Goal: Contribute content: Contribute content

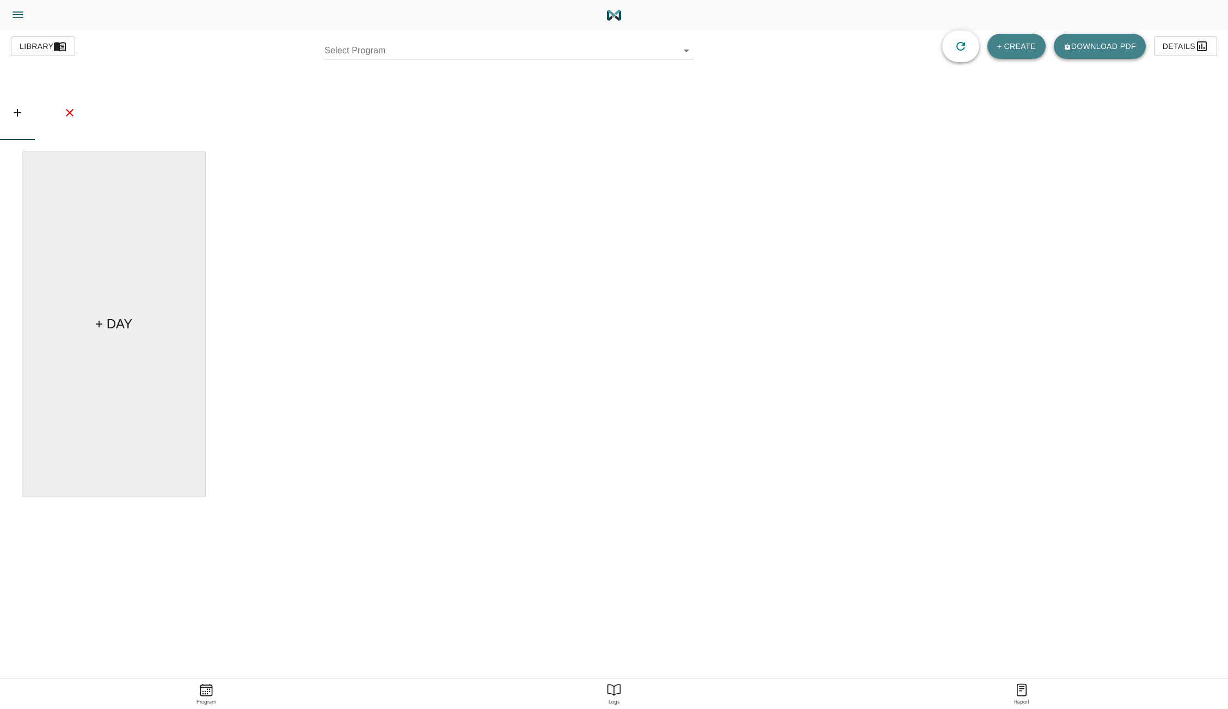
click at [656, 55] on body "[PERSON_NAME] Trainer Trainer Dashboard Program Builder Athlete Report One Rep …" at bounding box center [614, 385] width 1228 height 770
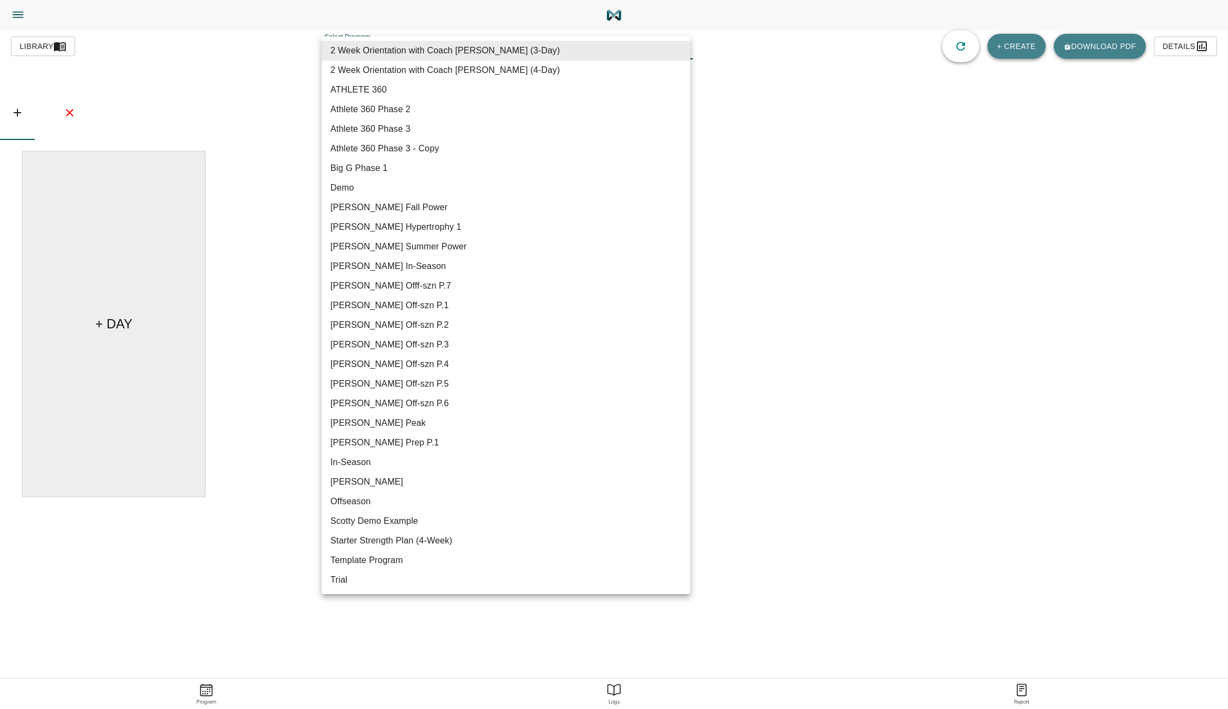
click at [422, 288] on li "[PERSON_NAME] Offf-szn P.7" at bounding box center [506, 286] width 368 height 20
type input "621"
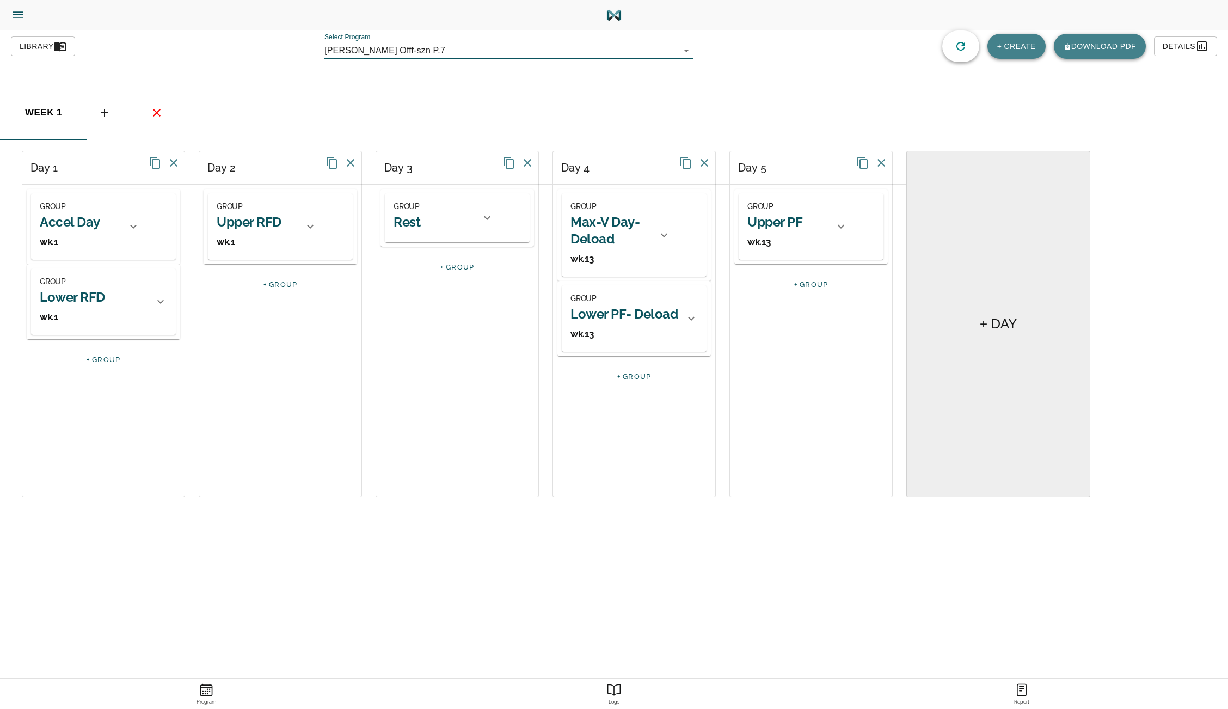
click at [1207, 46] on icon "button" at bounding box center [1201, 46] width 13 height 13
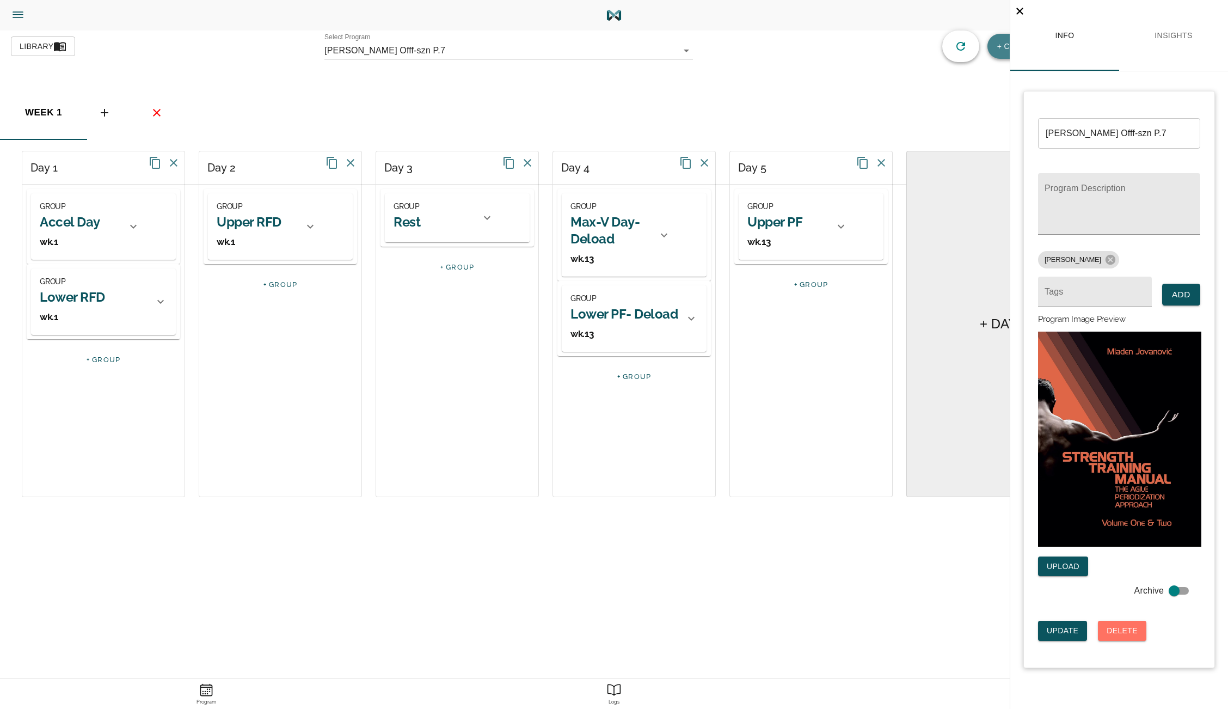
click at [1092, 133] on input "[PERSON_NAME] Offf-szn P.7" at bounding box center [1119, 133] width 162 height 30
type input "[PERSON_NAME] Off-szn P.7"
click at [1060, 628] on span "Update" at bounding box center [1063, 631] width 32 height 14
click at [1021, 8] on icon "Close" at bounding box center [1019, 11] width 13 height 13
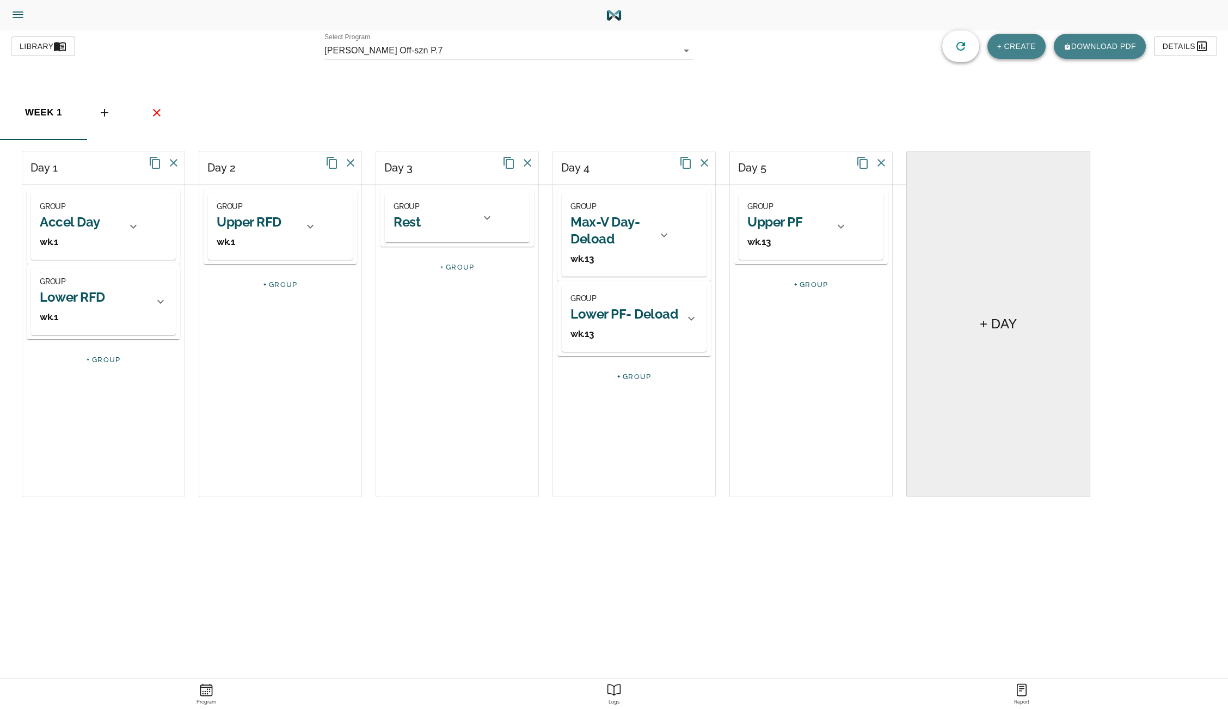
click at [671, 54] on body "[PERSON_NAME] Trainer Trainer Dashboard Program Builder Athlete Report One Rep …" at bounding box center [614, 385] width 1228 height 770
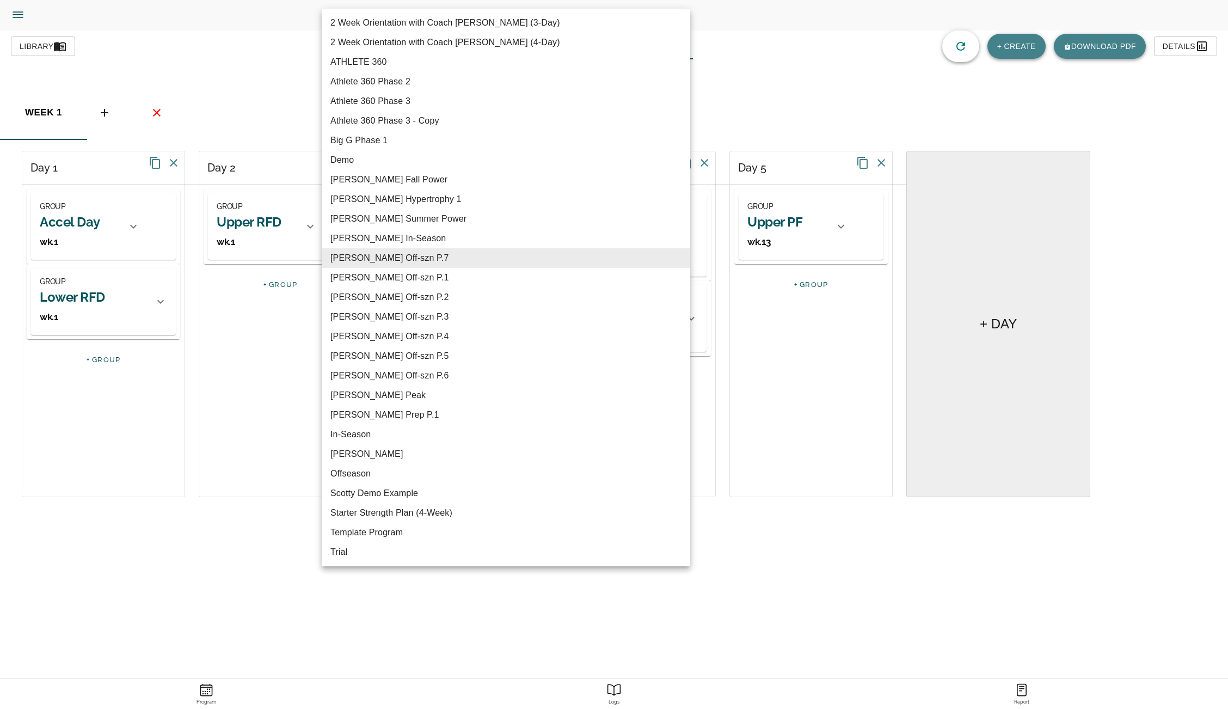
click at [731, 66] on div at bounding box center [614, 354] width 1228 height 709
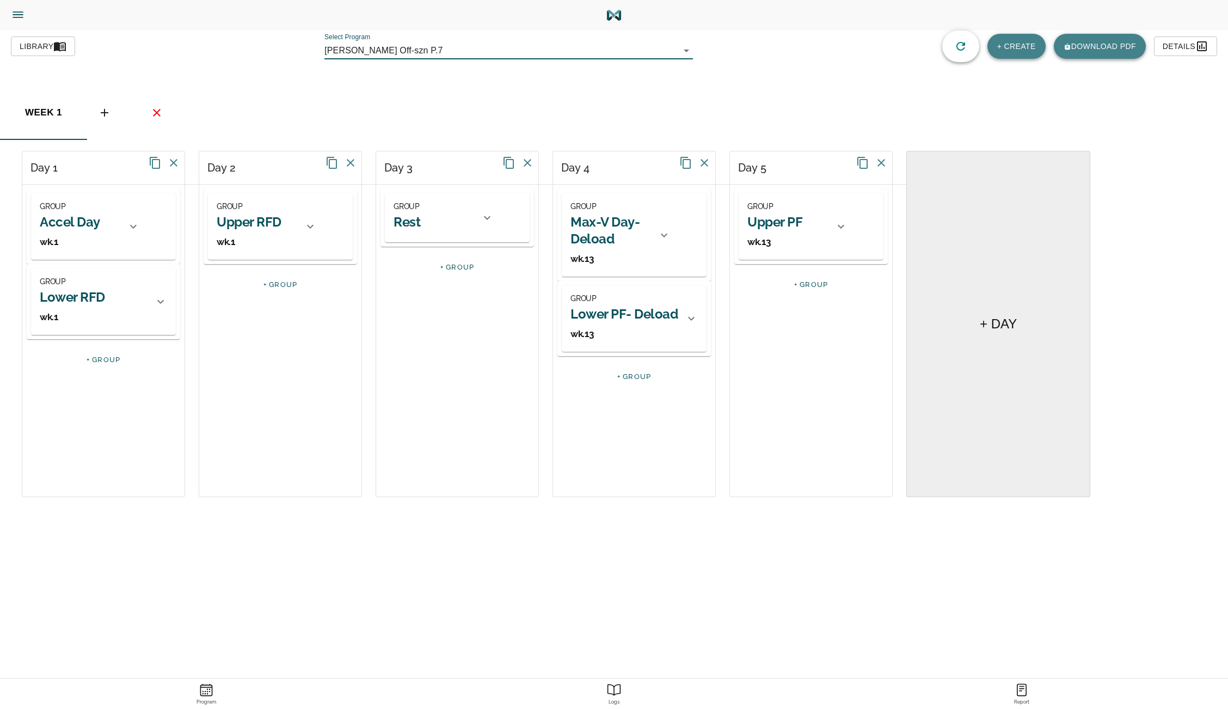
click at [477, 56] on body "[PERSON_NAME] Trainer Trainer Dashboard Program Builder Athlete Report One Rep …" at bounding box center [614, 385] width 1228 height 770
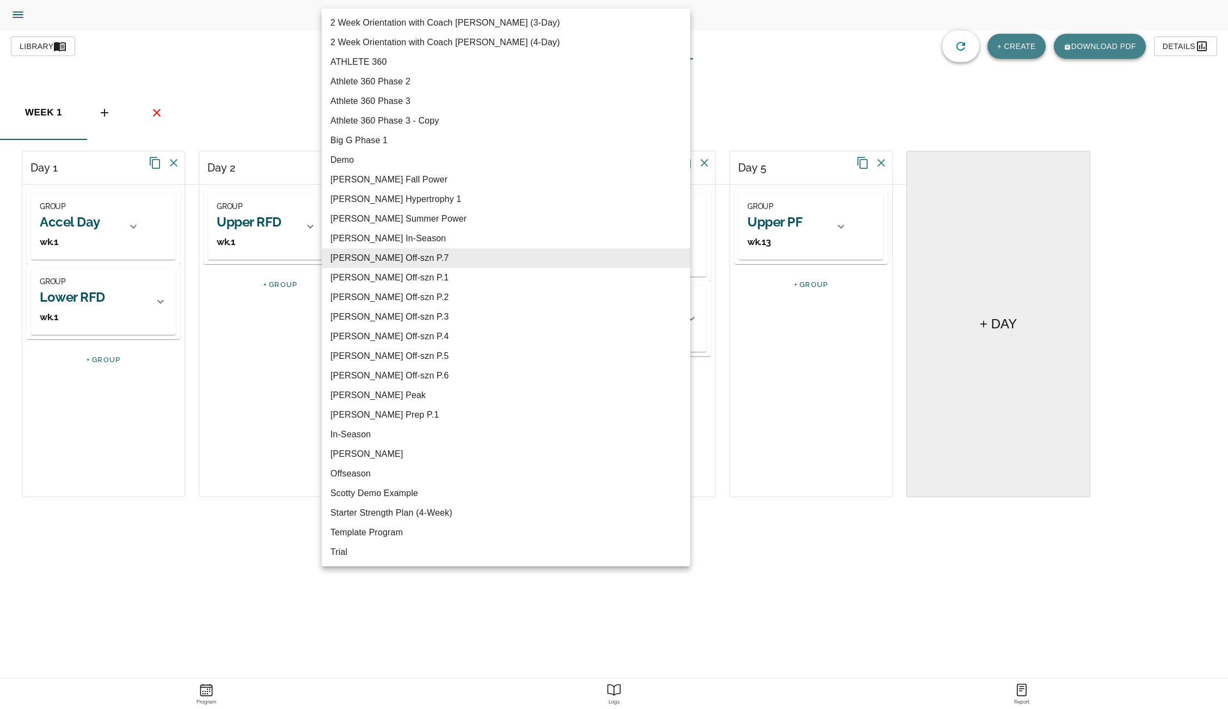
click at [748, 72] on div at bounding box center [614, 354] width 1228 height 709
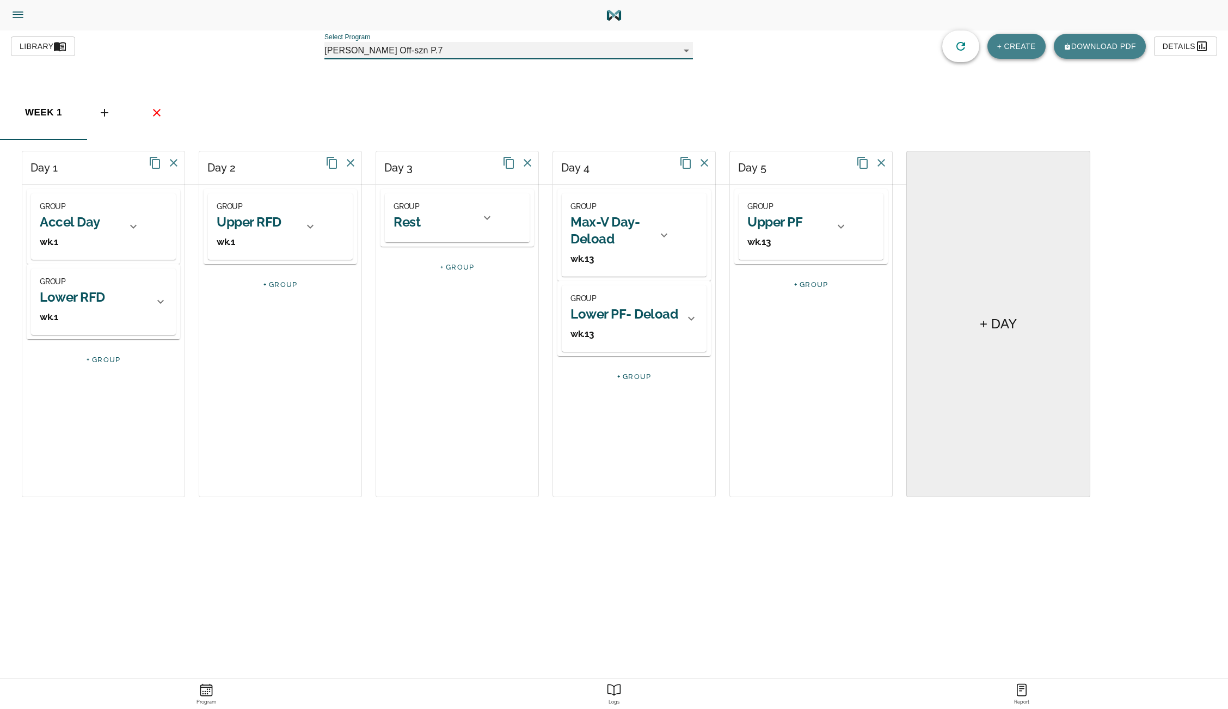
click at [153, 310] on div at bounding box center [160, 301] width 26 height 26
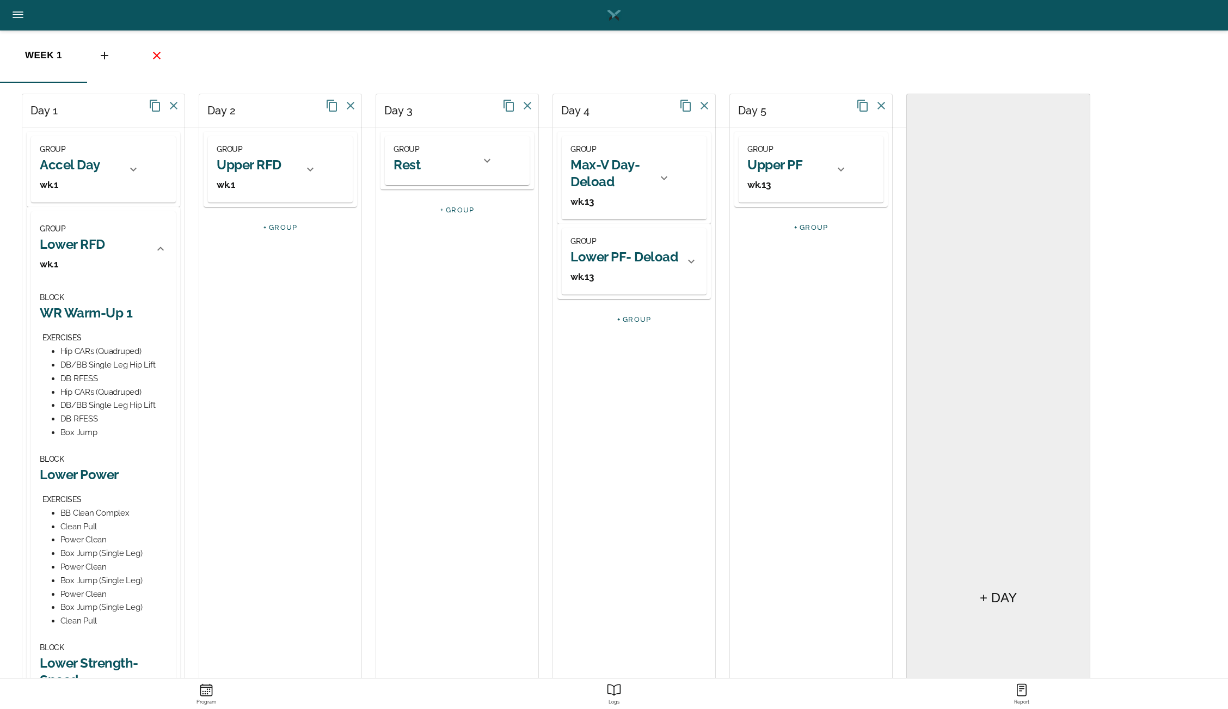
scroll to position [62, 0]
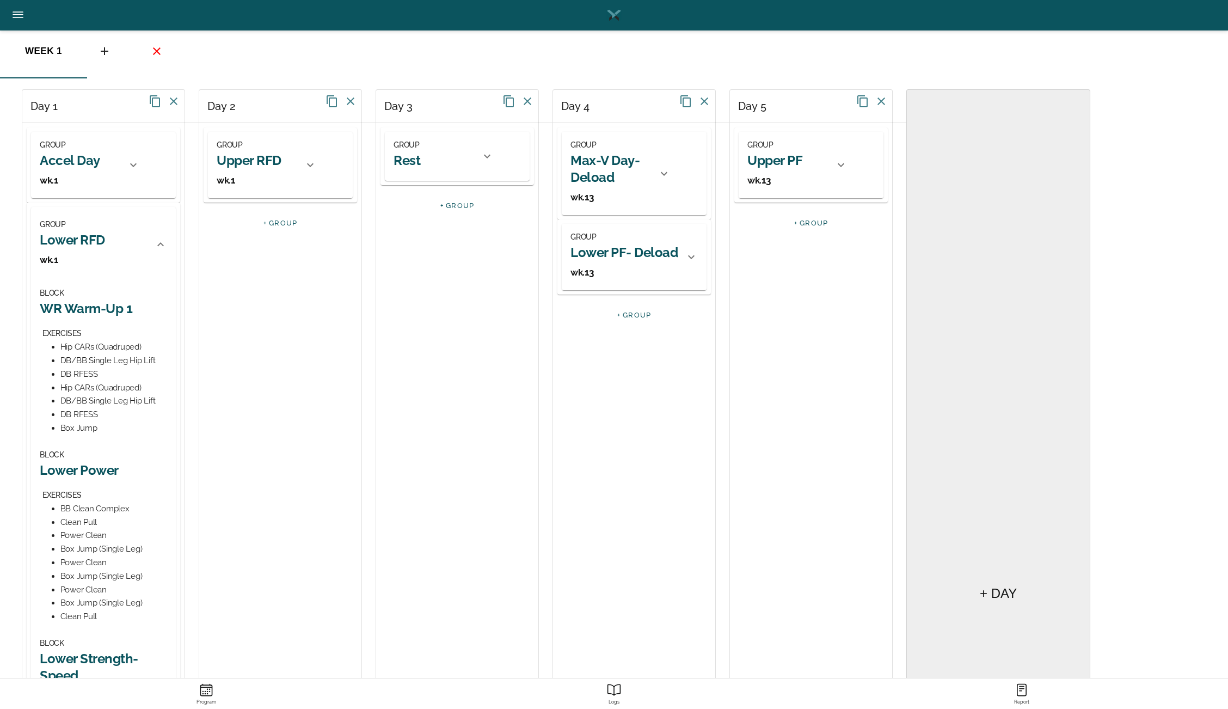
click at [137, 160] on icon at bounding box center [133, 164] width 13 height 13
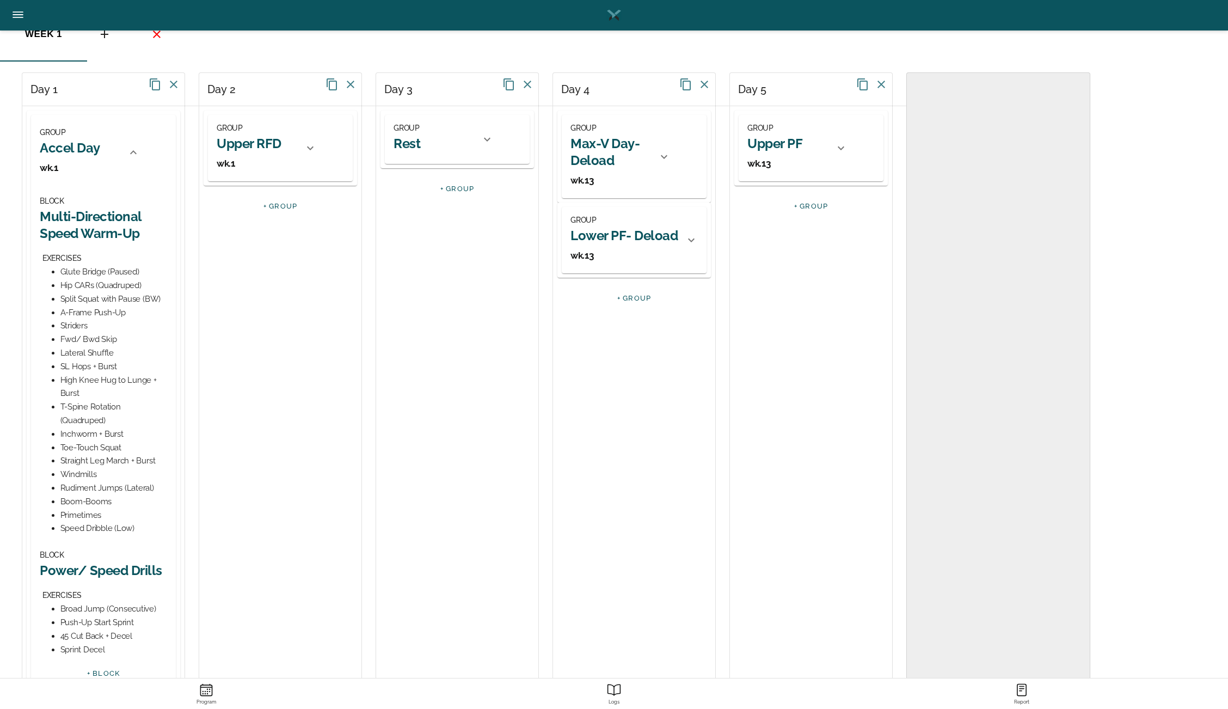
scroll to position [73, 0]
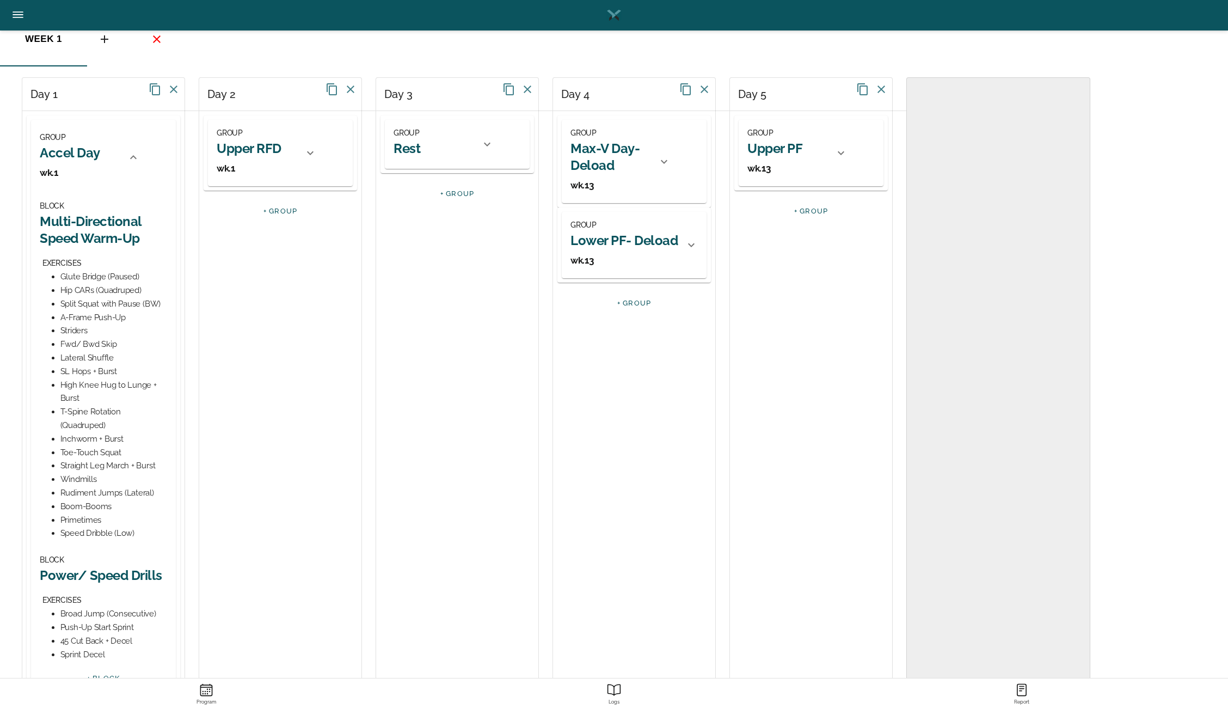
click at [134, 156] on icon at bounding box center [133, 157] width 7 height 4
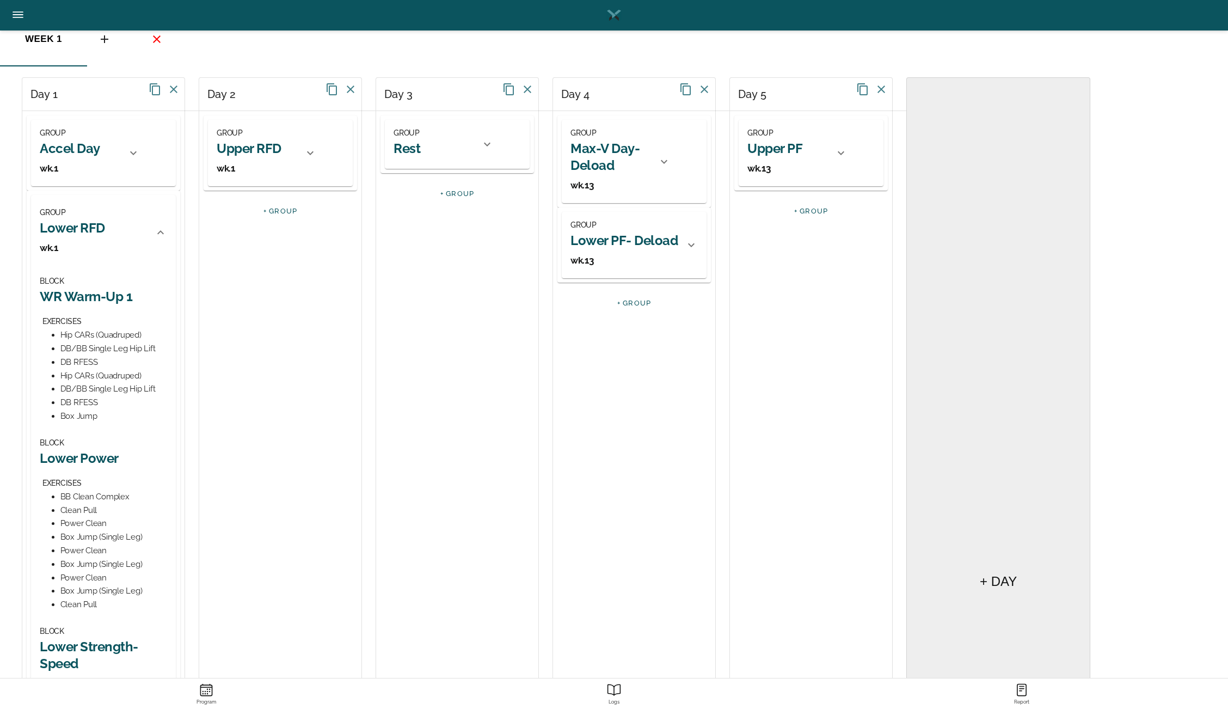
click at [161, 239] on div at bounding box center [160, 232] width 26 height 26
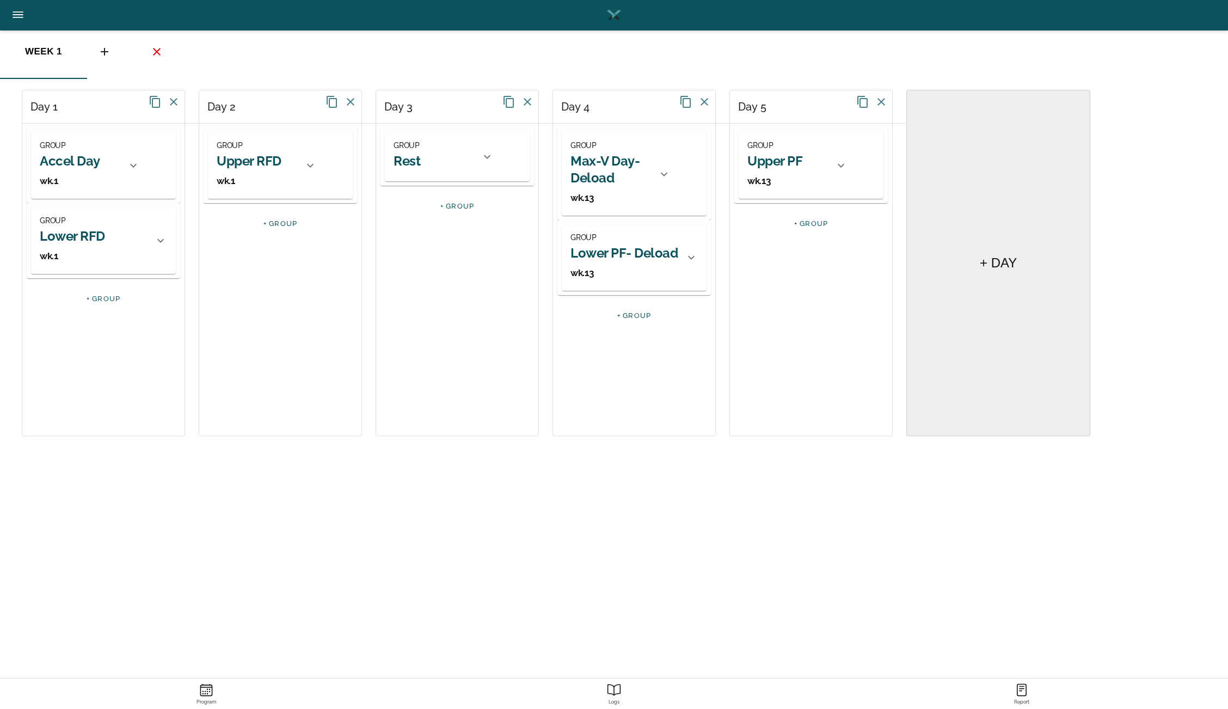
scroll to position [61, 0]
click at [132, 168] on icon at bounding box center [133, 165] width 13 height 13
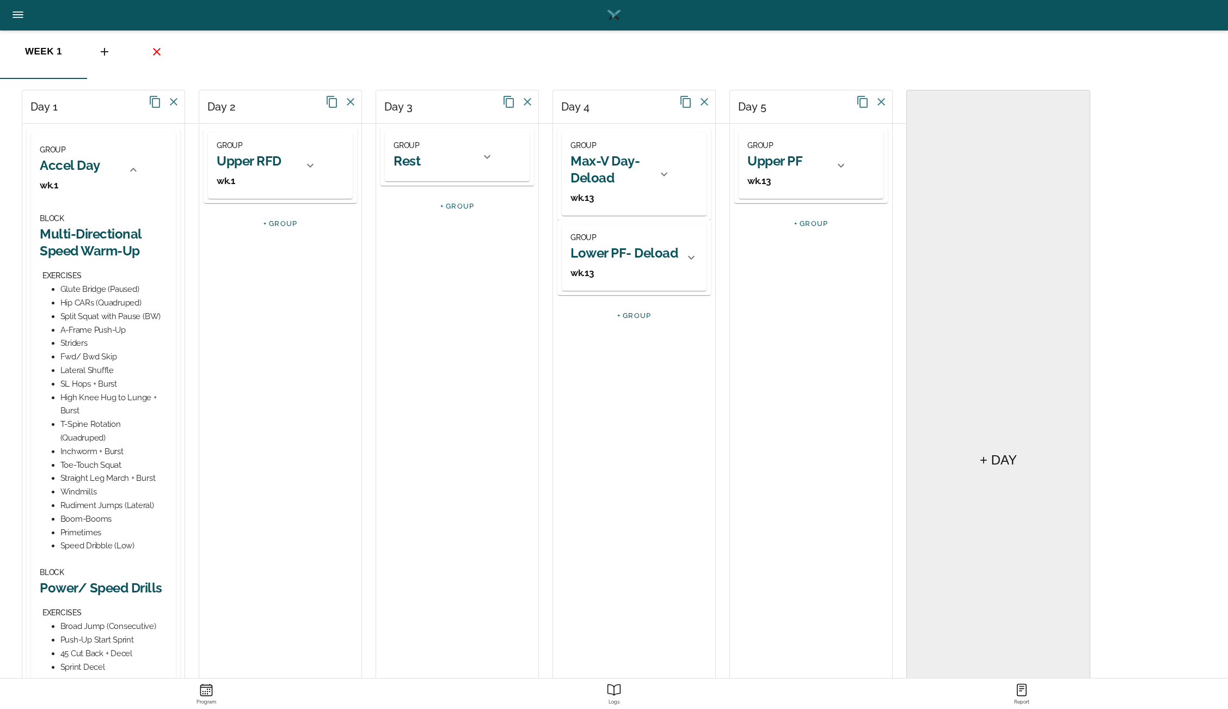
scroll to position [73, 0]
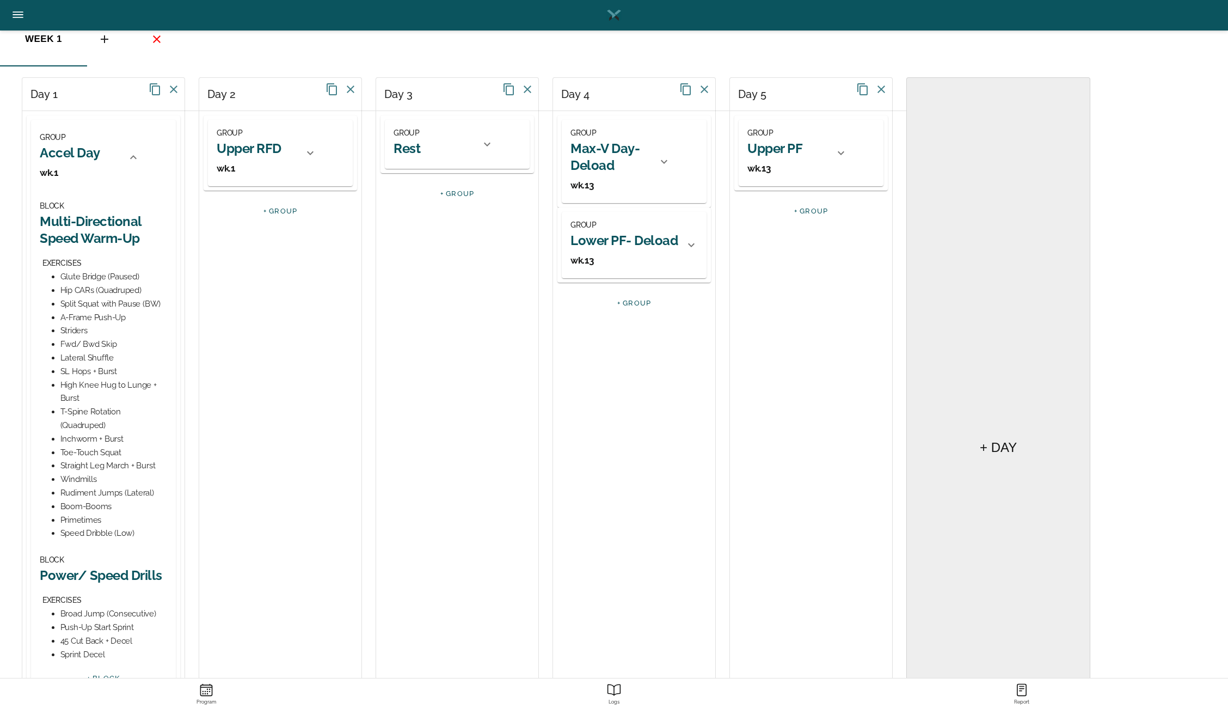
click at [667, 162] on icon at bounding box center [663, 161] width 13 height 13
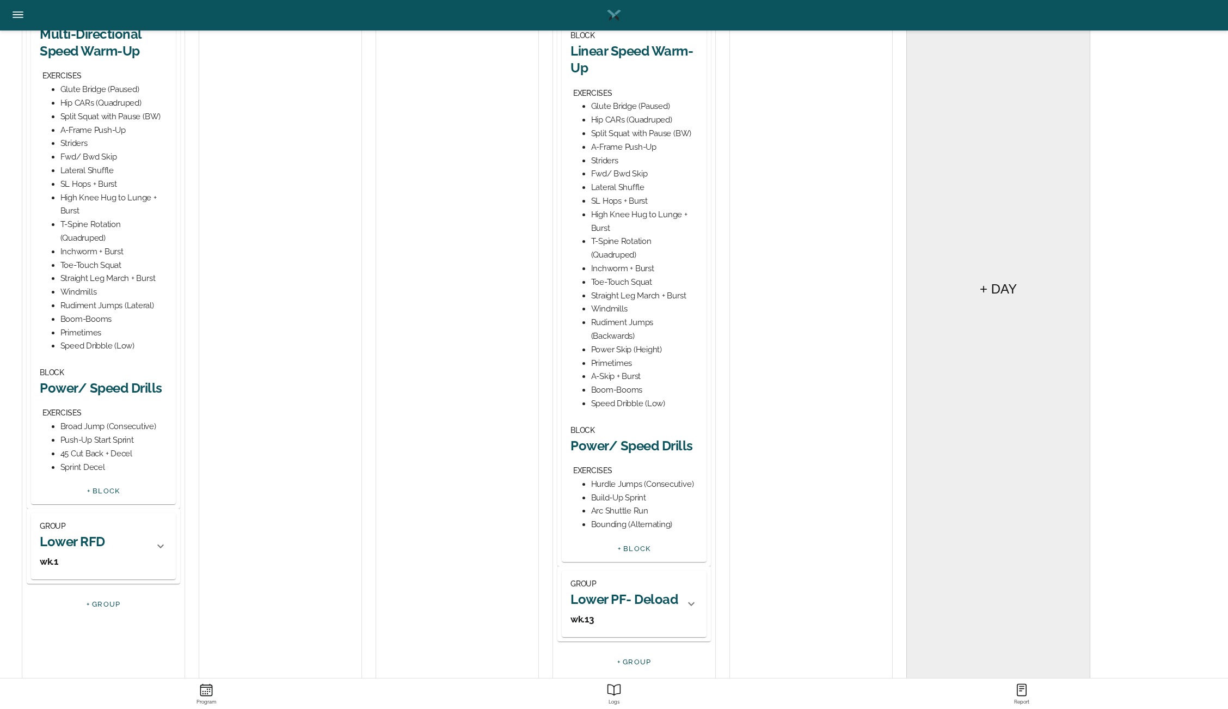
scroll to position [268, 0]
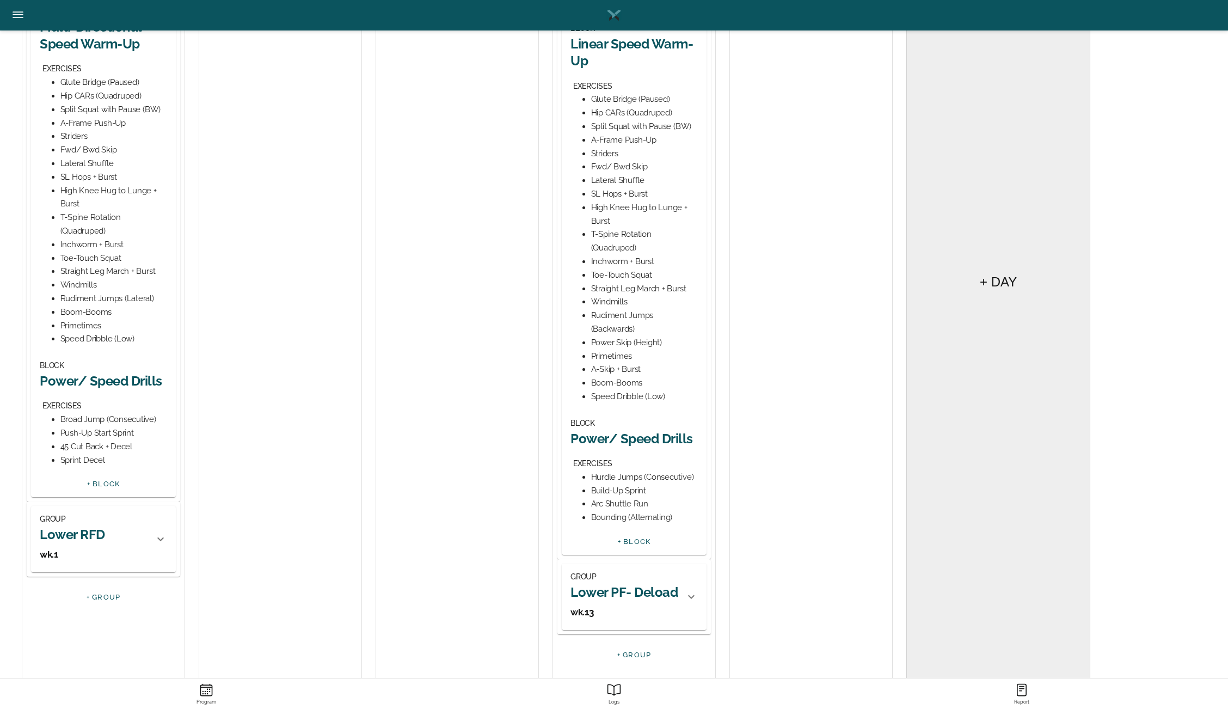
click at [631, 439] on h2 "Power/ Speed Drills" at bounding box center [633, 438] width 127 height 17
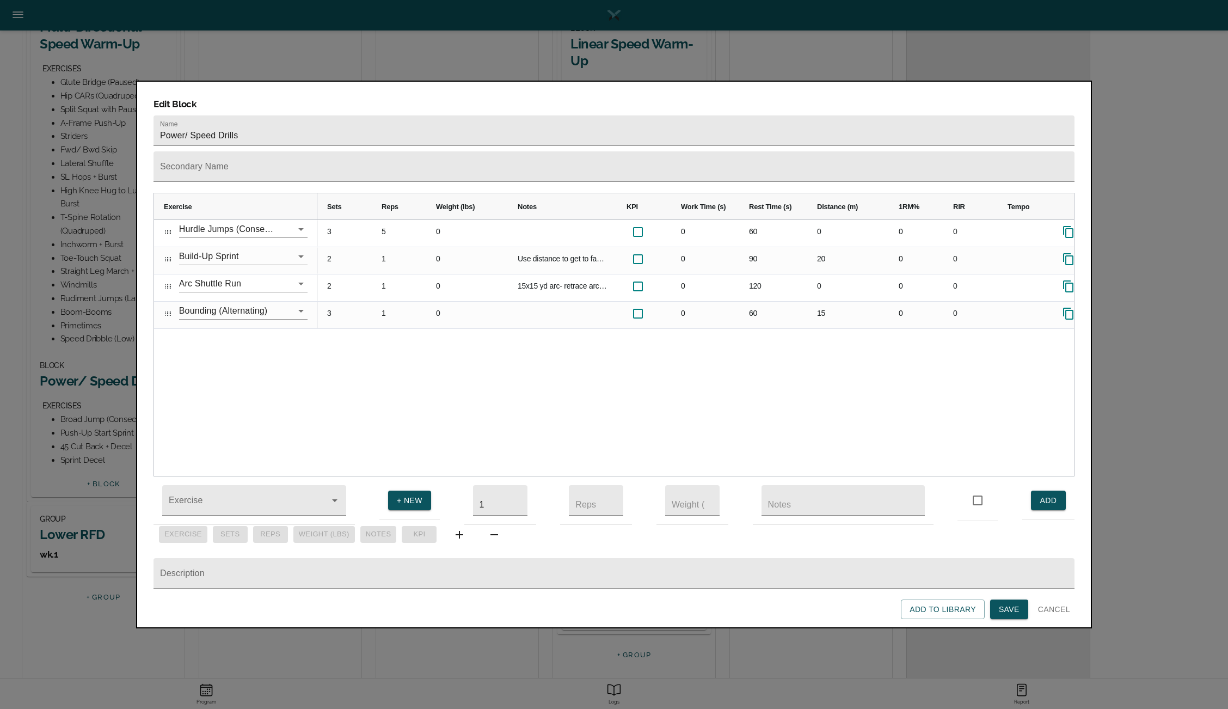
click at [95, 120] on div at bounding box center [614, 354] width 1228 height 709
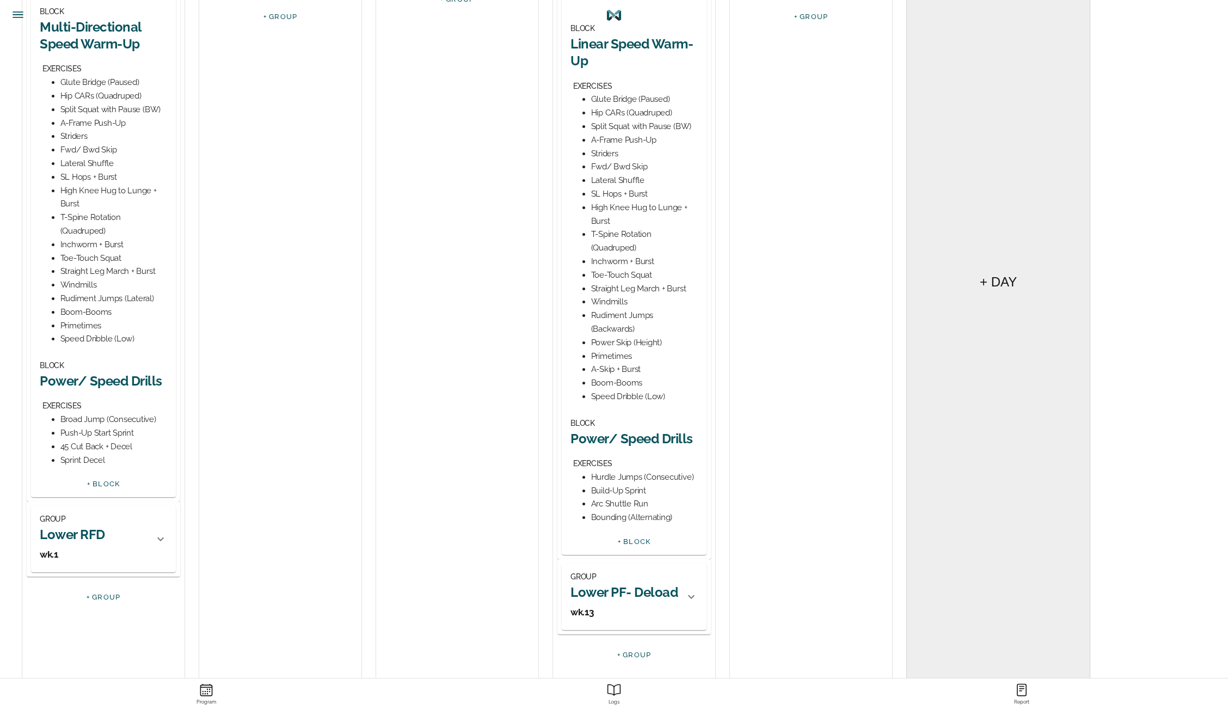
scroll to position [0, 0]
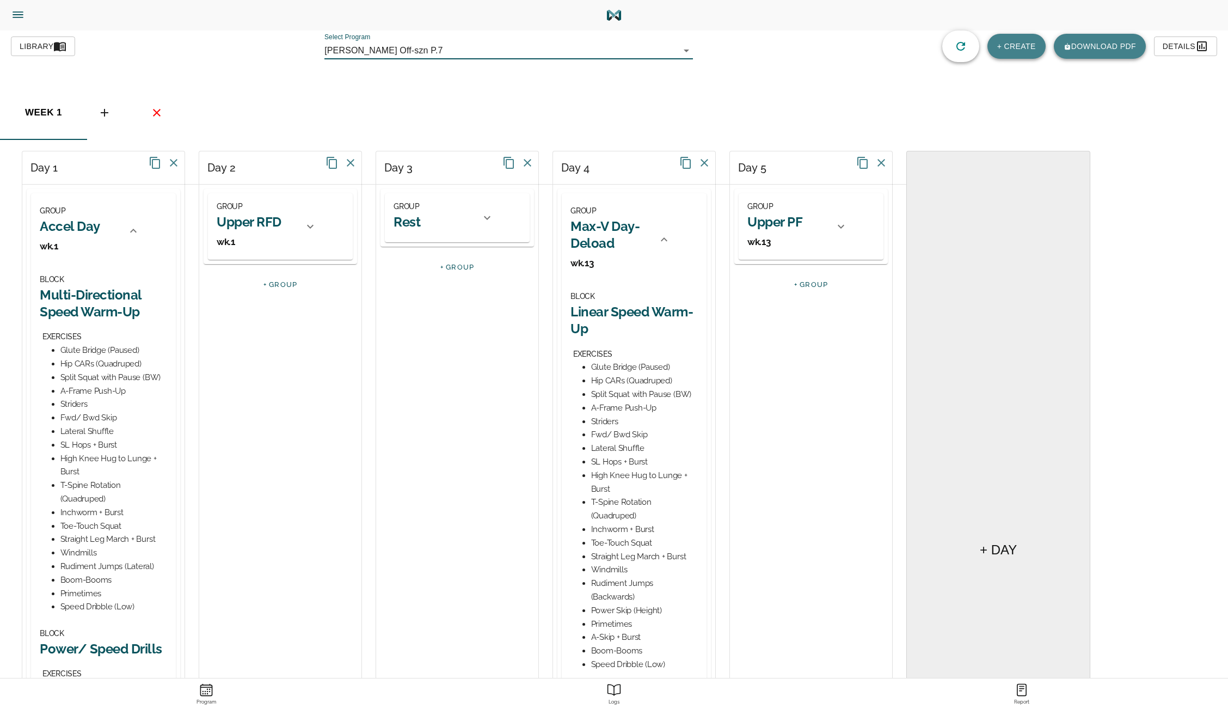
click at [58, 47] on icon "button" at bounding box center [59, 46] width 13 height 13
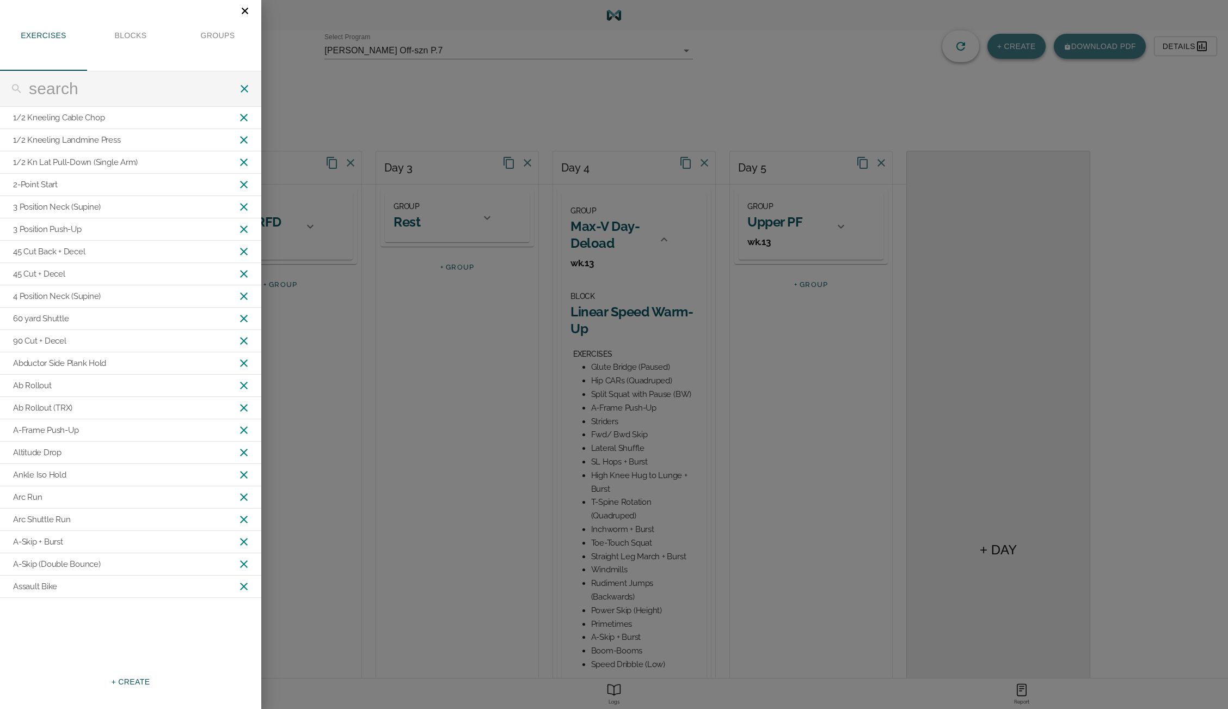
click at [89, 85] on input "text" at bounding box center [133, 89] width 209 height 20
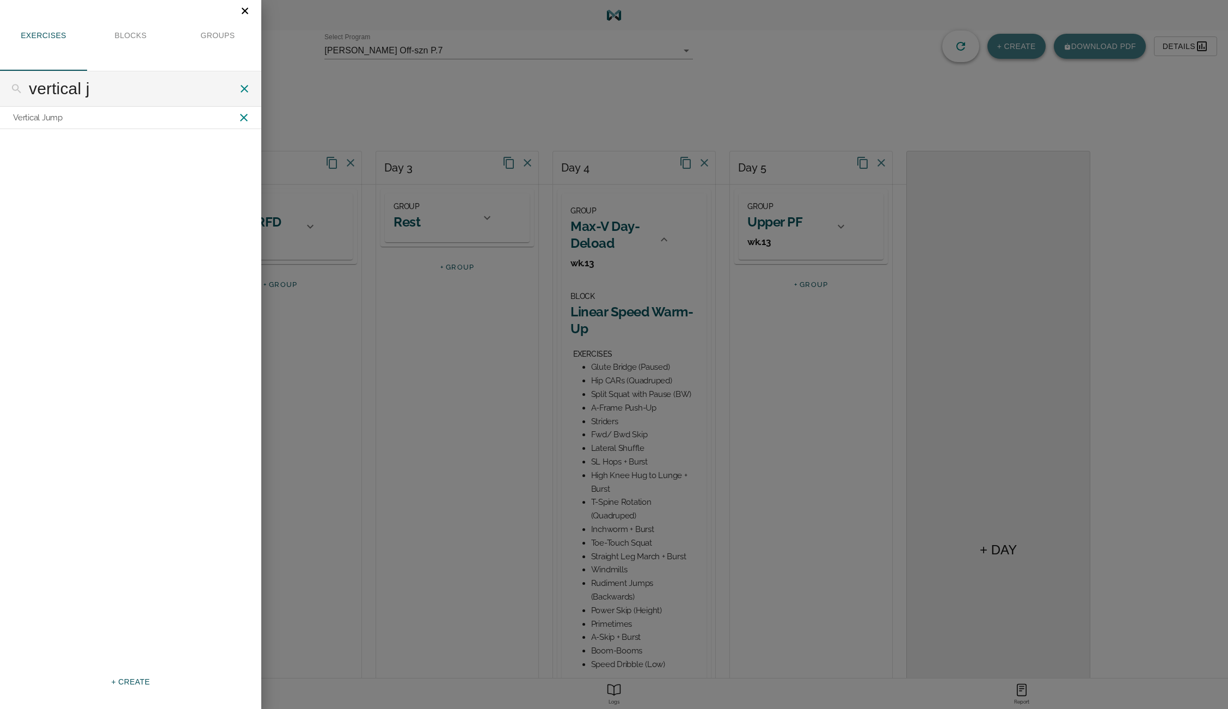
type input "vertical j"
click at [132, 680] on span "+ CREATE" at bounding box center [130, 682] width 39 height 14
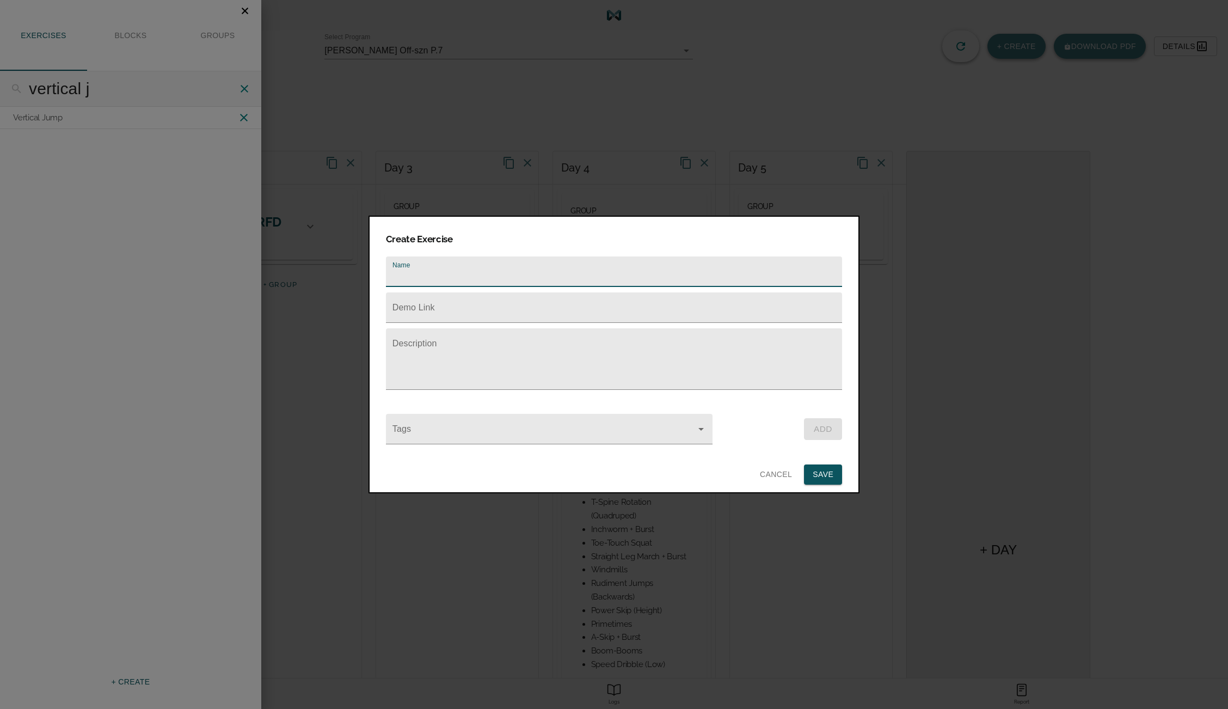
click at [466, 266] on input "text" at bounding box center [614, 271] width 456 height 30
type input "Vertical Jump (Consecutive)"
click at [487, 308] on input "text" at bounding box center [614, 307] width 456 height 30
paste input "[URL][DOMAIN_NAME]"
type input "[URL][DOMAIN_NAME]"
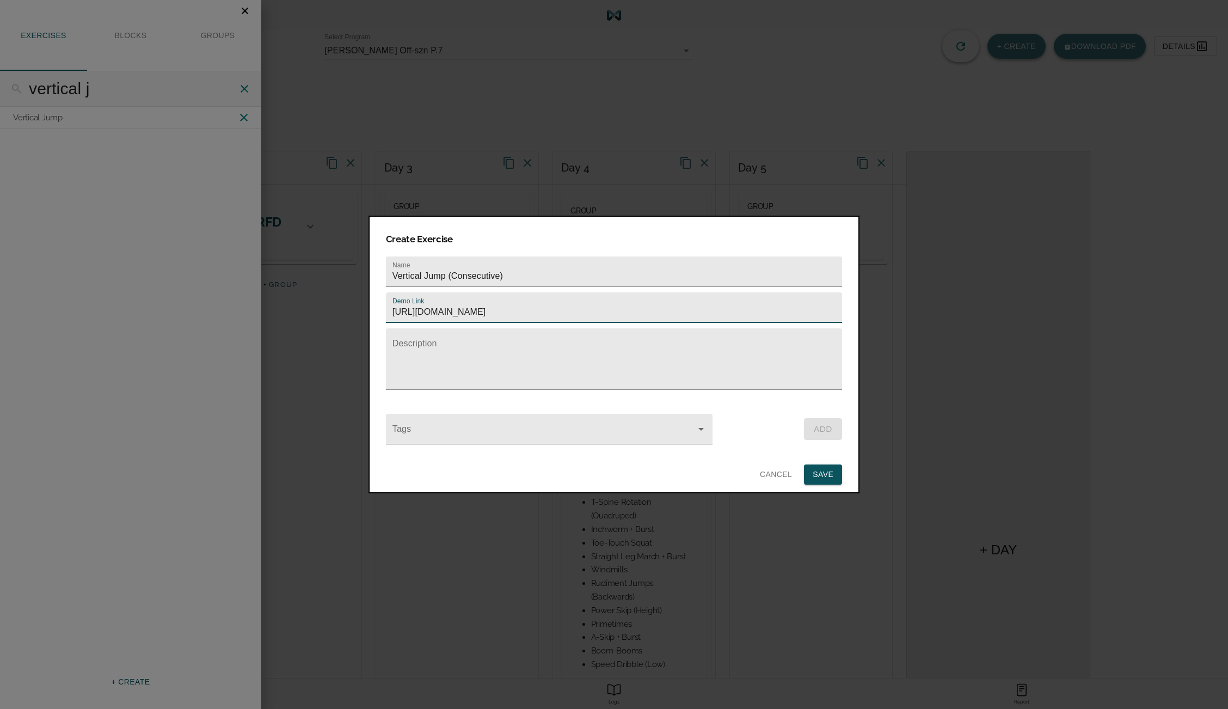
click at [481, 424] on input "Tags" at bounding box center [533, 434] width 287 height 20
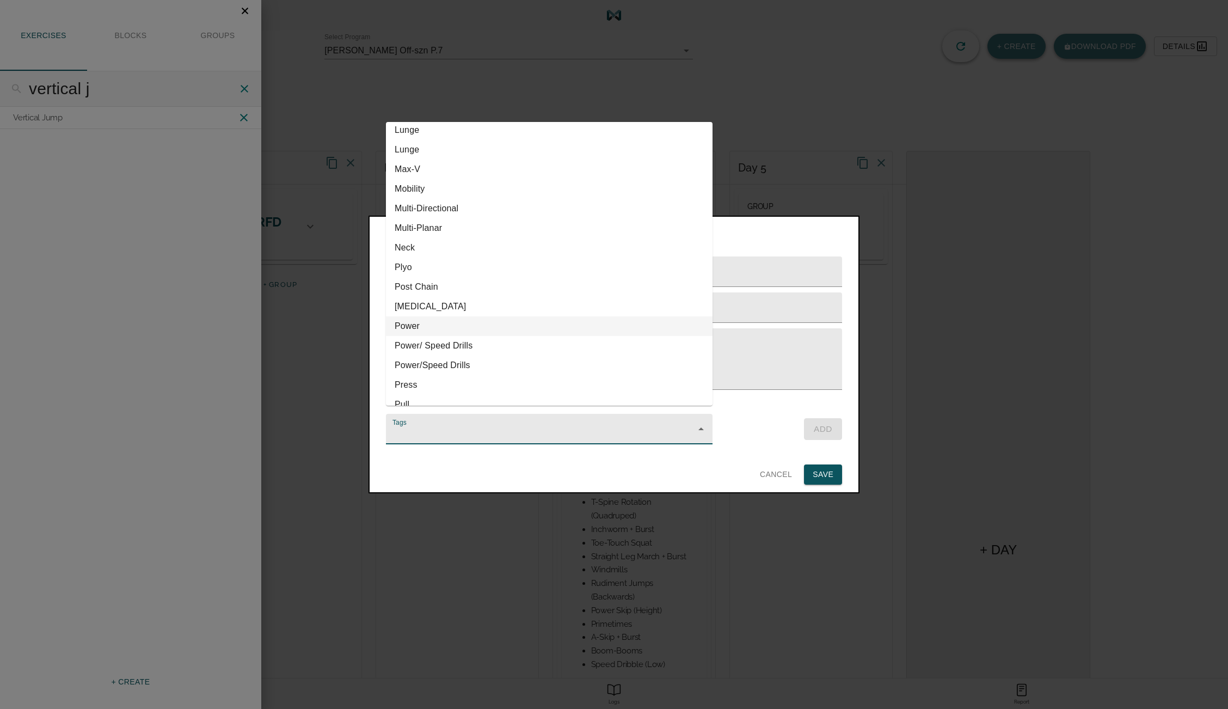
scroll to position [361, 0]
click at [429, 261] on li "Plyo" at bounding box center [549, 265] width 327 height 20
type input "Plyo"
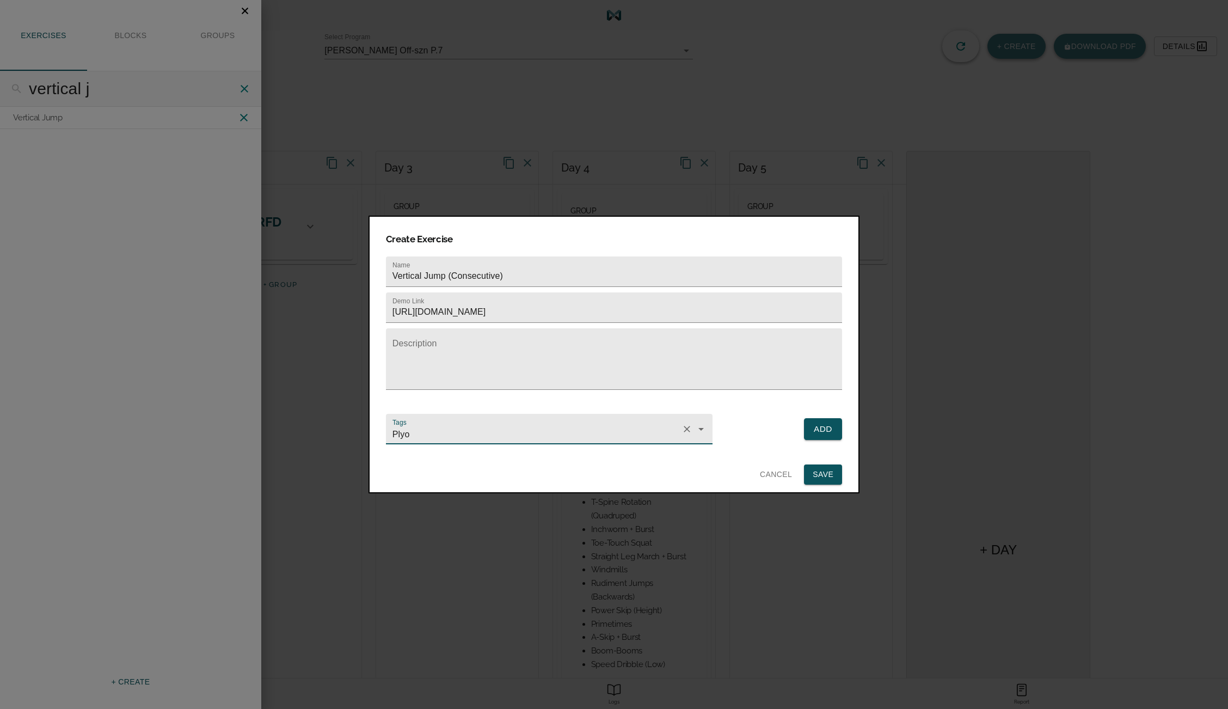
click at [811, 418] on button "Add" at bounding box center [823, 429] width 38 height 22
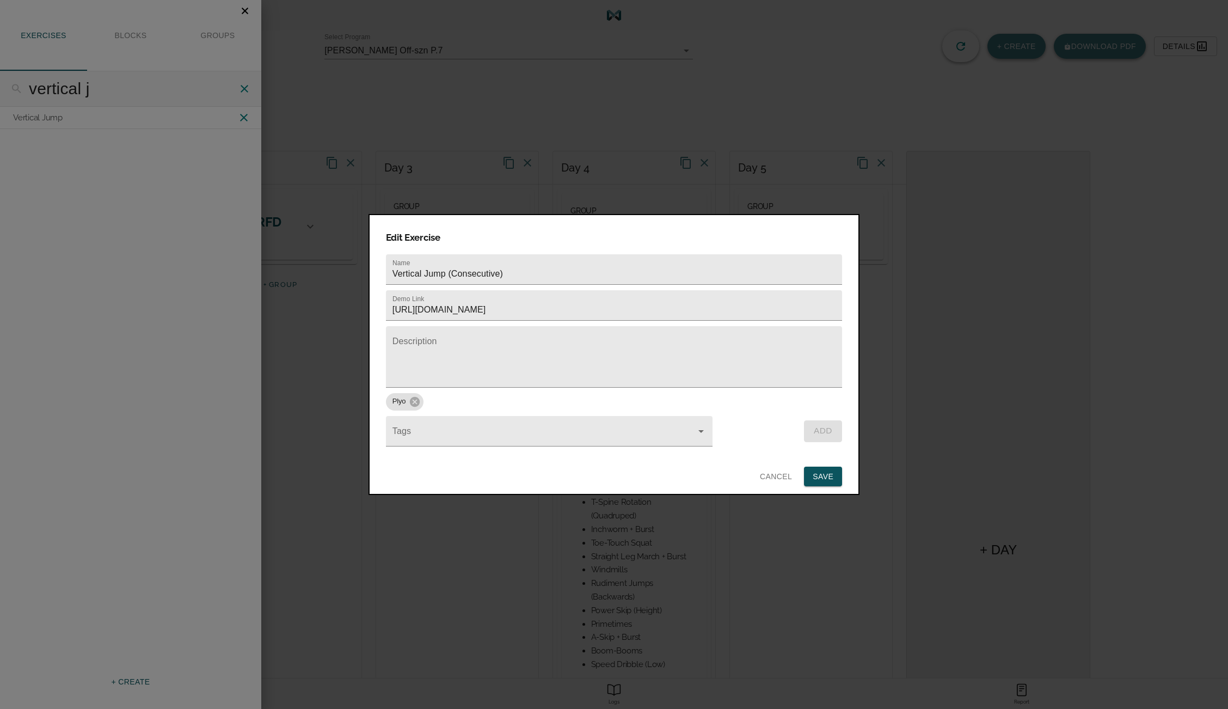
click at [820, 471] on span "Save" at bounding box center [823, 477] width 21 height 14
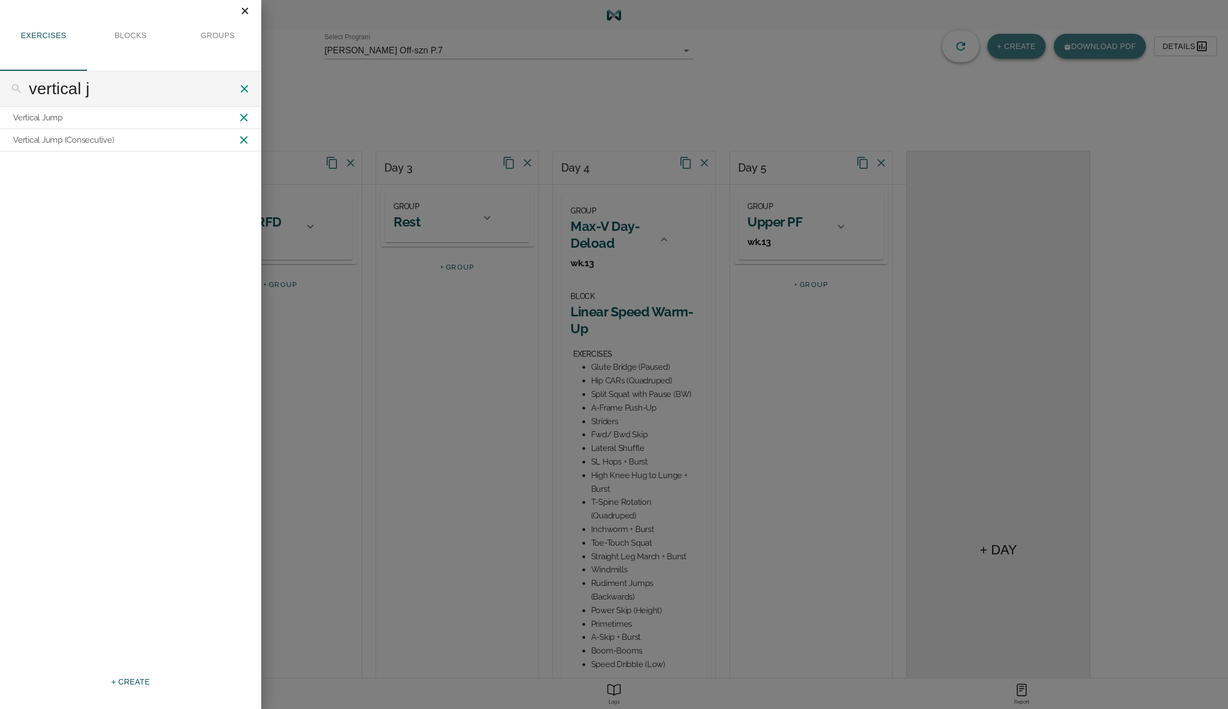
click at [244, 10] on icon "Close" at bounding box center [245, 11] width 12 height 12
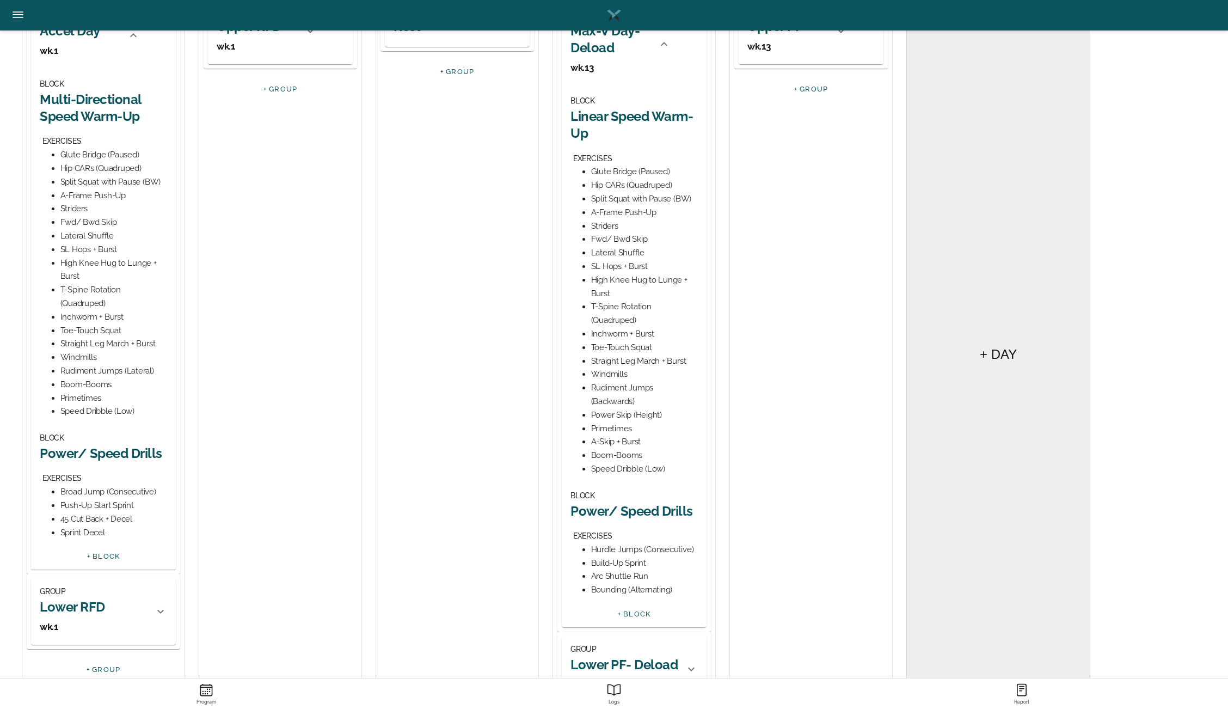
scroll to position [289, 0]
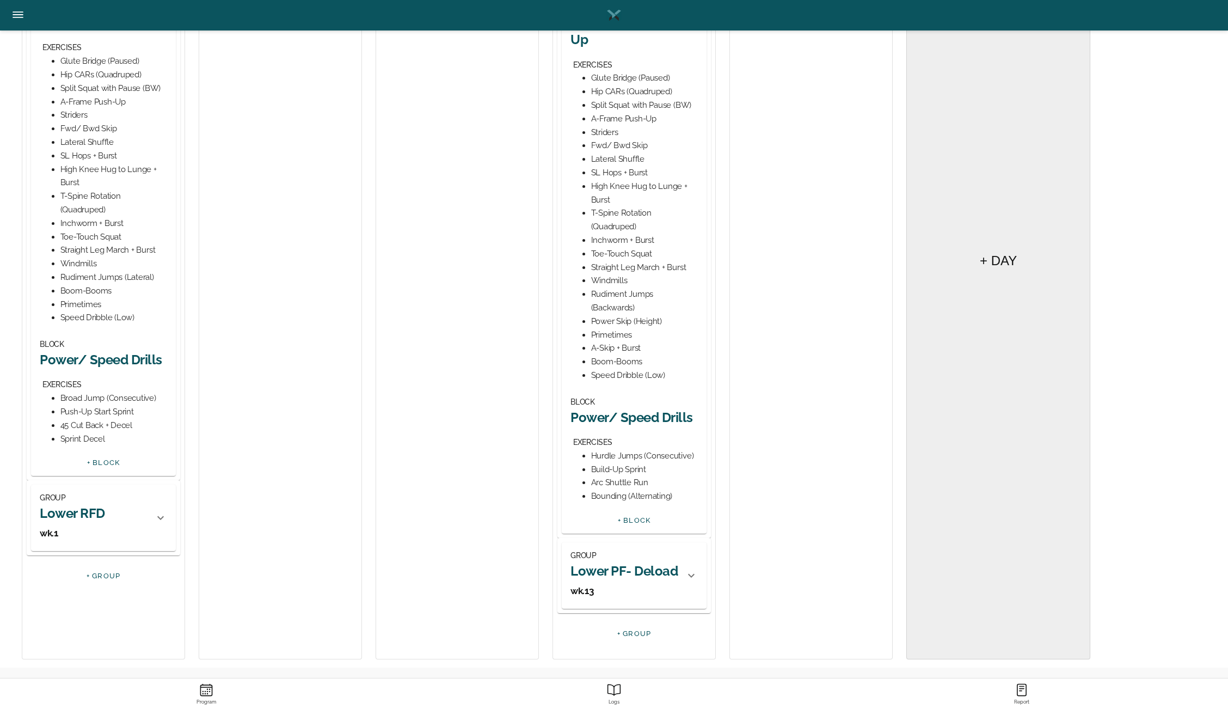
click at [17, 20] on icon "Menu" at bounding box center [18, 15] width 14 height 14
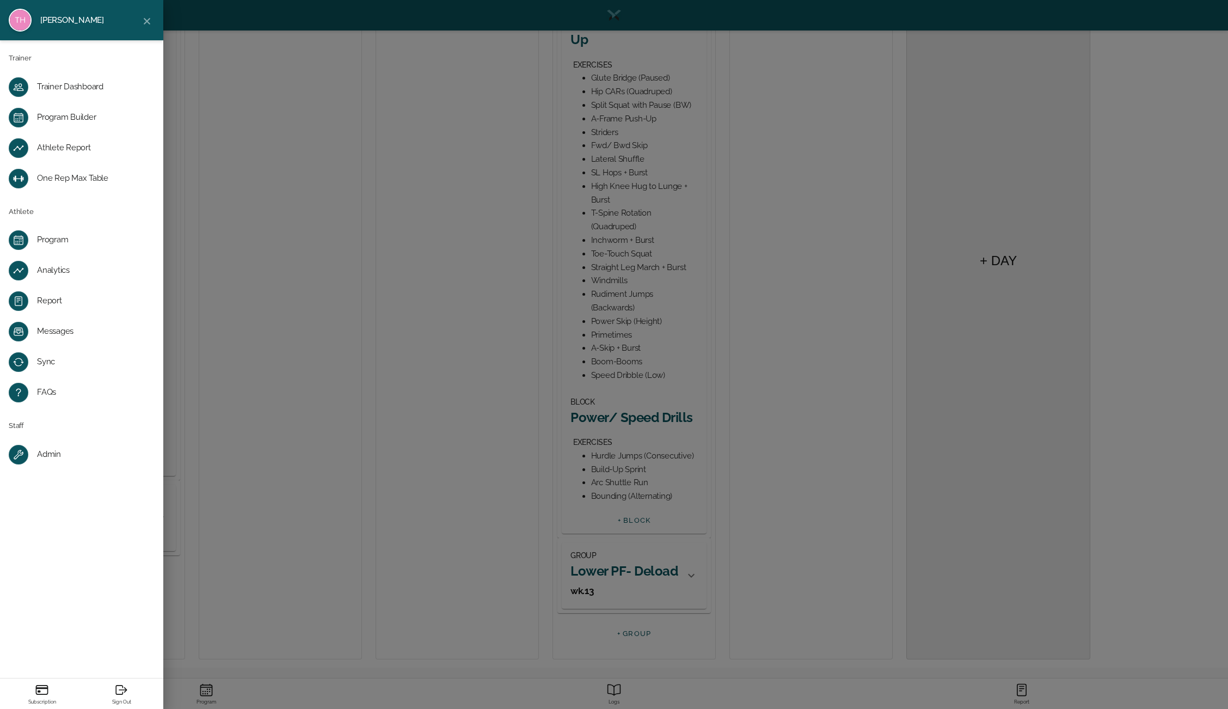
click at [249, 139] on div "[PERSON_NAME] Trainer Trainer Dashboard Program Builder Athlete Report One Rep …" at bounding box center [614, 354] width 1228 height 709
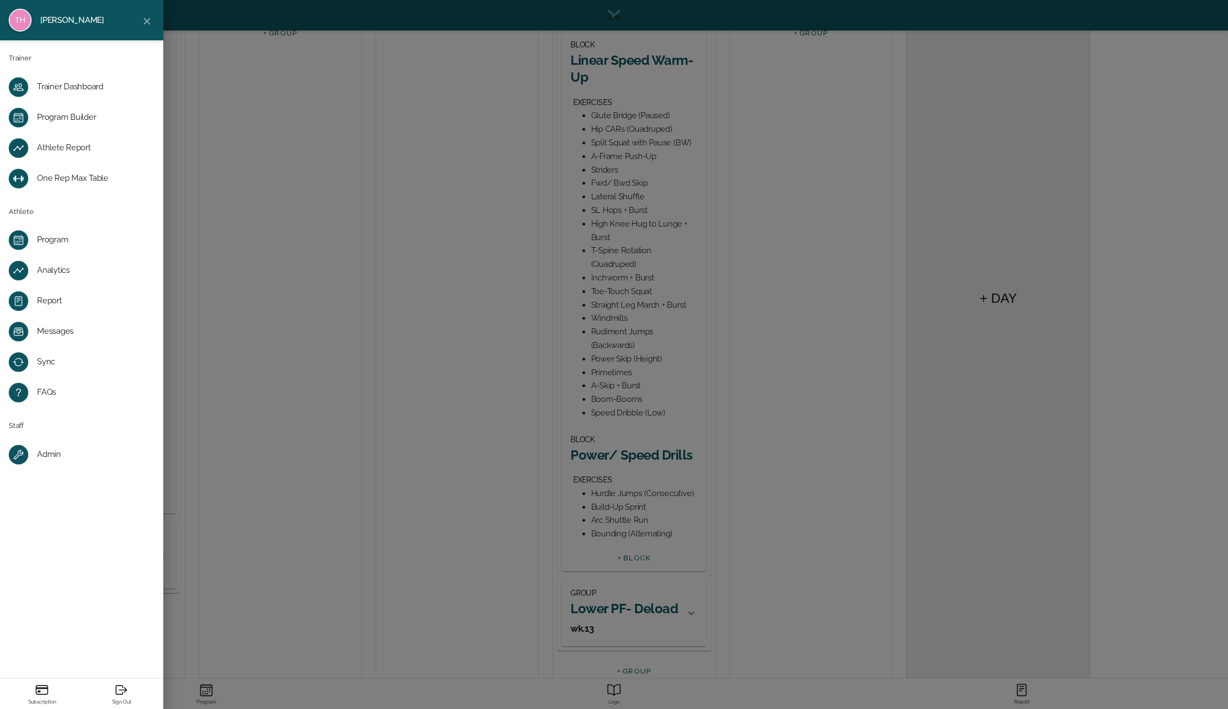
click at [249, 139] on div "[PERSON_NAME] Trainer Trainer Dashboard Program Builder Athlete Report One Rep …" at bounding box center [614, 354] width 1228 height 709
click at [150, 19] on icon "Close" at bounding box center [147, 21] width 12 height 12
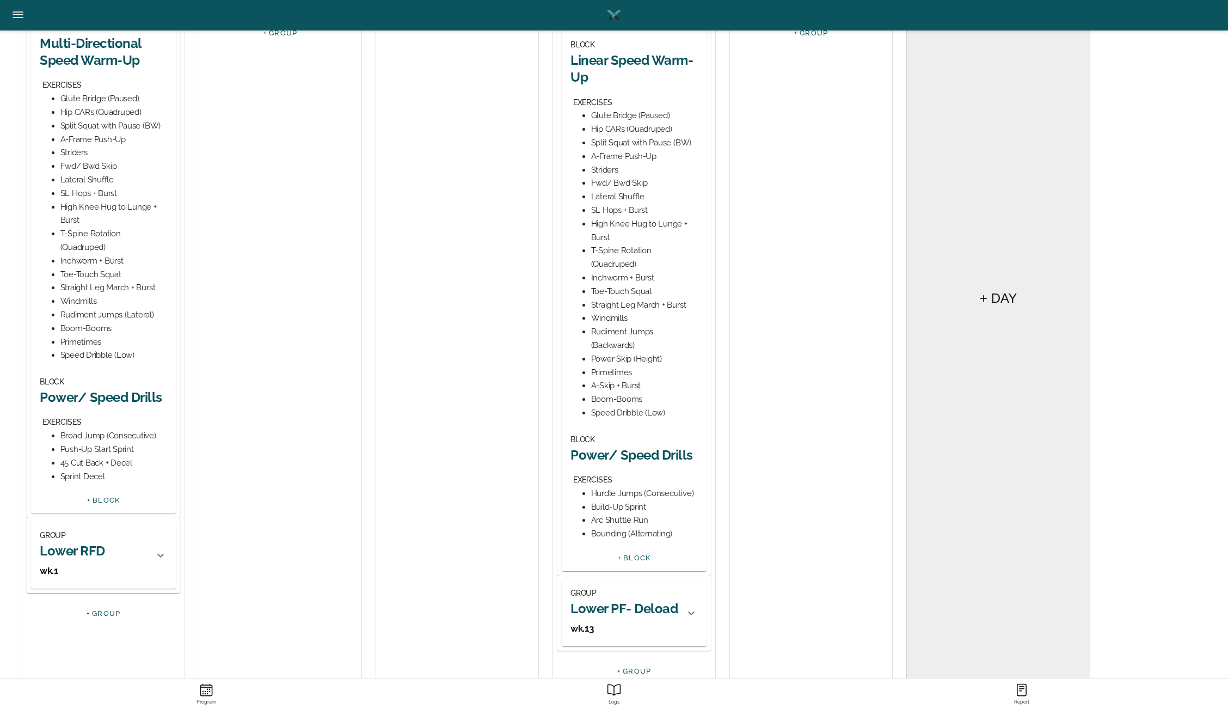
scroll to position [0, 0]
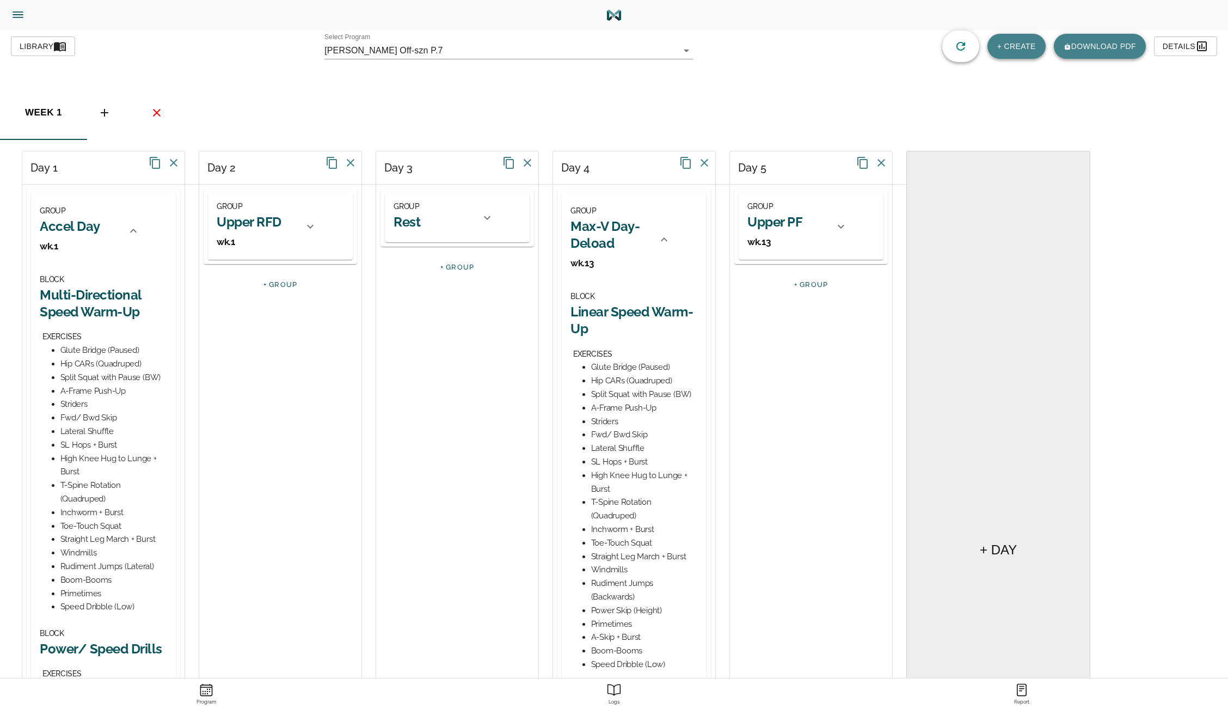
click at [64, 44] on icon "button" at bounding box center [60, 46] width 12 height 9
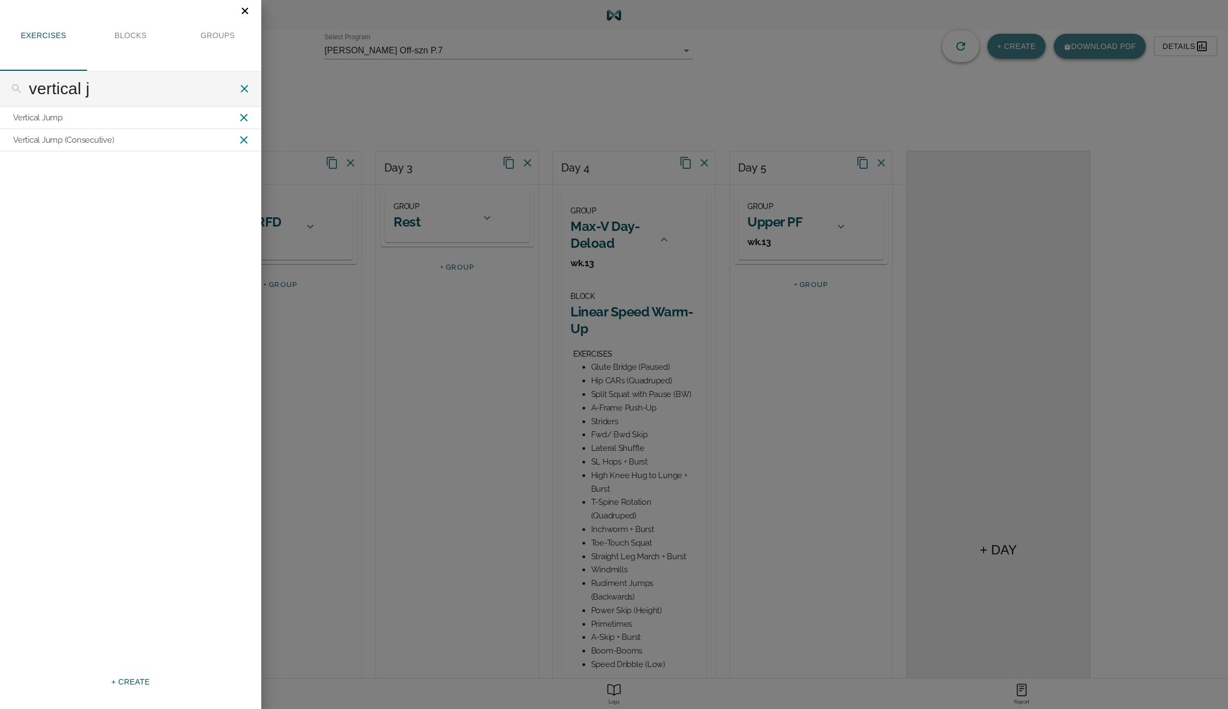
click at [129, 679] on span "+ CREATE" at bounding box center [130, 682] width 39 height 14
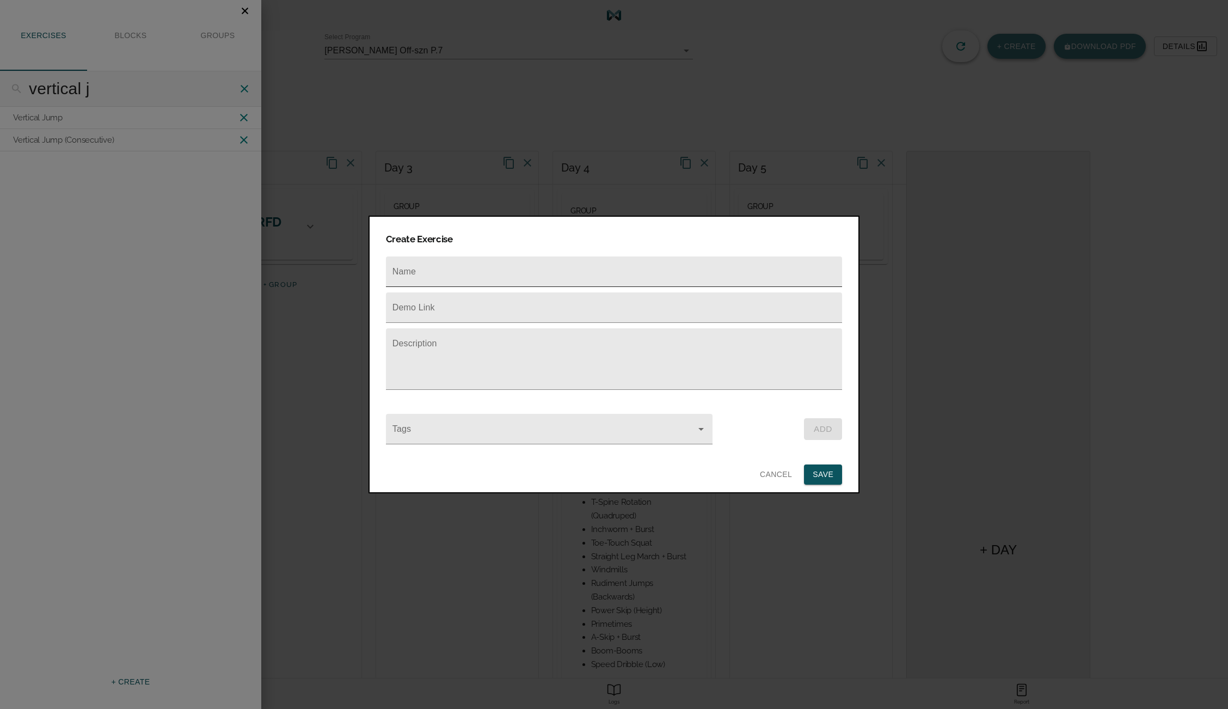
click at [453, 262] on input "text" at bounding box center [614, 271] width 456 height 30
type input "Scissor Jumps (Alternating)"
click at [462, 298] on input "text" at bounding box center [614, 307] width 456 height 30
paste input "[URL][DOMAIN_NAME]"
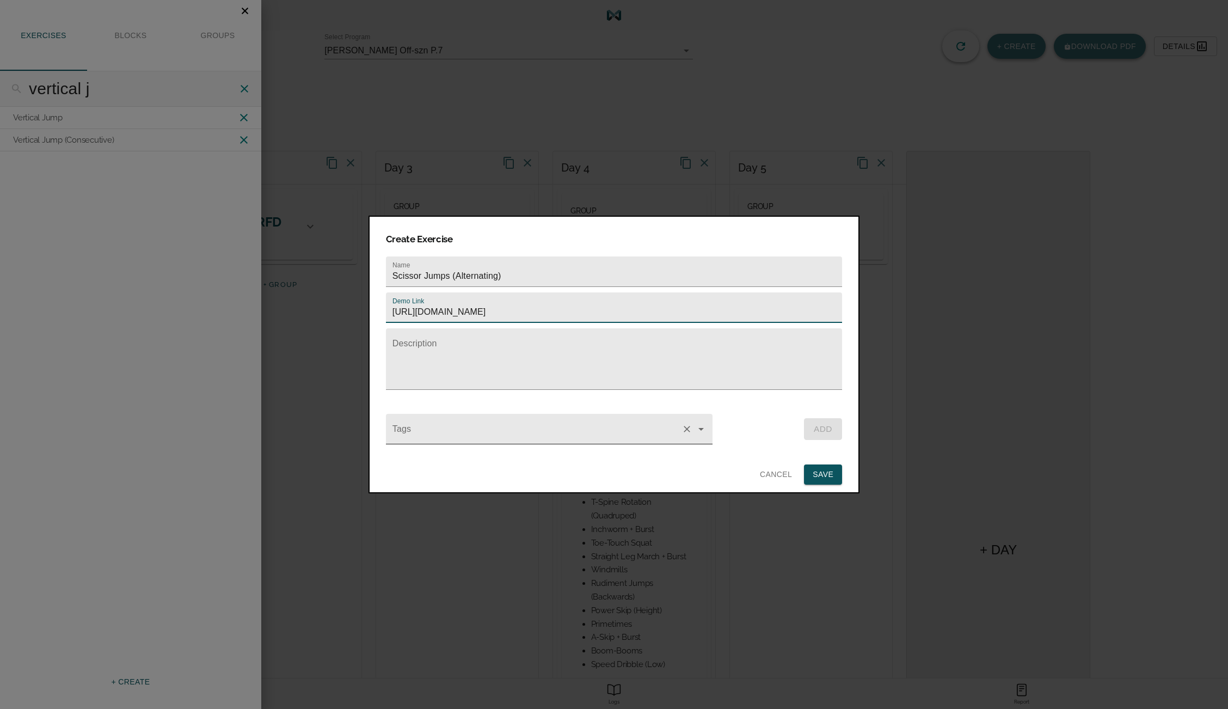
type input "[URL][DOMAIN_NAME]"
click at [454, 431] on input "Tags" at bounding box center [533, 434] width 287 height 20
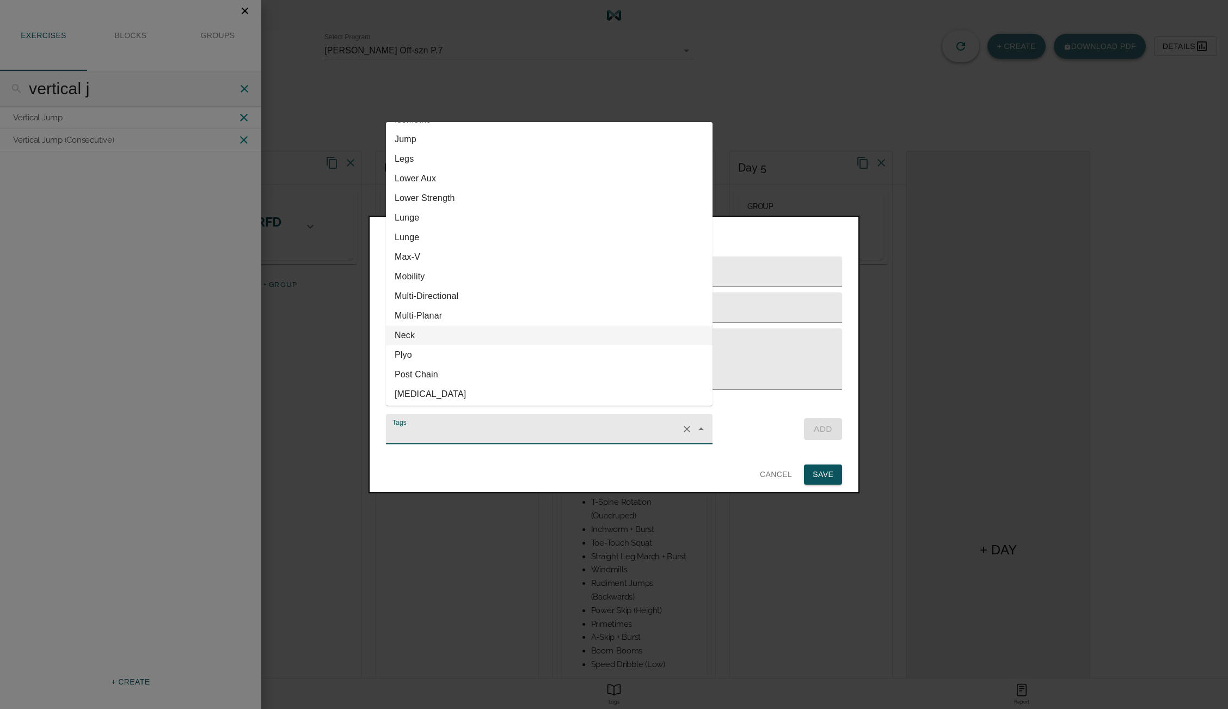
scroll to position [274, 0]
click at [432, 354] on li "Plyo" at bounding box center [549, 352] width 327 height 20
type input "Plyo"
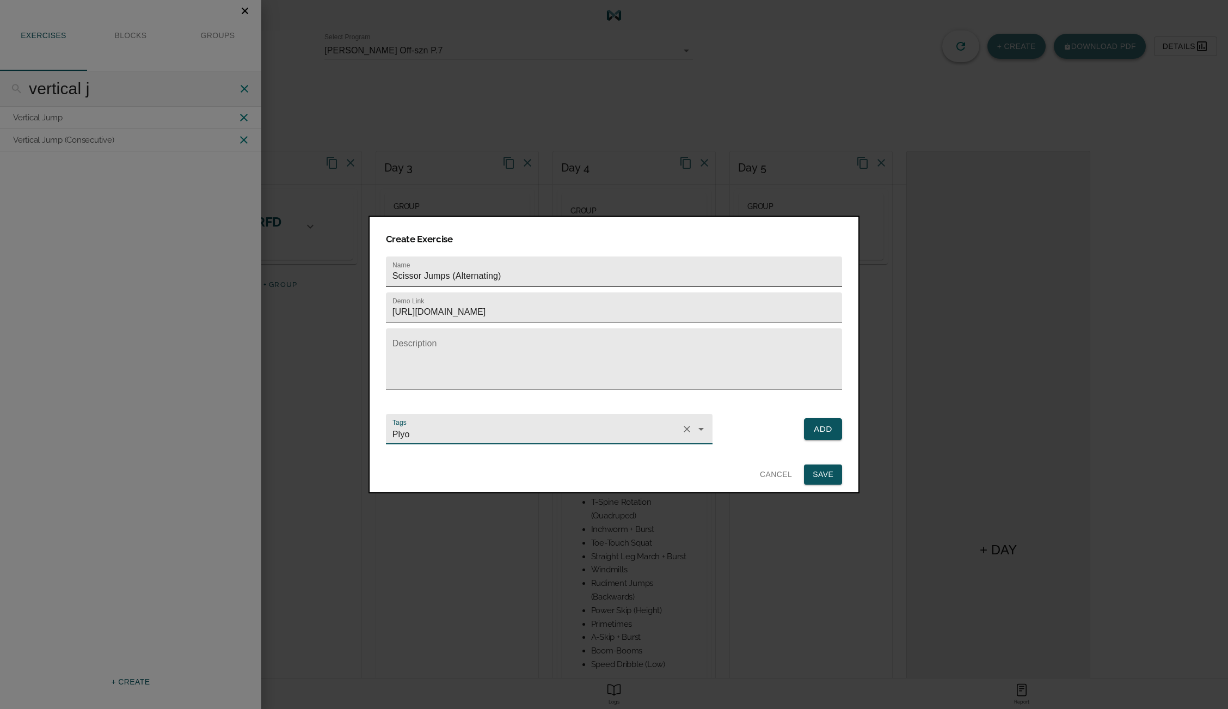
click at [546, 275] on input "Scissor Jumps (Alternating)" at bounding box center [614, 271] width 456 height 30
click at [531, 303] on input "[URL][DOMAIN_NAME]" at bounding box center [614, 307] width 456 height 30
click at [522, 256] on input "Scissor Jumps (Alternating)" at bounding box center [614, 271] width 456 height 30
click at [810, 422] on button "Add" at bounding box center [823, 429] width 38 height 22
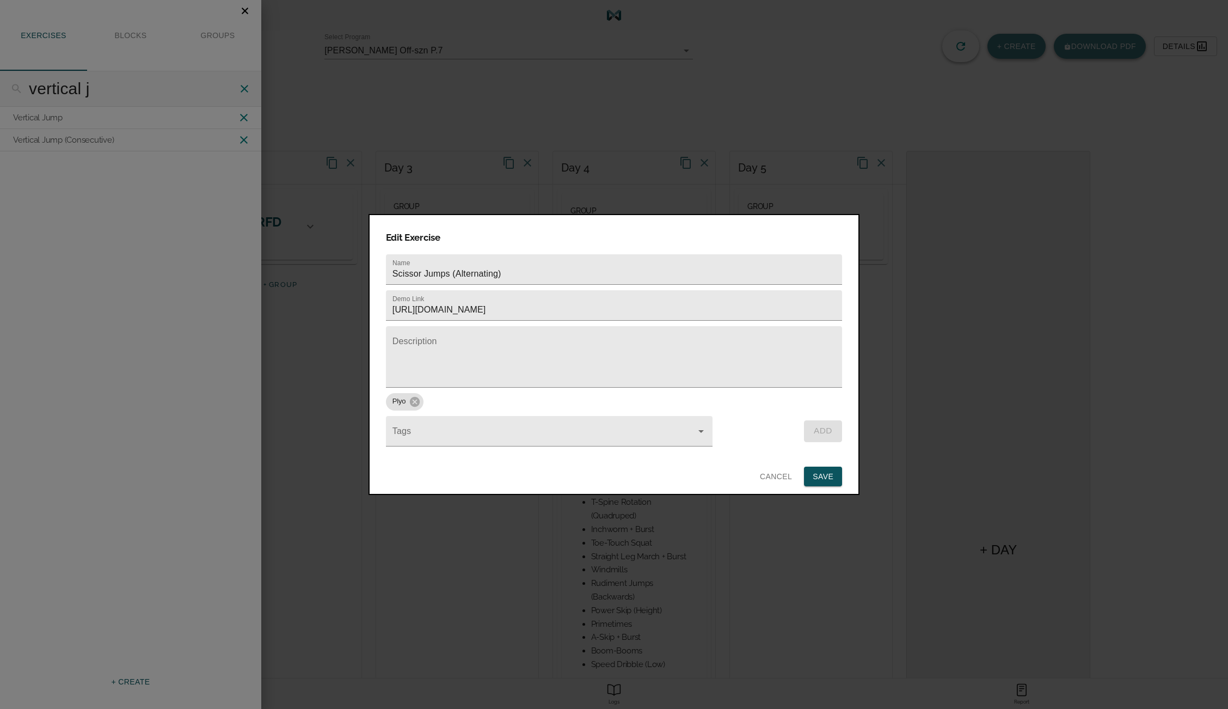
click at [820, 470] on span "Save" at bounding box center [823, 477] width 21 height 14
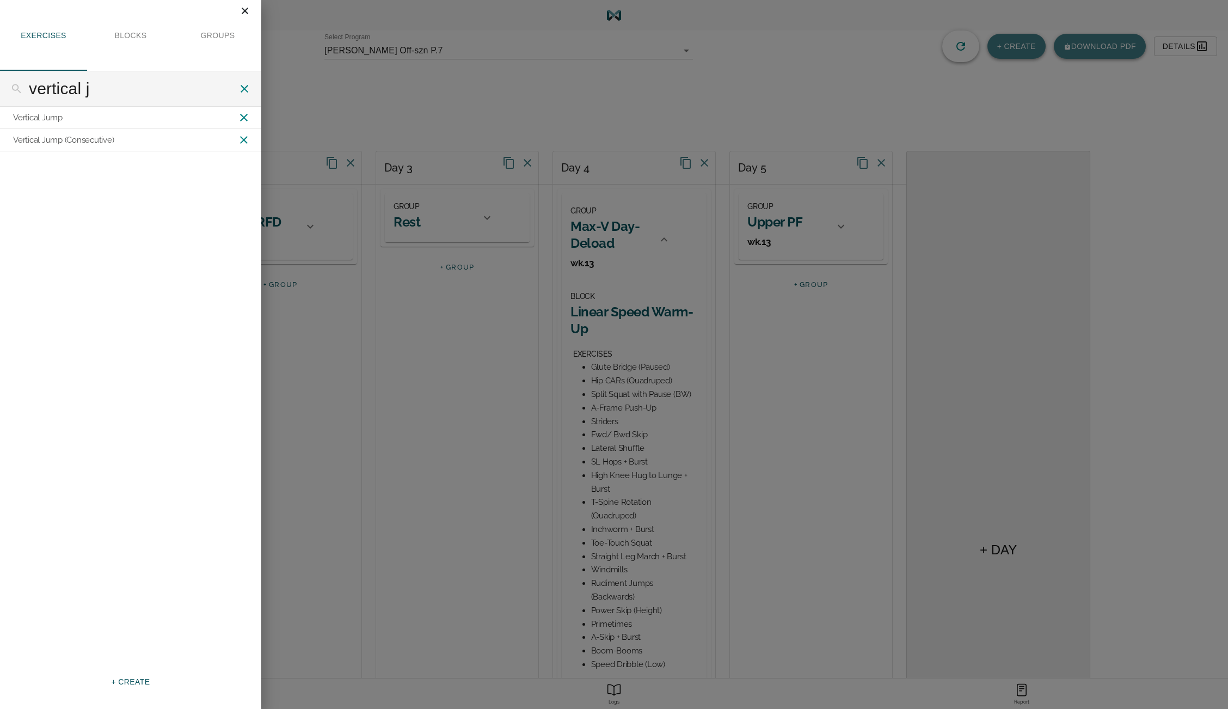
click at [245, 8] on icon "Close" at bounding box center [245, 11] width 12 height 12
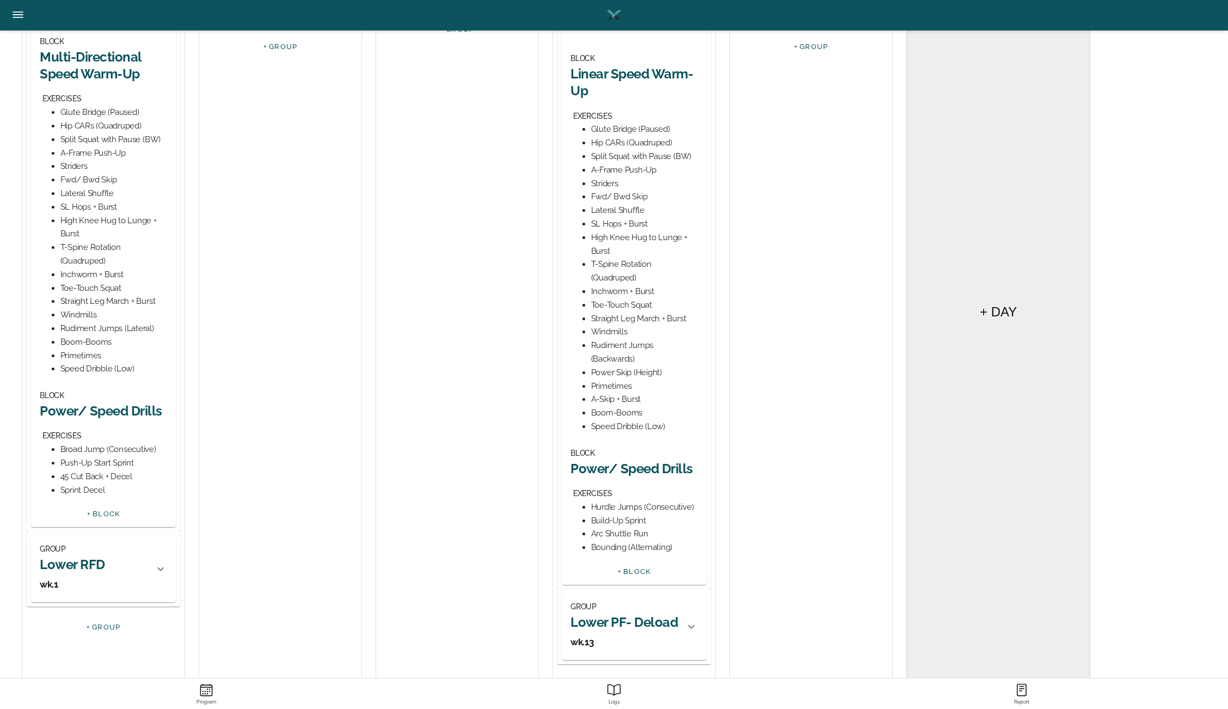
scroll to position [238, 0]
click at [625, 474] on h2 "Power/ Speed Drills" at bounding box center [633, 467] width 127 height 17
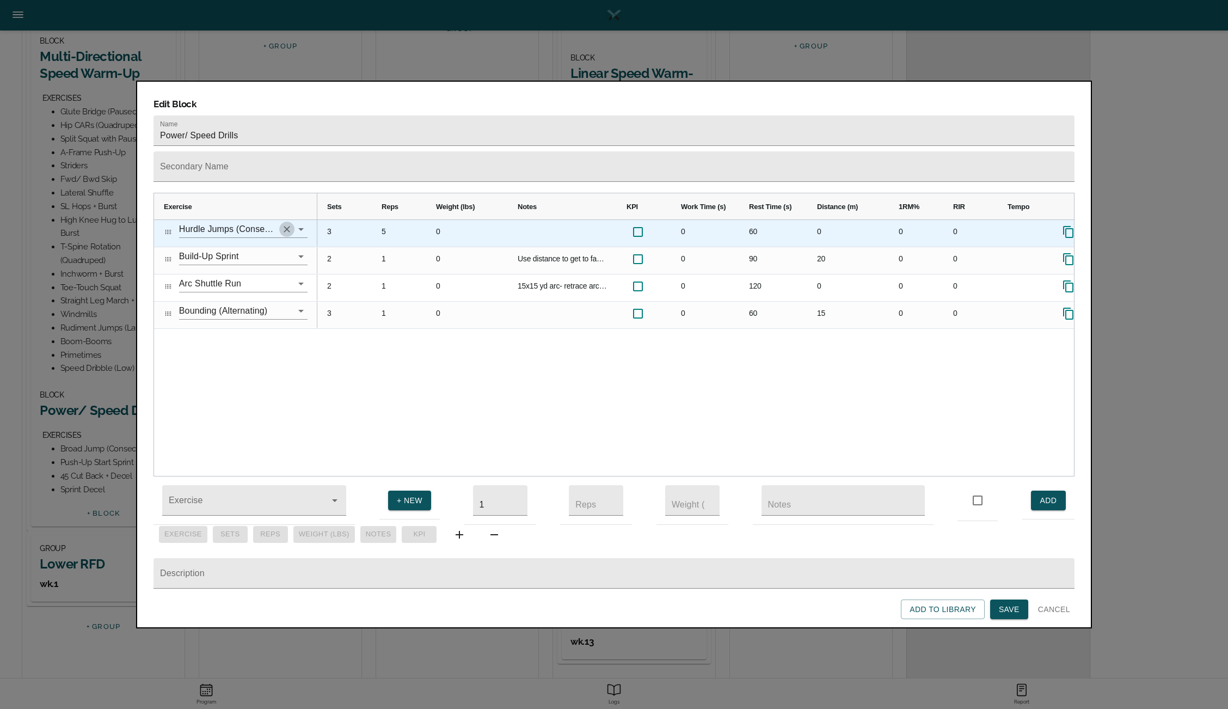
click at [287, 224] on icon "Clear" at bounding box center [286, 229] width 11 height 11
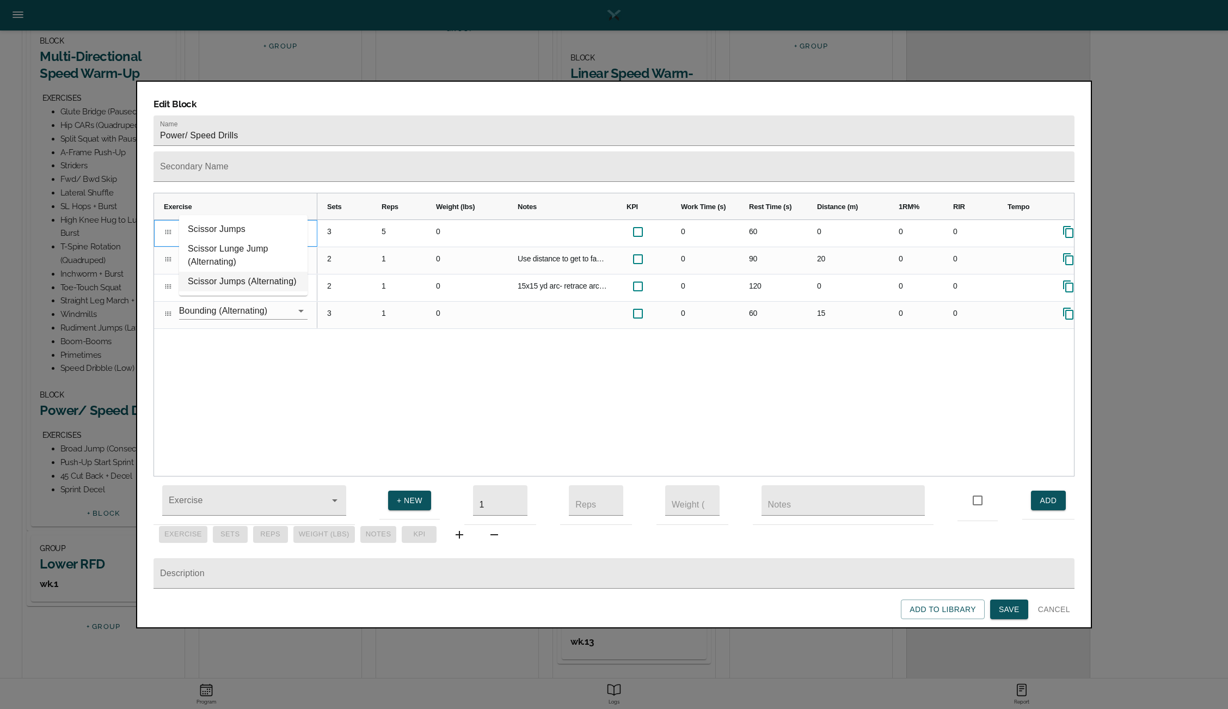
type input "scis"
click at [108, 317] on div at bounding box center [614, 354] width 1228 height 709
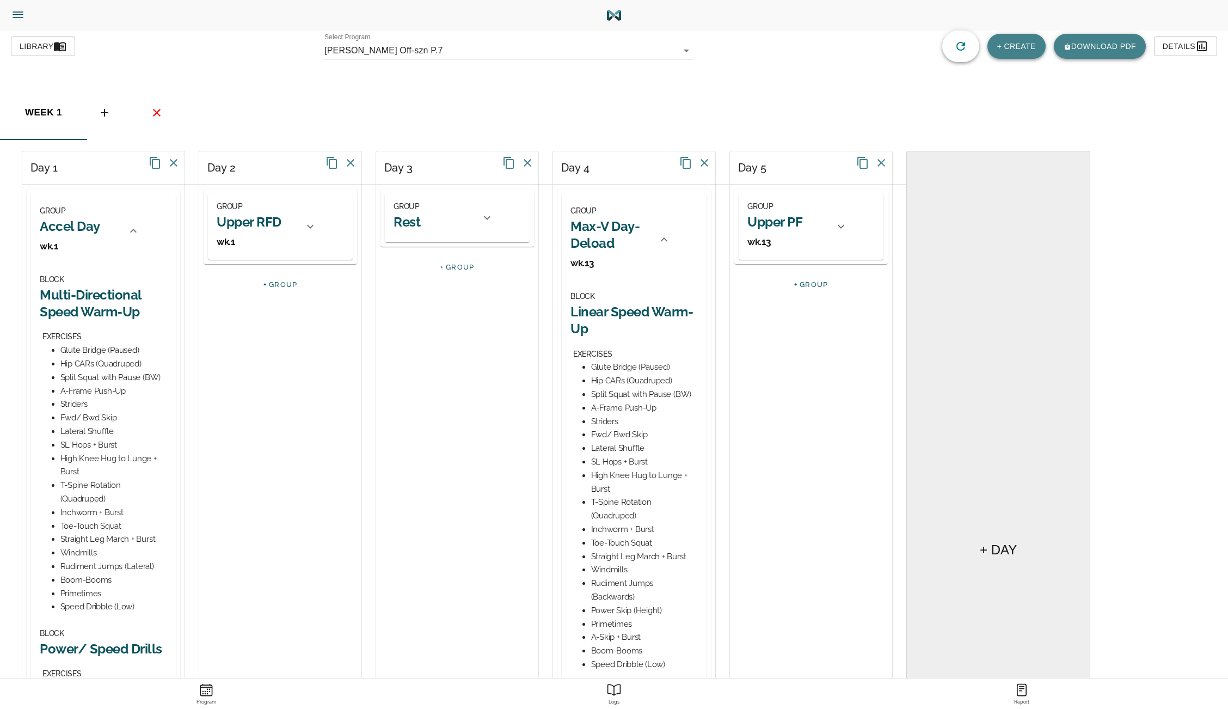
click at [51, 48] on span "Library" at bounding box center [43, 47] width 47 height 14
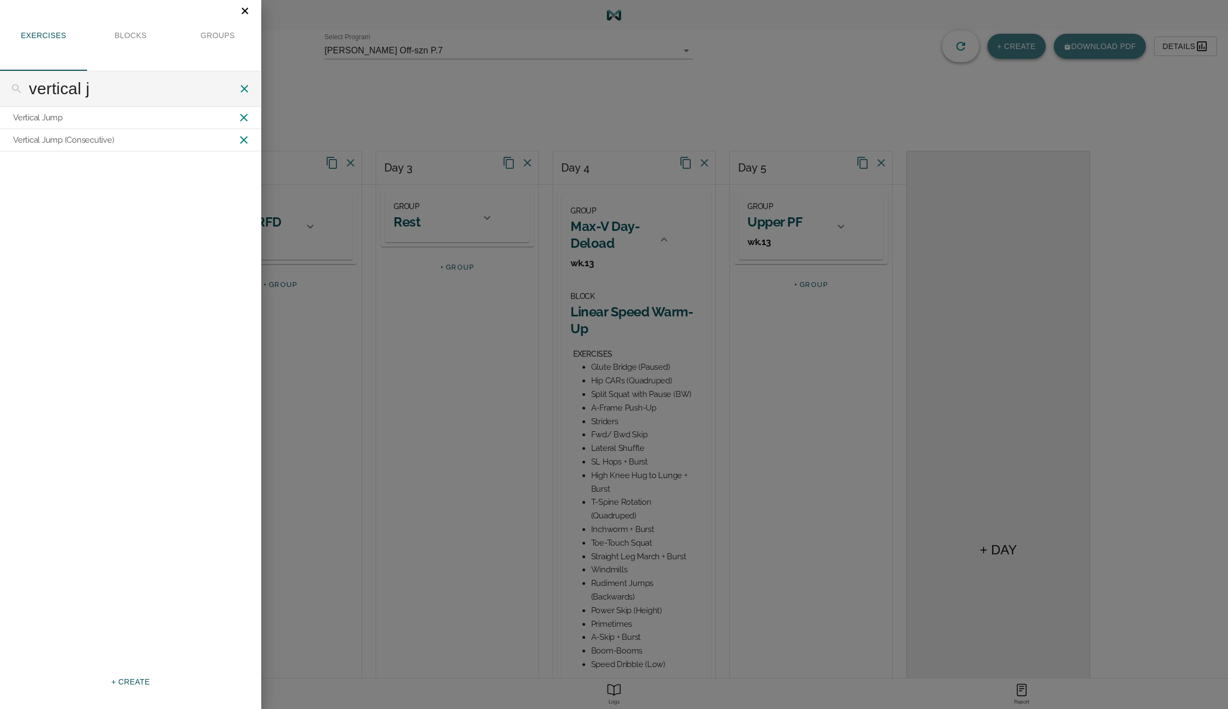
click at [246, 88] on icon at bounding box center [244, 88] width 13 height 13
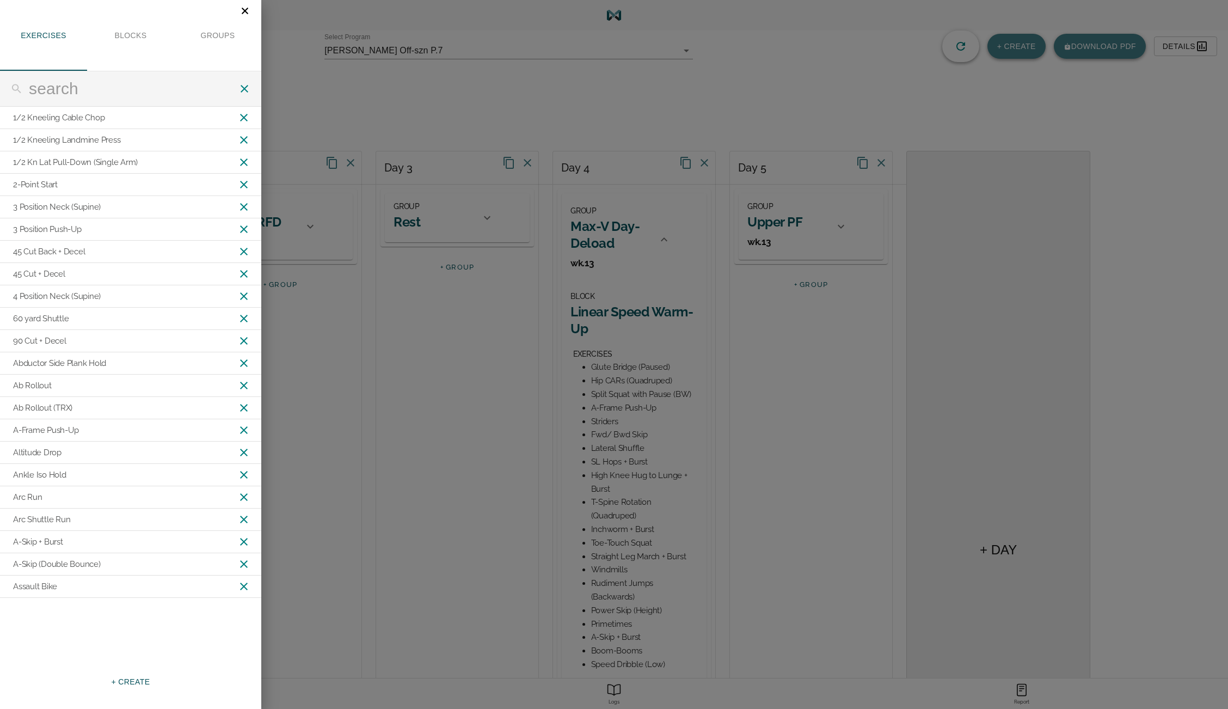
click at [190, 91] on input "text" at bounding box center [133, 89] width 209 height 20
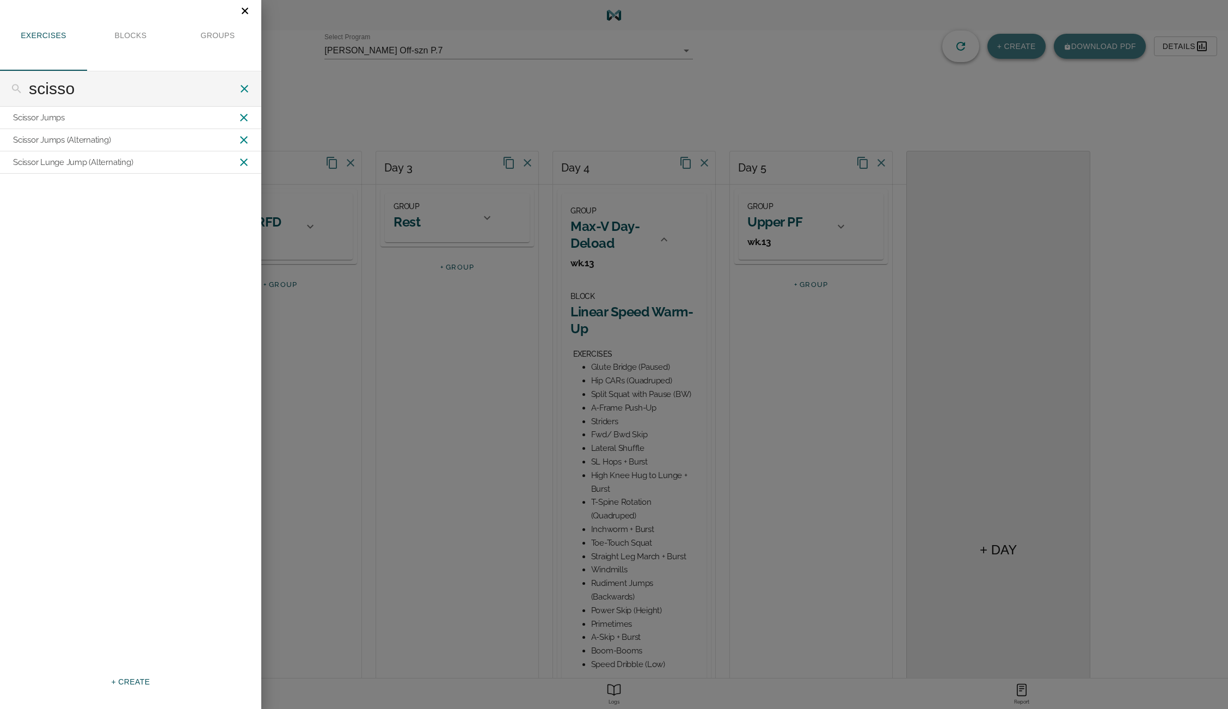
type input "scisso"
click at [75, 165] on div "Scissor Lunge Jump (Alternating)" at bounding box center [73, 163] width 120 height 14
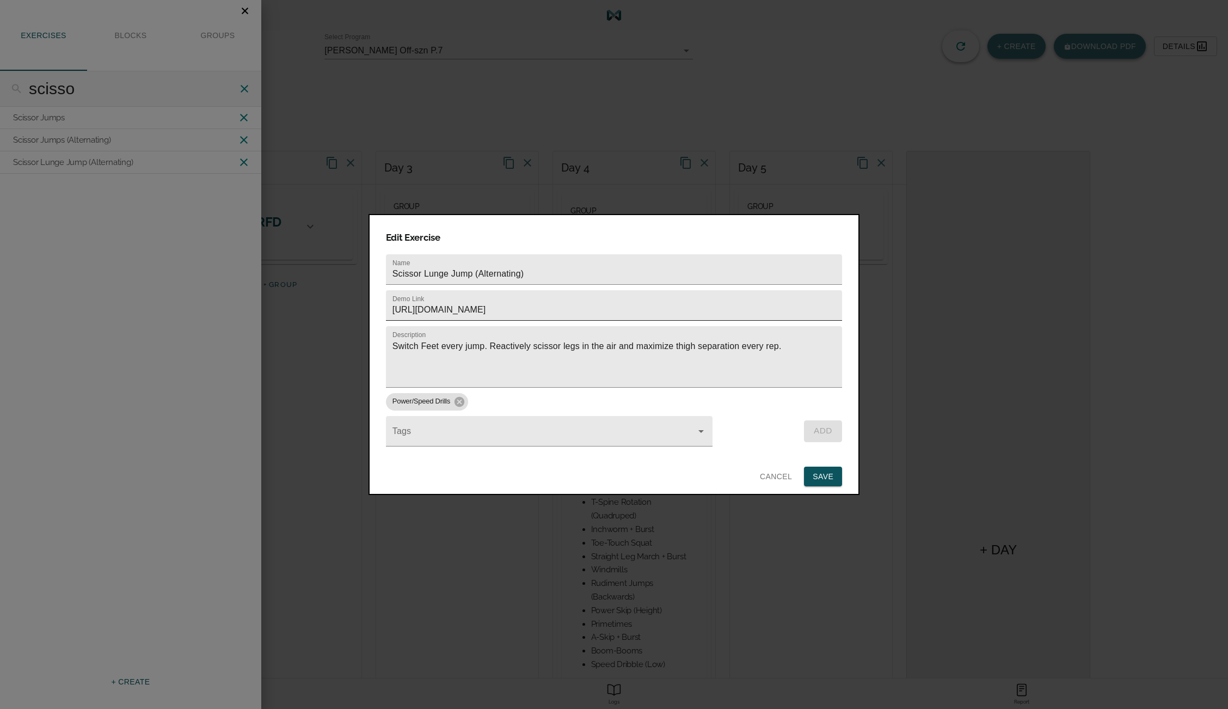
click at [752, 300] on input "[URL][DOMAIN_NAME]" at bounding box center [614, 305] width 456 height 30
click at [778, 470] on span "Cancel" at bounding box center [776, 477] width 32 height 14
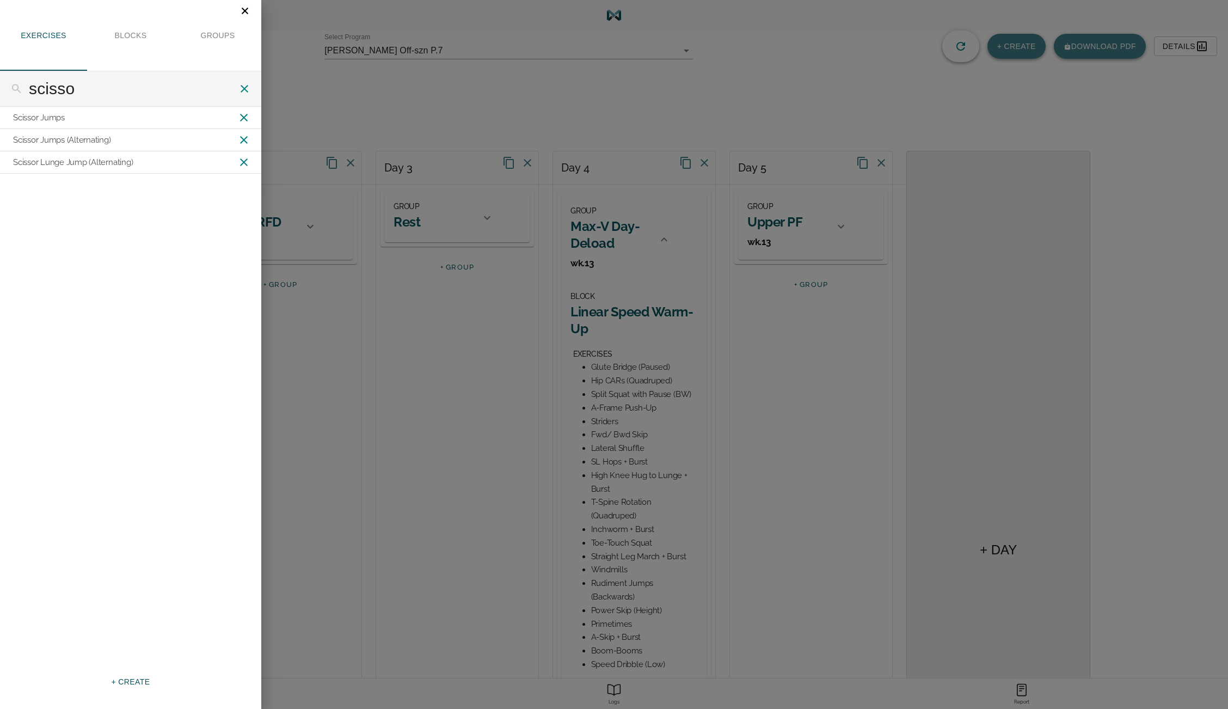
click at [247, 161] on icon at bounding box center [243, 162] width 13 height 13
click at [245, 10] on icon "close" at bounding box center [245, 11] width 7 height 7
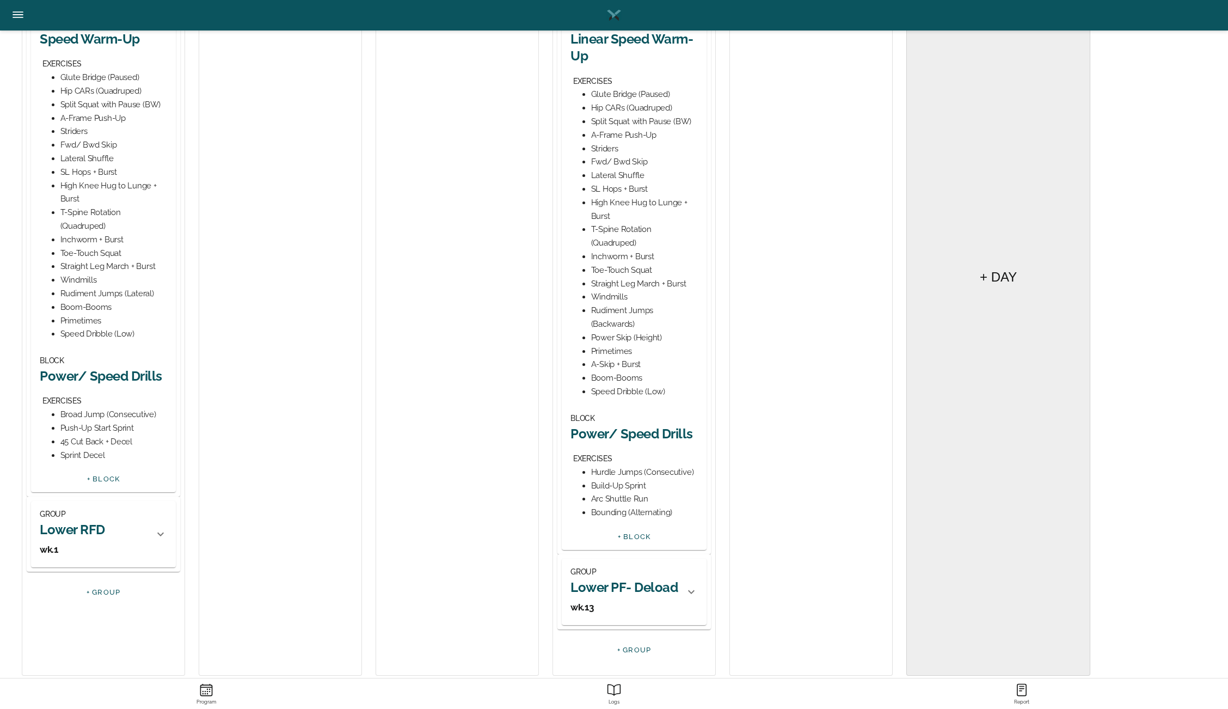
scroll to position [289, 0]
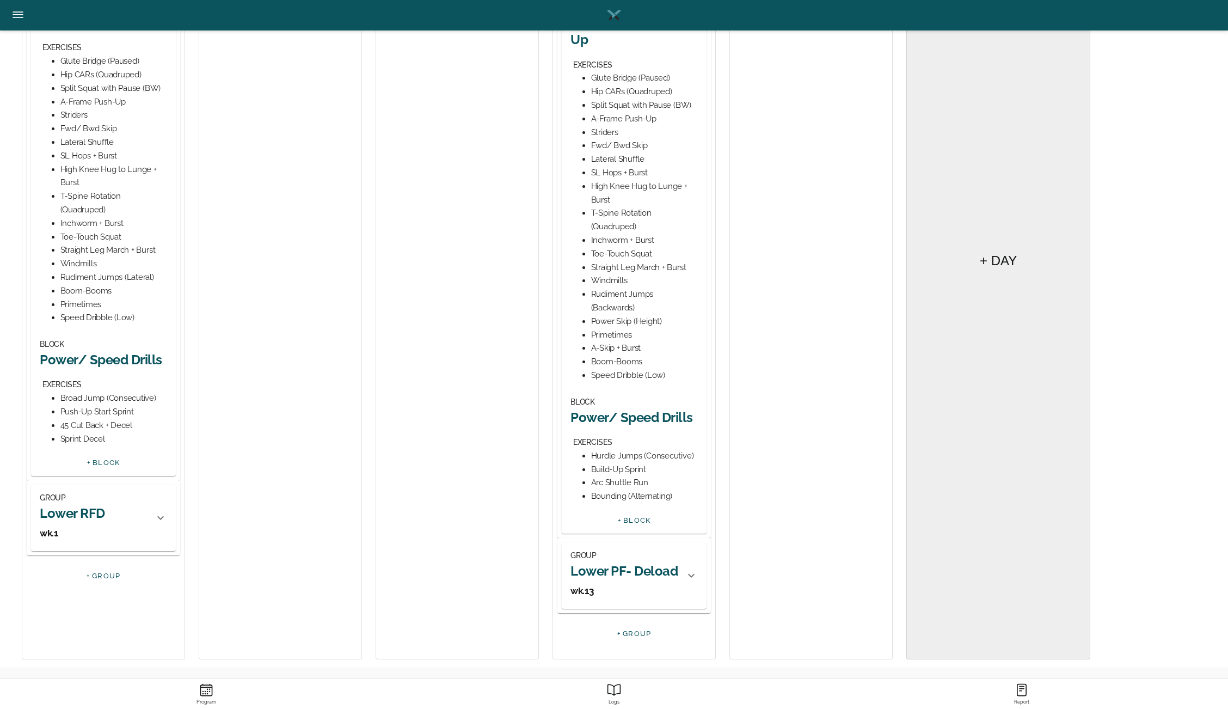
click at [631, 411] on h2 "Power/ Speed Drills" at bounding box center [633, 417] width 127 height 17
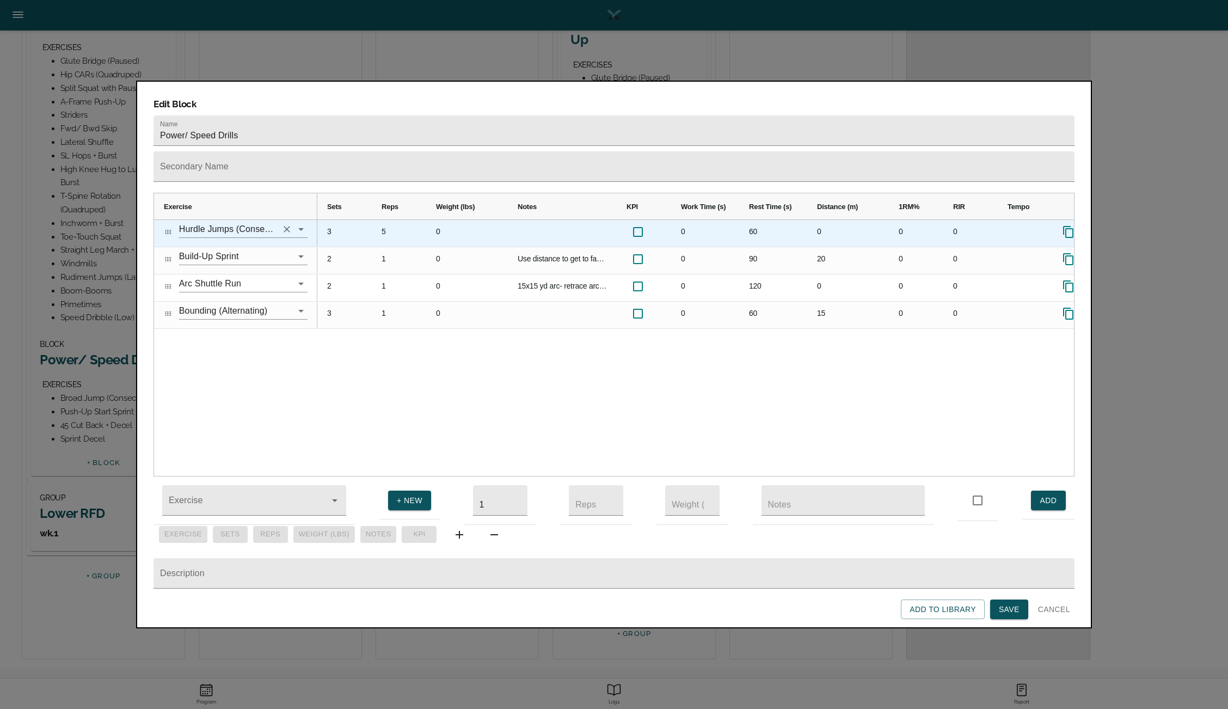
click at [285, 224] on icon "Clear" at bounding box center [286, 229] width 11 height 11
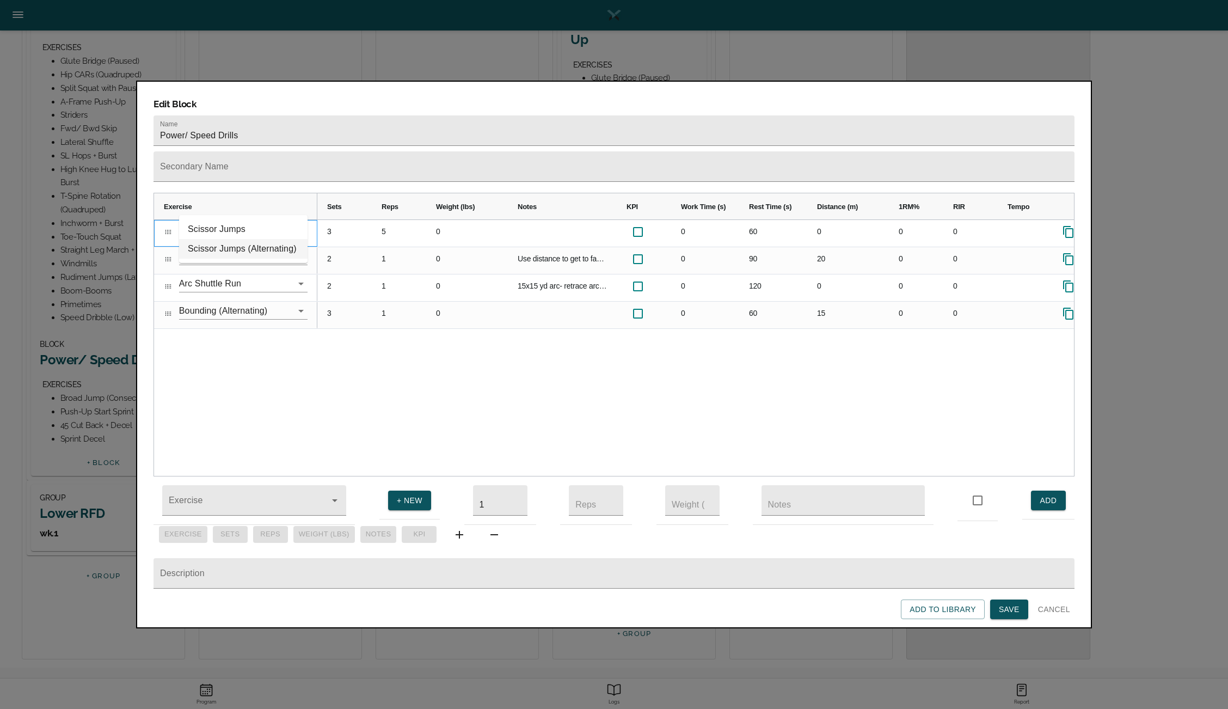
click at [245, 242] on li "Scissor Jumps (Alternating)" at bounding box center [243, 249] width 128 height 20
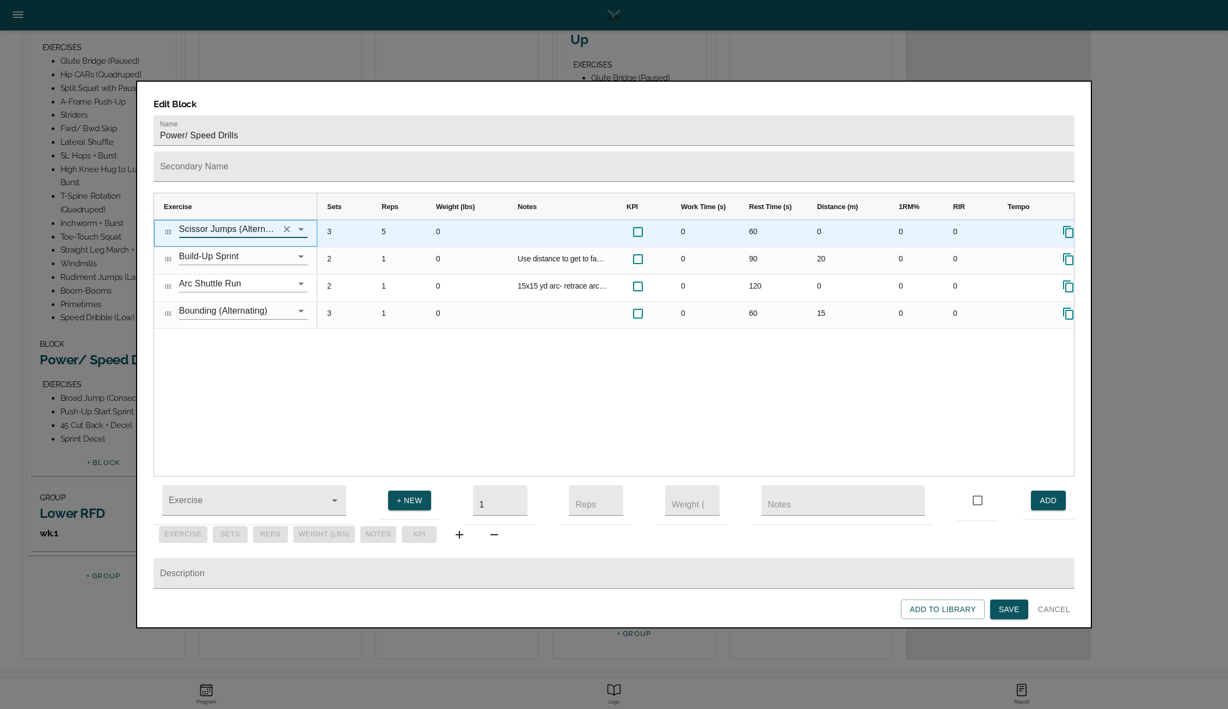
type input "Scissor Jumps (Alternating)"
click at [383, 220] on div "5" at bounding box center [399, 233] width 54 height 27
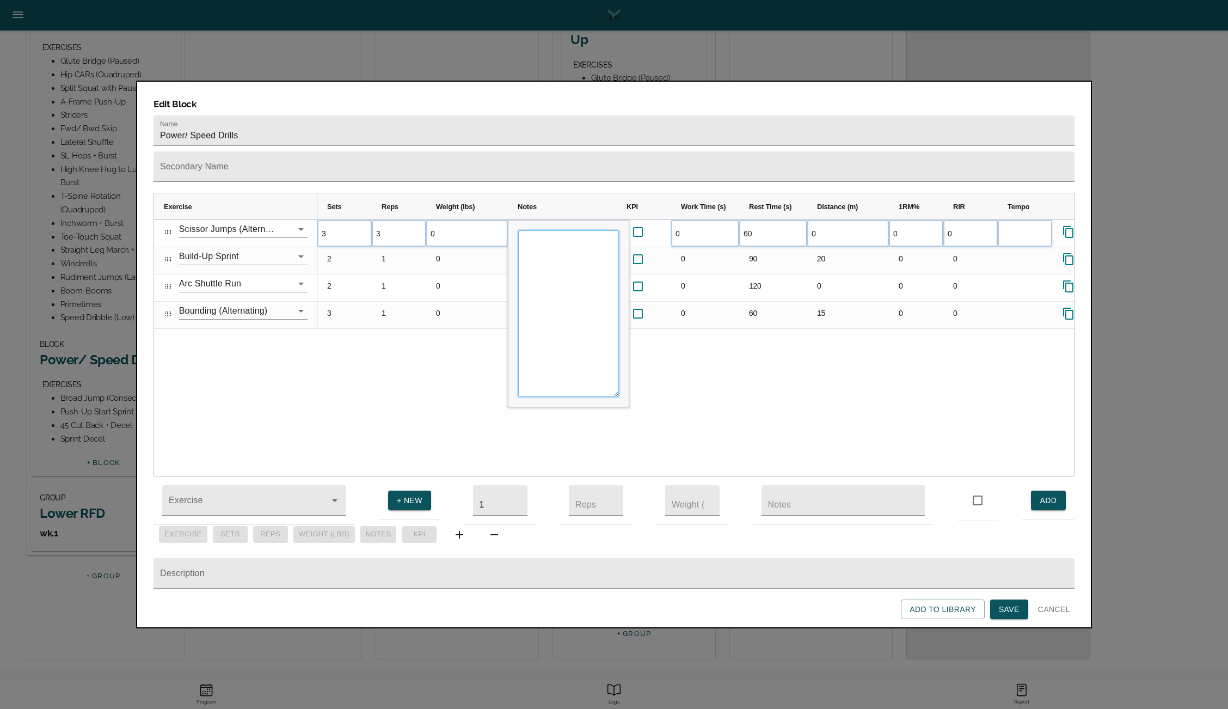
click at [539, 230] on textarea "Input Editor" at bounding box center [568, 313] width 101 height 167
type textarea "r"
type textarea "reps are ea side"
click at [435, 349] on div "3 3 0 0 60 0 0 0" at bounding box center [695, 348] width 757 height 256
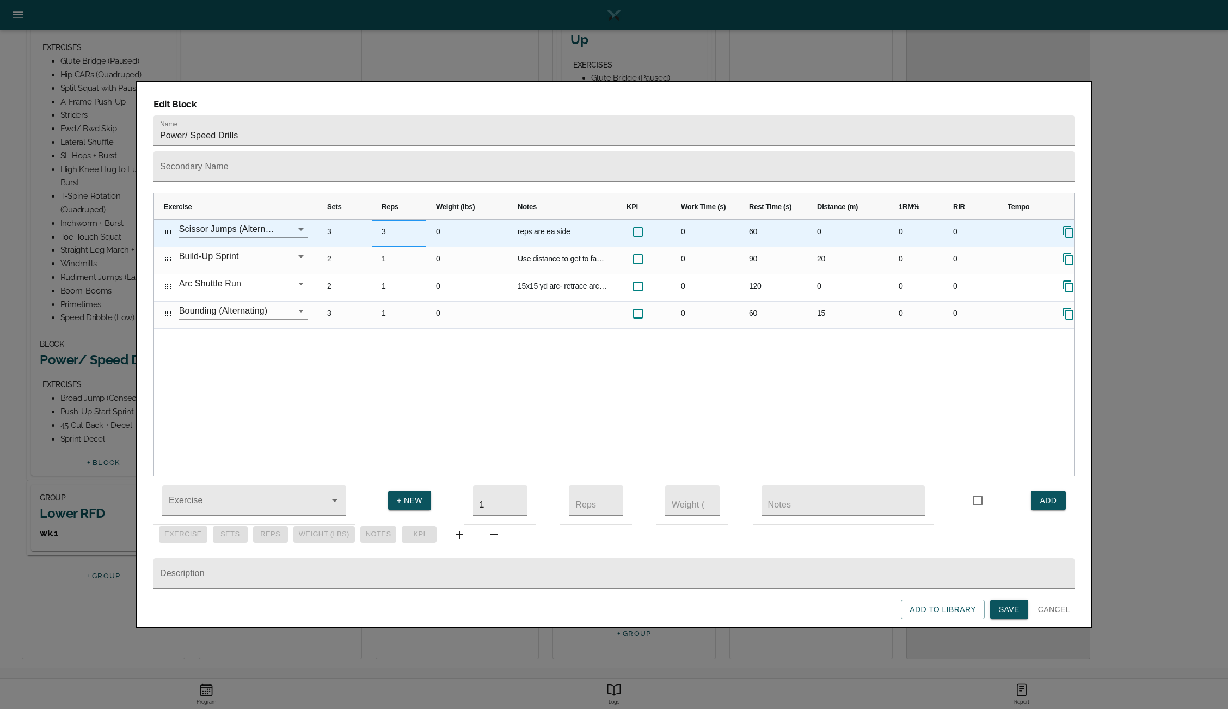
click at [393, 220] on div "3" at bounding box center [399, 233] width 54 height 27
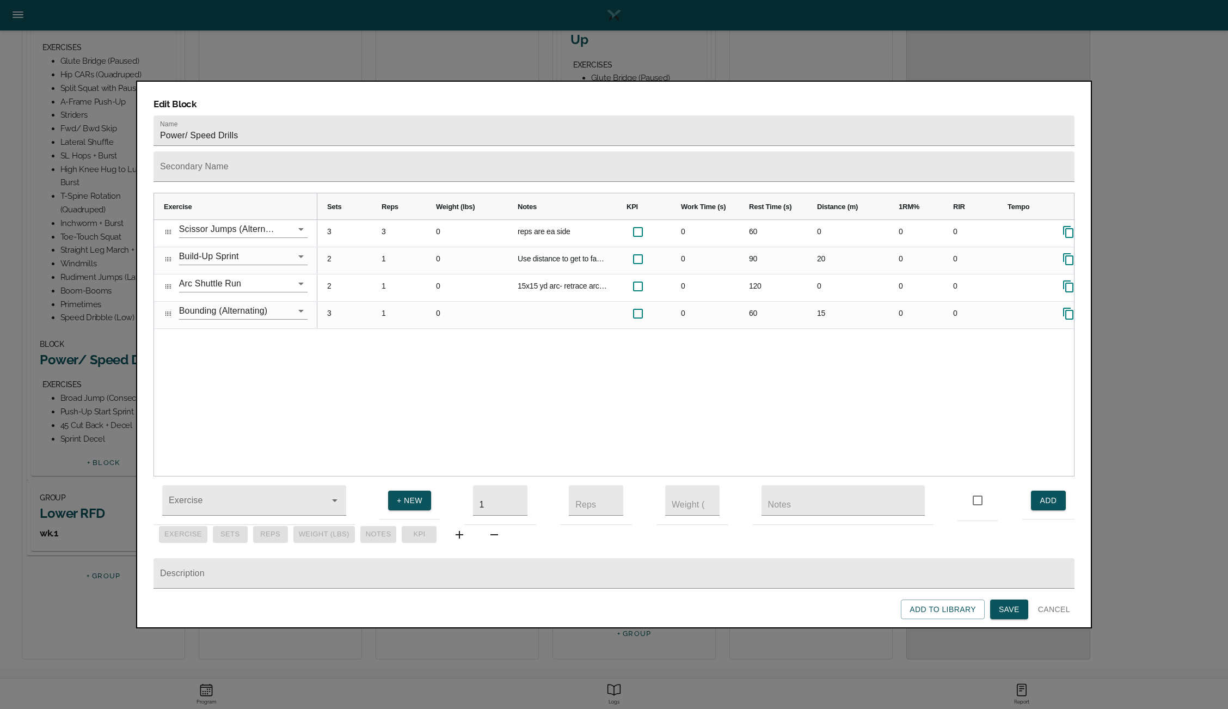
click at [480, 340] on div "3 3 0 reps are ea side 0 60 0 0 0 2 1 0 Use distance to get to fastest speed yo…" at bounding box center [695, 348] width 757 height 256
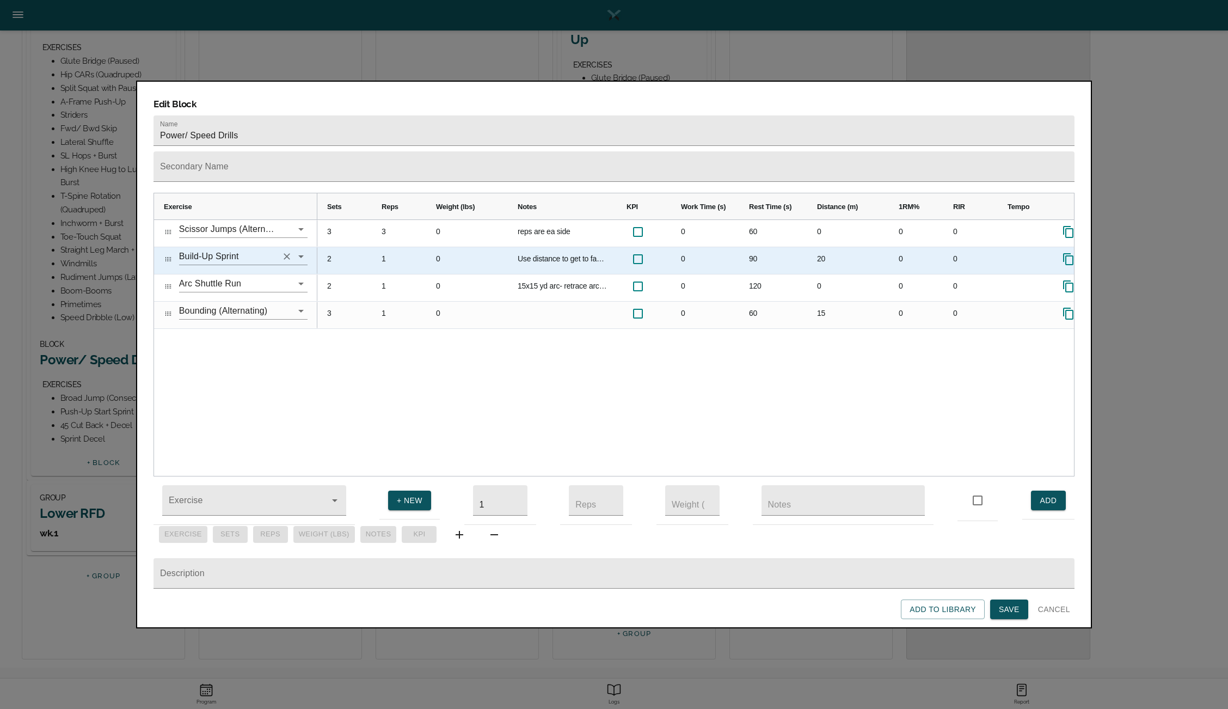
click at [292, 249] on button "Clear" at bounding box center [286, 256] width 15 height 15
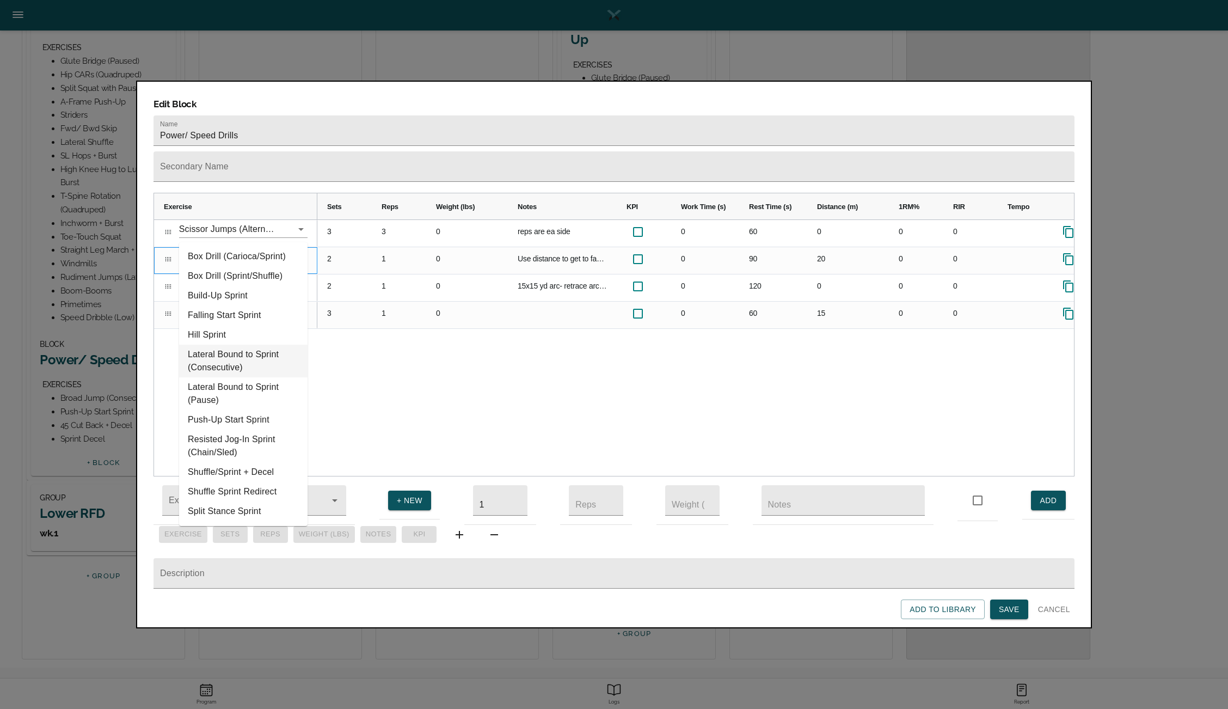
type input "sprint"
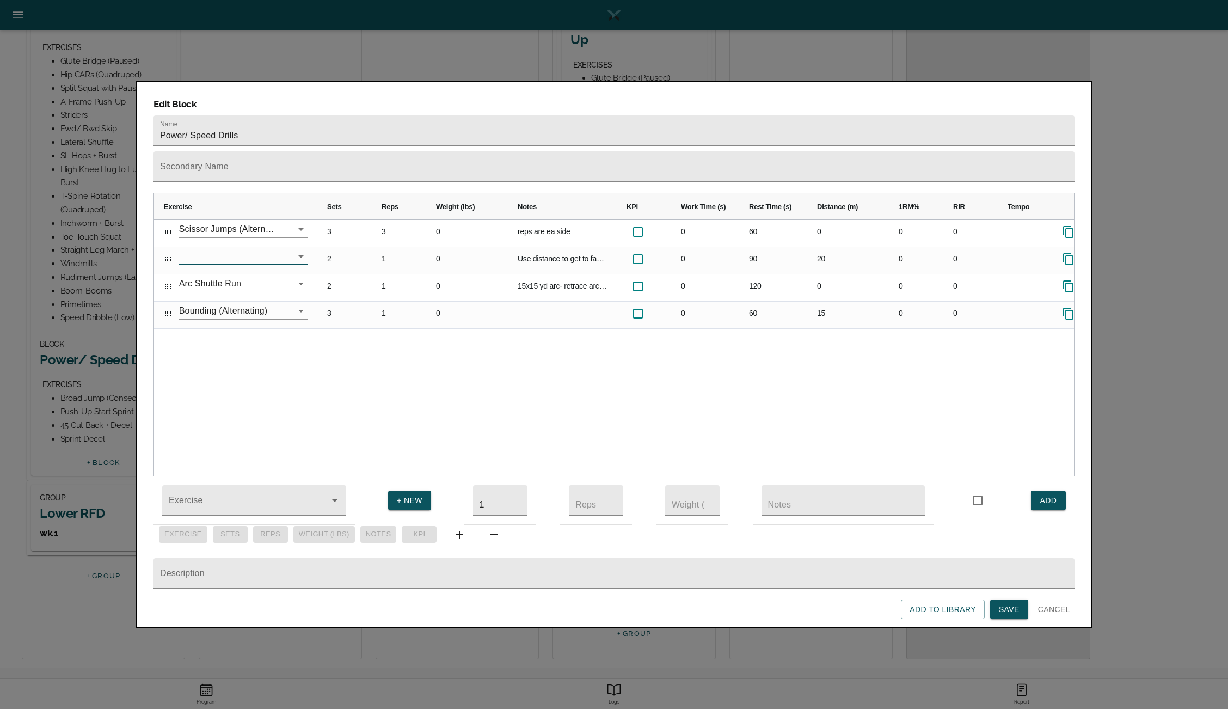
click at [1001, 610] on span "Save" at bounding box center [1009, 609] width 21 height 14
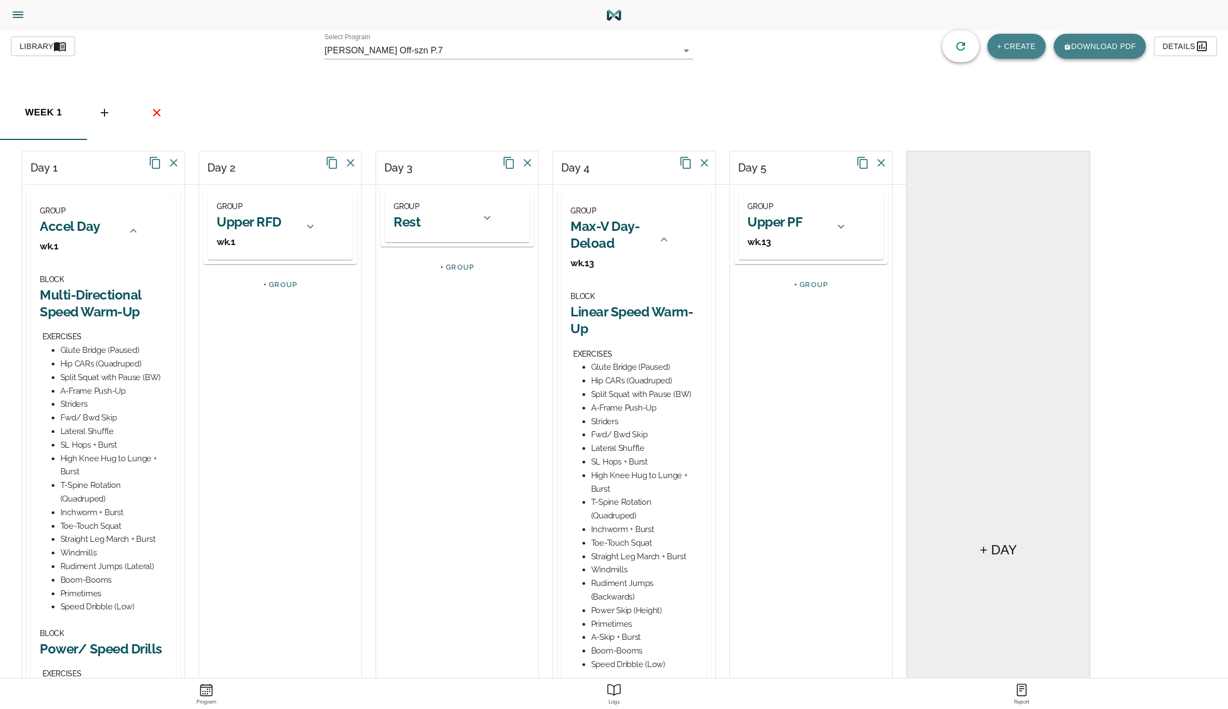
click at [47, 48] on span "Library" at bounding box center [43, 47] width 47 height 14
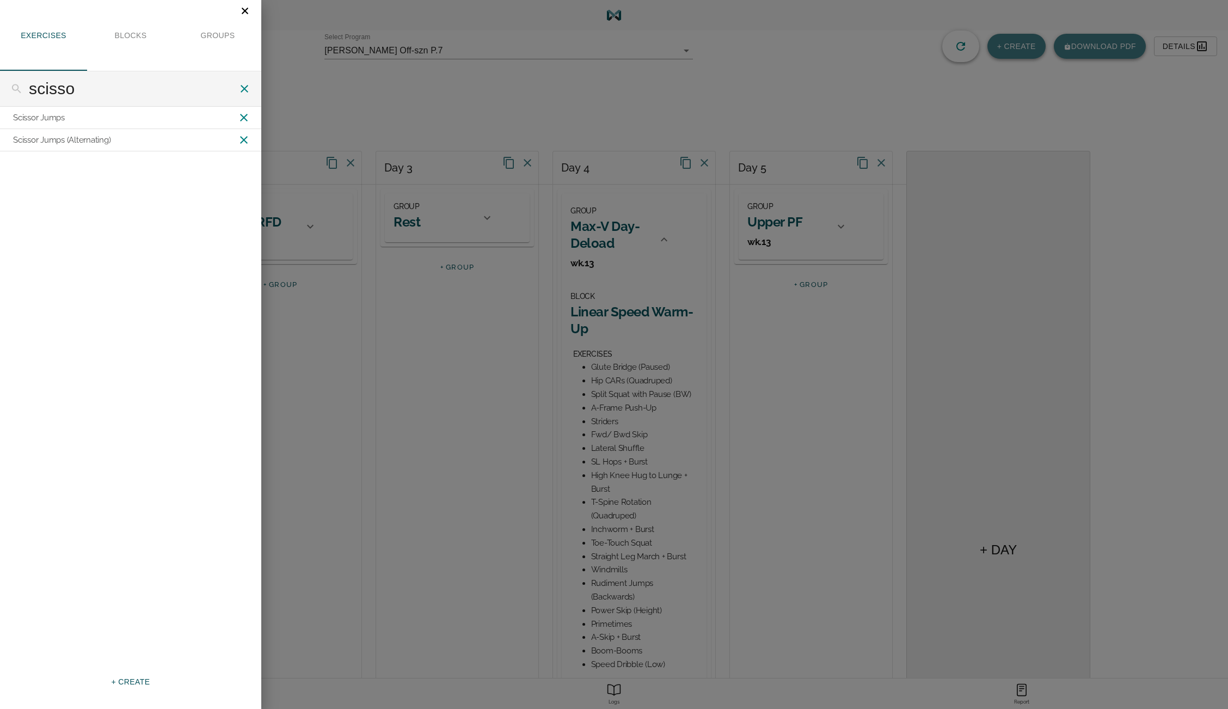
click at [128, 679] on span "+ CREATE" at bounding box center [130, 682] width 39 height 14
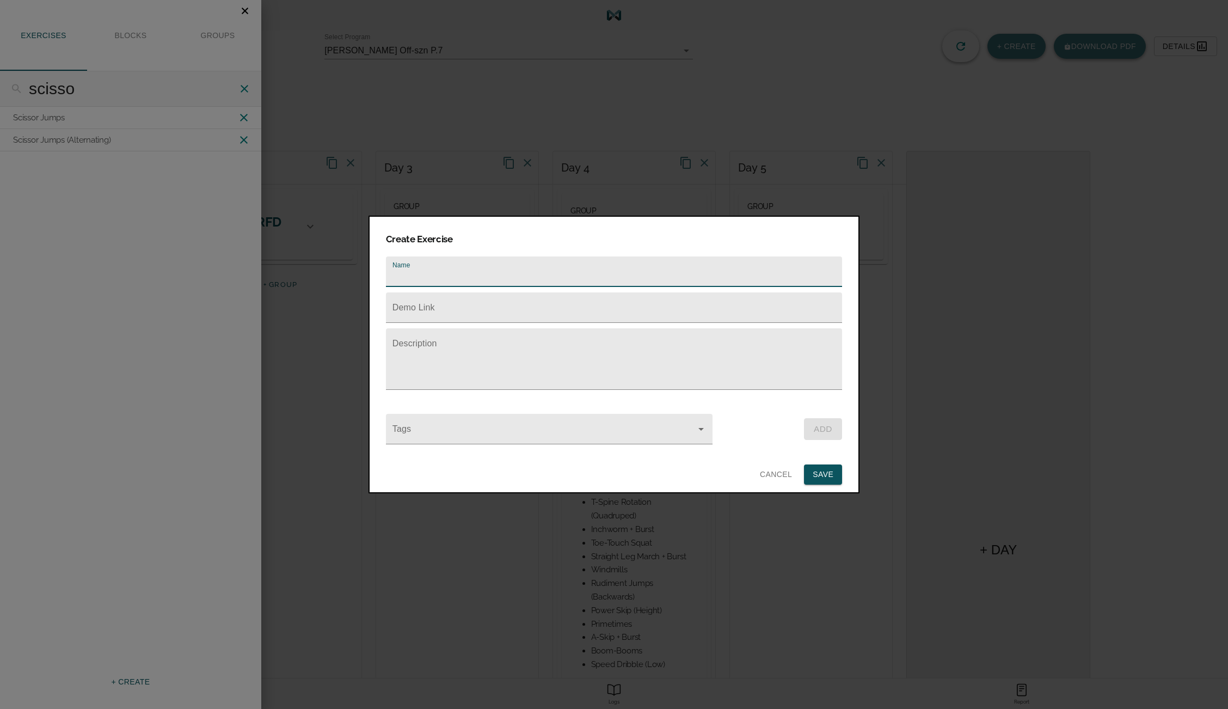
click at [462, 272] on input "text" at bounding box center [614, 271] width 456 height 30
type input "Primetimes (Dowel OVHD)"
click at [485, 304] on input "text" at bounding box center [614, 307] width 456 height 30
paste input "[URL][DOMAIN_NAME]"
type input "[URL][DOMAIN_NAME]"
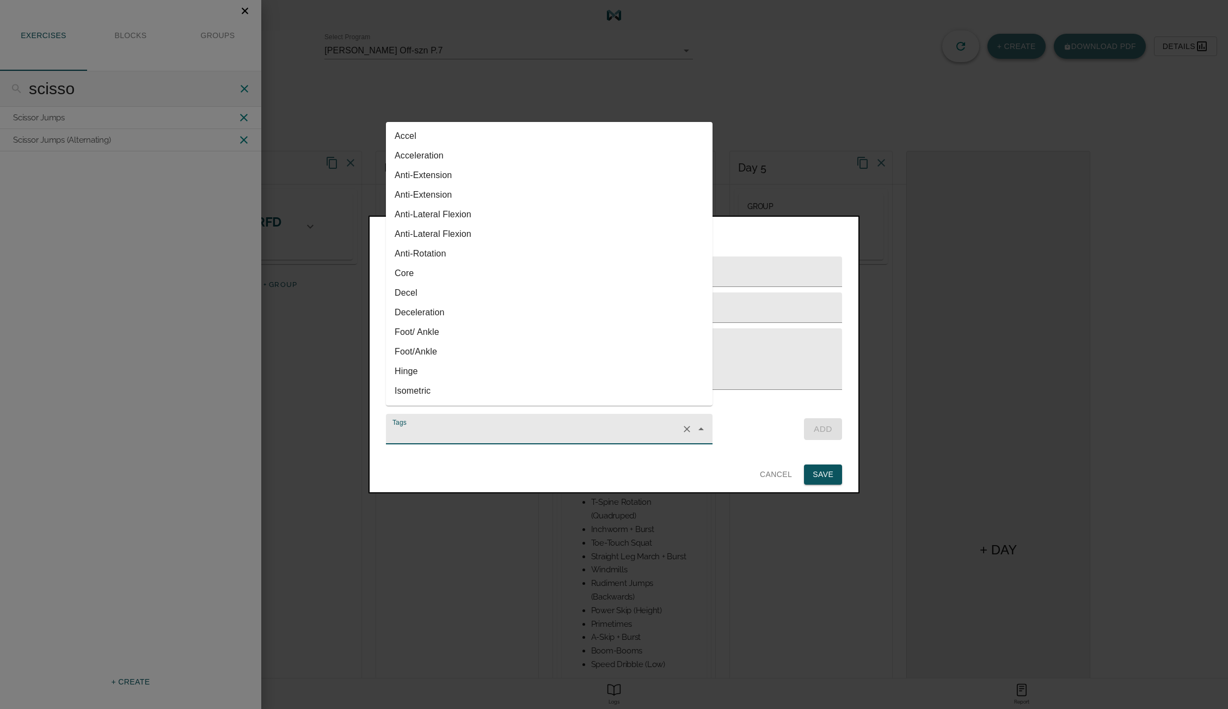
click at [451, 425] on input "Tags" at bounding box center [533, 434] width 287 height 20
click at [457, 294] on li "Power/ Speed Drills" at bounding box center [549, 291] width 327 height 20
type input "Power/ Speed Drills"
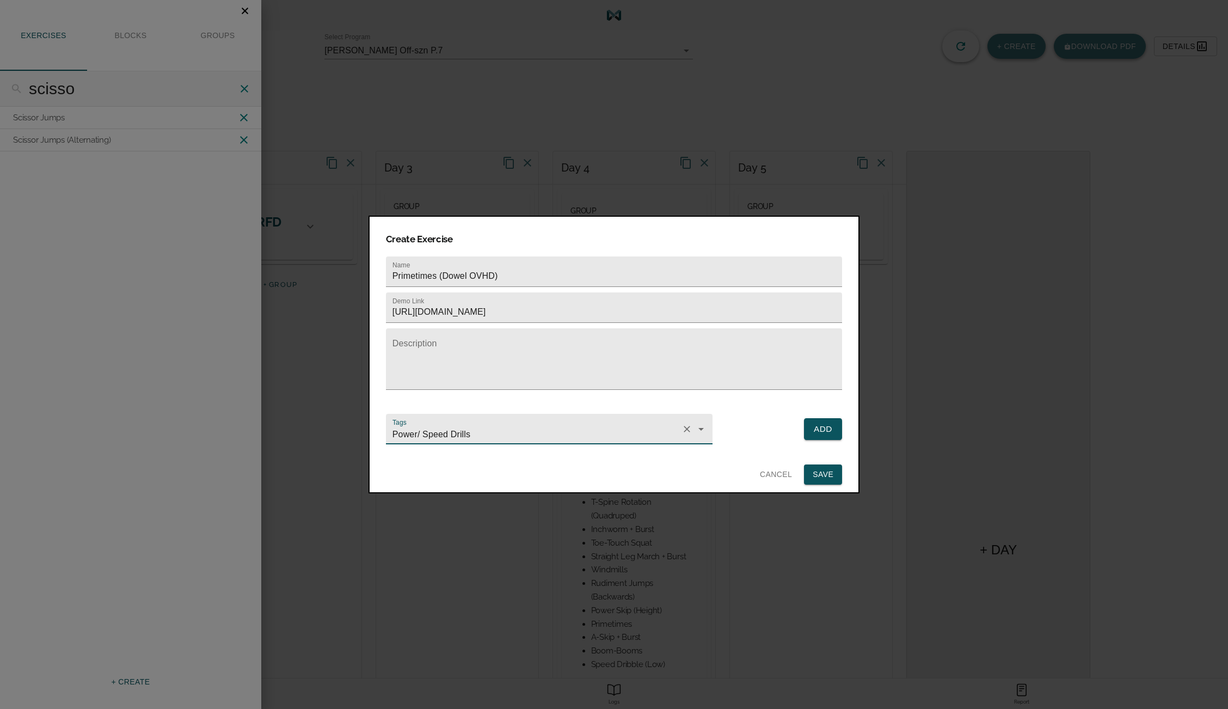
click at [825, 422] on span "Add" at bounding box center [822, 429] width 19 height 15
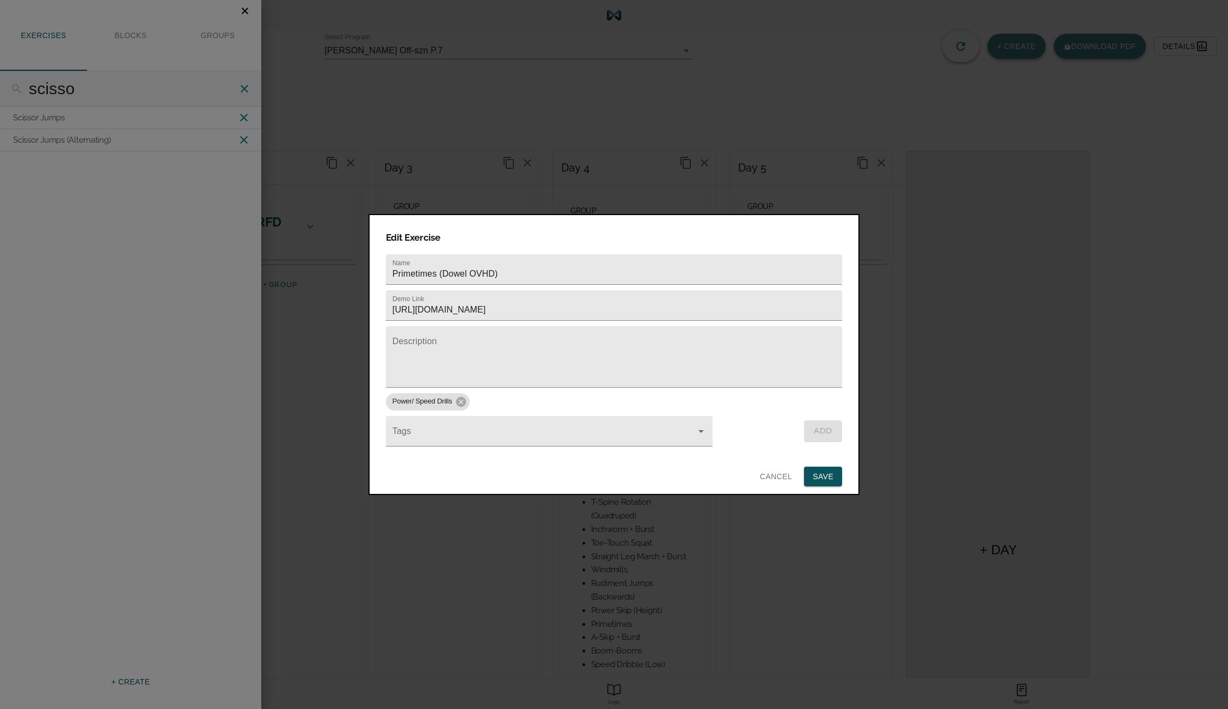
click at [823, 470] on span "Save" at bounding box center [823, 477] width 21 height 14
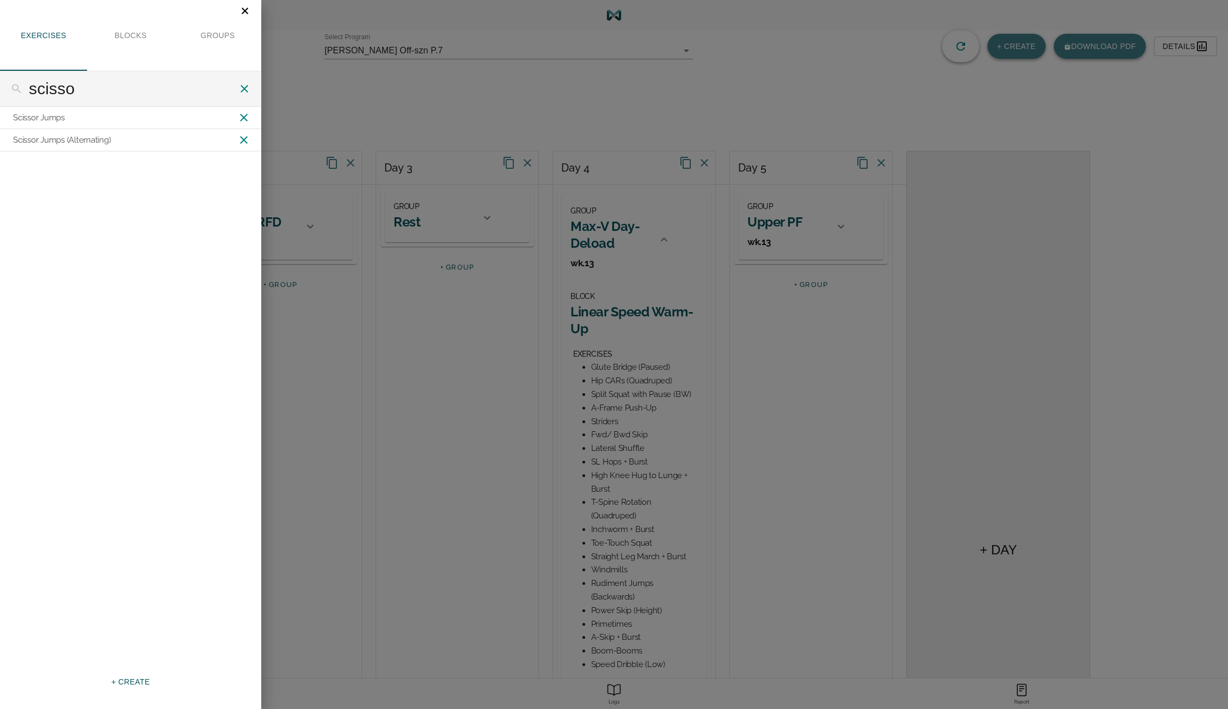
click at [138, 680] on span "+ CREATE" at bounding box center [130, 682] width 39 height 14
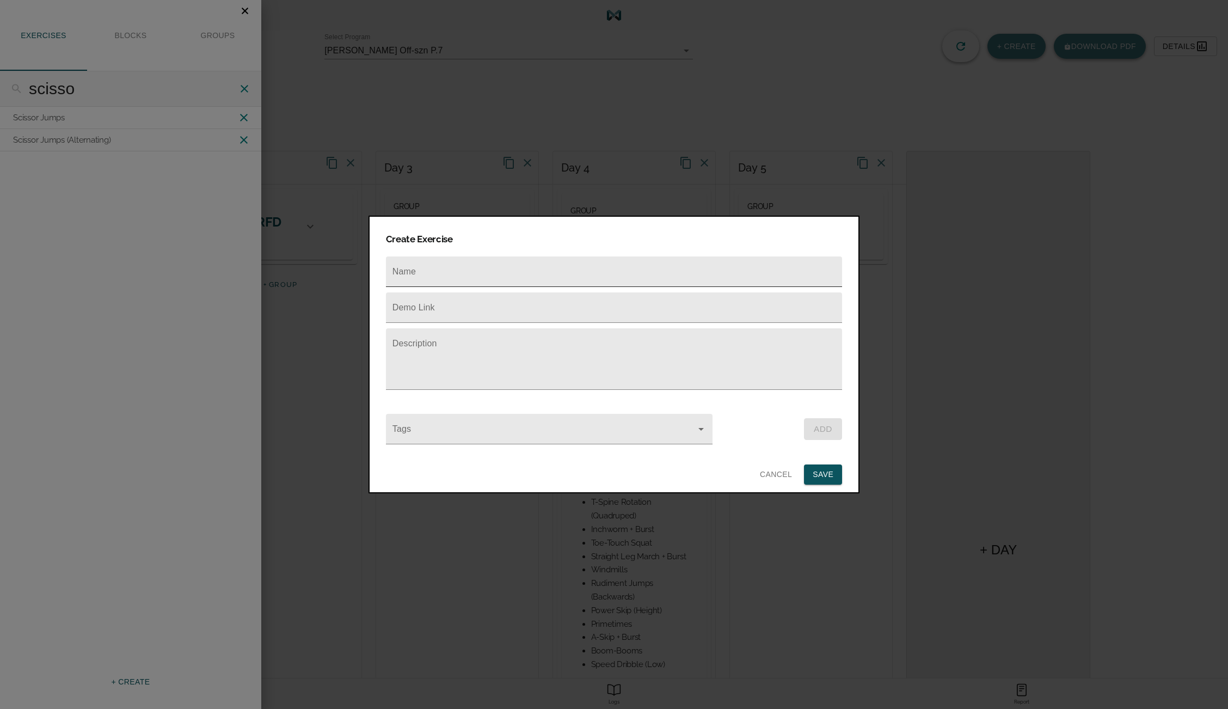
click at [451, 263] on input "text" at bounding box center [614, 271] width 456 height 30
type input "Speed Dribble Low (Dowel OVHD)"
click at [441, 305] on input "text" at bounding box center [614, 307] width 456 height 30
paste input "[URL][DOMAIN_NAME]"
type input "[URL][DOMAIN_NAME]"
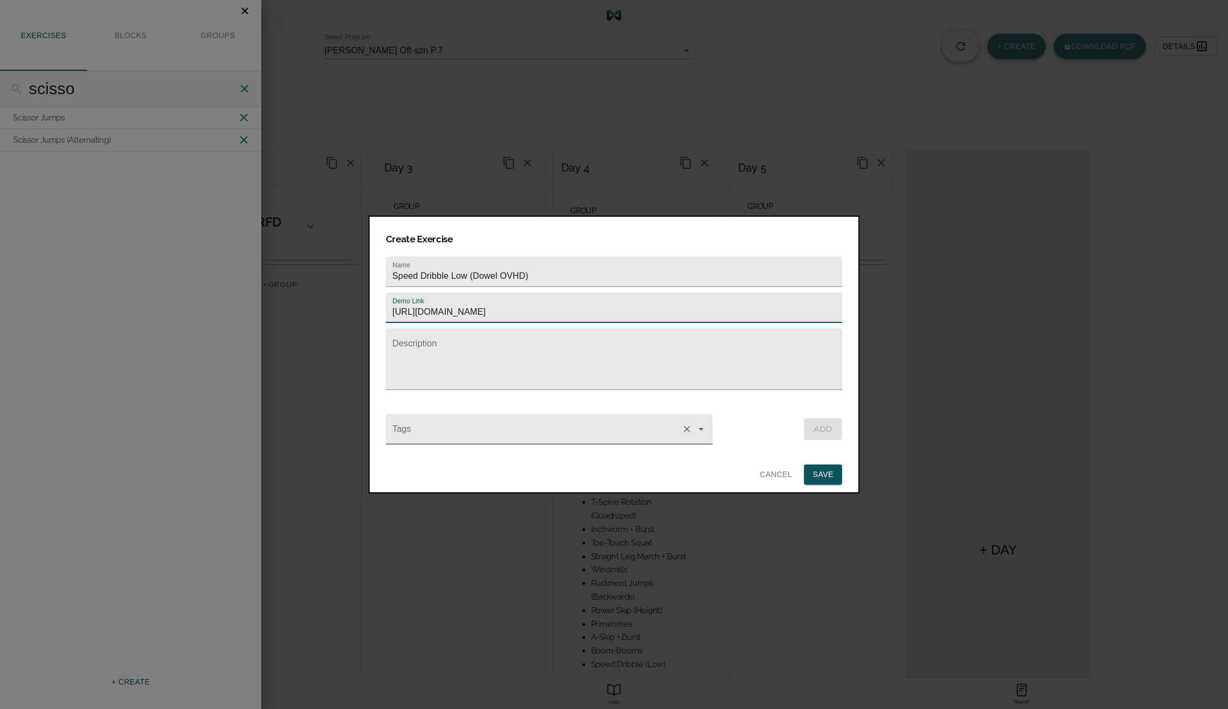
click at [518, 428] on input "Tags" at bounding box center [533, 434] width 287 height 20
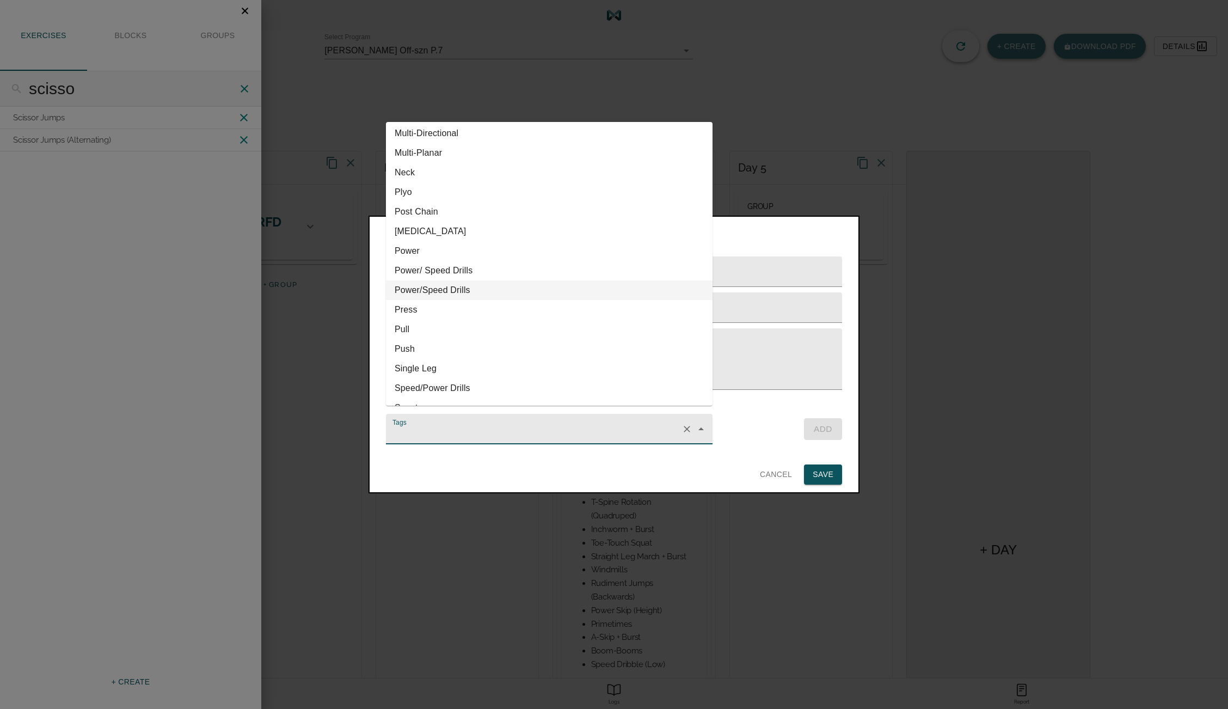
scroll to position [434, 0]
click at [472, 272] on li "Power/ Speed Drills" at bounding box center [549, 270] width 327 height 20
type input "Power/ Speed Drills"
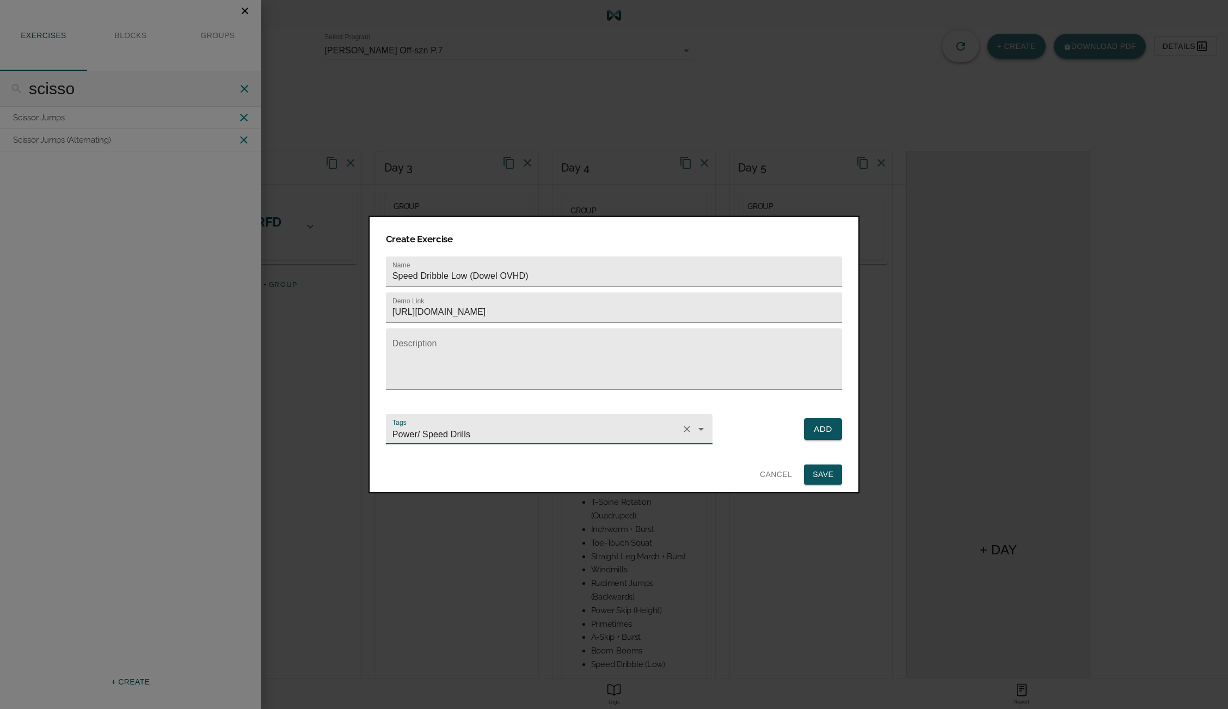
click at [826, 422] on span "Add" at bounding box center [822, 429] width 19 height 15
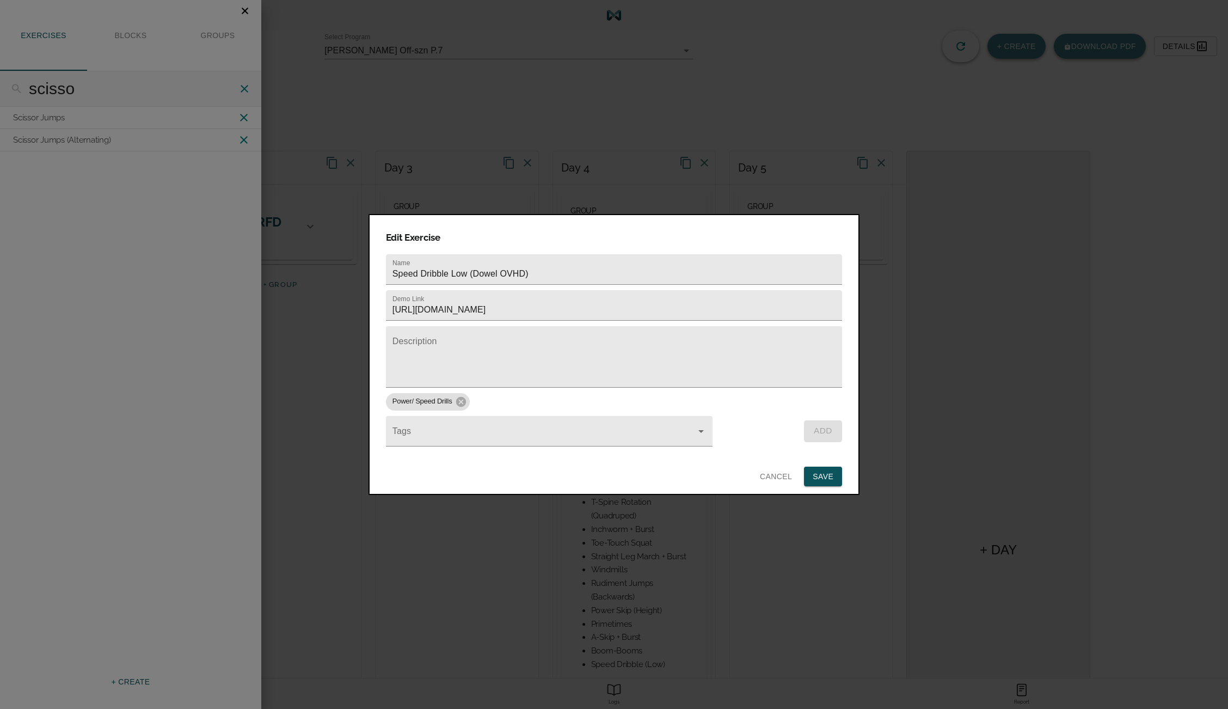
click at [821, 471] on span "Save" at bounding box center [823, 477] width 21 height 14
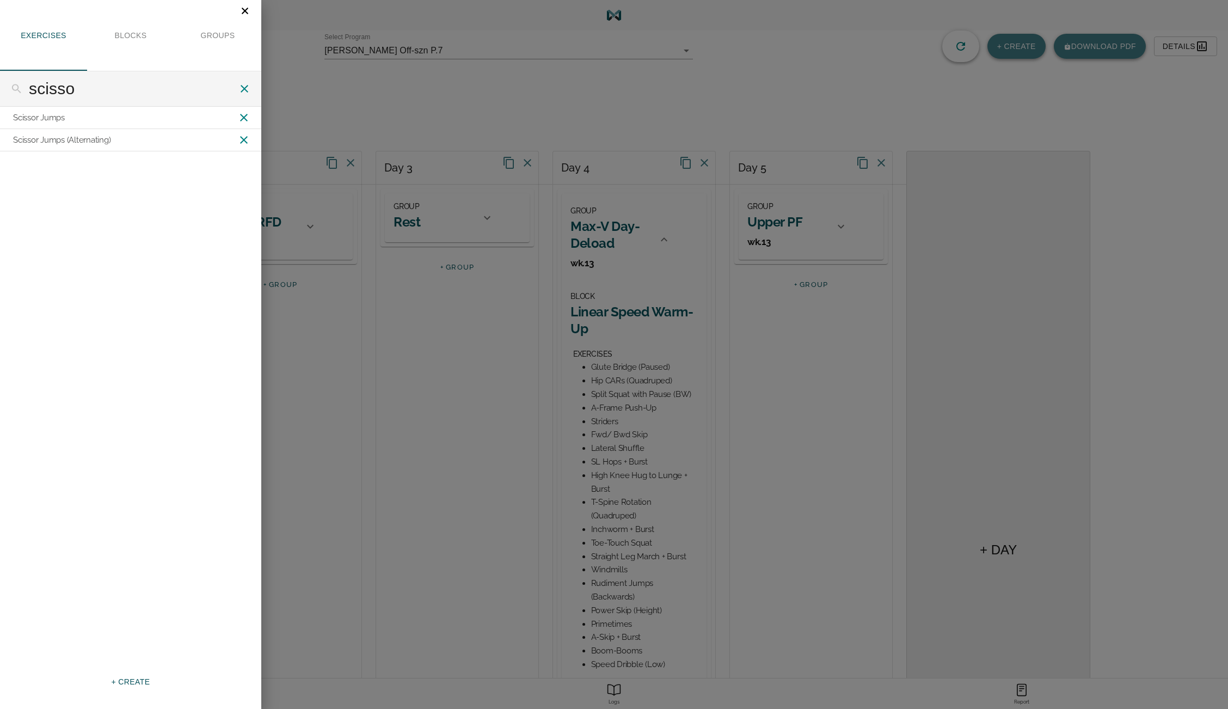
click at [142, 680] on span "+ CREATE" at bounding box center [130, 682] width 39 height 14
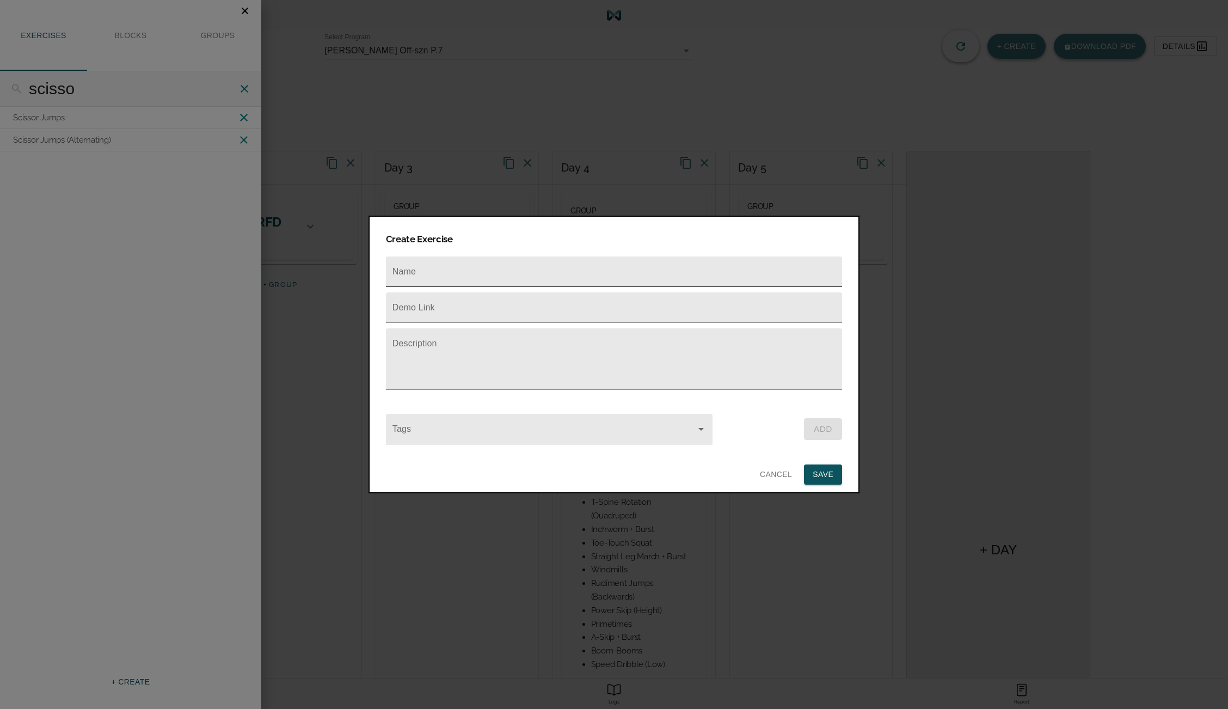
click at [481, 256] on input "text" at bounding box center [614, 271] width 456 height 30
type input "A-March (Dowel OVHD)"
click at [453, 309] on input "text" at bounding box center [614, 307] width 456 height 30
paste input "[URL][DOMAIN_NAME]"
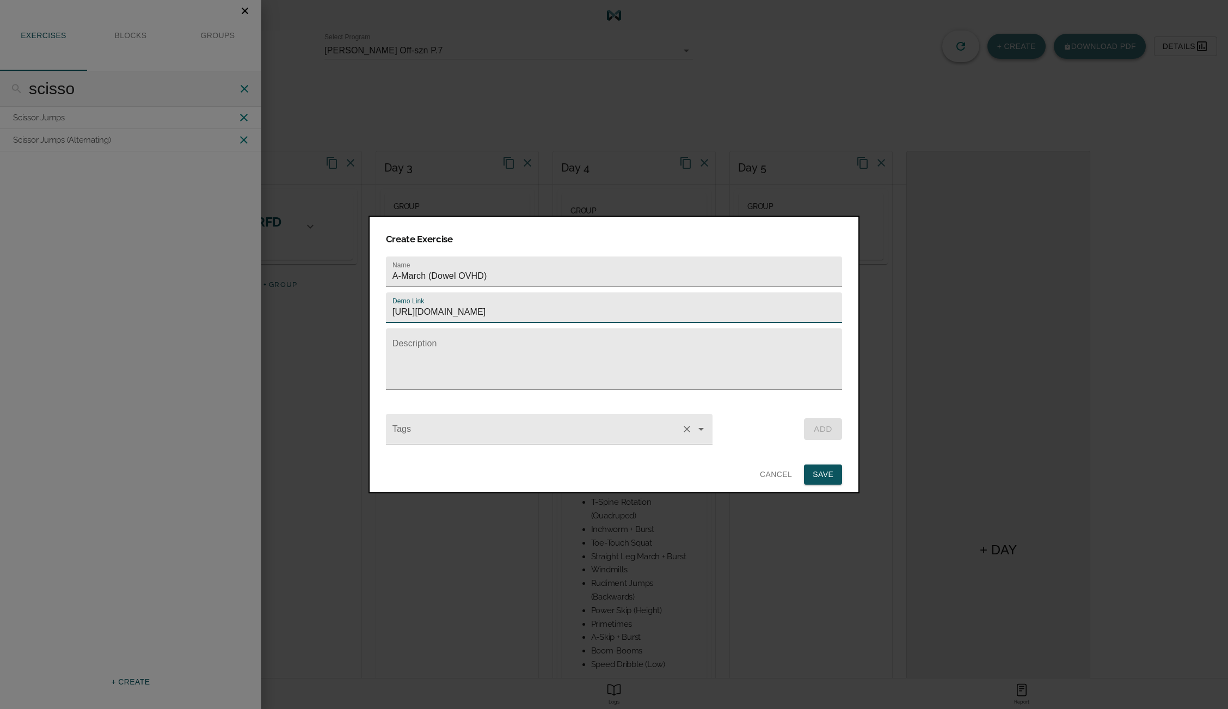
type input "[URL][DOMAIN_NAME]"
click at [429, 424] on input "Tags" at bounding box center [533, 434] width 287 height 20
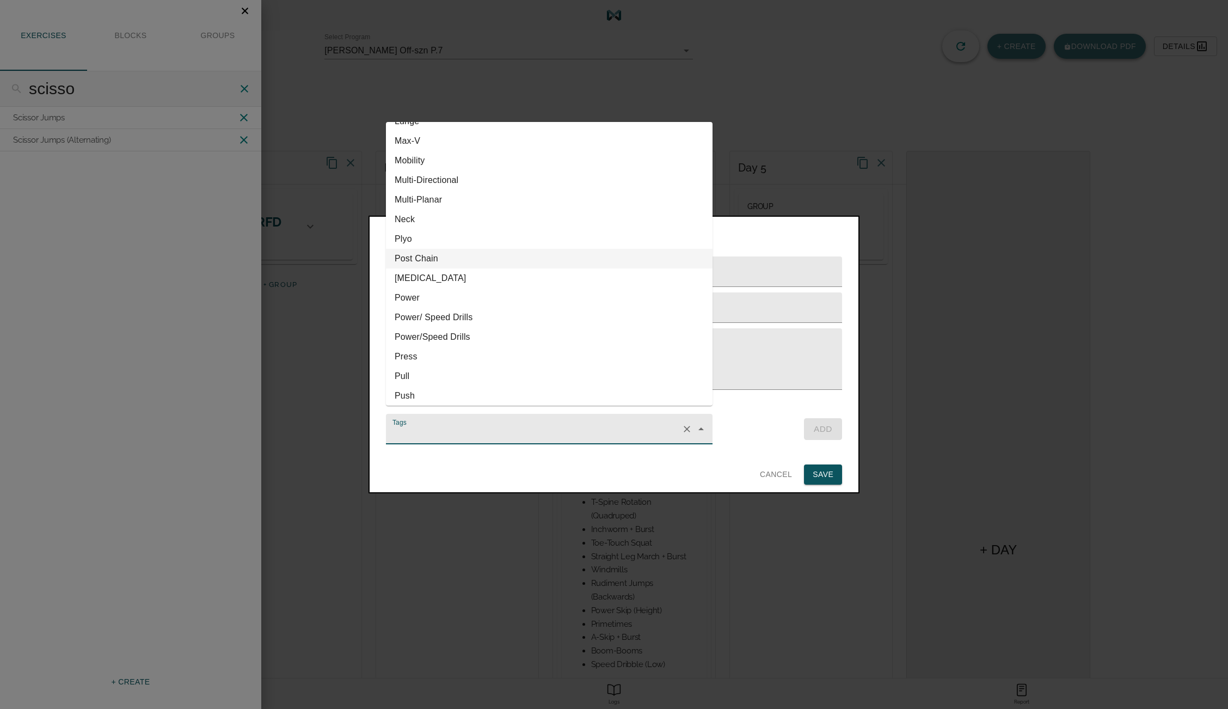
scroll to position [388, 0]
click at [463, 316] on li "Power/ Speed Drills" at bounding box center [549, 316] width 327 height 20
type input "Power/ Speed Drills"
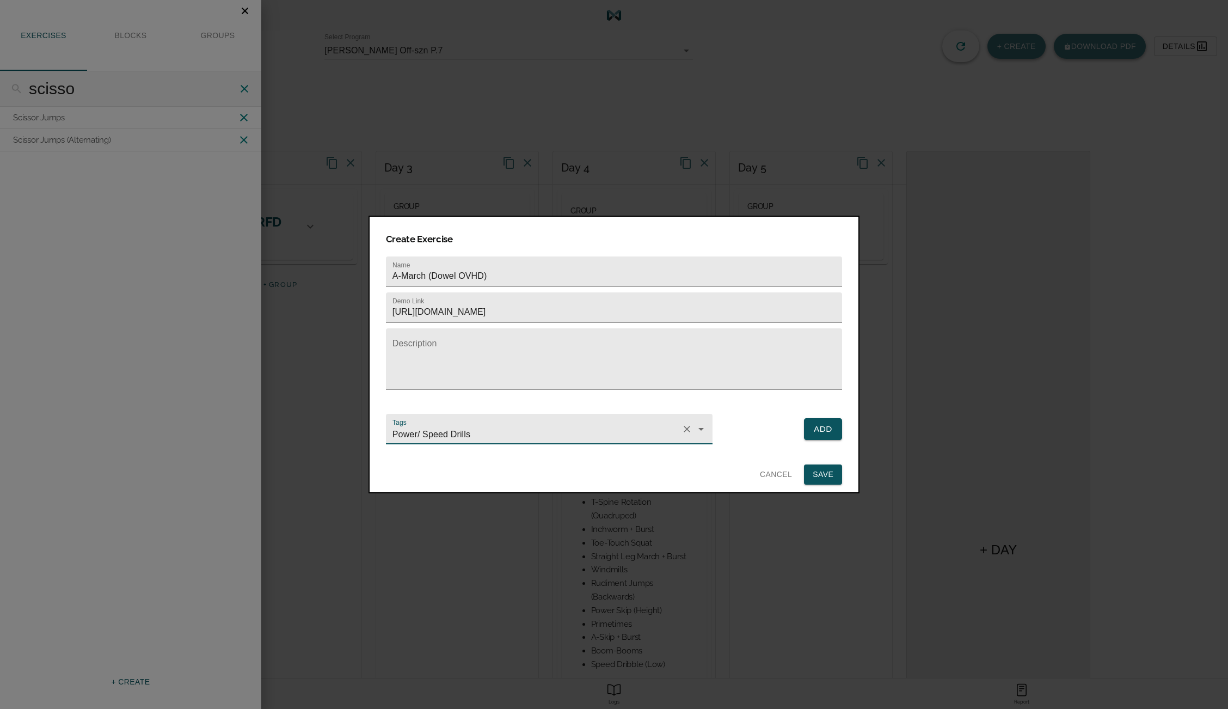
click at [823, 426] on span "Add" at bounding box center [822, 429] width 19 height 15
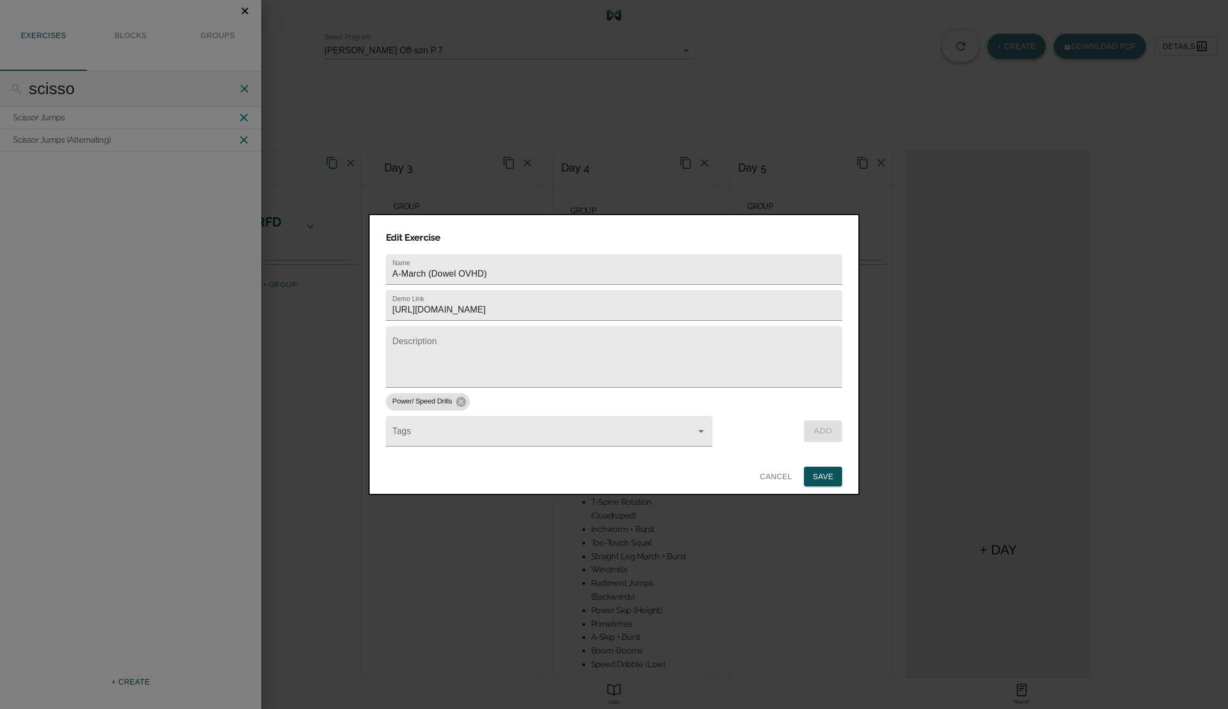
click at [827, 471] on span "Save" at bounding box center [823, 477] width 21 height 14
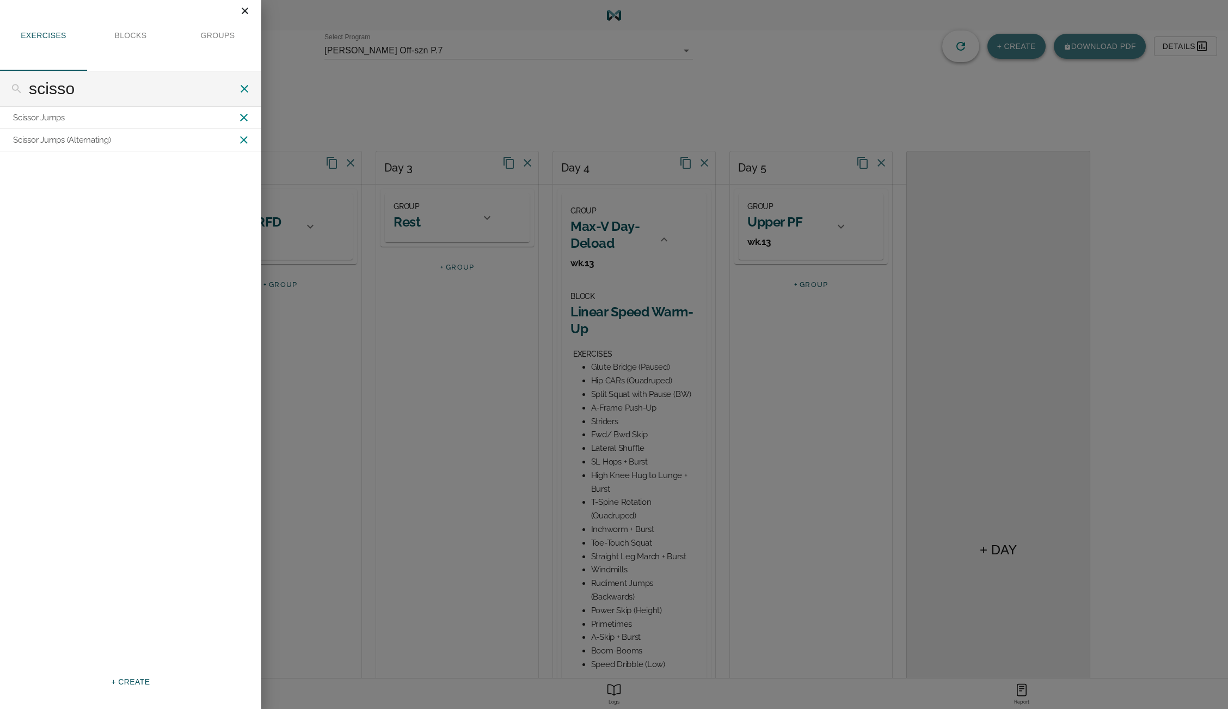
click at [250, 10] on icon "Close" at bounding box center [245, 11] width 12 height 12
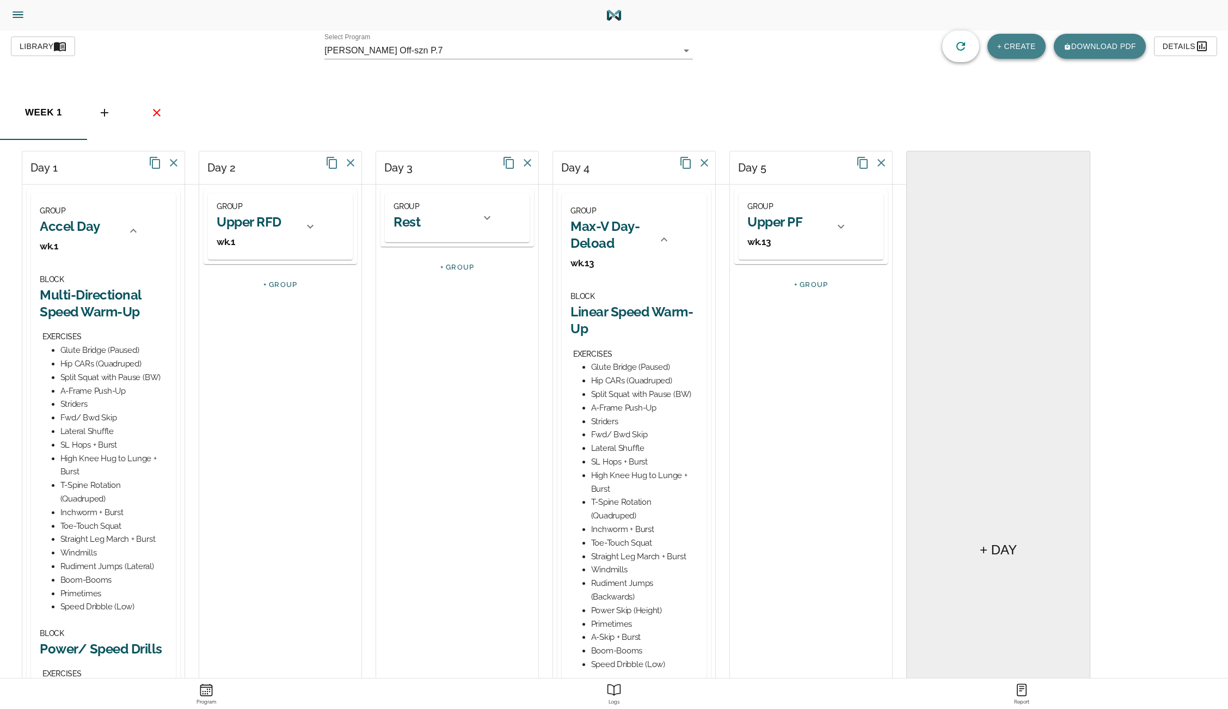
click at [589, 231] on h2 "Max-V Day- Deload" at bounding box center [610, 235] width 81 height 34
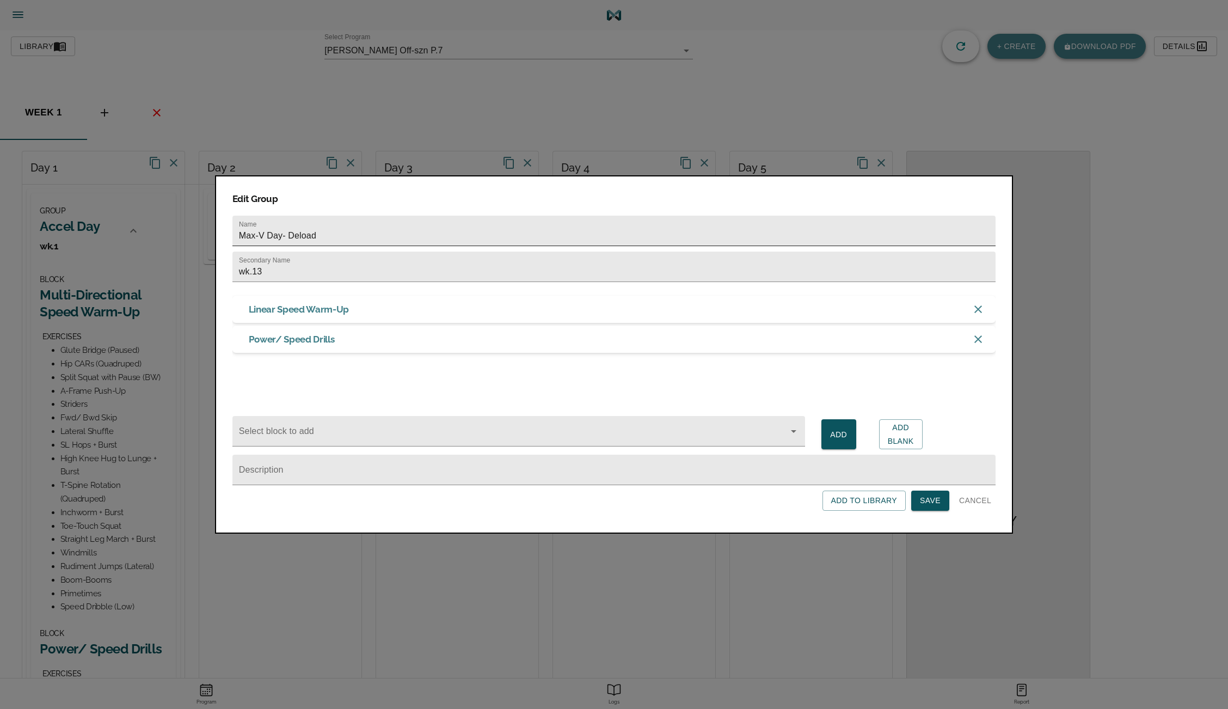
click at [389, 236] on input "Max-V Day- Deload" at bounding box center [613, 231] width 763 height 30
type input "Max-V Day"
click at [271, 272] on input "wk.13" at bounding box center [613, 266] width 763 height 30
type input "wk.1"
click at [930, 502] on span "Save" at bounding box center [930, 501] width 21 height 14
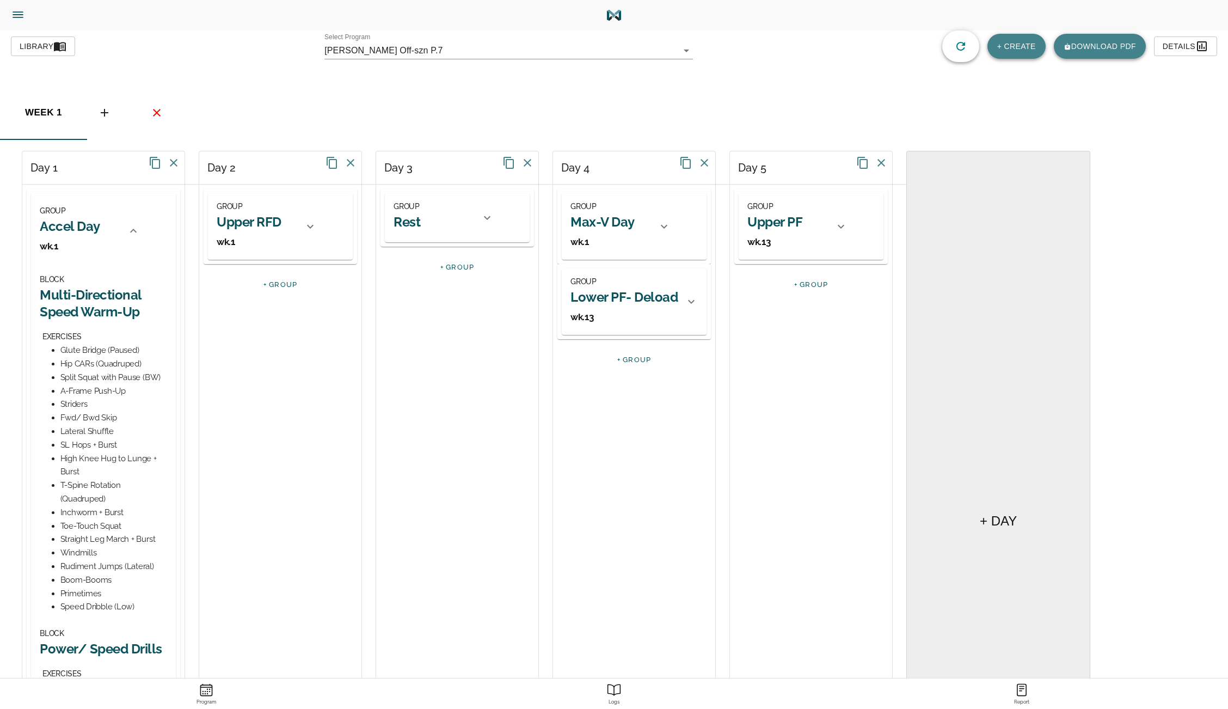
click at [668, 226] on icon at bounding box center [663, 226] width 13 height 13
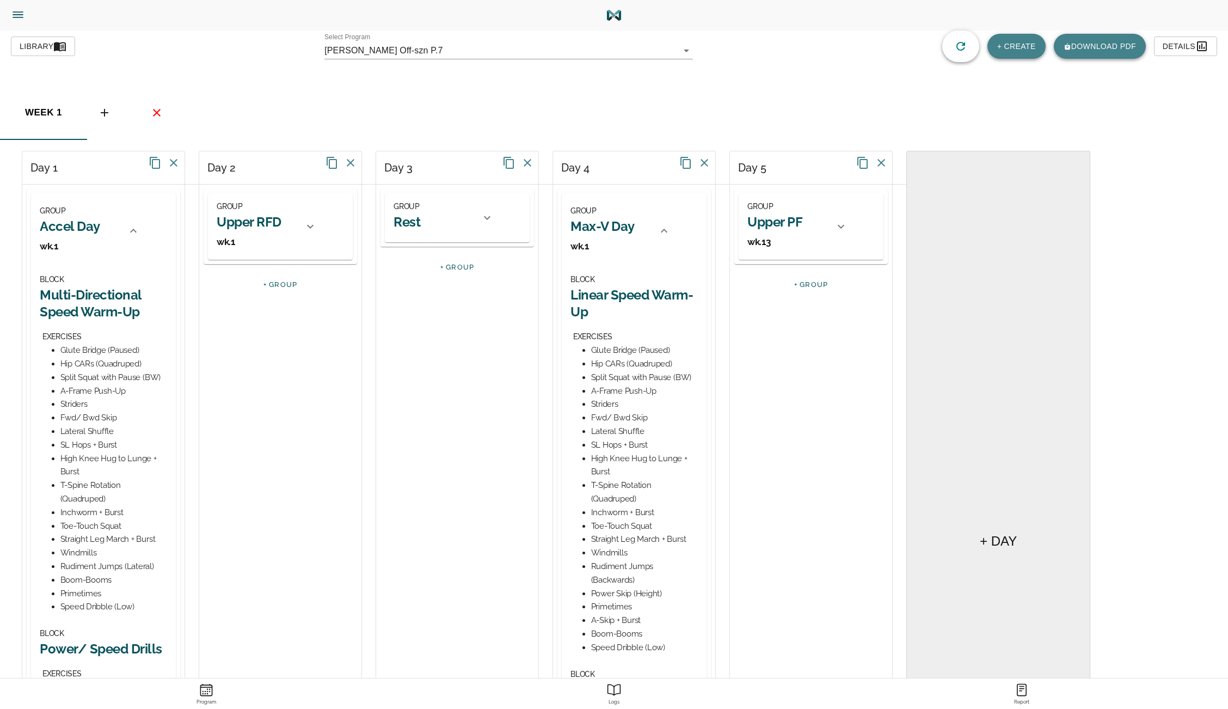
scroll to position [272, 0]
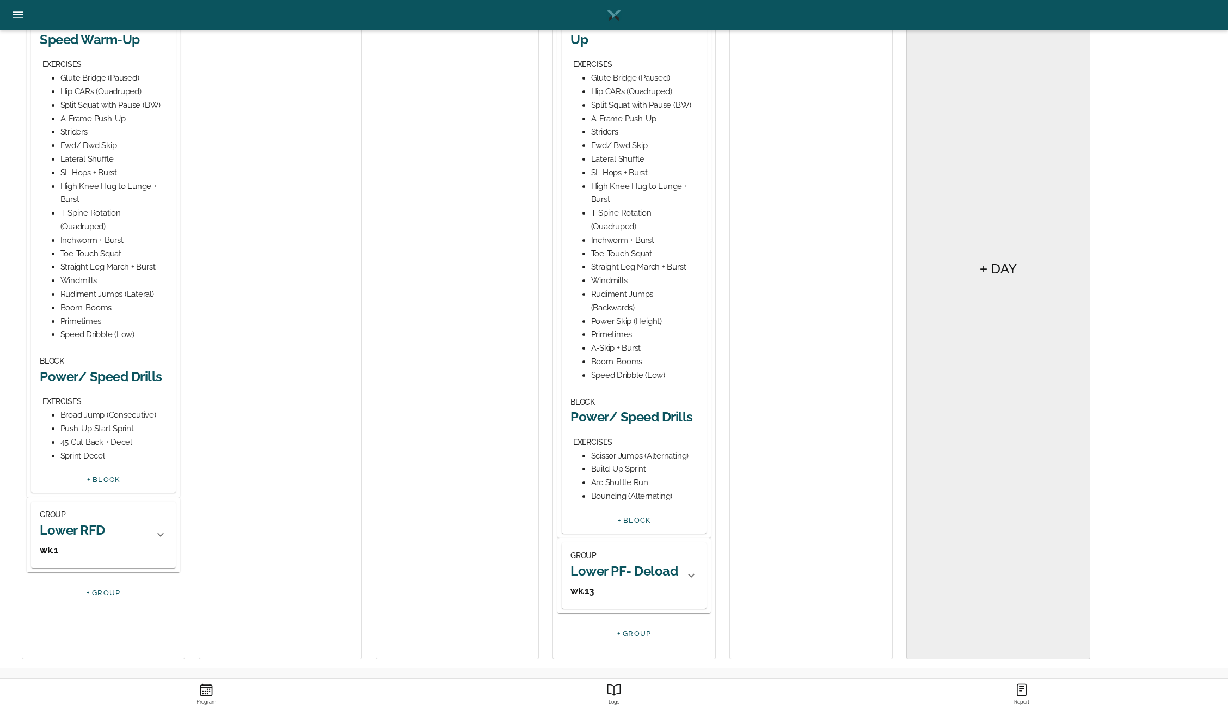
click at [630, 416] on h2 "Power/ Speed Drills" at bounding box center [633, 416] width 127 height 17
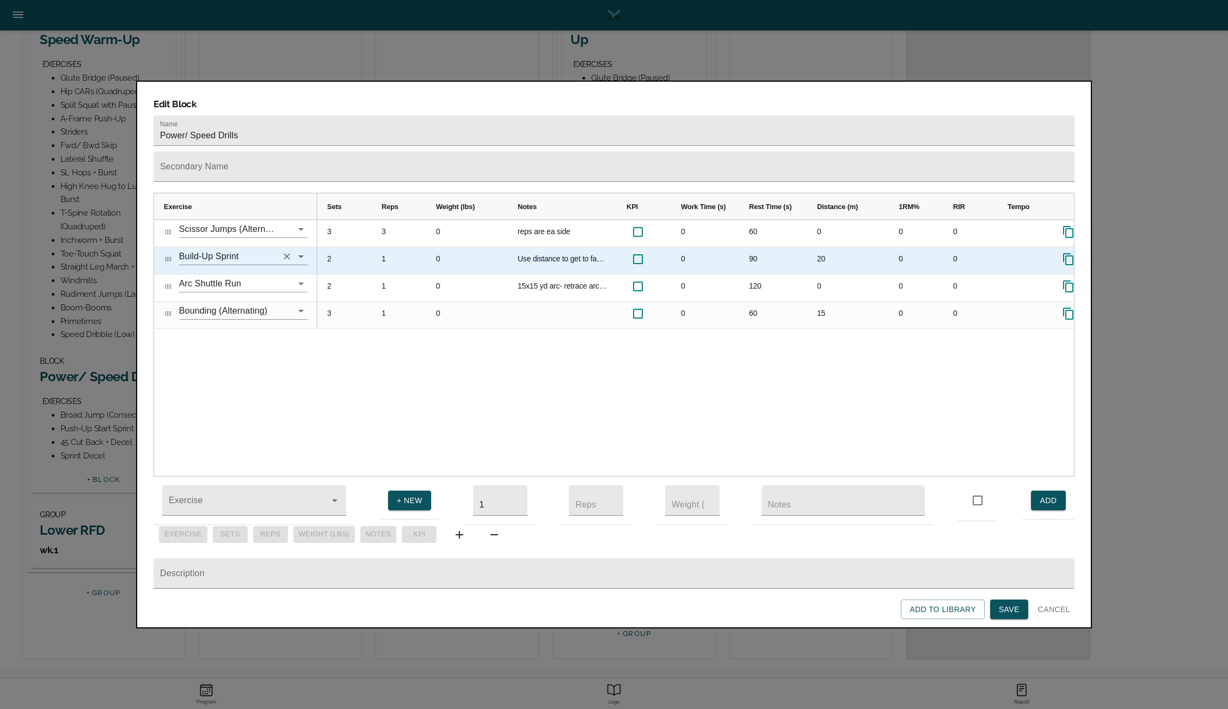
click at [287, 251] on icon "Clear" at bounding box center [286, 256] width 11 height 11
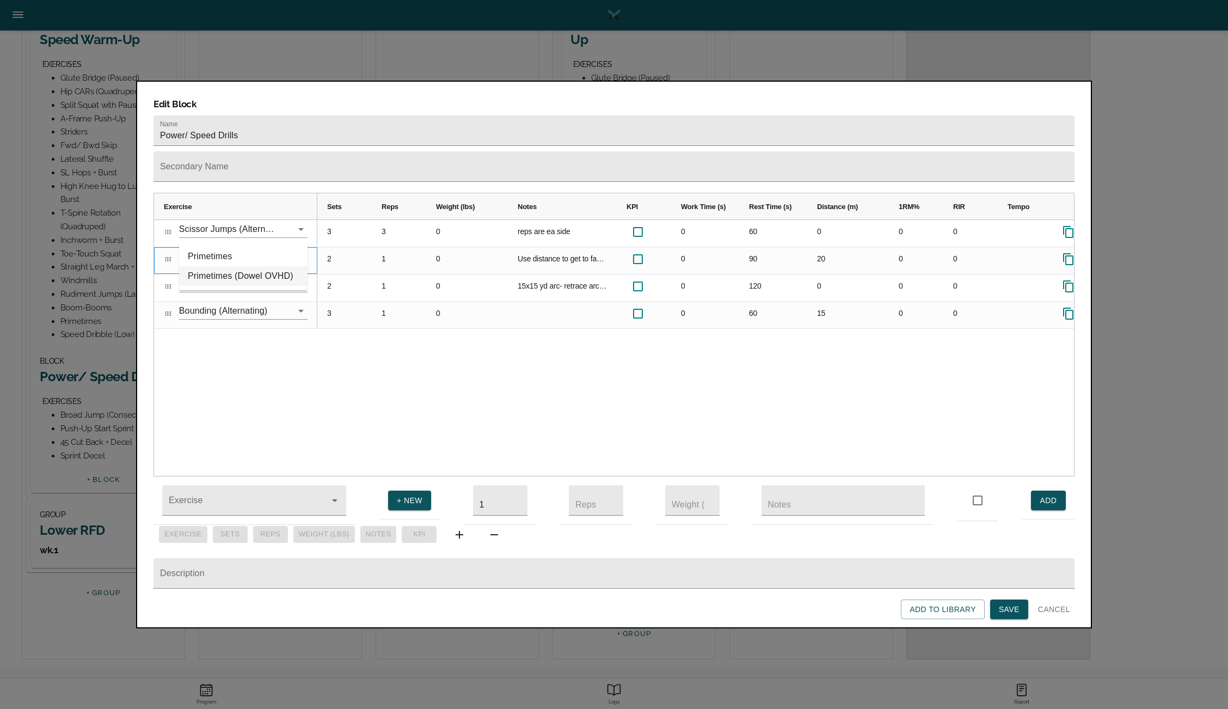
click at [235, 281] on li "Primetimes (Dowel OVHD)" at bounding box center [243, 276] width 128 height 20
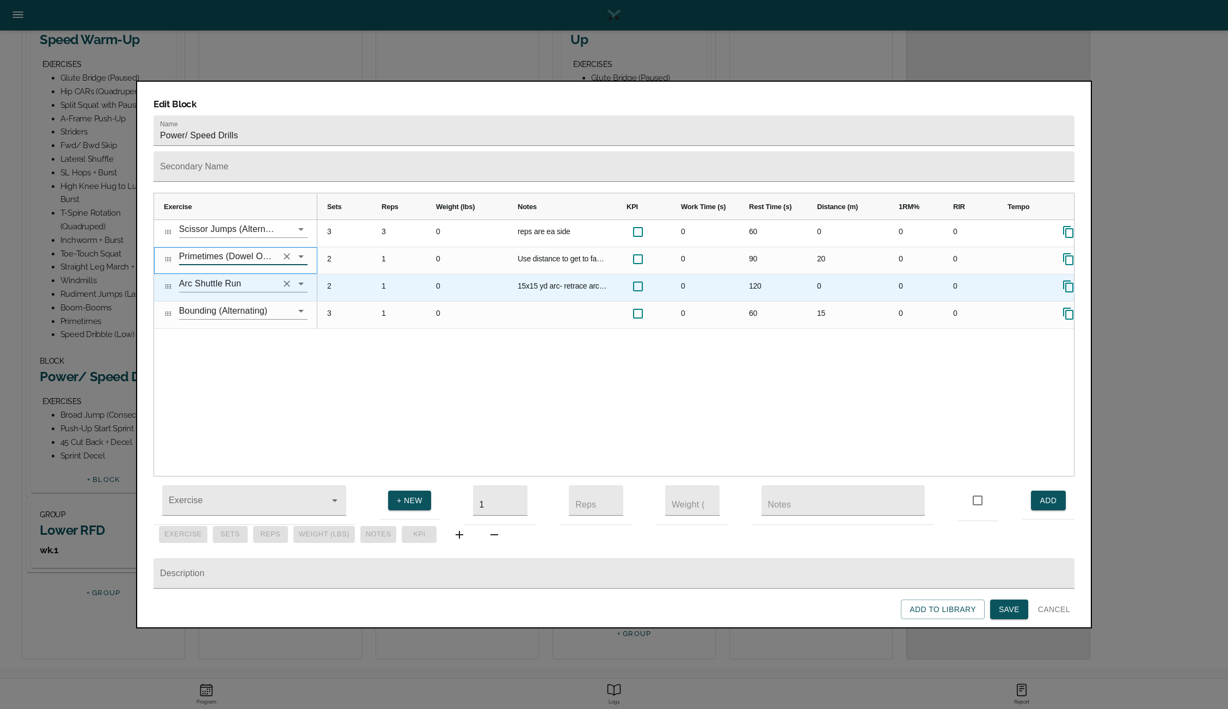
click at [288, 280] on icon "Clear" at bounding box center [287, 283] width 7 height 7
type input "Primetimes (Dowel OVHD)"
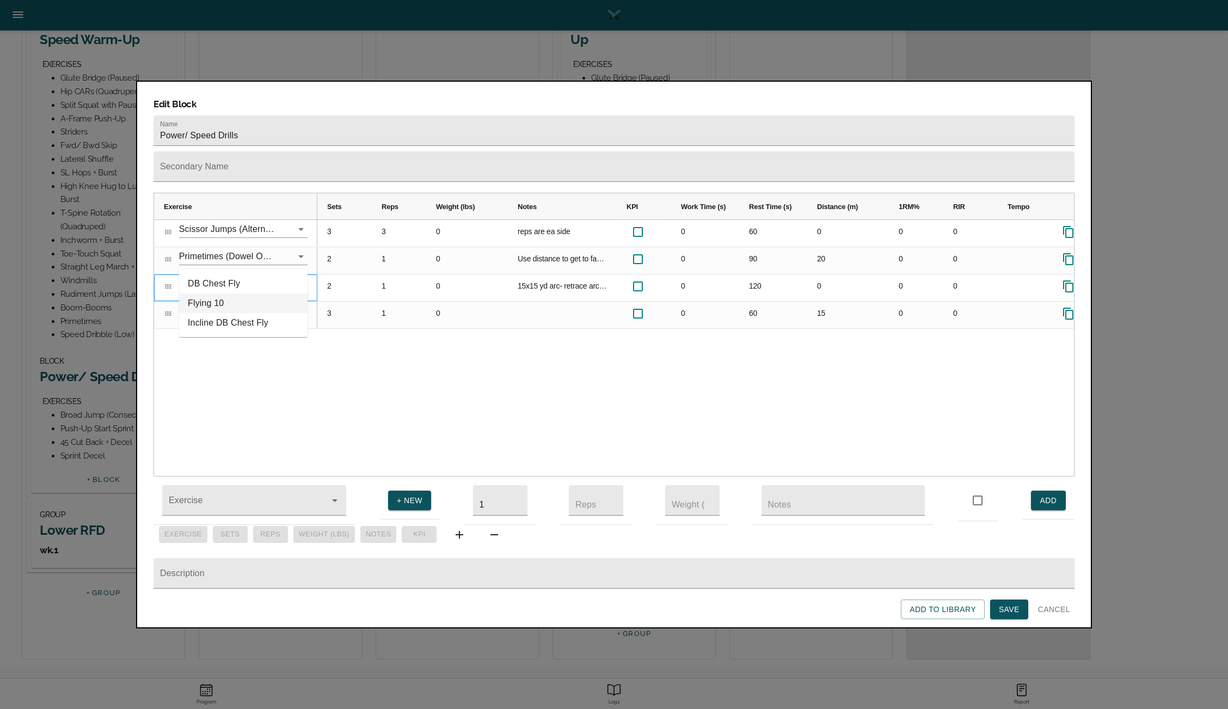
click at [217, 300] on li "Flying 10" at bounding box center [243, 303] width 128 height 20
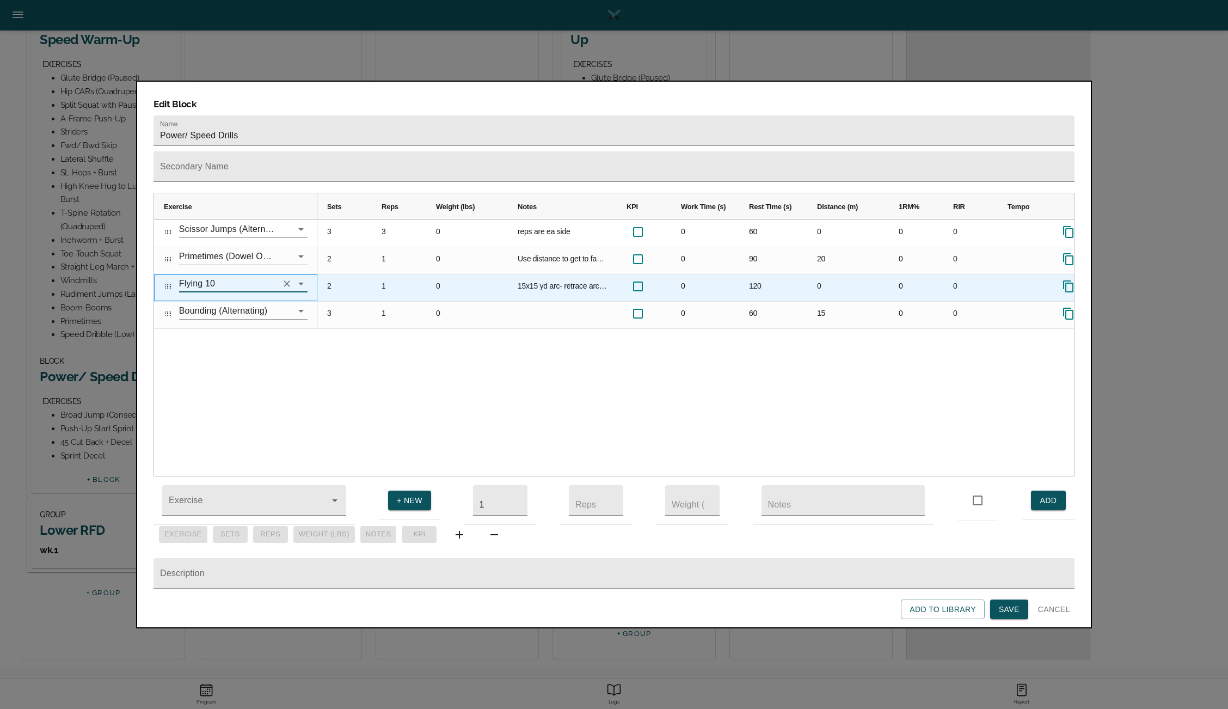
type input "Flying 10"
click at [545, 274] on div "15x15 yd arc- retrace arc at the top back to start" at bounding box center [562, 287] width 109 height 27
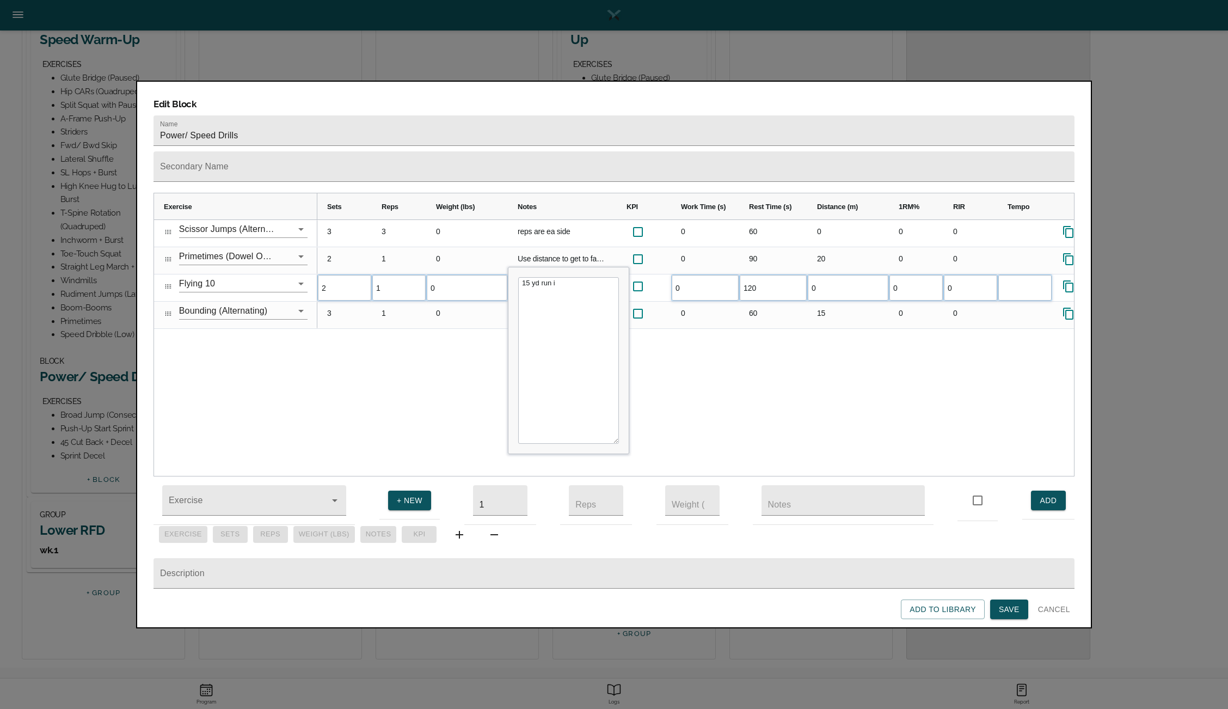
type textarea "15 yd run in"
click at [395, 335] on div "3 3 0 reps are ea side 0 60 0 0 0 2 1 0 Use distance to get to fastest speed yo…" at bounding box center [695, 348] width 757 height 256
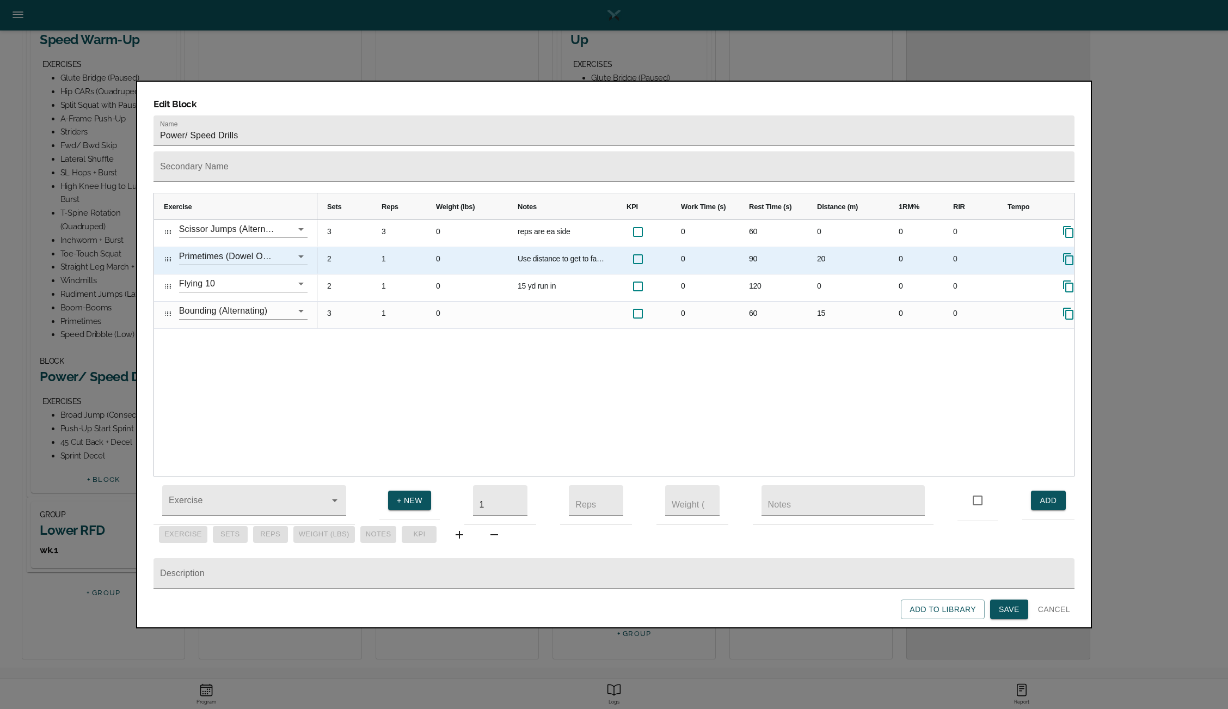
click at [561, 247] on div "Use distance to get to fastest speed you can. Start slow and smooth." at bounding box center [562, 260] width 109 height 27
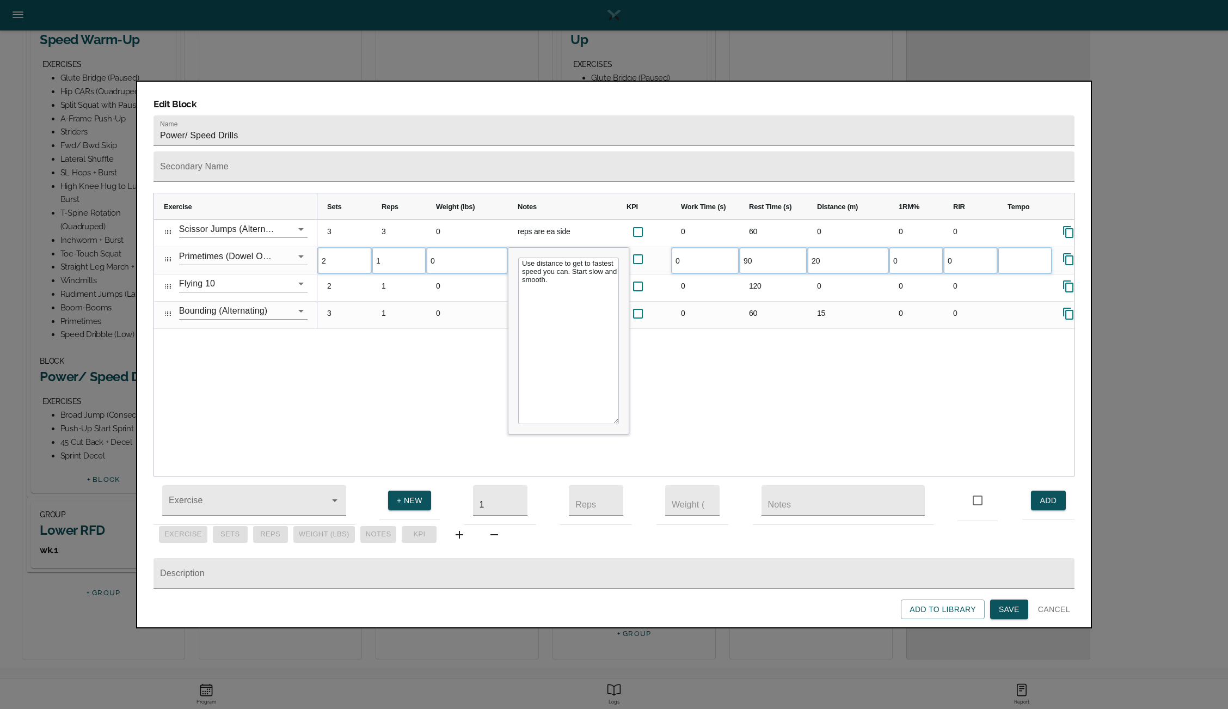
drag, startPoint x: 596, startPoint y: 257, endPoint x: 509, endPoint y: 240, distance: 88.7
click at [509, 248] on div "Use distance to get to fastest speed you can. Start slow and smooth." at bounding box center [568, 341] width 120 height 186
type textarea "Stay tall and actively scissor legs into ground for explosive ground contact"
click at [453, 350] on div "3 3 0 reps are ea side 0 60 0 0 0 2 1 0 Use distance to get to fastest speed yo…" at bounding box center [695, 348] width 757 height 256
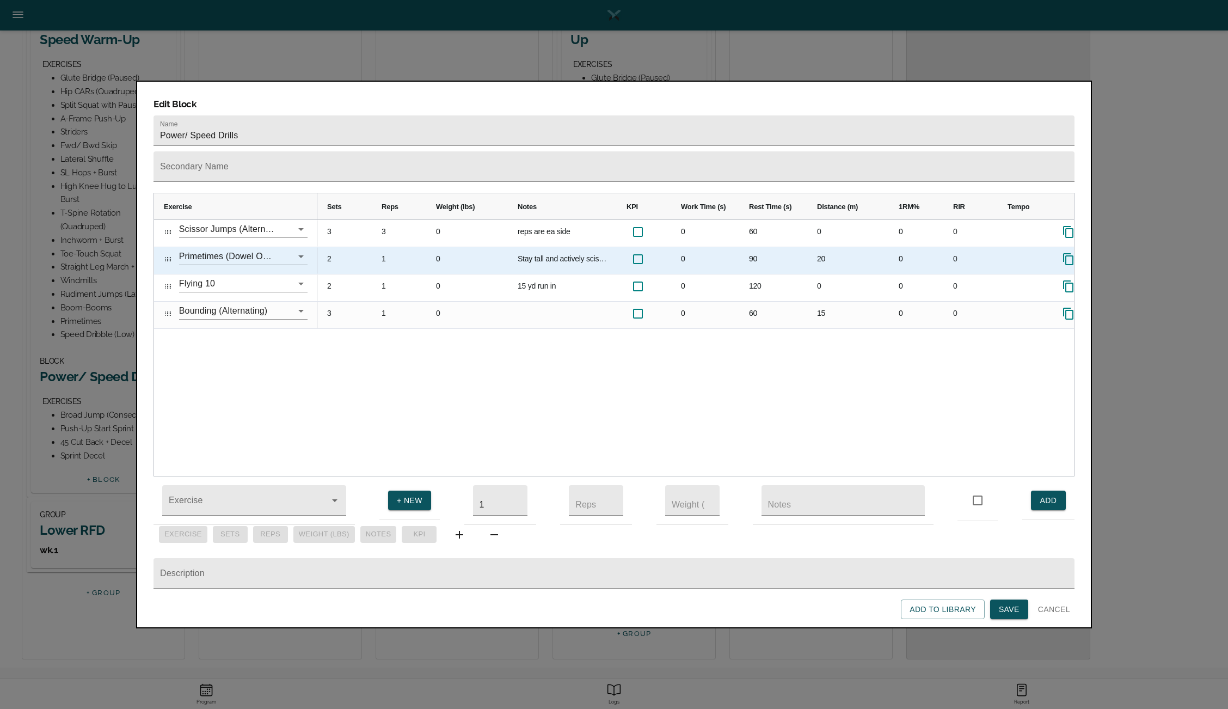
click at [825, 247] on div "20" at bounding box center [848, 260] width 82 height 27
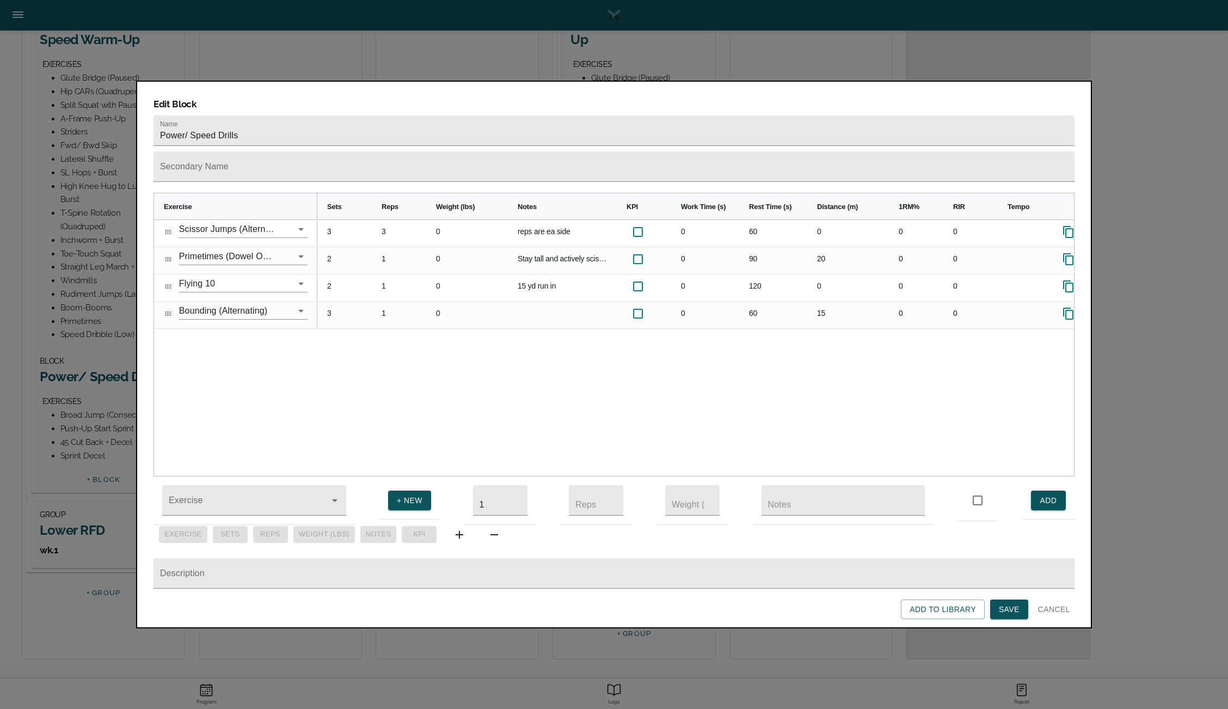
click at [665, 335] on div "3 3 0 reps are ea side 0 60 0 0 0 2 1 0 Stay tall and actively scissor legs int…" at bounding box center [695, 348] width 757 height 256
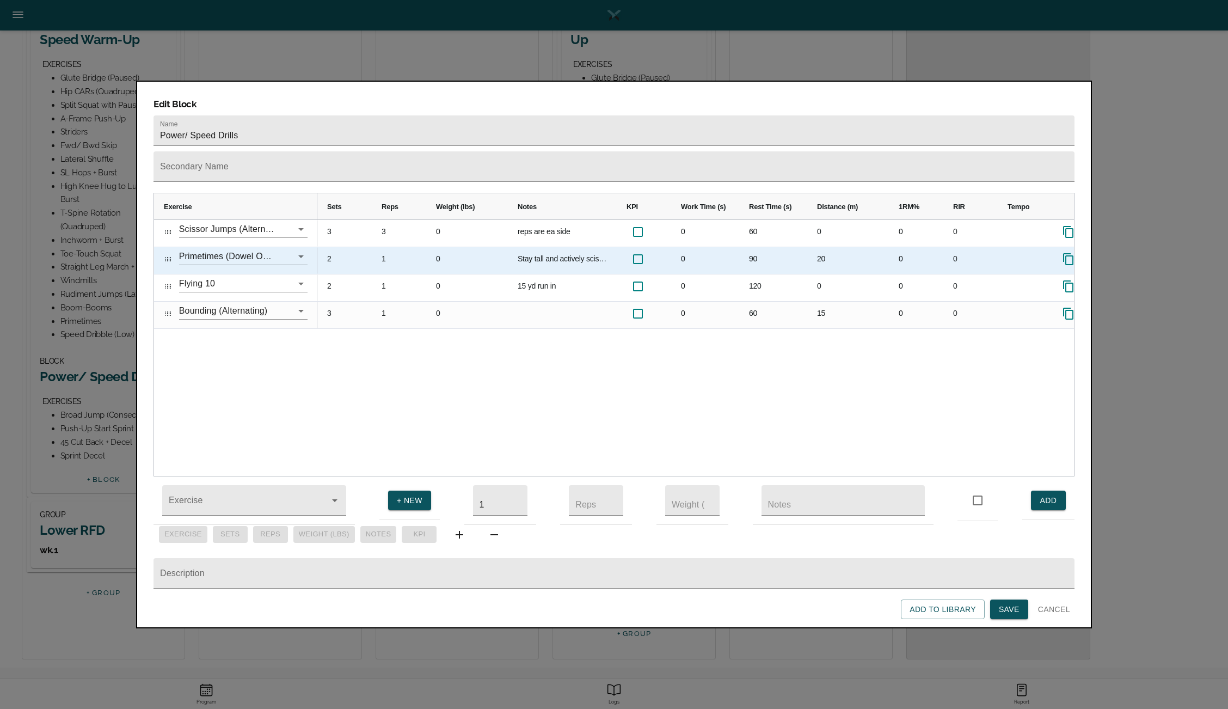
click at [325, 247] on div "2" at bounding box center [344, 260] width 54 height 27
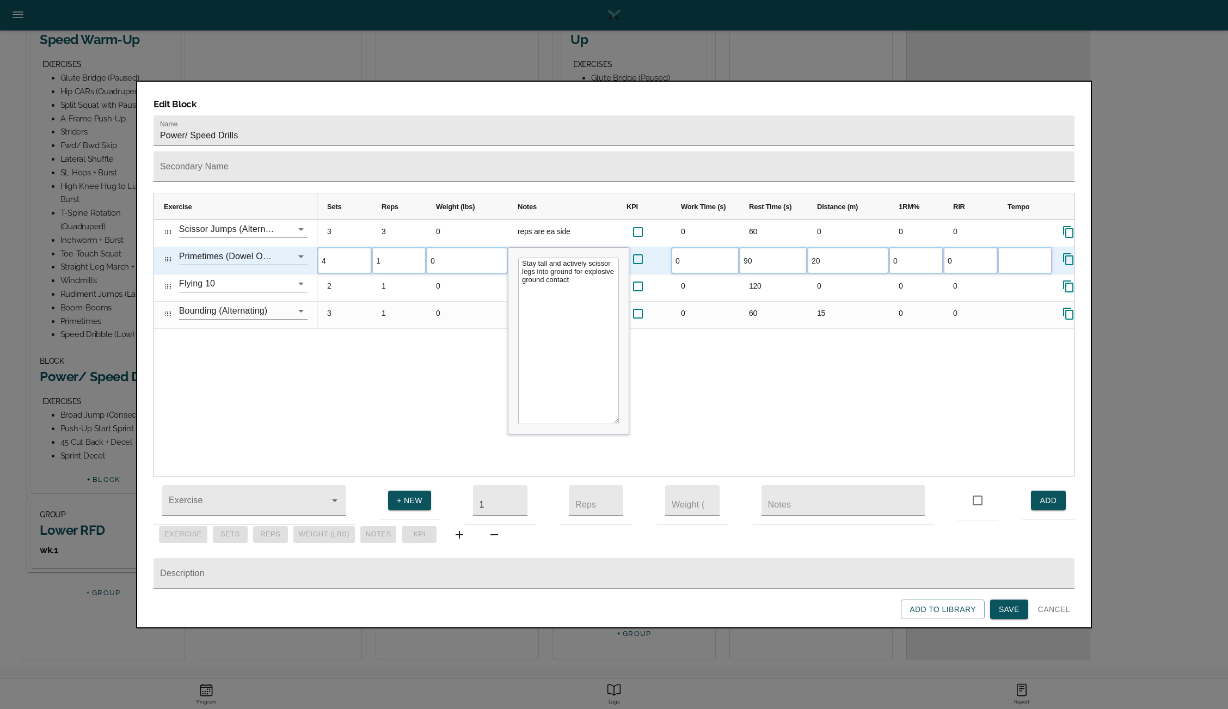
scroll to position [0, 0]
type input "3"
click at [378, 311] on div "3 3 0 reps are ea side 0 60 0 0 0 3 1 0 Stay tall and actively scissor legs int…" at bounding box center [695, 348] width 757 height 256
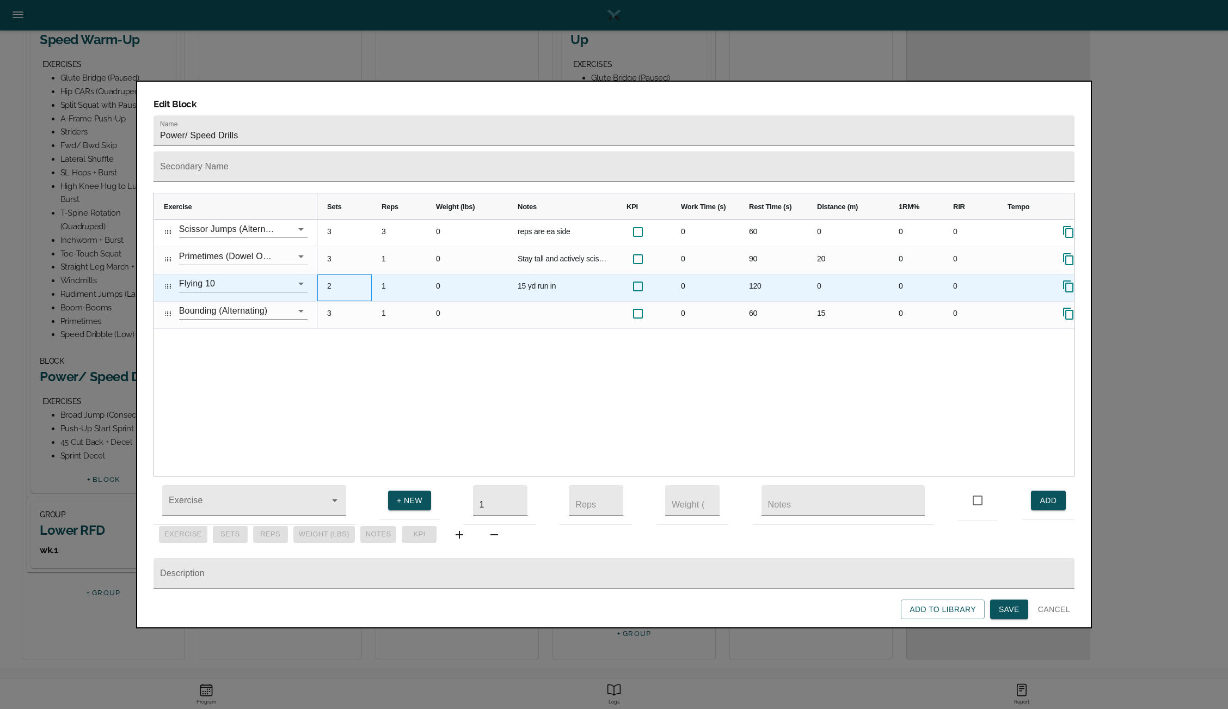
click at [331, 274] on div "2" at bounding box center [344, 287] width 54 height 27
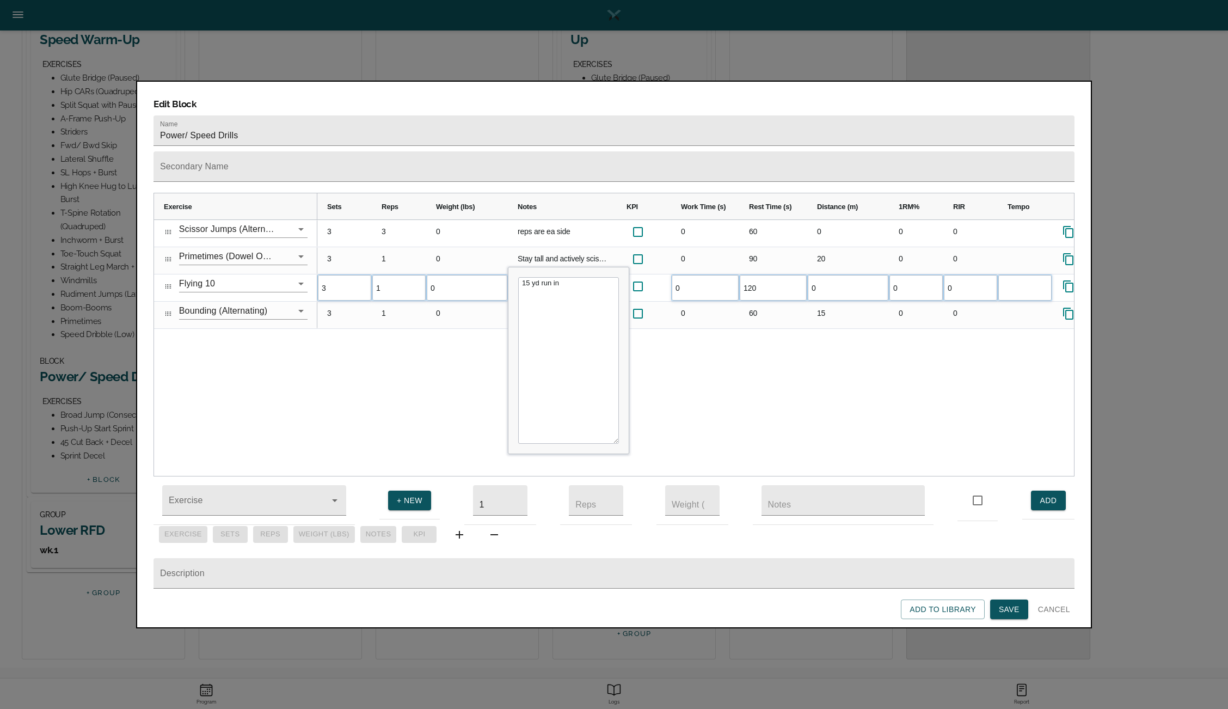
click at [321, 325] on div "3 3 0 reps are ea side 0 60 0 0 0 3 1 0 Stay tall and actively scissor legs int…" at bounding box center [695, 348] width 757 height 256
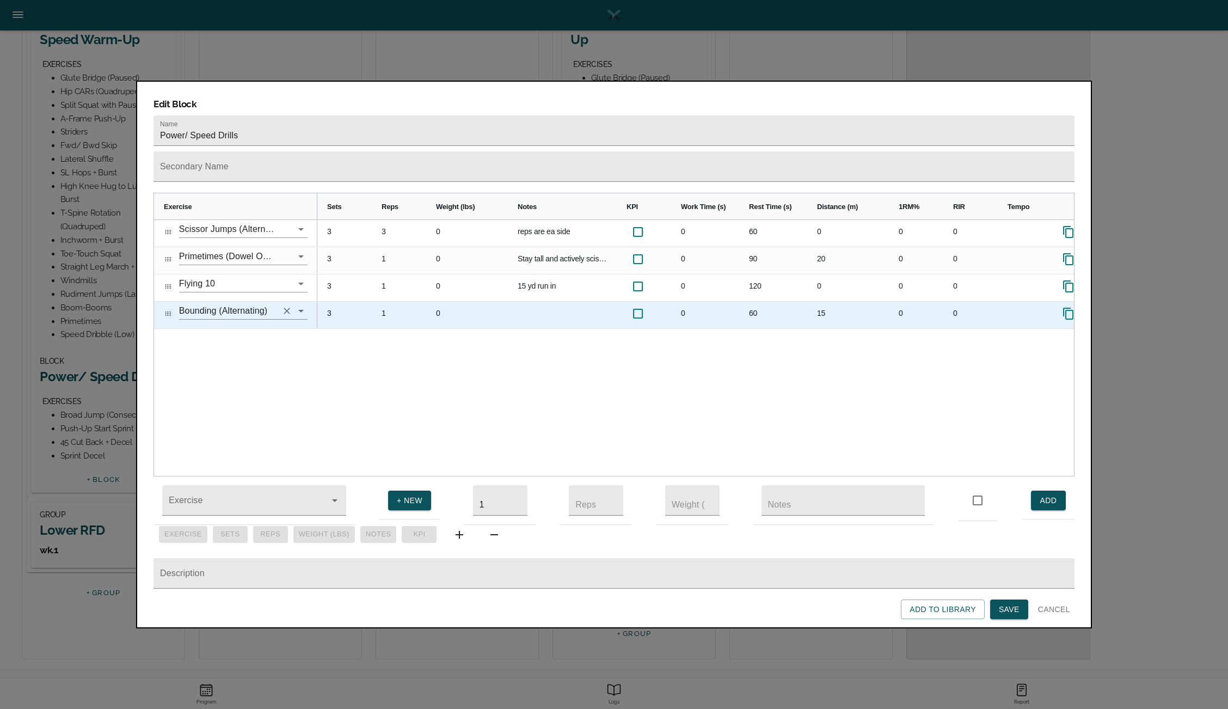
click at [286, 308] on icon "Clear" at bounding box center [287, 311] width 7 height 7
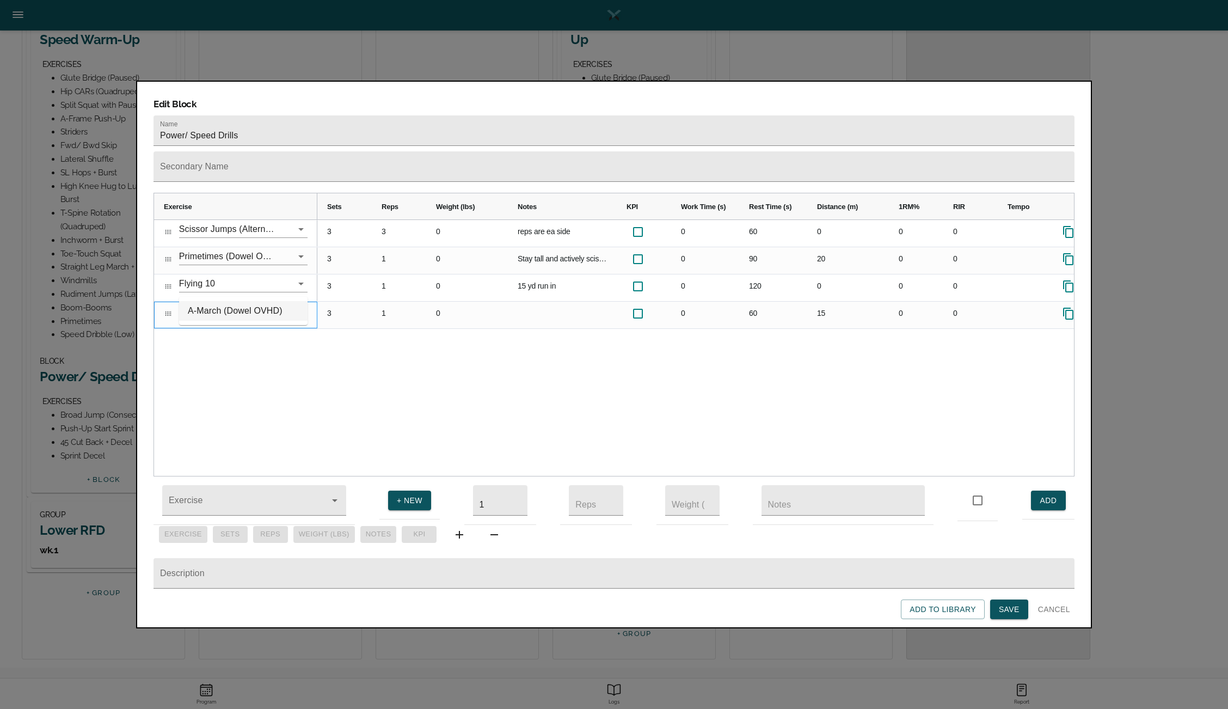
click at [264, 310] on li "A-March (Dowel OVHD)" at bounding box center [243, 311] width 128 height 20
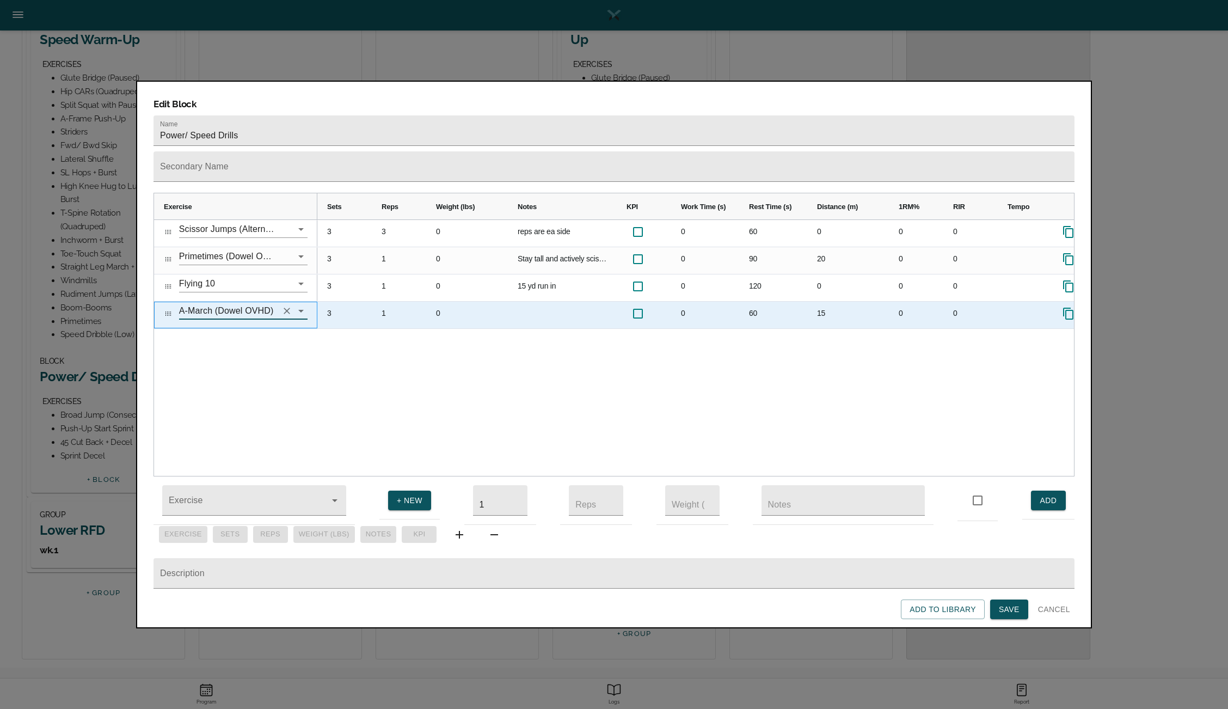
type input "A-March (Dowel OVHD)"
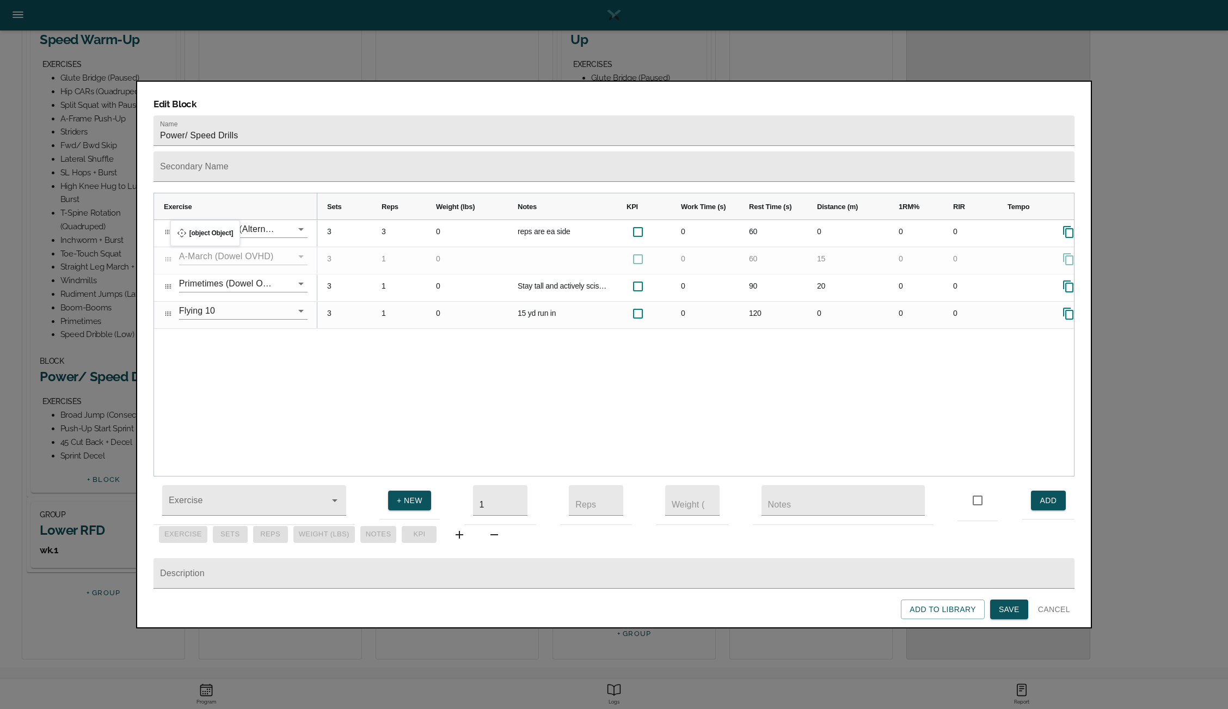
drag, startPoint x: 169, startPoint y: 287, endPoint x: 176, endPoint y: 226, distance: 60.8
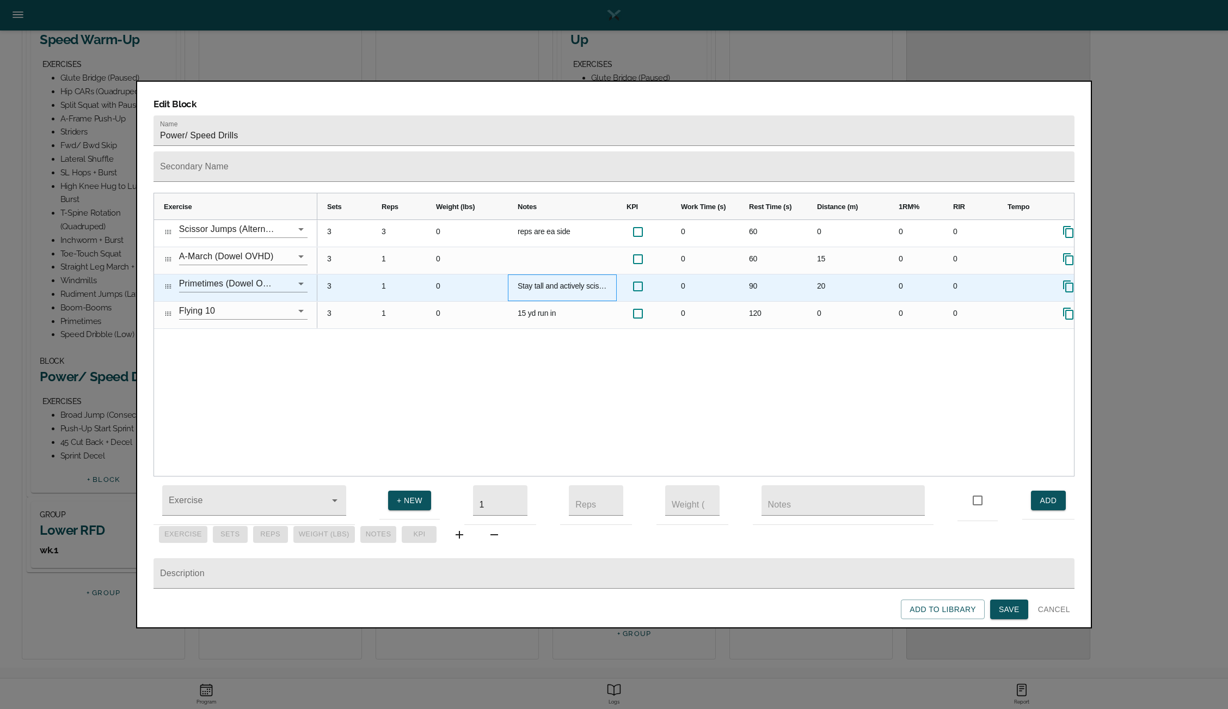
click at [538, 274] on div "Stay tall and actively scissor legs into ground for explosive ground contact" at bounding box center [562, 287] width 109 height 27
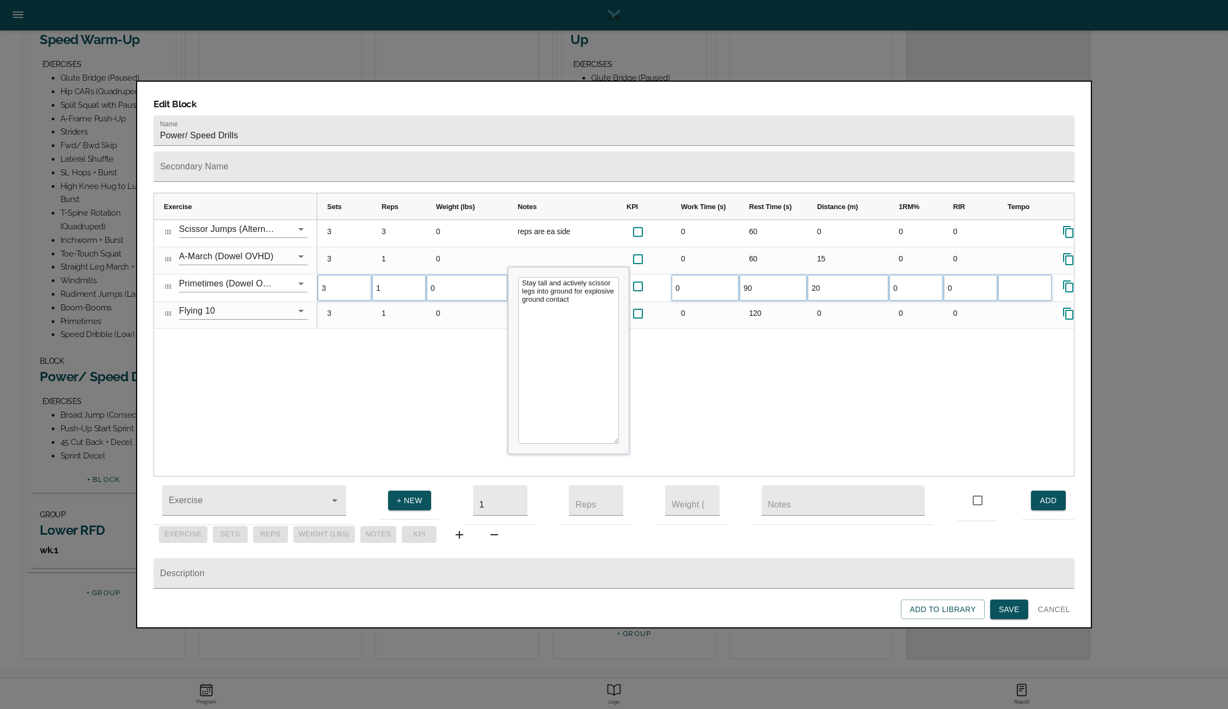
click at [477, 328] on div "3 3 0 reps are ea side 0 60 0 0 0 3 1 0 Stay tall and actively scissor legs int…" at bounding box center [695, 348] width 757 height 256
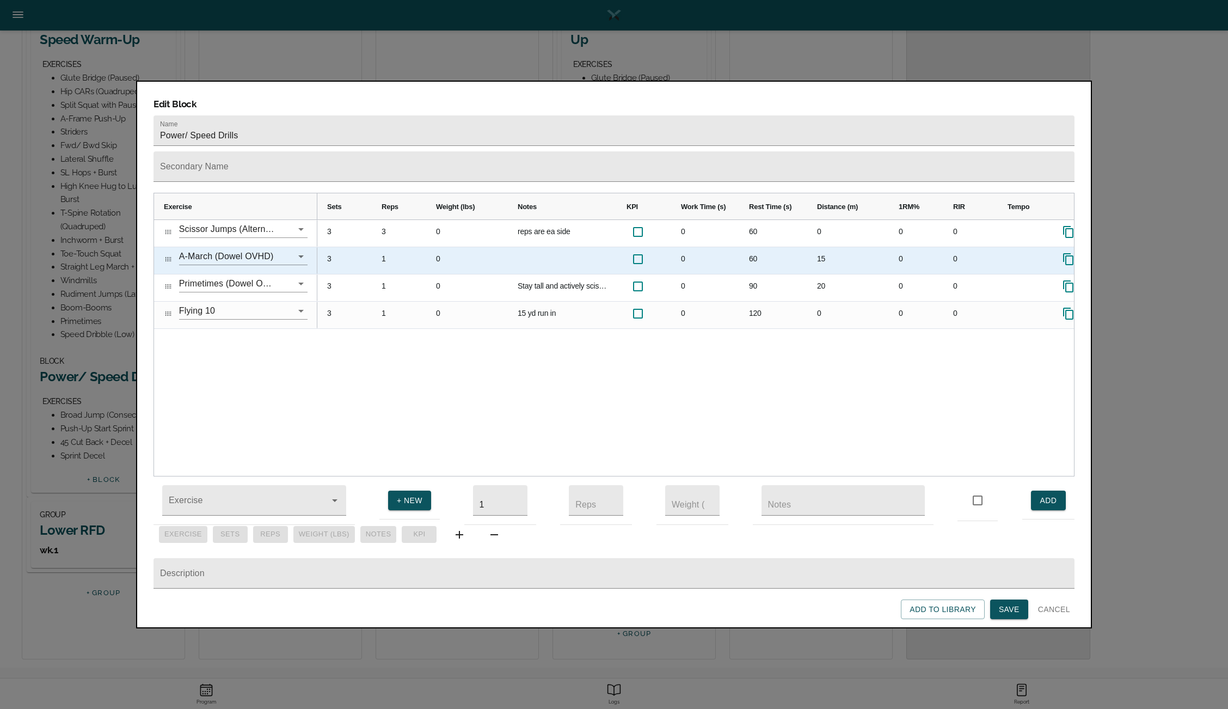
click at [550, 247] on div "Press SPACE to select this row." at bounding box center [562, 260] width 109 height 27
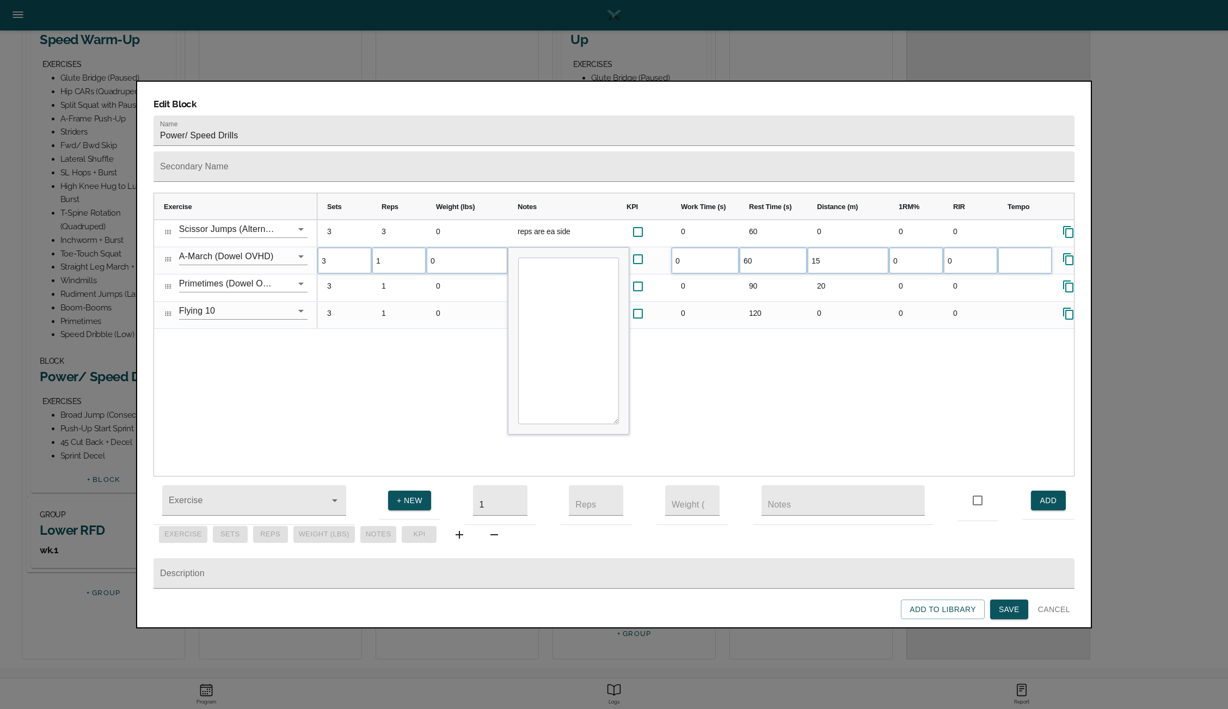
type textarea "Stay tall and actively scissor legs into ground for explosive ground contact"
click at [472, 335] on div "3 3 0 reps are ea side 0 60 0 0 0 3 1 0 Stay tall and actively scissor legs int…" at bounding box center [695, 348] width 757 height 256
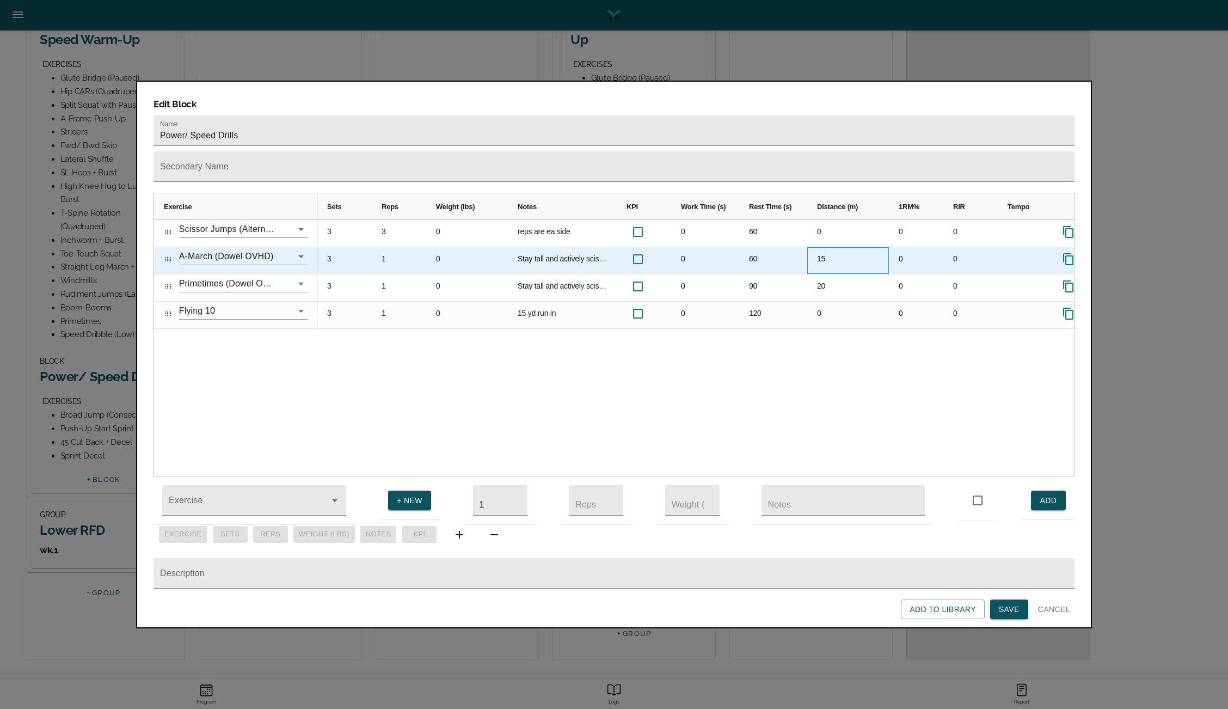
click at [823, 247] on div "15" at bounding box center [848, 260] width 82 height 27
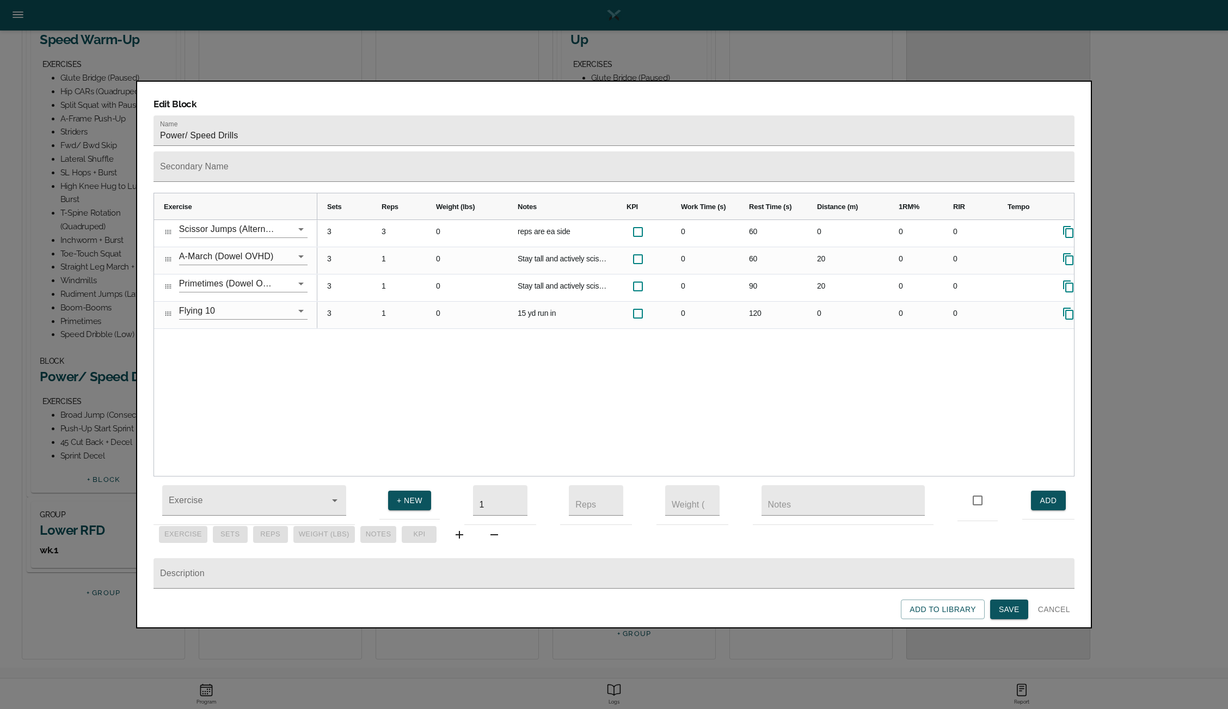
click at [778, 328] on div "3 3 0 reps are ea side 0 60 0 0 0 3 1 0 Stay tall and actively scissor legs int…" at bounding box center [695, 348] width 757 height 256
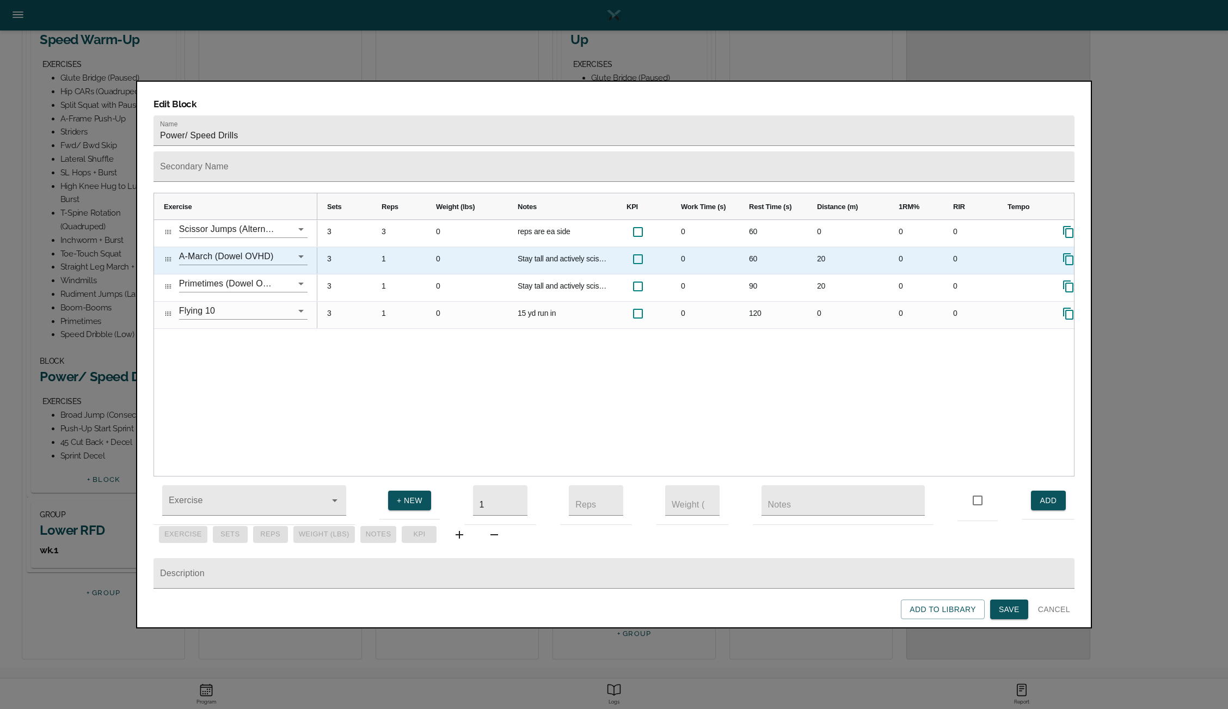
click at [755, 247] on div "60" at bounding box center [773, 260] width 68 height 27
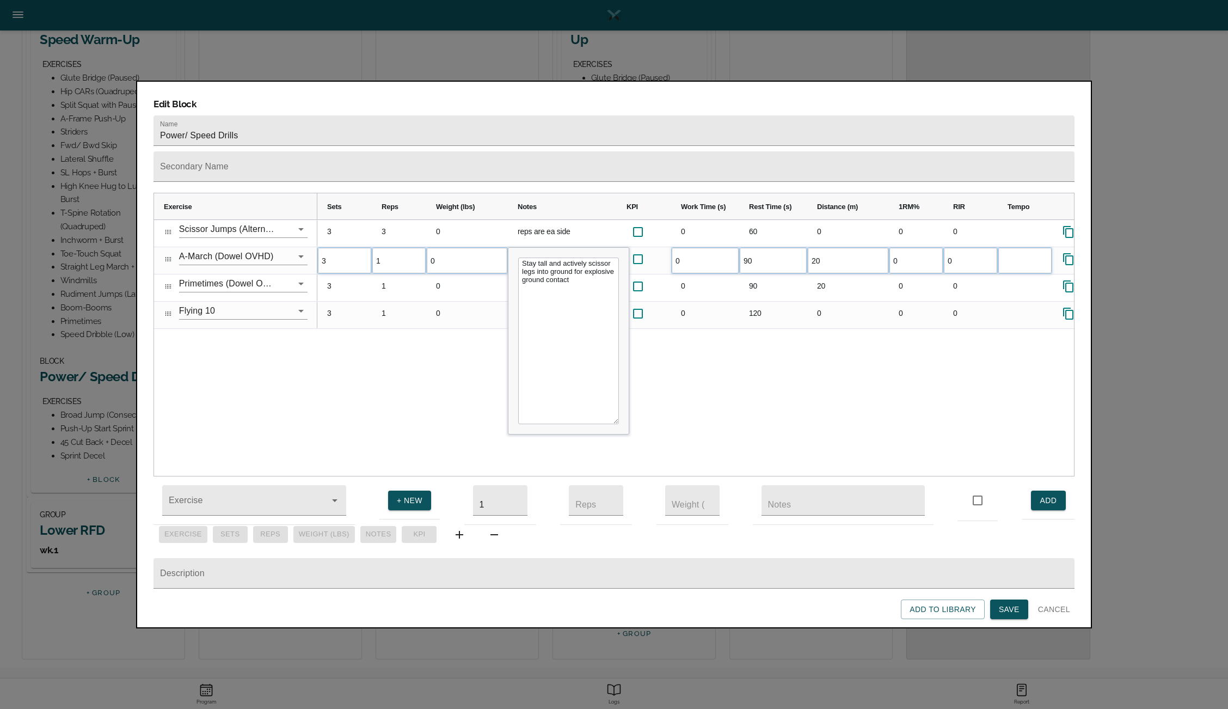
click at [751, 356] on div "3 3 0 reps are ea side 0 60 0 0 0 3 1 0 Stay tall and actively scissor legs int…" at bounding box center [695, 348] width 757 height 256
click at [344, 322] on div "3 3 0 reps are ea side 0 60 0 0 0 3 1 0 Stay tall and actively scissor legs int…" at bounding box center [695, 348] width 757 height 256
click at [1012, 607] on span "Save" at bounding box center [1009, 609] width 21 height 14
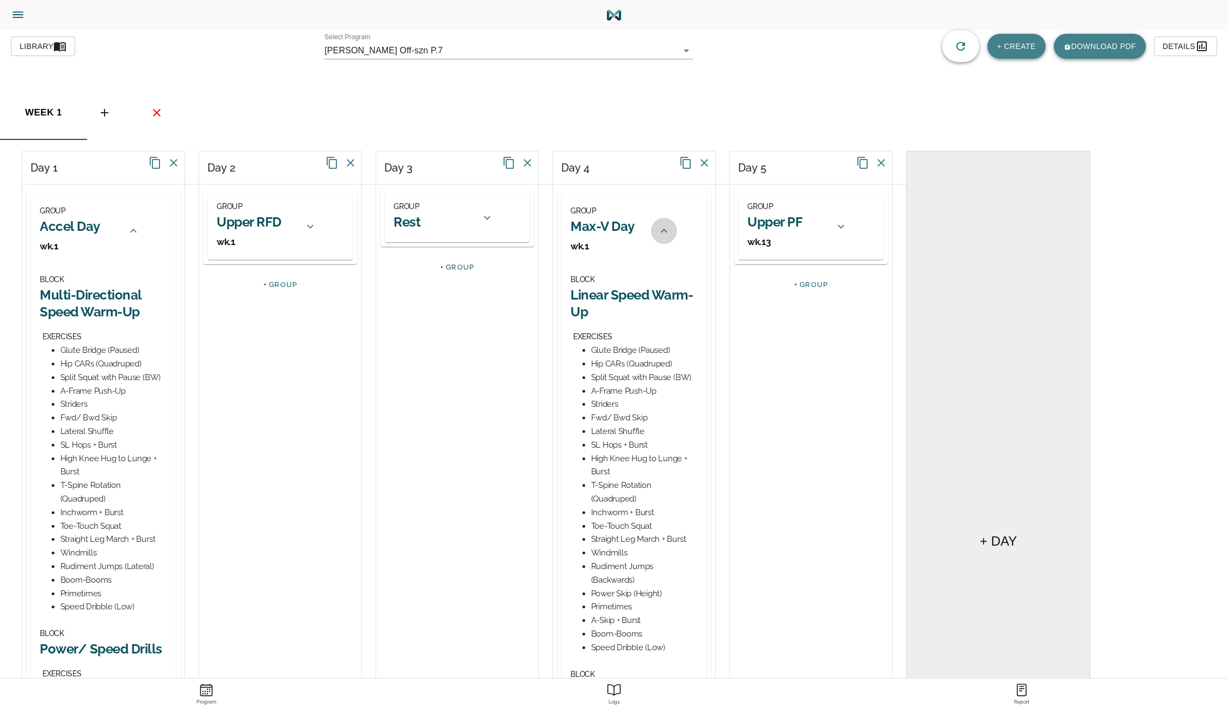
click at [666, 225] on icon at bounding box center [663, 230] width 13 height 13
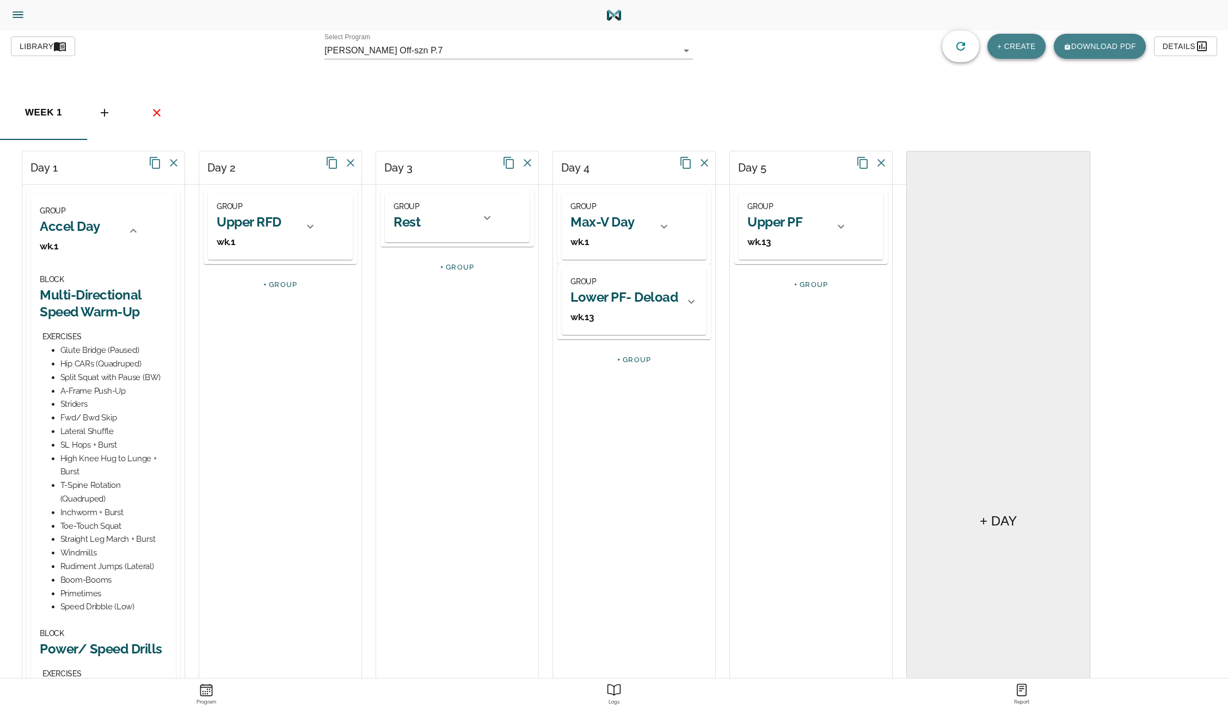
click at [138, 226] on icon at bounding box center [133, 230] width 13 height 13
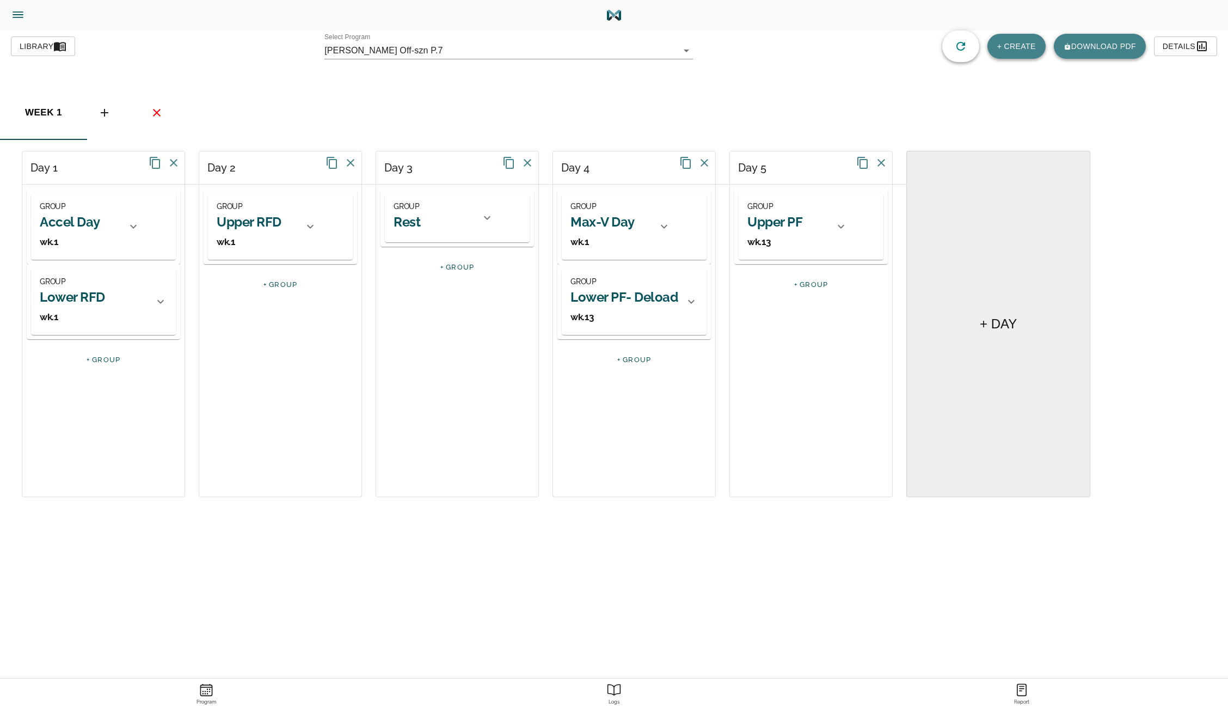
click at [159, 300] on icon at bounding box center [160, 301] width 13 height 13
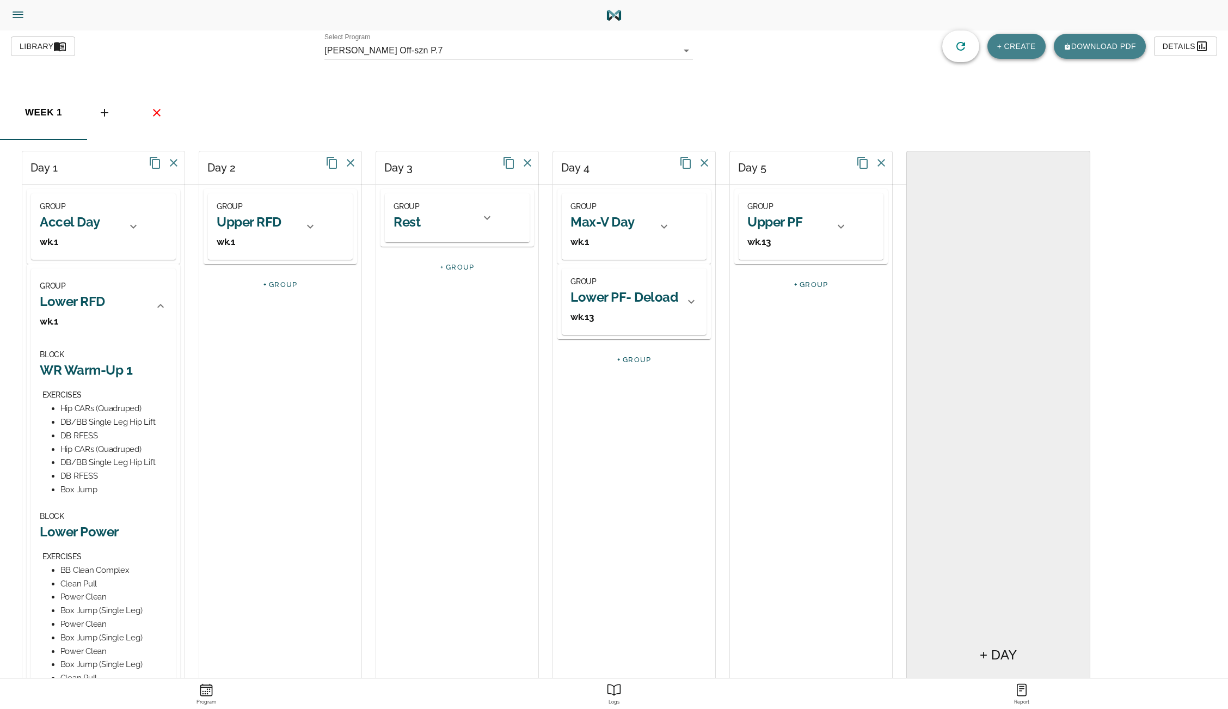
click at [684, 301] on div at bounding box center [691, 301] width 26 height 26
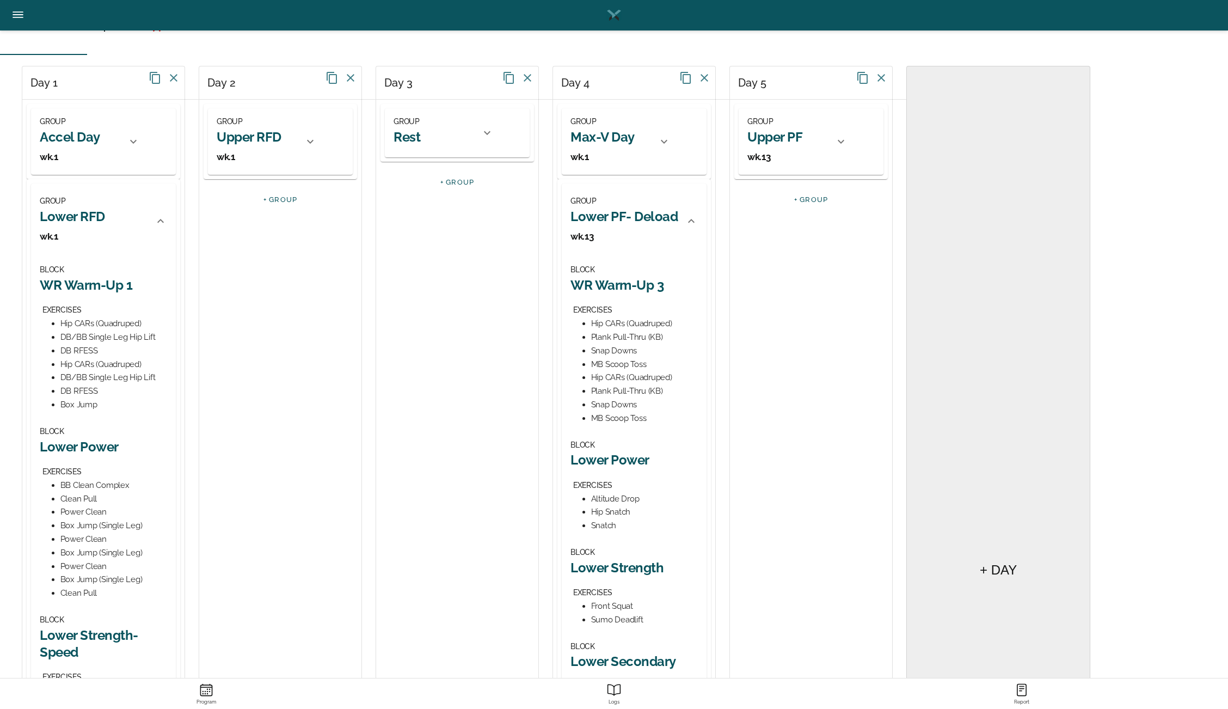
scroll to position [86, 0]
click at [613, 282] on h2 "WR Warm-Up 3" at bounding box center [633, 283] width 127 height 17
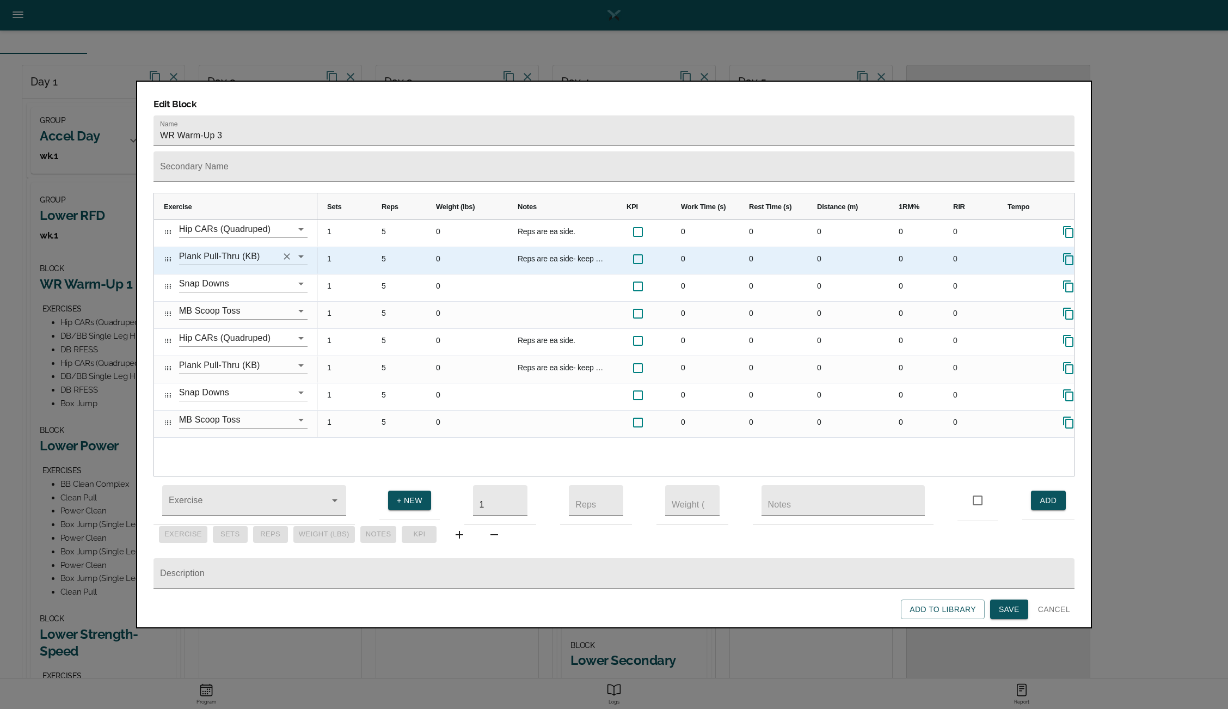
click at [284, 251] on icon "Clear" at bounding box center [286, 256] width 11 height 11
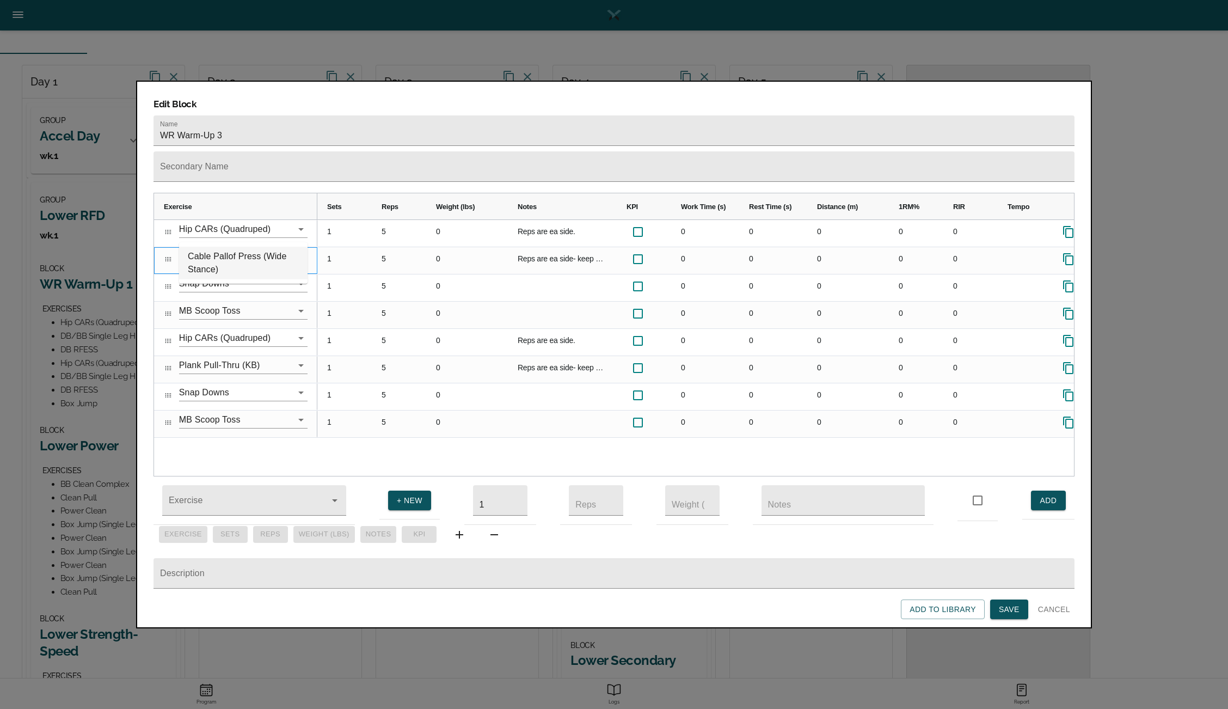
click at [255, 255] on li "Cable Pallof Press (Wide Stance)" at bounding box center [243, 263] width 128 height 33
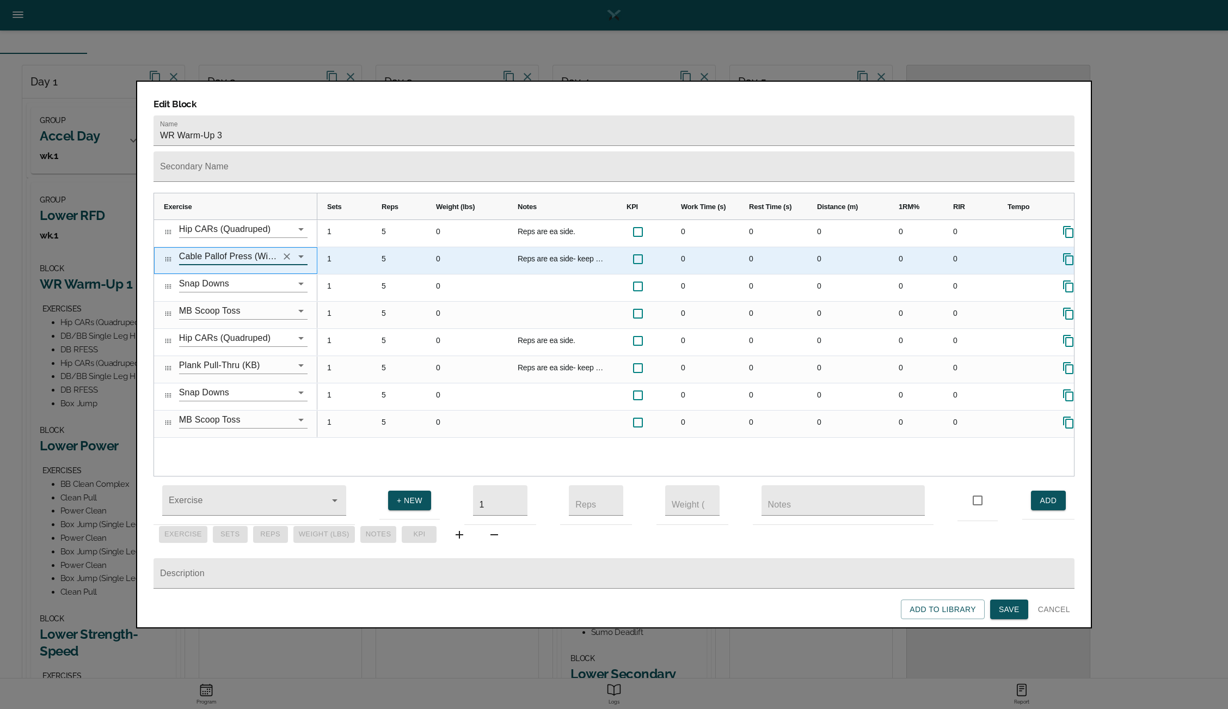
type input "Cable Pallof Press (Wide Stance)"
click at [527, 247] on div "Reps are ea side- keep hips level and square." at bounding box center [562, 260] width 109 height 27
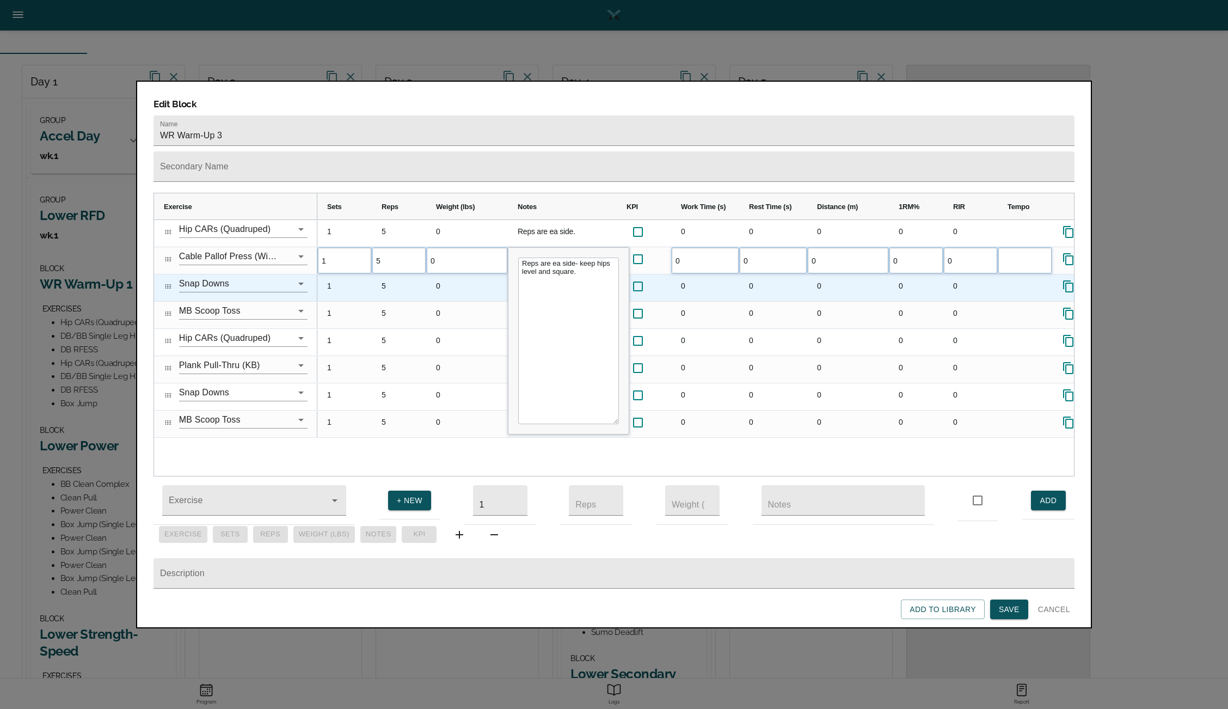
click at [453, 274] on div "0" at bounding box center [467, 287] width 82 height 27
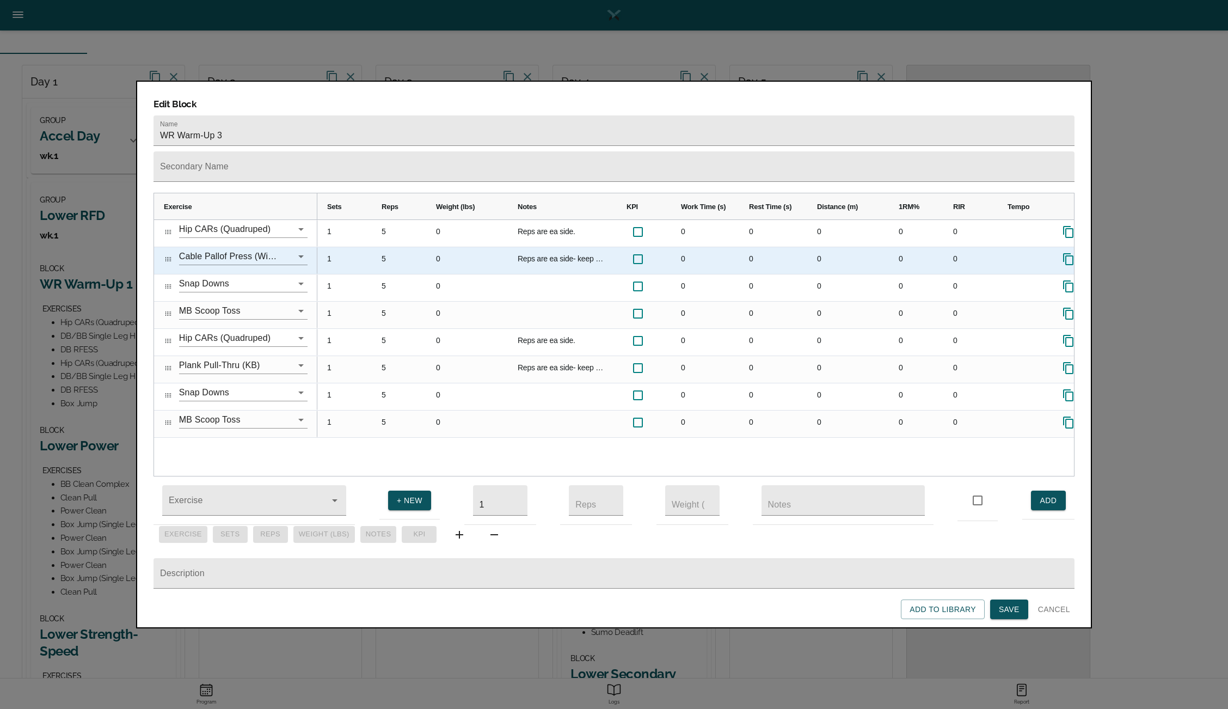
click at [384, 247] on div "5" at bounding box center [399, 260] width 54 height 27
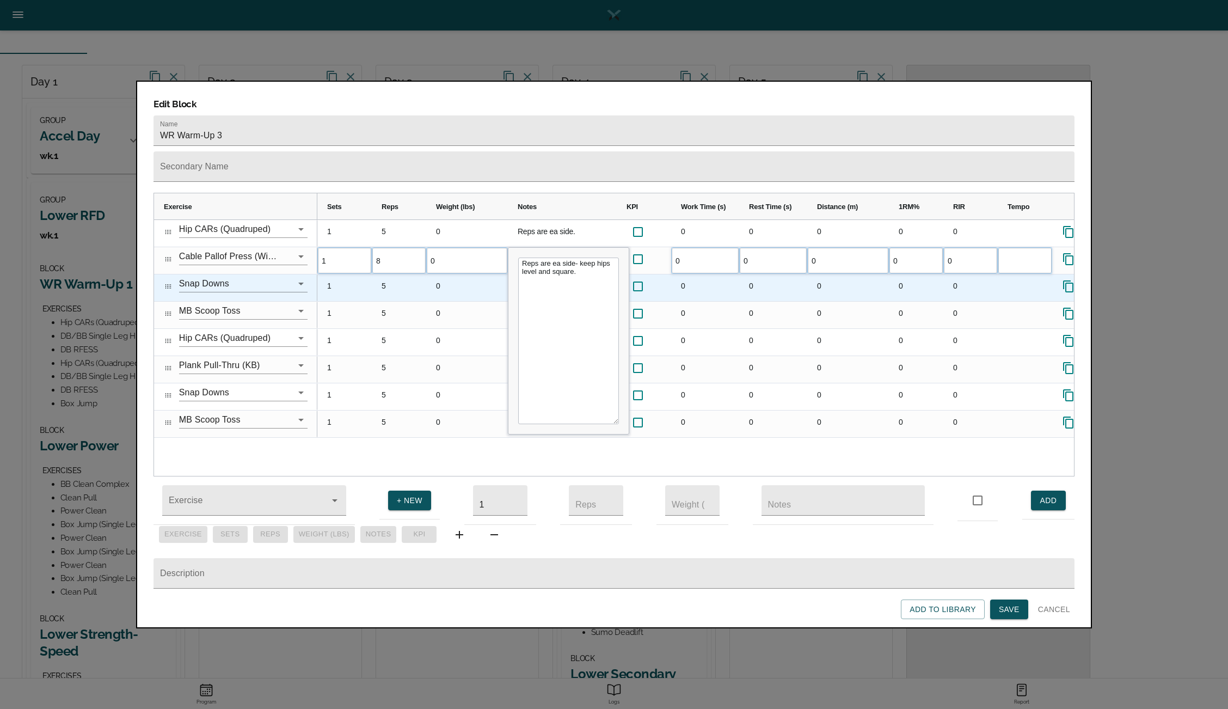
click at [384, 275] on div "5" at bounding box center [399, 287] width 54 height 27
click at [286, 280] on icon "Clear" at bounding box center [287, 283] width 7 height 7
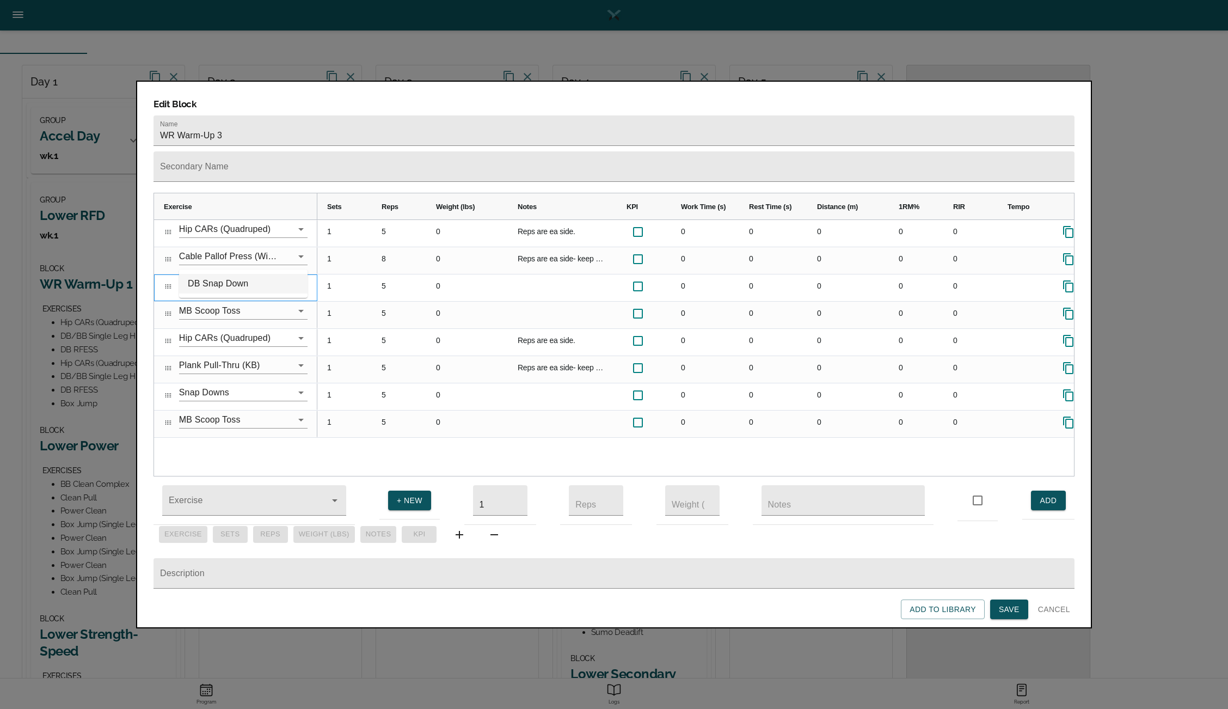
click at [251, 280] on li "DB Snap Down" at bounding box center [243, 284] width 128 height 20
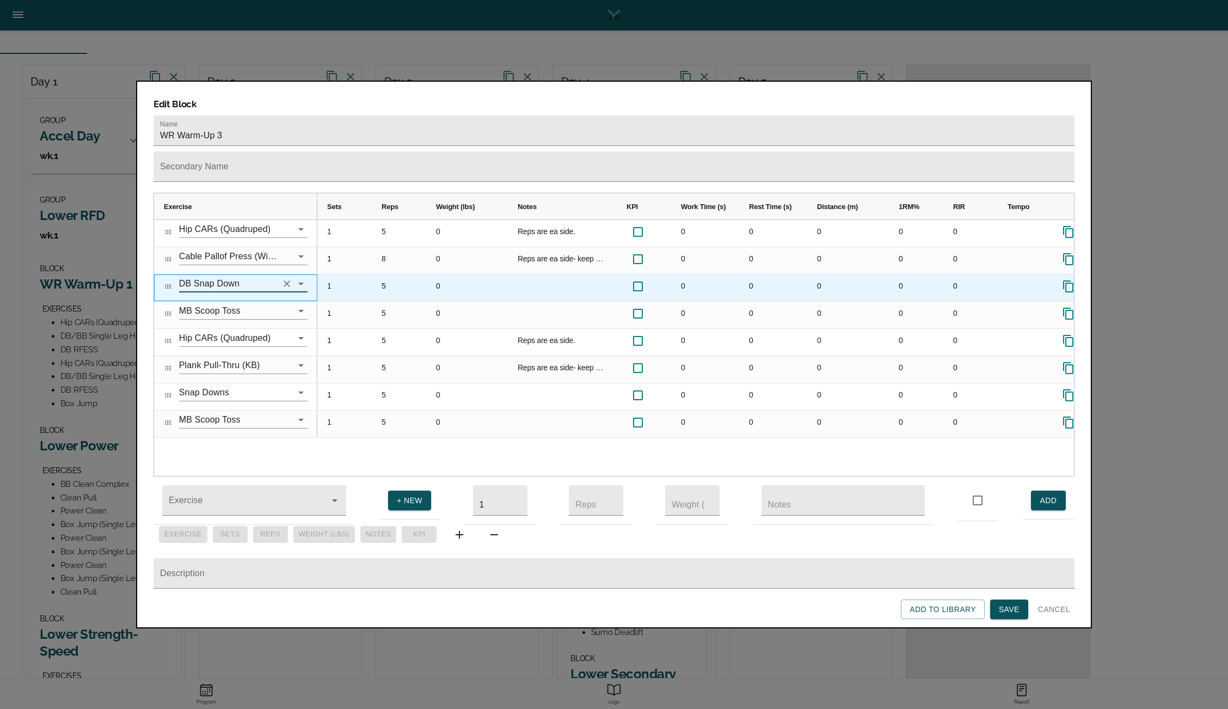
type input "DB Snap Down"
click at [441, 274] on div "0" at bounding box center [467, 287] width 82 height 27
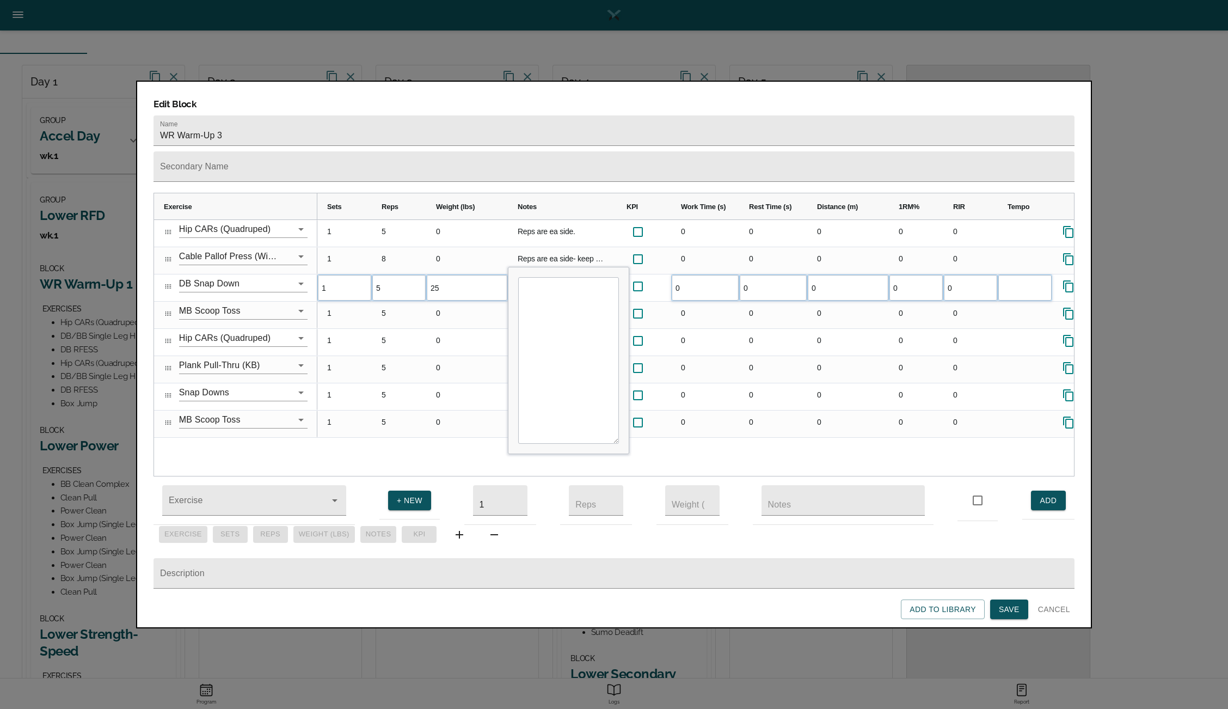
type input "25"
click at [552, 277] on textarea "Input Editor" at bounding box center [568, 360] width 101 height 167
type textarea "weight is each hand. Snap as fast as possible into bottom position and stick."
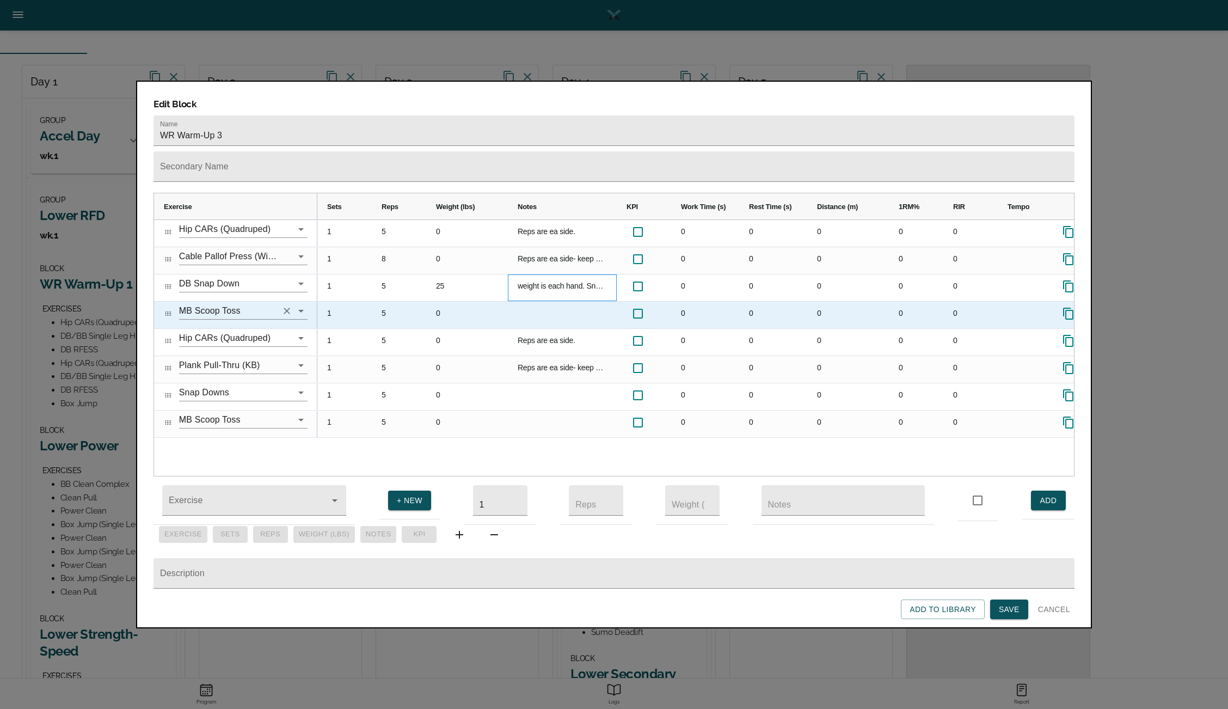
click at [286, 308] on icon "Clear" at bounding box center [287, 311] width 7 height 7
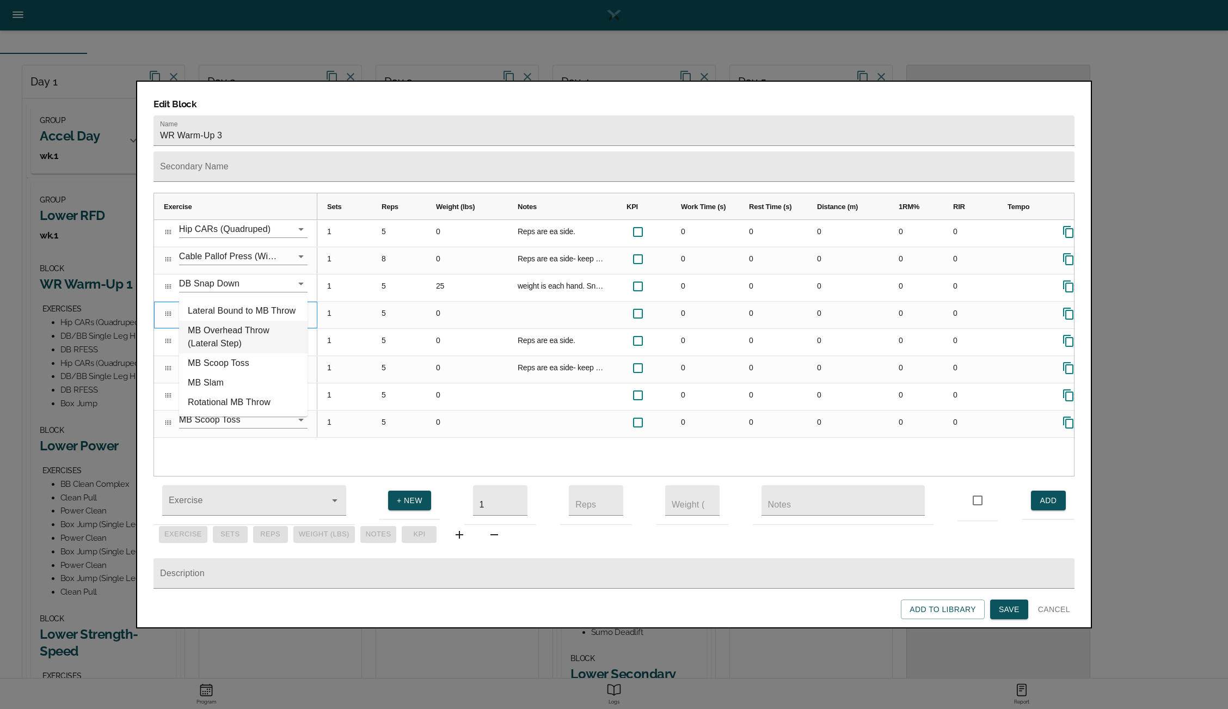
click at [239, 335] on li "MB Overhead Throw (Lateral Step)" at bounding box center [243, 337] width 128 height 33
type input "MB Overhead Throw (Lateral Step)"
click at [1013, 612] on span "Save" at bounding box center [1009, 609] width 21 height 14
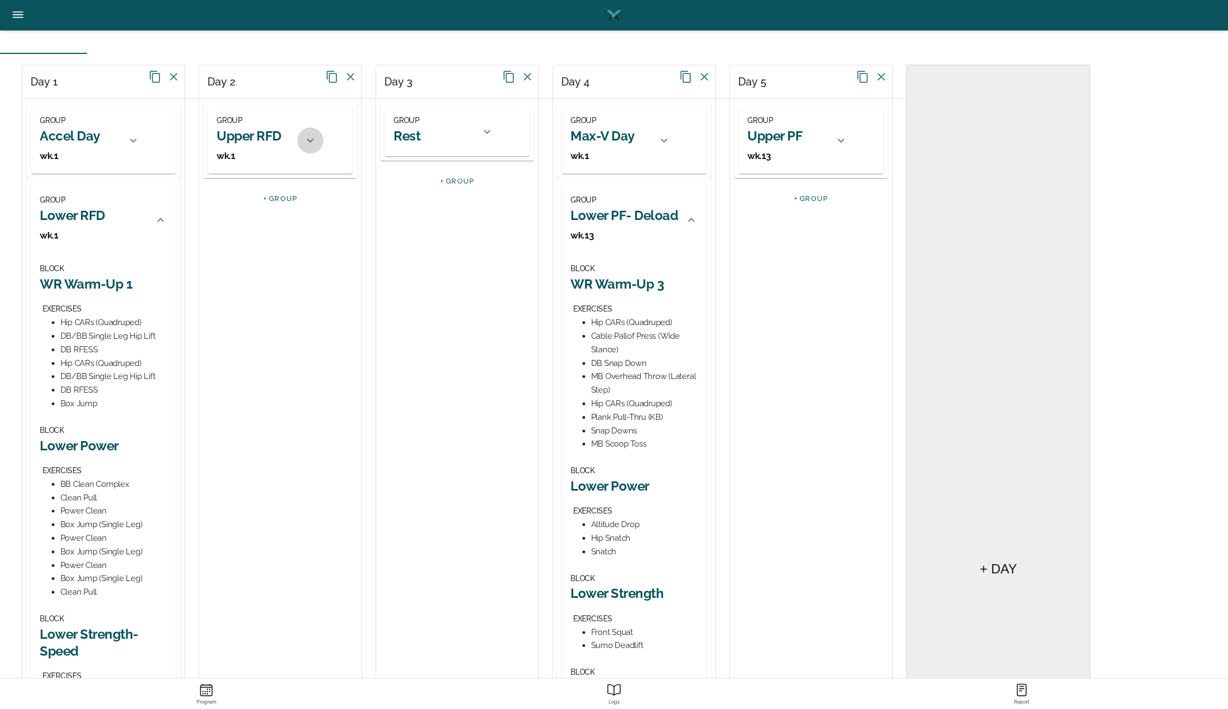
click at [316, 146] on icon at bounding box center [310, 140] width 13 height 13
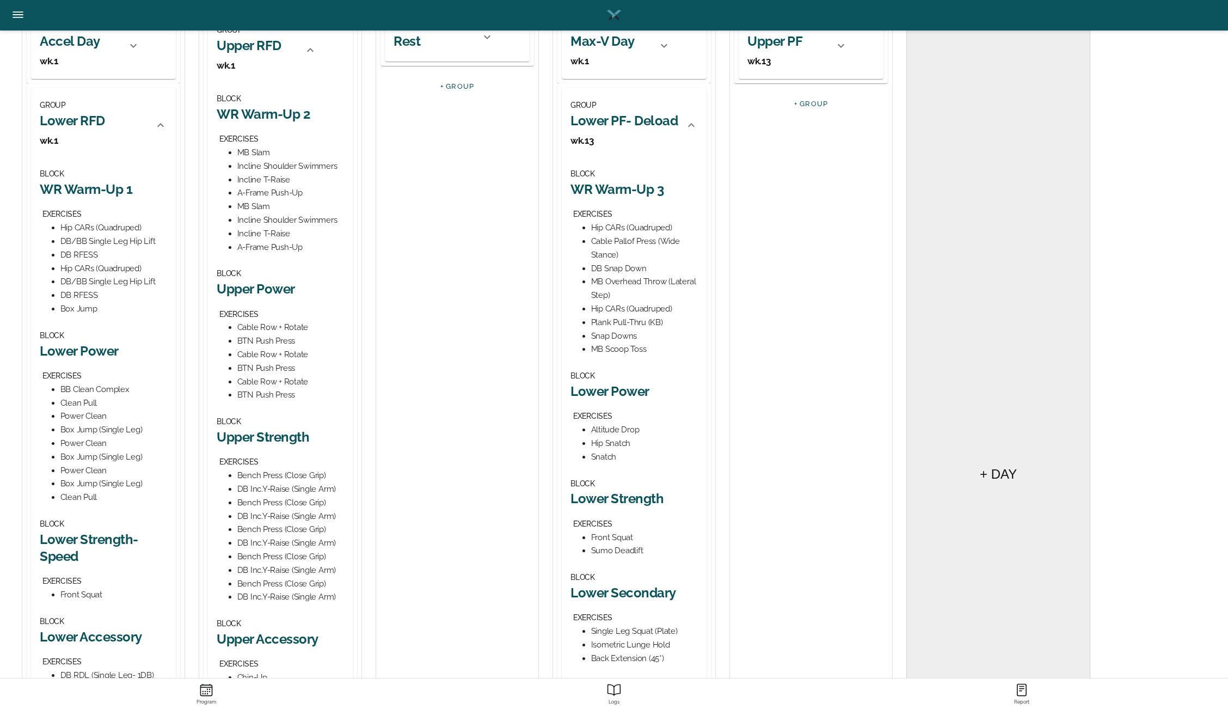
scroll to position [62, 0]
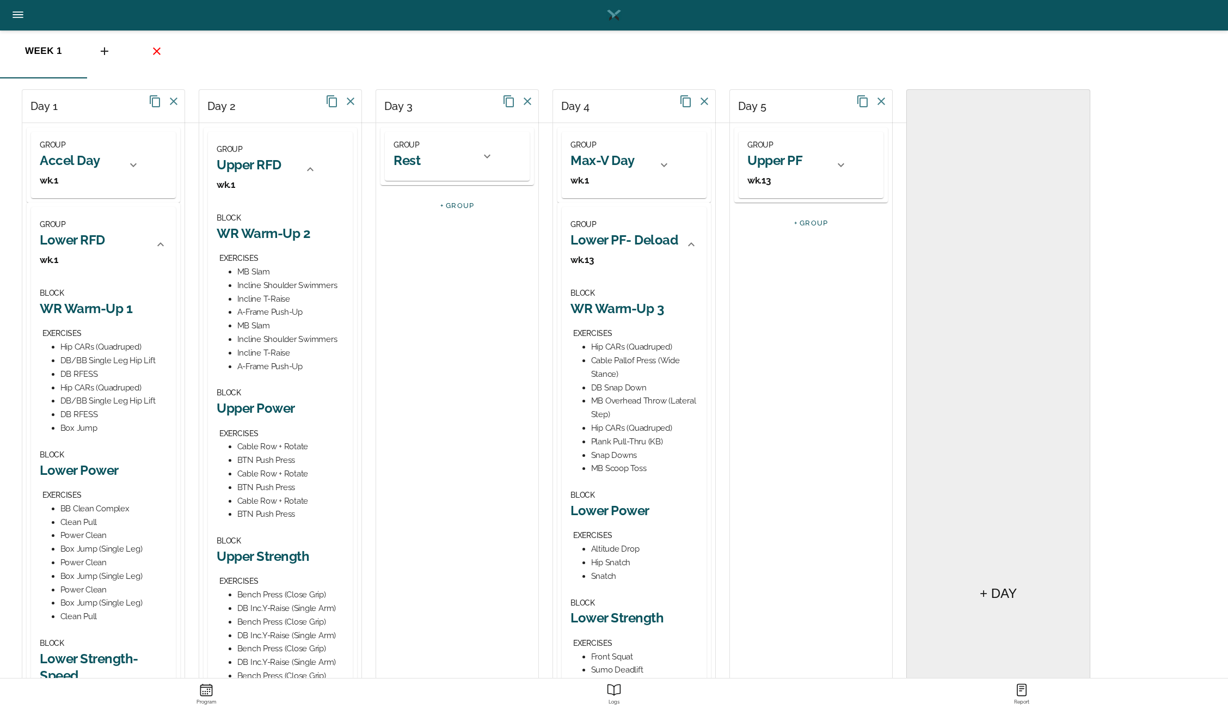
click at [636, 303] on h2 "WR Warm-Up 3" at bounding box center [633, 308] width 127 height 17
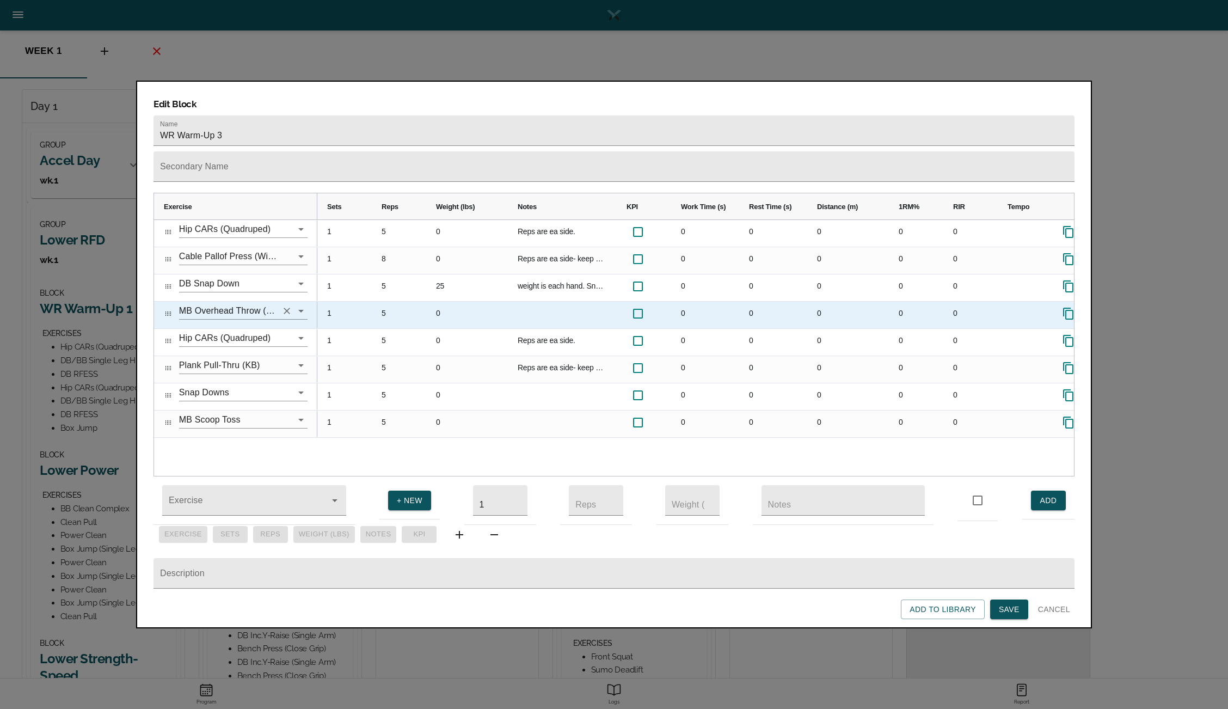
click at [282, 305] on icon "Clear" at bounding box center [286, 310] width 11 height 11
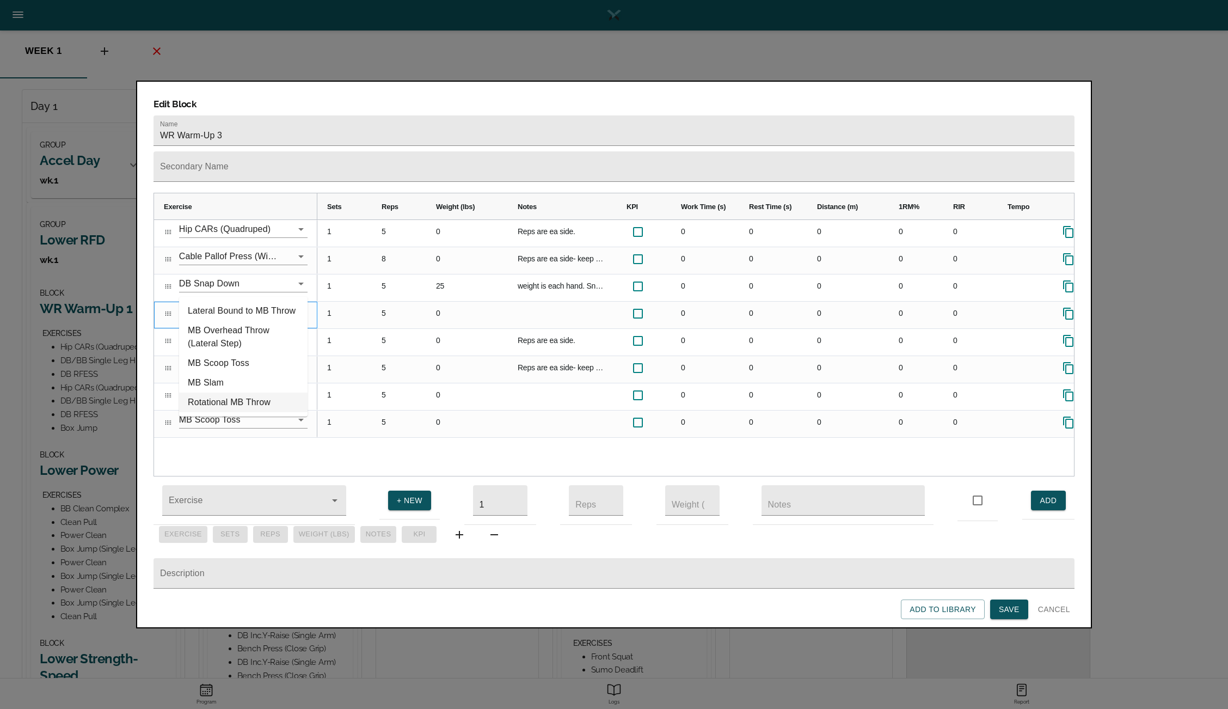
click at [256, 394] on li "Rotational MB Throw" at bounding box center [243, 402] width 128 height 20
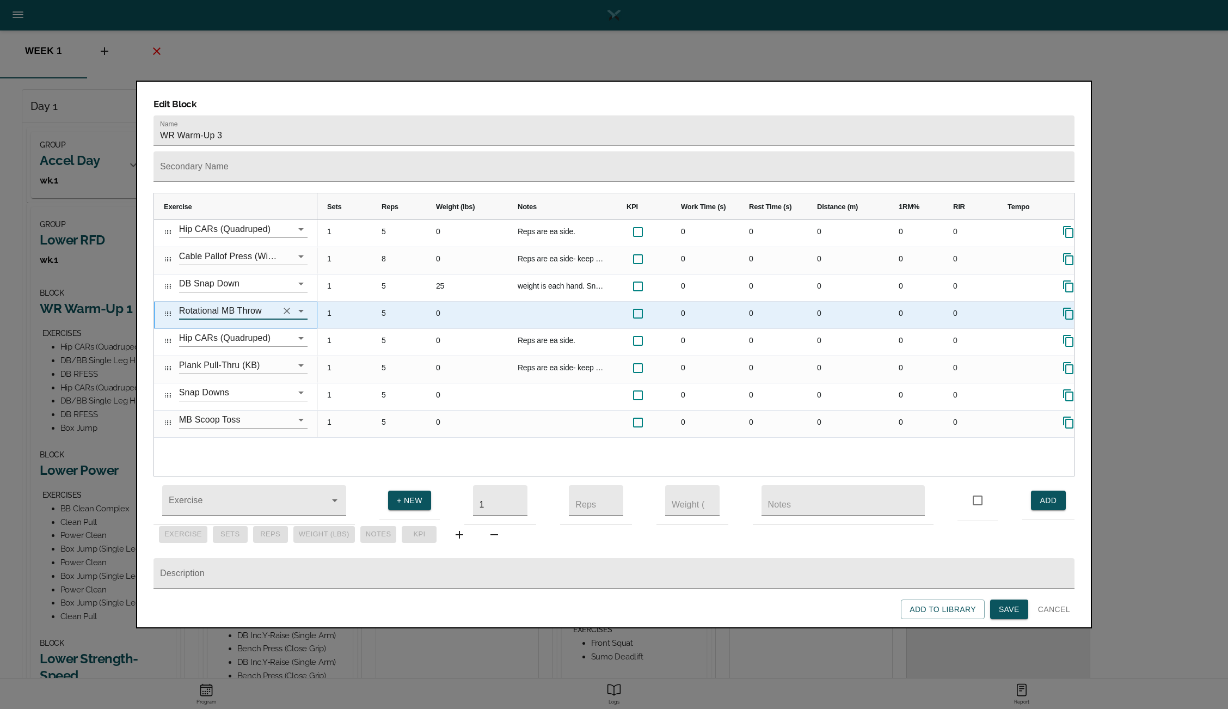
type input "Rotational MB Throw"
click at [385, 302] on div "5" at bounding box center [399, 315] width 54 height 27
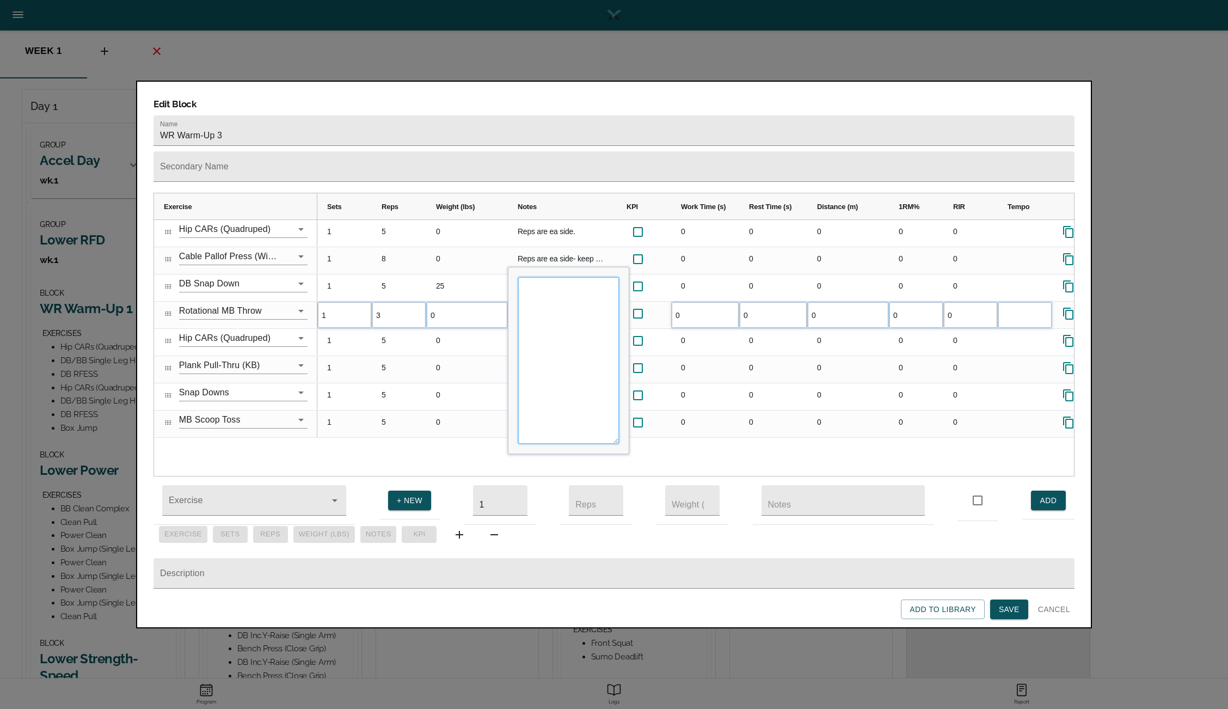
click at [555, 277] on textarea "Input Editor" at bounding box center [568, 360] width 101 height 167
type textarea "Reps are ea side."
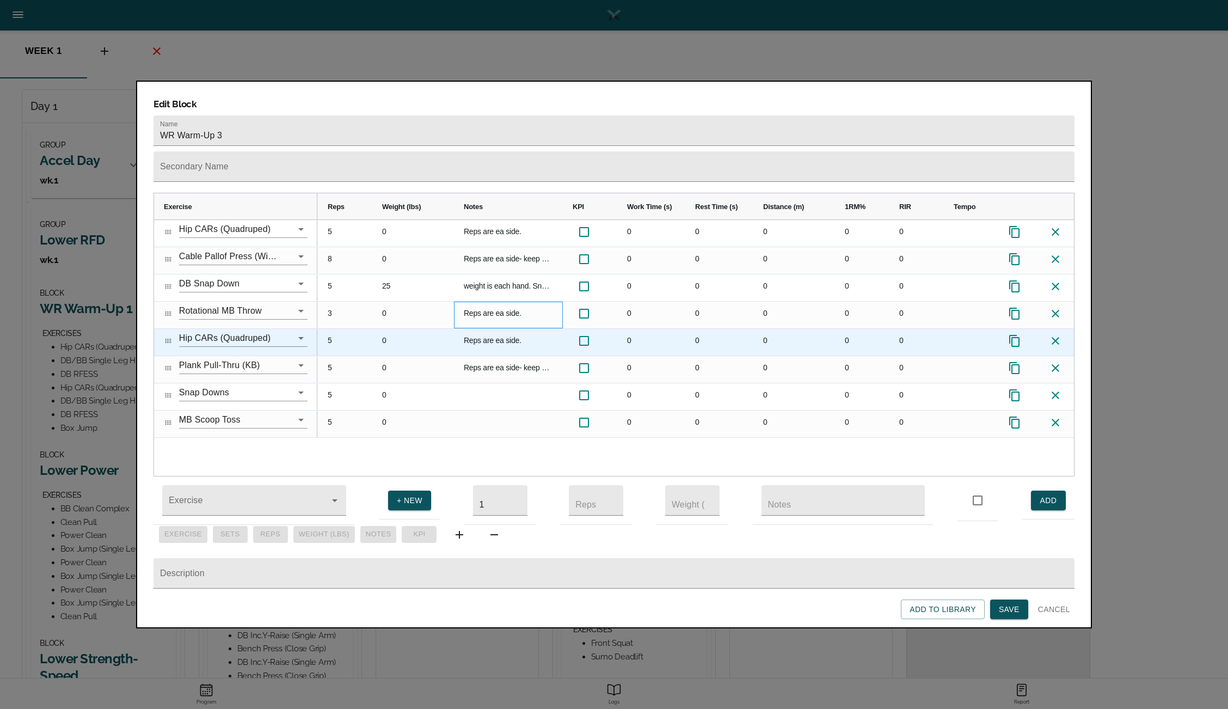
scroll to position [0, 60]
click at [1050, 334] on icon at bounding box center [1049, 340] width 13 height 13
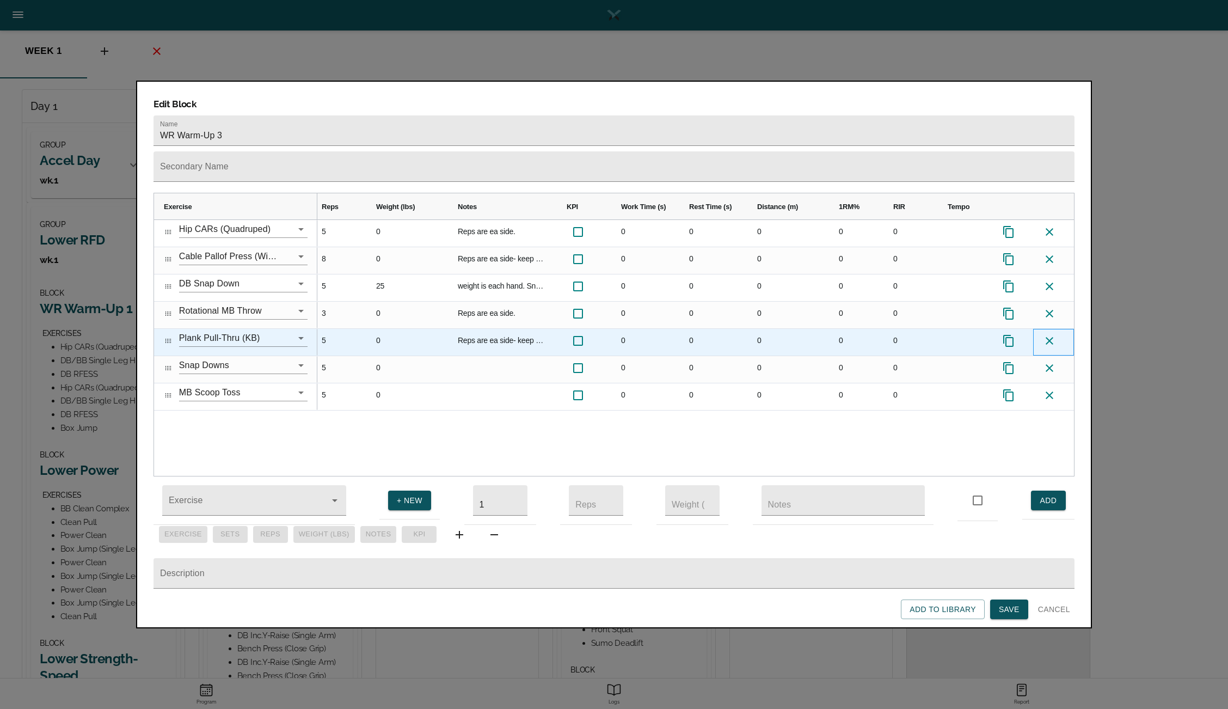
click at [1050, 334] on icon at bounding box center [1049, 340] width 13 height 13
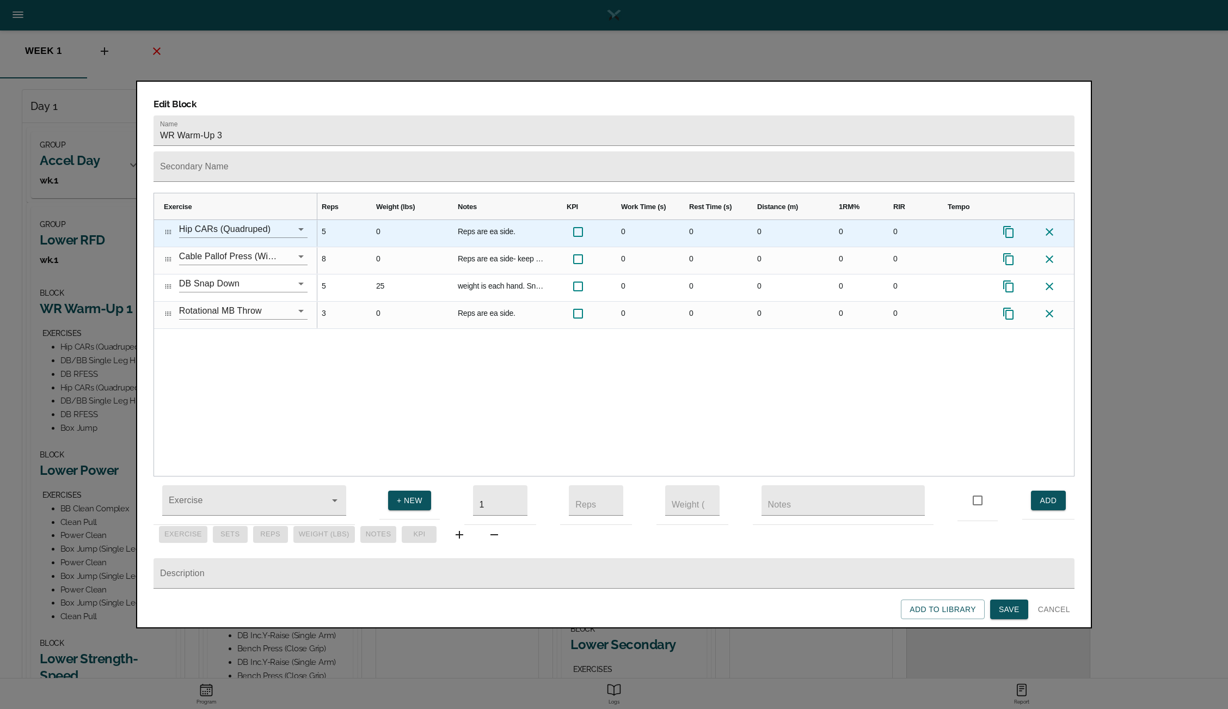
click at [1011, 226] on icon at bounding box center [1008, 232] width 10 height 12
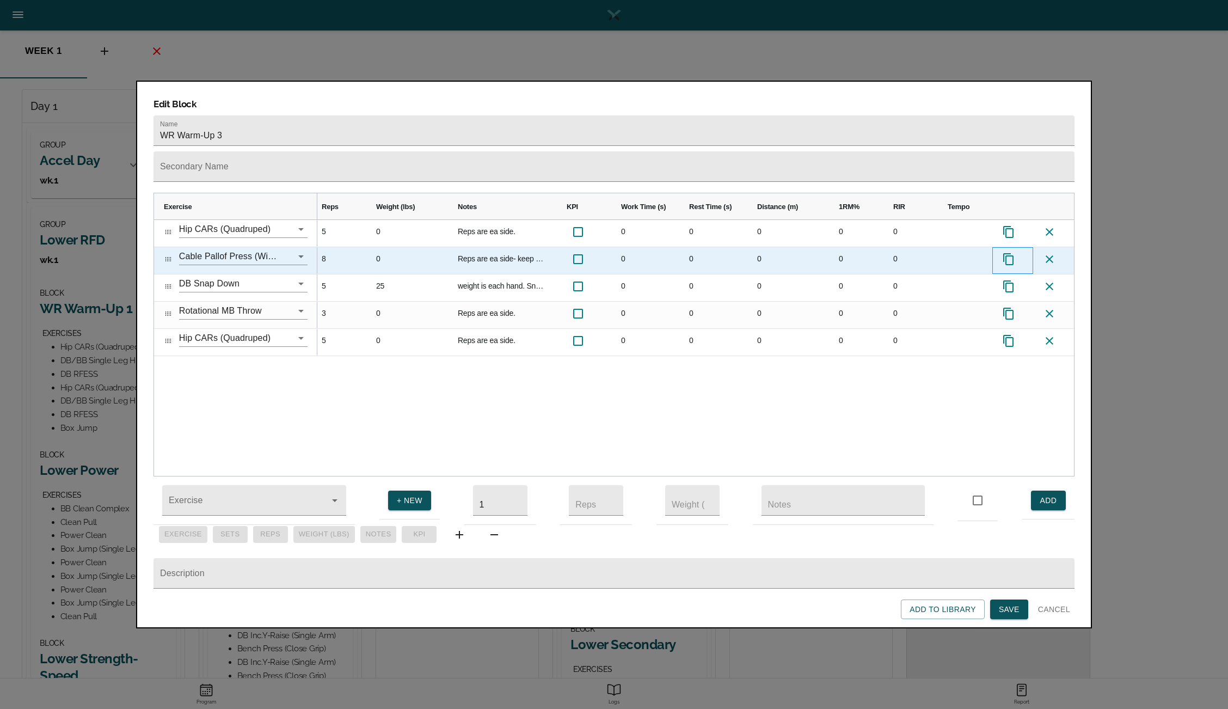
click at [1008, 253] on icon at bounding box center [1008, 259] width 13 height 13
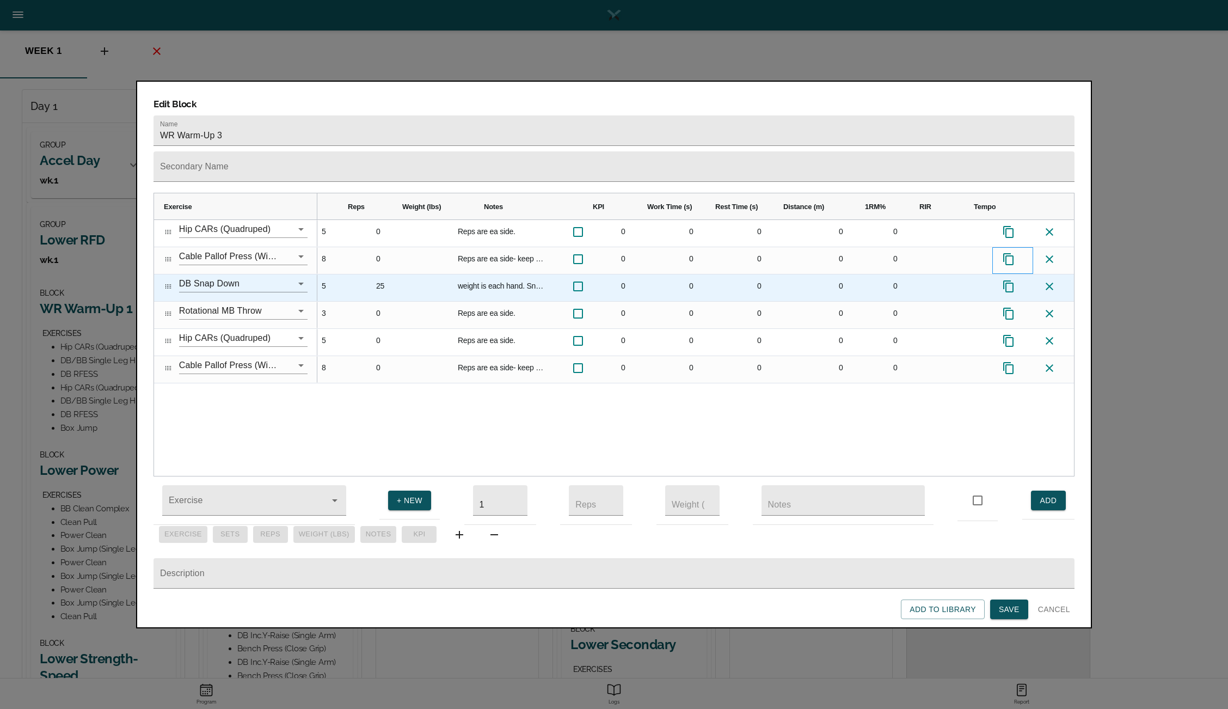
scroll to position [0, 0]
click at [1009, 280] on icon at bounding box center [1008, 286] width 10 height 12
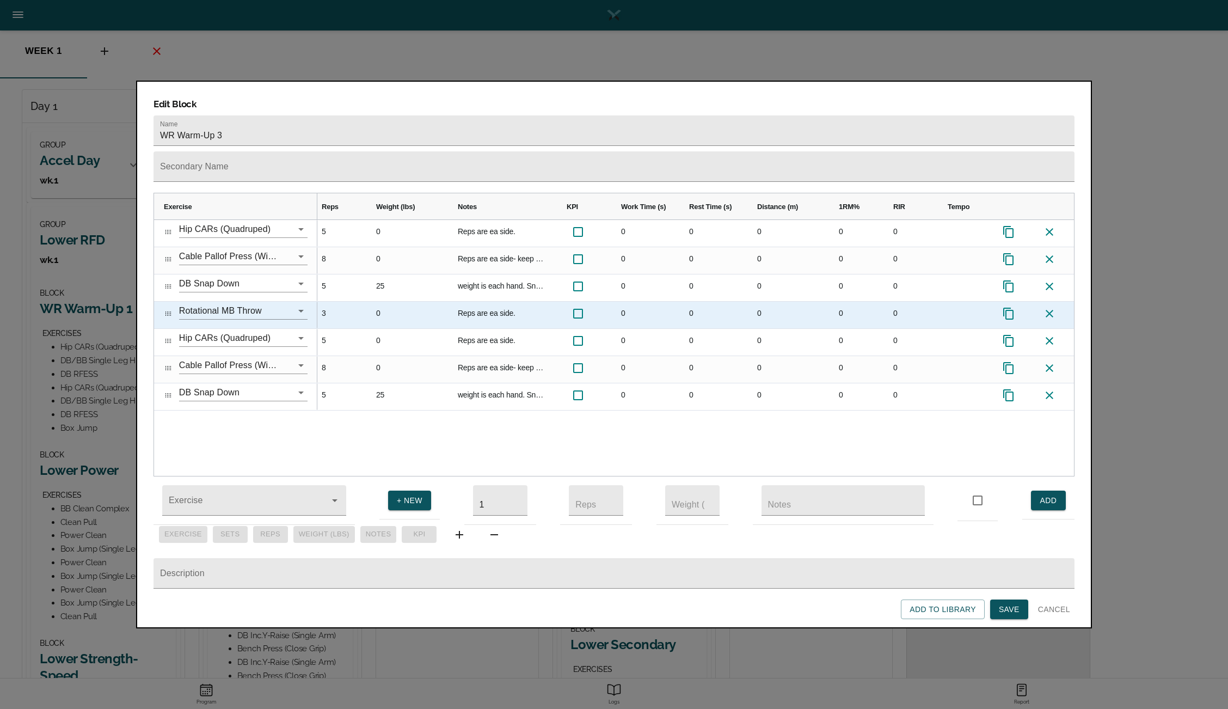
click at [1007, 307] on icon "Press SPACE to select this row." at bounding box center [1008, 313] width 13 height 13
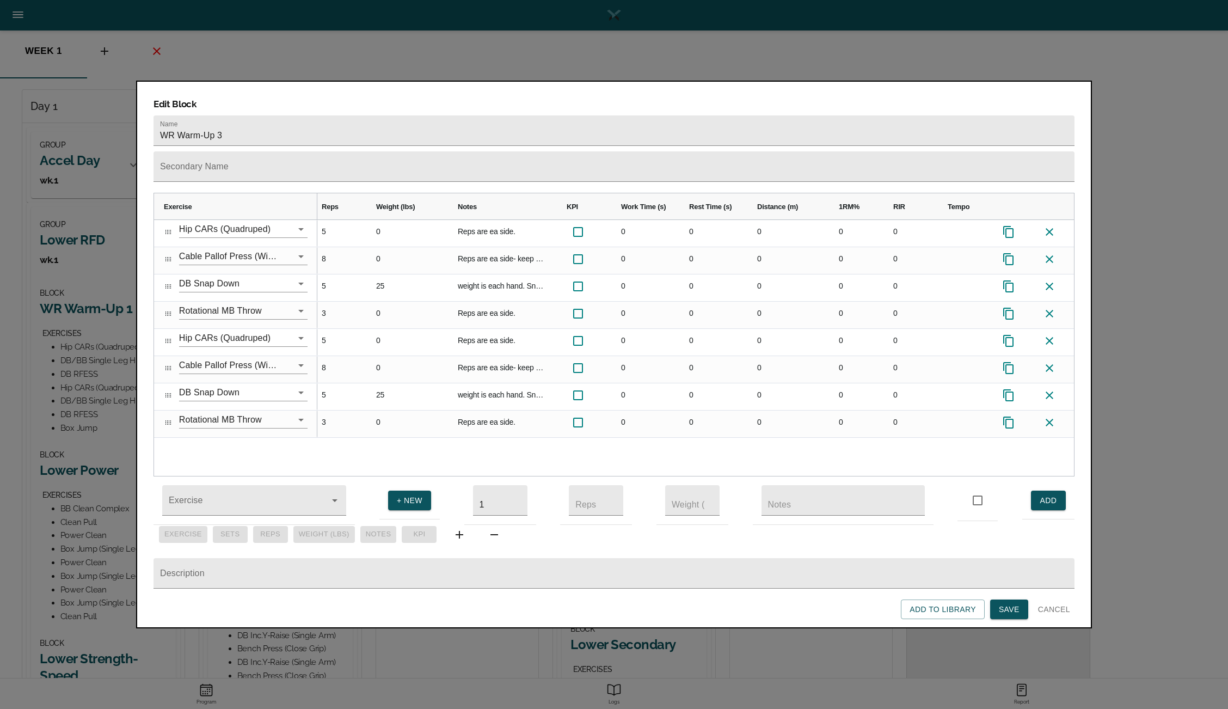
click at [1011, 604] on span "Save" at bounding box center [1009, 609] width 21 height 14
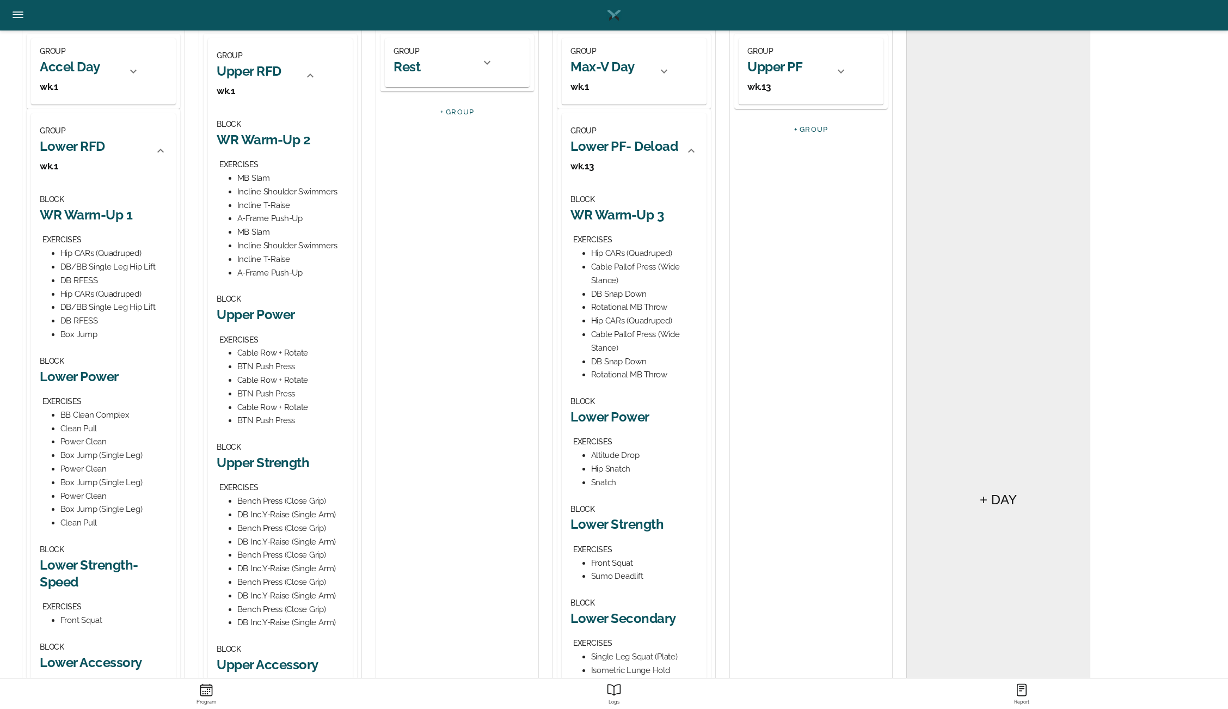
scroll to position [143, 0]
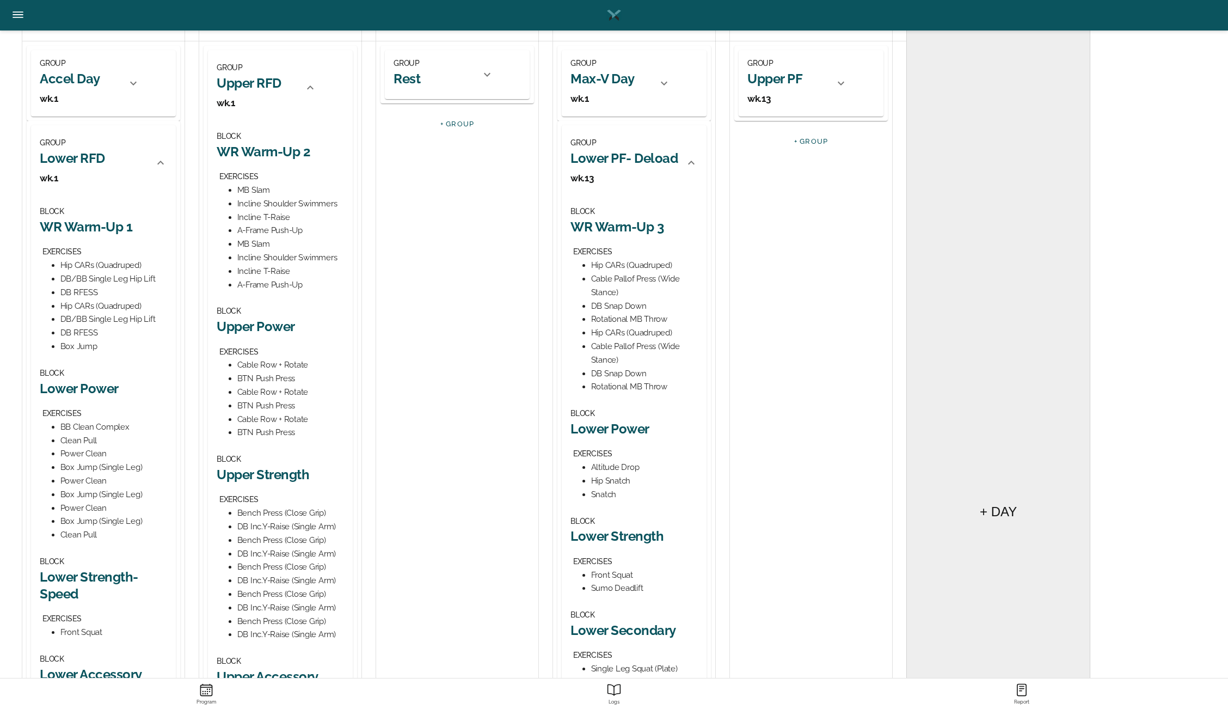
click at [645, 156] on h2 "Lower PF- Deload" at bounding box center [623, 158] width 107 height 17
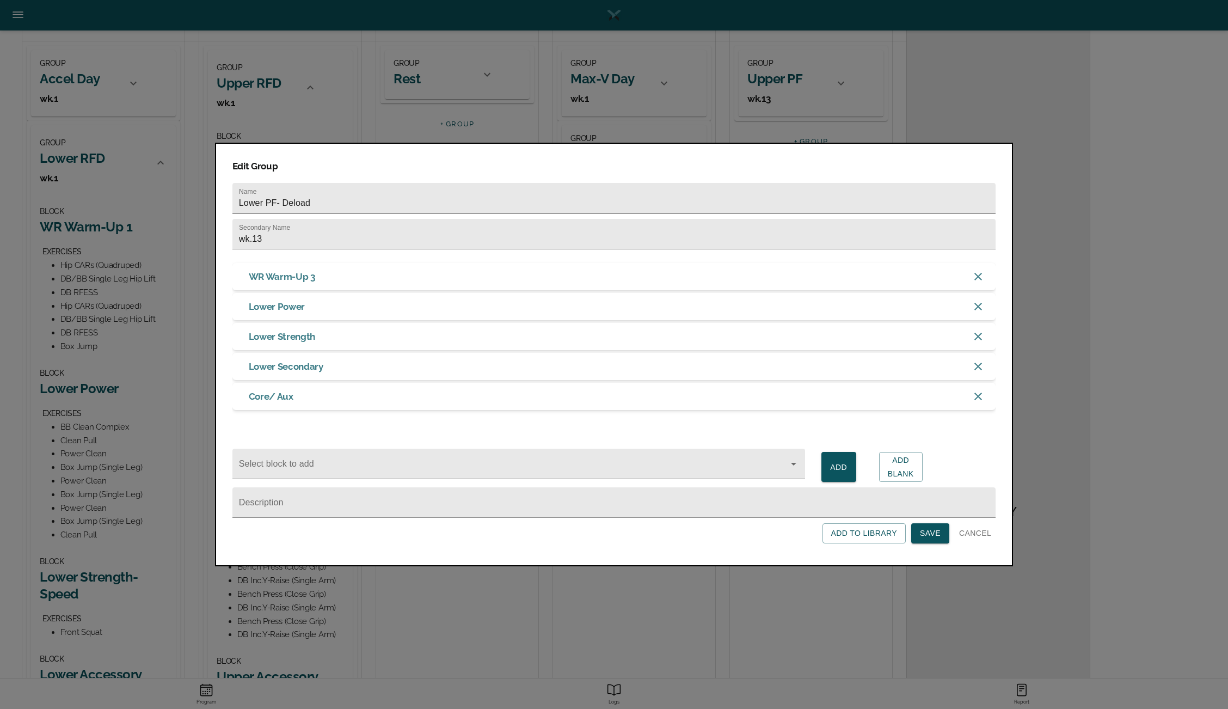
click at [341, 195] on input "Lower PF- Deload" at bounding box center [613, 198] width 763 height 30
type input "Lower PF"
click at [283, 227] on input "wk.13" at bounding box center [613, 234] width 763 height 30
type input "wk.1"
click button "Save" at bounding box center [930, 533] width 38 height 20
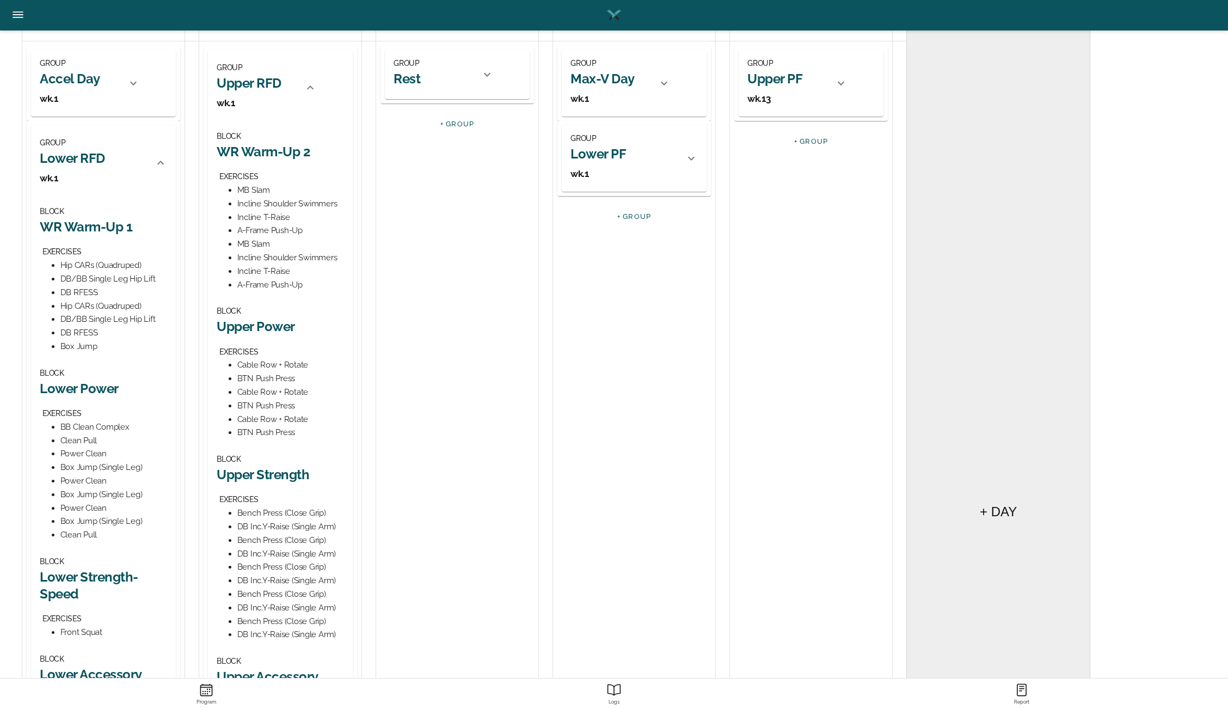
click at [693, 161] on icon at bounding box center [691, 158] width 13 height 13
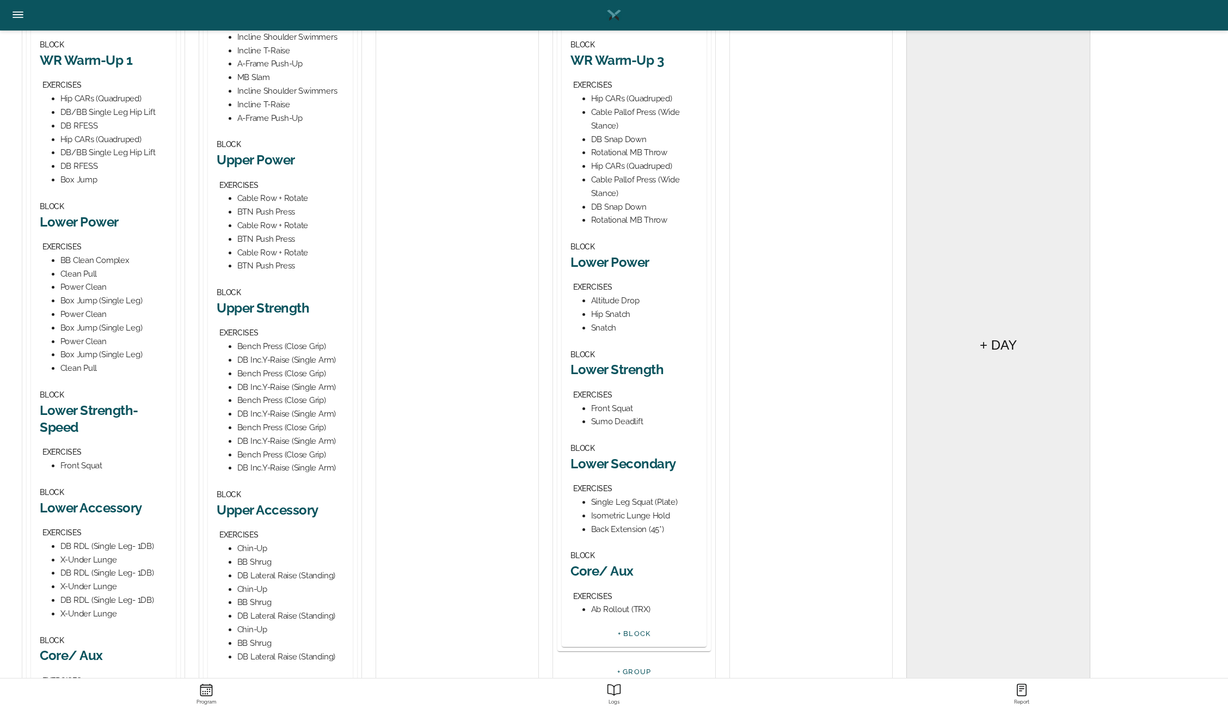
scroll to position [310, 0]
click at [626, 265] on h2 "Lower Power" at bounding box center [633, 261] width 127 height 17
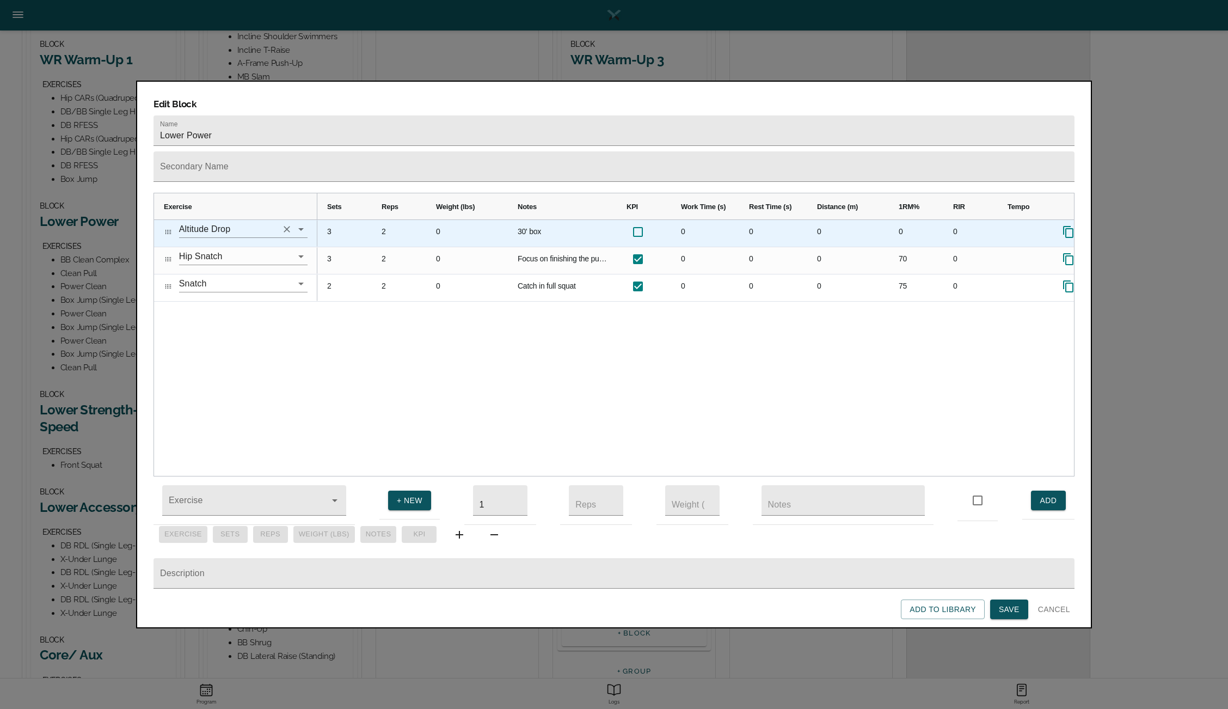
click at [287, 226] on icon "Clear" at bounding box center [287, 229] width 7 height 7
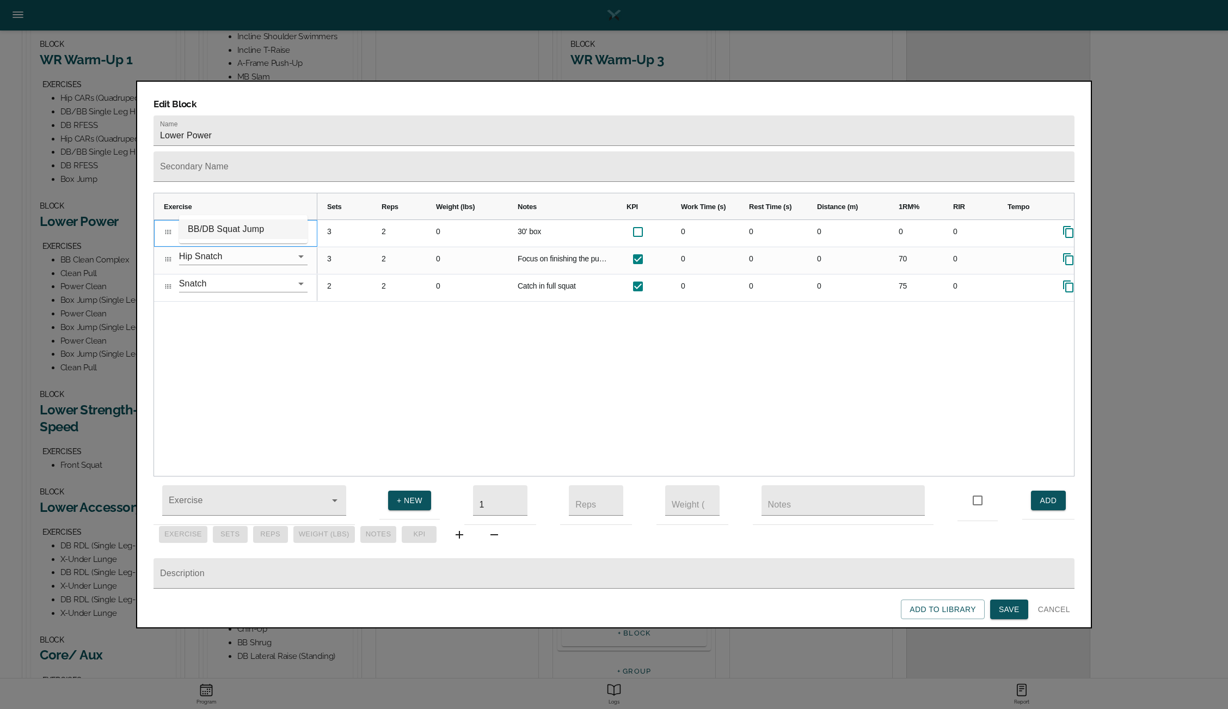
click at [246, 231] on li "BB/DB Squat Jump" at bounding box center [243, 229] width 128 height 20
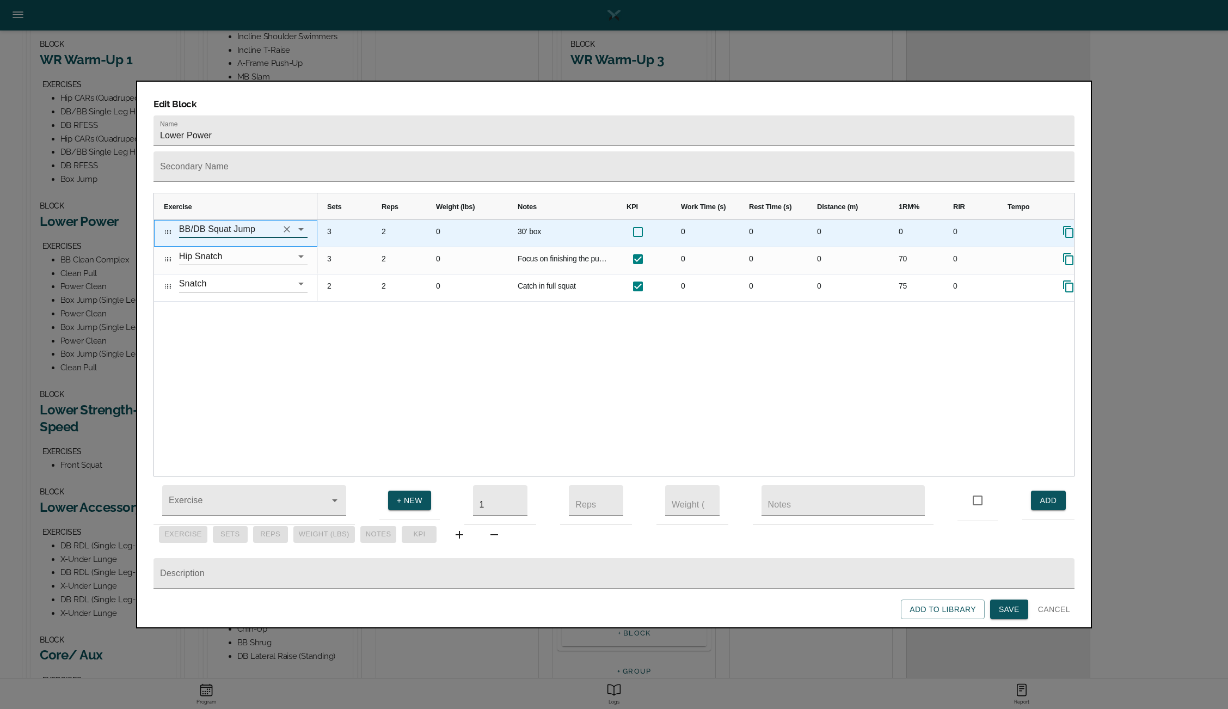
type input "BB/DB Squat Jump"
click at [386, 220] on div "2" at bounding box center [399, 233] width 54 height 27
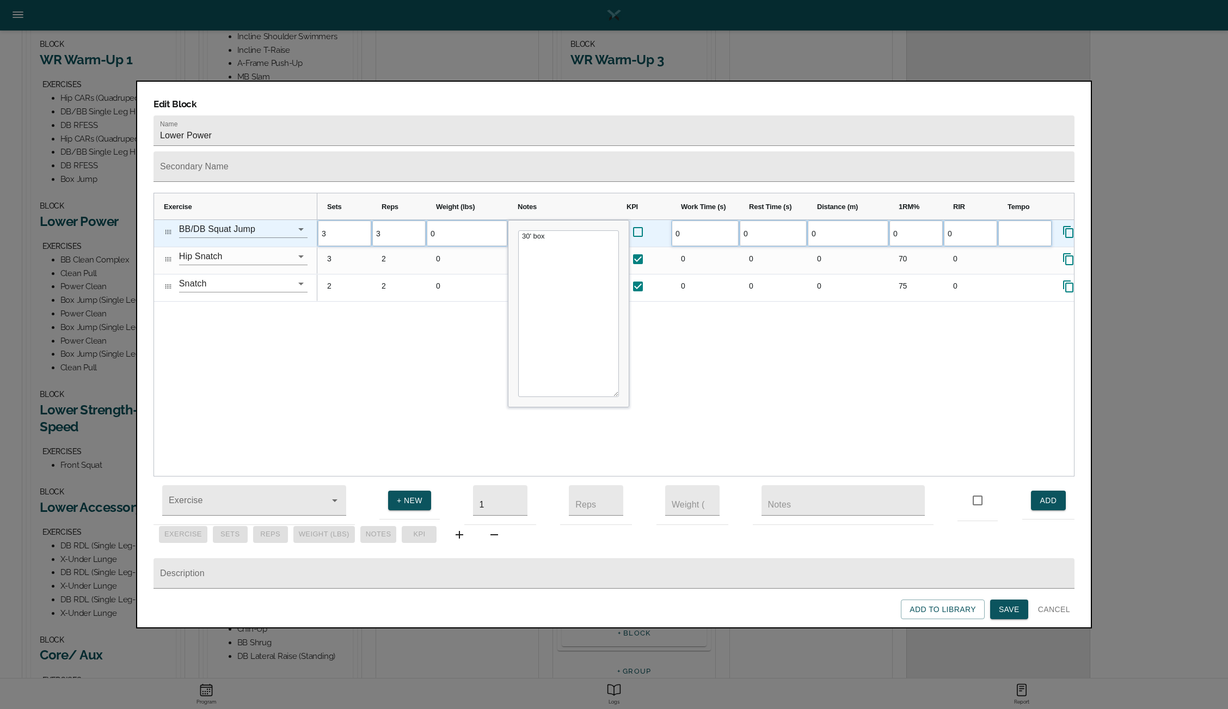
scroll to position [0, 0]
click at [377, 311] on div "3 3 0 30' box 0 0 0 0 0 3 2 0" at bounding box center [695, 348] width 757 height 256
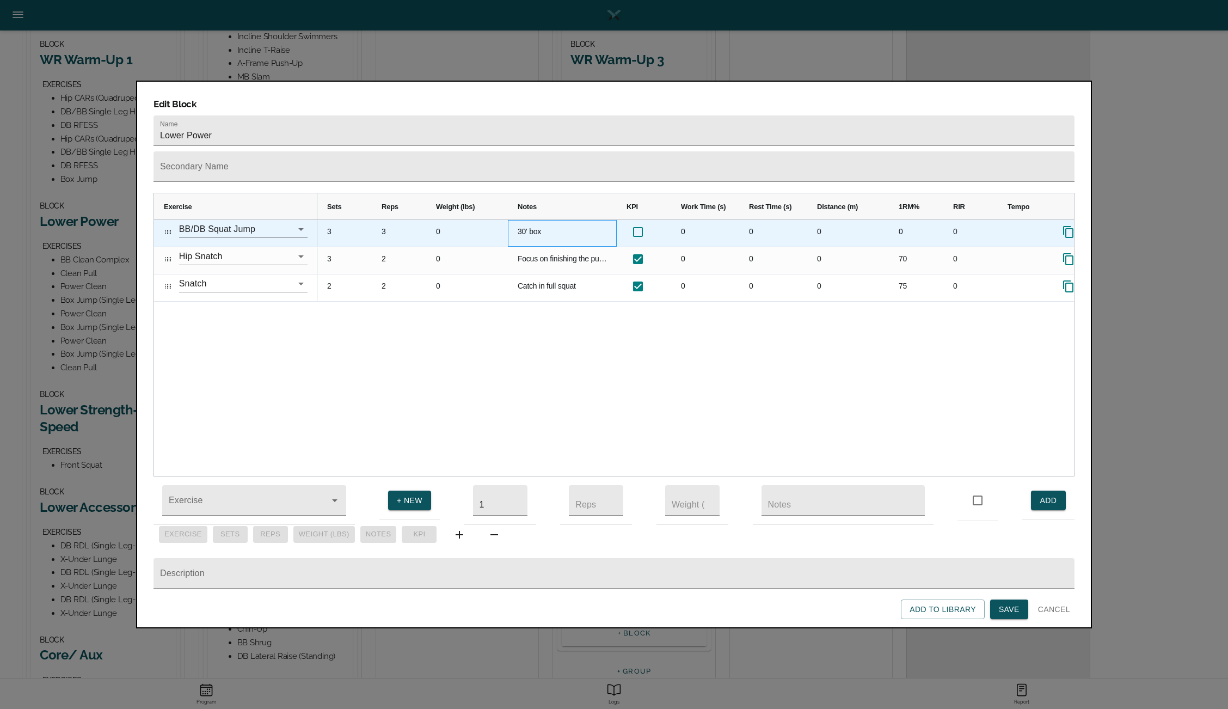
click at [536, 220] on div "30' box" at bounding box center [562, 233] width 109 height 27
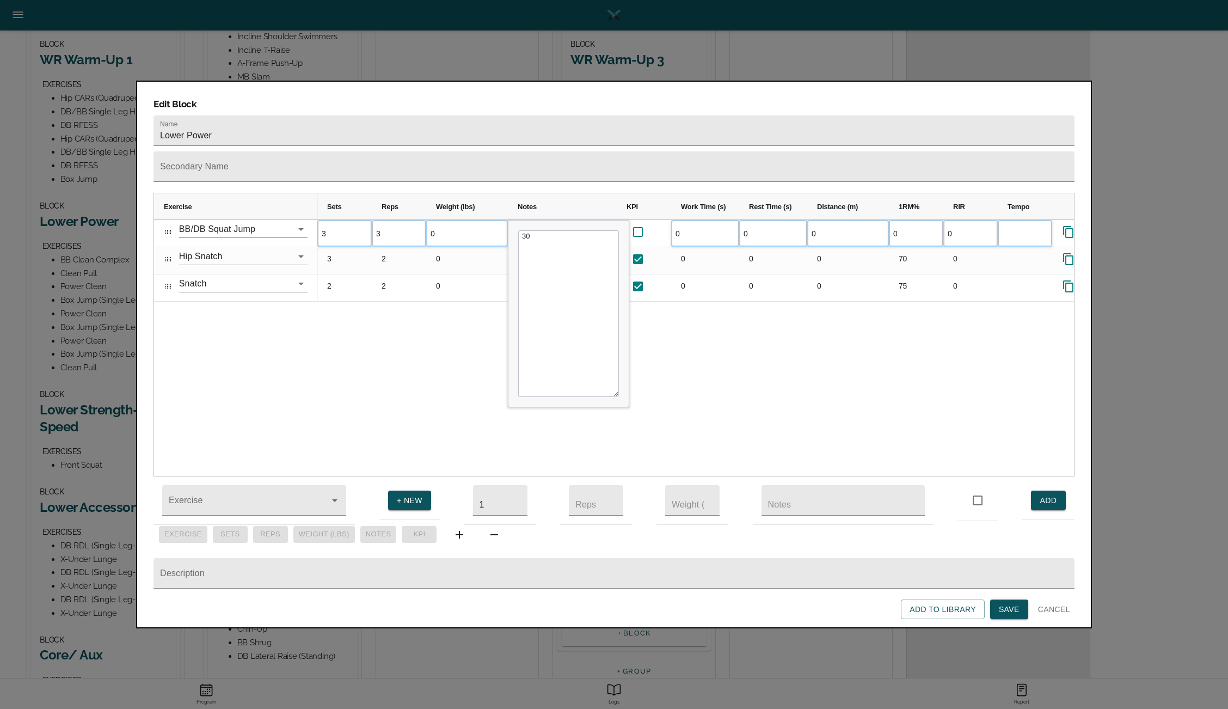
type textarea "3"
click at [427, 306] on div "3 3 0 30' box 0 0 0 0 0 3 2 0" at bounding box center [695, 348] width 757 height 256
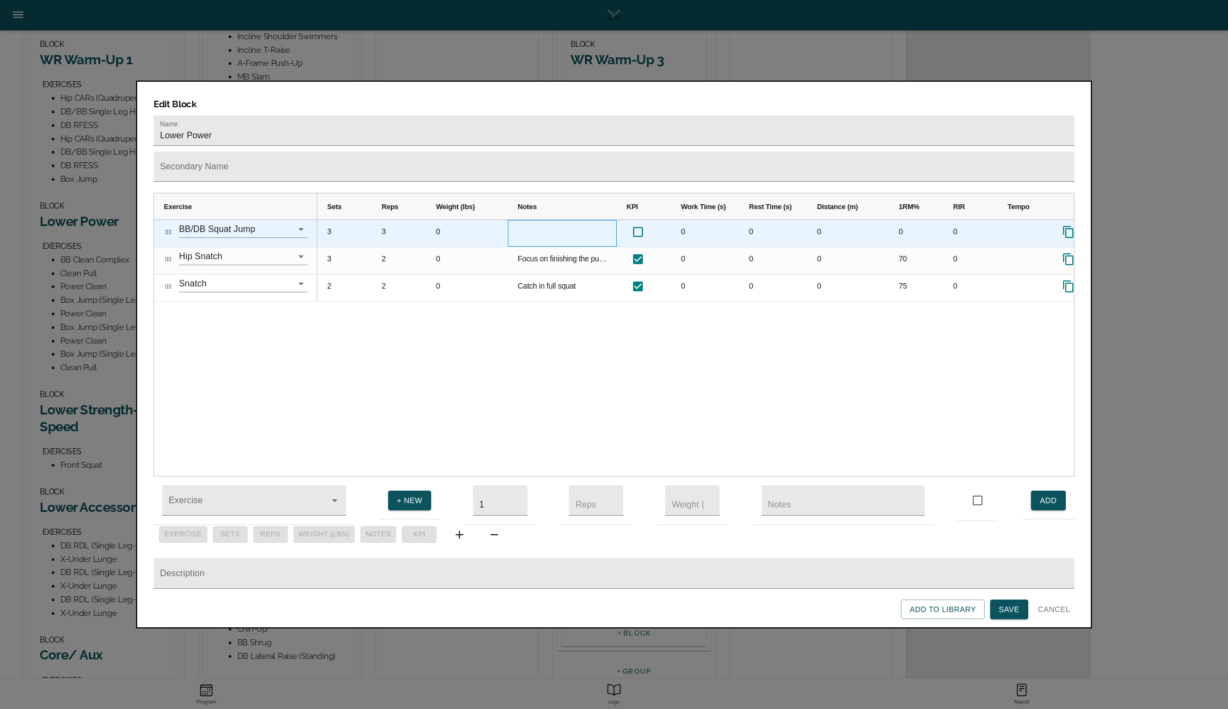
click at [541, 220] on div "Press SPACE to select this row." at bounding box center [562, 233] width 109 height 27
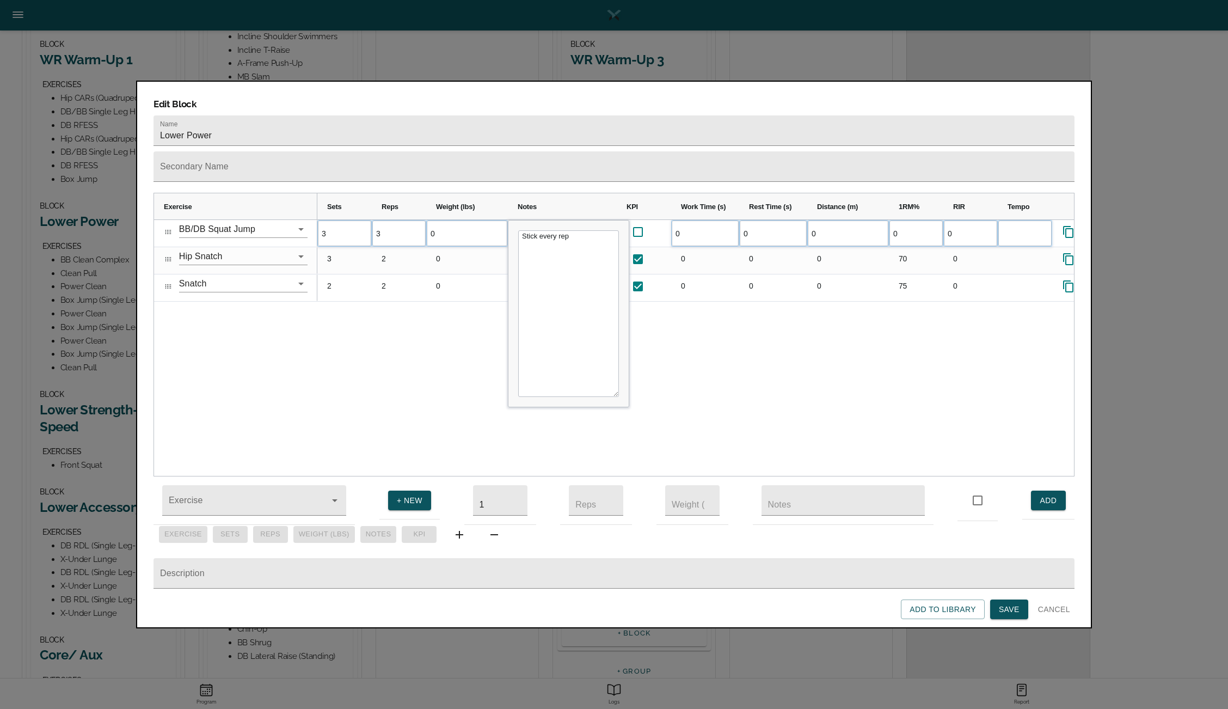
type textarea "Stick every rep."
click at [464, 283] on div "3 3 0 0 0 0 0 0" at bounding box center [695, 348] width 757 height 256
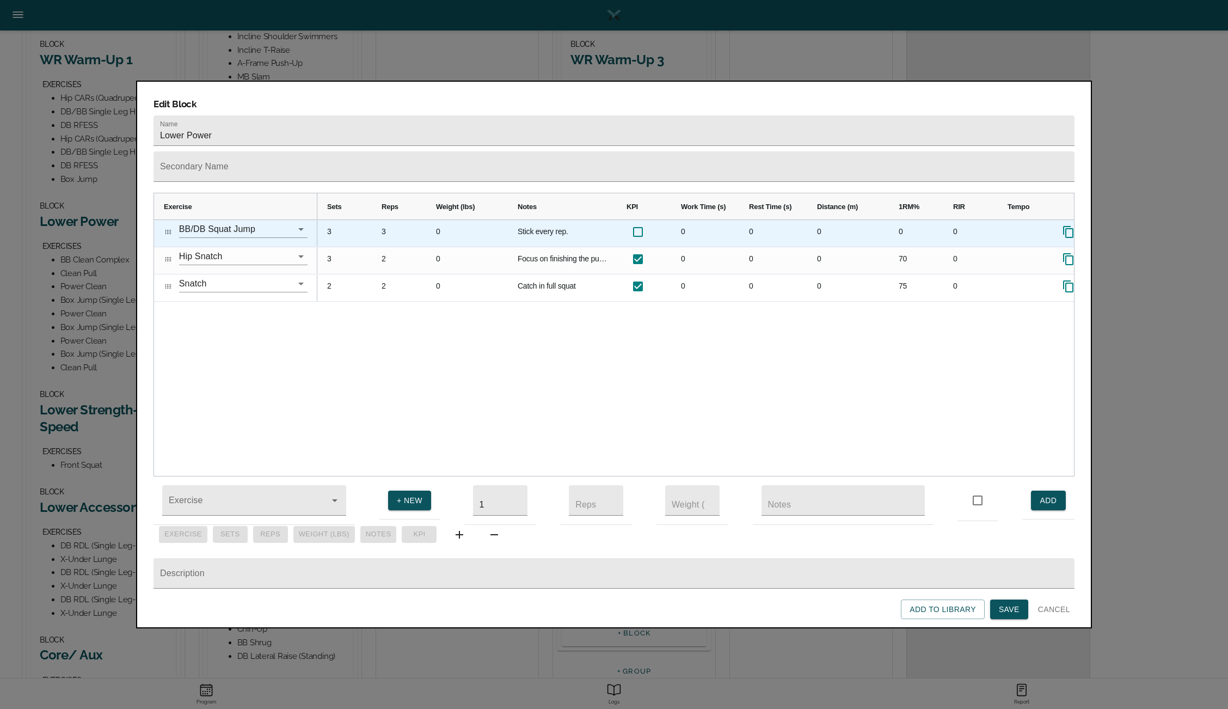
click at [757, 220] on div "0" at bounding box center [773, 233] width 68 height 27
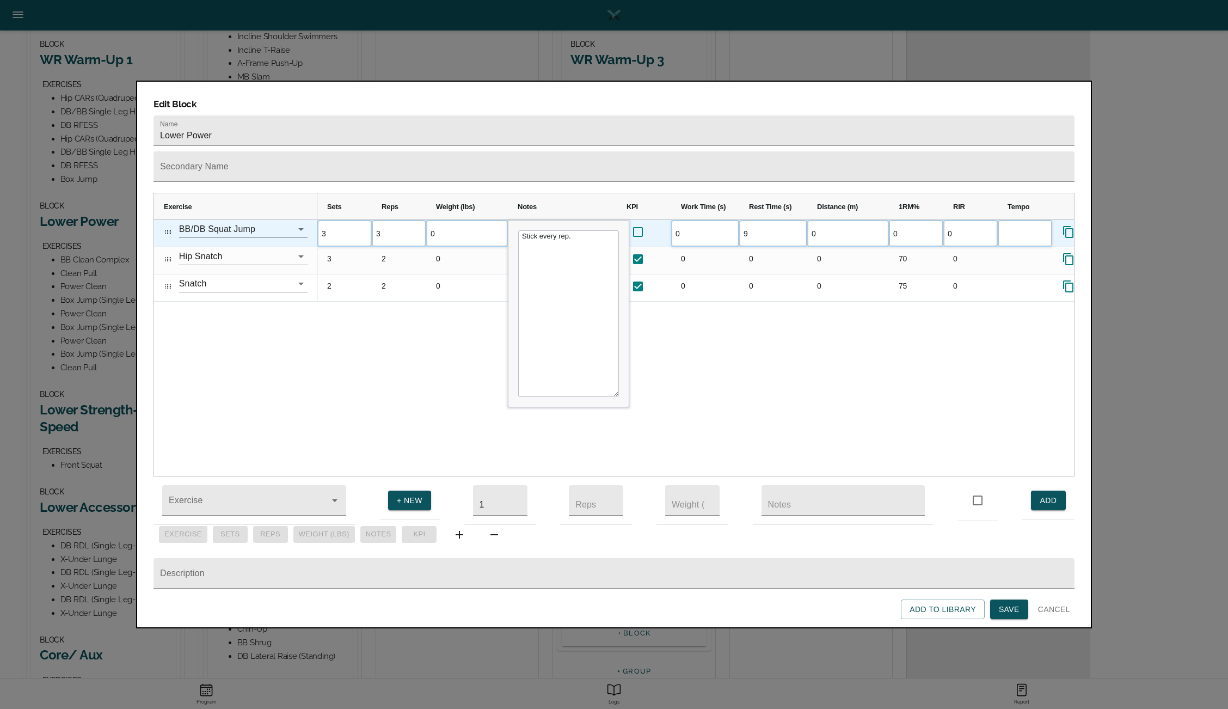
type input "90"
click at [724, 339] on div "3 3 0 Stick every rep. 0 90 0 0 0" at bounding box center [695, 348] width 757 height 256
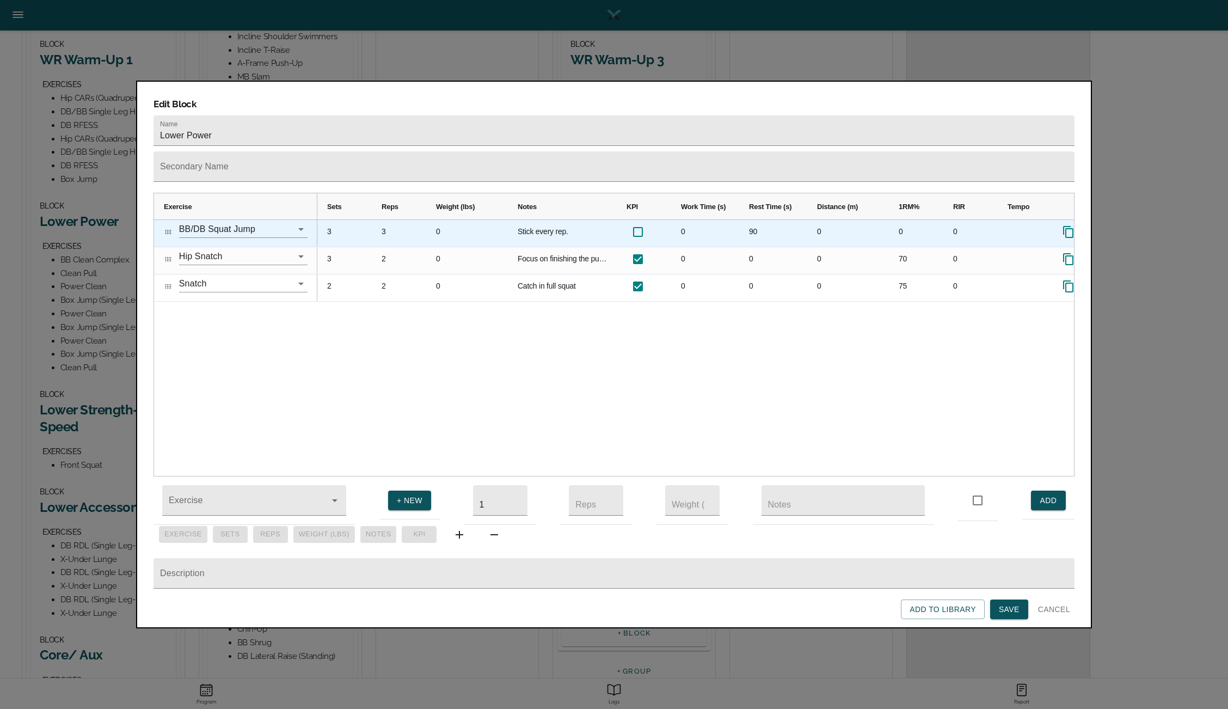
click at [903, 220] on div "0" at bounding box center [916, 233] width 54 height 27
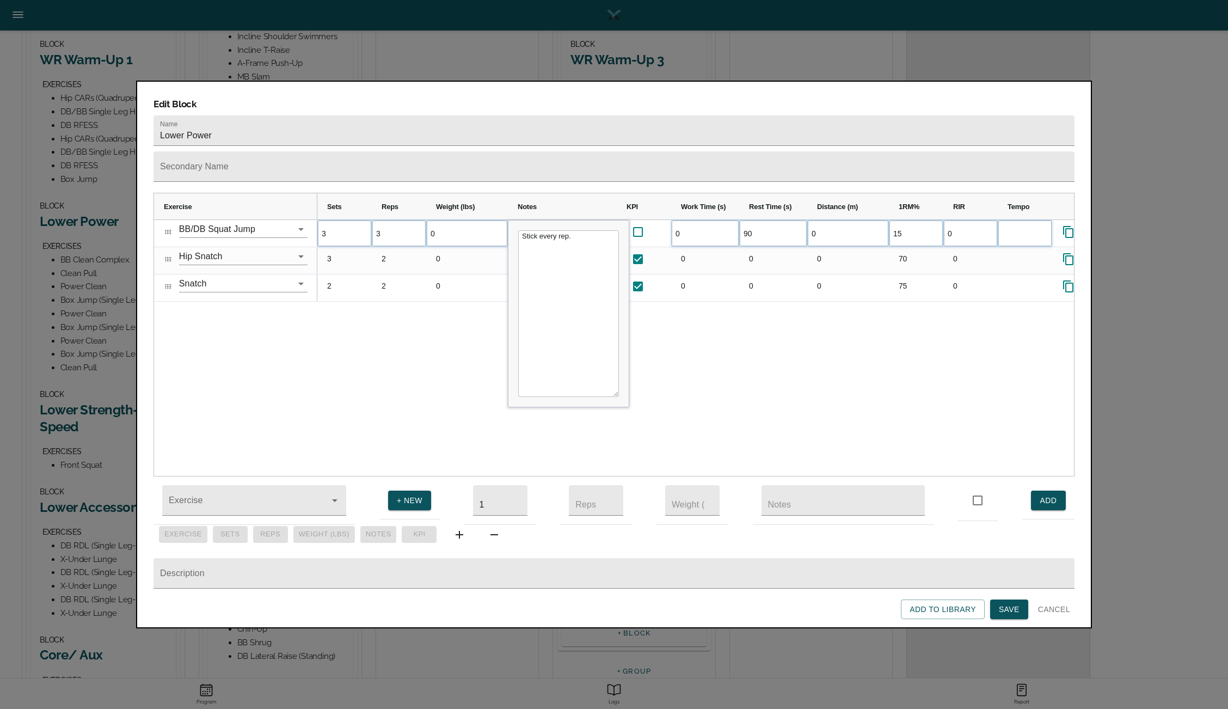
click at [802, 403] on div "3 3 0 Stick every rep. 0 90 0 15 0" at bounding box center [695, 348] width 757 height 256
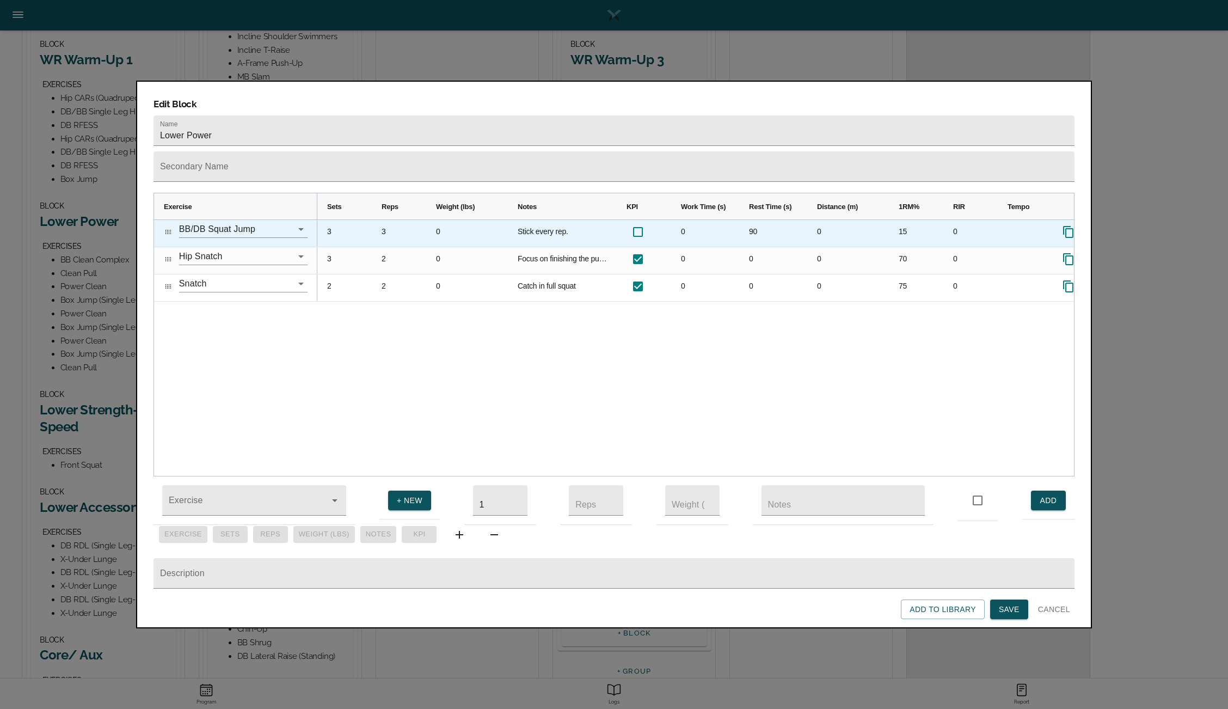
click at [909, 220] on div "15" at bounding box center [916, 233] width 54 height 27
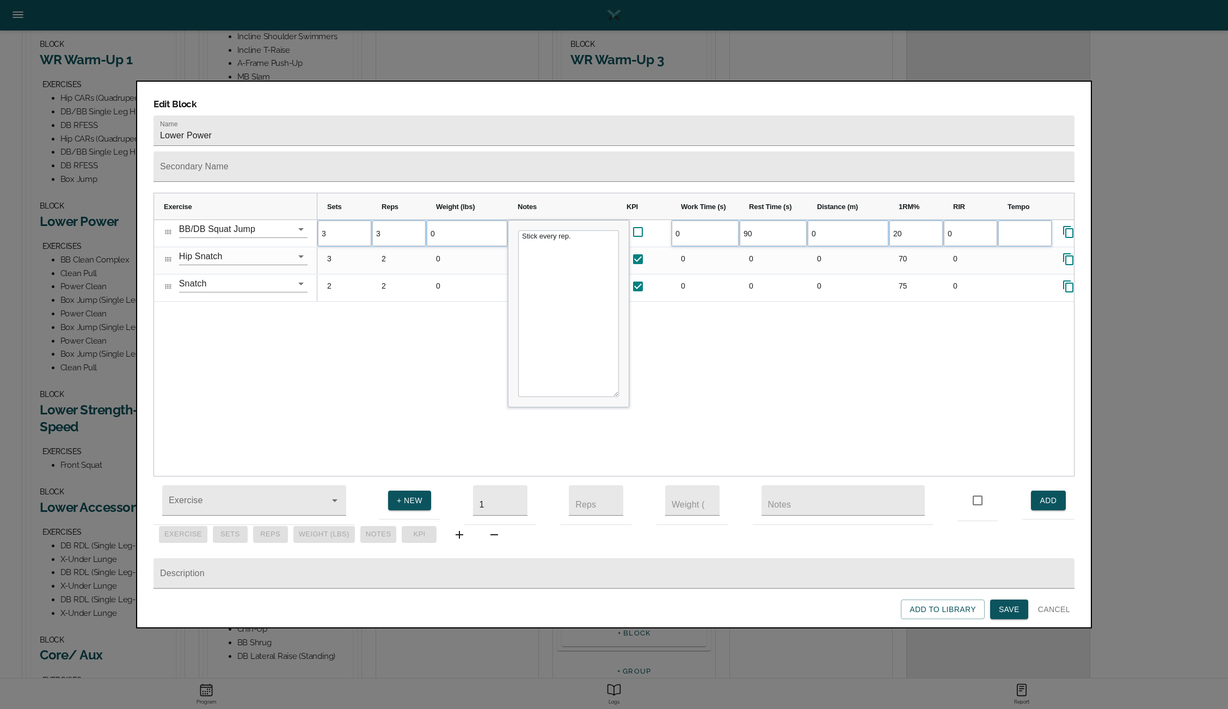
click at [817, 332] on div "3 3 0 Stick every rep. 0 90 0 20 0" at bounding box center [695, 348] width 757 height 256
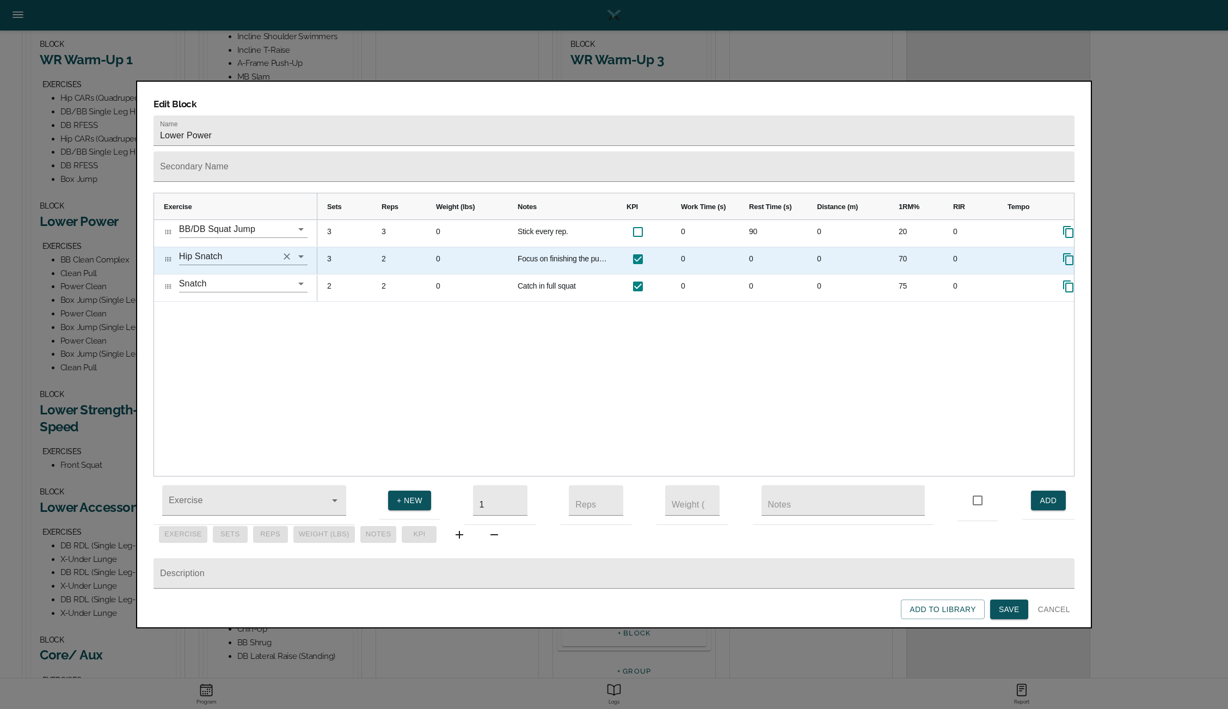
click at [284, 253] on icon "Clear" at bounding box center [287, 256] width 7 height 7
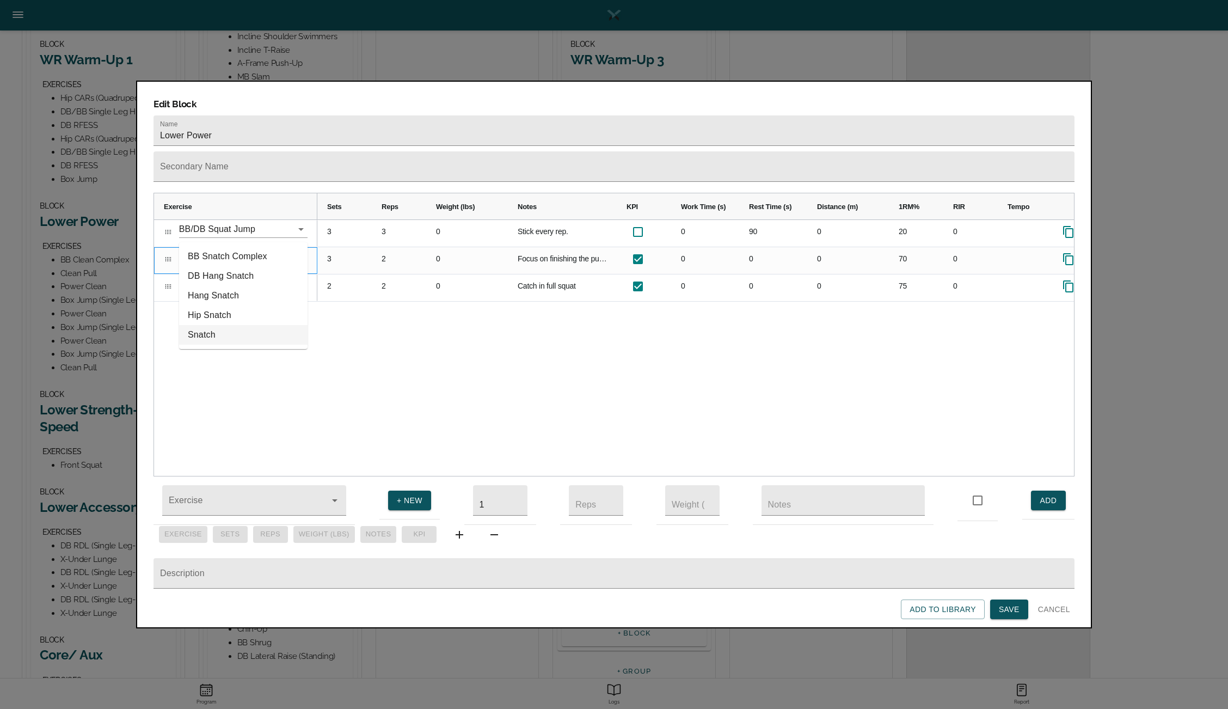
click at [214, 330] on li "Snatch" at bounding box center [243, 335] width 128 height 20
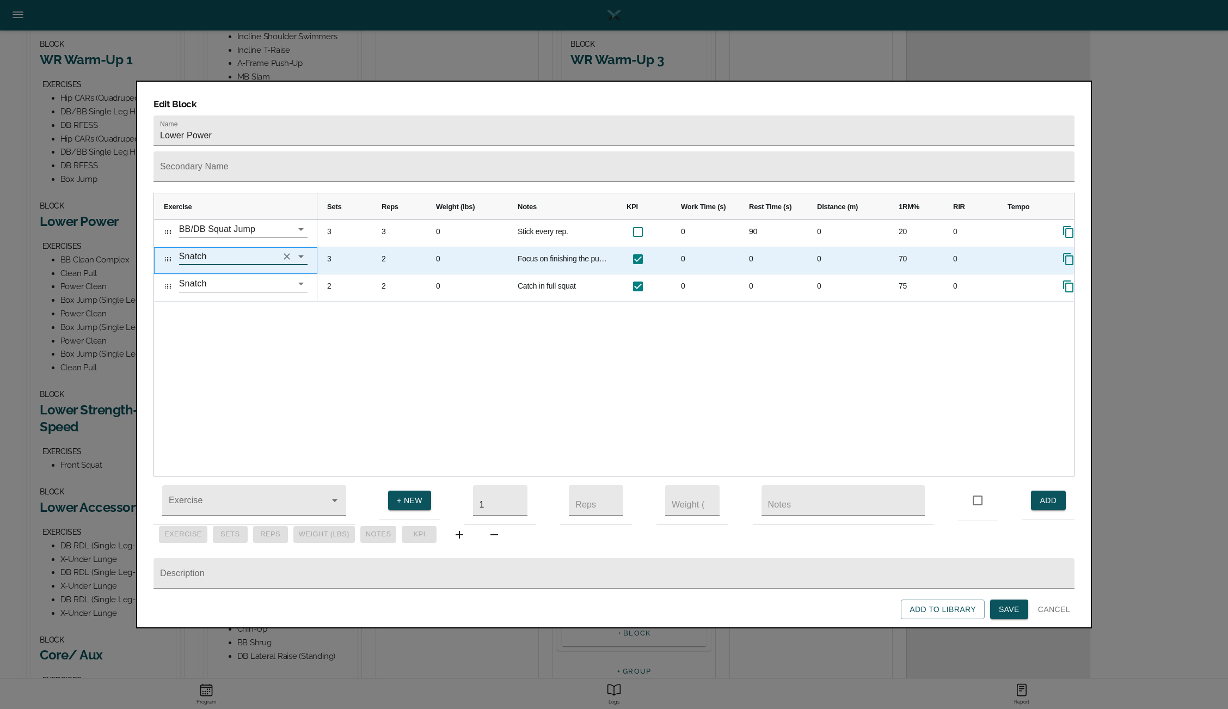
type input "Snatch"
click at [377, 247] on div "2" at bounding box center [399, 260] width 54 height 27
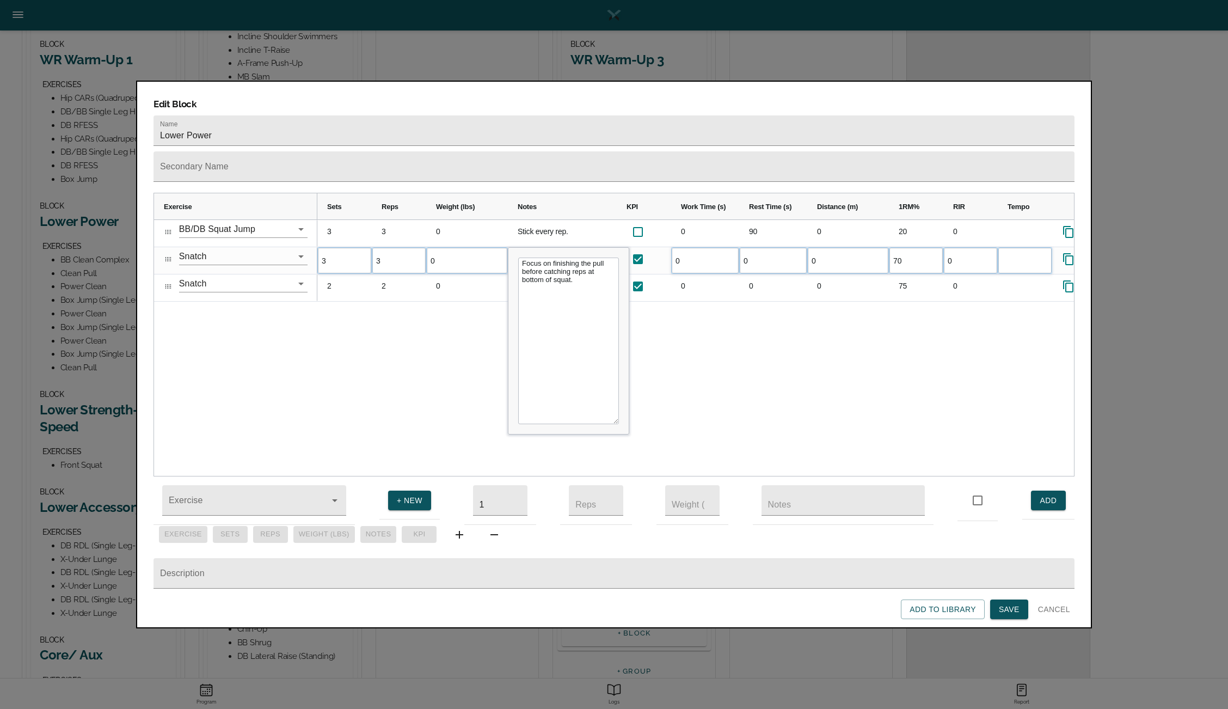
click at [433, 326] on div "3 3 0 Stick every rep. 0 90 0 20 0 3 3 0 Focus on finishing the pull before cat…" at bounding box center [695, 348] width 757 height 256
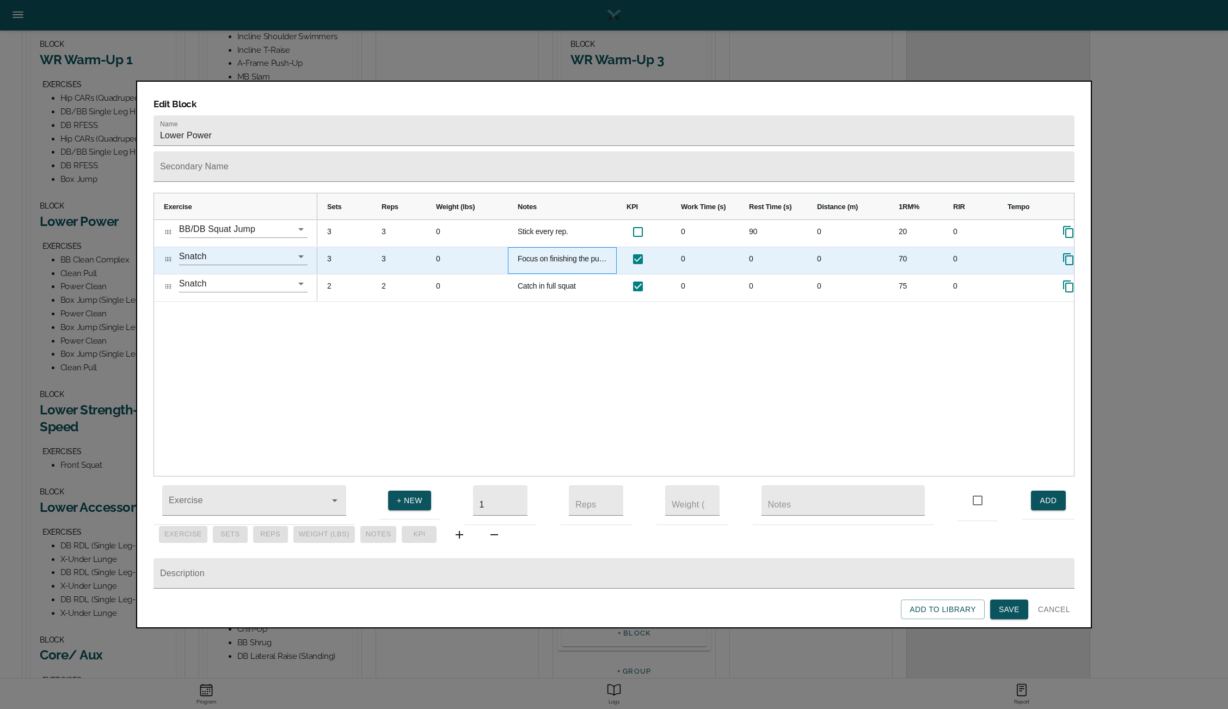
click at [537, 247] on div "Focus on finishing the pull before catching reps at bottom of squat." at bounding box center [562, 260] width 109 height 27
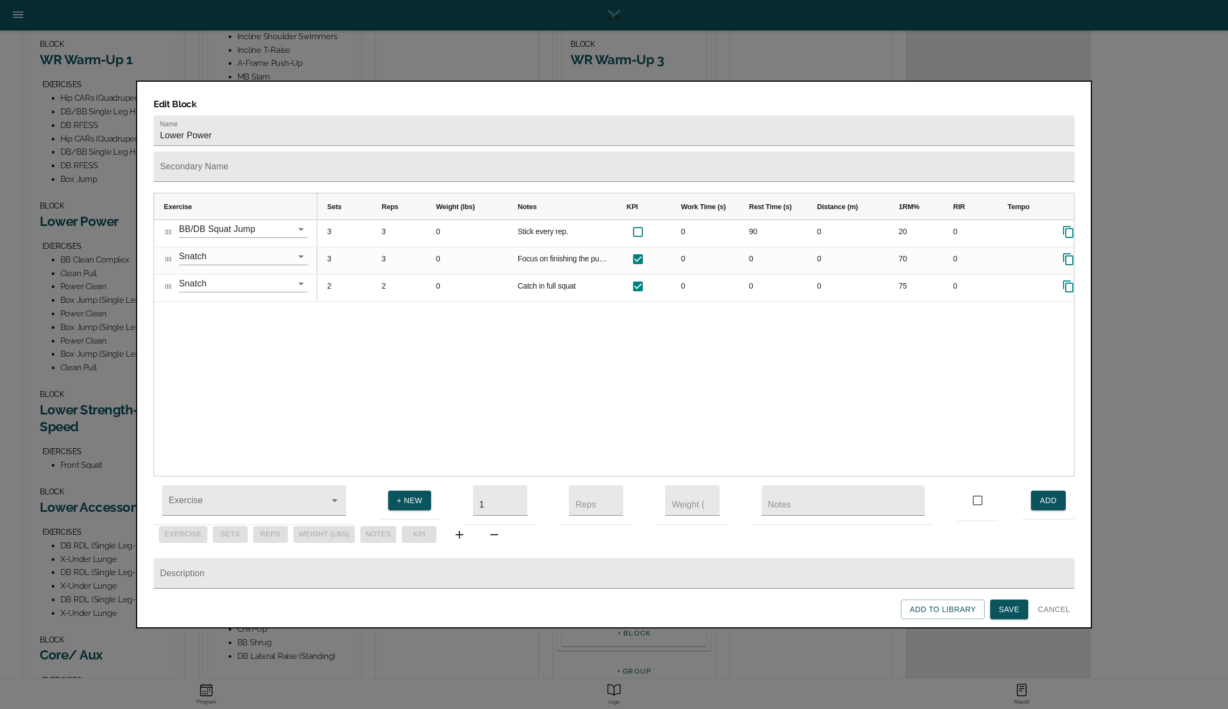
click at [462, 281] on div "3 3 0 Stick every rep. 0 90 0 20 0 3 3 0 Focus on finishing the pull before cat…" at bounding box center [695, 348] width 757 height 256
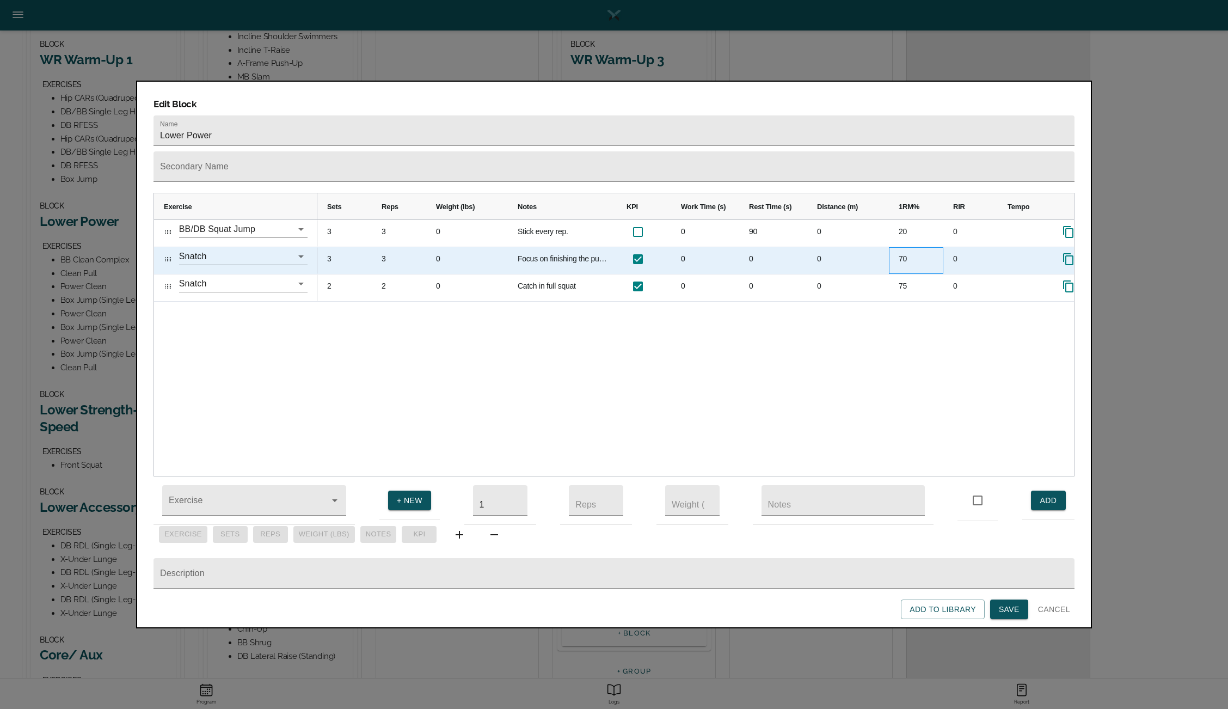
click at [906, 247] on div "70" at bounding box center [916, 260] width 54 height 27
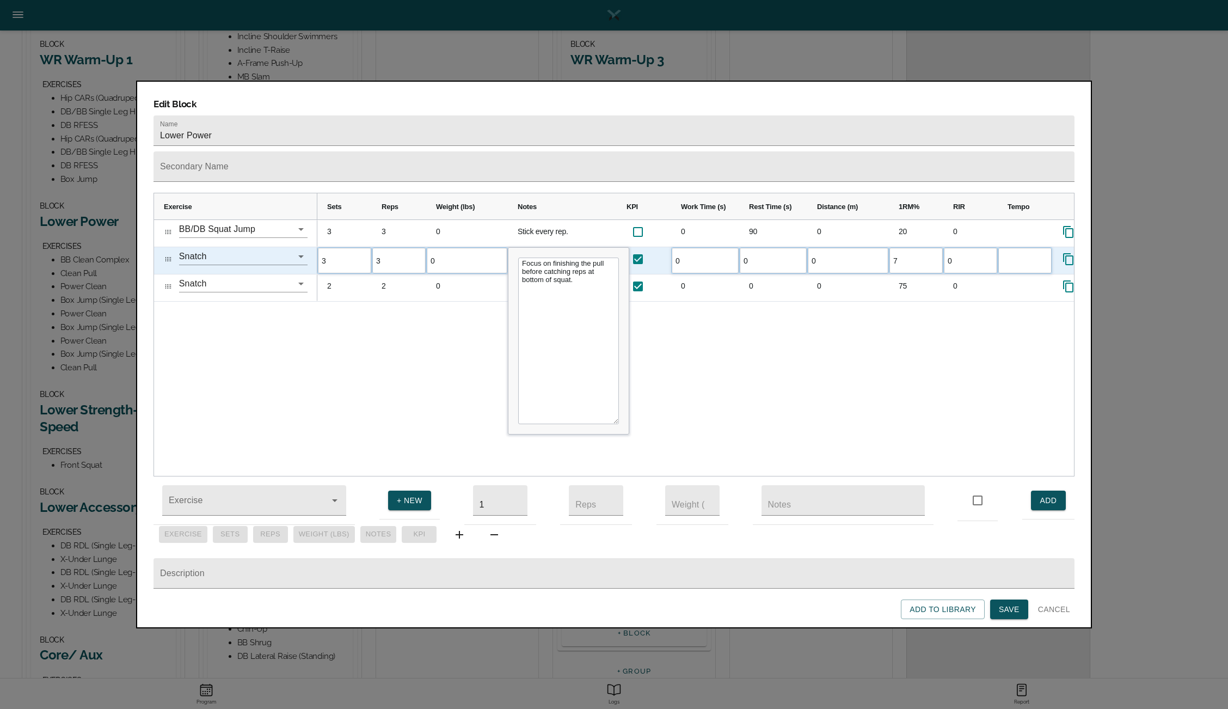
type input "75"
click at [841, 333] on div "3 3 0 Stick every rep. 0 90 0 20 0 3 3 0 Focus on finishing the pull before cat…" at bounding box center [695, 348] width 757 height 256
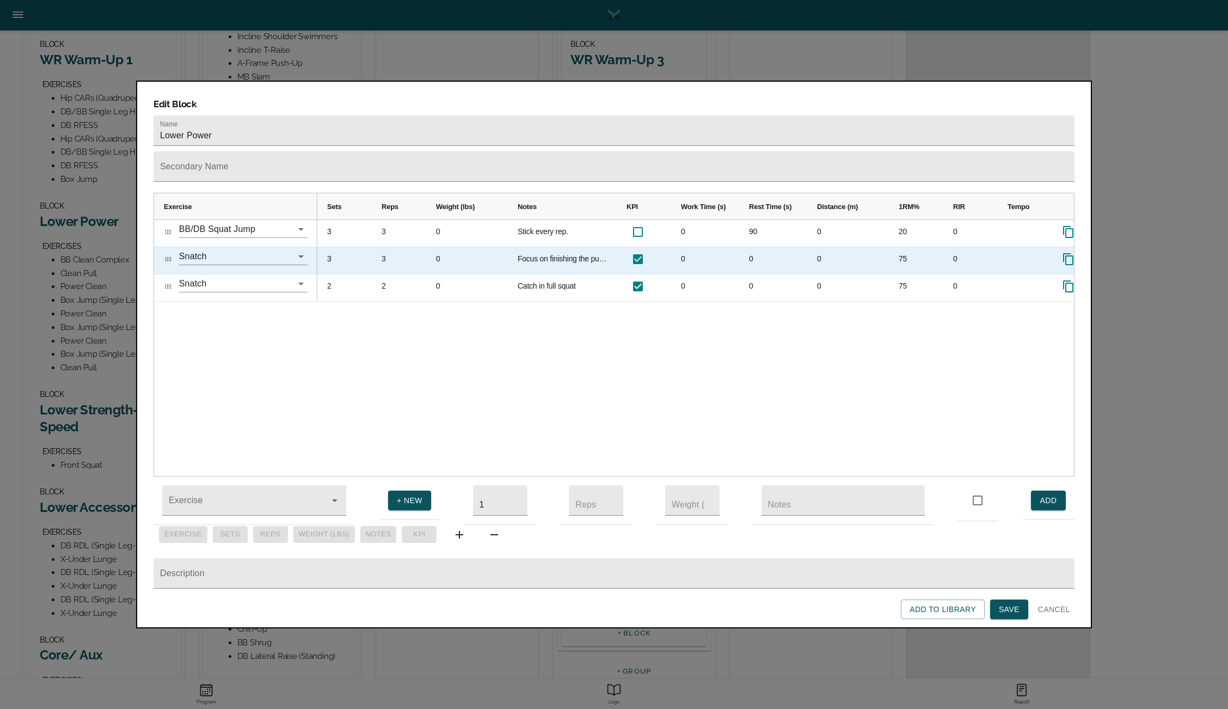
click at [1066, 253] on icon "Press SPACE to select this row." at bounding box center [1068, 259] width 10 height 12
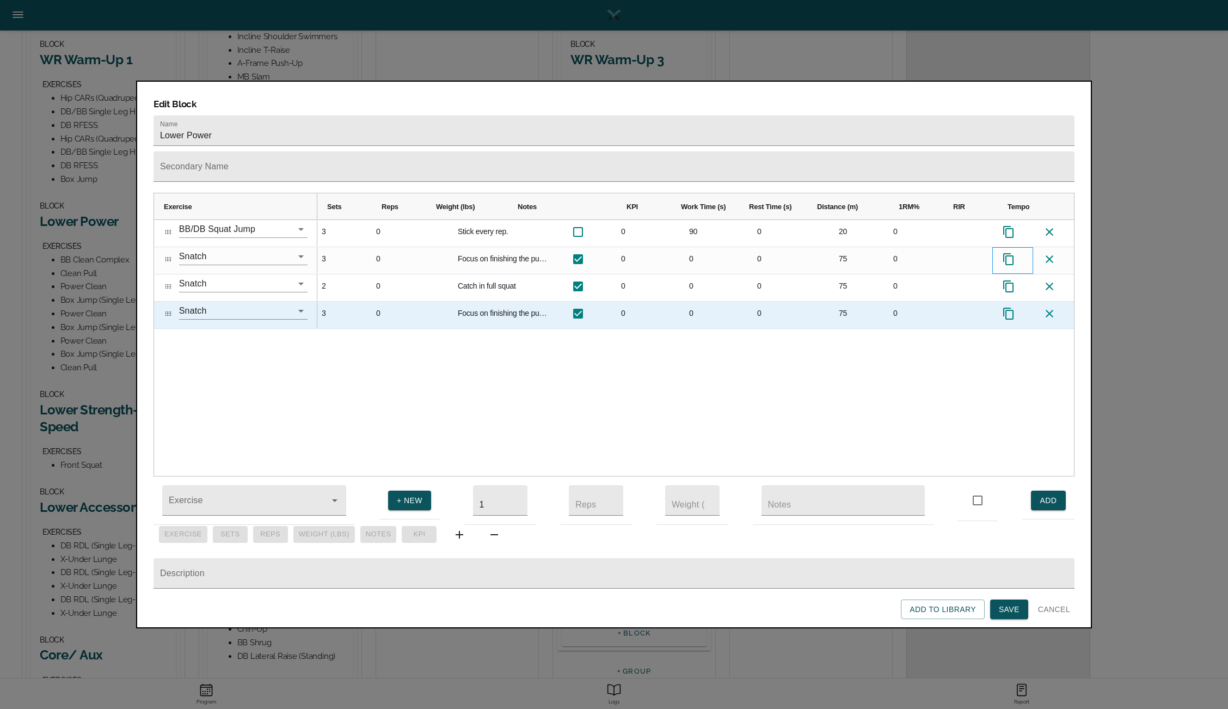
scroll to position [0, 60]
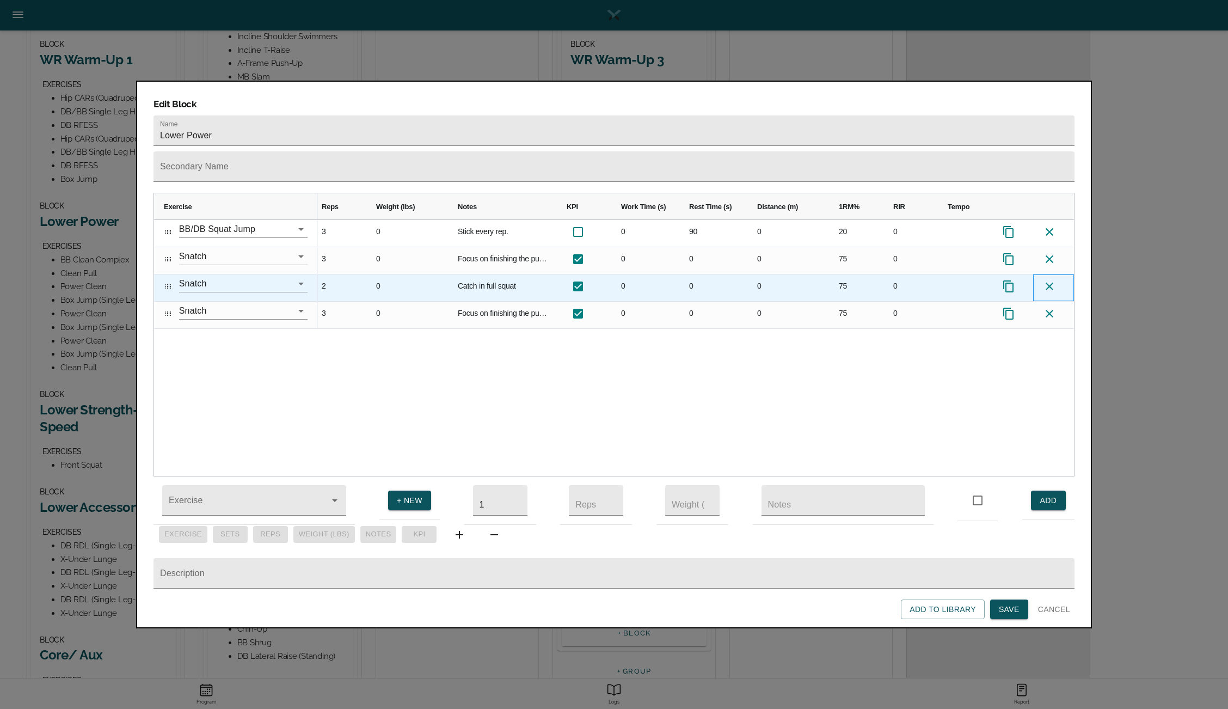
click at [1050, 280] on icon at bounding box center [1049, 286] width 13 height 13
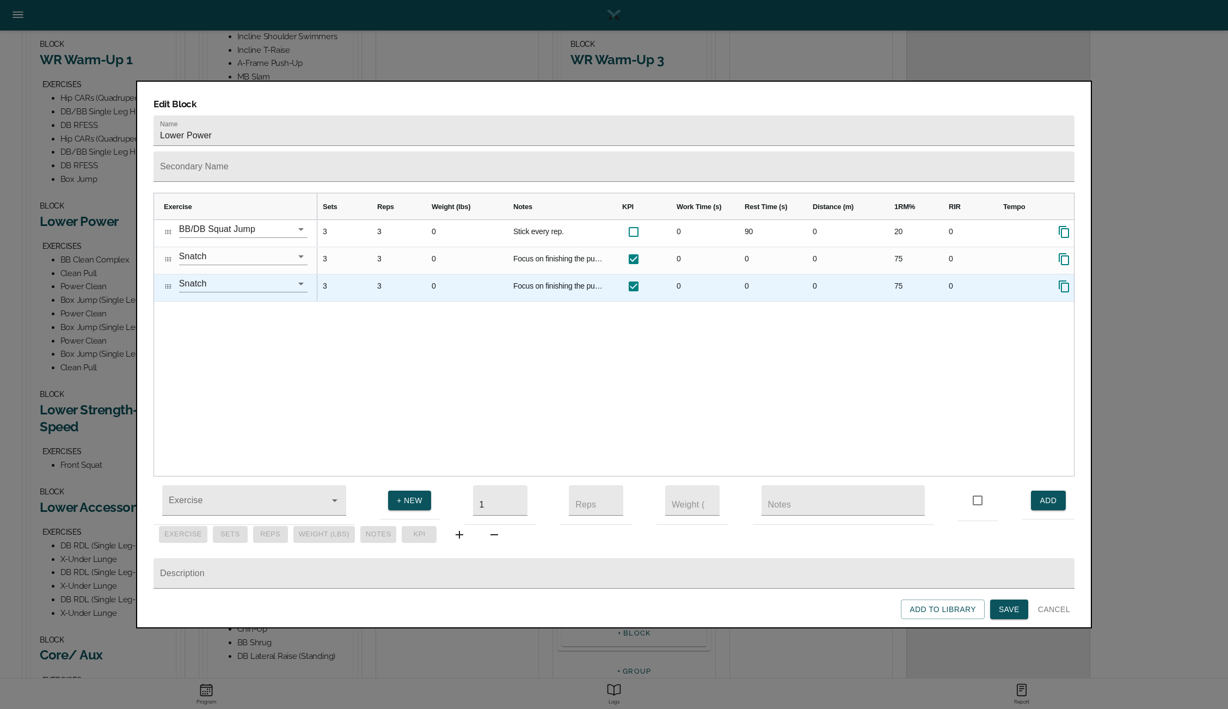
scroll to position [0, 0]
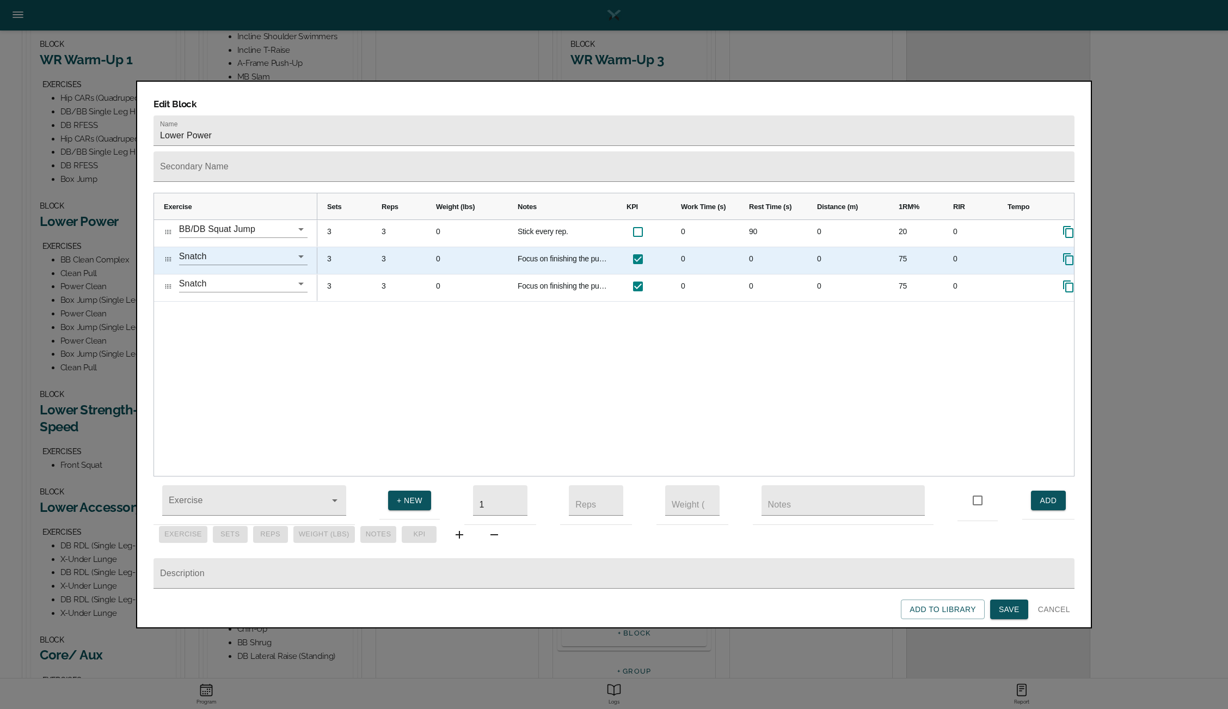
click at [907, 247] on div "75" at bounding box center [916, 260] width 54 height 27
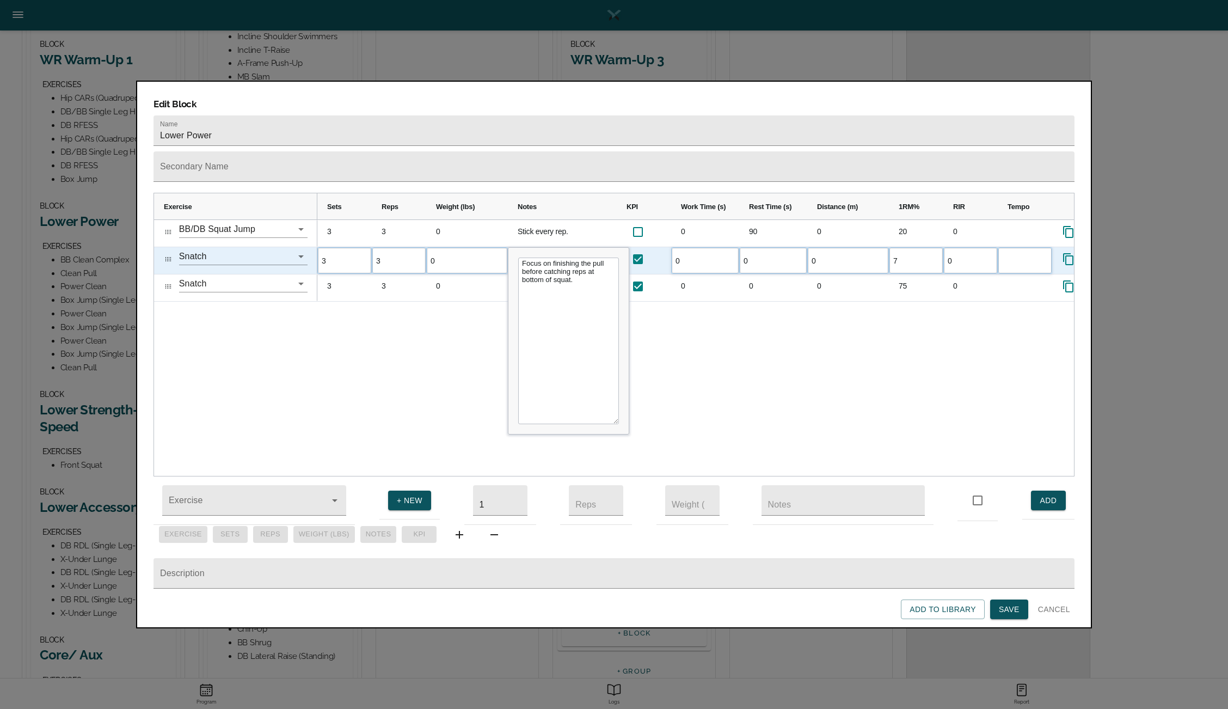
type input "70"
click at [841, 305] on div "3 3 0 Stick every rep. 0 90 0 20 0 3 3 0 Focus on finishing the pull before cat…" at bounding box center [695, 348] width 757 height 256
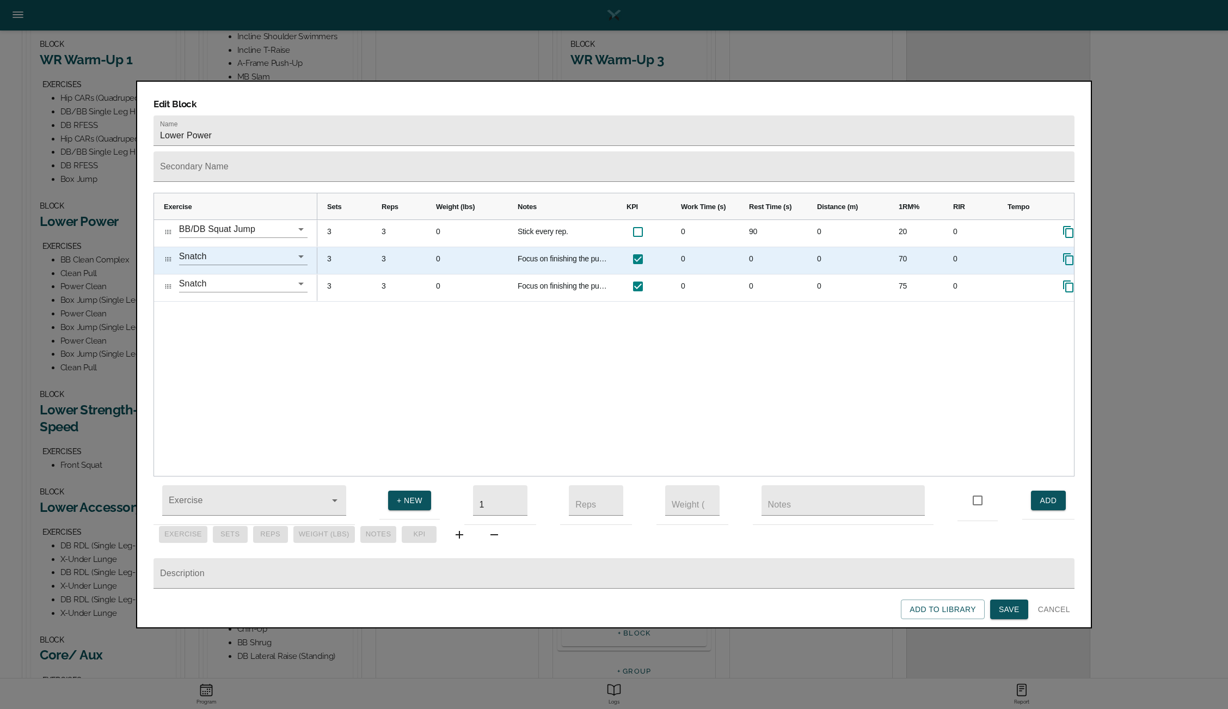
click at [330, 247] on div "3" at bounding box center [344, 260] width 54 height 27
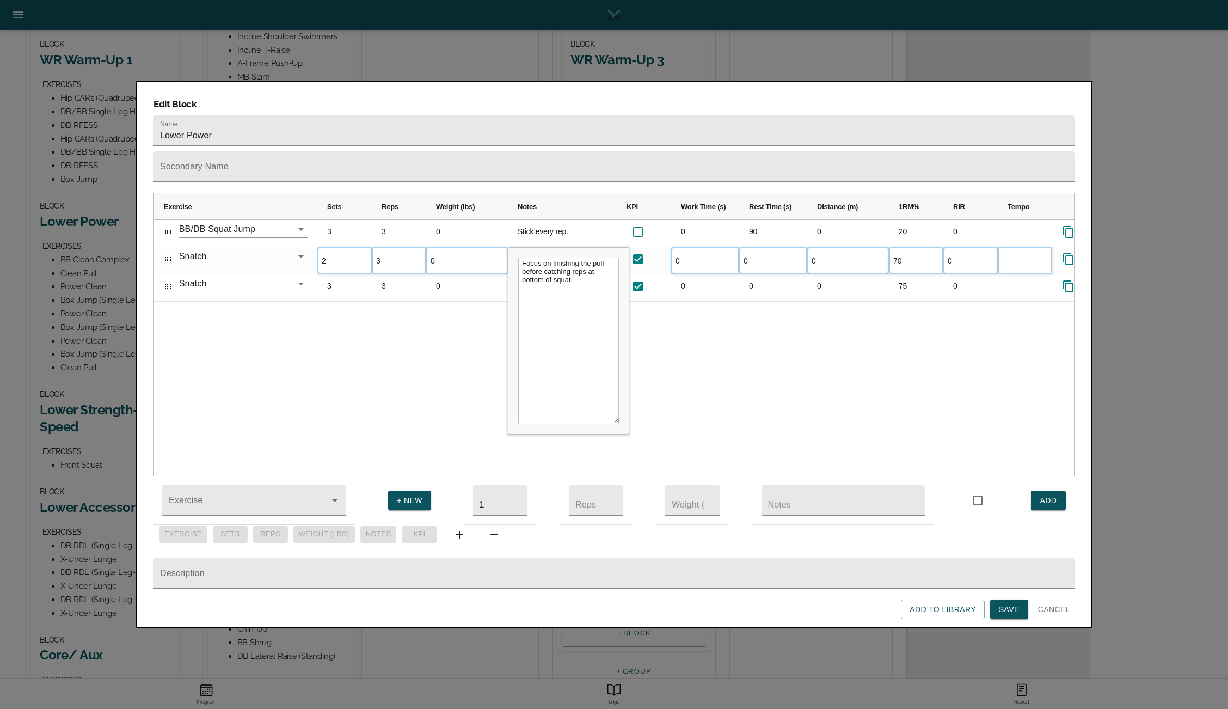
click at [328, 328] on div "3 3 0 Stick every rep. 0 90 0 20 0 2 3 0 Focus on finishing the pull before cat…" at bounding box center [695, 348] width 757 height 256
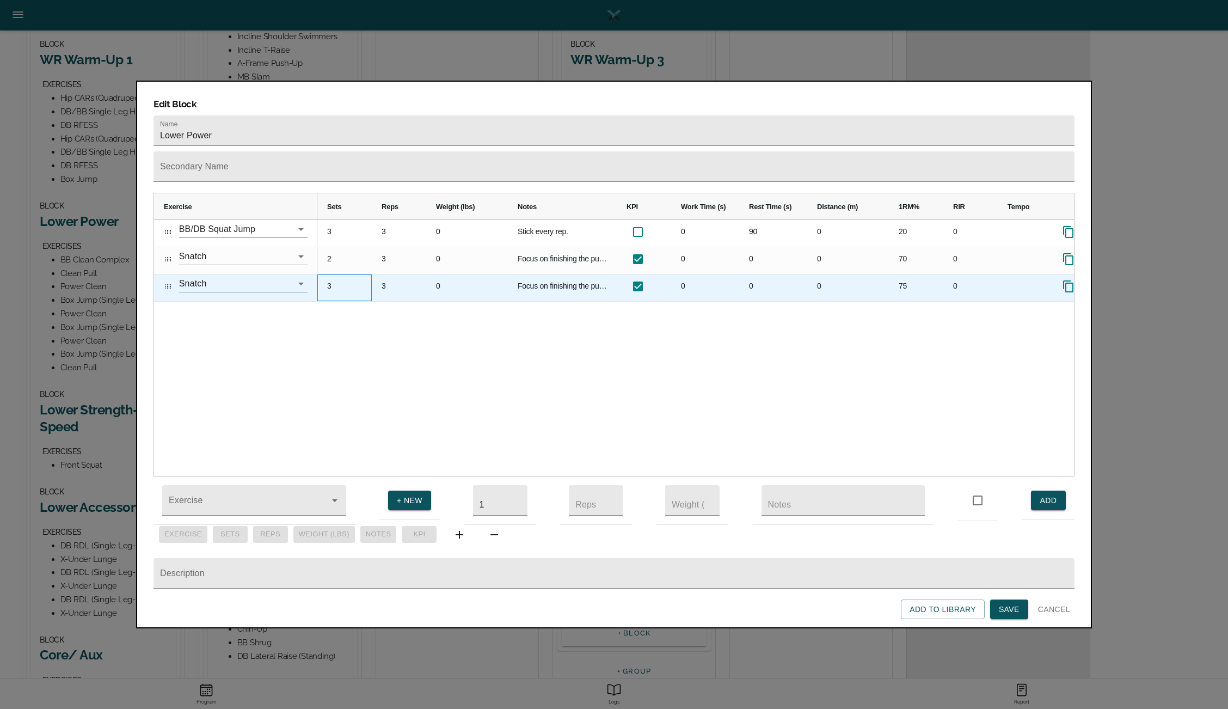
click at [329, 274] on div "3" at bounding box center [344, 287] width 54 height 27
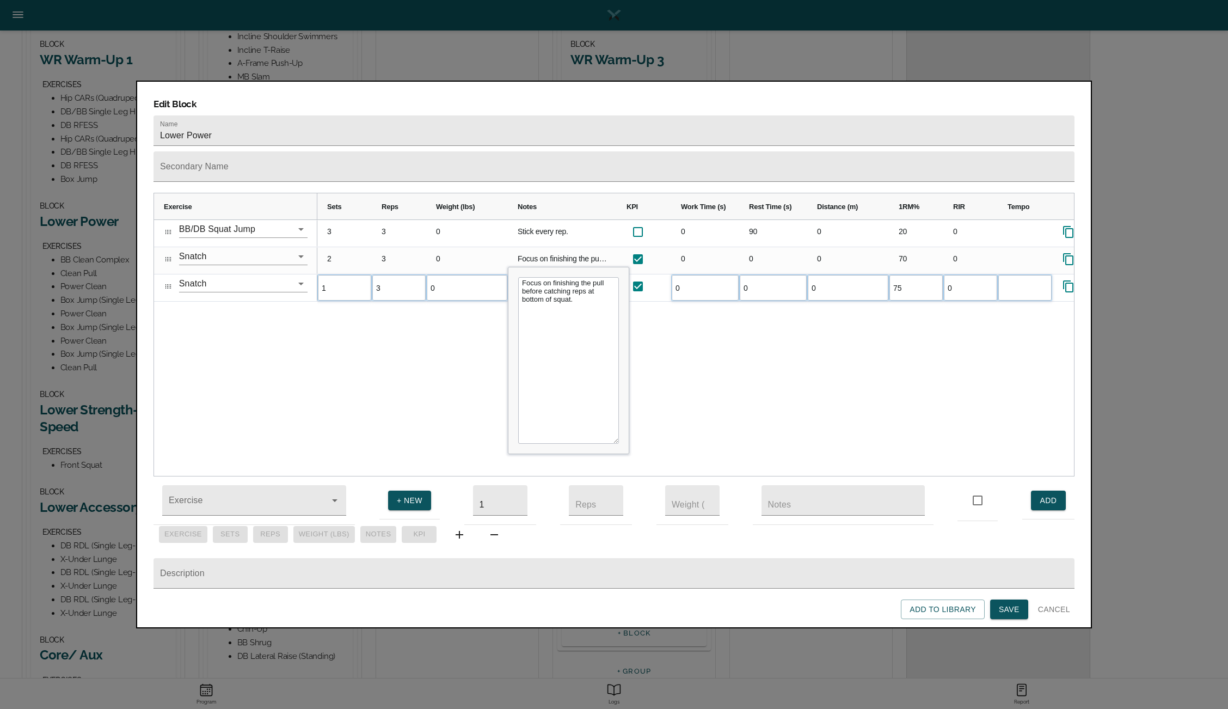
click at [365, 349] on div "3 3 0 Stick every rep. 0 90 0 20 0 2 3 0 Focus on finishing the pull before cat…" at bounding box center [695, 348] width 757 height 256
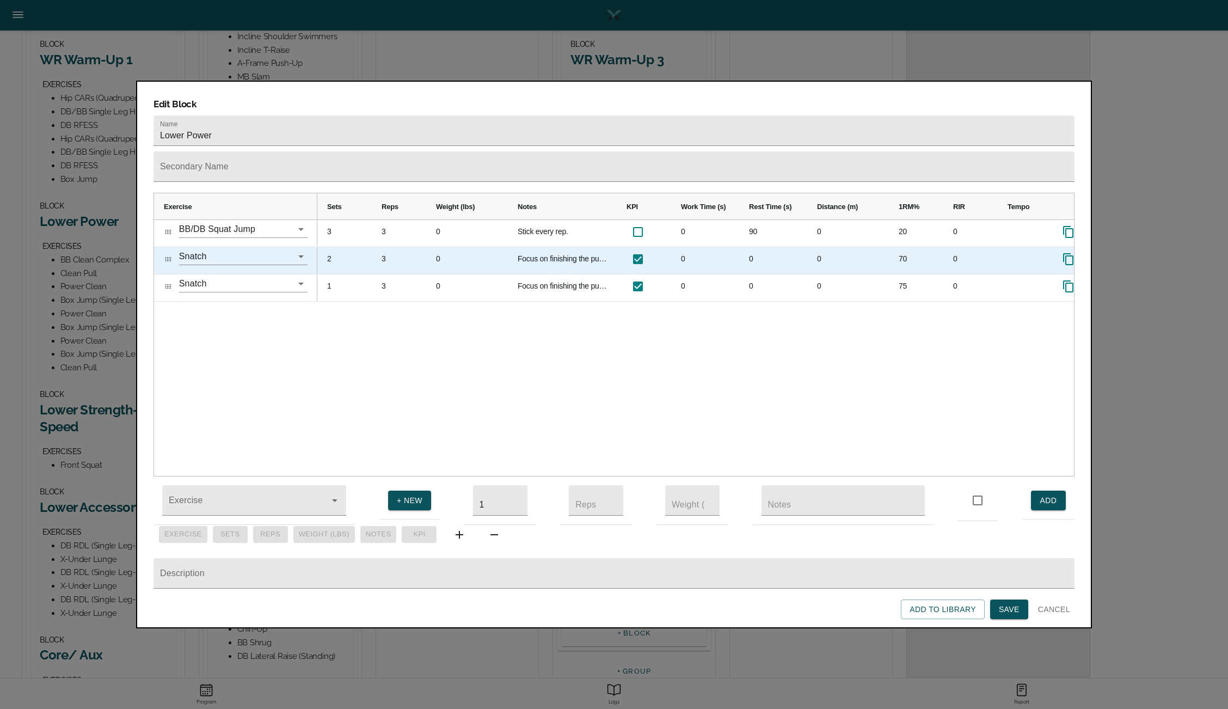
click at [757, 247] on div "0" at bounding box center [773, 260] width 68 height 27
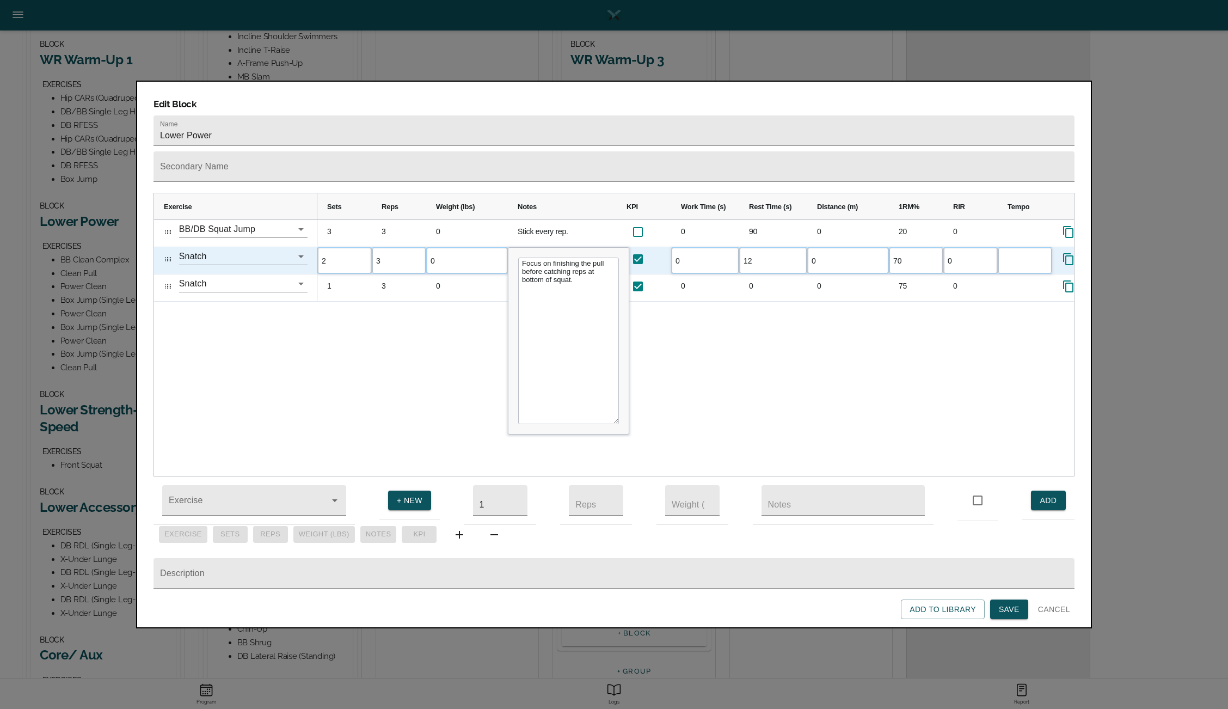
type input "120"
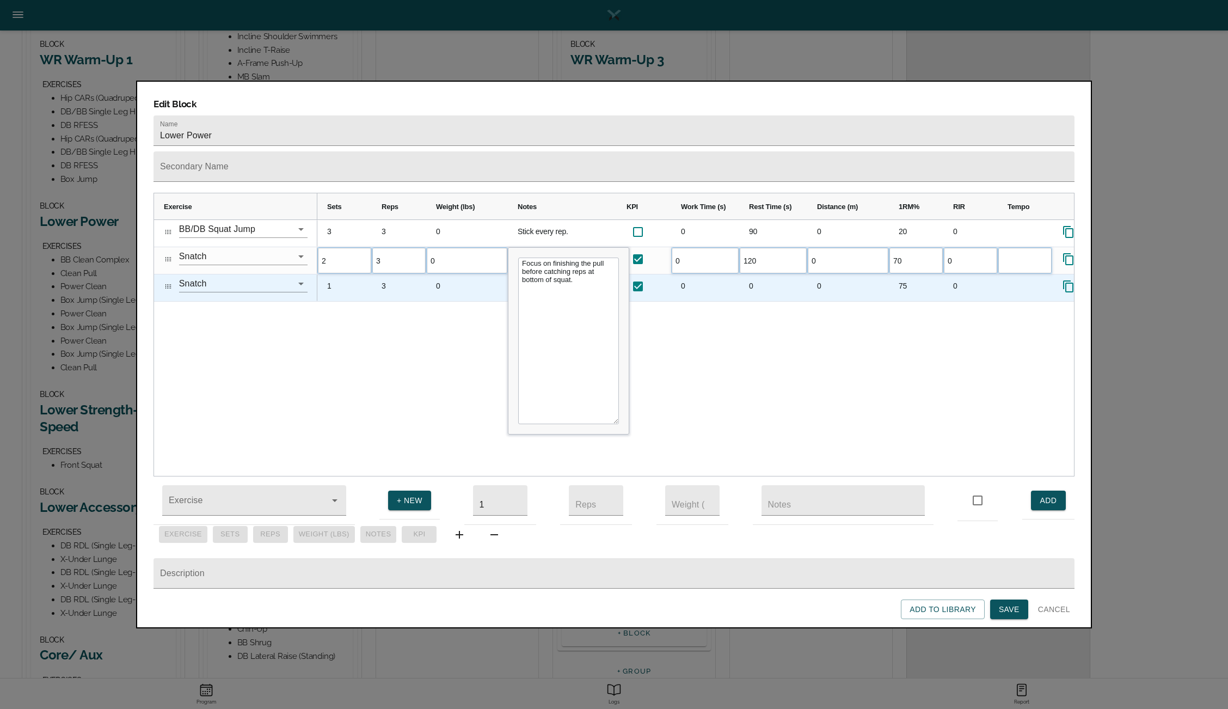
click at [755, 274] on div "0" at bounding box center [773, 287] width 68 height 27
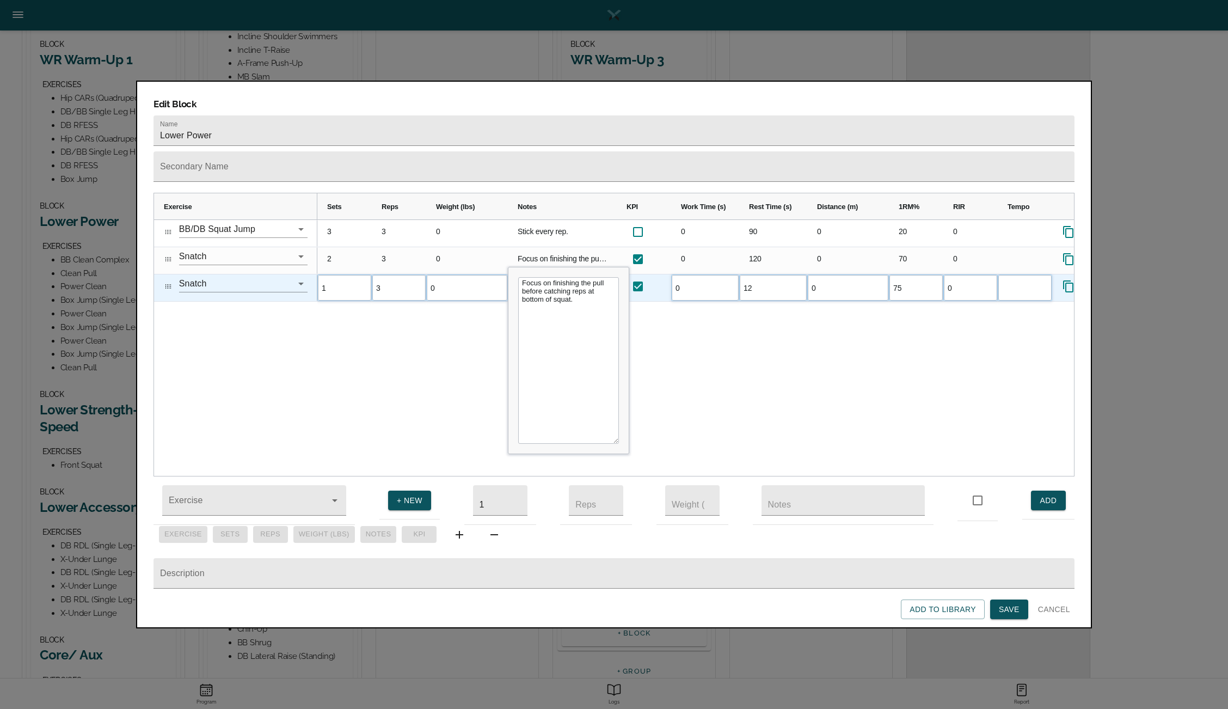
type input "120"
click at [730, 327] on div "3 3 0 Stick every rep. 0 90 0 20 0 2 3 0 Focus on finishing the pull before cat…" at bounding box center [695, 348] width 757 height 256
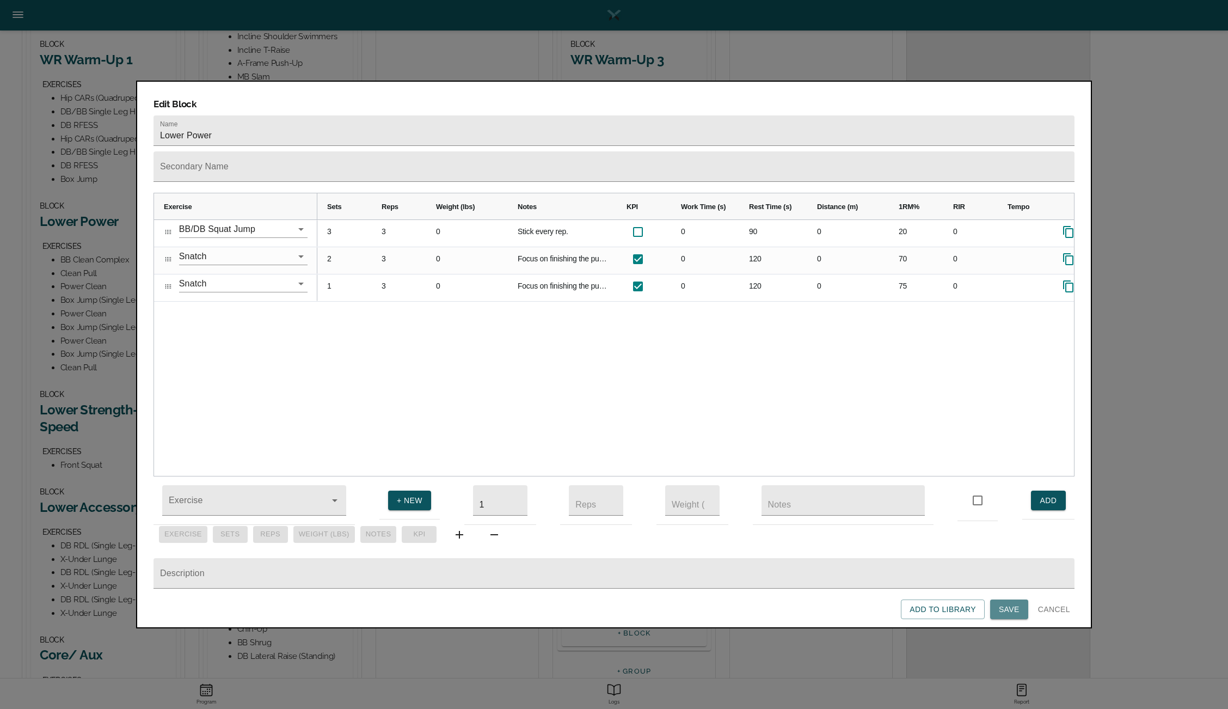
click at [1016, 611] on span "Save" at bounding box center [1009, 609] width 21 height 14
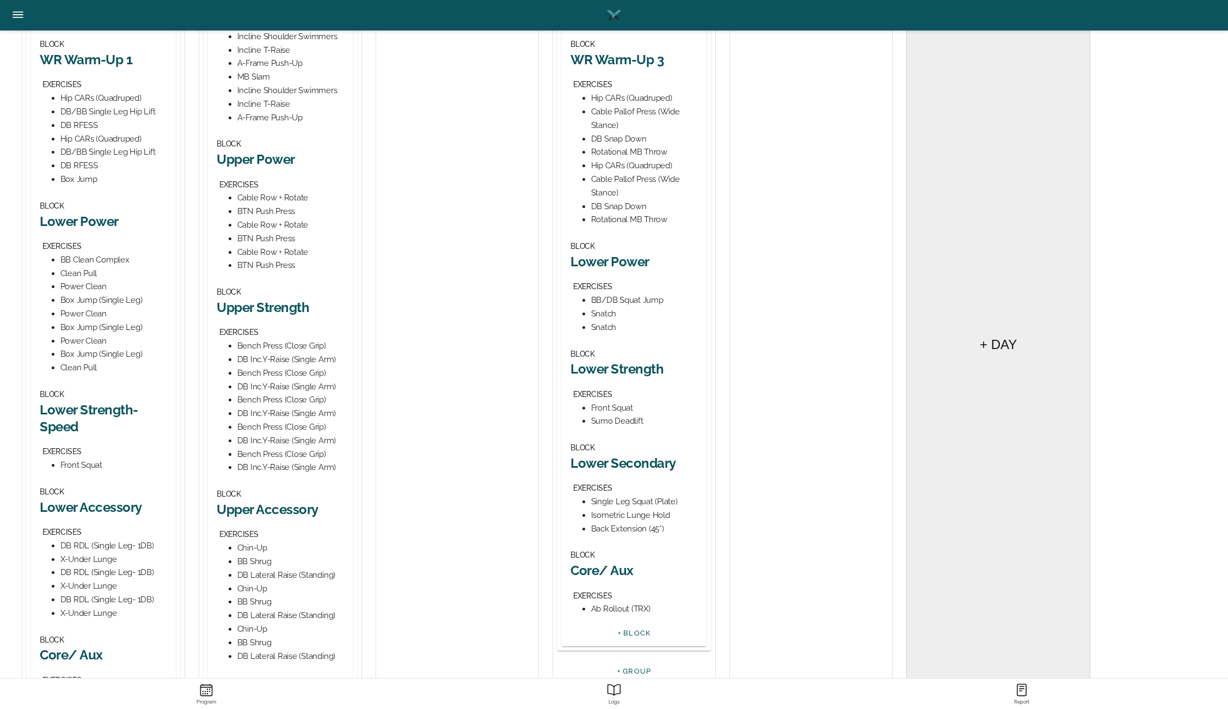
click at [629, 379] on div "BLOCK Lower Strength EXERCISES Front Squat Sumo Deadlift" at bounding box center [633, 387] width 127 height 81
click at [607, 369] on h2 "Lower Strength" at bounding box center [633, 368] width 127 height 17
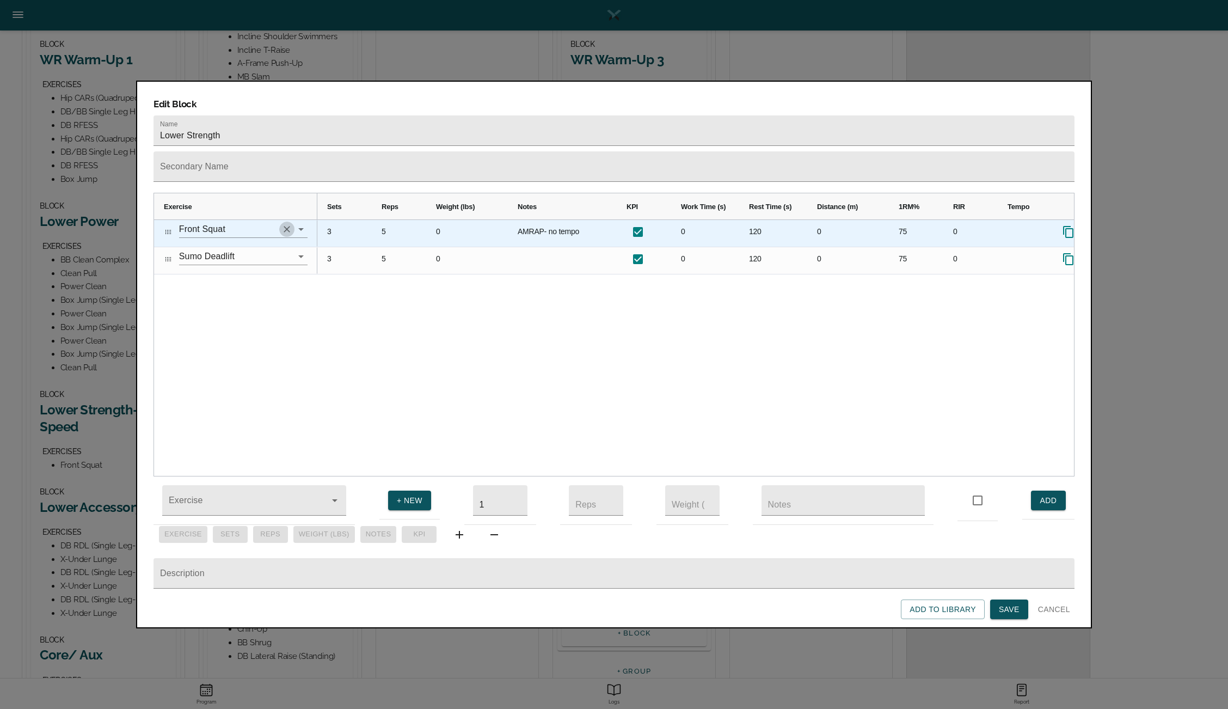
click at [288, 224] on icon "Clear" at bounding box center [286, 229] width 11 height 11
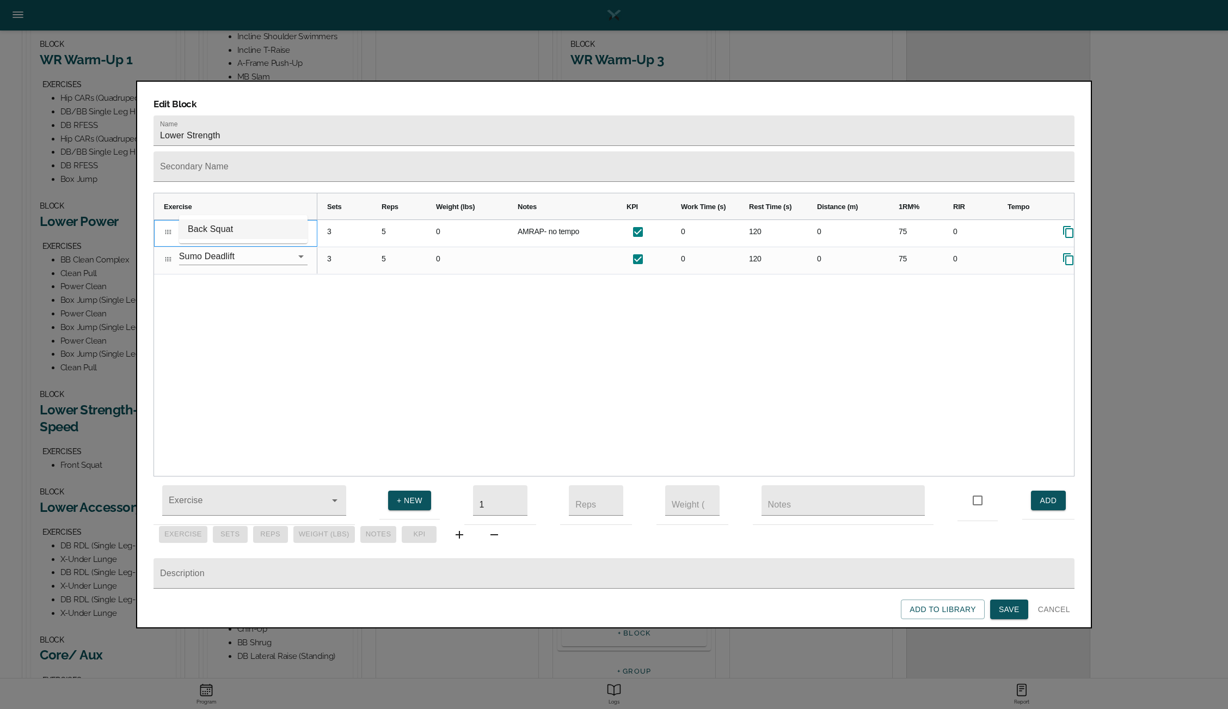
click at [242, 228] on li "Back Squat" at bounding box center [243, 229] width 128 height 20
type input "Back Squat"
click at [330, 348] on div "3 5 0 AMRAP- no tempo 0 120 0 75 0 3 5 0 0 120 0 75 0" at bounding box center [695, 348] width 757 height 256
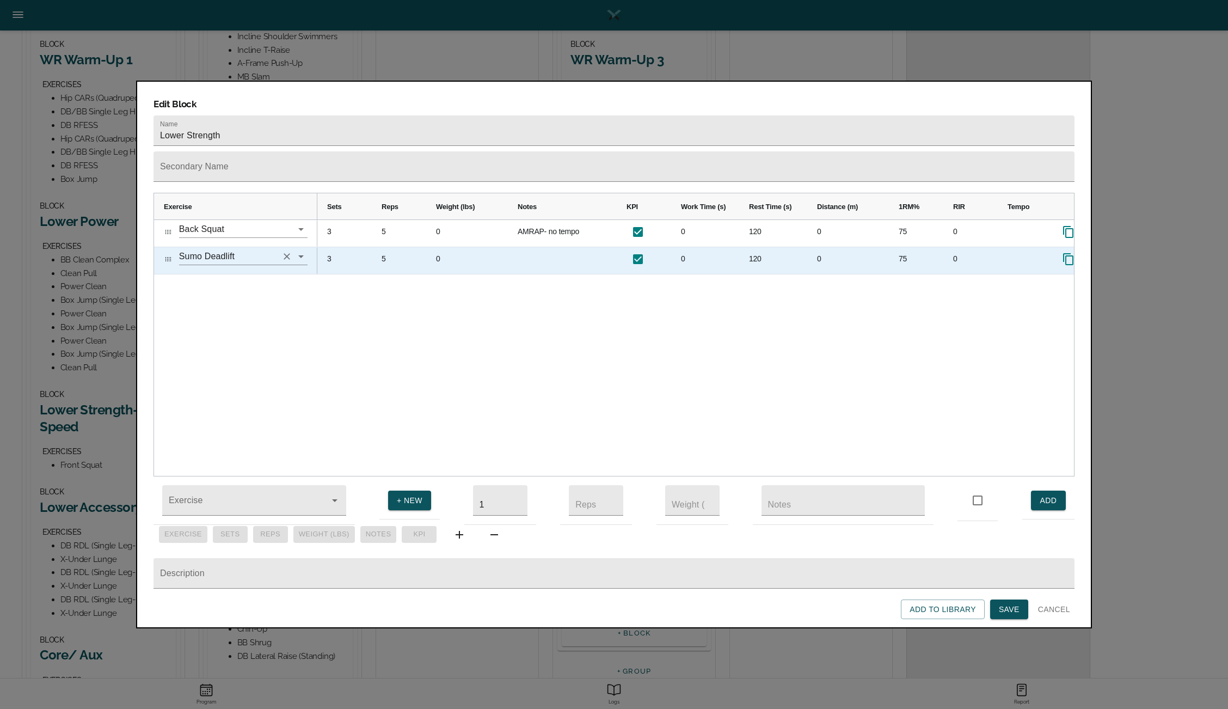
click at [285, 253] on icon "Clear" at bounding box center [287, 256] width 7 height 7
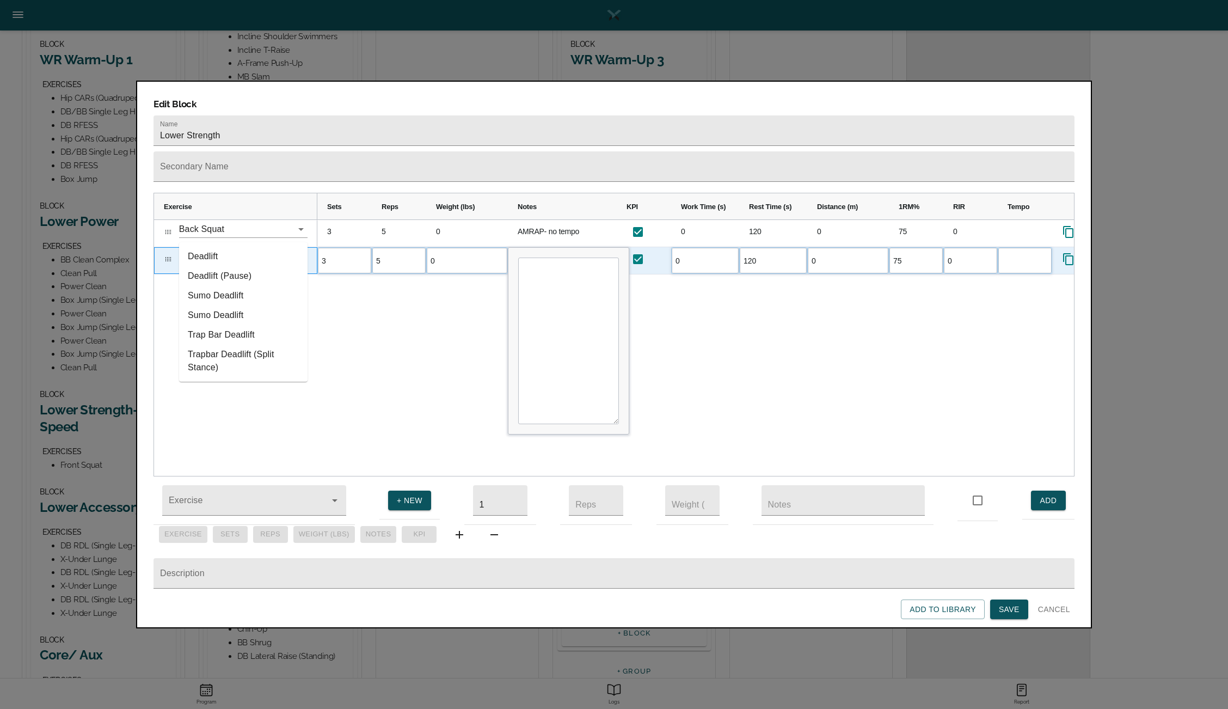
type input "d"
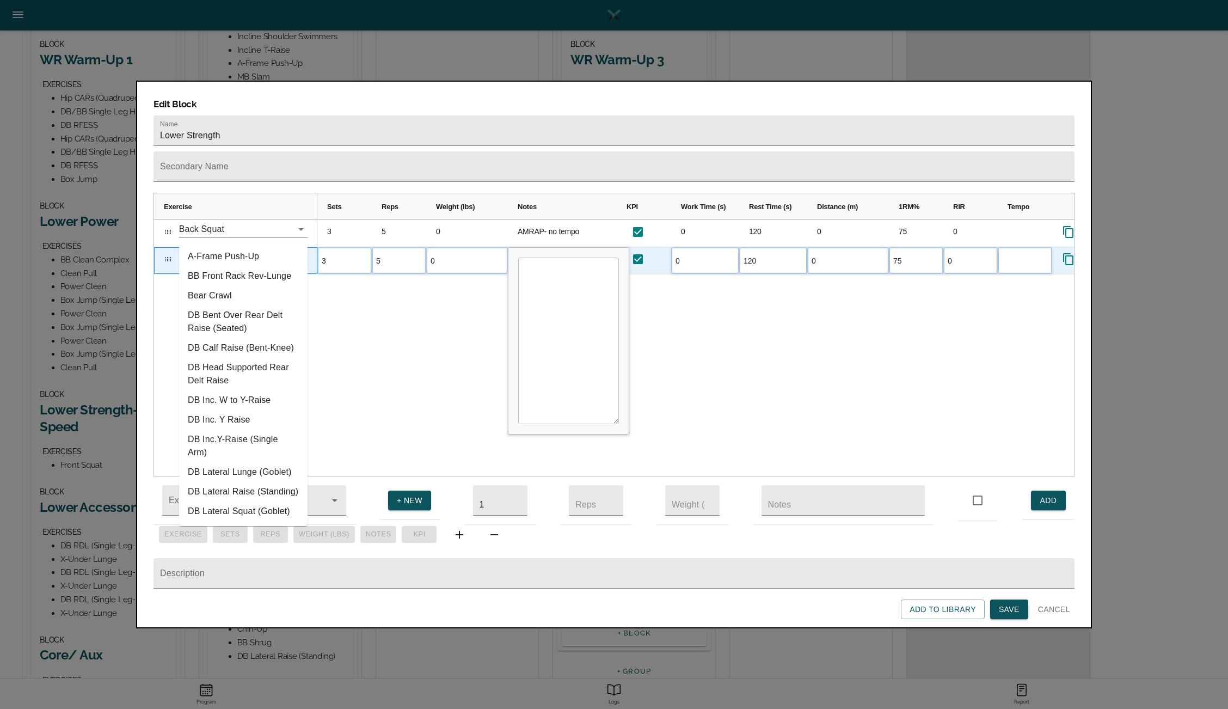
type input "r"
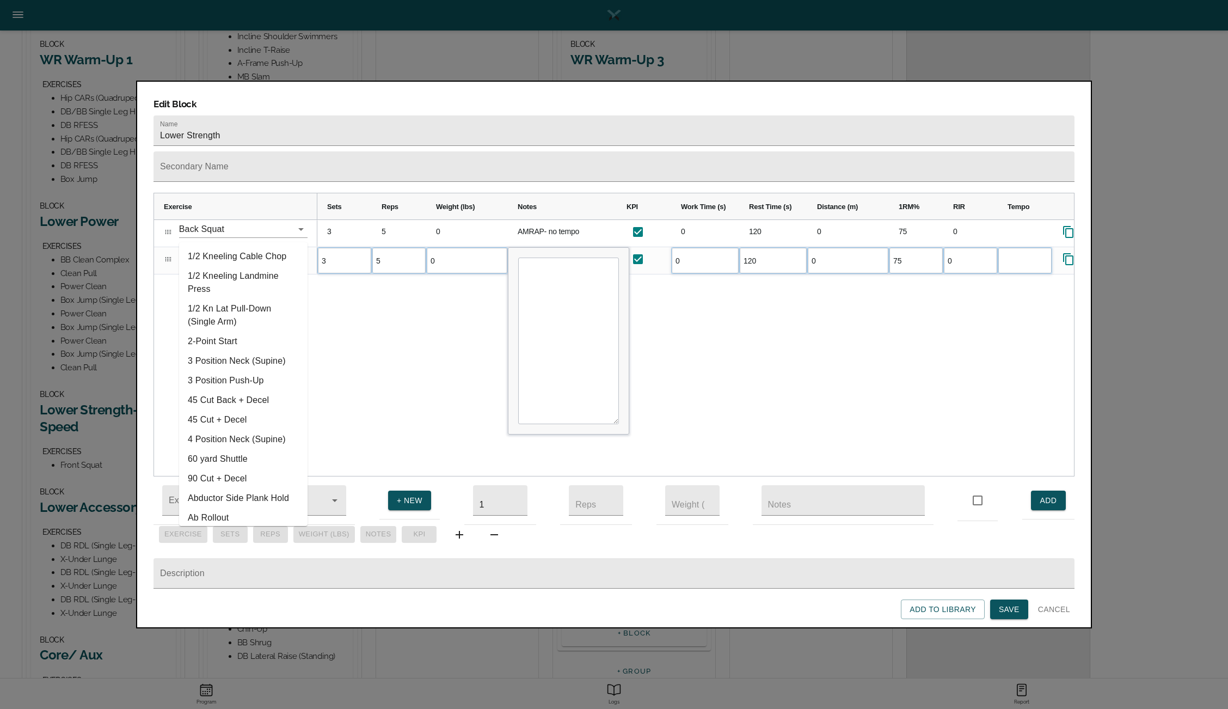
click at [792, 384] on div "3 5 0 AMRAP- no tempo 0 120 0 75 0 3 5 0 0 120 0 75 0" at bounding box center [695, 348] width 757 height 256
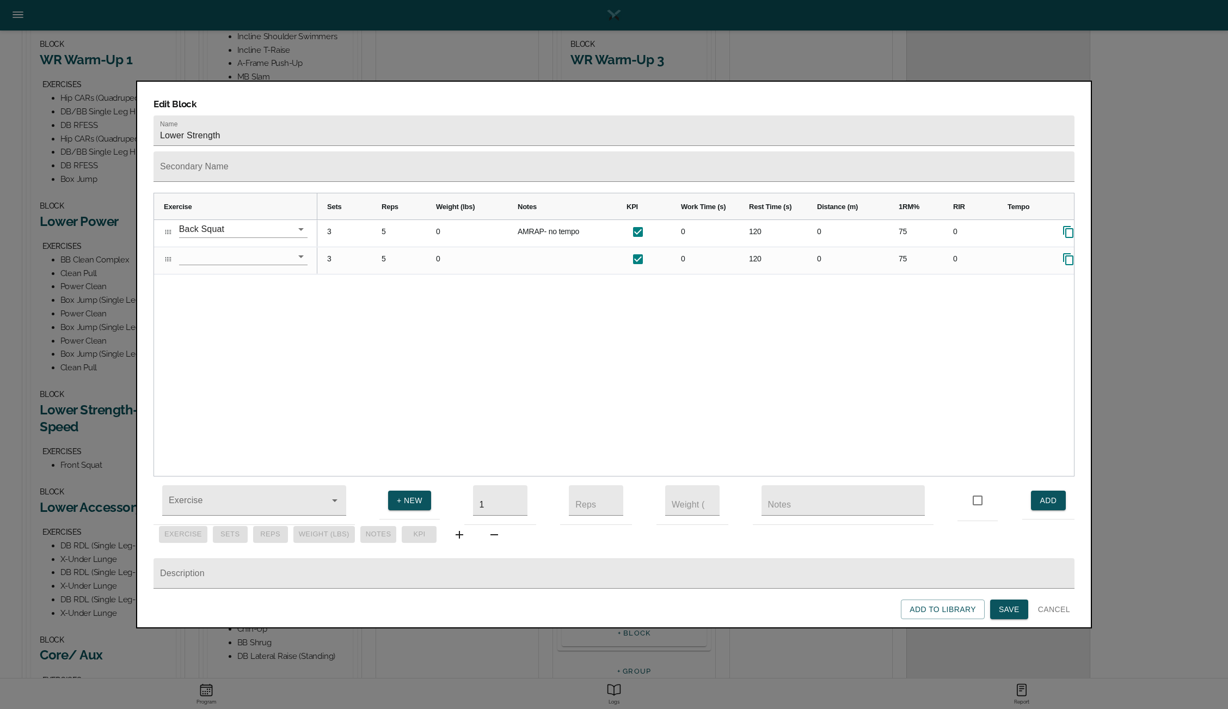
click at [1004, 609] on span "Save" at bounding box center [1009, 609] width 21 height 14
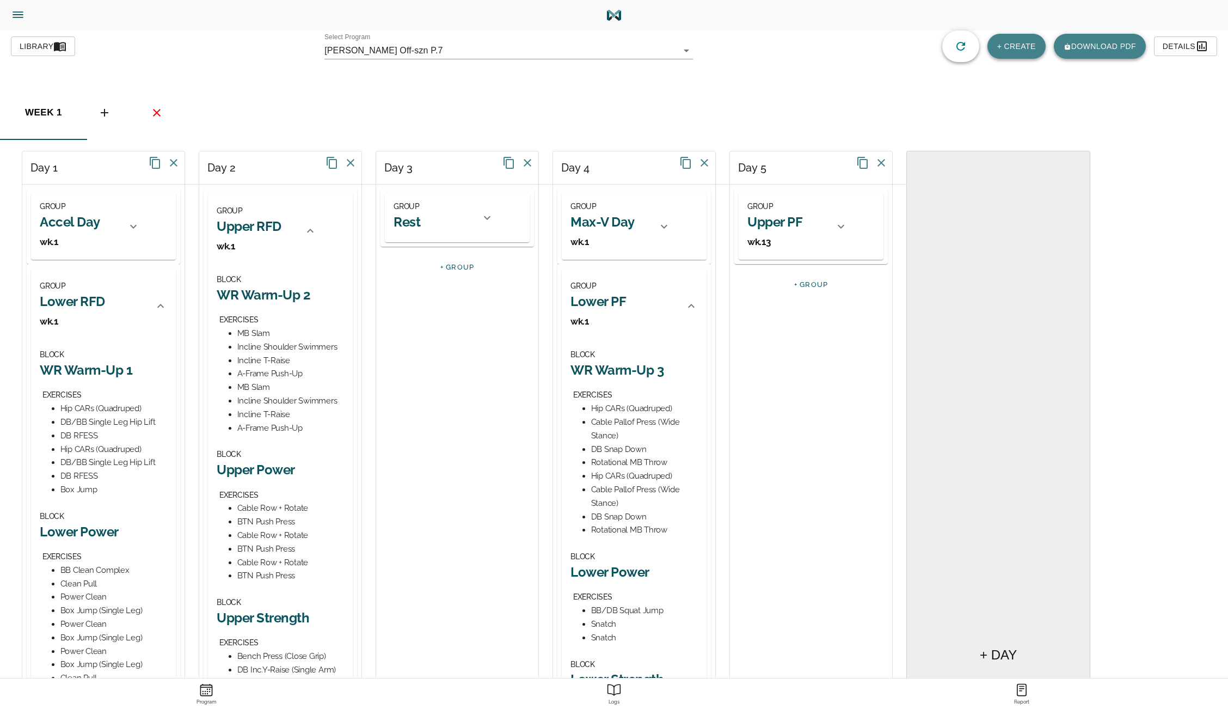
click at [51, 42] on span "Library" at bounding box center [43, 47] width 47 height 14
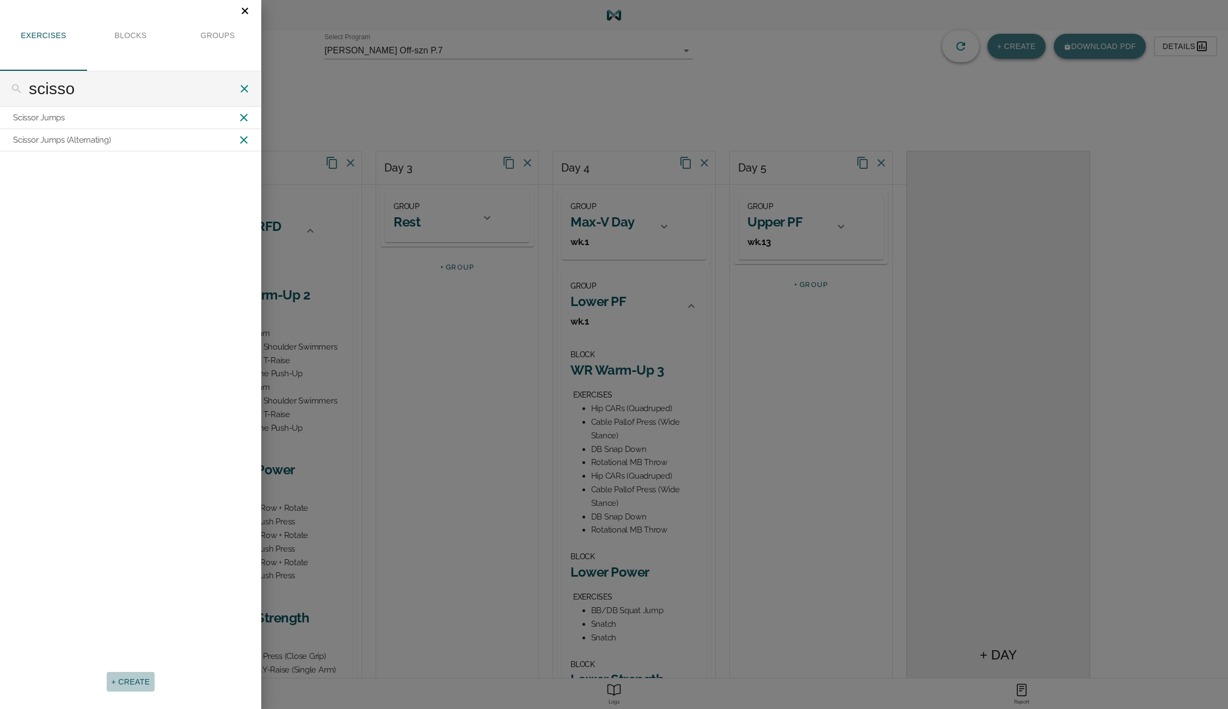
click at [131, 677] on span "+ CREATE" at bounding box center [130, 682] width 39 height 14
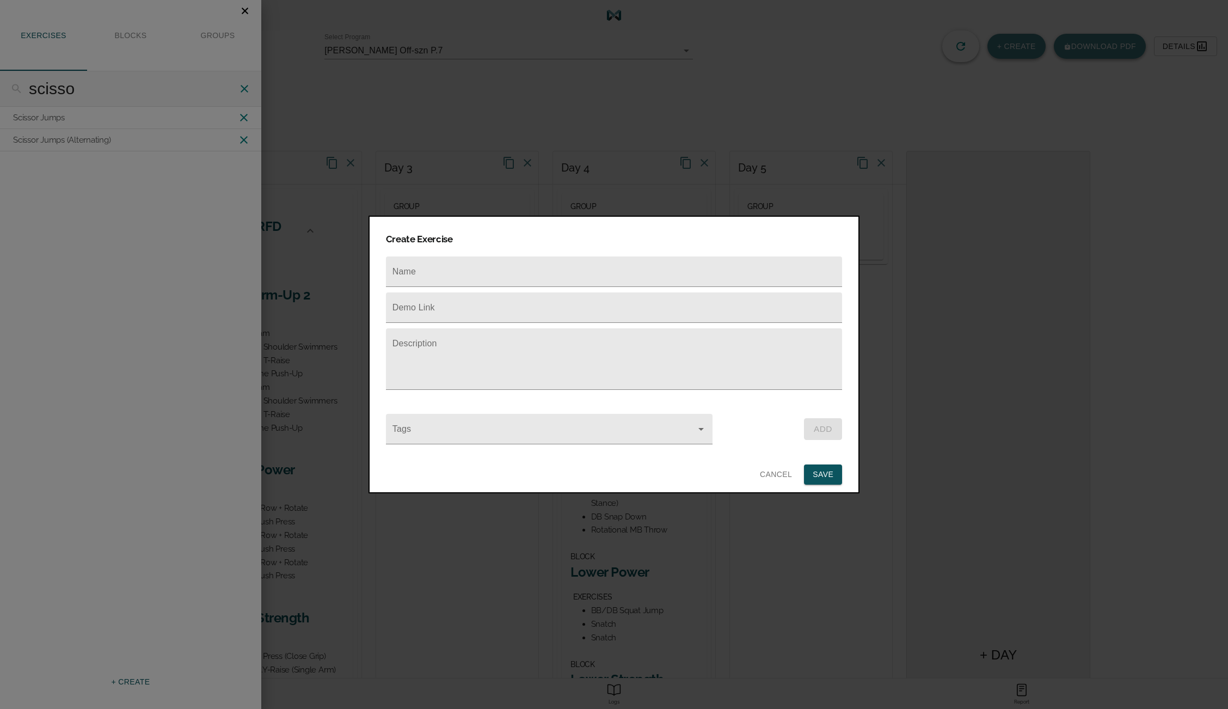
click at [142, 525] on div at bounding box center [614, 354] width 1228 height 709
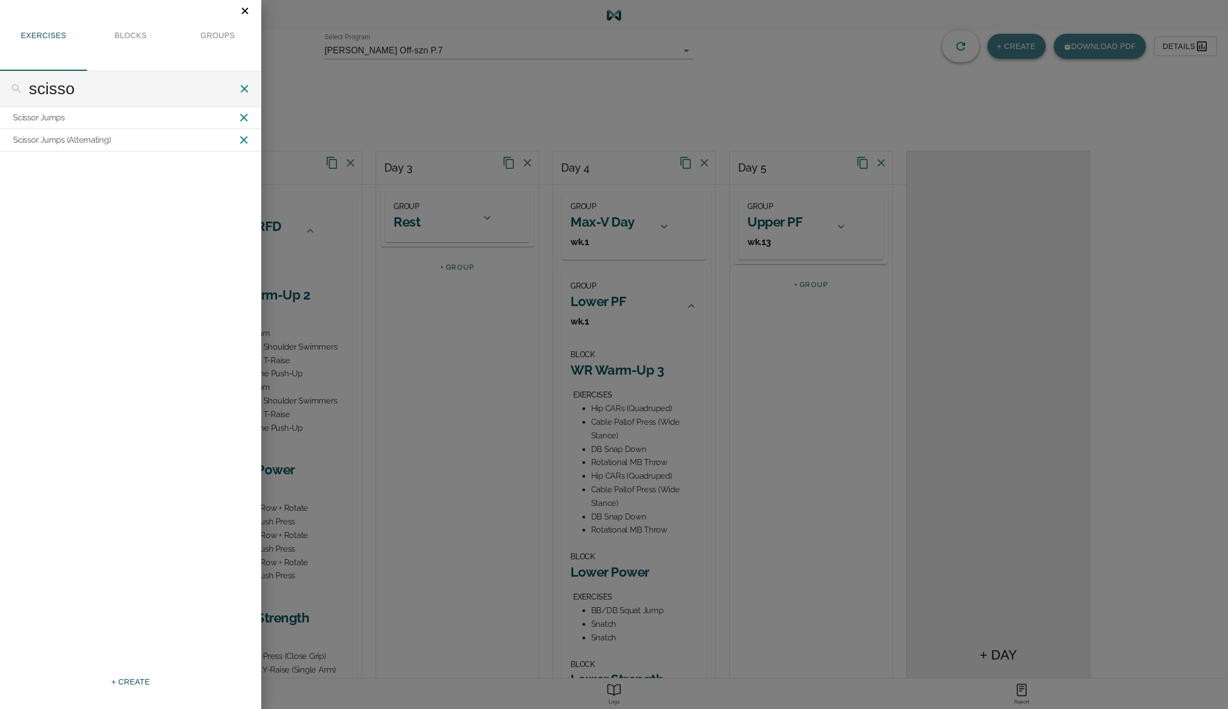
click at [245, 90] on icon at bounding box center [244, 88] width 13 height 13
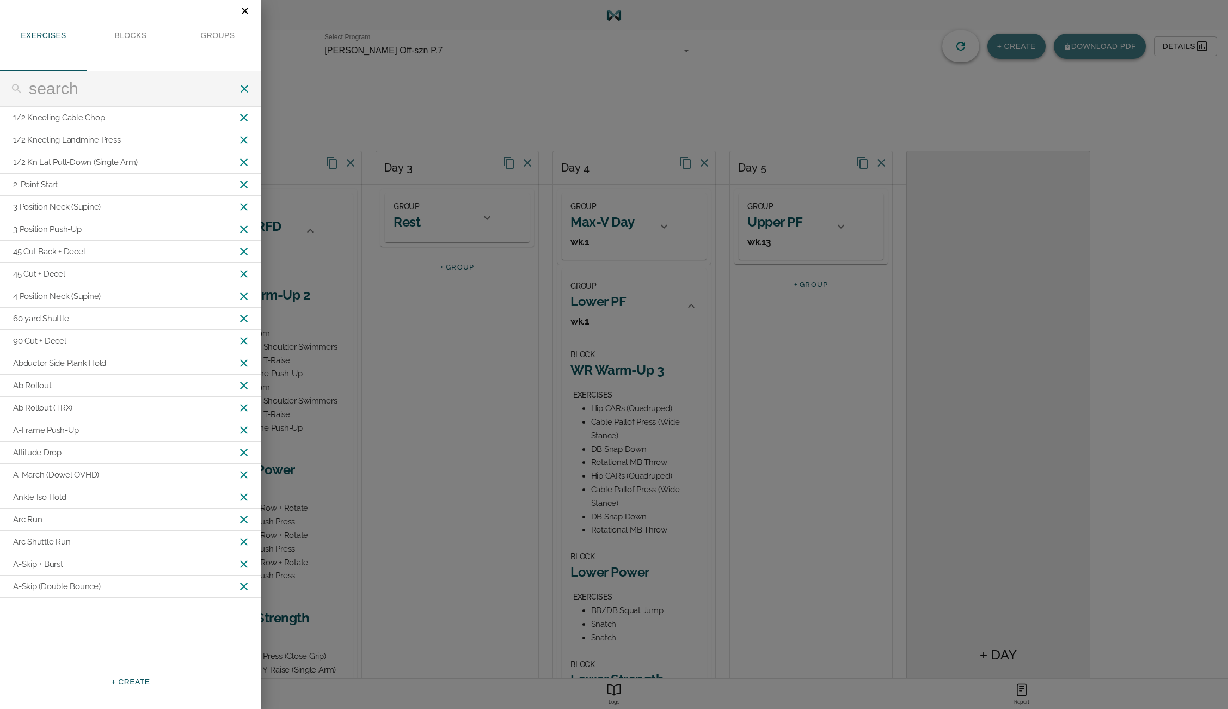
click at [179, 87] on input "text" at bounding box center [133, 89] width 209 height 20
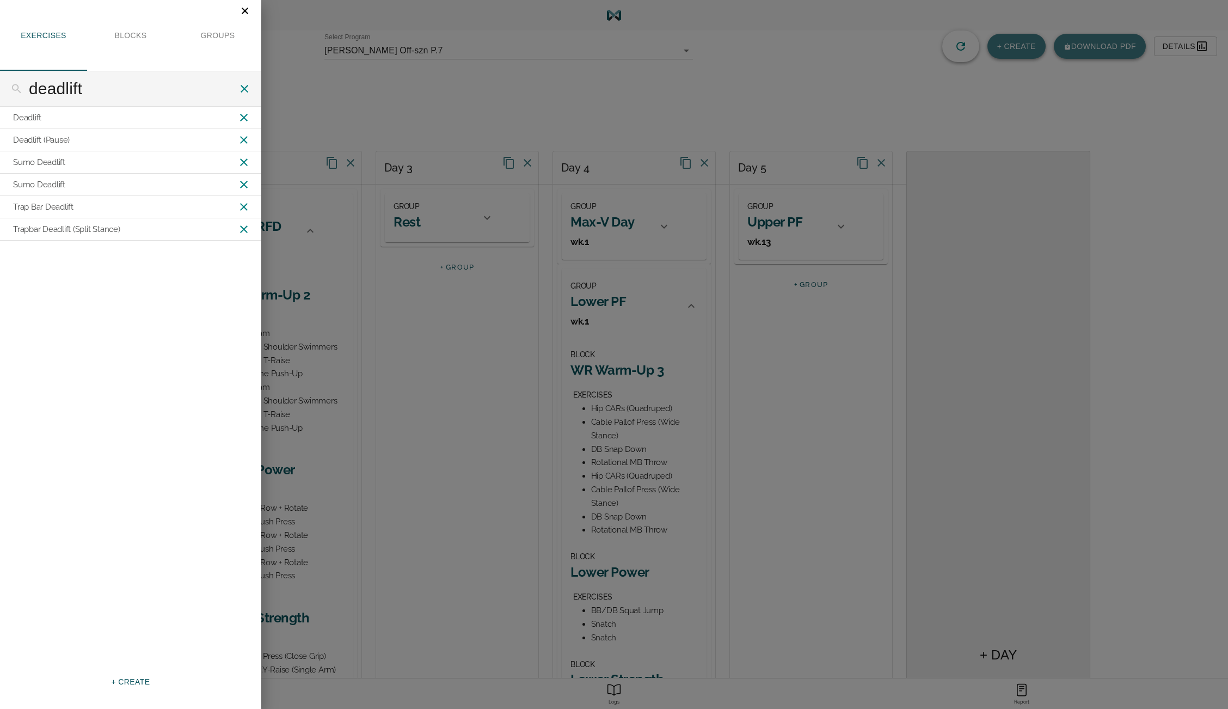
type input "deadlift"
click at [66, 159] on div "Sumo Deadlift" at bounding box center [130, 162] width 261 height 22
click at [48, 162] on div "Sumo Deadlift" at bounding box center [39, 163] width 52 height 14
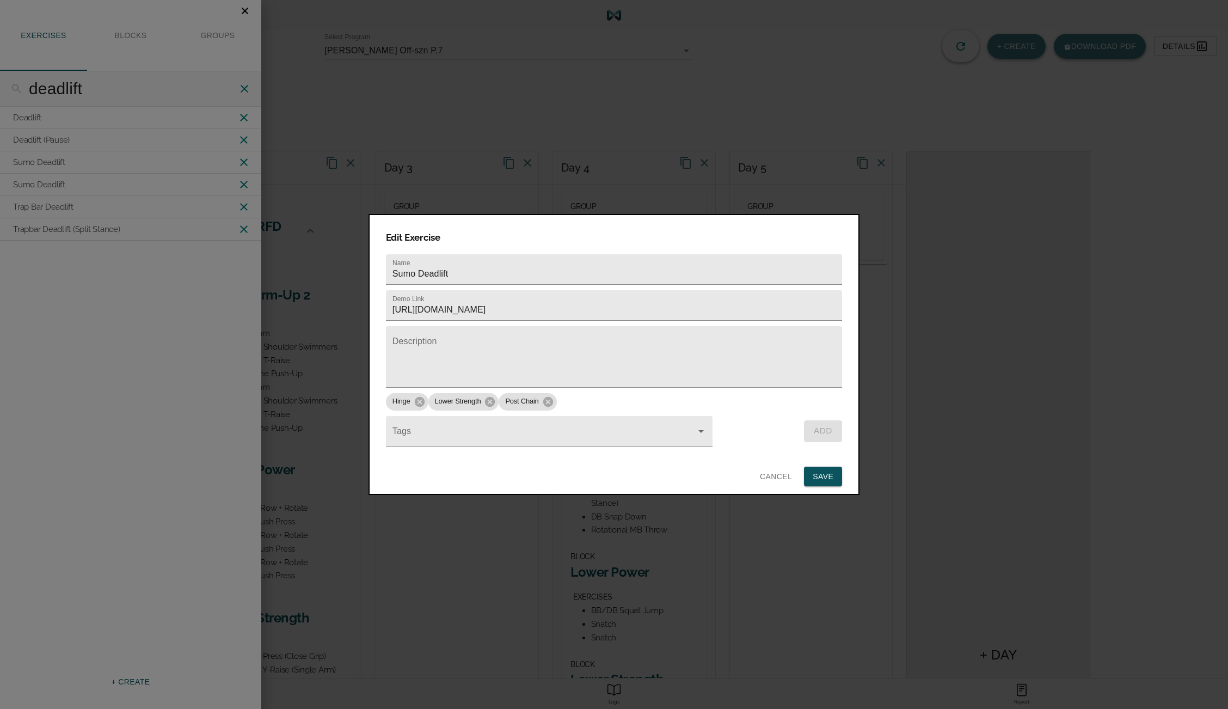
click at [46, 268] on div at bounding box center [614, 354] width 1228 height 709
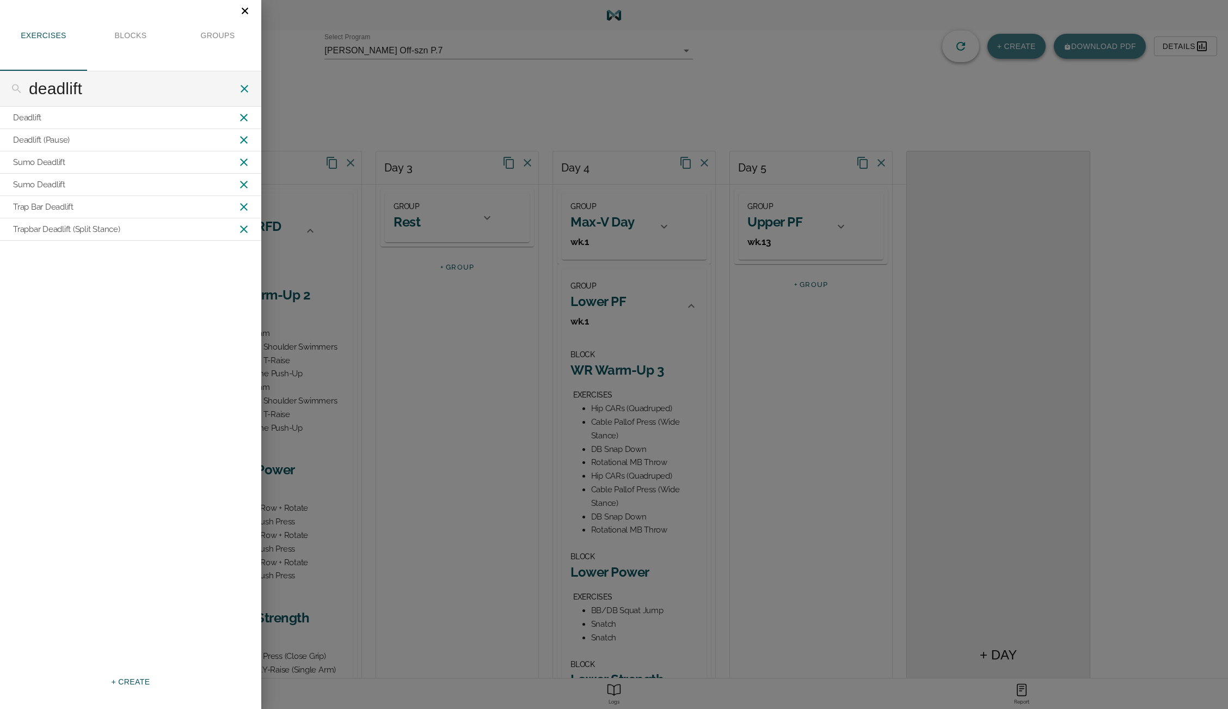
click at [52, 187] on div "Sumo Deadlift" at bounding box center [39, 185] width 52 height 14
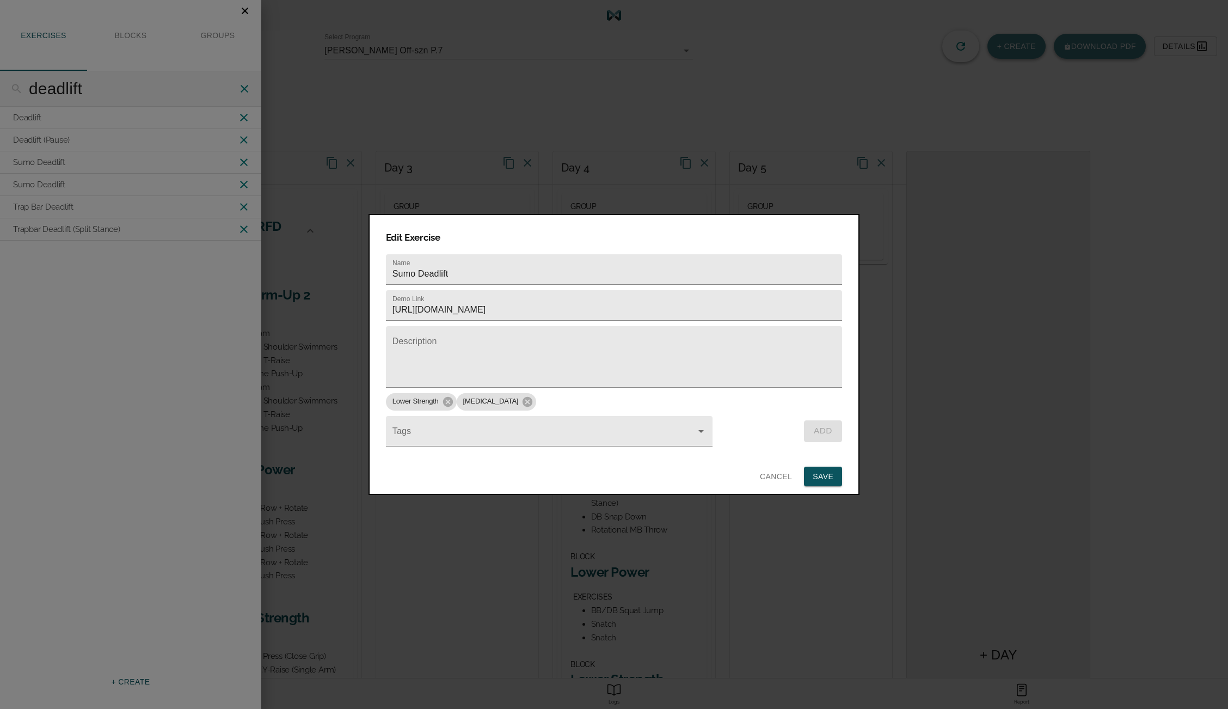
click at [64, 270] on div at bounding box center [614, 354] width 1228 height 709
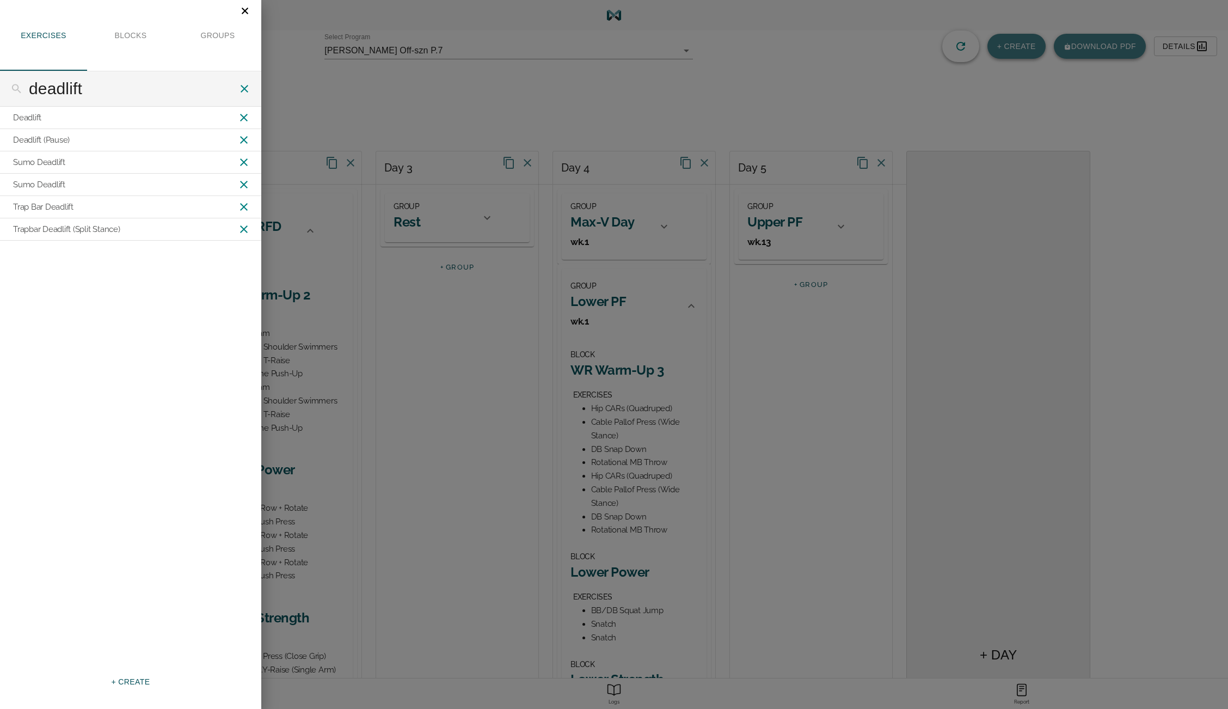
click at [245, 181] on icon at bounding box center [243, 184] width 13 height 13
click at [136, 680] on span "+ CREATE" at bounding box center [130, 682] width 39 height 14
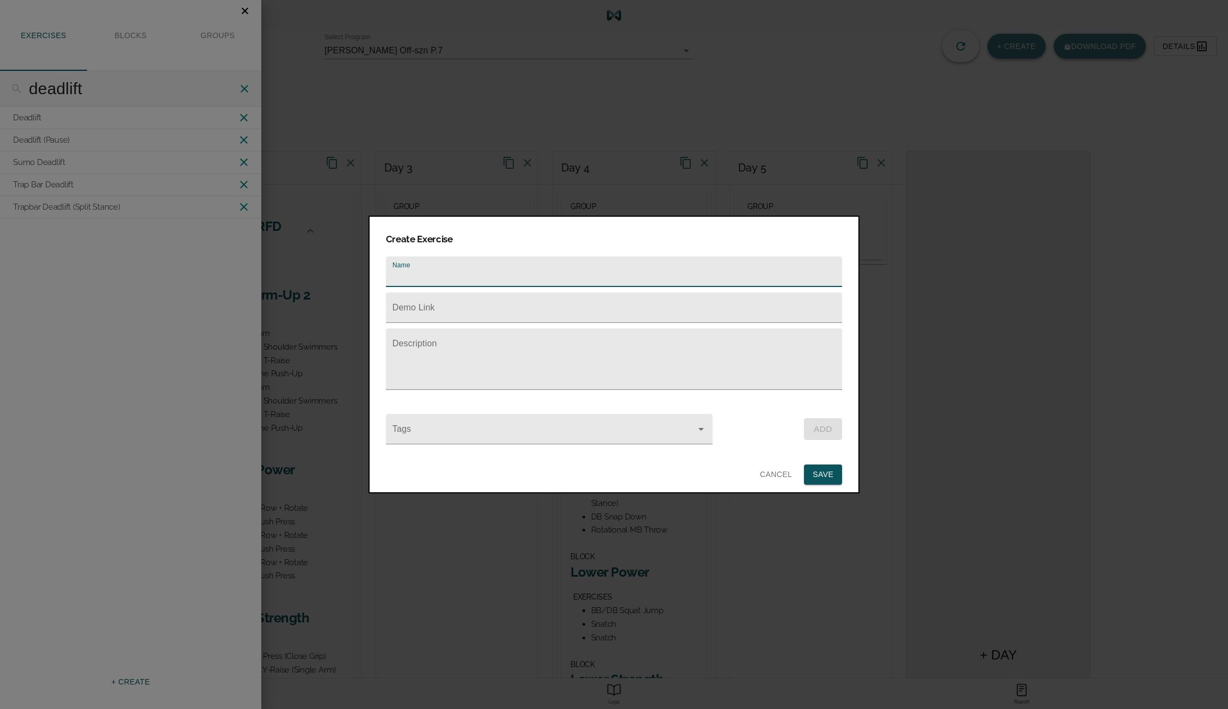
click at [419, 268] on input "text" at bounding box center [614, 271] width 456 height 30
type input "R"
type input "Deadlift (From Pins)"
click at [456, 304] on input "text" at bounding box center [614, 307] width 456 height 30
paste input "[URL][DOMAIN_NAME]"
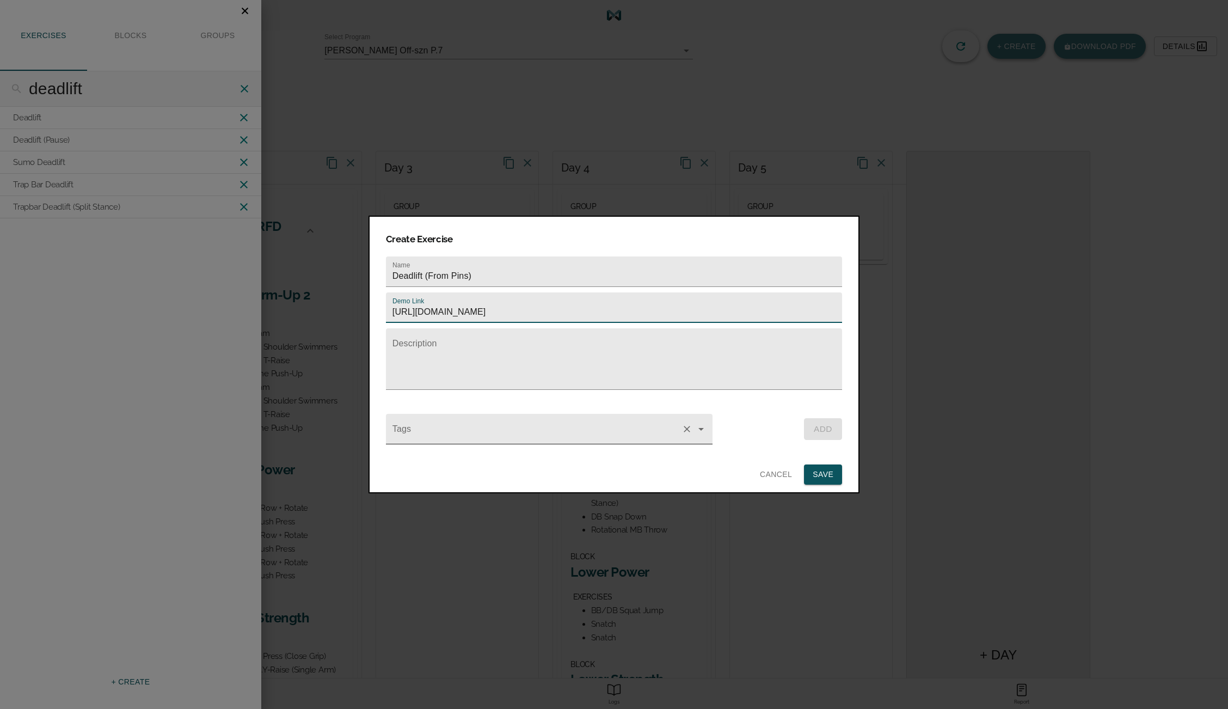
type input "[URL][DOMAIN_NAME]"
click at [449, 430] on input "Tags" at bounding box center [533, 434] width 287 height 20
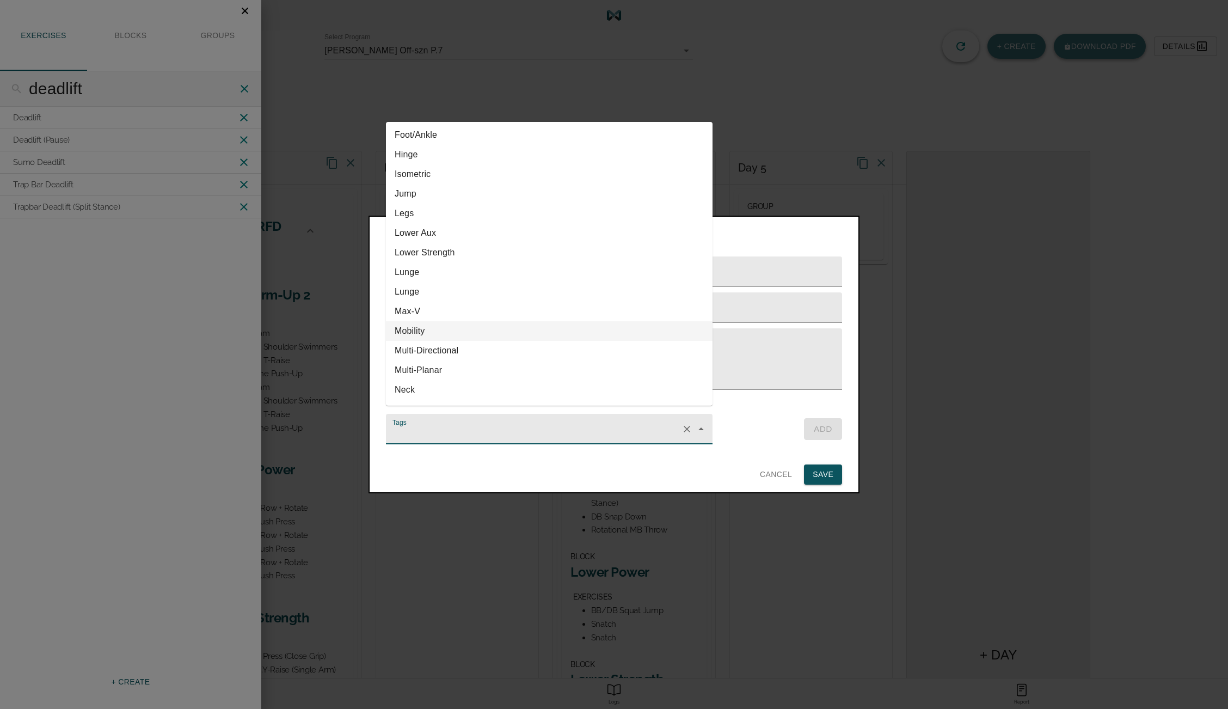
scroll to position [217, 0]
click at [449, 249] on li "Lower Strength" at bounding box center [549, 252] width 327 height 20
type input "Lower Strength"
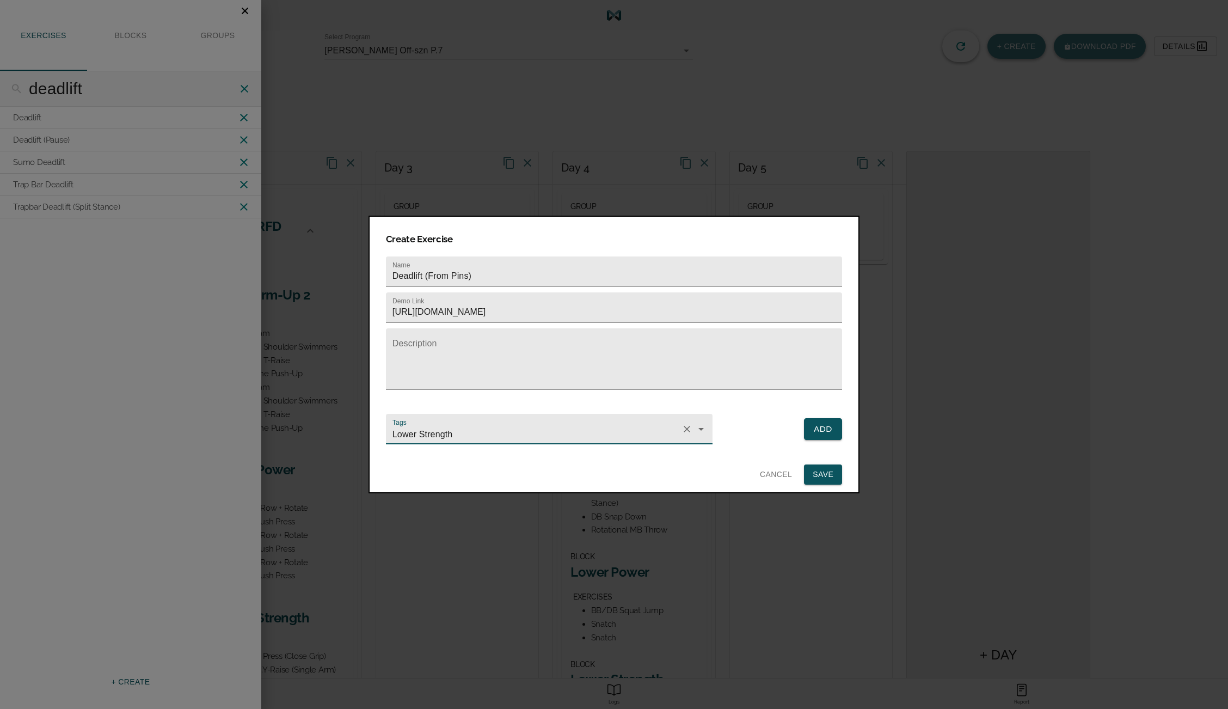
click at [818, 418] on button "Add" at bounding box center [823, 429] width 38 height 22
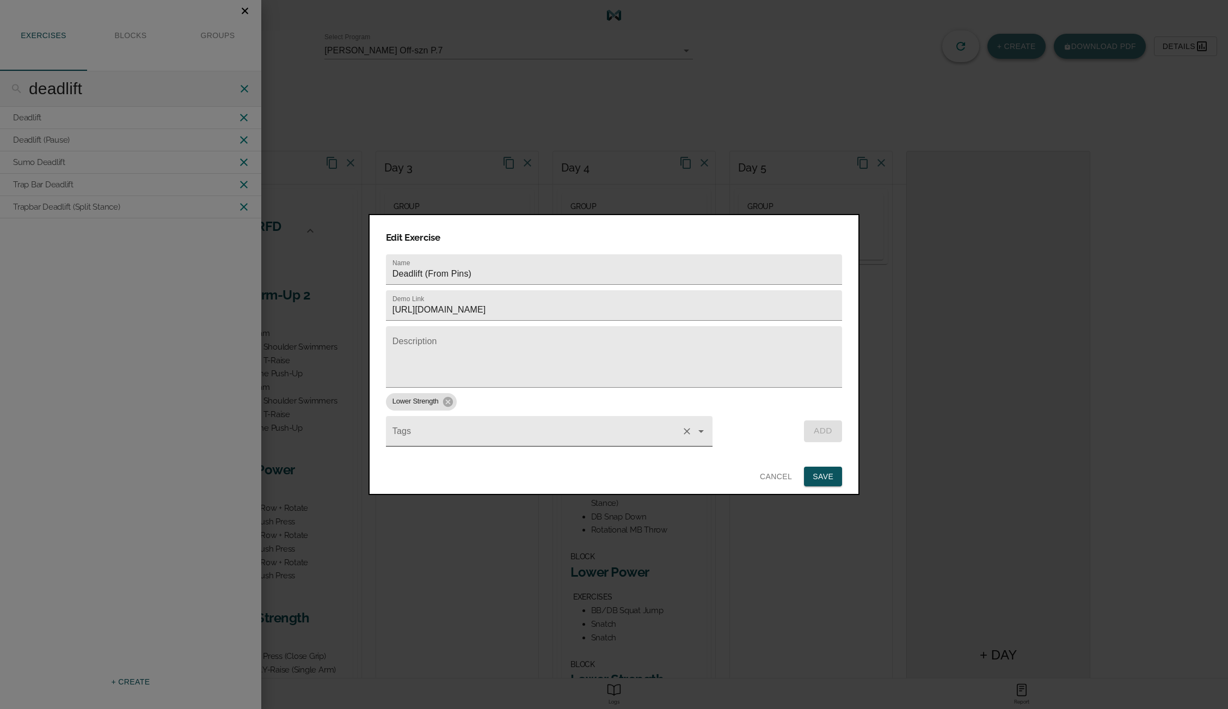
click at [634, 426] on input "Tags" at bounding box center [533, 436] width 287 height 20
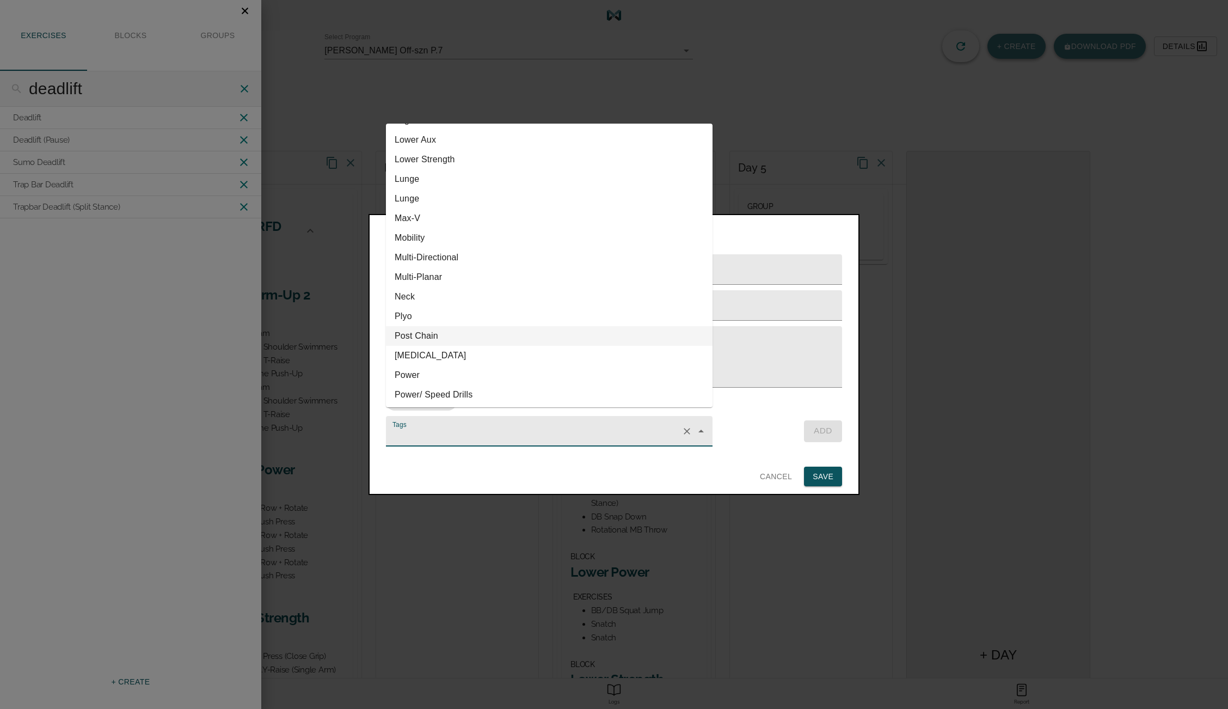
scroll to position [315, 0]
click at [439, 329] on li "Post Chain" at bounding box center [549, 332] width 327 height 20
type input "Post Chain"
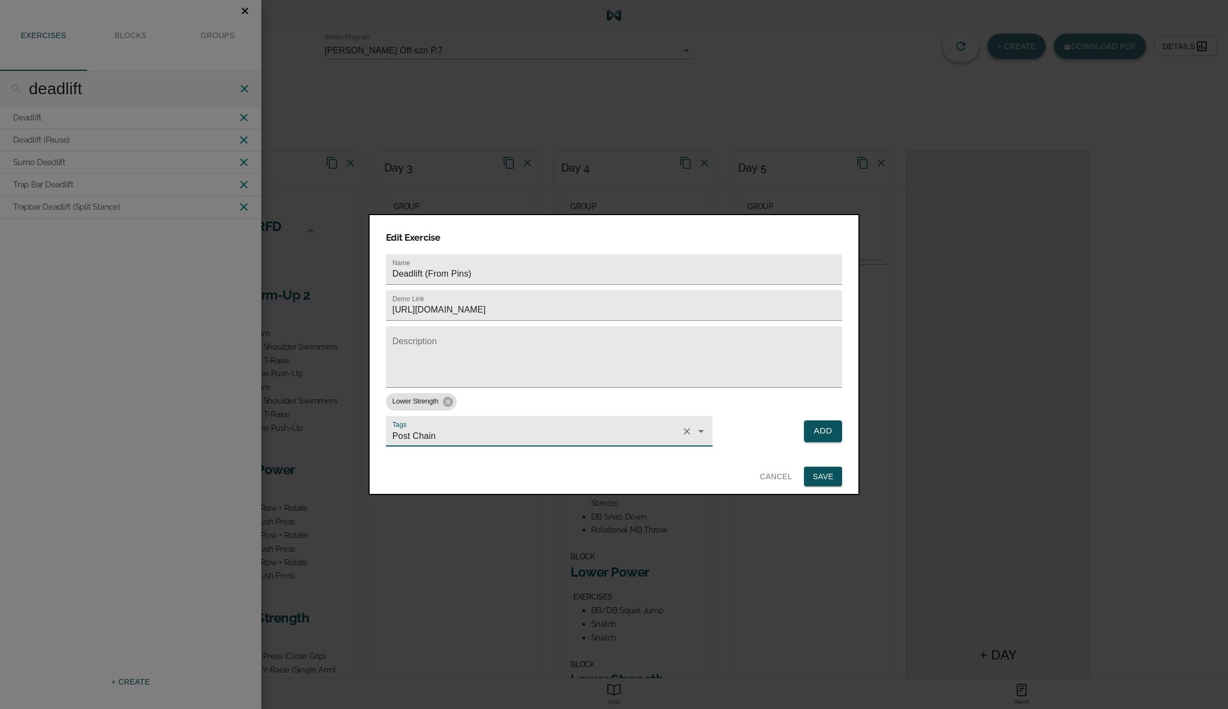
click at [820, 423] on span "Add" at bounding box center [822, 430] width 19 height 15
click at [829, 470] on span "Save" at bounding box center [823, 477] width 21 height 14
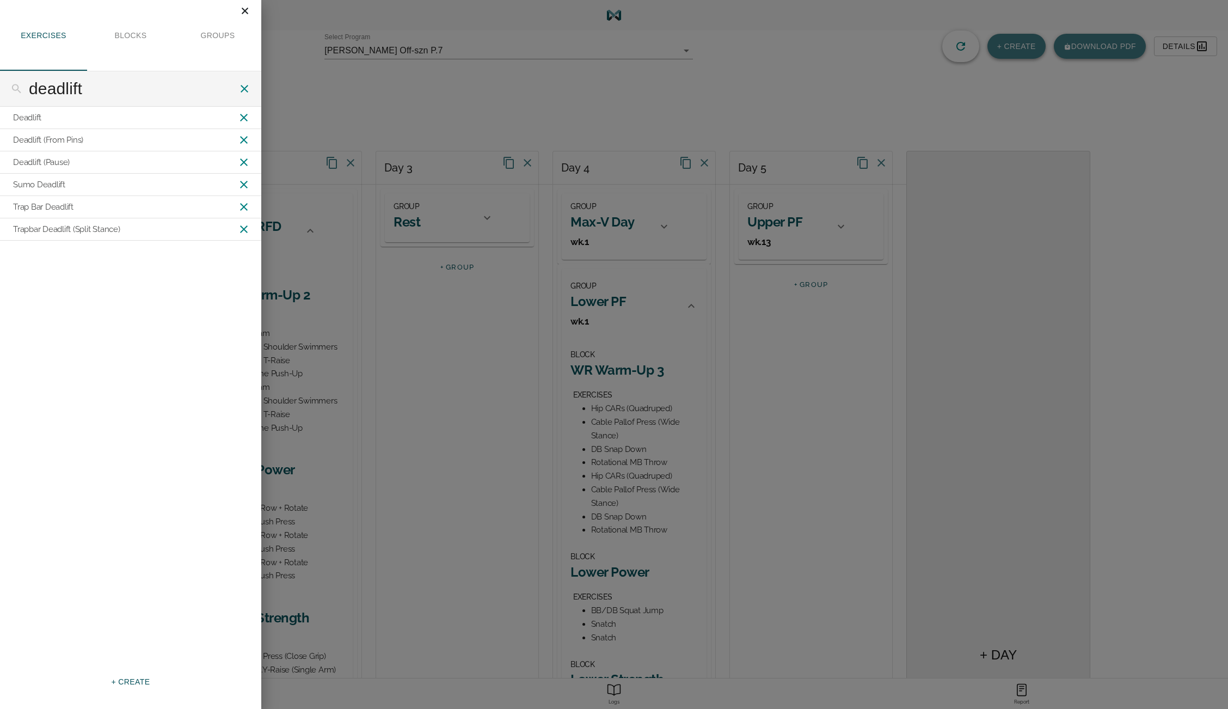
click at [244, 14] on icon "Close" at bounding box center [245, 11] width 12 height 12
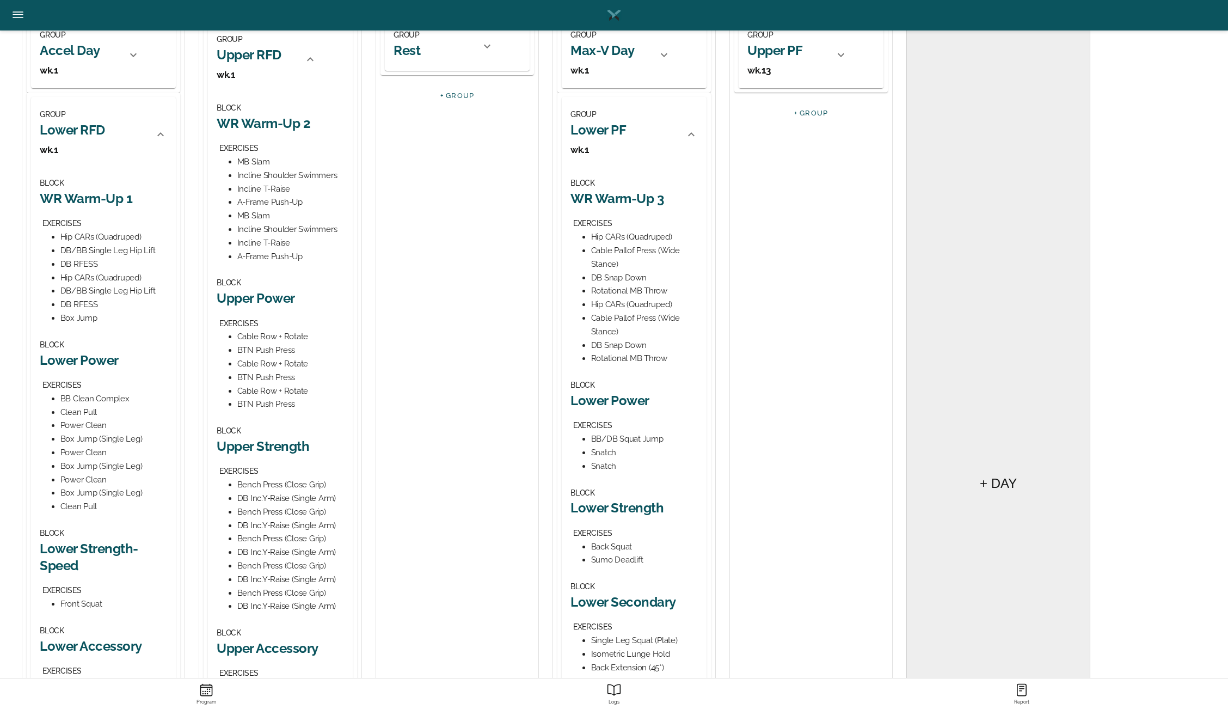
scroll to position [274, 0]
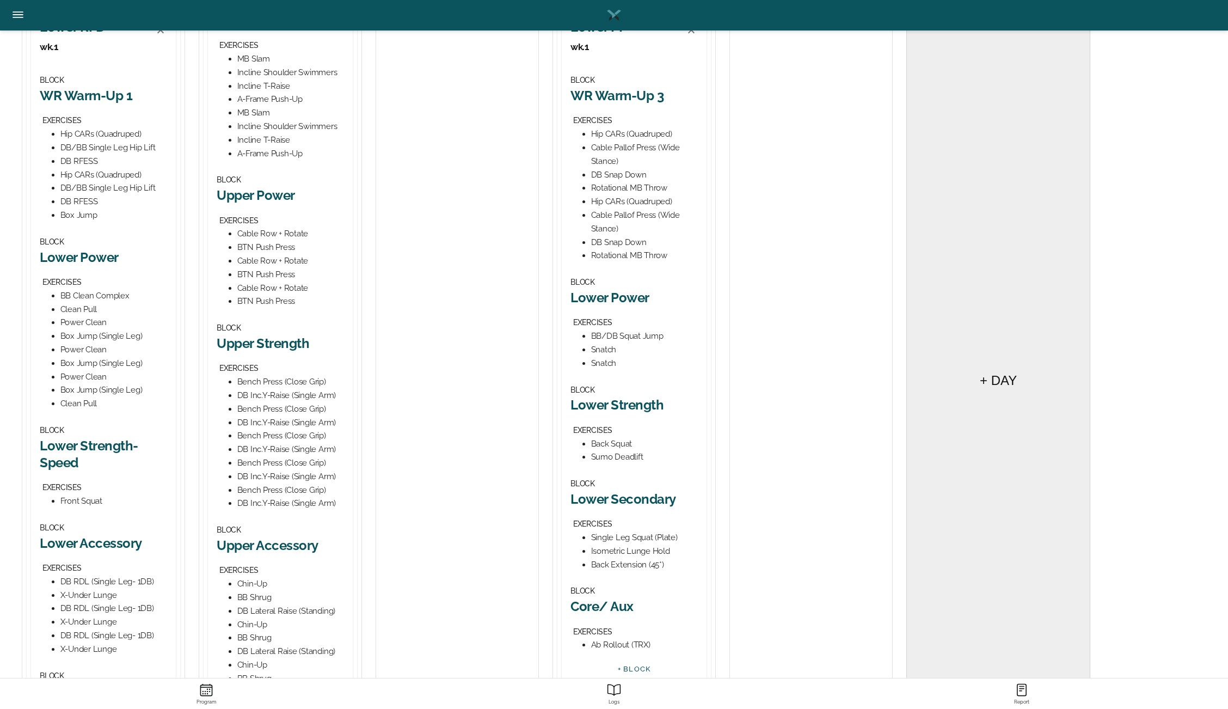
click at [616, 405] on h2 "Lower Strength" at bounding box center [633, 404] width 127 height 17
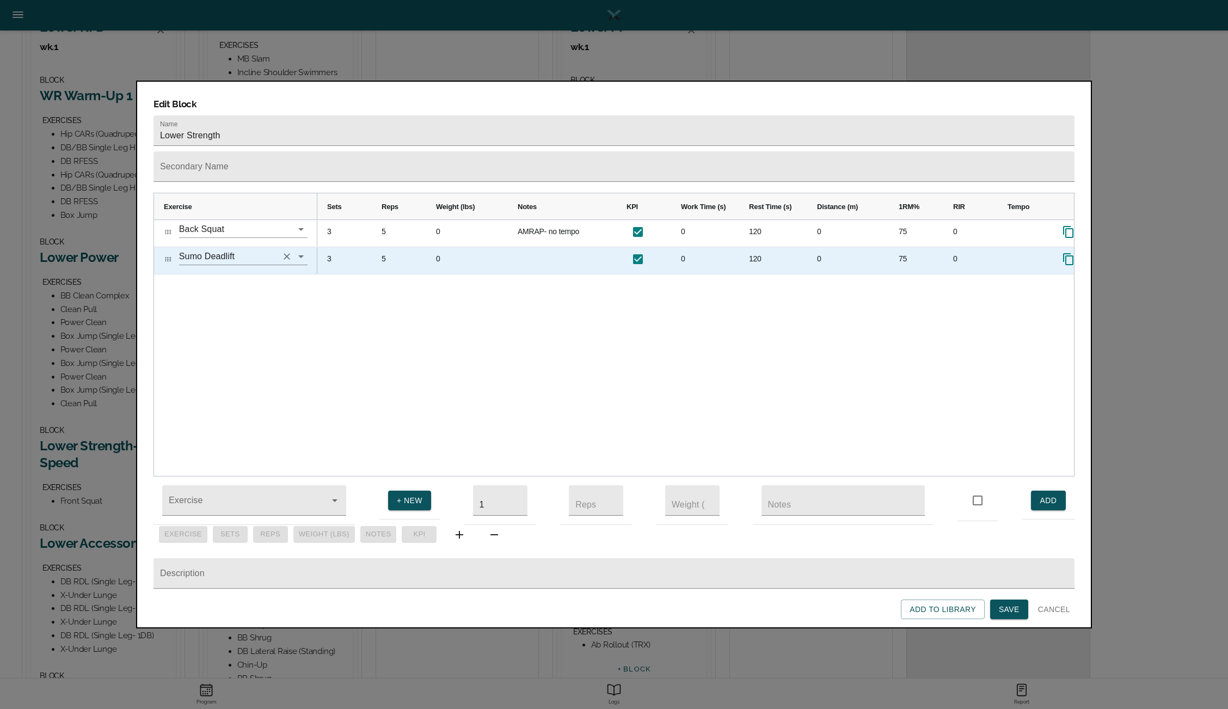
click at [289, 249] on button "Clear" at bounding box center [286, 256] width 15 height 15
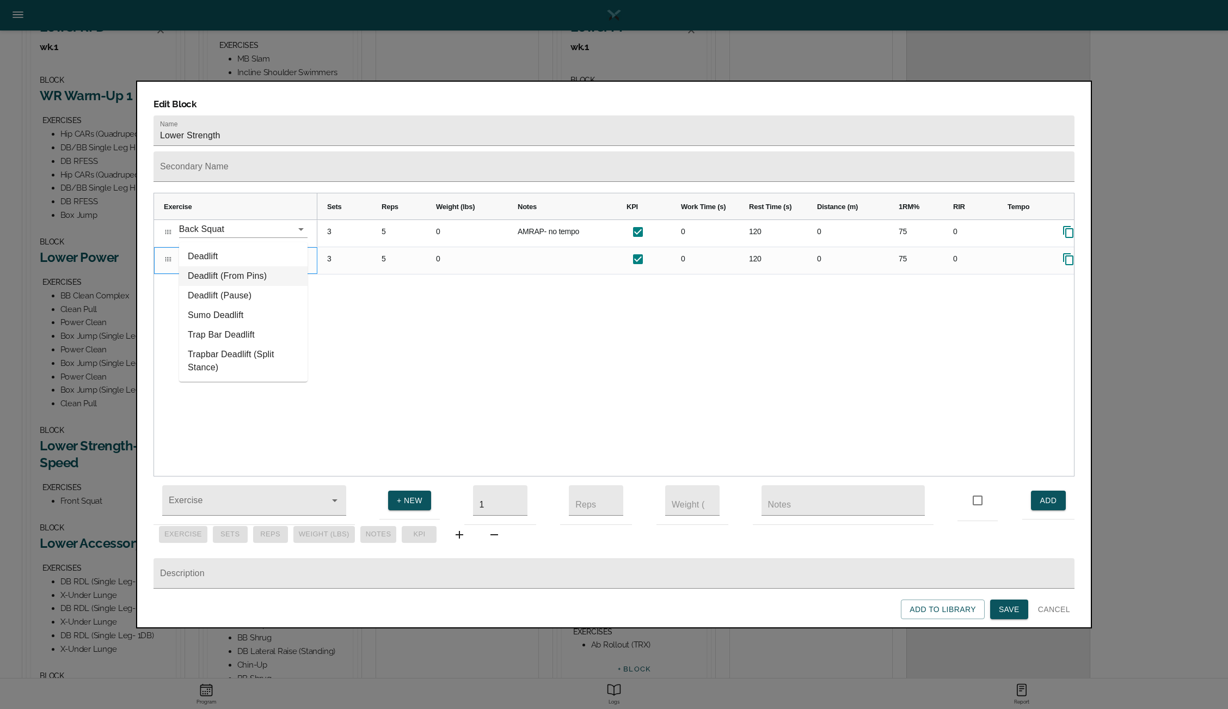
click at [254, 269] on li "Deadlift (From Pins)" at bounding box center [243, 276] width 128 height 20
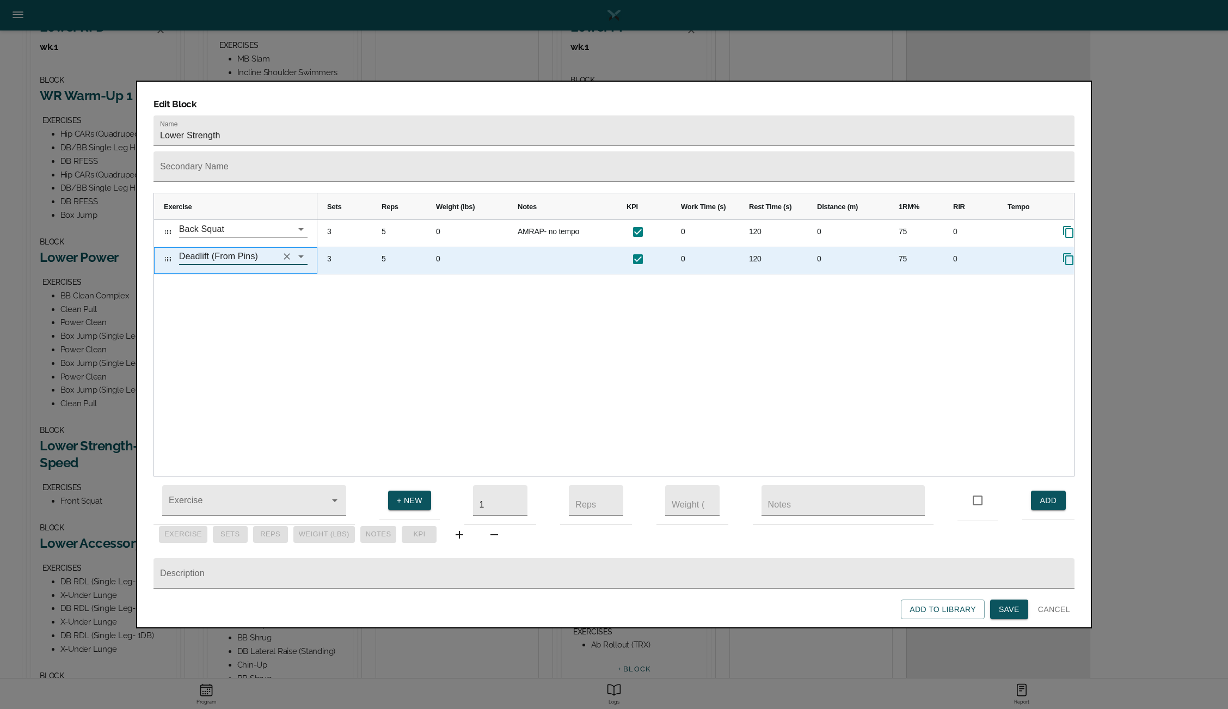
type input "Deadlift (From Pins)"
click at [384, 247] on div "5" at bounding box center [399, 260] width 54 height 27
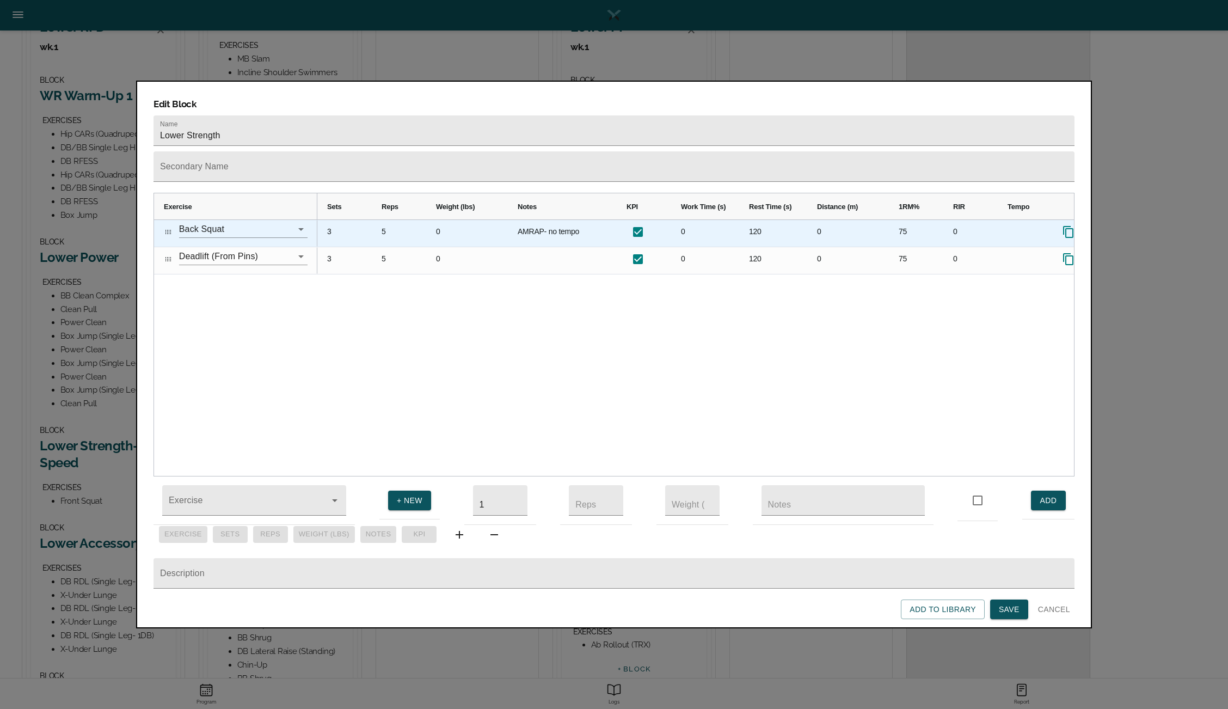
click at [539, 220] on div "AMRAP- no tempo" at bounding box center [562, 233] width 109 height 27
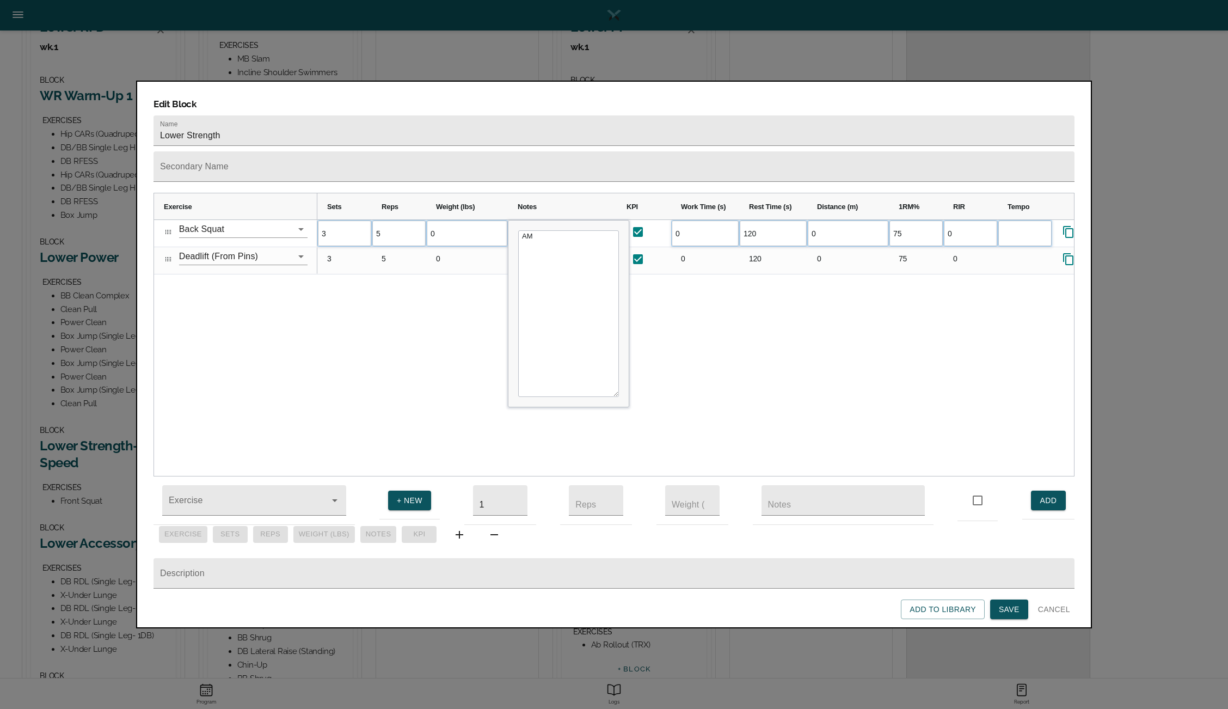
type textarea "A"
type textarea "Full ROM"
click at [449, 274] on div "3 5 0 AMRAP- no tempo 0 120 0 75 0" at bounding box center [695, 348] width 757 height 256
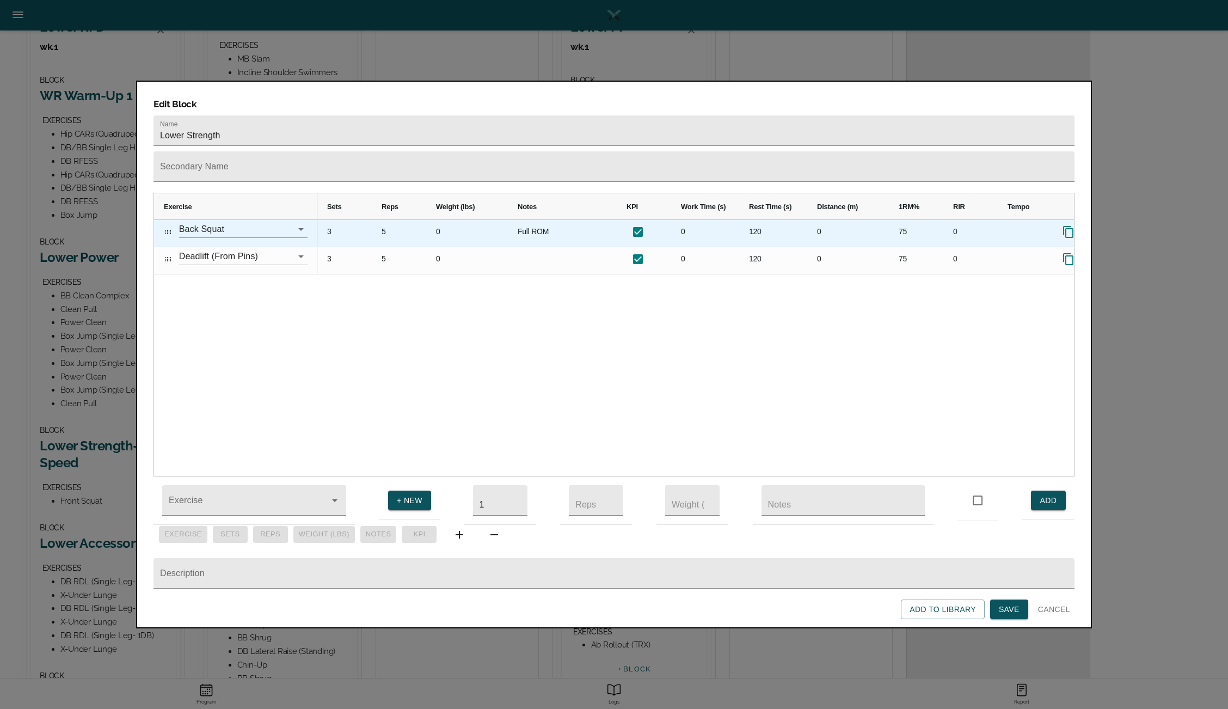
click at [907, 220] on div "75" at bounding box center [916, 233] width 54 height 27
click at [385, 220] on div "5" at bounding box center [399, 233] width 54 height 27
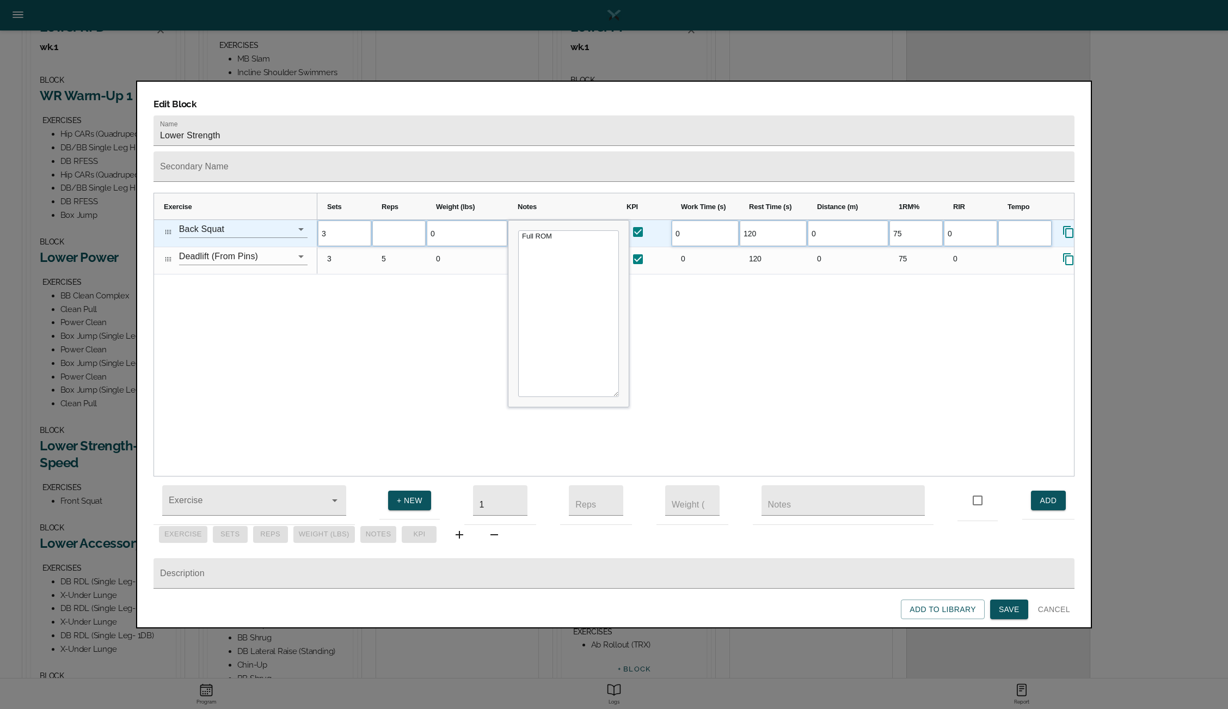
type input "3"
type input "5"
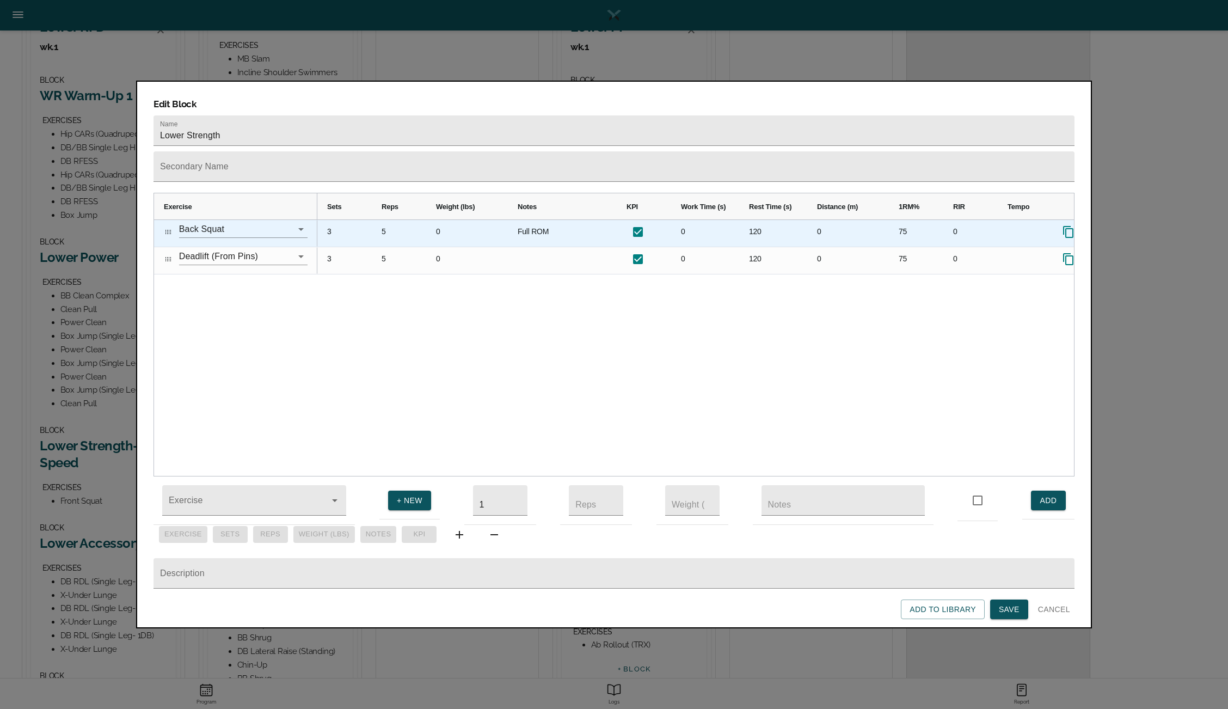
click at [897, 220] on div "75" at bounding box center [916, 233] width 54 height 27
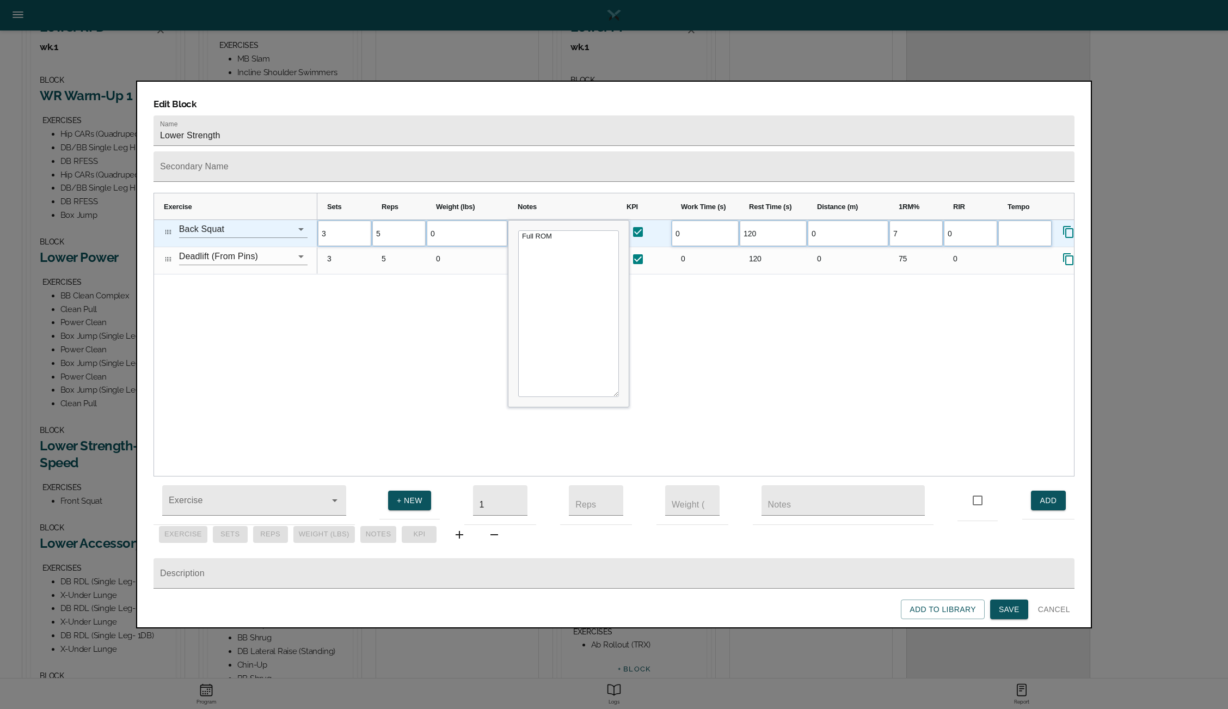
type input "70"
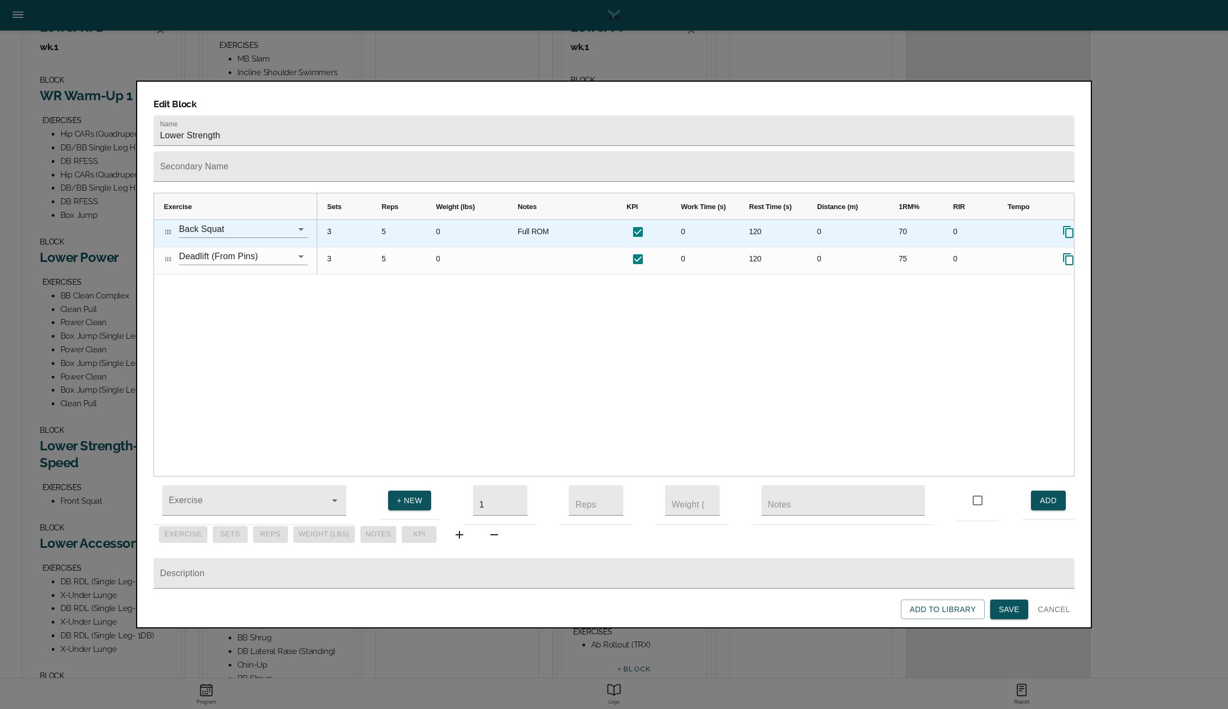
click at [1015, 220] on div "Press SPACE to select this row." at bounding box center [1025, 233] width 54 height 27
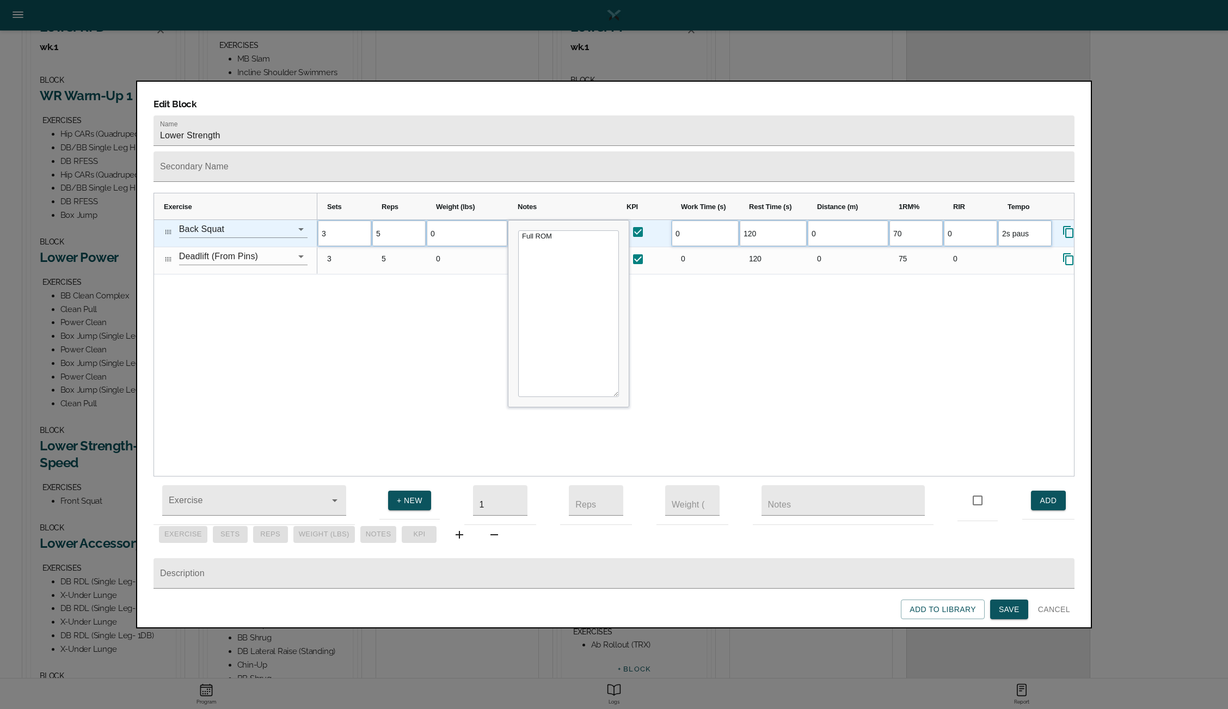
type input "2s pause"
click at [941, 317] on div "3 5 0 Full [GEOGRAPHIC_DATA] 0 120 0 70 0 3" at bounding box center [695, 348] width 757 height 256
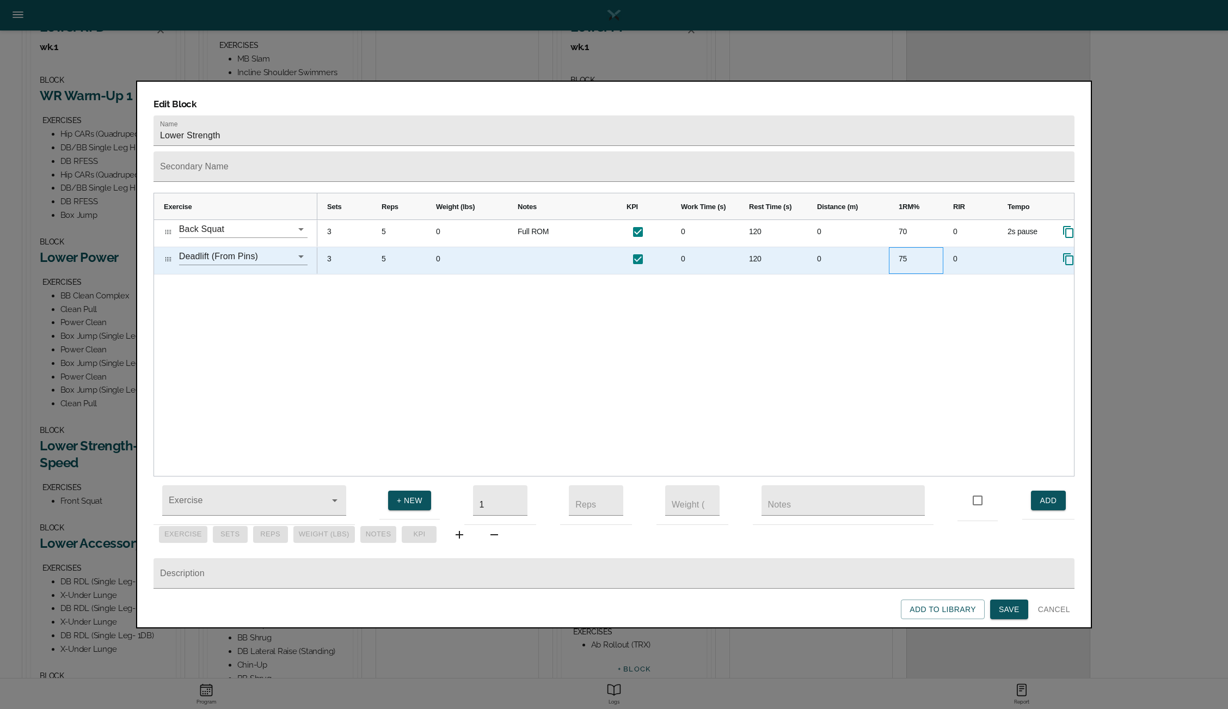
click at [897, 247] on div "75" at bounding box center [916, 260] width 54 height 27
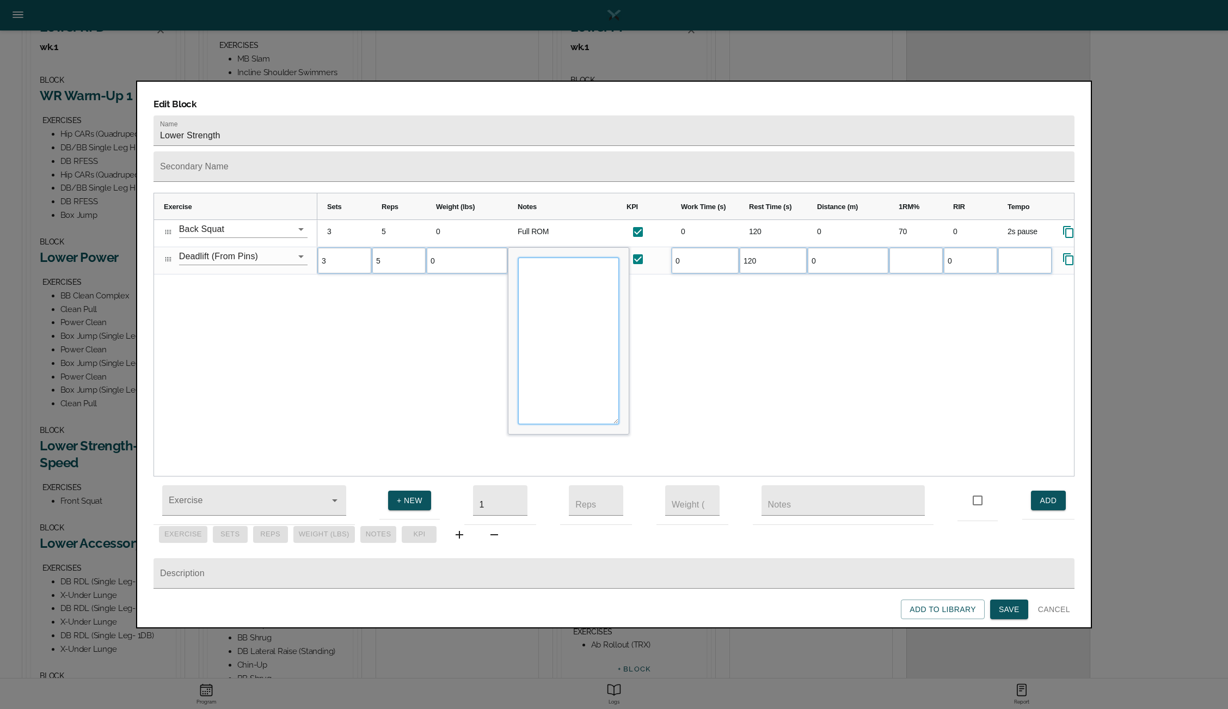
click at [539, 257] on textarea "Input Editor" at bounding box center [568, 340] width 101 height 167
type textarea "Find daily max- note RIR for day"
click at [736, 317] on div "3 5 0 Full ROM 0 120 0 70 0 2s pause 3 5 0 0 120 0 0" at bounding box center [695, 348] width 757 height 256
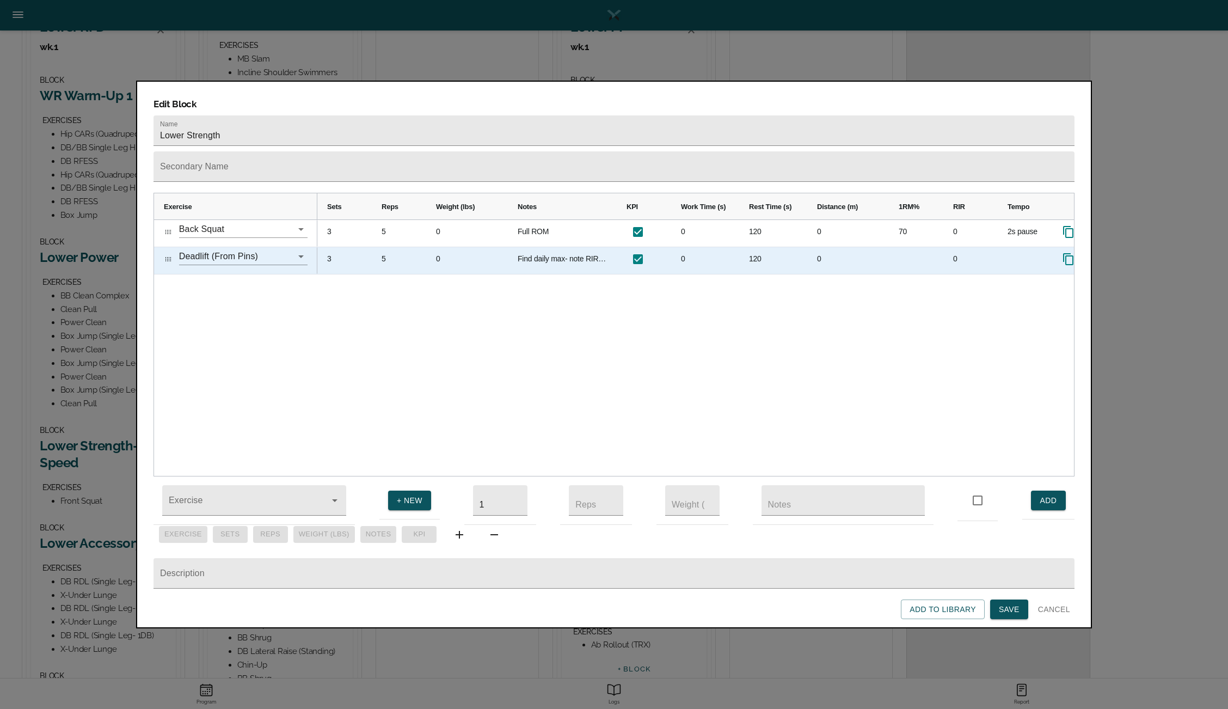
click at [959, 247] on div "0" at bounding box center [970, 260] width 54 height 27
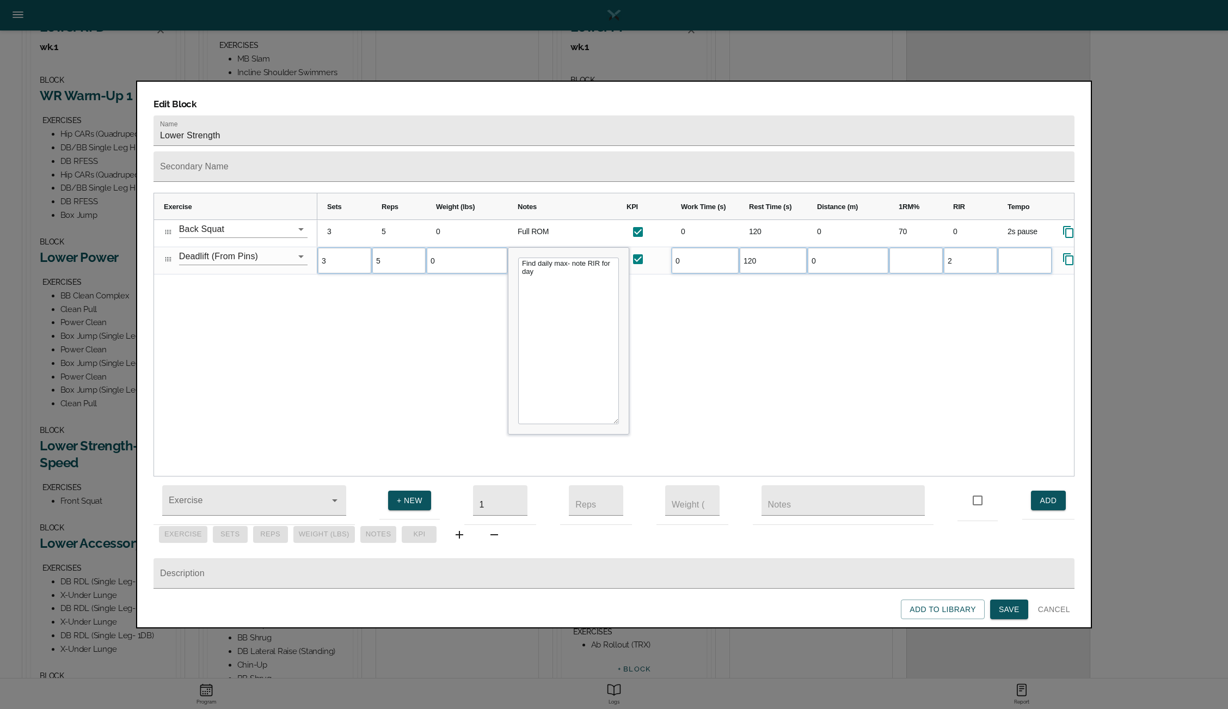
click at [892, 273] on div "3 5 0 Full ROM 0 120 0 70 0 2s pause 3 5 0 Find daily max- note RIR for day 0 1…" at bounding box center [695, 348] width 757 height 256
click at [1011, 607] on span "Save" at bounding box center [1009, 609] width 21 height 14
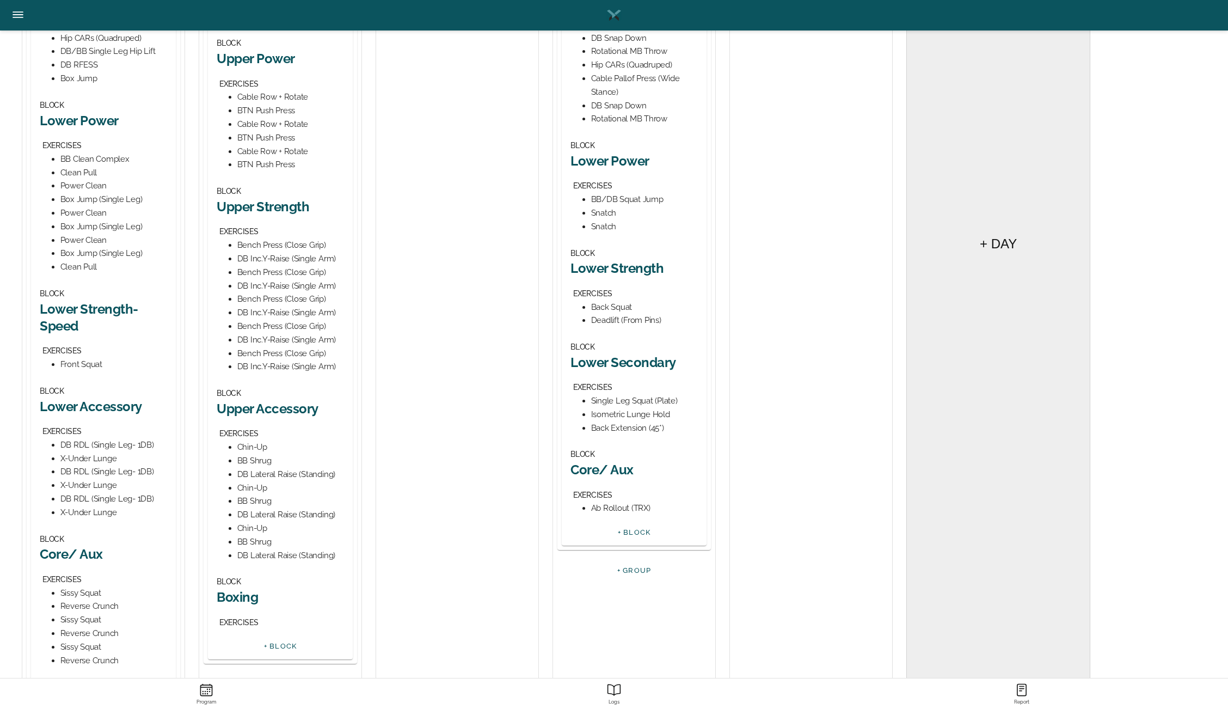
scroll to position [415, 0]
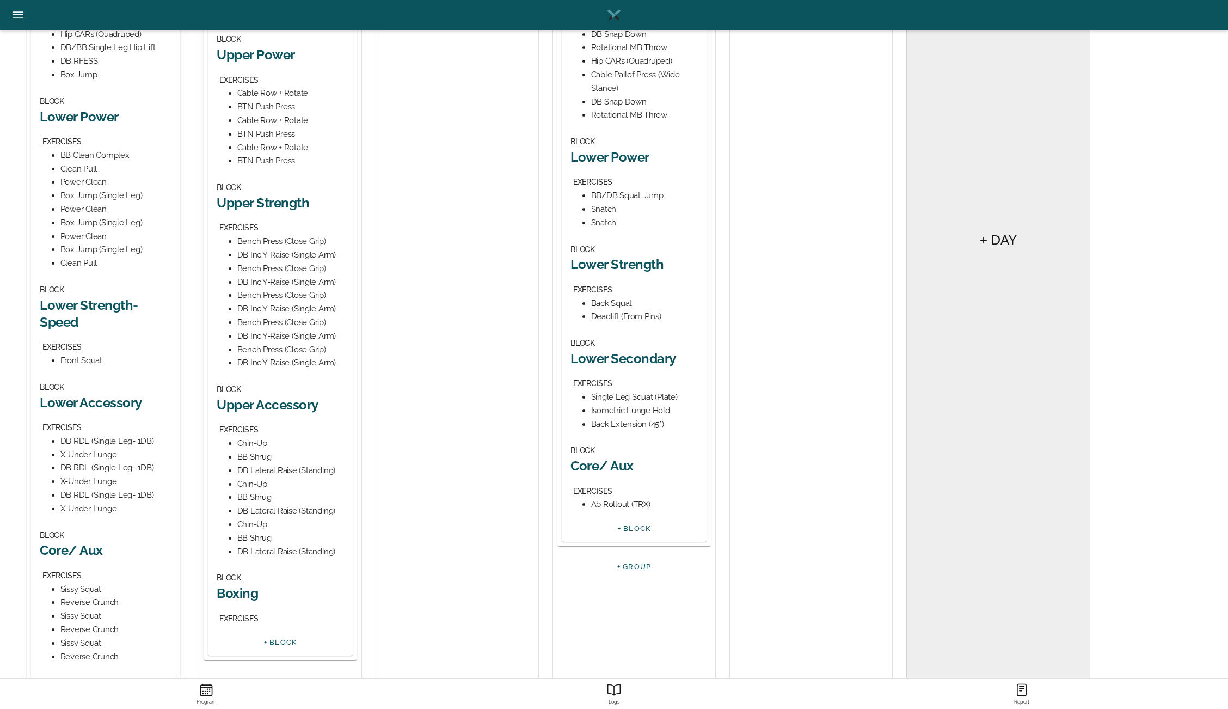
click at [622, 355] on h2 "Lower Secondary" at bounding box center [633, 358] width 127 height 17
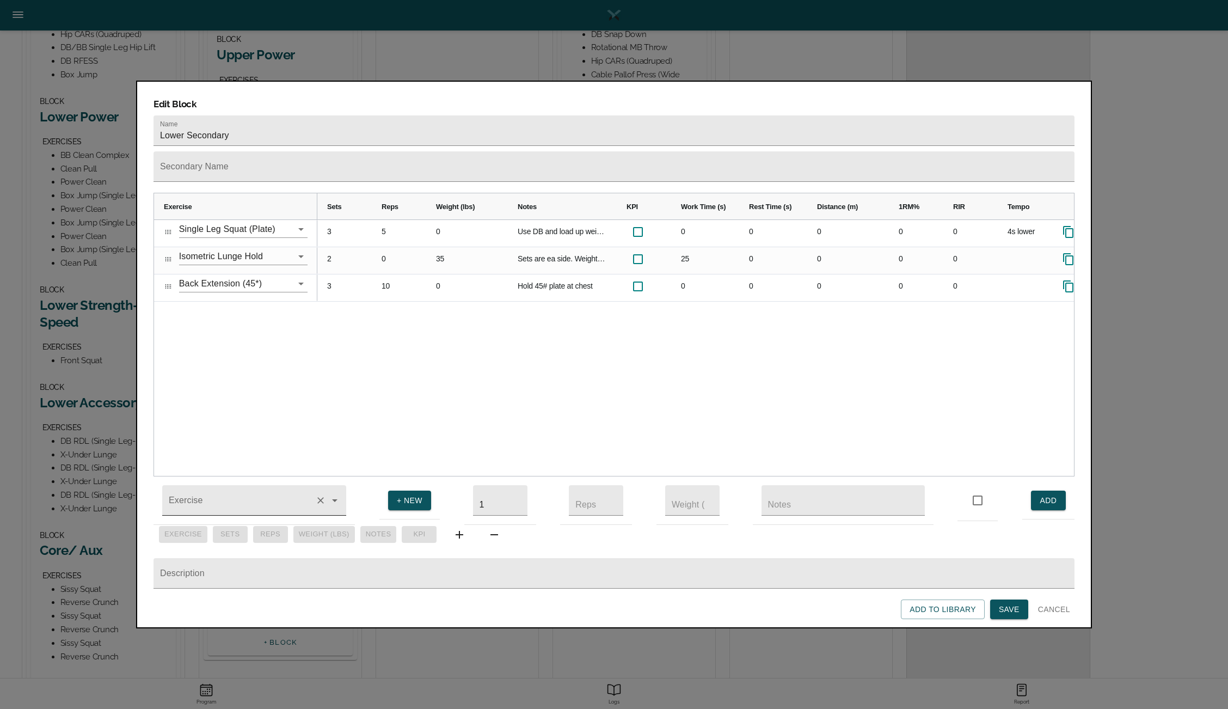
click at [245, 495] on input "Exercise" at bounding box center [239, 505] width 144 height 20
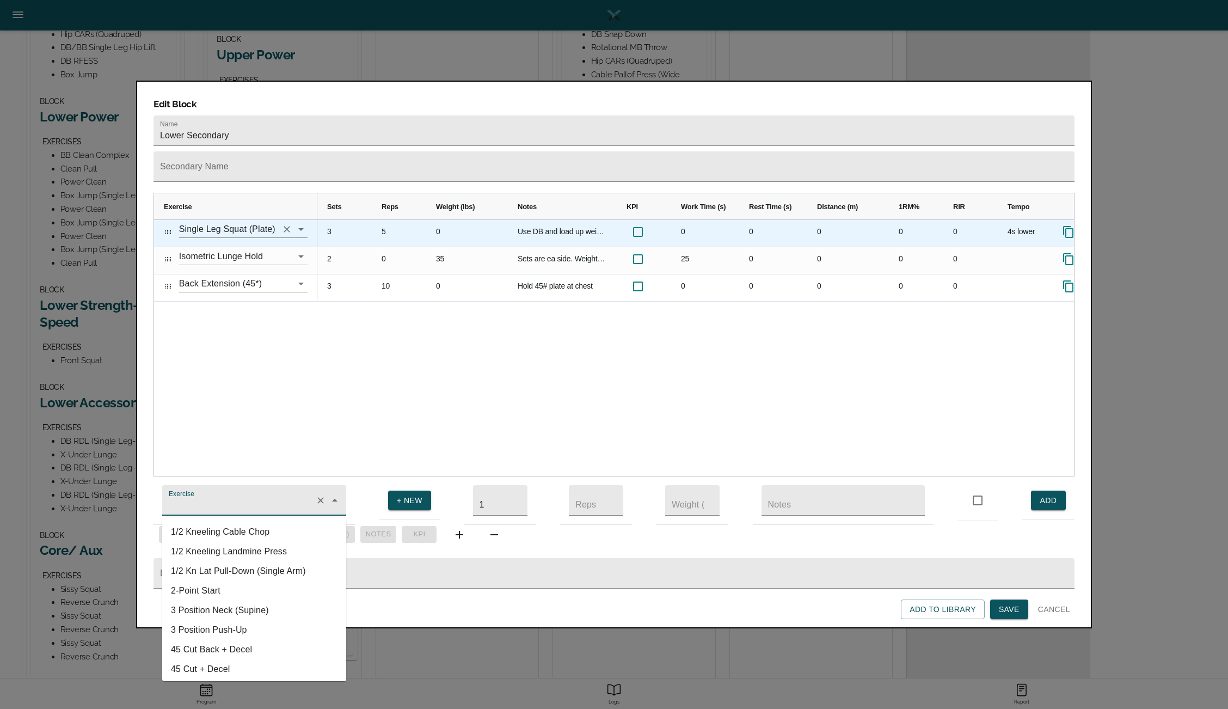
click at [268, 220] on input "Single Leg Squat (Plate)" at bounding box center [228, 228] width 98 height 17
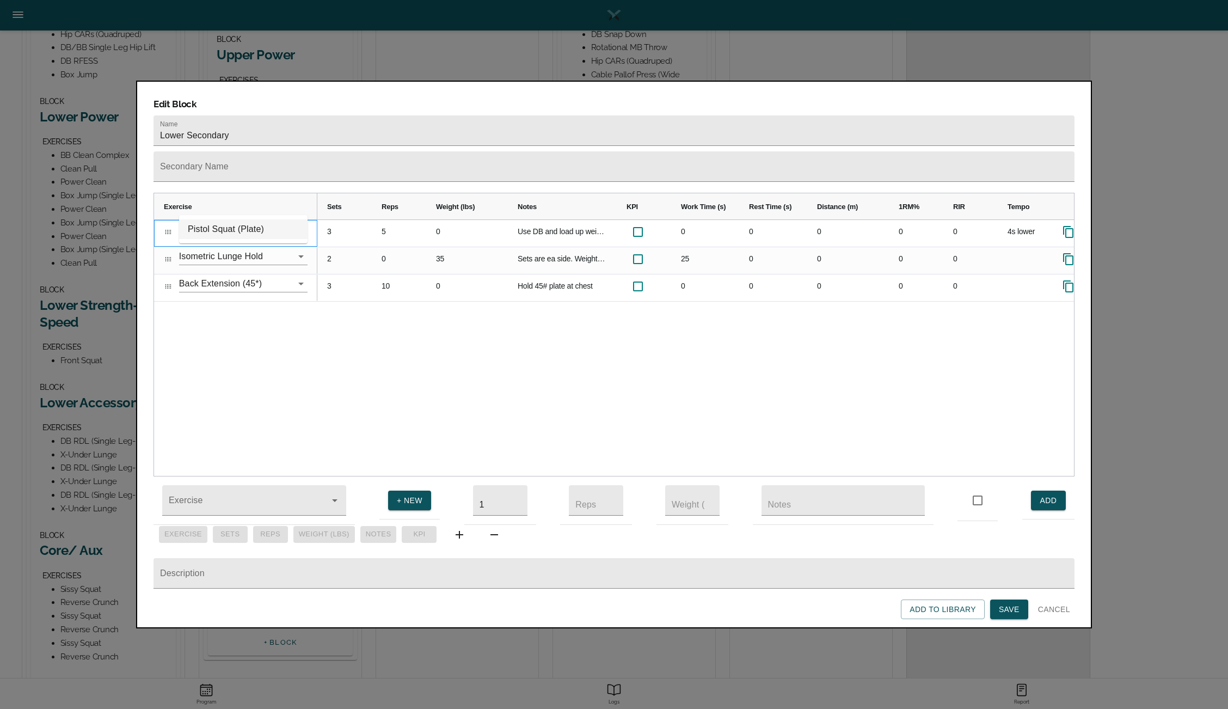
click at [240, 231] on li "Pistol Squat (Plate)" at bounding box center [243, 229] width 128 height 20
type input "Pistol Squat (Plate)"
click at [254, 327] on div "Pistol Squat (Plate) Isometric Lunge Hold Back Extension (45*) 3 5 0 Use DB and…" at bounding box center [614, 348] width 920 height 256
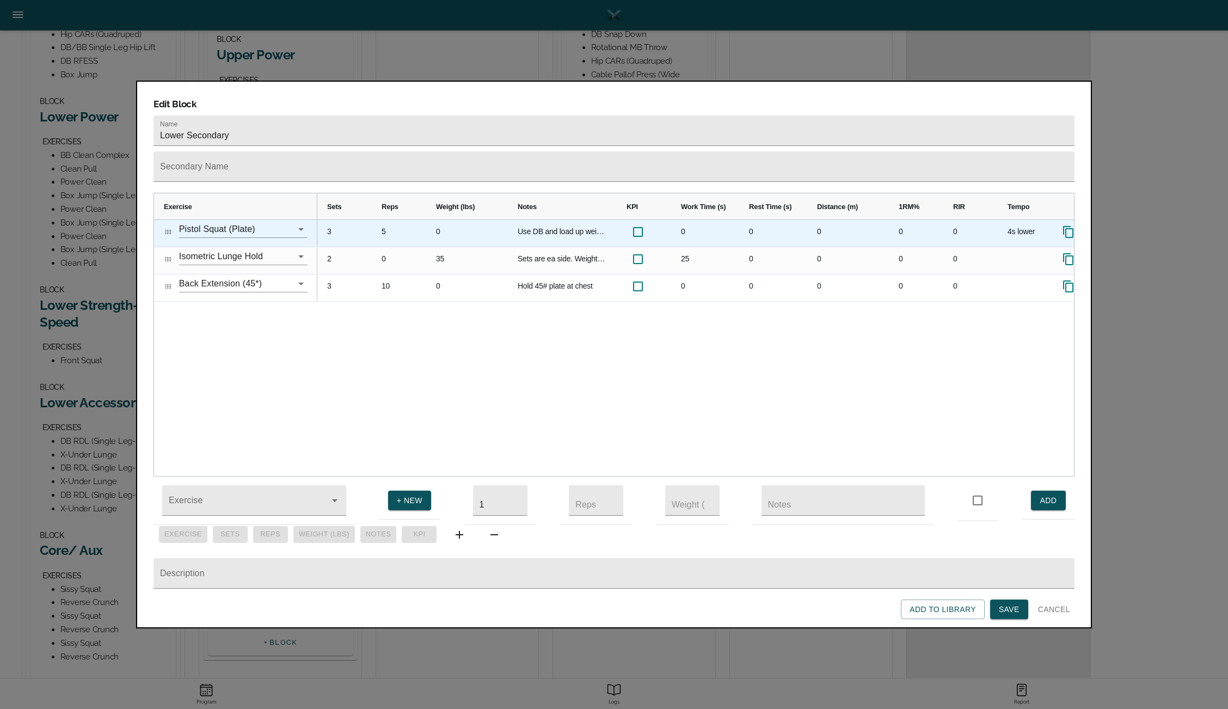
click at [558, 220] on div "Use DB and load up weight beyond 45#" at bounding box center [562, 233] width 109 height 27
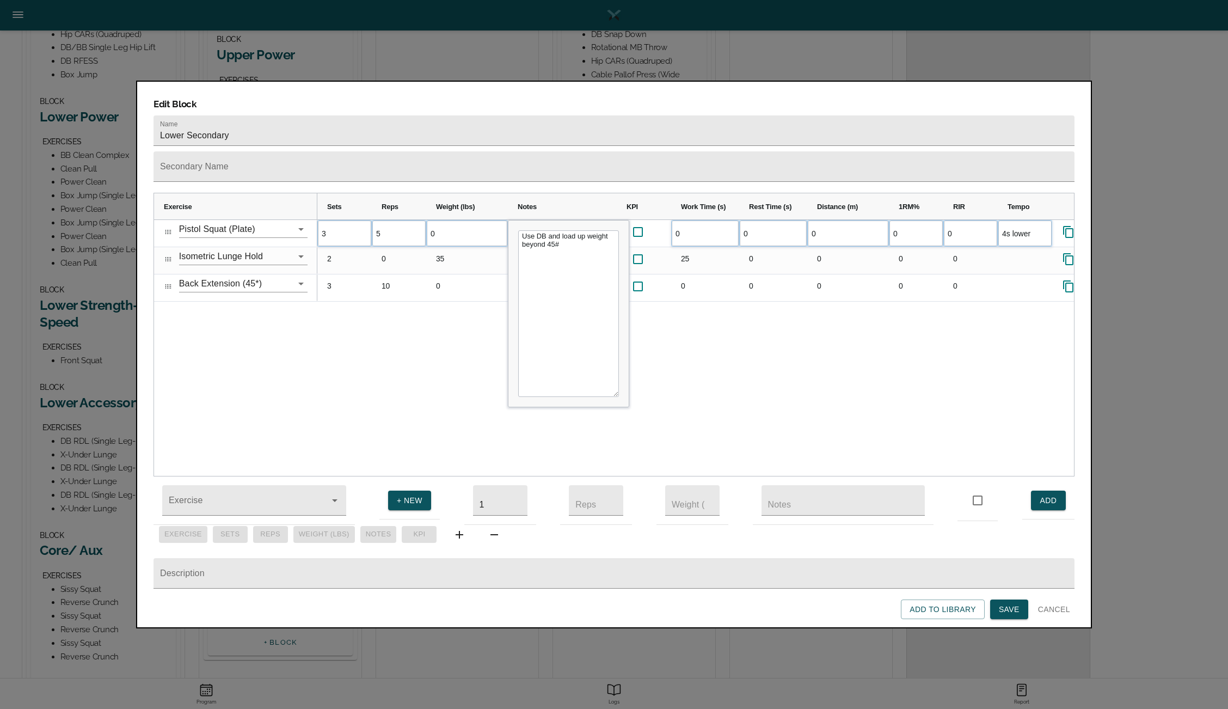
drag, startPoint x: 591, startPoint y: 220, endPoint x: 512, endPoint y: 207, distance: 80.5
click at [512, 220] on div "Use DB and load up weight beyond 45#" at bounding box center [568, 313] width 120 height 186
click at [546, 241] on textarea "Keep neutral spine while pushing ROM as low as you can squat with posture.Reps …" at bounding box center [568, 313] width 101 height 167
click at [547, 239] on textarea "Keep neutral spine while pushing ROM as low as you can squat with posture.Reps …" at bounding box center [568, 313] width 101 height 167
type textarea "Keep neutral spine while pushing ROM as low as you can squat with posture. Reps…"
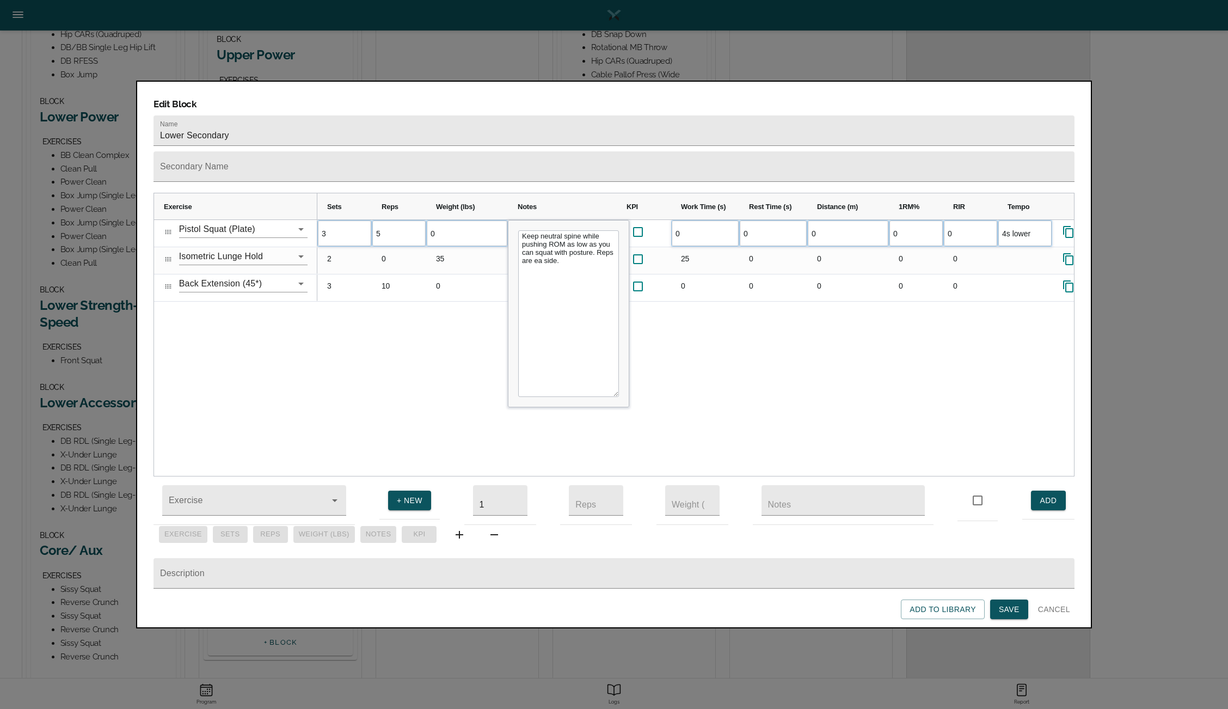
click at [440, 308] on div "3 5 0 Use DB and load up weight beyond 45# 0 0 0 0 0 4s lower" at bounding box center [695, 348] width 757 height 256
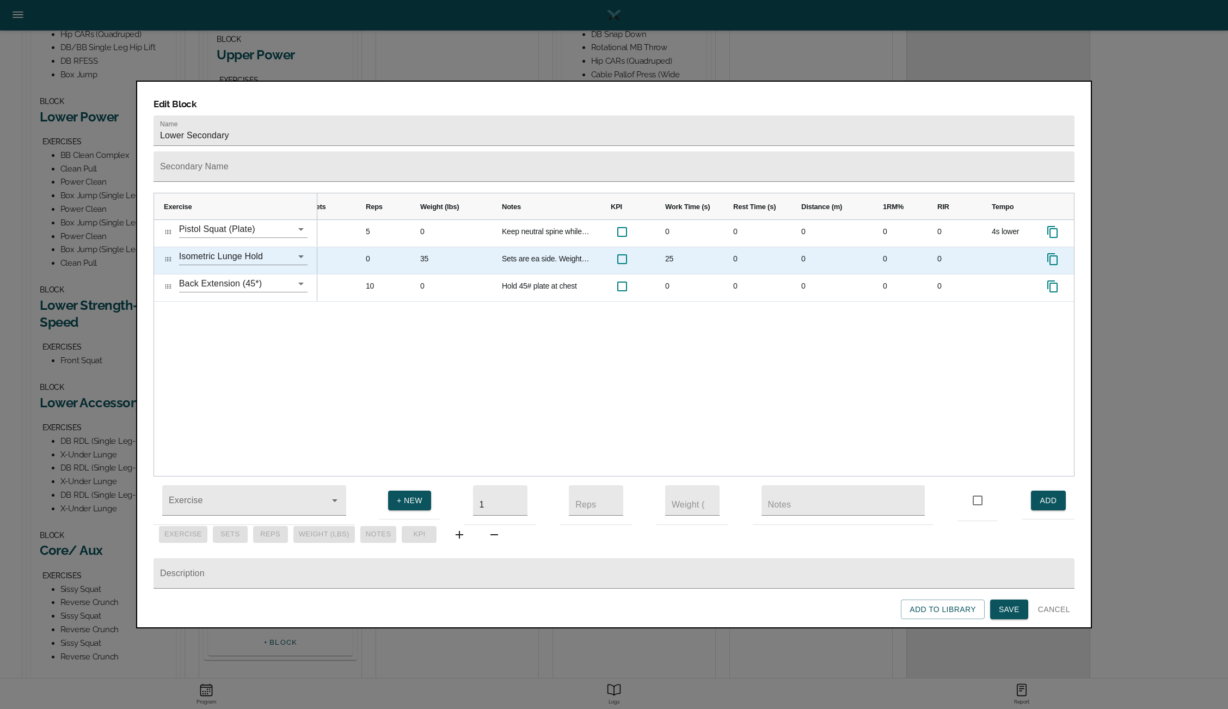
scroll to position [0, 0]
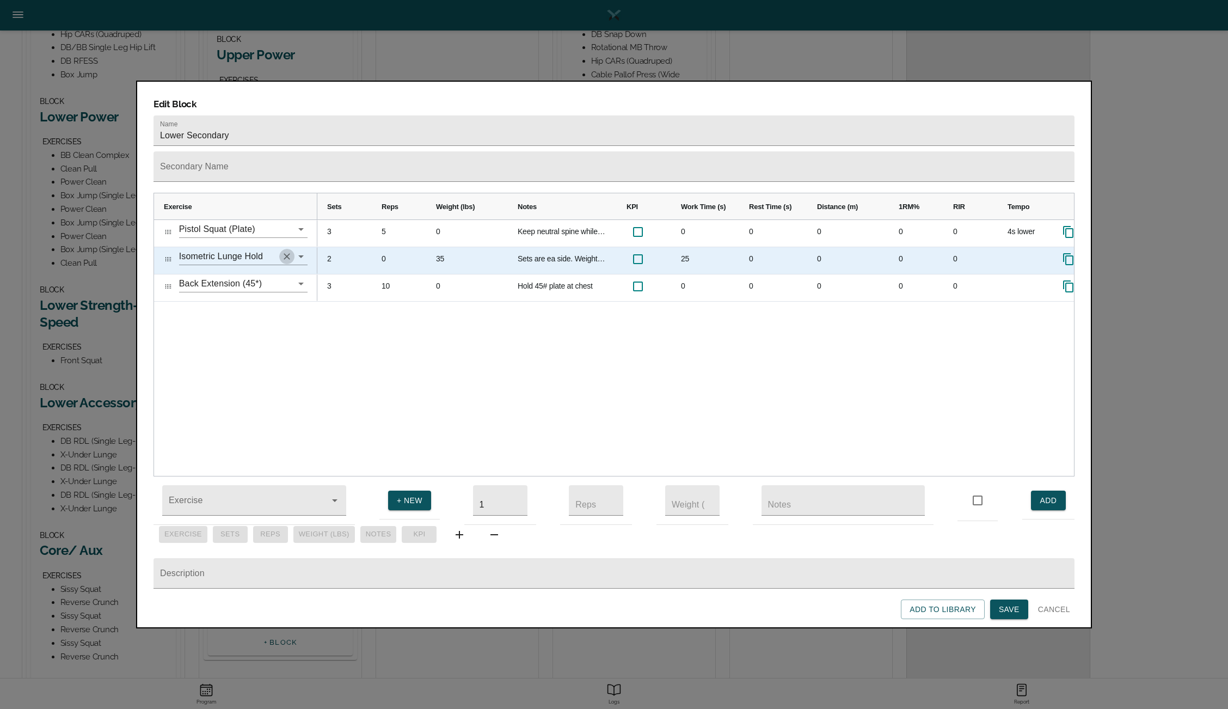
click at [288, 251] on icon "Clear" at bounding box center [286, 256] width 11 height 11
type input "s"
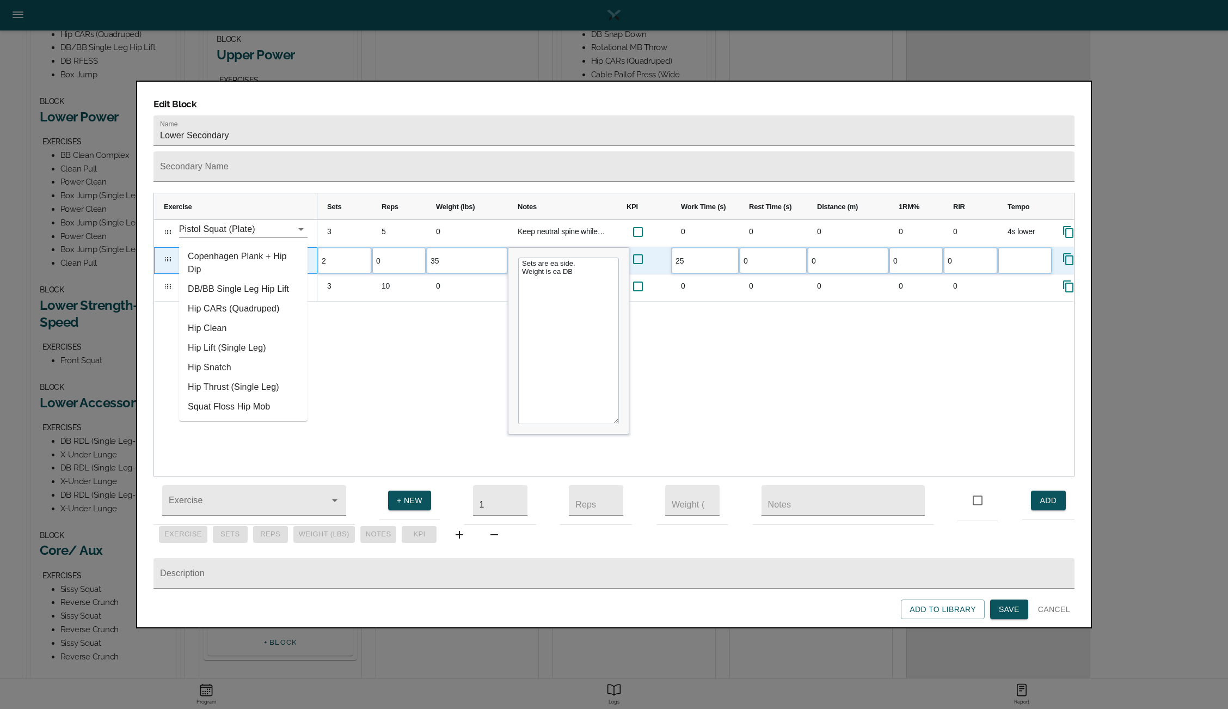
type input "h"
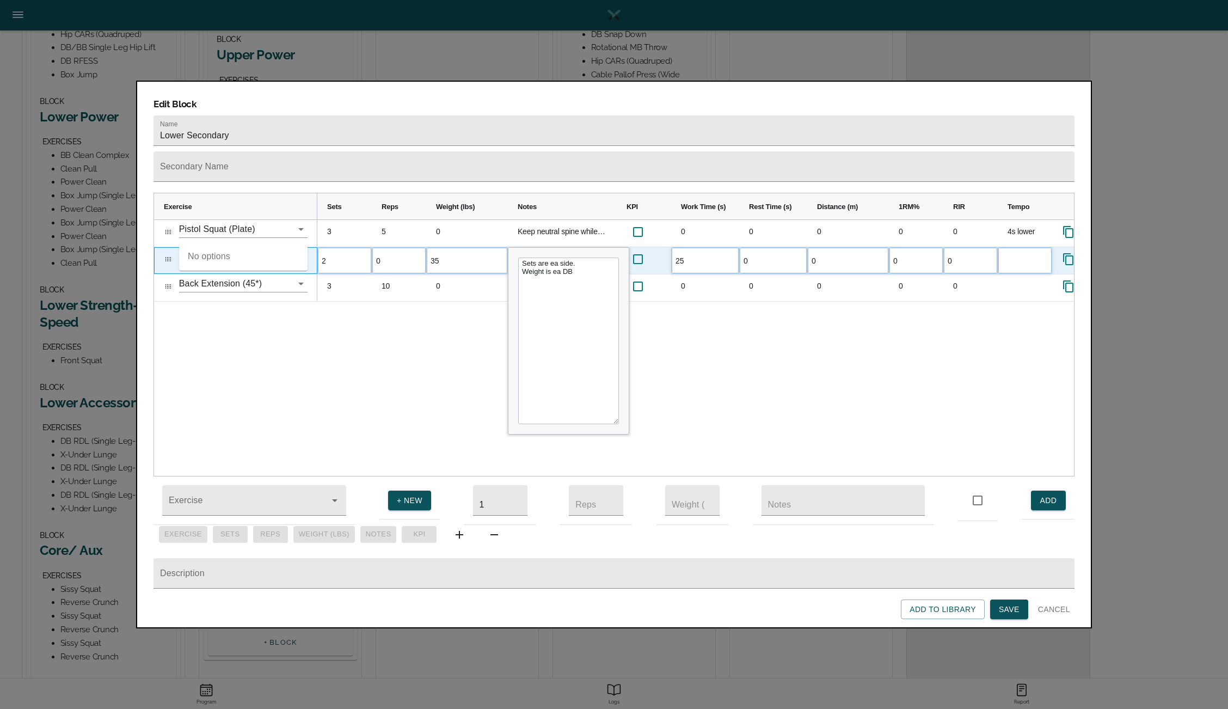
type input "g"
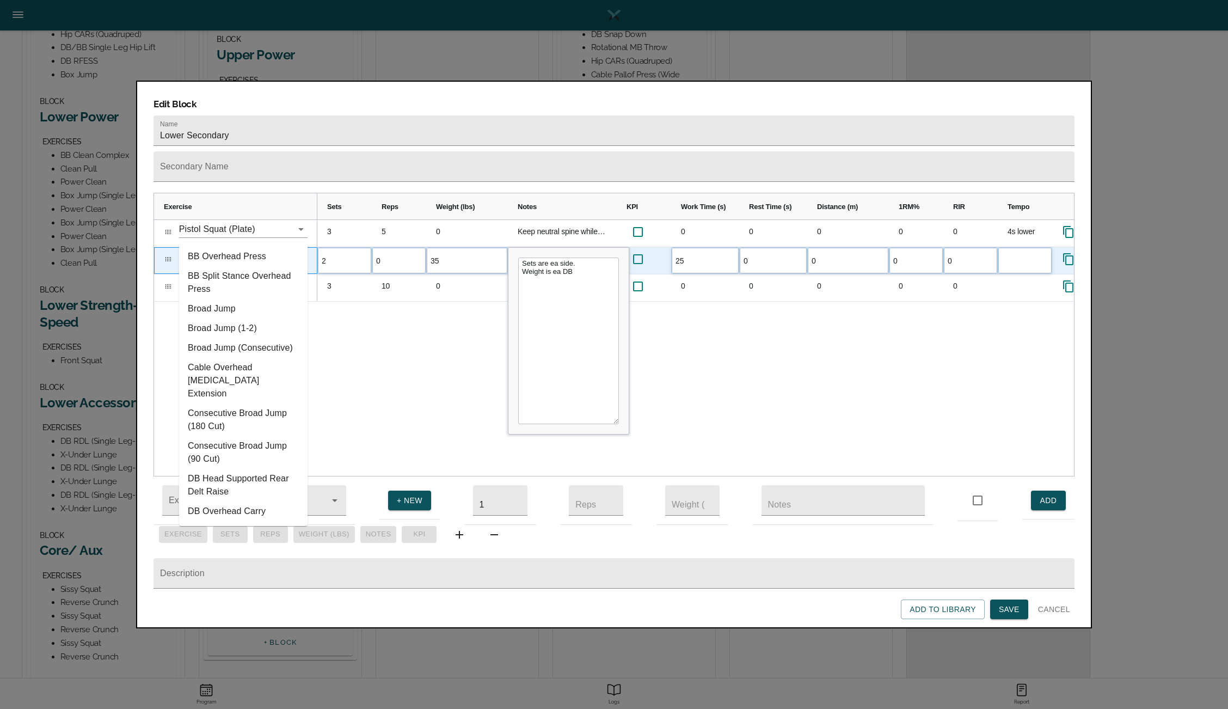
type input "a"
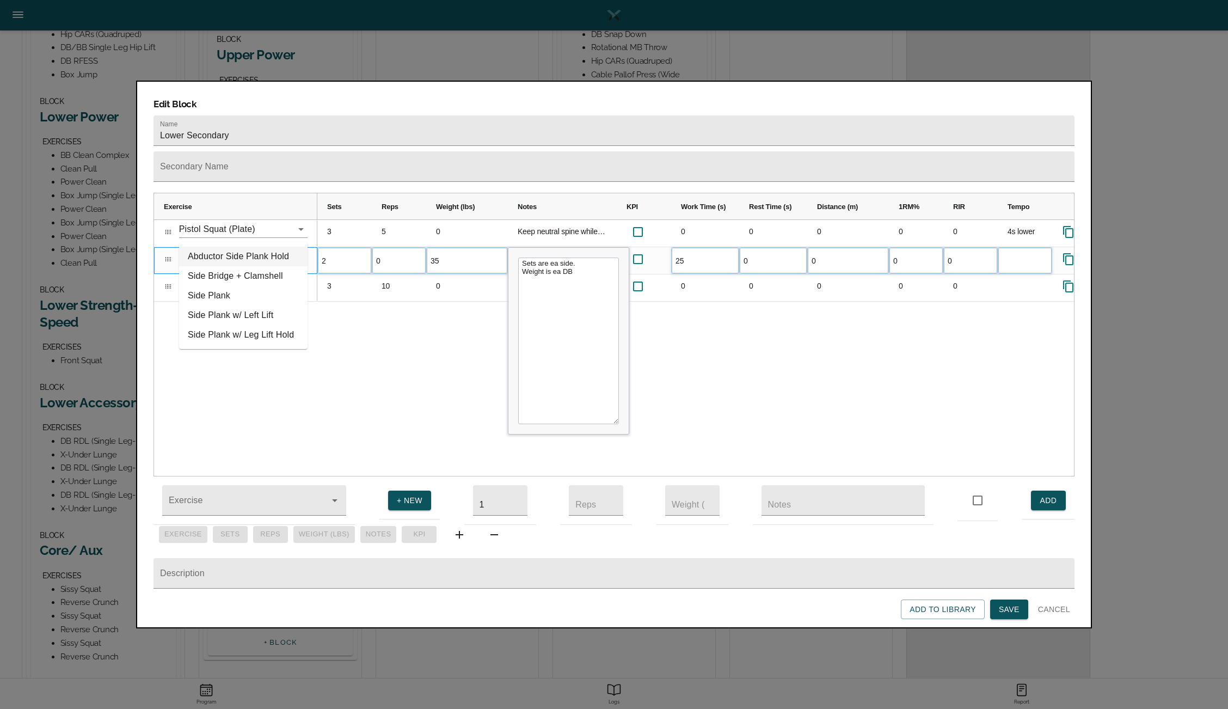
type input "side"
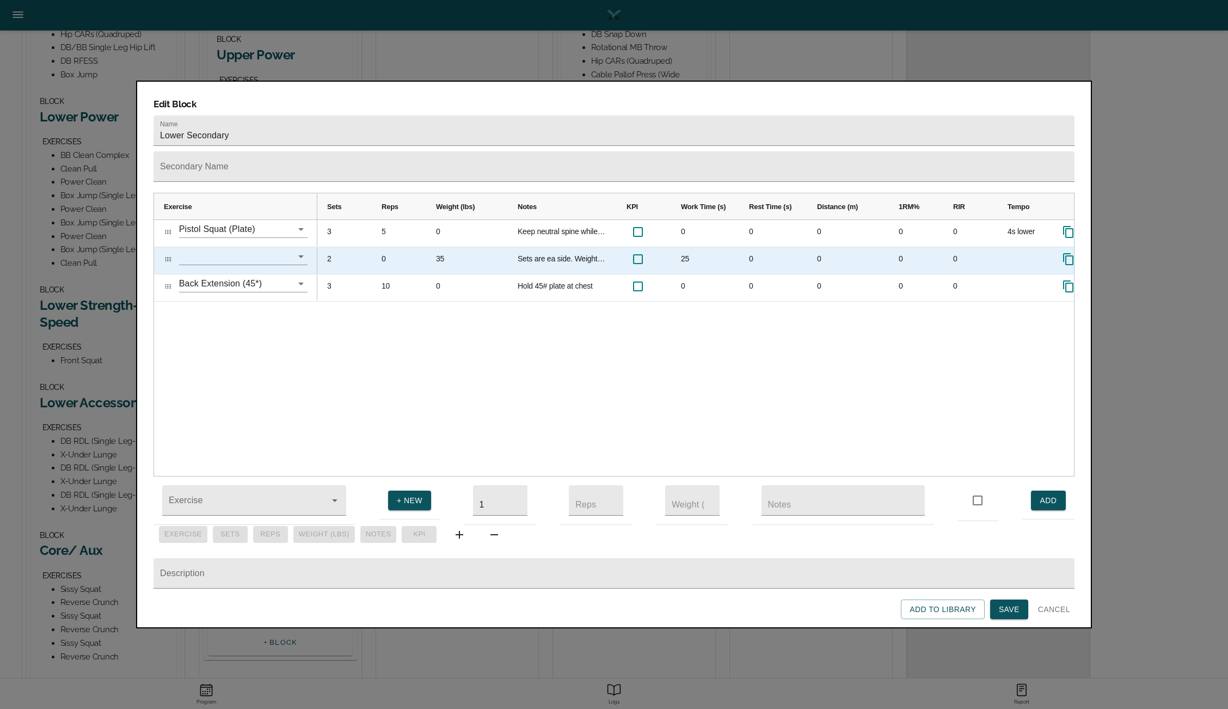
click at [245, 248] on input "text" at bounding box center [228, 256] width 98 height 17
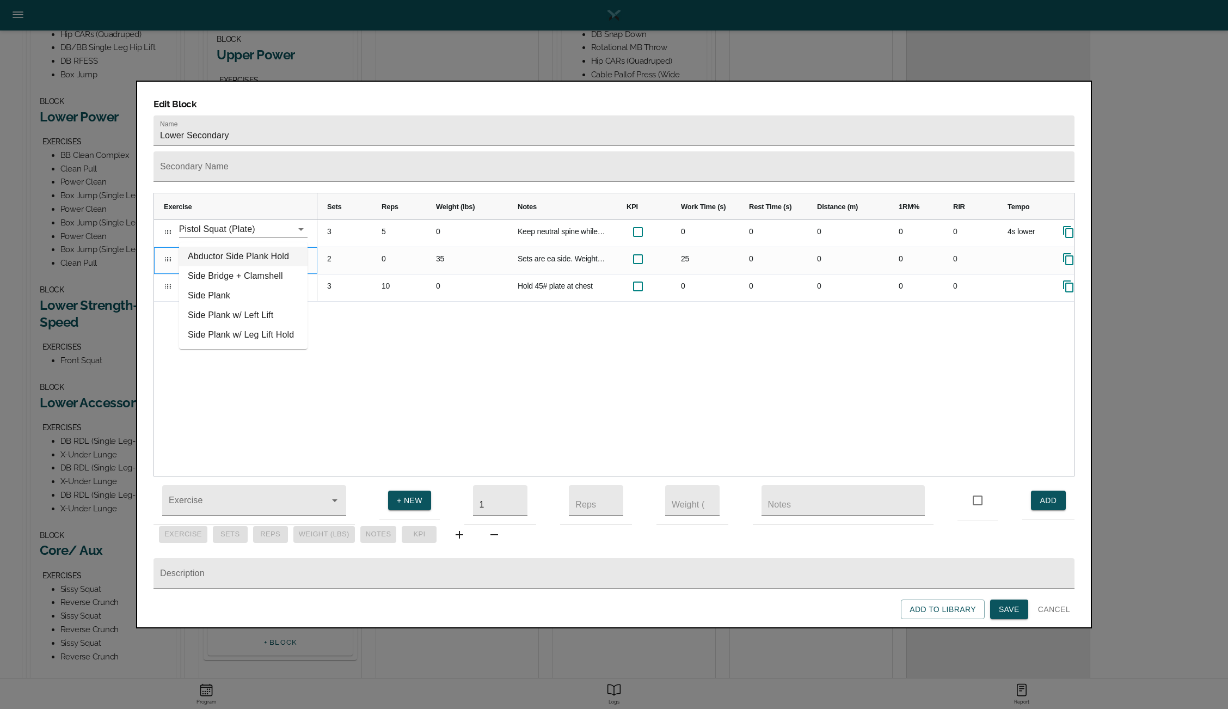
click at [241, 259] on li "Abductor Side Plank Hold" at bounding box center [243, 257] width 128 height 20
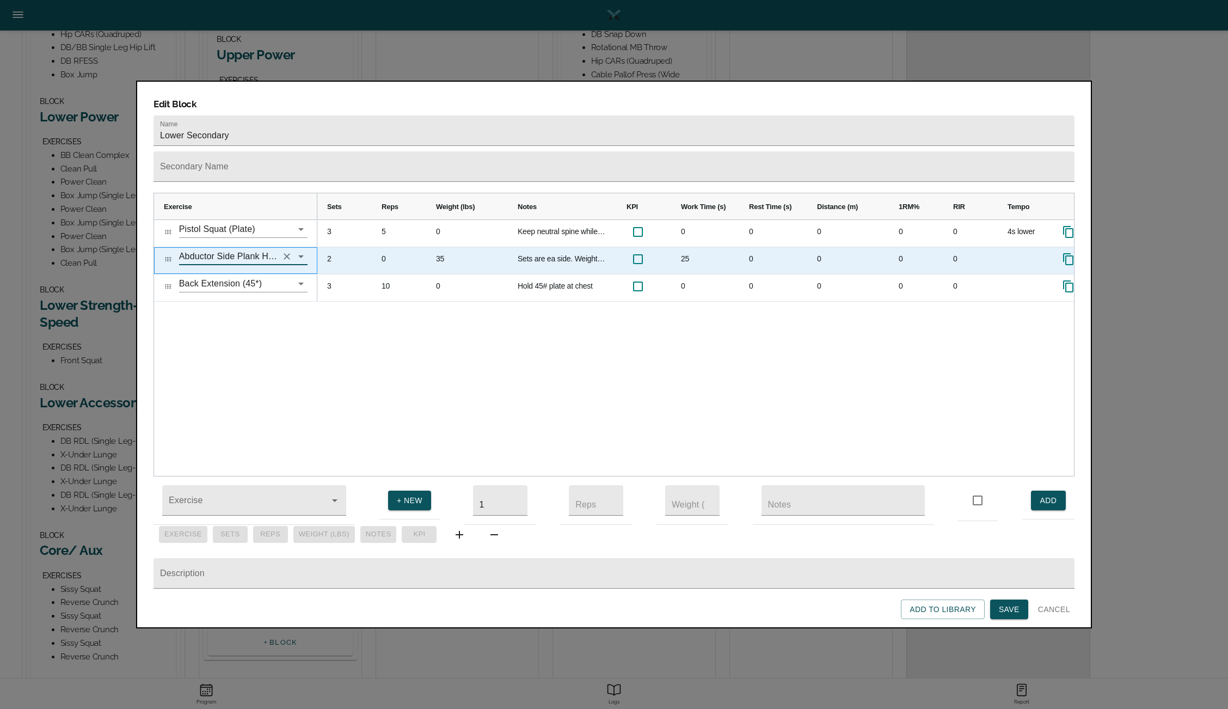
type input "Abductor Side Plank Hold"
click at [445, 247] on div "35" at bounding box center [467, 260] width 82 height 27
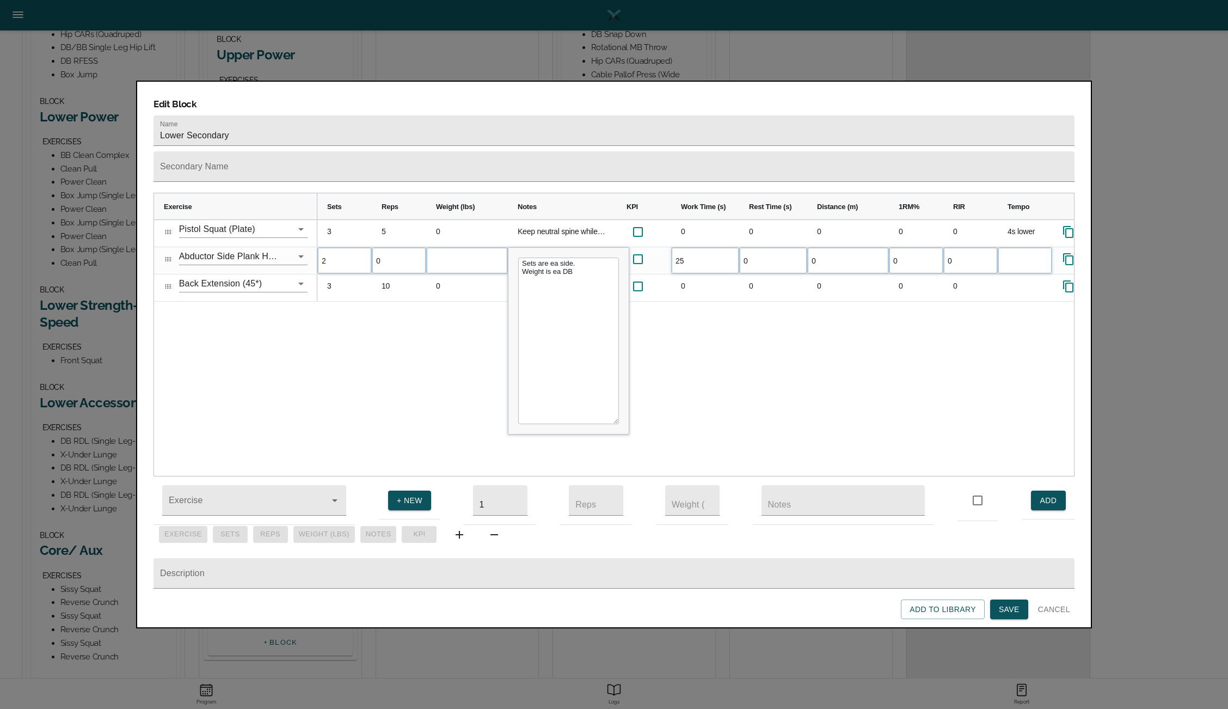
click at [339, 298] on div "3 5 0 Keep neutral spine while pushing ROM as low as you can squat with posture…" at bounding box center [695, 348] width 757 height 256
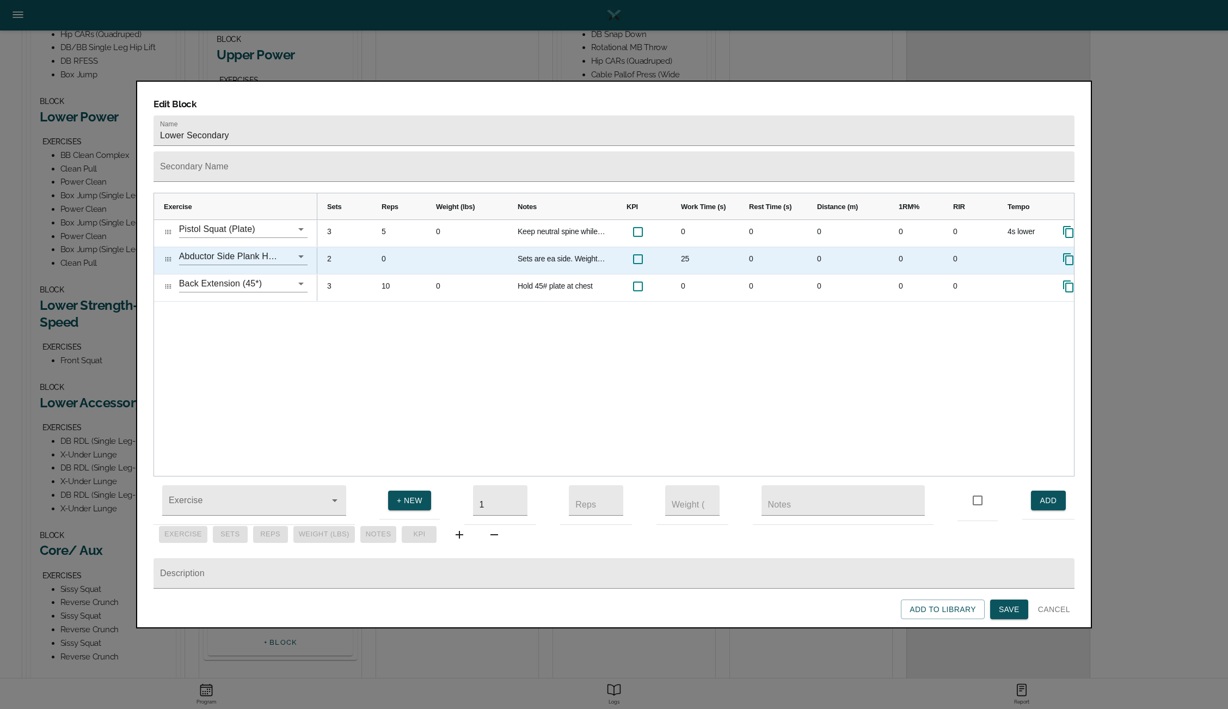
click at [386, 247] on div "0" at bounding box center [399, 260] width 54 height 27
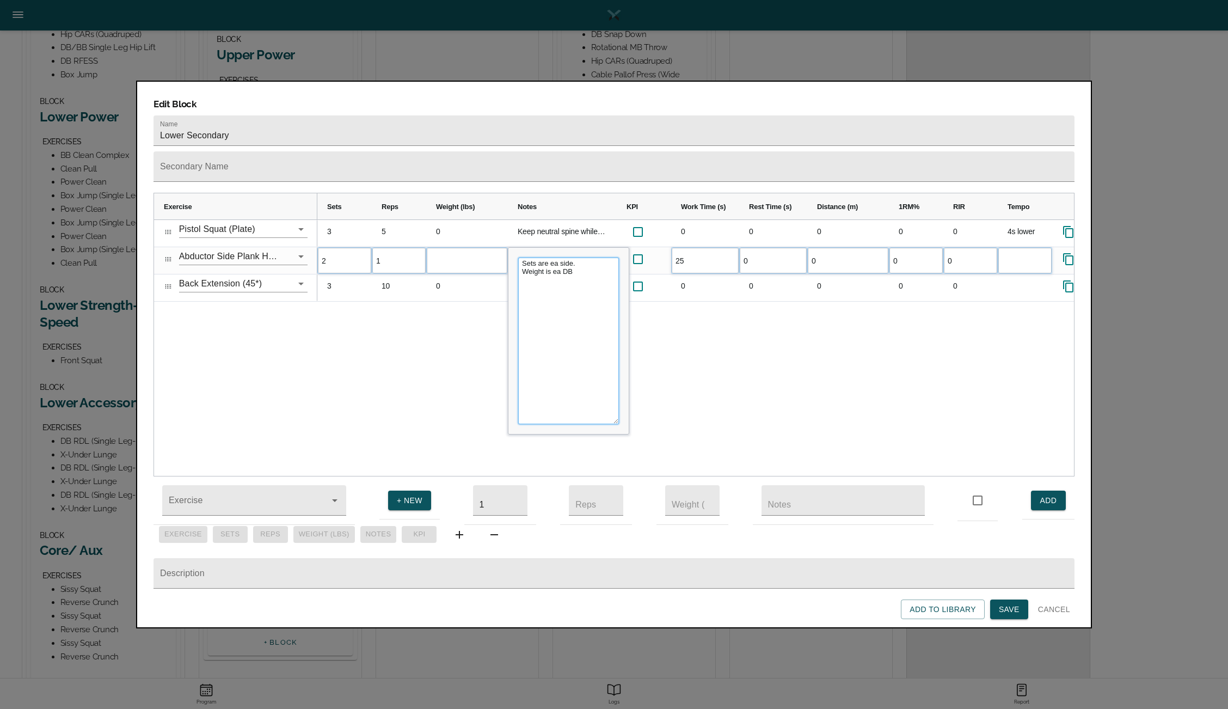
drag, startPoint x: 587, startPoint y: 250, endPoint x: 521, endPoint y: 234, distance: 67.3
click at [521, 257] on textarea "Sets are ea side. Weight is ea DB" at bounding box center [568, 340] width 101 height 167
type textarea "R"
type textarea "S"
type textarea "Reps are ea side."
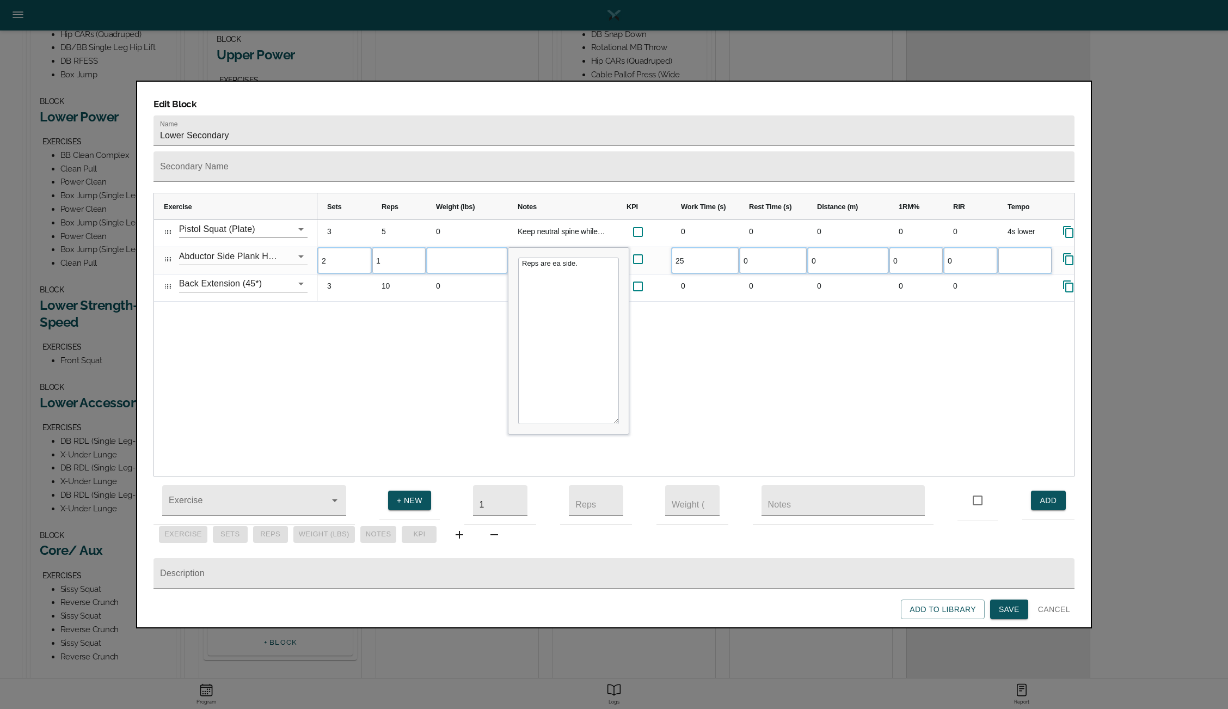
click at [462, 293] on div "3 5 0 Keep neutral spine while pushing ROM as low as you can squat with posture…" at bounding box center [695, 348] width 757 height 256
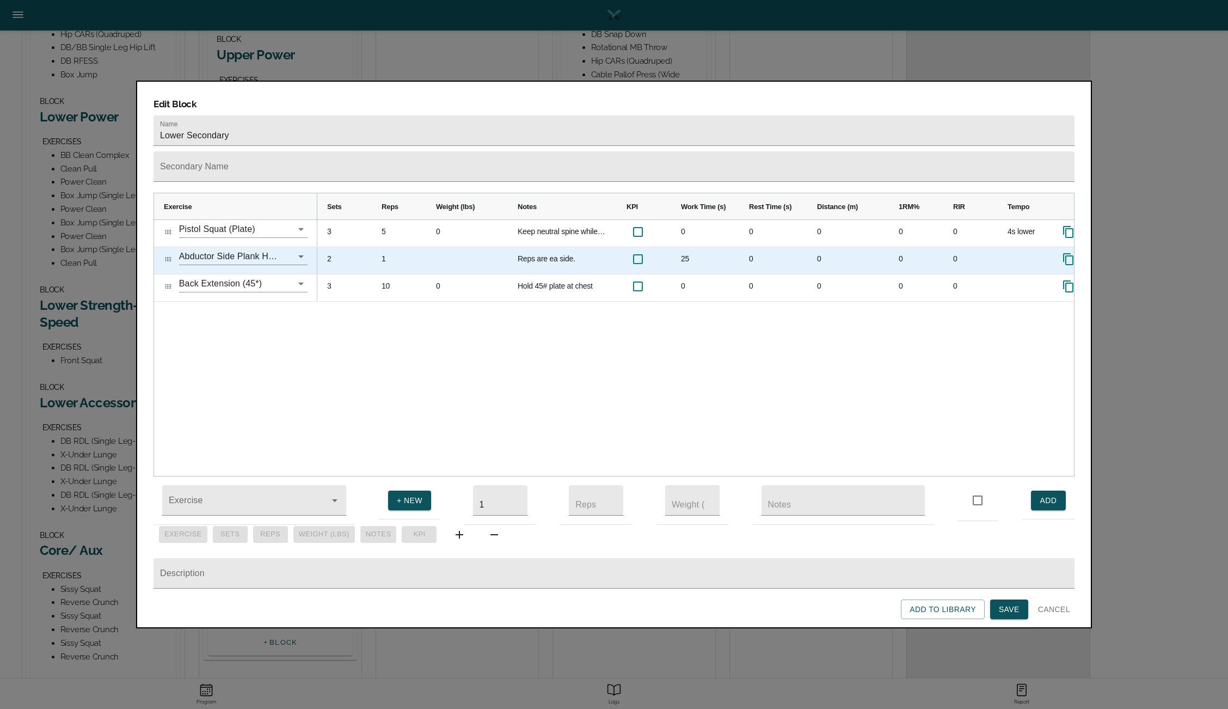
click at [328, 247] on div "2" at bounding box center [344, 260] width 54 height 27
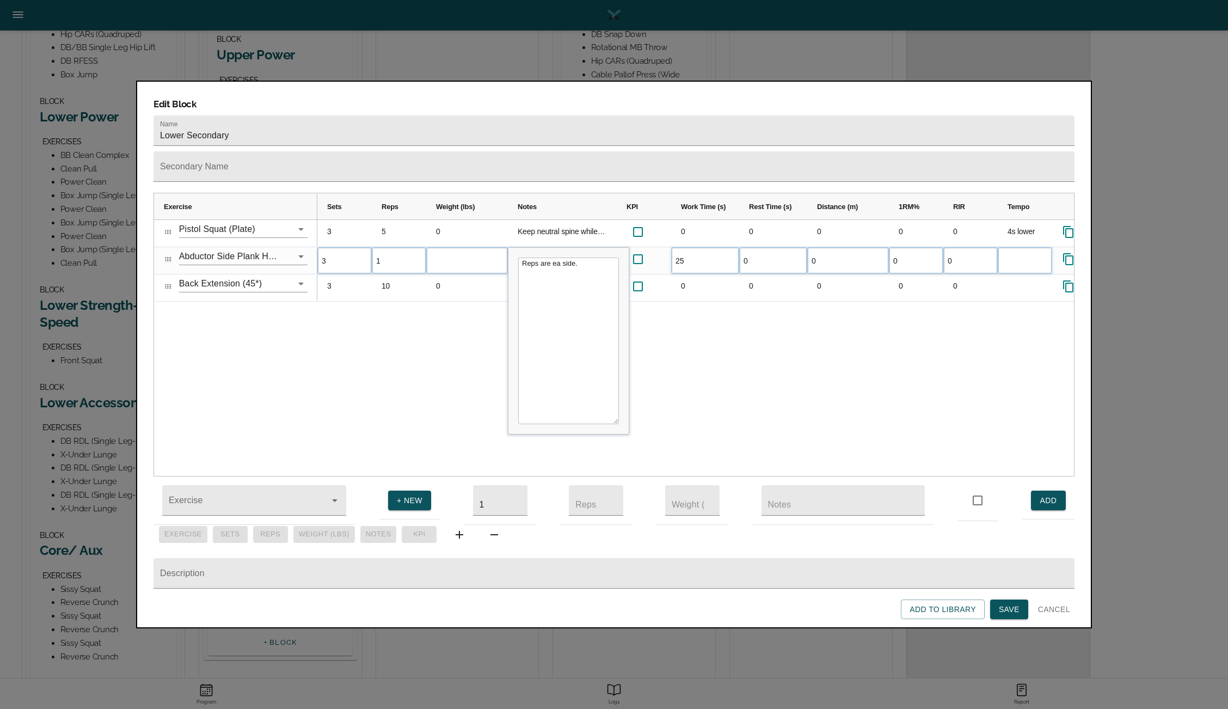
click at [378, 316] on div "3 5 0 Keep neutral spine while pushing ROM as low as you can squat with posture…" at bounding box center [695, 348] width 757 height 256
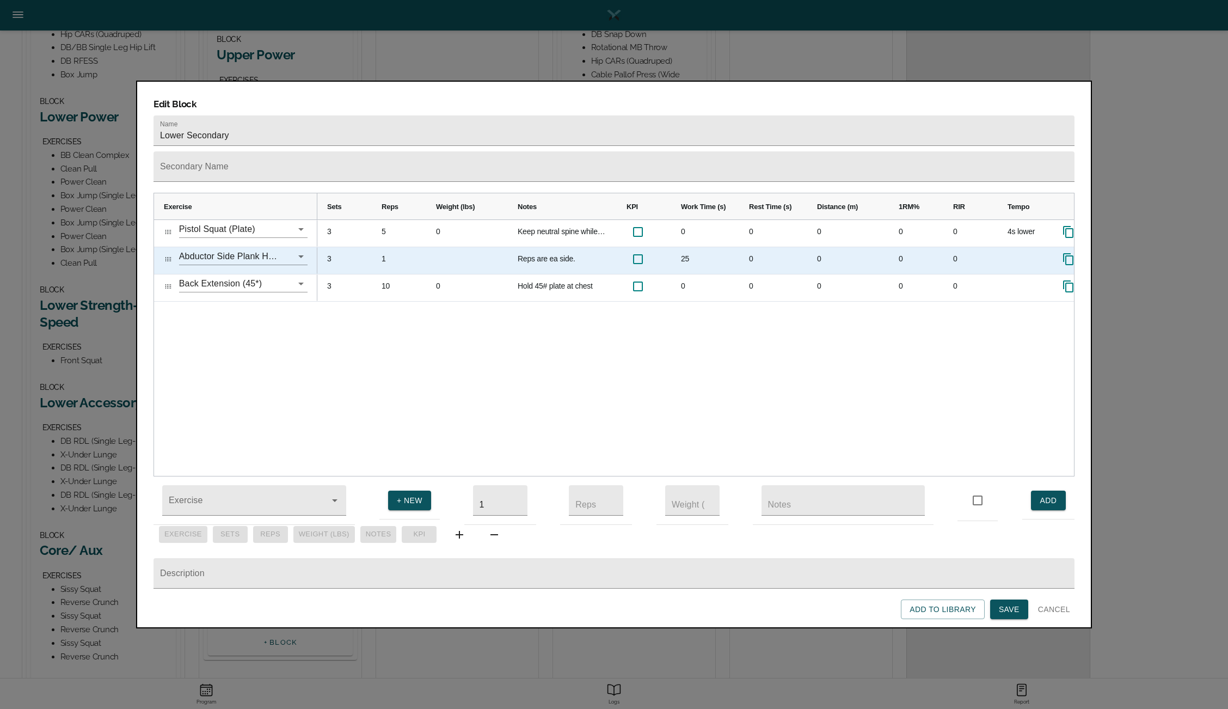
click at [684, 247] on div "25" at bounding box center [705, 260] width 68 height 27
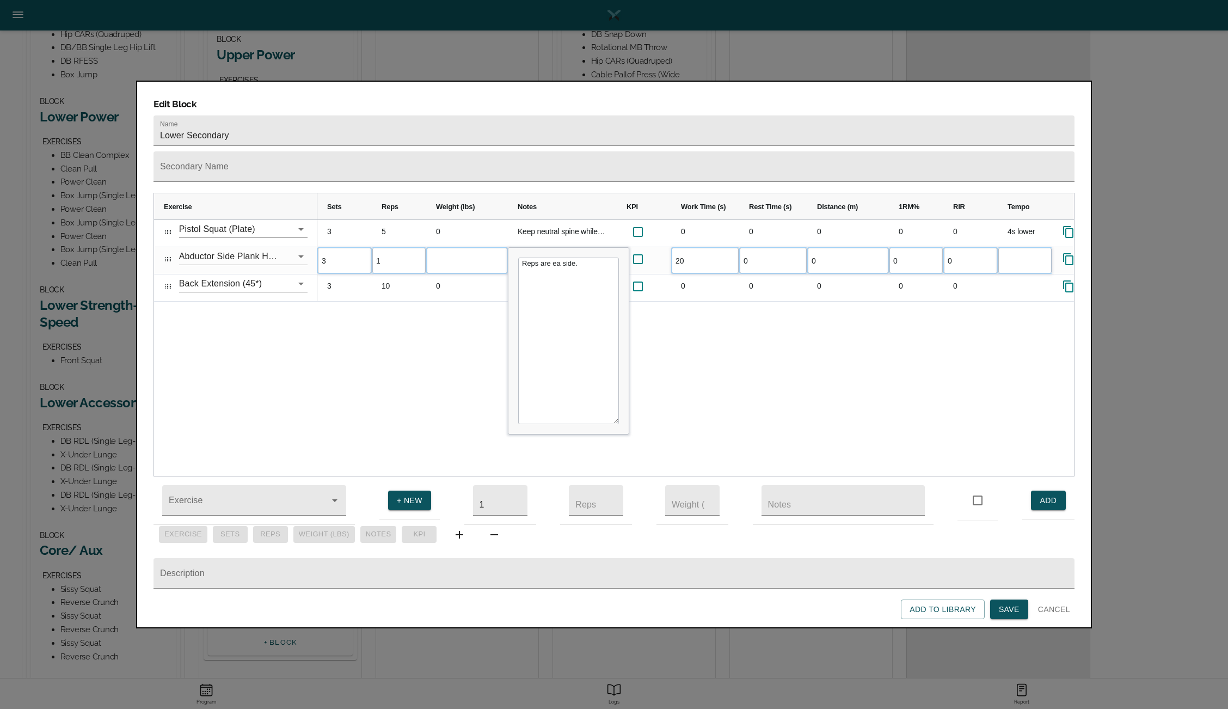
click at [728, 340] on div "3 5 0 Keep neutral spine while pushing ROM as low as you can squat with posture…" at bounding box center [695, 348] width 757 height 256
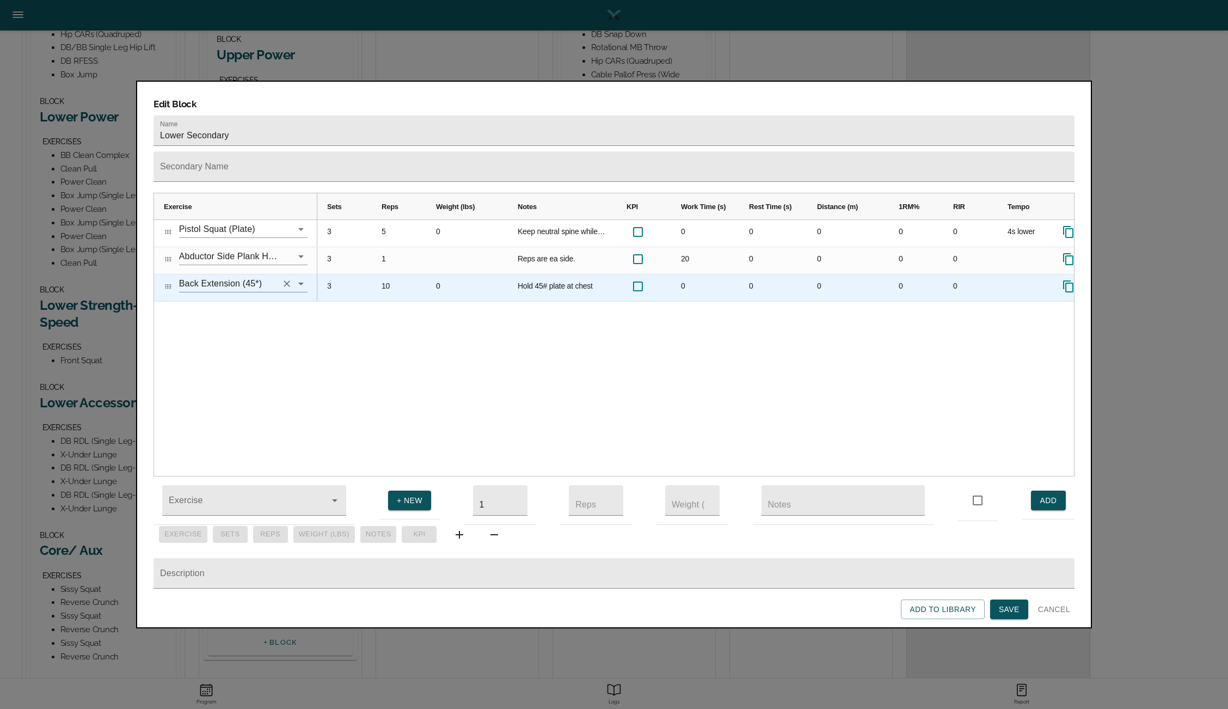
click at [286, 280] on icon "Clear" at bounding box center [287, 283] width 7 height 7
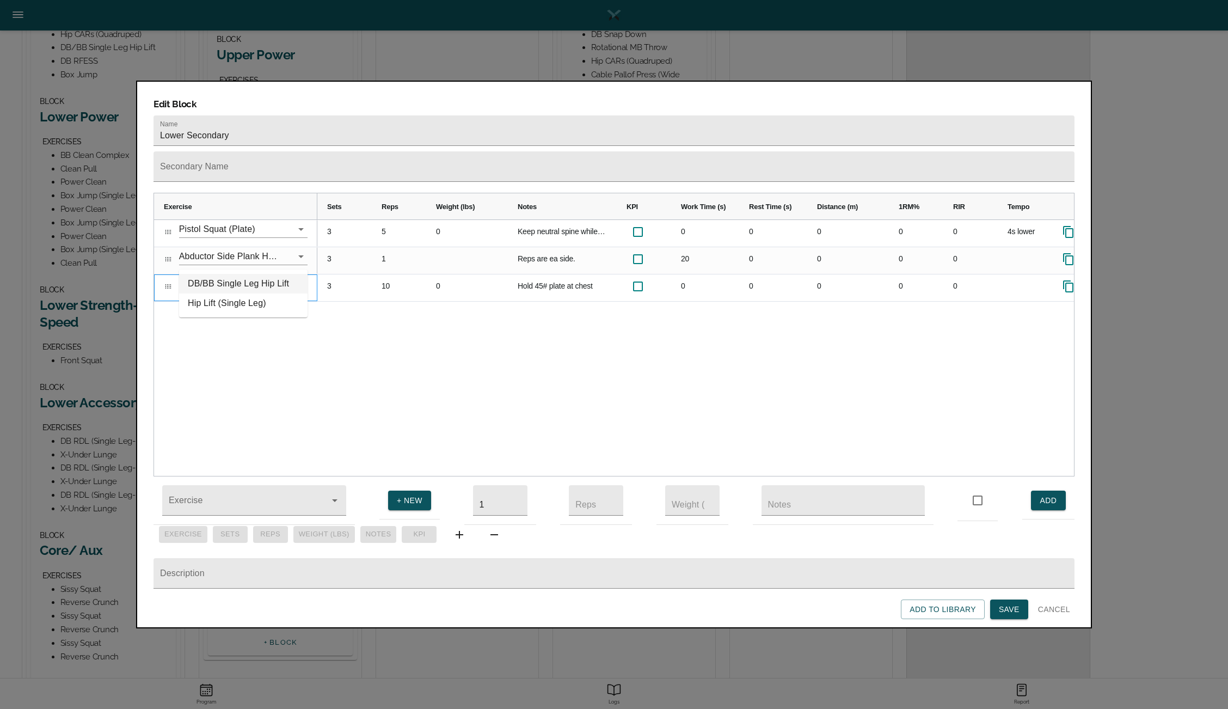
click at [226, 283] on li "DB/BB Single Leg Hip Lift" at bounding box center [243, 284] width 128 height 20
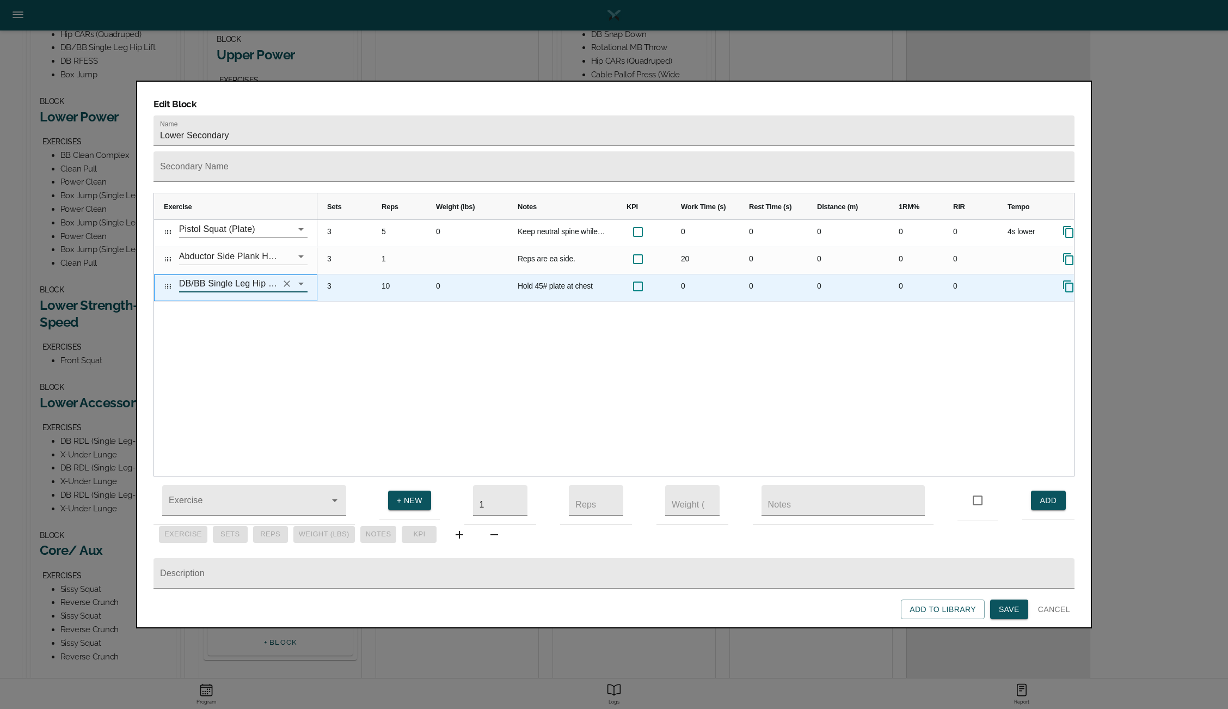
type input "DB/BB Single Leg Hip Lift"
click at [382, 274] on div "10" at bounding box center [399, 287] width 54 height 27
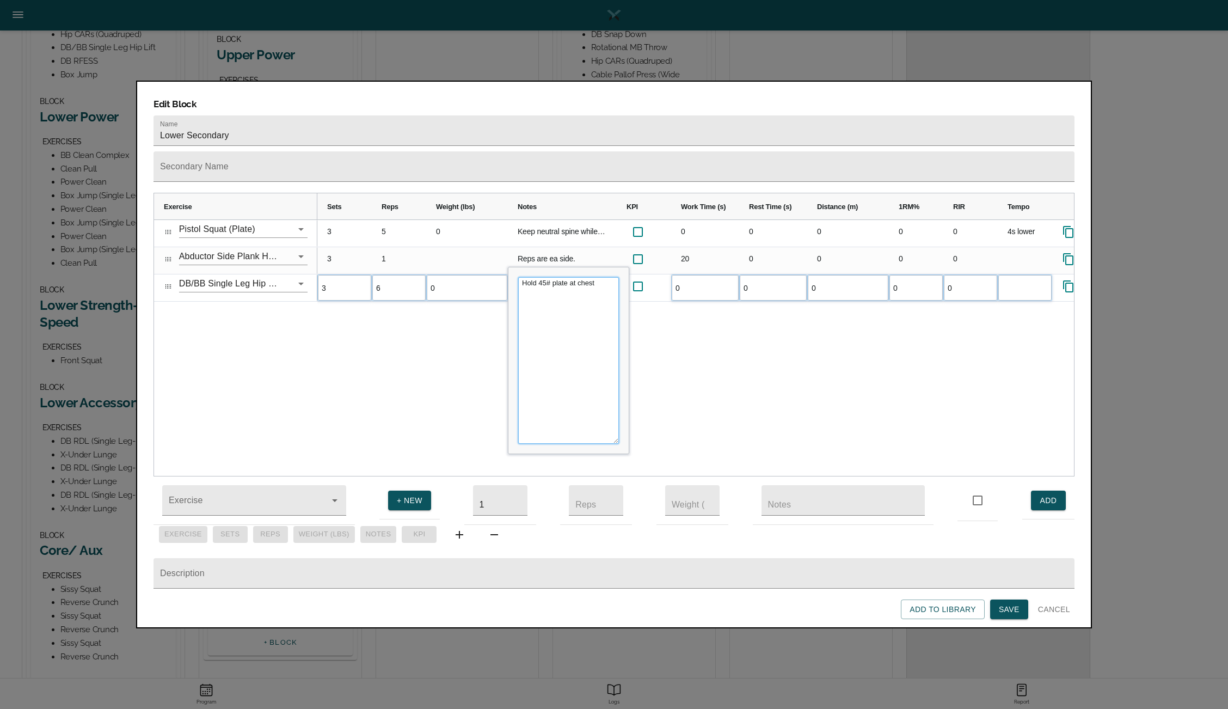
click at [550, 285] on textarea "Hold 45# plate at chest" at bounding box center [568, 360] width 101 height 167
type textarea "Use DB as able. Keep ribs down and push through the heel."
click at [663, 325] on div "3 5 0 Keep neutral spine while pushing ROM as low as you can squat with posture…" at bounding box center [695, 348] width 757 height 256
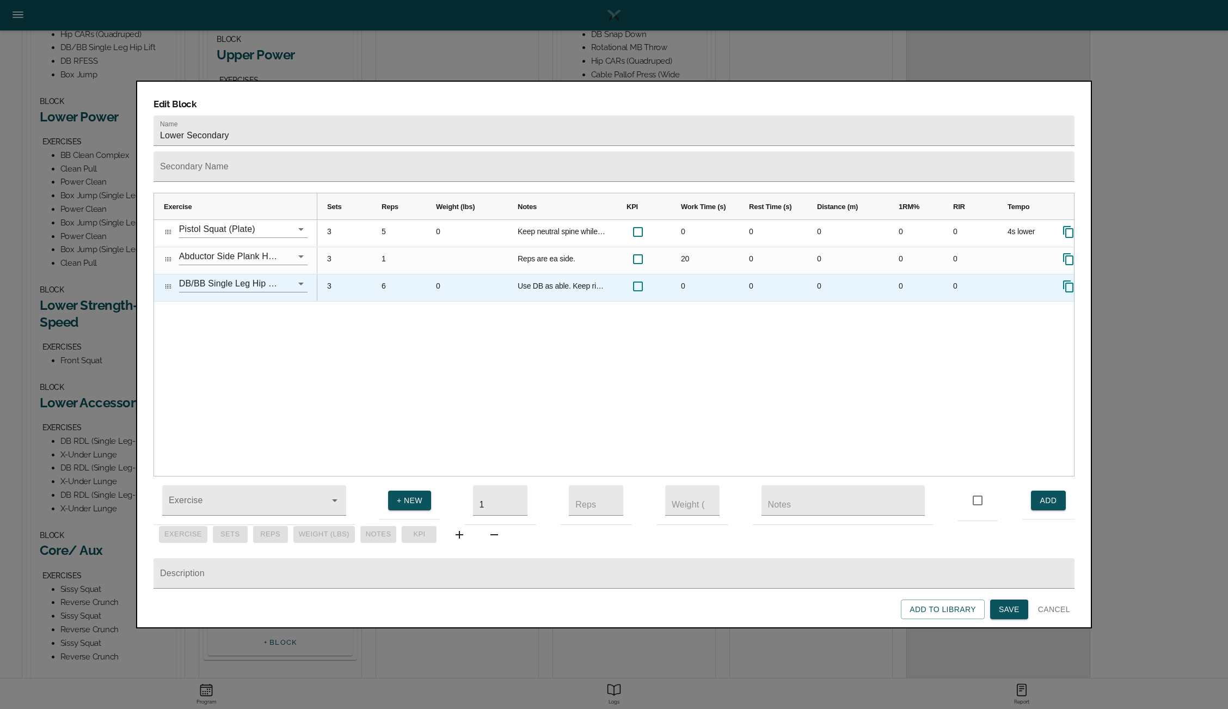
click at [1028, 274] on div "Press SPACE to select this row." at bounding box center [1025, 287] width 54 height 27
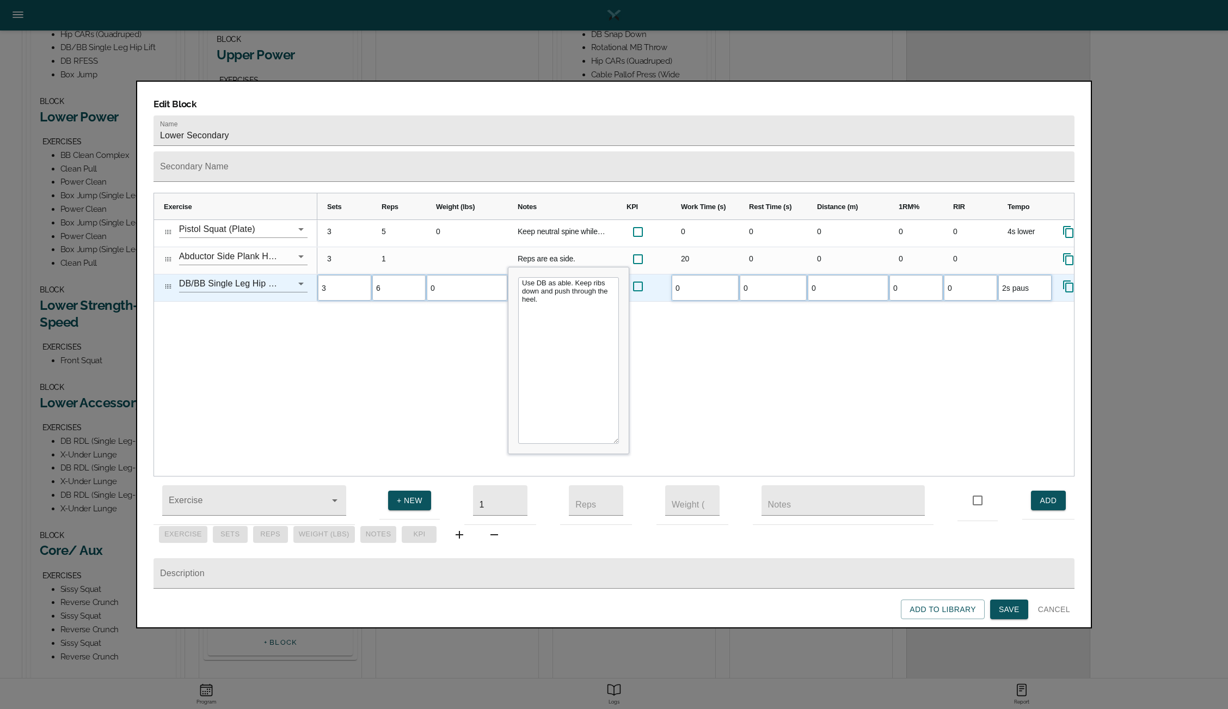
type input "2s pause"
click at [927, 336] on div "3 5 0 Keep neutral spine while pushing ROM as low as you can squat with posture…" at bounding box center [695, 348] width 757 height 256
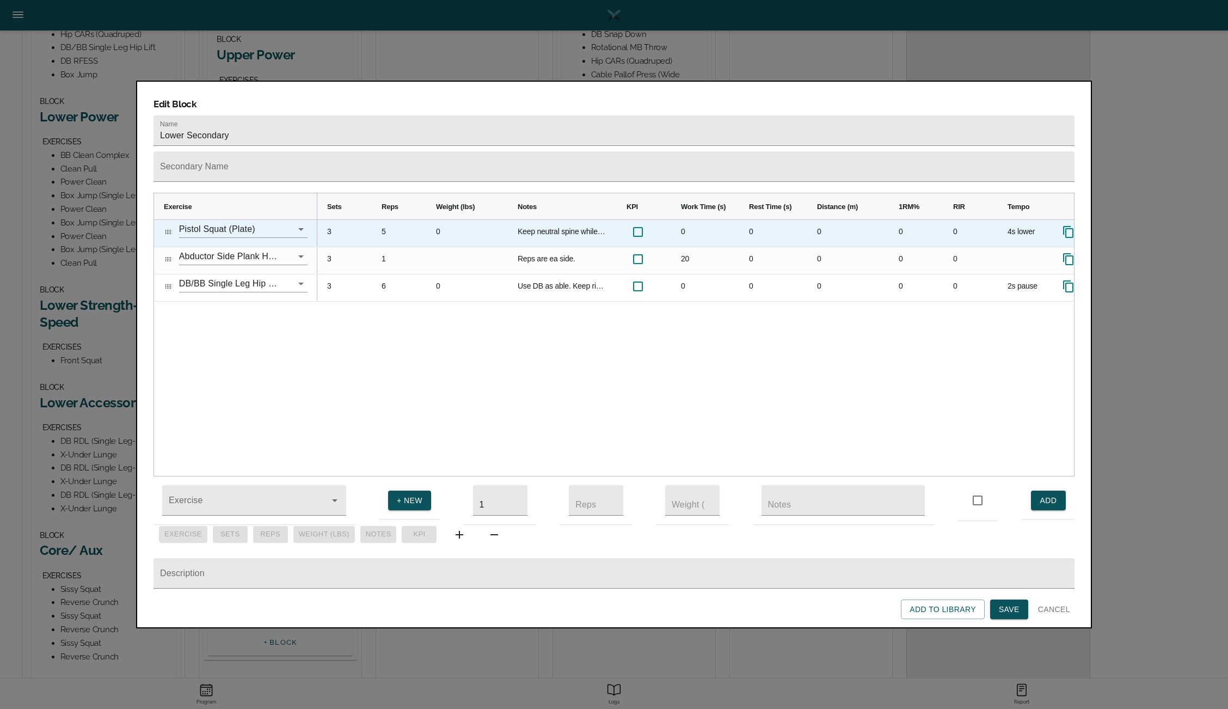
click at [1067, 225] on icon "Press SPACE to select this row." at bounding box center [1068, 231] width 13 height 13
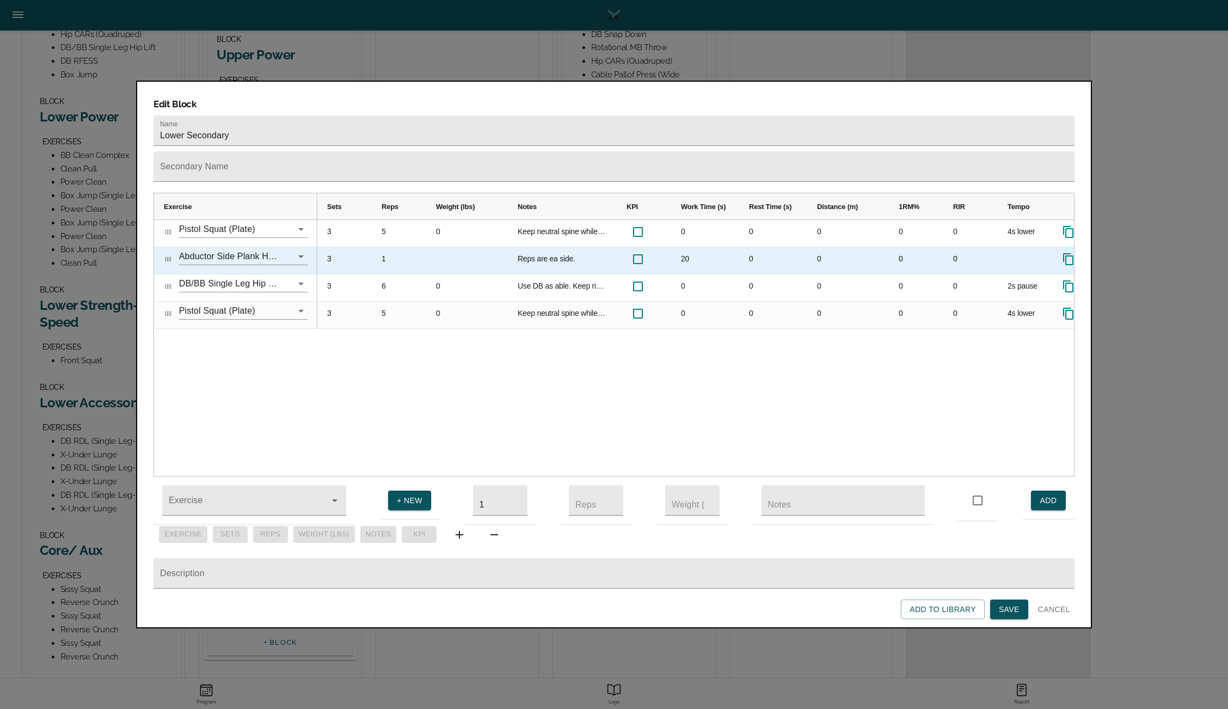
click at [1068, 253] on icon "Press SPACE to select this row." at bounding box center [1068, 259] width 13 height 13
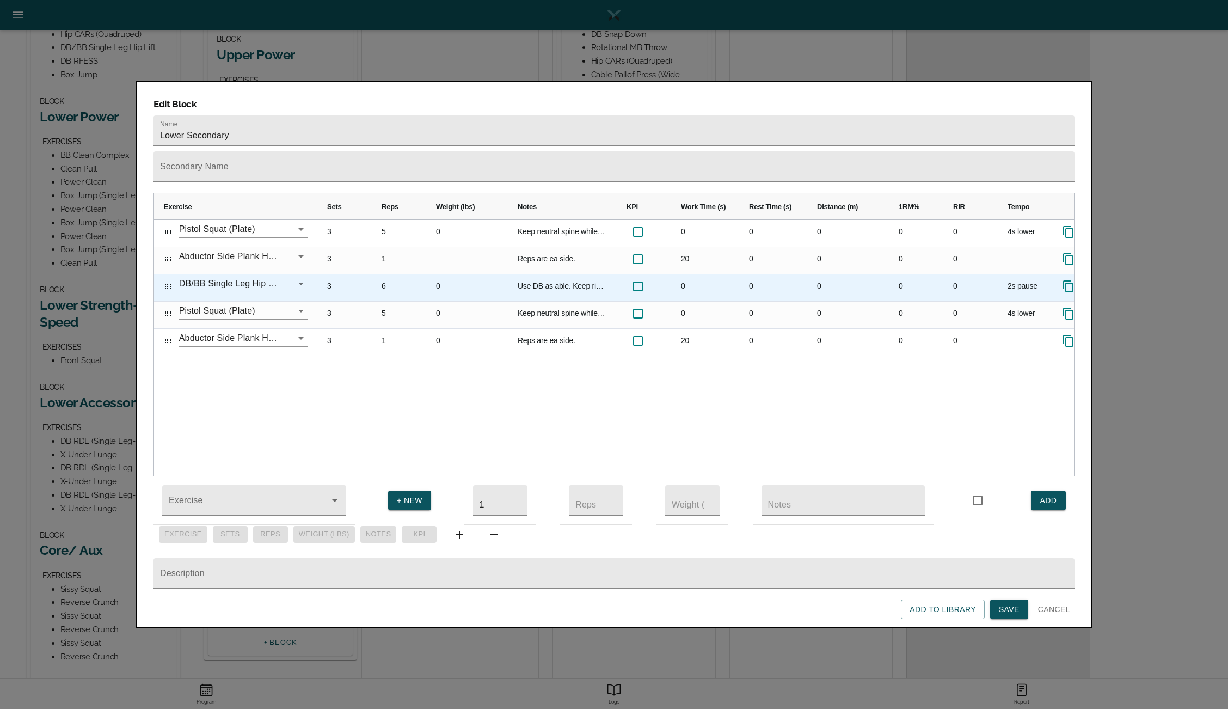
click at [1066, 280] on icon "Press SPACE to select this row." at bounding box center [1068, 286] width 10 height 12
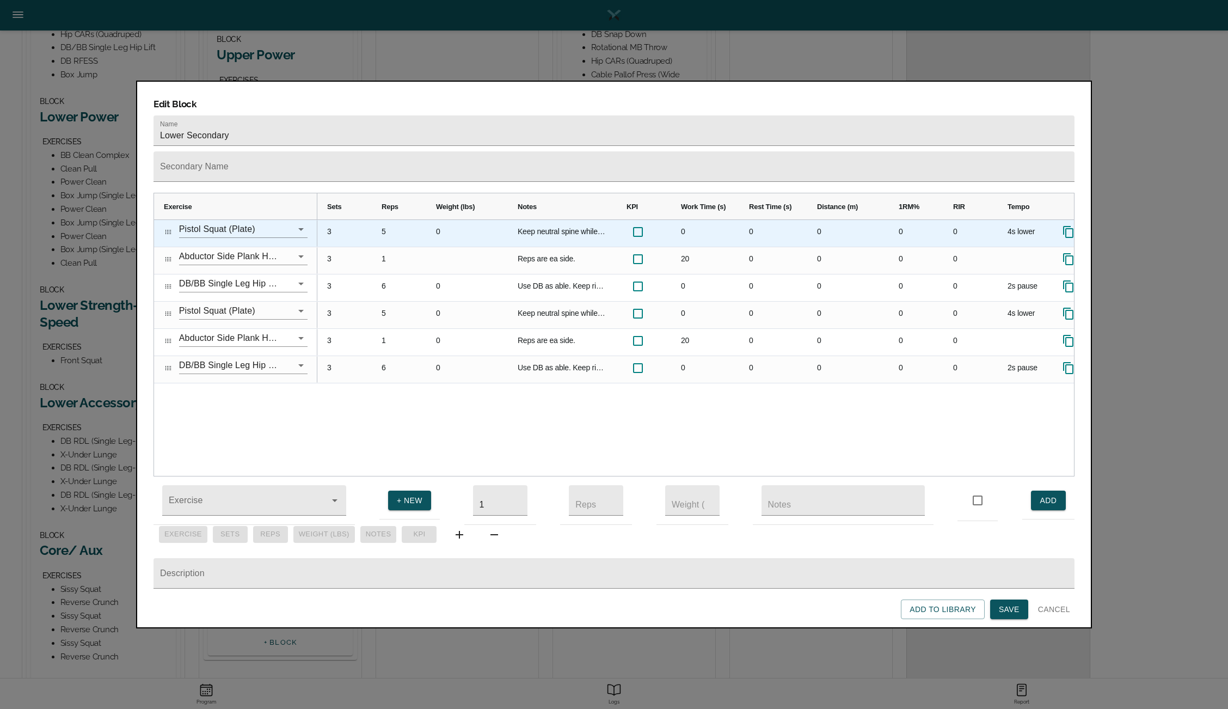
click at [1067, 225] on icon "Press SPACE to select this row." at bounding box center [1068, 231] width 13 height 13
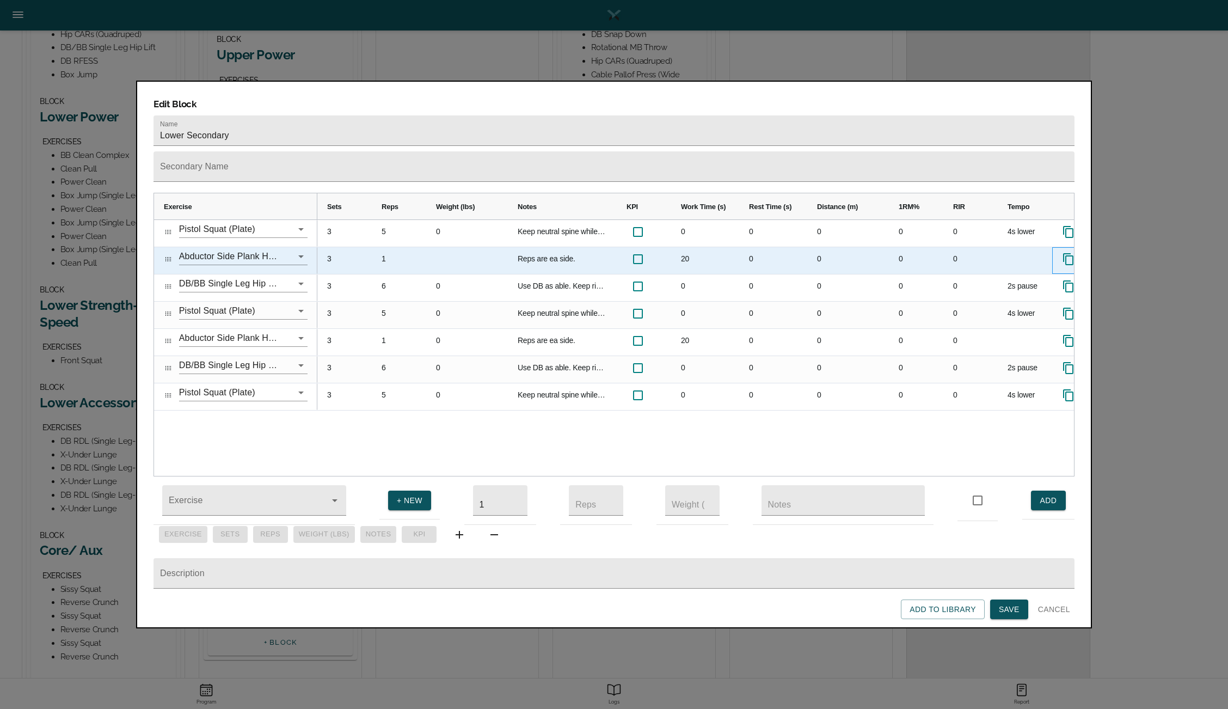
click at [1067, 253] on icon "Press SPACE to select this row." at bounding box center [1068, 259] width 13 height 13
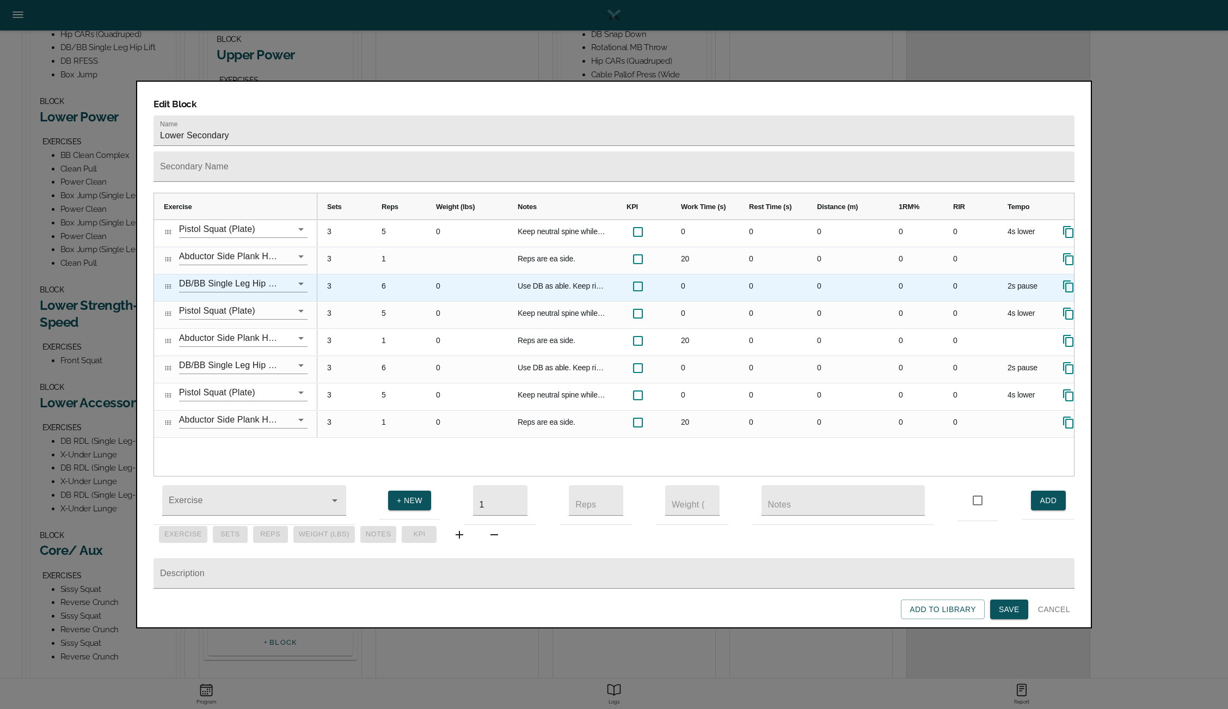
click at [1066, 280] on icon "Press SPACE to select this row." at bounding box center [1068, 286] width 10 height 12
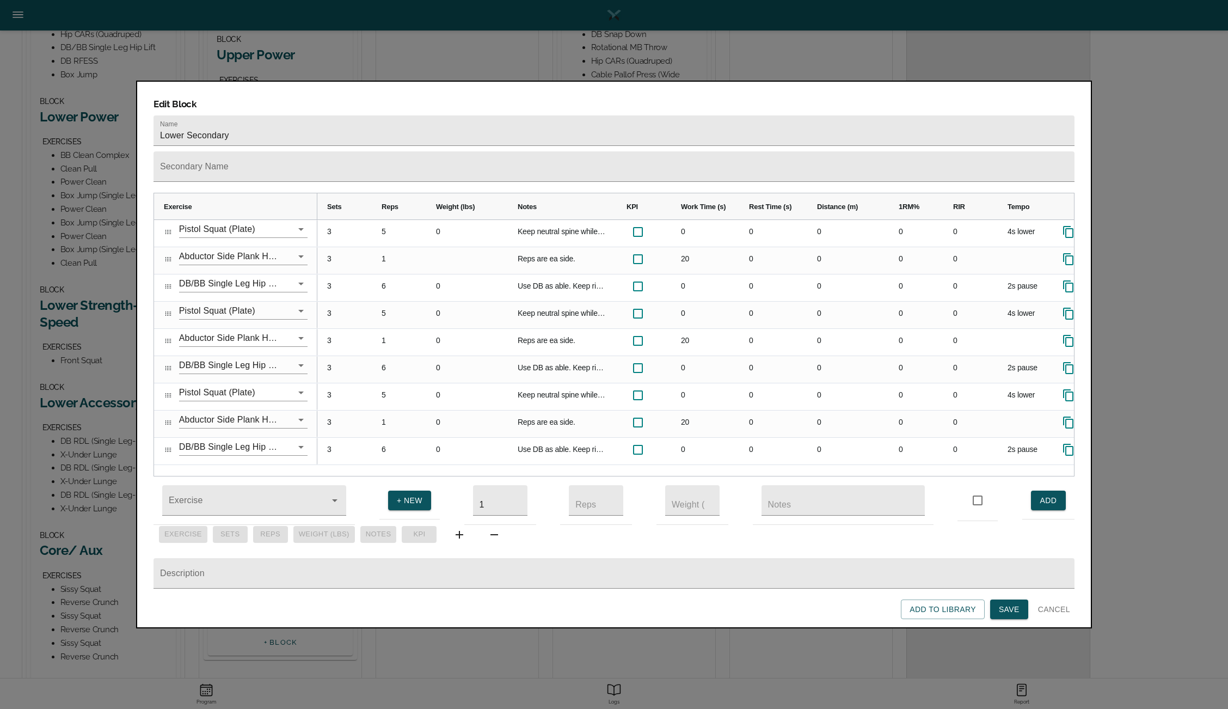
click at [1005, 613] on span "Save" at bounding box center [1009, 609] width 21 height 14
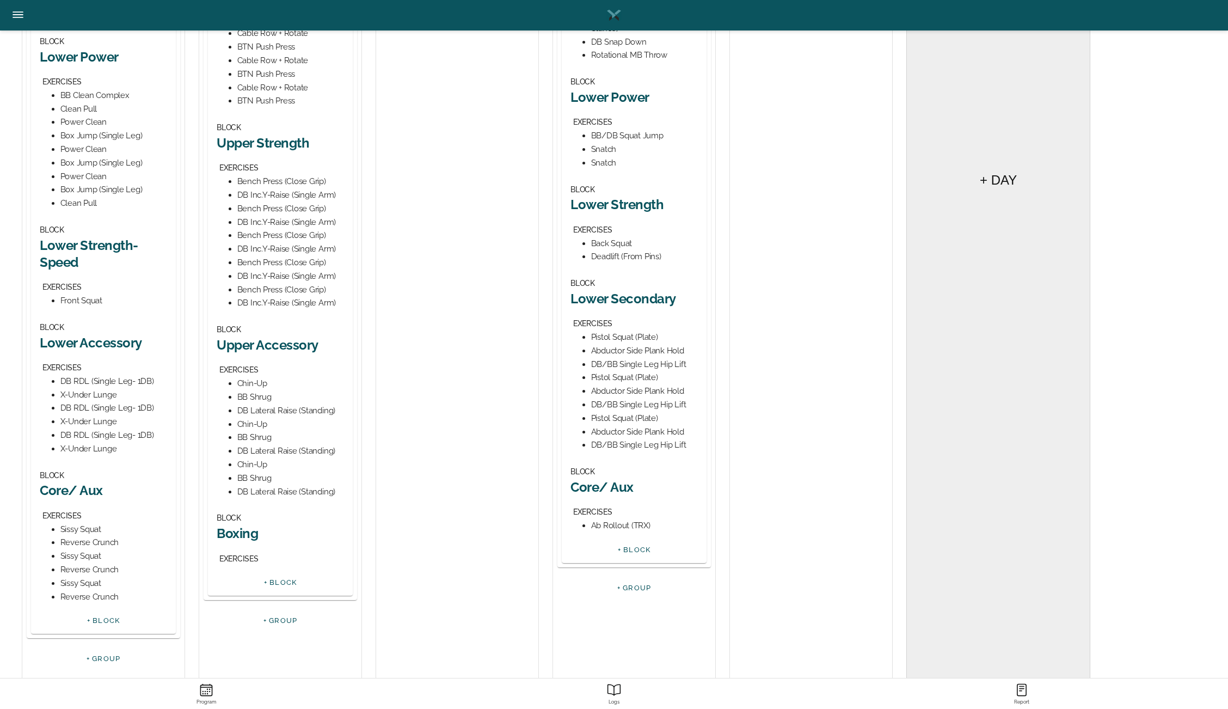
scroll to position [475, 0]
click at [607, 480] on h2 "Core/ Aux" at bounding box center [633, 486] width 127 height 17
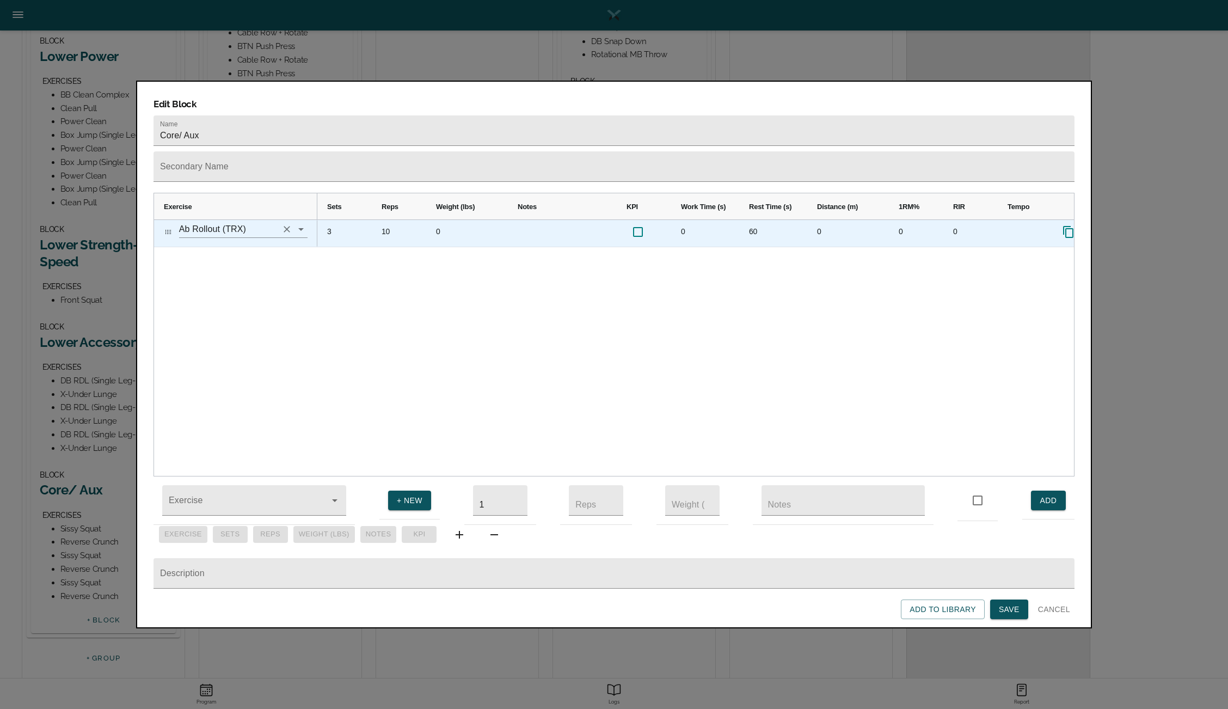
click at [286, 224] on icon "Clear" at bounding box center [286, 229] width 11 height 11
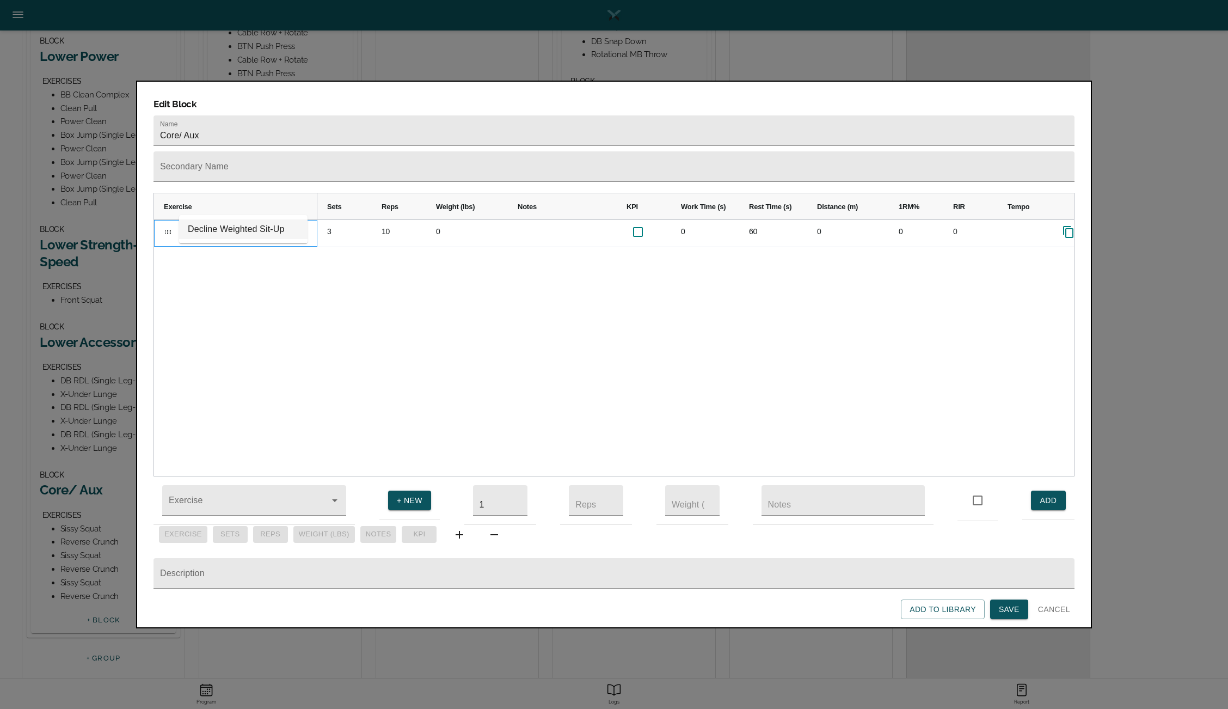
click at [257, 231] on li "Decline Weighted Sit-Up" at bounding box center [243, 229] width 128 height 20
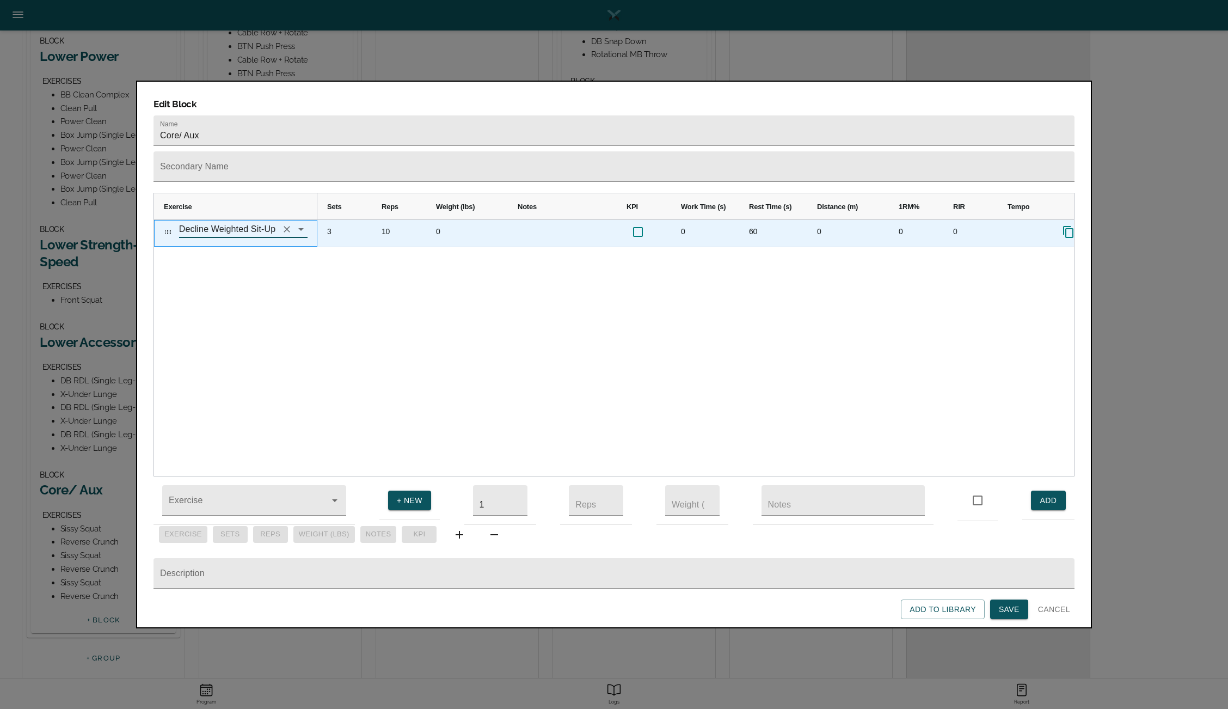
type input "Decline Weighted Sit-Up"
click at [394, 220] on div "10" at bounding box center [399, 233] width 54 height 27
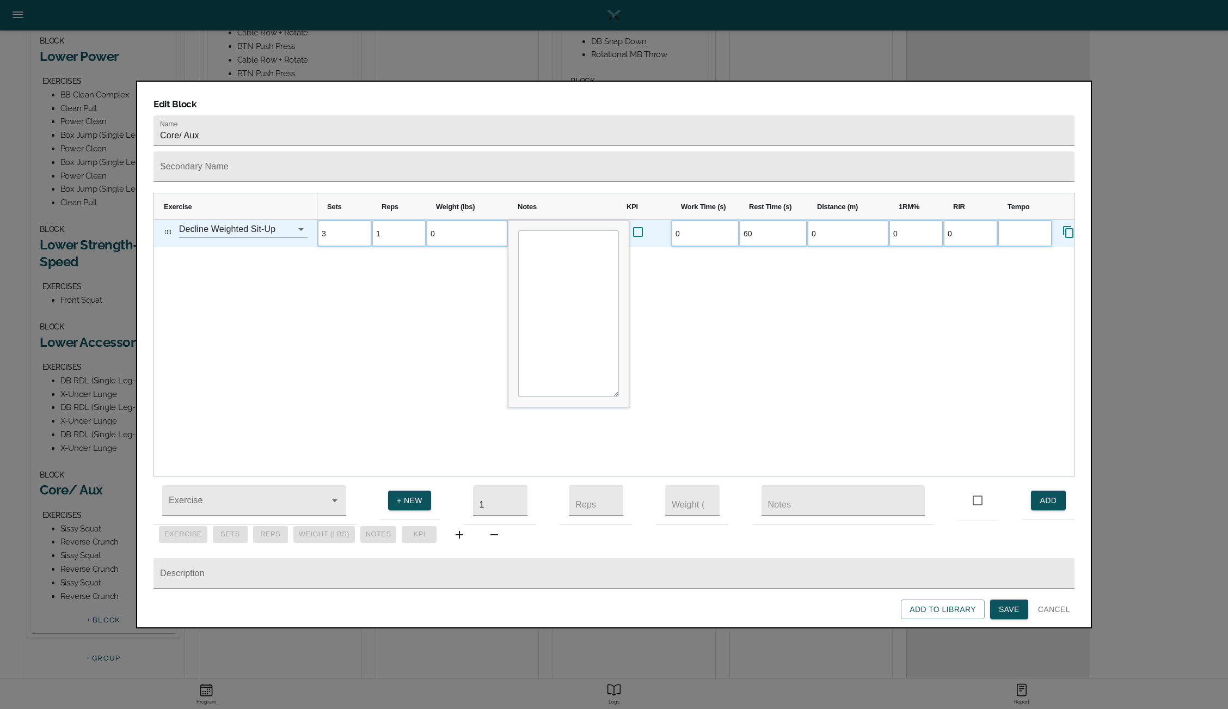
scroll to position [0, 0]
type input "12"
click at [357, 280] on div "3 12 0 0 60 0 0 0" at bounding box center [695, 348] width 757 height 256
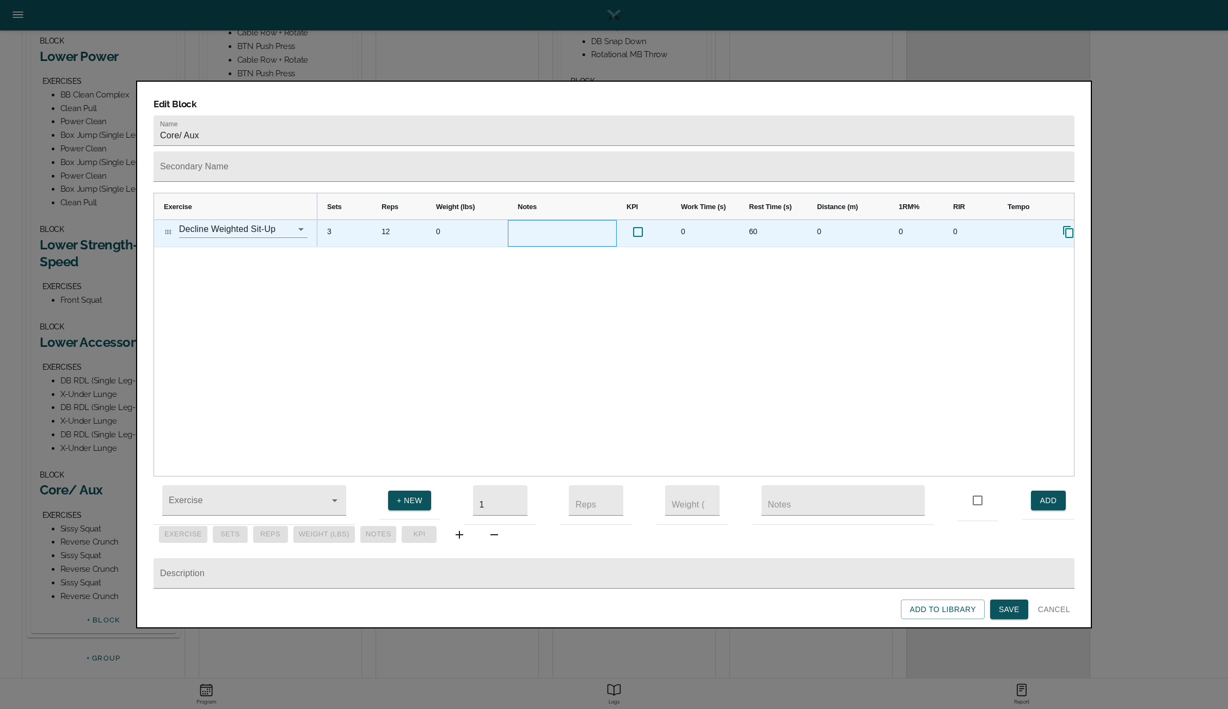
click at [524, 220] on div "Press SPACE to select this row." at bounding box center [562, 233] width 109 height 27
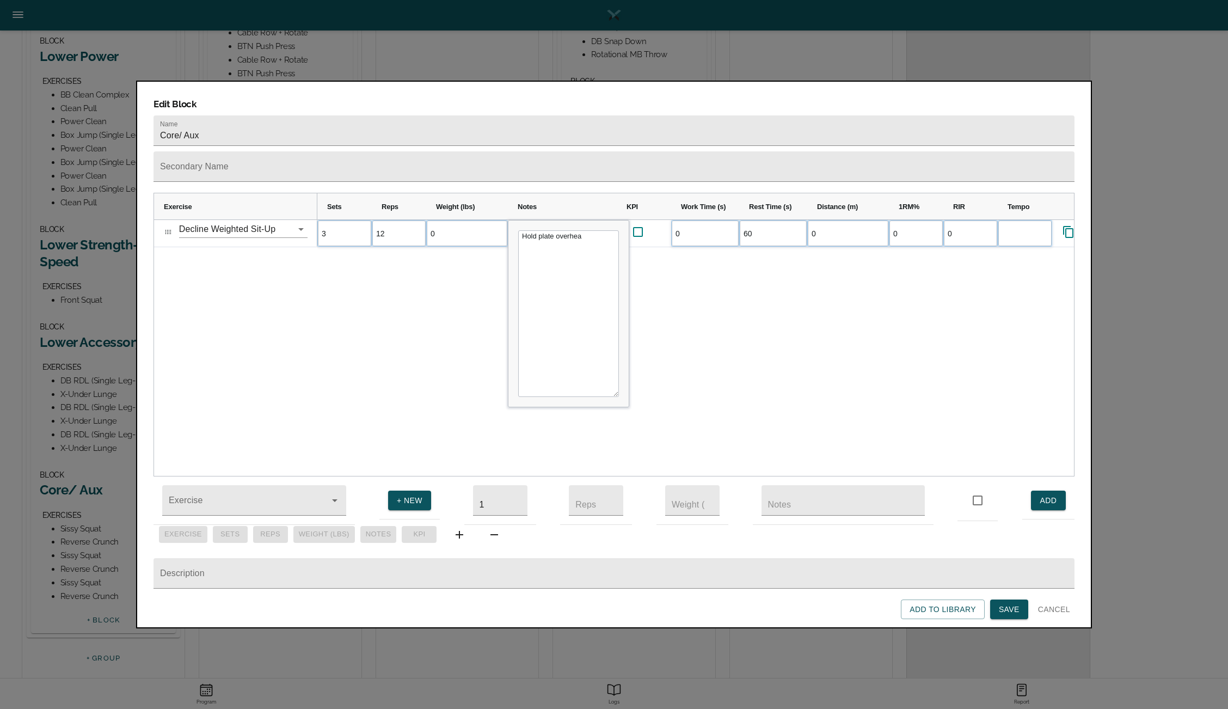
type textarea "Hold plate overhead"
click at [672, 306] on div "3 12 0 0 60 0 0 0" at bounding box center [695, 348] width 757 height 256
click at [1003, 612] on span "Save" at bounding box center [1009, 609] width 21 height 14
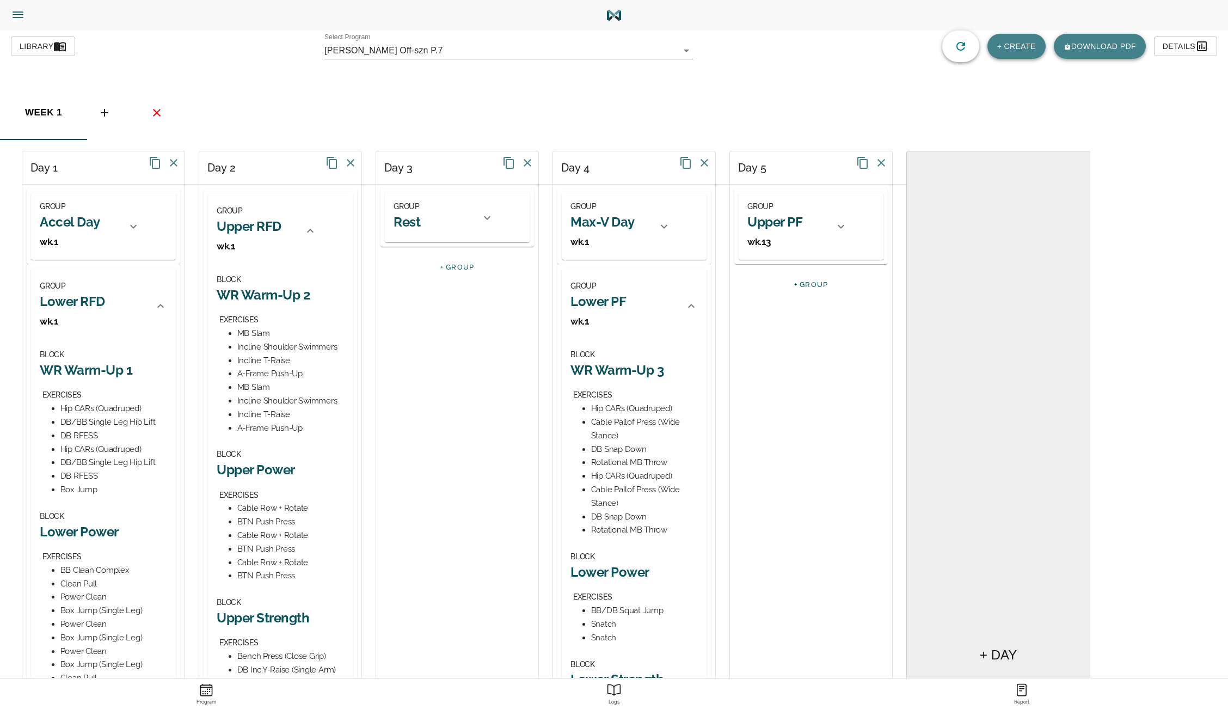
click at [849, 228] on div at bounding box center [841, 226] width 26 height 26
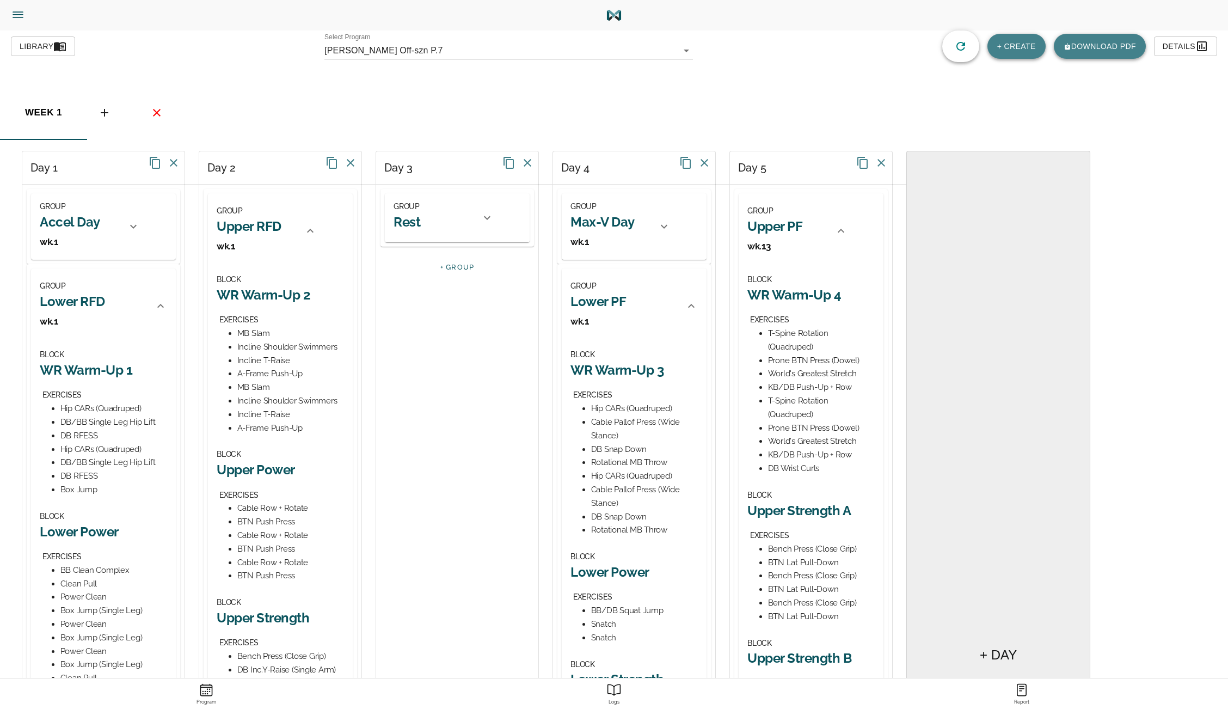
click at [783, 219] on h2 "Upper PF" at bounding box center [774, 226] width 55 height 17
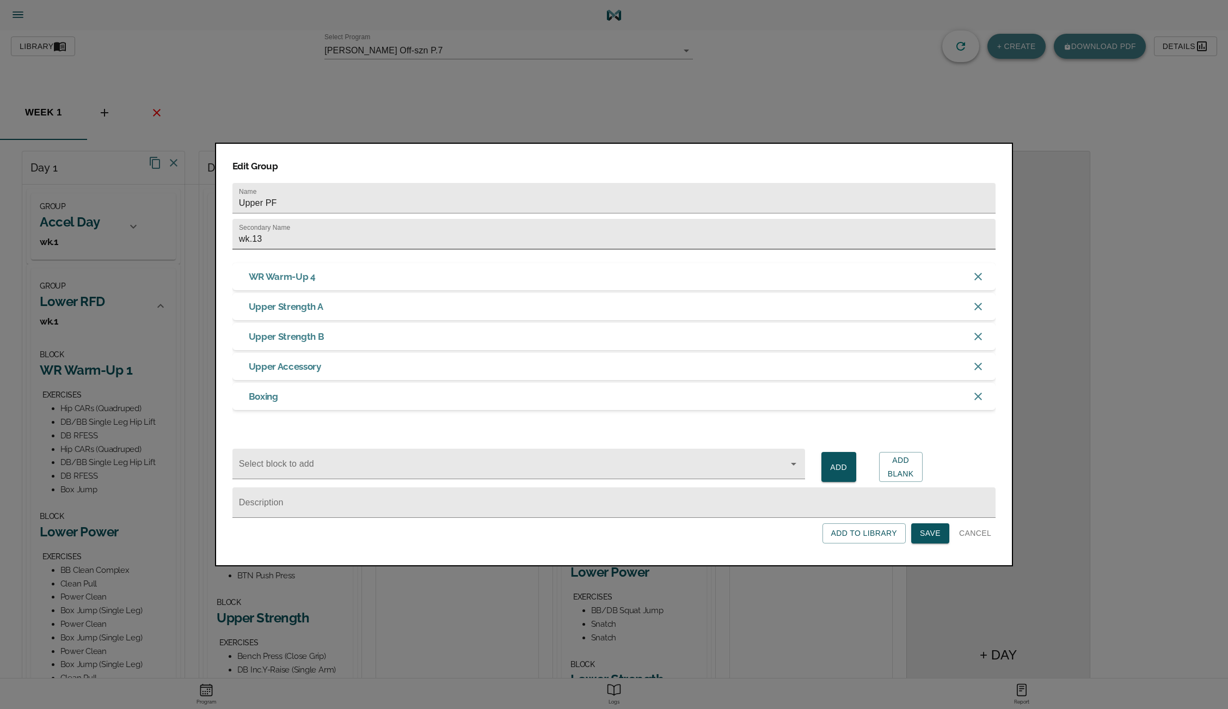
click at [280, 229] on input "wk.13" at bounding box center [613, 234] width 763 height 30
type input "wk.1"
click at [937, 533] on span "Save" at bounding box center [930, 533] width 21 height 14
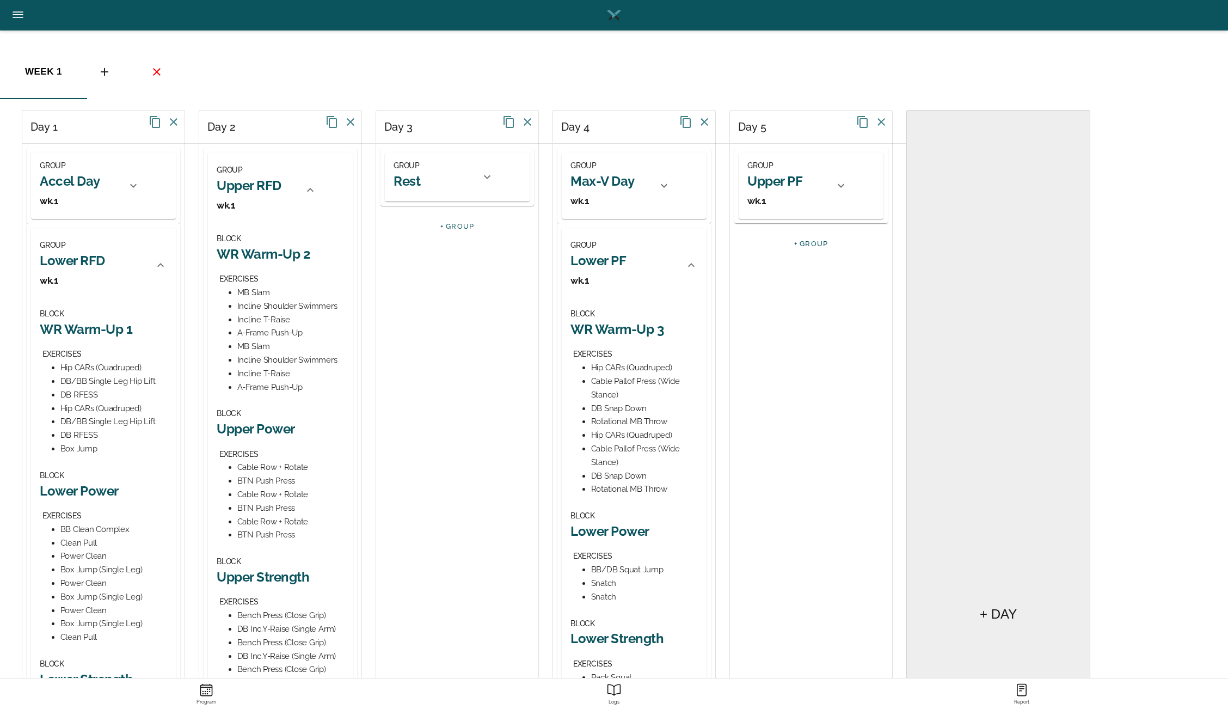
scroll to position [44, 0]
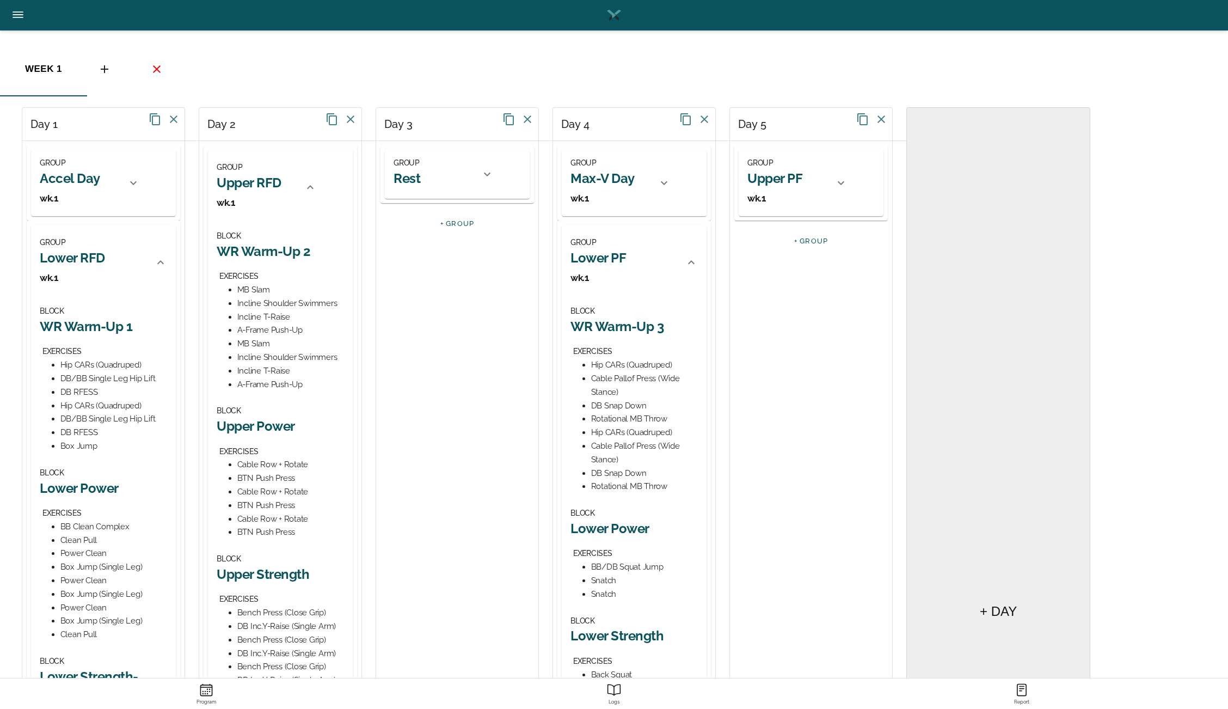
click at [845, 185] on icon at bounding box center [840, 182] width 13 height 13
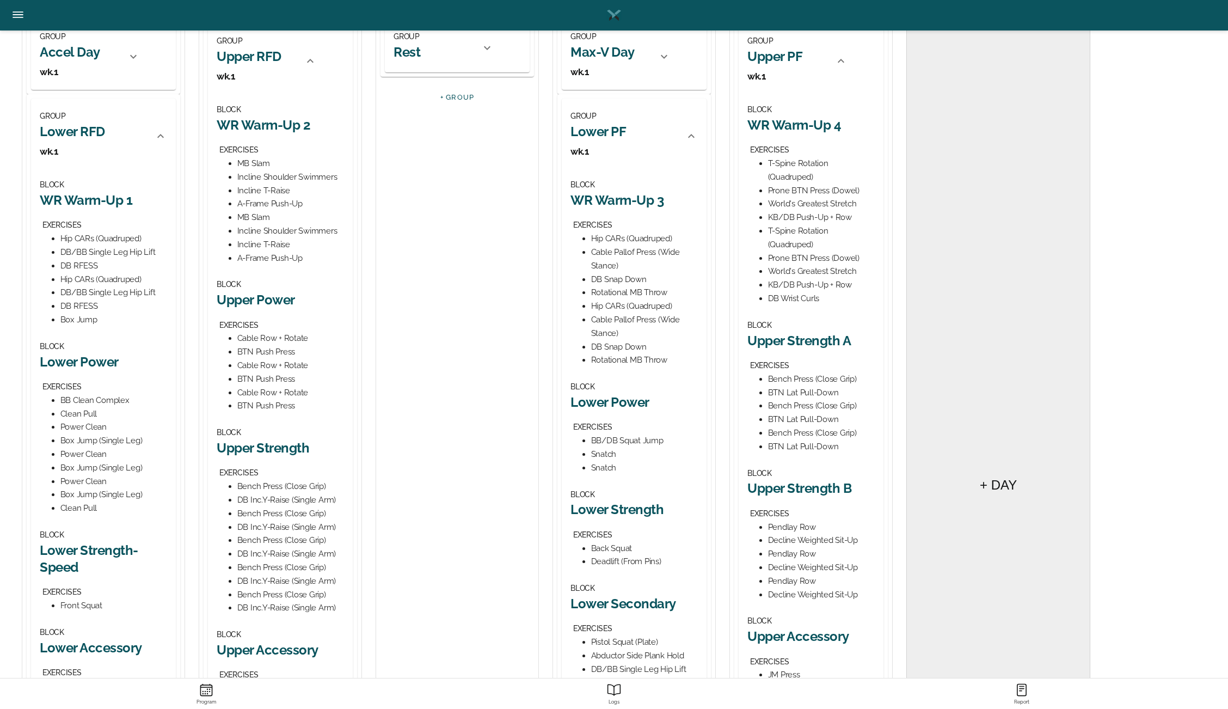
scroll to position [175, 0]
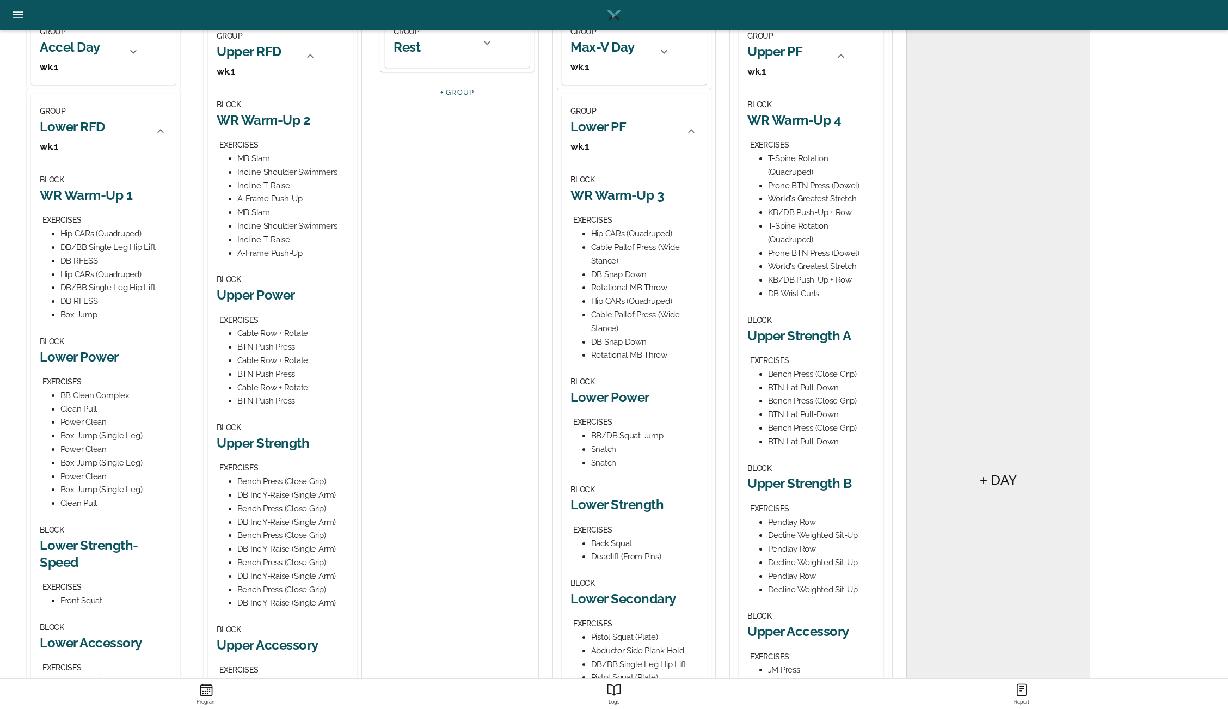
click at [800, 124] on h2 "WR Warm-Up 4" at bounding box center [810, 120] width 127 height 17
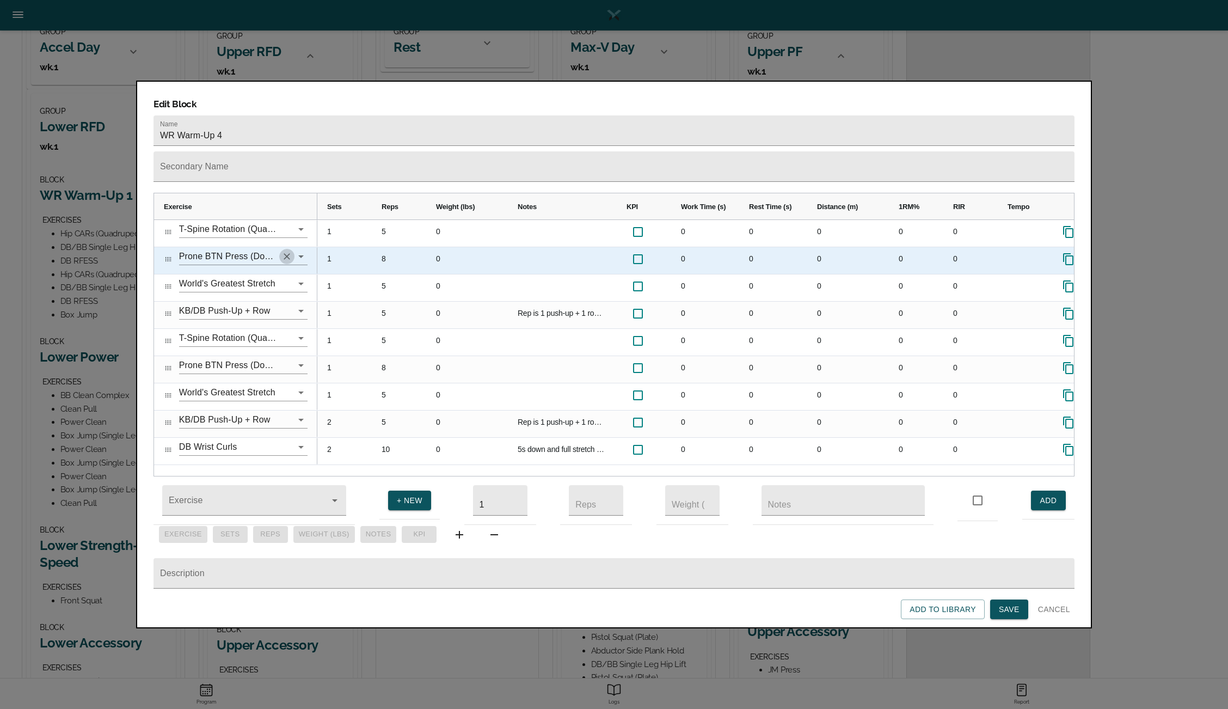
click at [286, 251] on icon "Clear" at bounding box center [286, 256] width 11 height 11
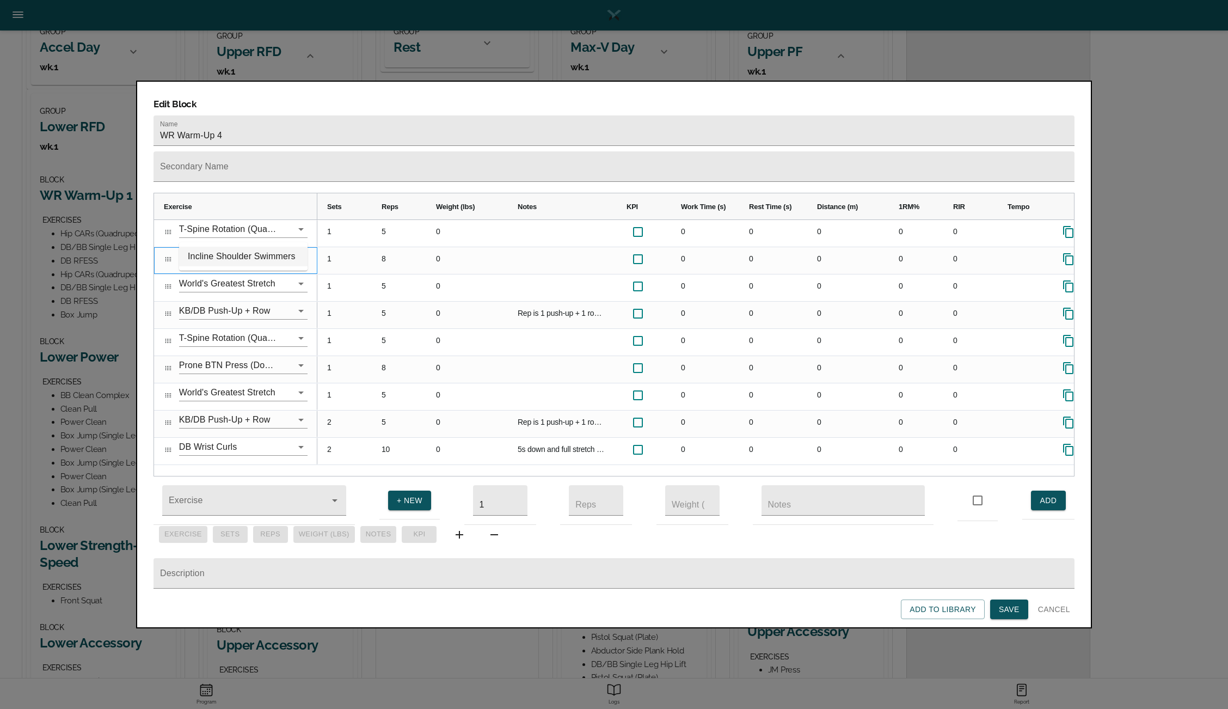
click at [259, 259] on li "Incline Shoulder Swimmers" at bounding box center [243, 257] width 128 height 20
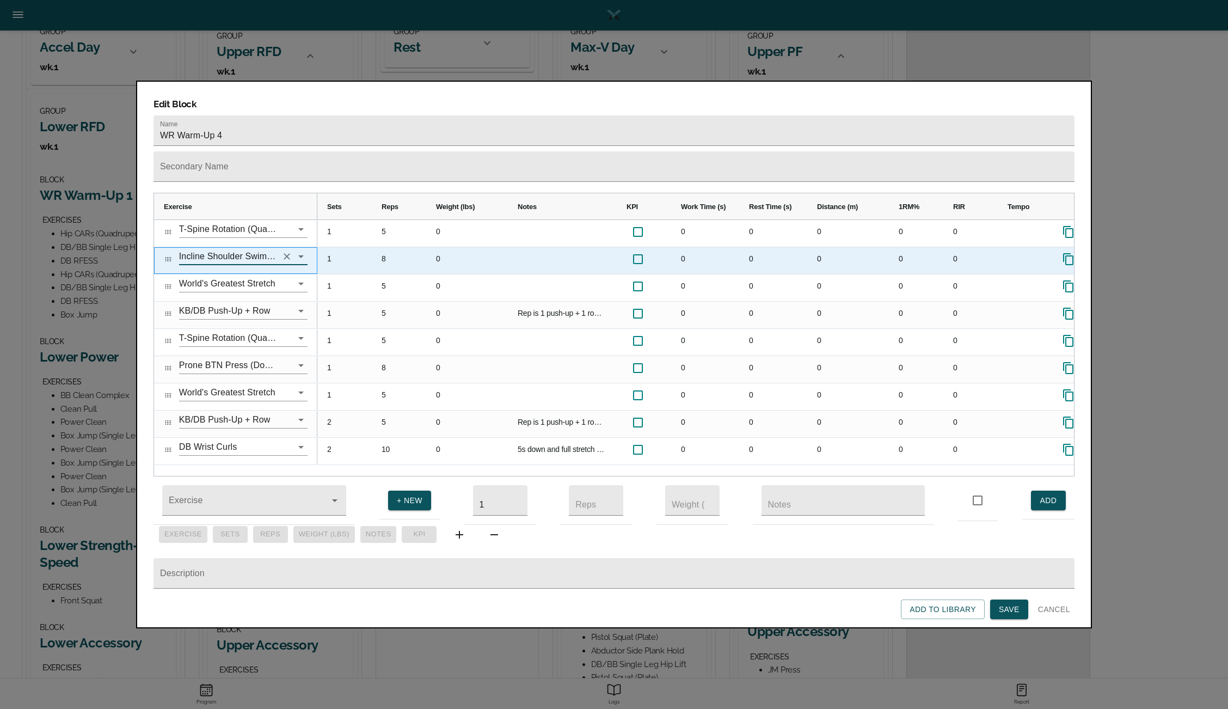
type input "Incline Shoulder Swimmers"
click at [386, 247] on div "8" at bounding box center [399, 260] width 54 height 27
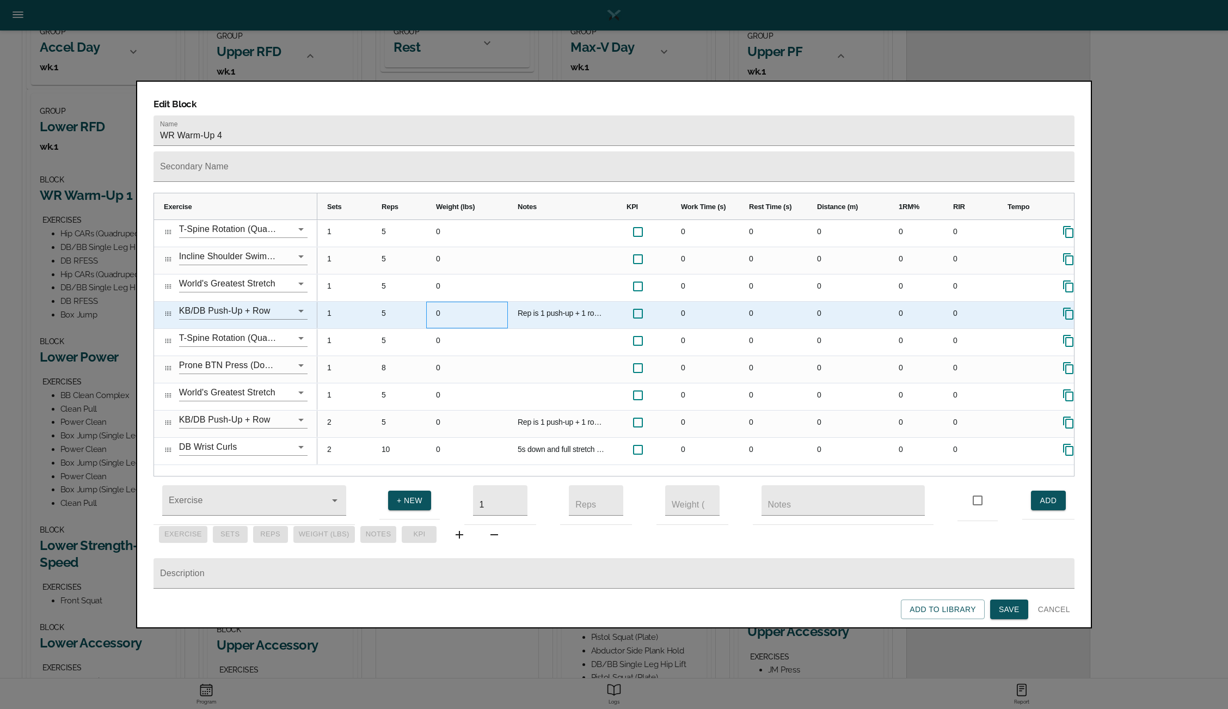
click at [461, 302] on div "0" at bounding box center [467, 315] width 82 height 27
click at [287, 305] on icon "Clear" at bounding box center [286, 310] width 11 height 11
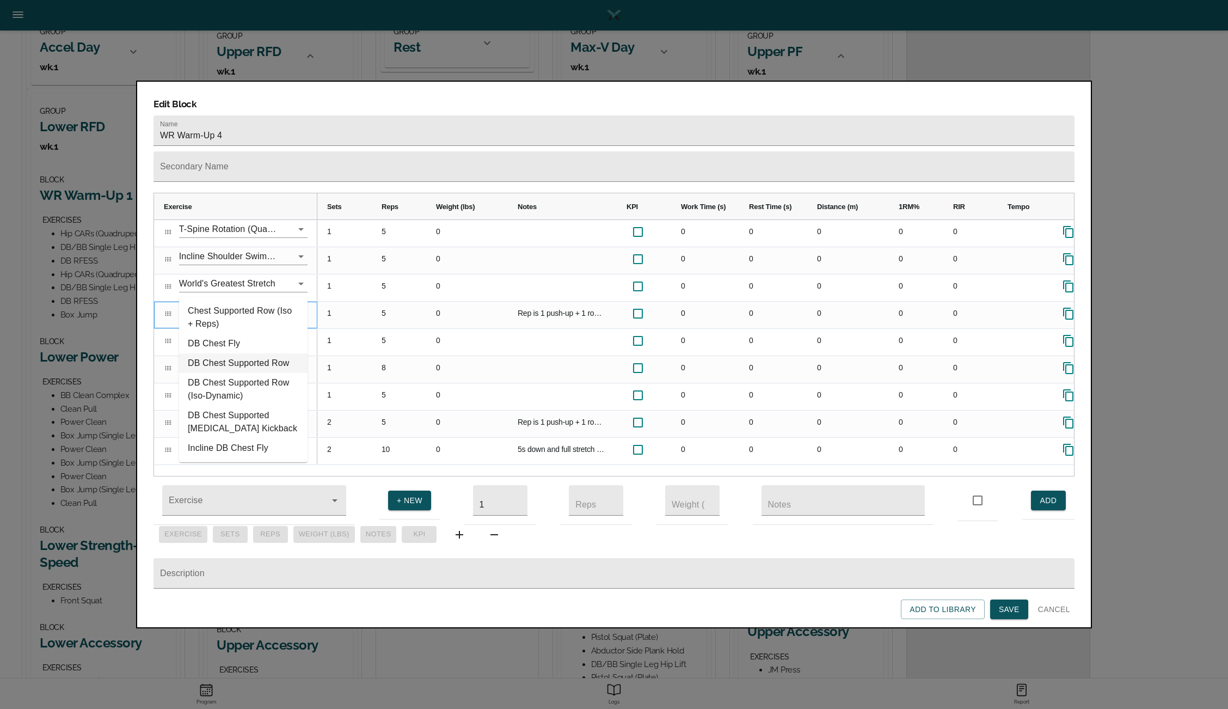
click at [239, 364] on li "DB Chest Supported Row" at bounding box center [243, 363] width 128 height 20
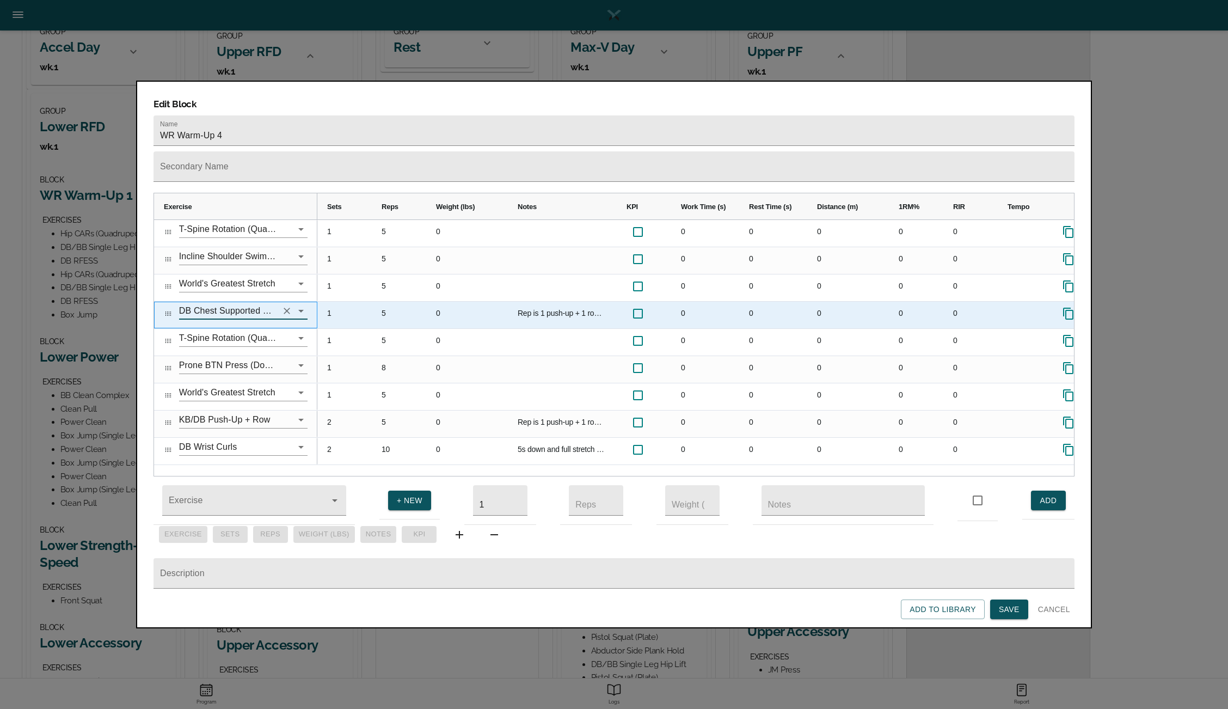
type input "DB Chest Supported Row"
click at [542, 302] on div "Rep is 1 push-up + 1 row ea arm. Keep hips and shoulders square during rows." at bounding box center [562, 315] width 109 height 27
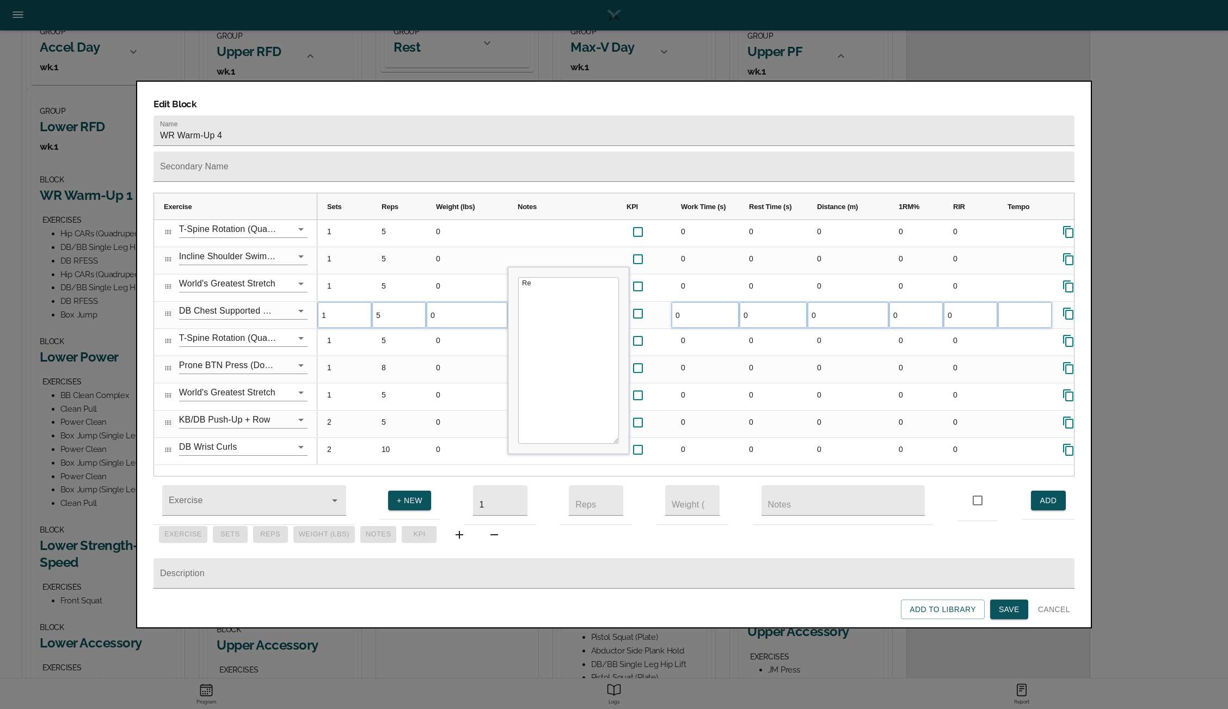
type textarea "R"
type textarea "Light weight. Focus on full scapular movement."
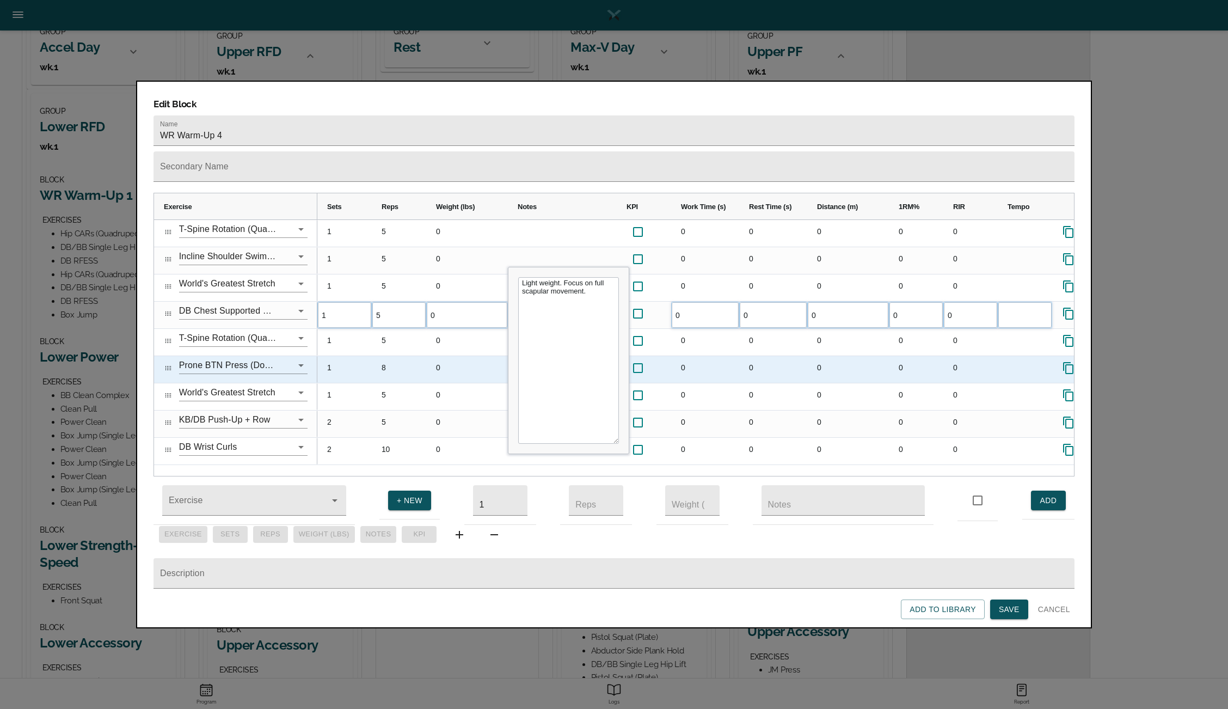
click at [467, 356] on div "0" at bounding box center [467, 369] width 82 height 27
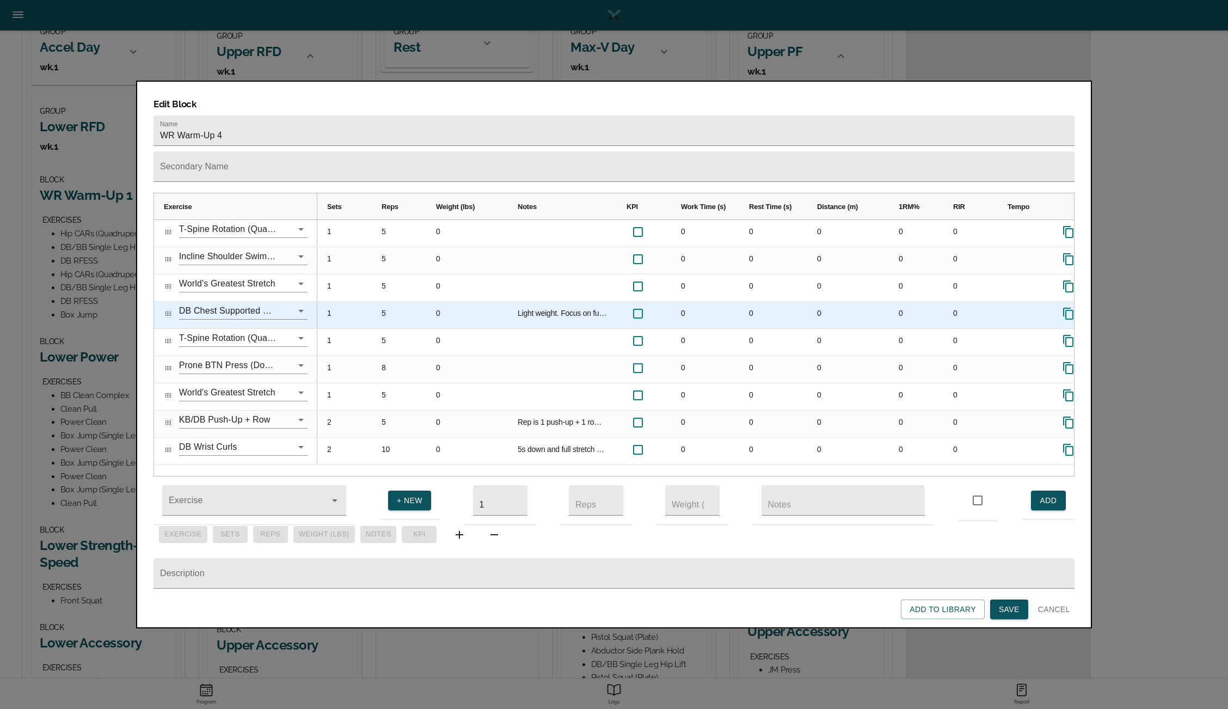
click at [384, 302] on div "5" at bounding box center [399, 315] width 54 height 27
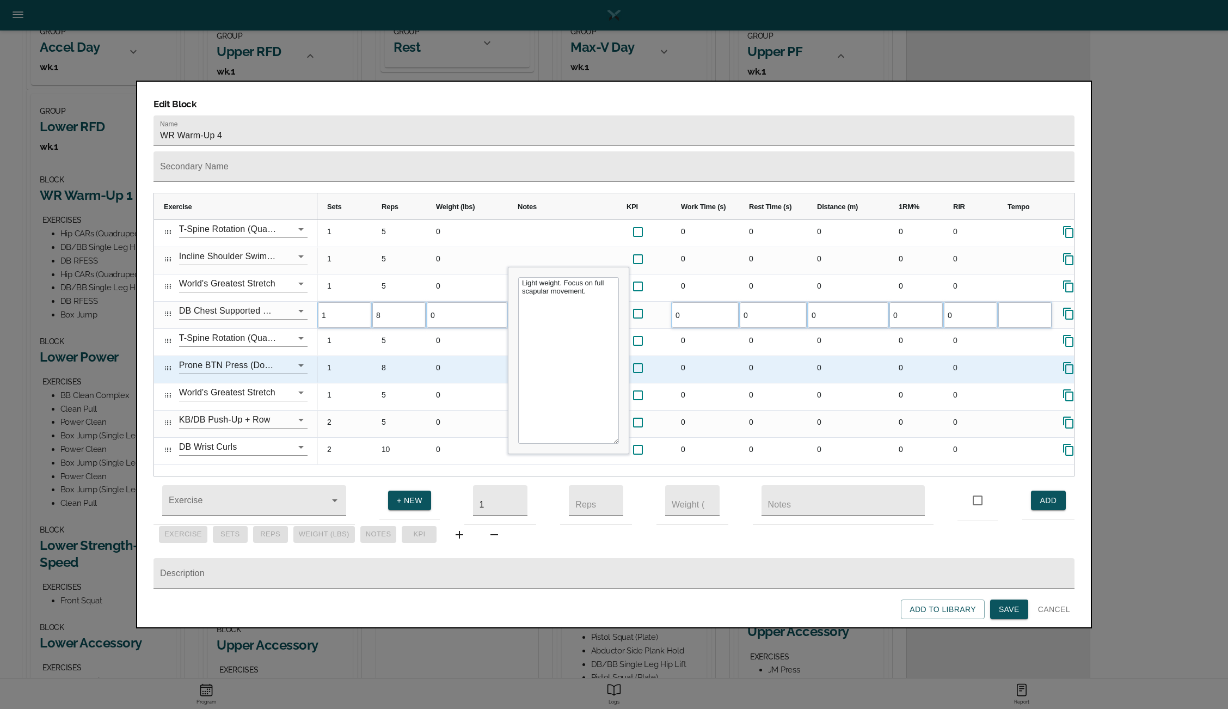
click at [397, 356] on div "8" at bounding box center [399, 369] width 54 height 27
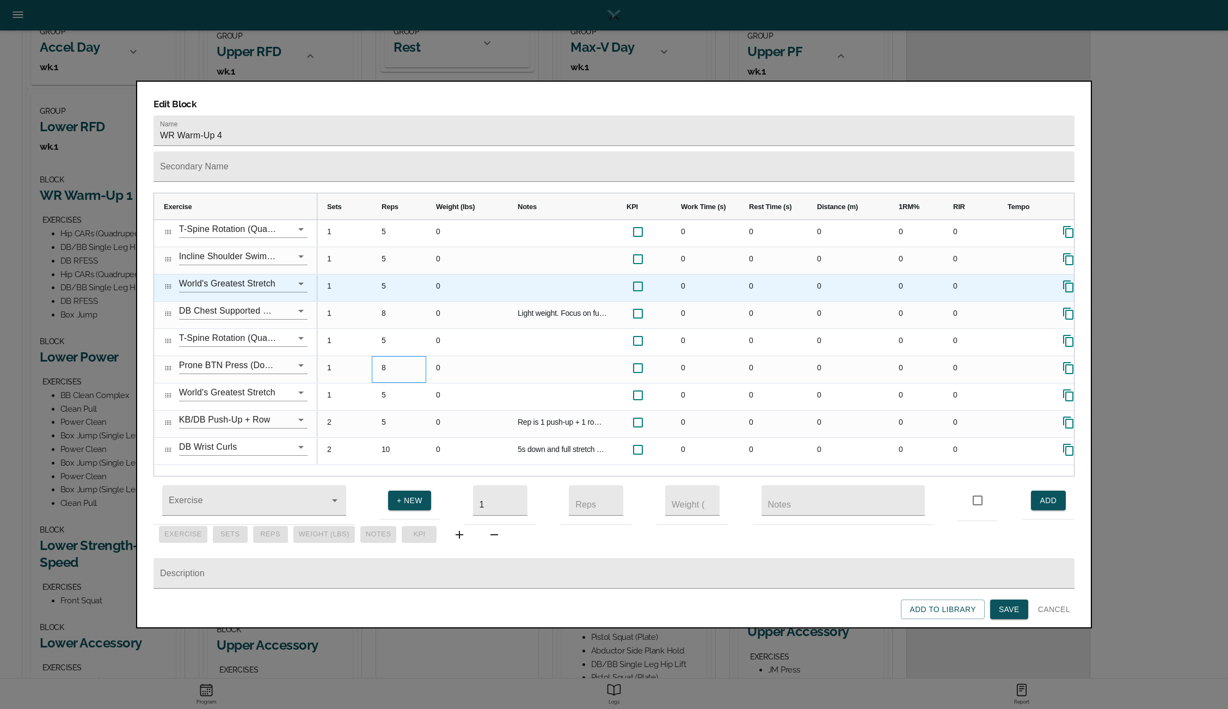
scroll to position [0, 60]
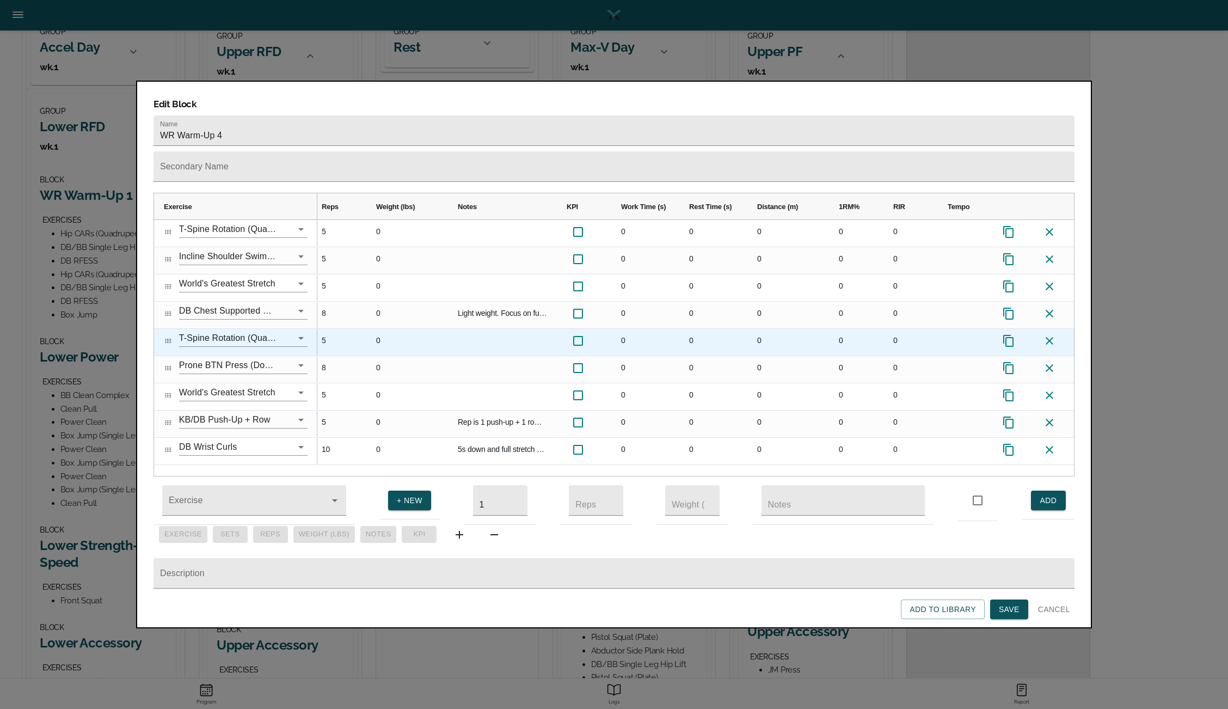
click at [1051, 337] on icon at bounding box center [1050, 341] width 8 height 8
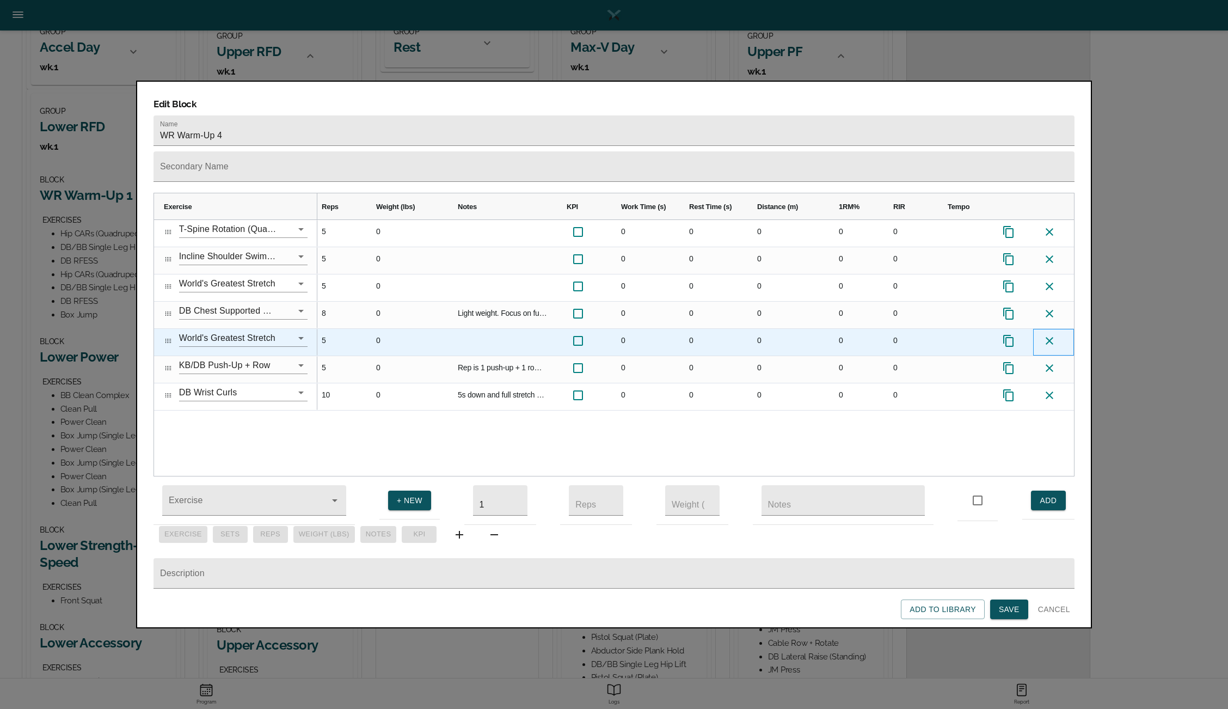
click at [1051, 337] on icon at bounding box center [1050, 341] width 8 height 8
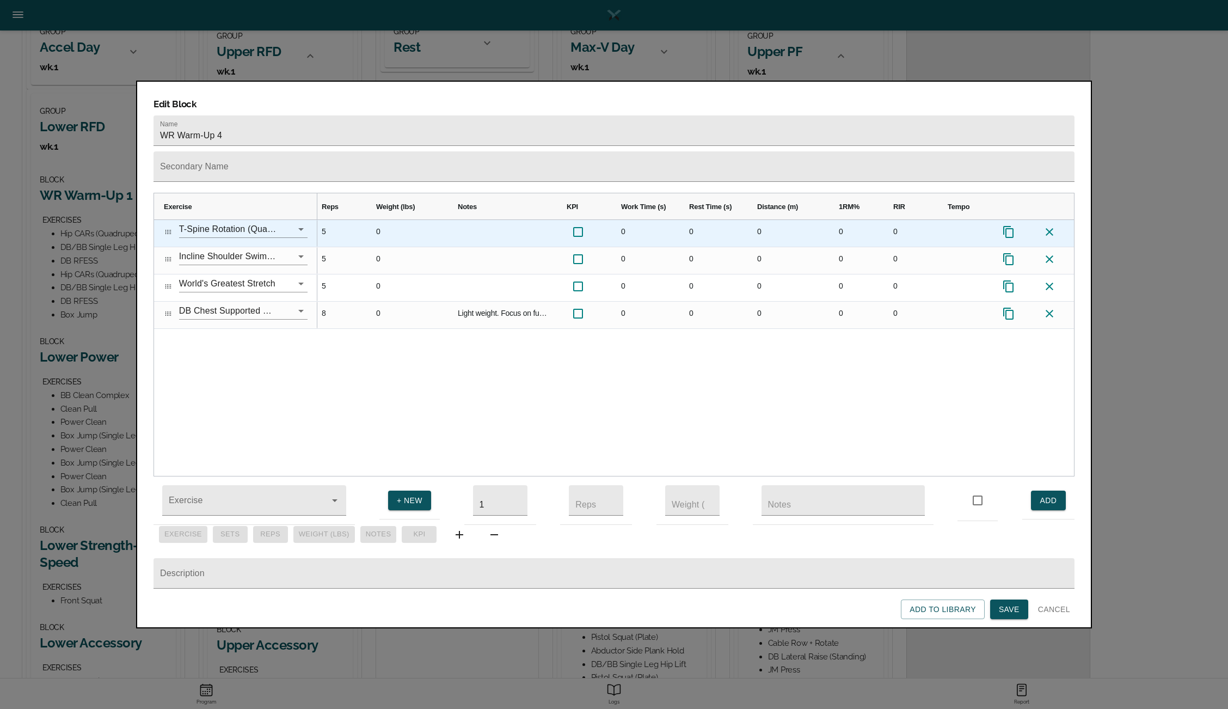
click at [1008, 226] on icon at bounding box center [1008, 232] width 10 height 12
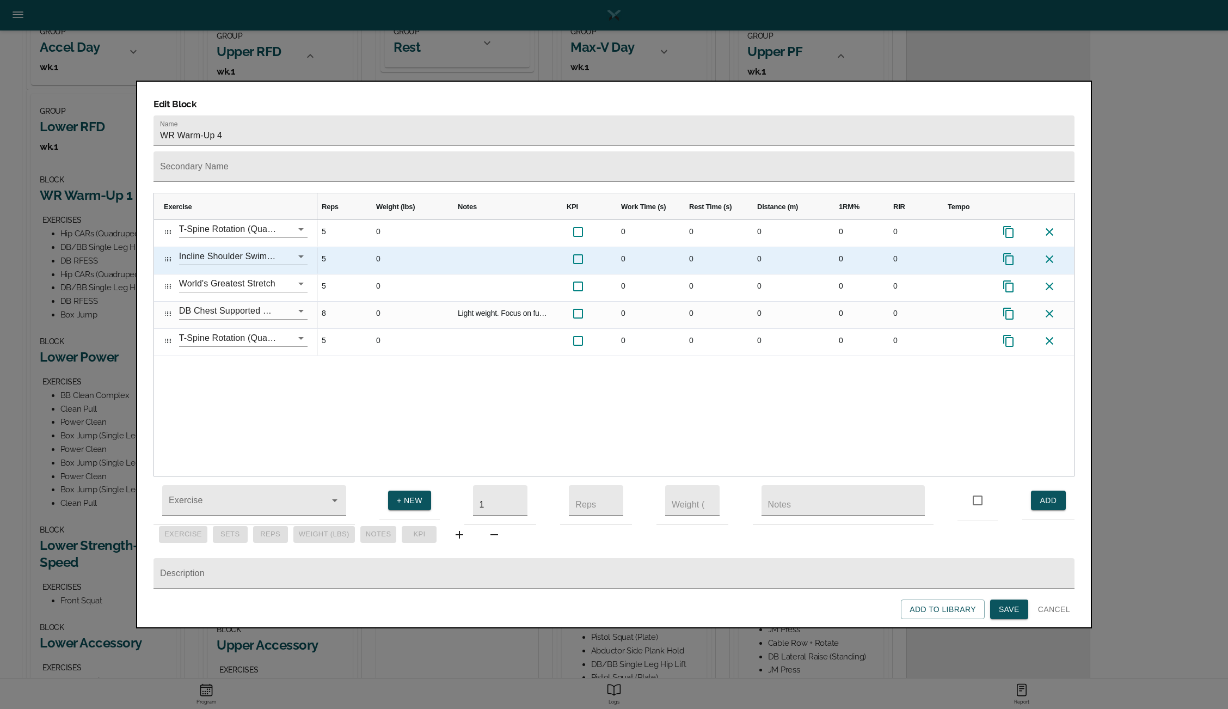
click at [1005, 253] on icon "Press SPACE to select this row." at bounding box center [1008, 259] width 13 height 13
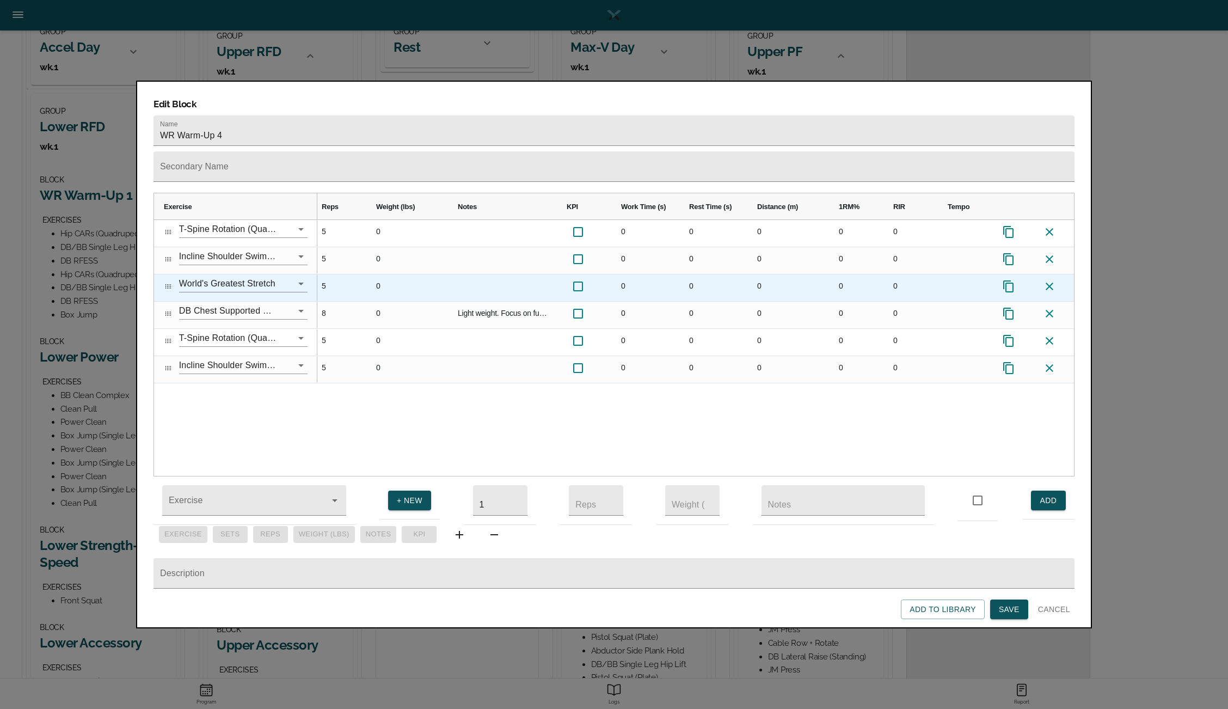
click at [1009, 280] on icon at bounding box center [1008, 286] width 13 height 13
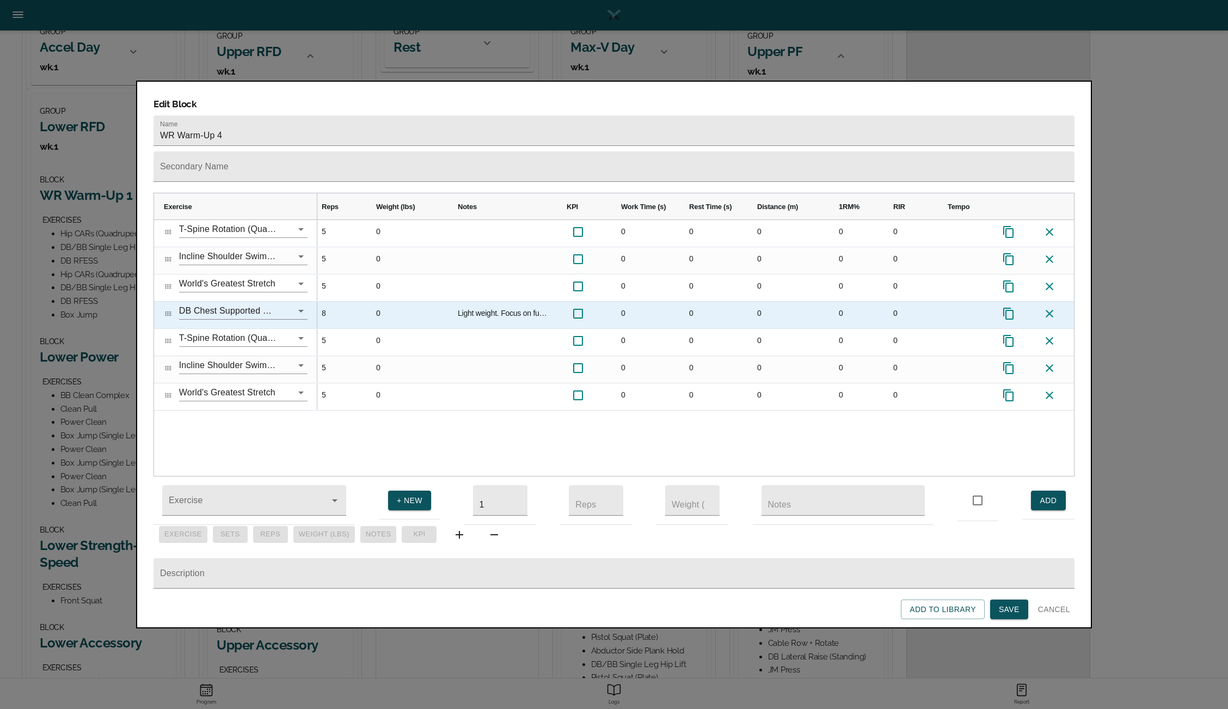
click at [1009, 308] on icon "Press SPACE to select this row." at bounding box center [1008, 314] width 10 height 12
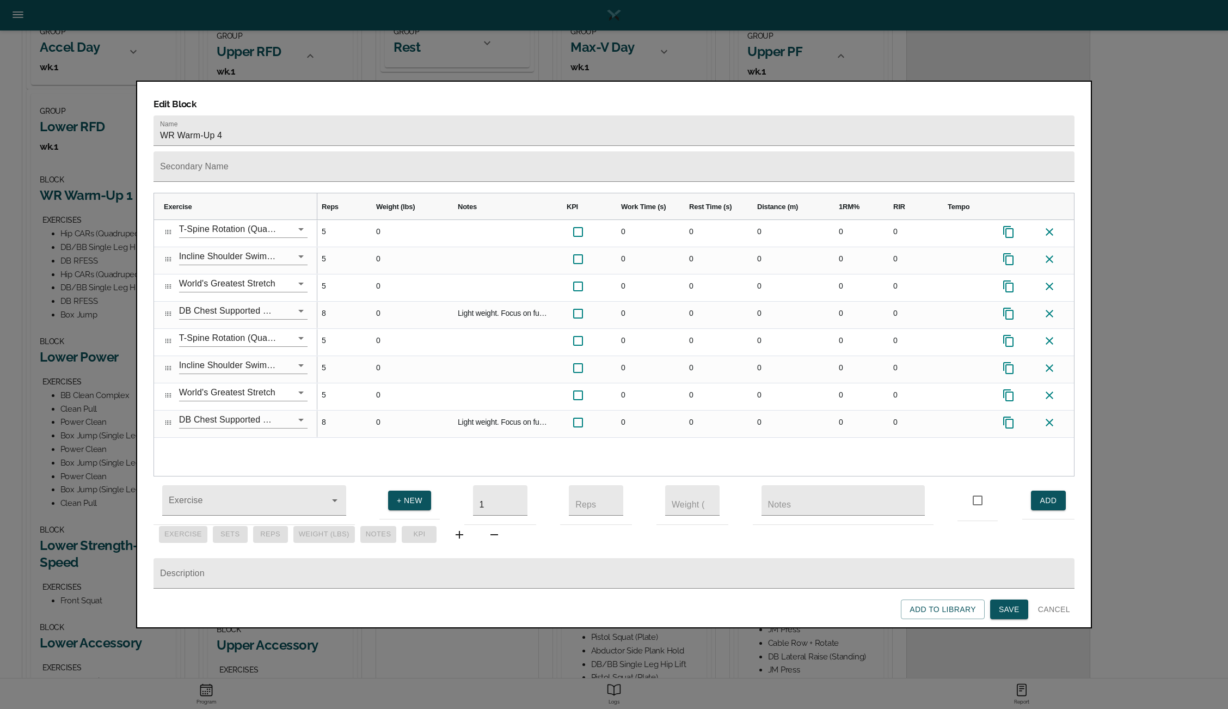
click at [1005, 611] on span "Save" at bounding box center [1009, 609] width 21 height 14
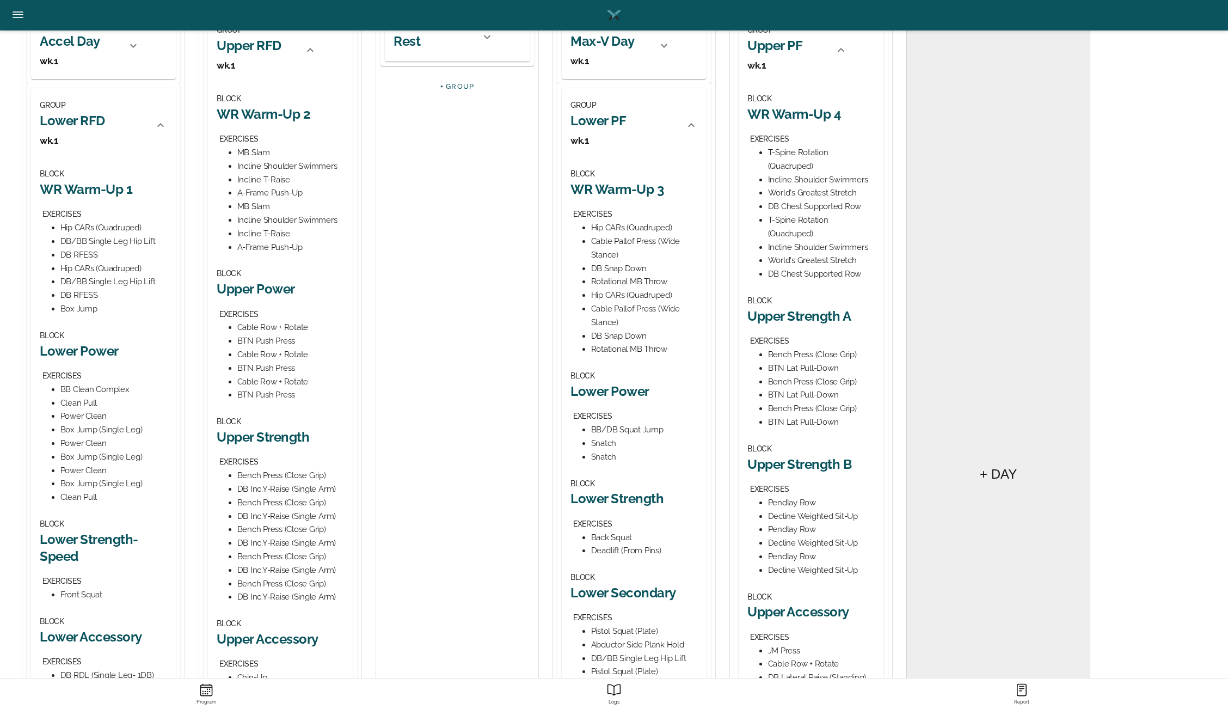
scroll to position [175, 0]
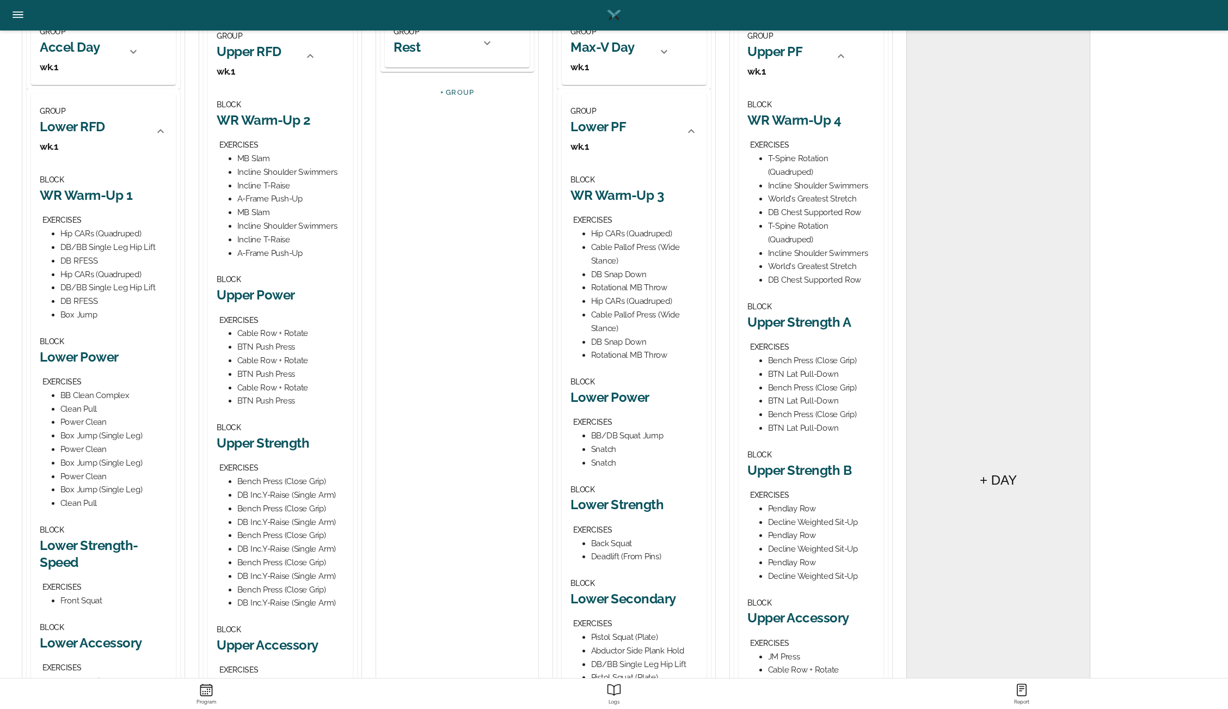
click at [803, 327] on h2 "Upper Strength A" at bounding box center [810, 321] width 127 height 17
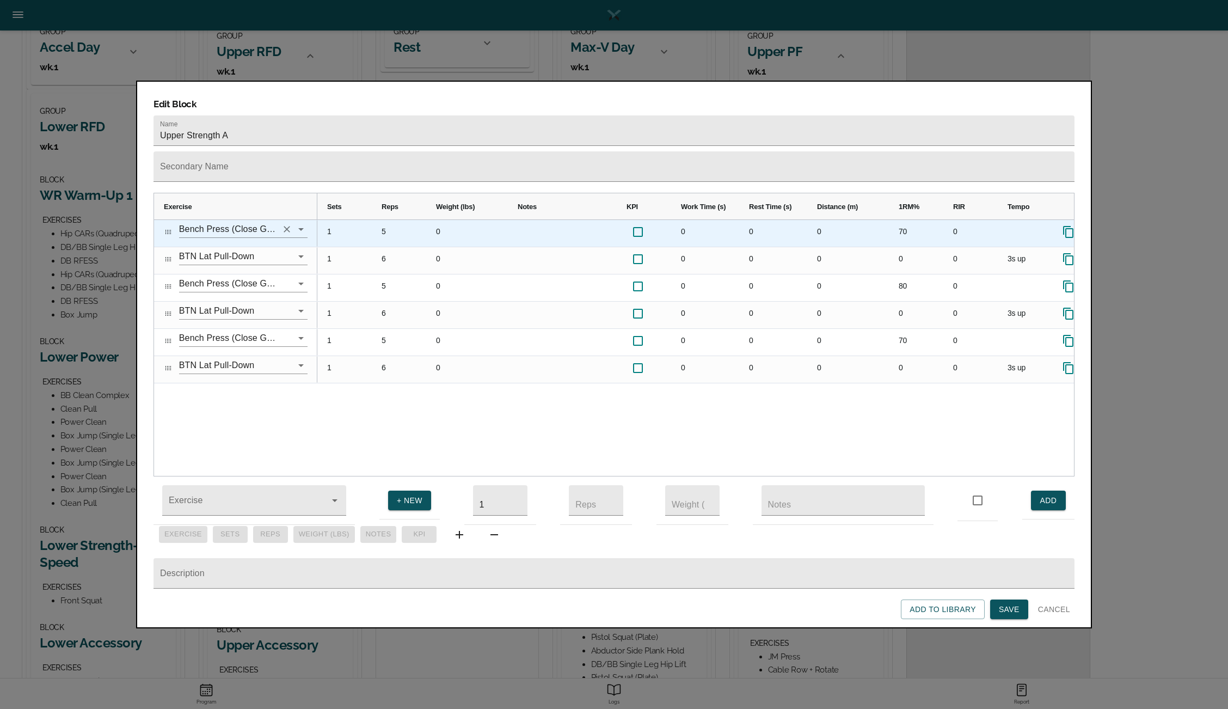
click at [287, 226] on icon "Clear" at bounding box center [287, 229] width 7 height 7
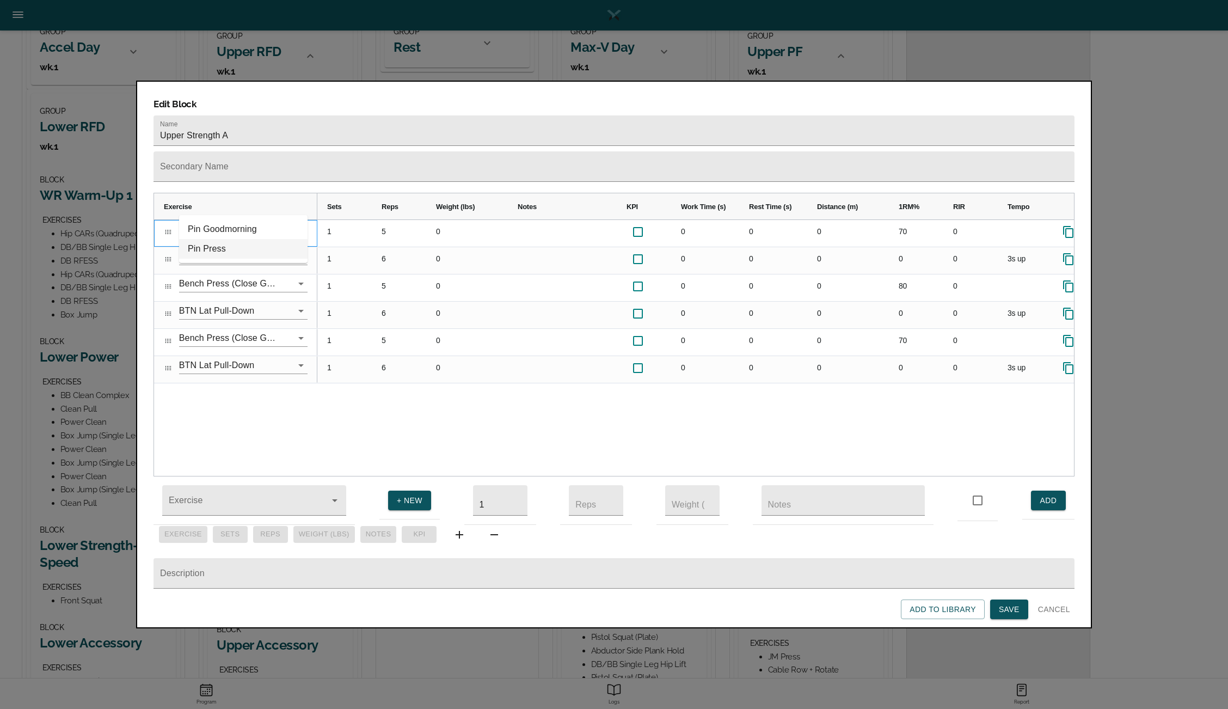
click at [228, 248] on li "Pin Press" at bounding box center [243, 249] width 128 height 20
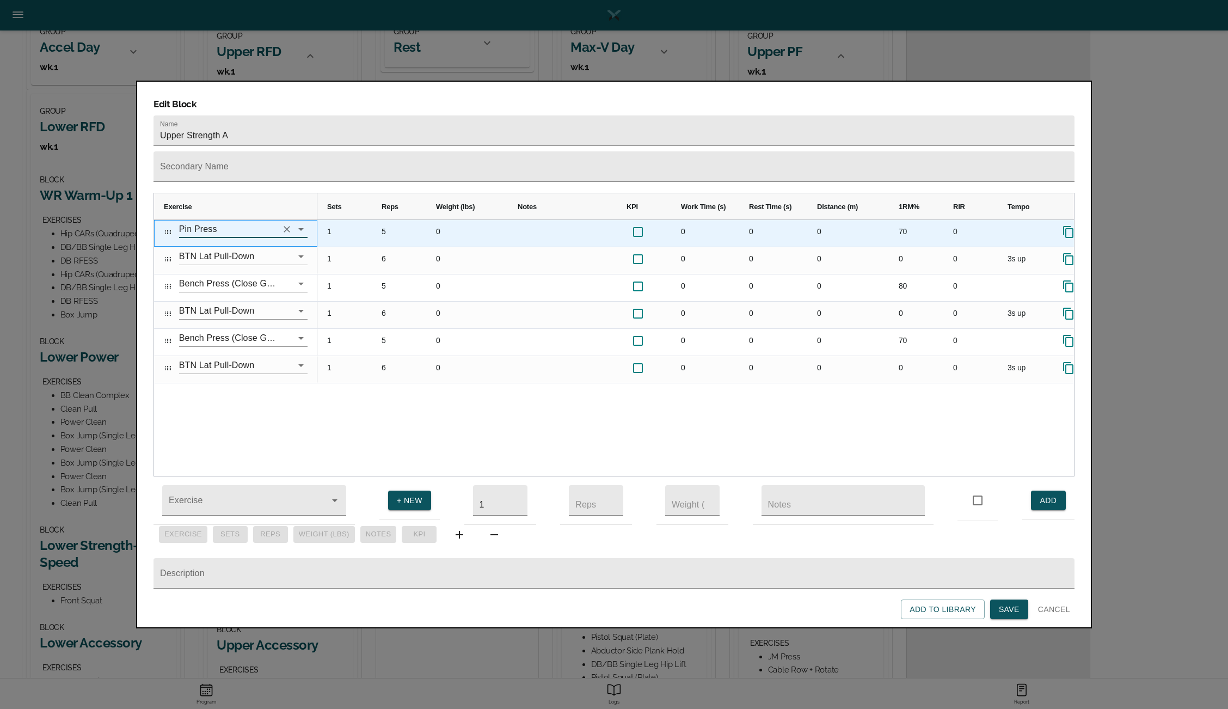
type input "Pin Press"
click at [533, 220] on div "Press SPACE to select this row." at bounding box center [562, 233] width 109 height 27
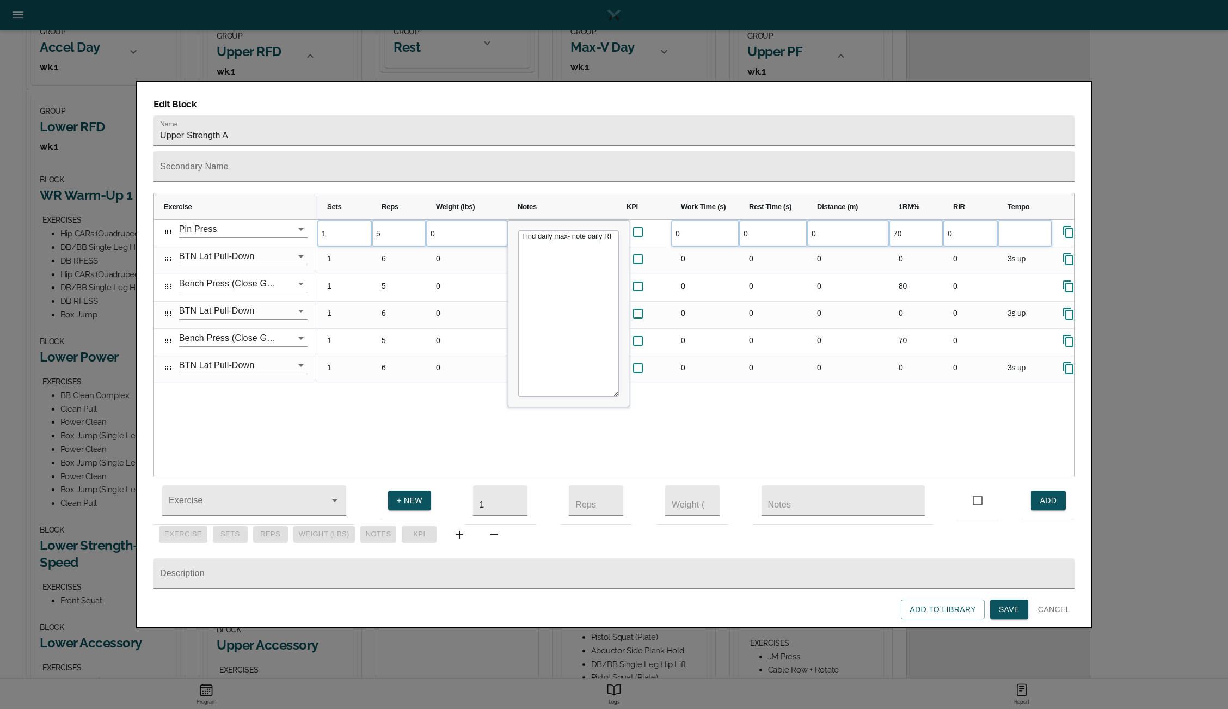
type textarea "Find daily max- note daily RIR"
click at [429, 411] on div "1 5 0 0 0 0 70 0" at bounding box center [695, 348] width 757 height 256
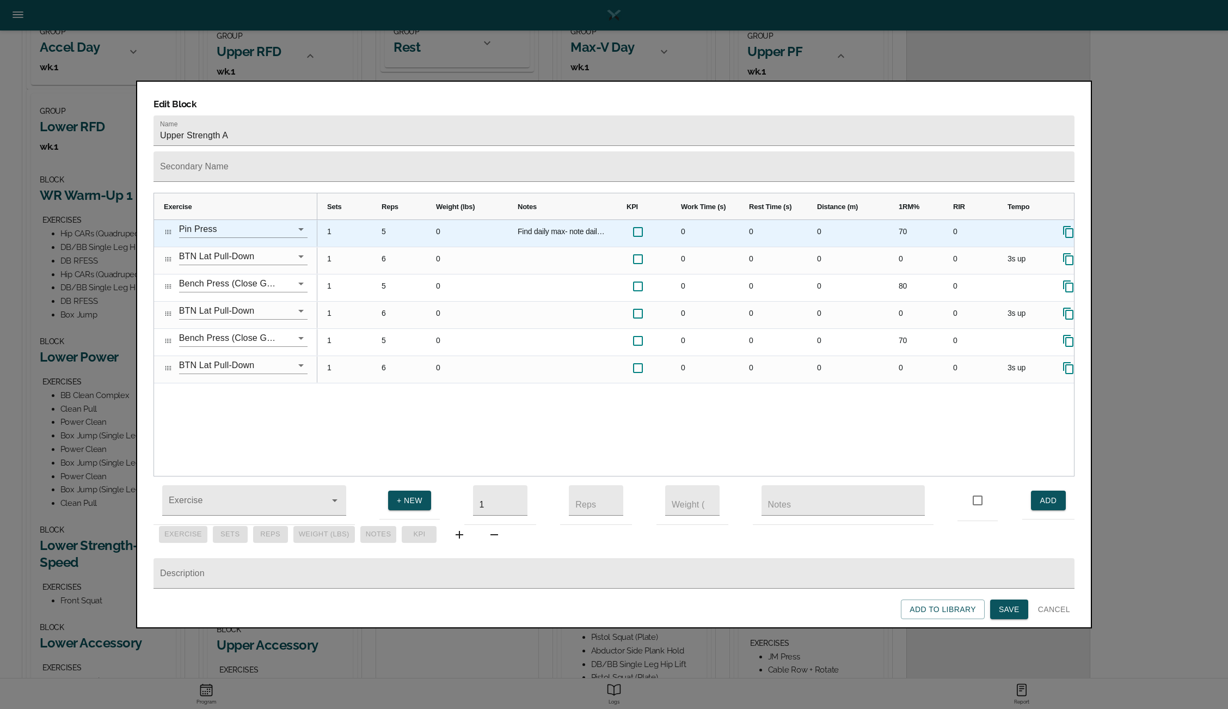
click at [962, 220] on div "0" at bounding box center [970, 233] width 54 height 27
click at [913, 220] on div "70" at bounding box center [916, 233] width 54 height 27
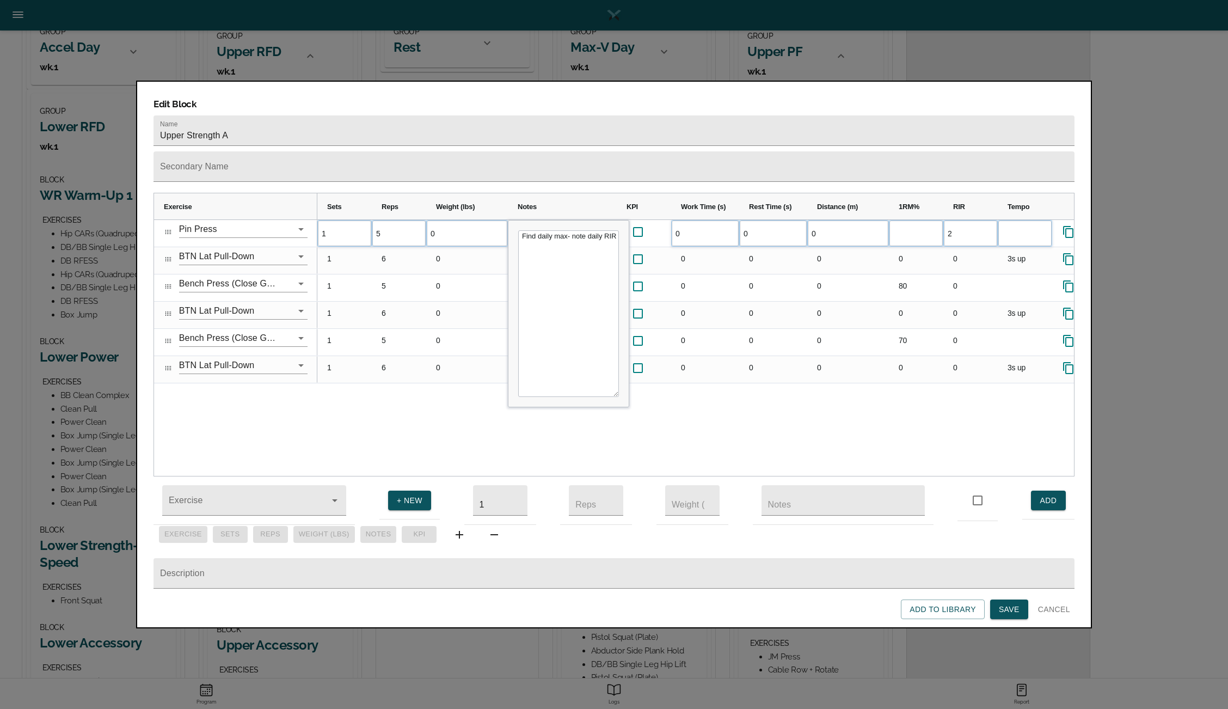
click at [824, 404] on div "1 5 0 Find daily max- note daily RIR 0 0 0 2 1 6" at bounding box center [695, 348] width 757 height 256
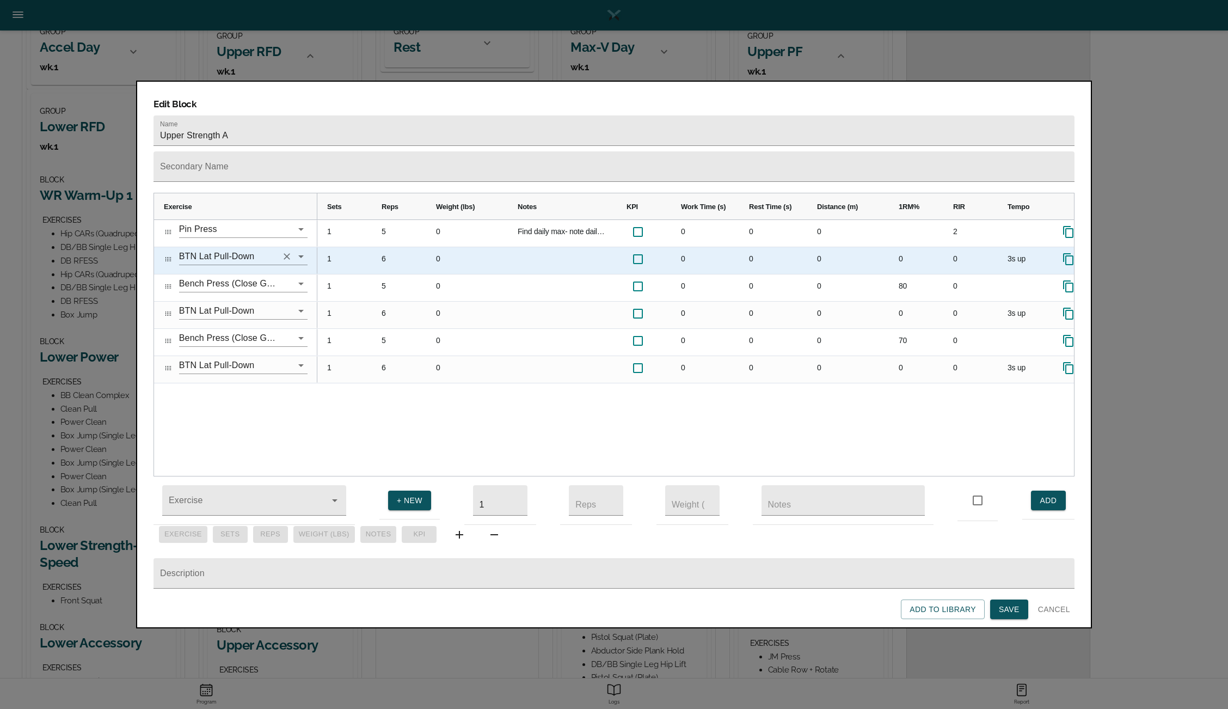
click at [286, 253] on icon "Clear" at bounding box center [287, 256] width 7 height 7
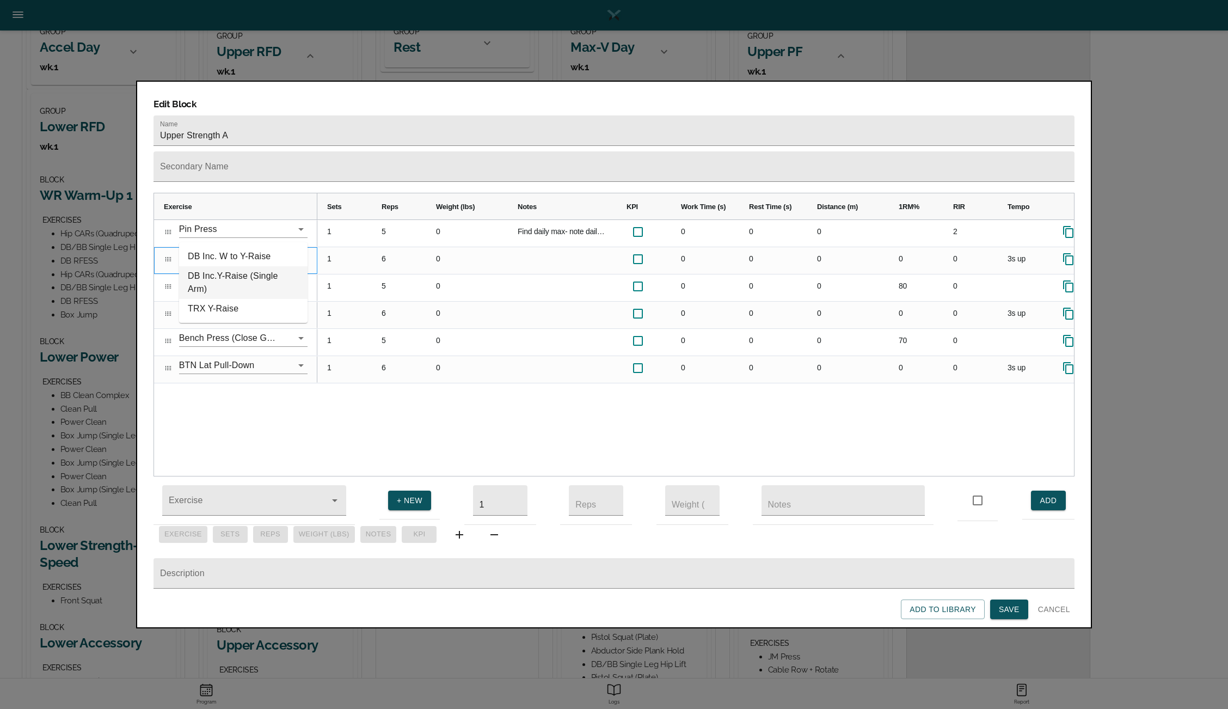
click at [228, 284] on li "DB Inc.Y-Raise (Single Arm)" at bounding box center [243, 282] width 128 height 33
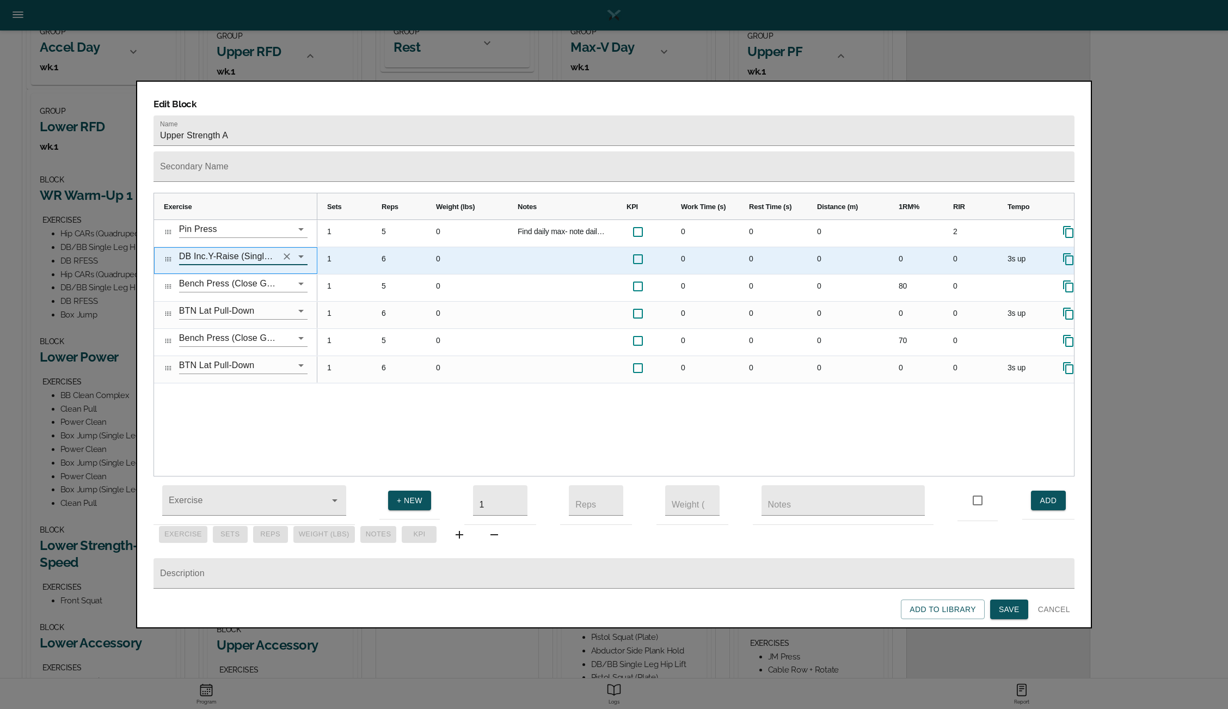
type input "DB Inc.Y-Raise (Single Arm)"
click at [559, 247] on div "Press SPACE to select this row." at bounding box center [562, 260] width 109 height 27
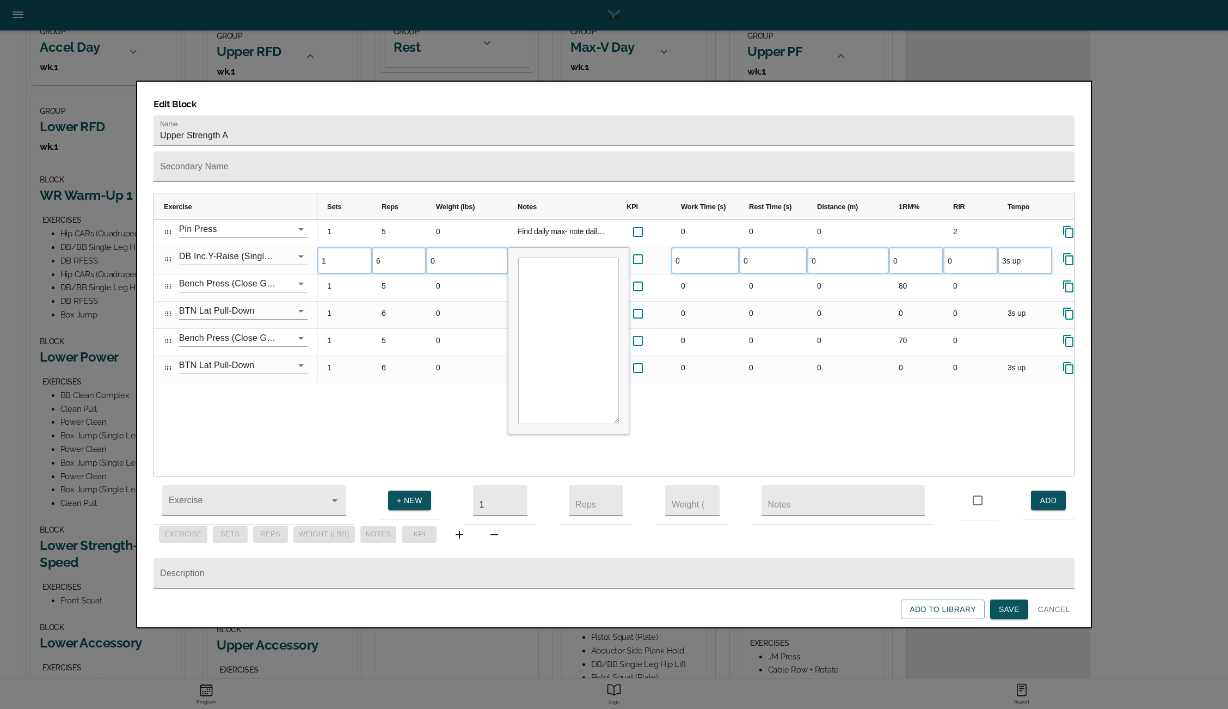
click at [559, 248] on div "Cell Editor" at bounding box center [568, 341] width 120 height 186
click at [542, 261] on textarea "Input Editor" at bounding box center [568, 340] width 101 height 167
type textarea "Reps are ea side."
click at [436, 378] on div "1 5 0 Find daily max- note daily RIR 0 0 0 2 1 6 0 0 0 0 0 0 1" at bounding box center [695, 348] width 757 height 256
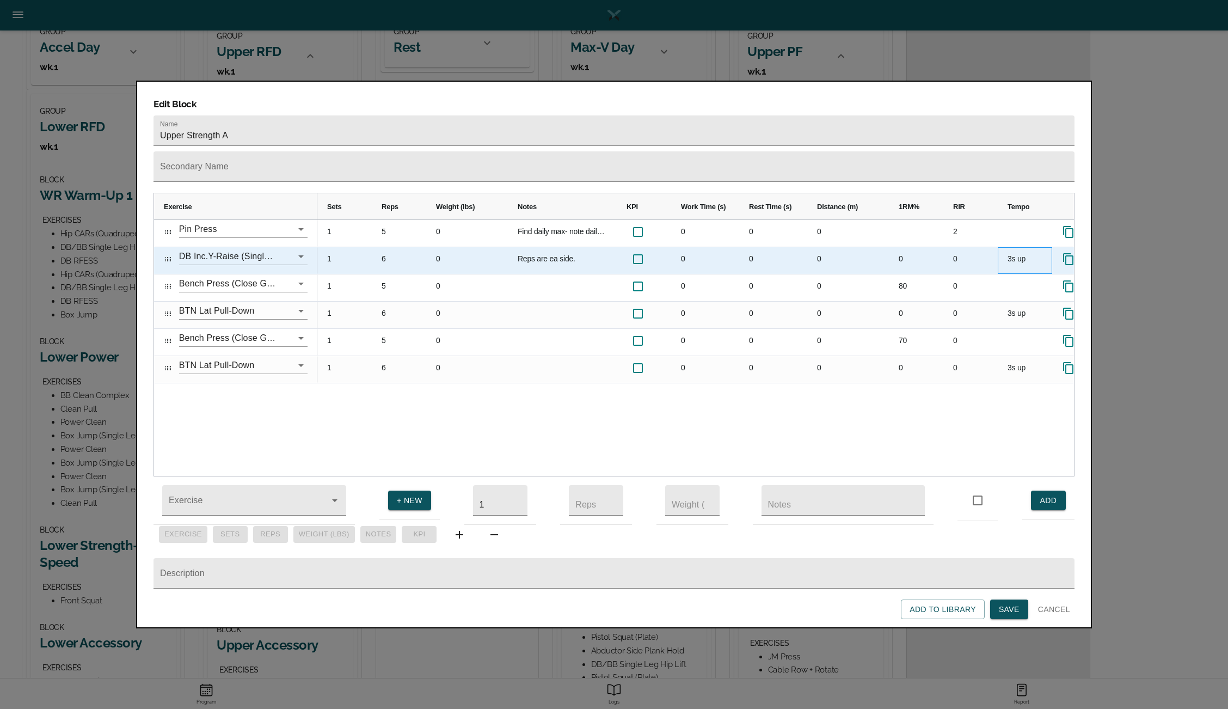
click at [1011, 247] on div "3s up" at bounding box center [1025, 260] width 54 height 27
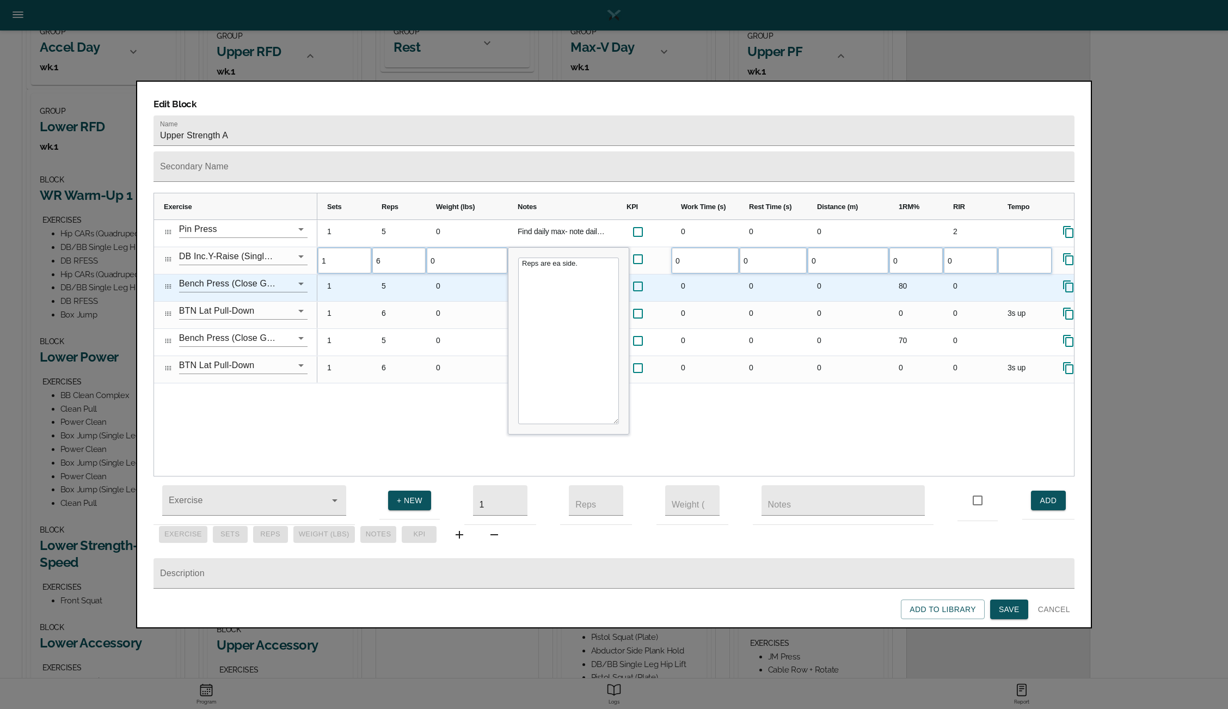
click at [906, 274] on div "80" at bounding box center [916, 287] width 54 height 27
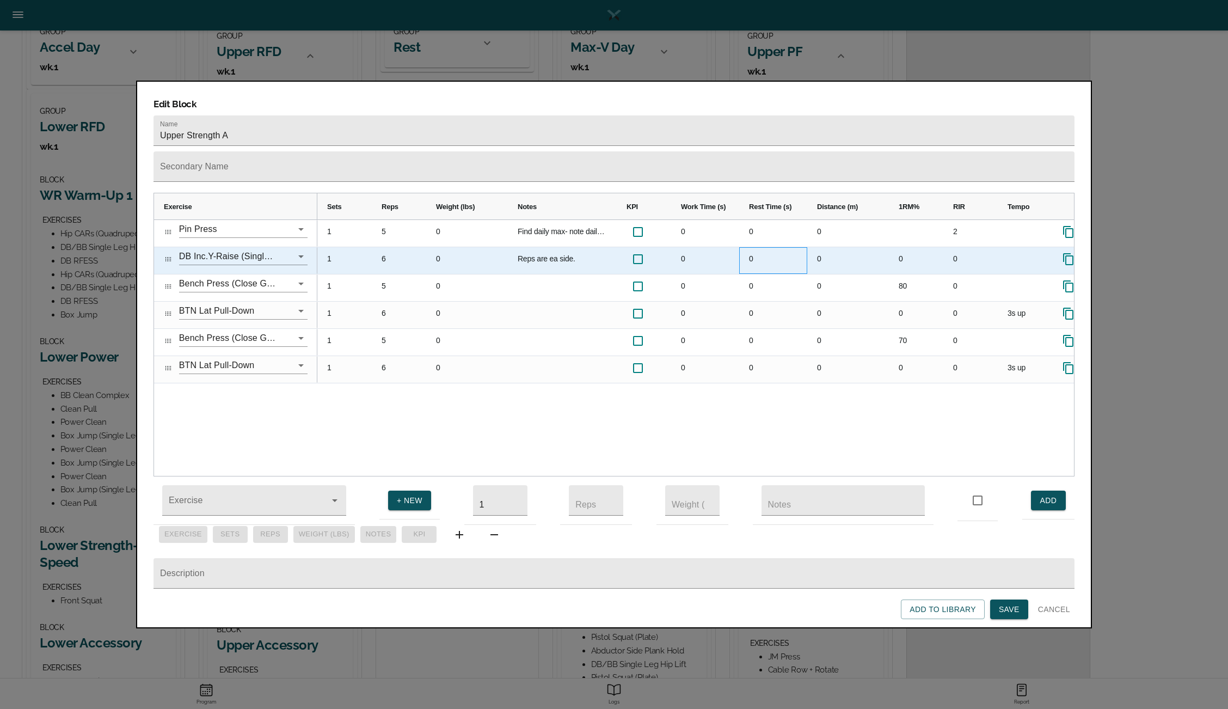
click at [759, 247] on div "0" at bounding box center [773, 260] width 68 height 27
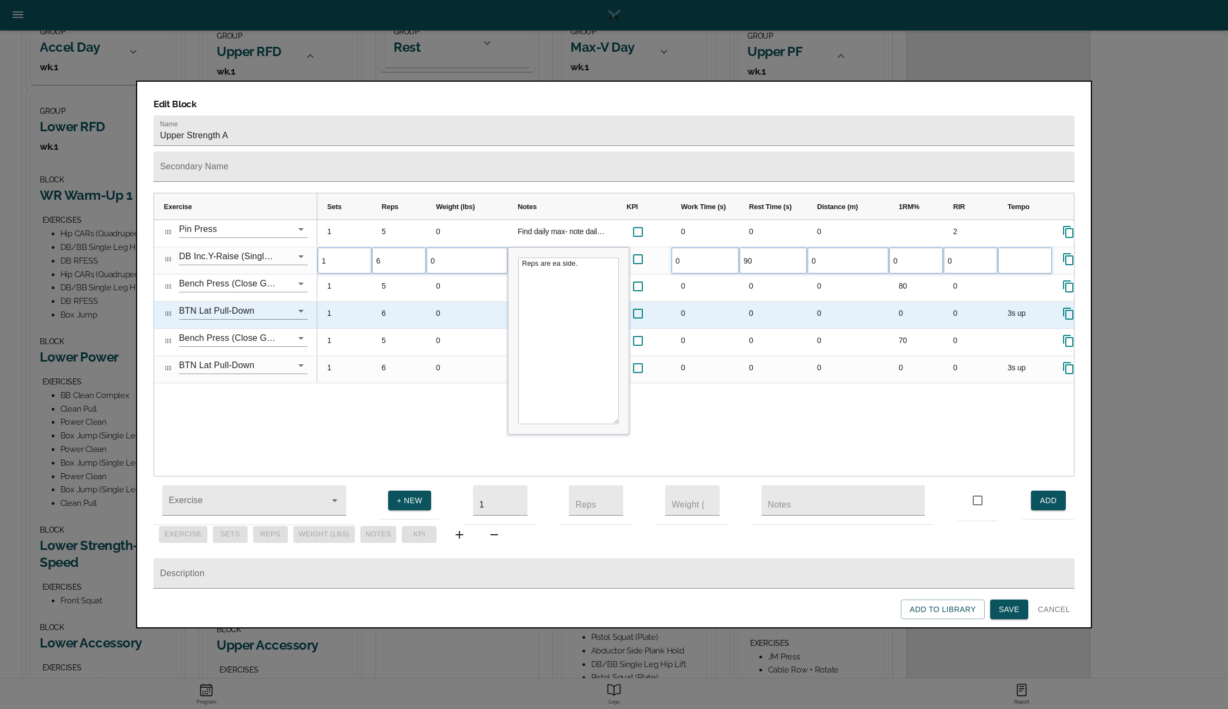
click at [752, 302] on div "0" at bounding box center [773, 315] width 68 height 27
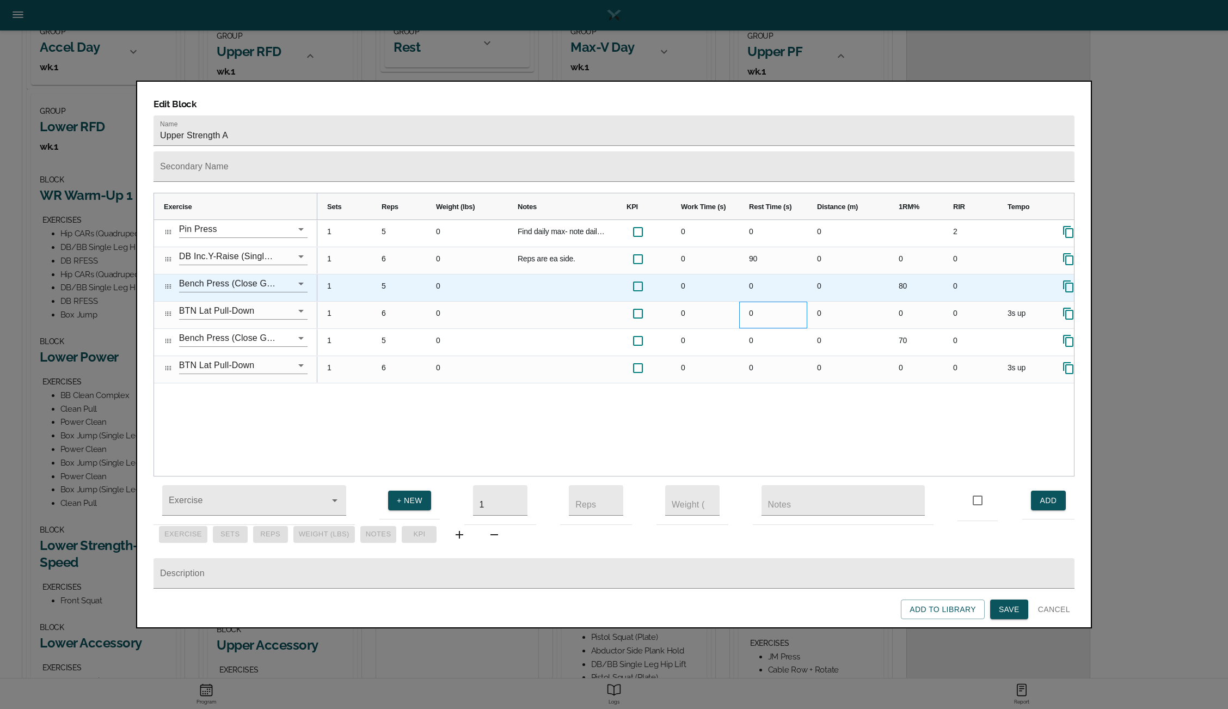
scroll to position [0, 60]
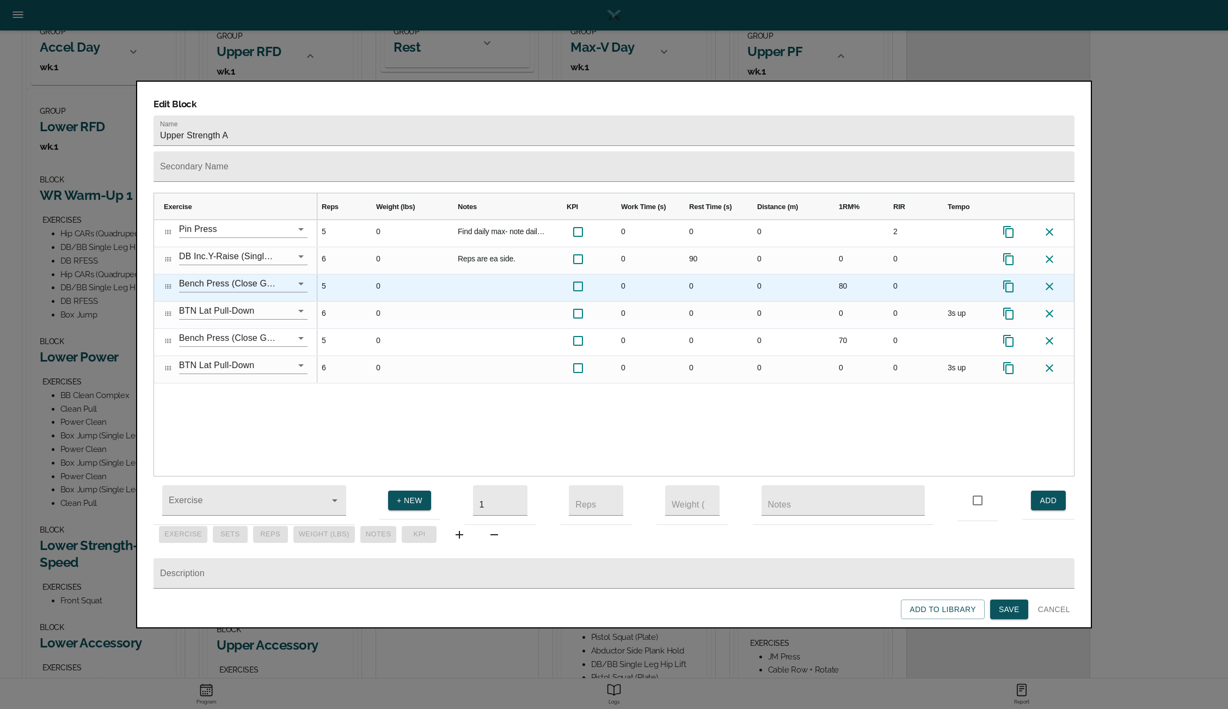
click at [1052, 280] on icon at bounding box center [1049, 286] width 13 height 13
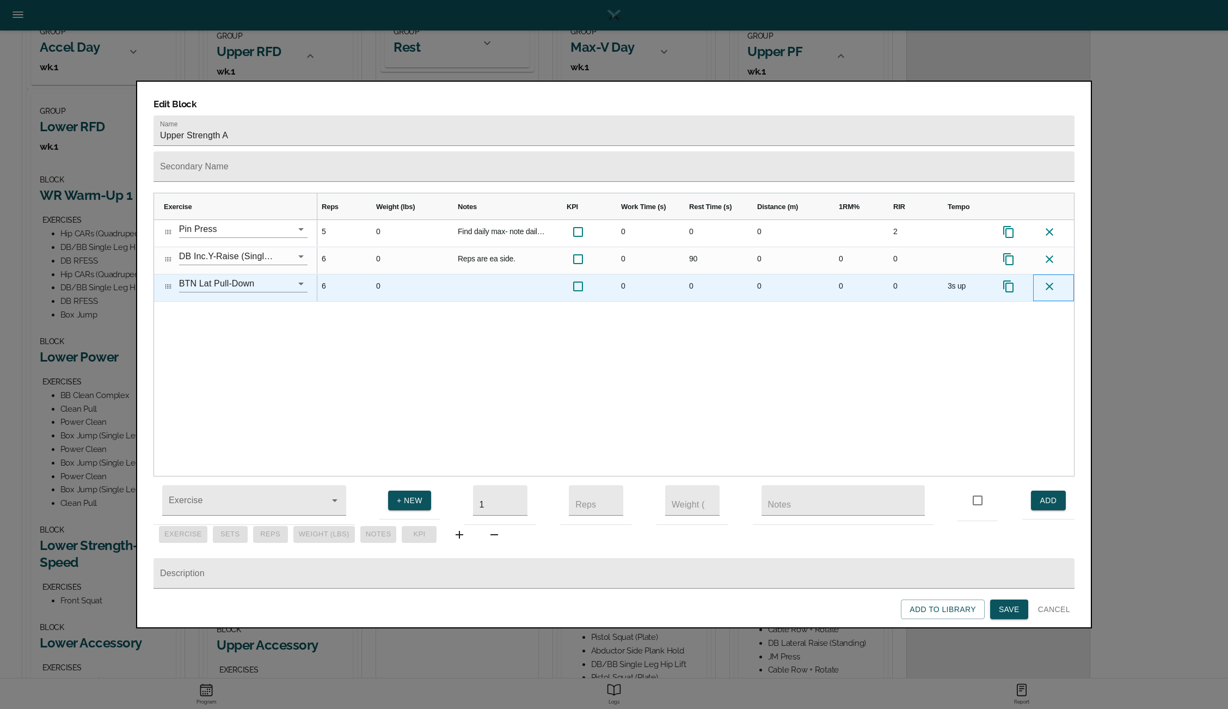
click at [1052, 280] on icon at bounding box center [1049, 286] width 13 height 13
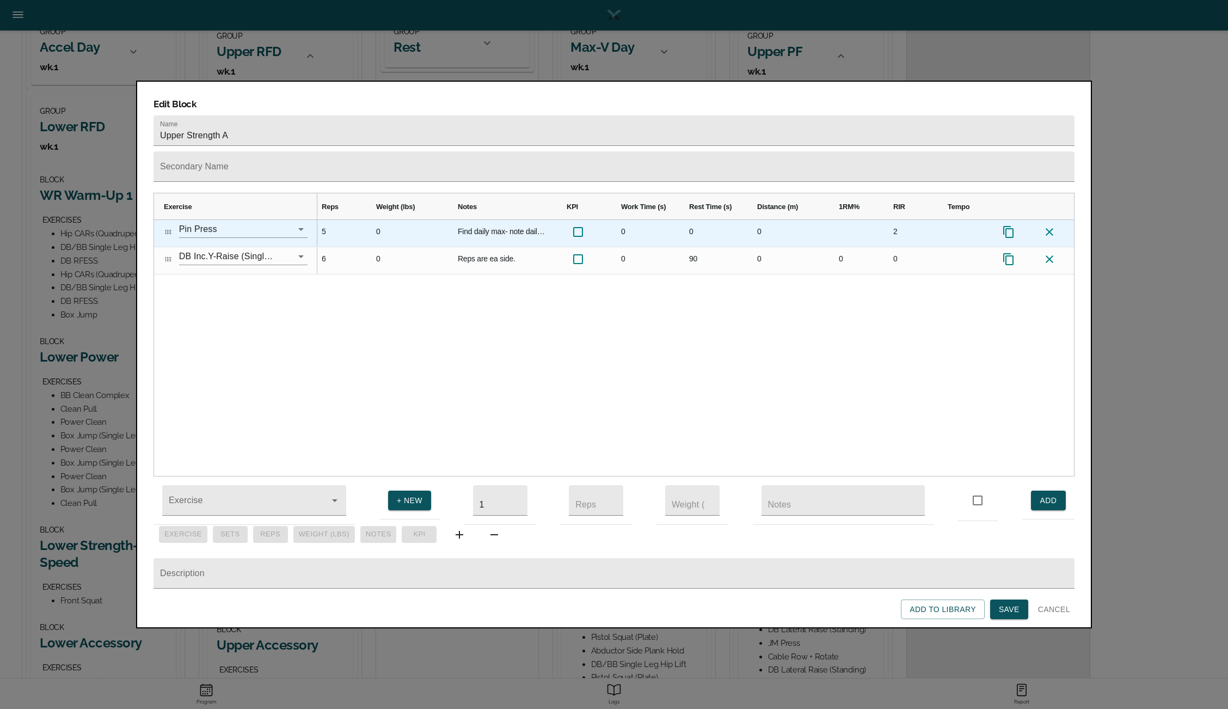
click at [900, 220] on div "2" at bounding box center [910, 233] width 54 height 27
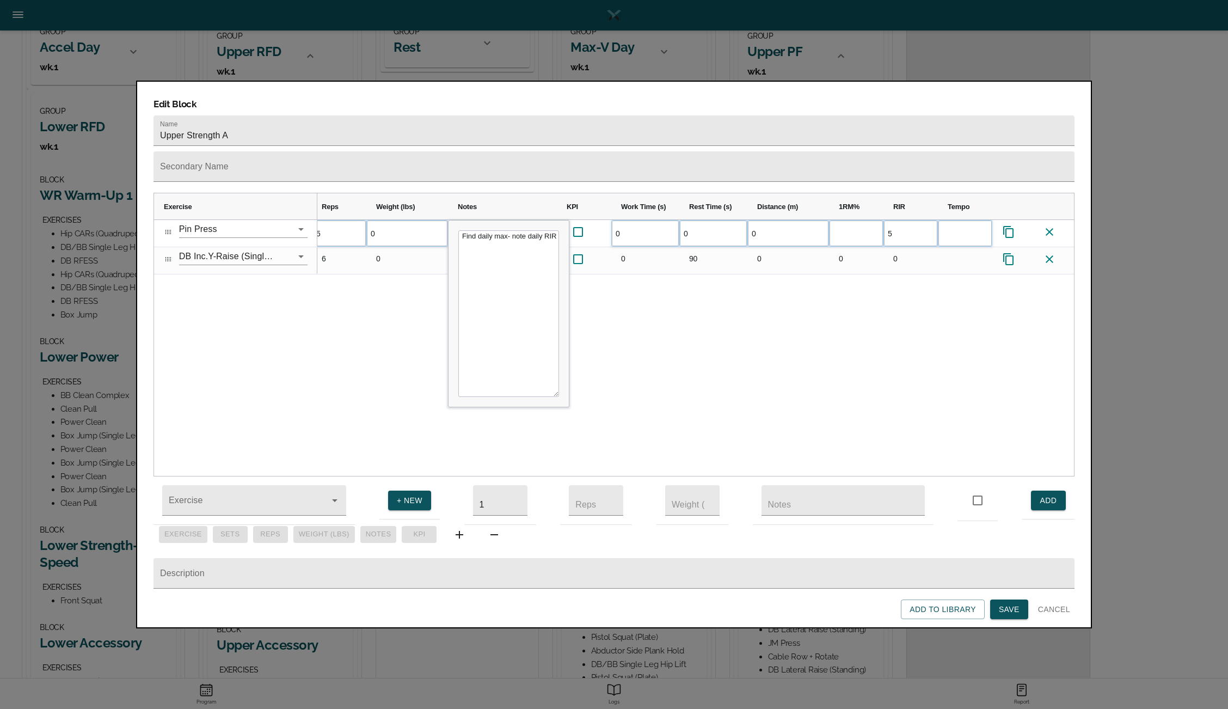
click at [877, 275] on div "1 5 0 Find daily max- note daily RIR 0 0 0 5 1 6" at bounding box center [695, 348] width 757 height 256
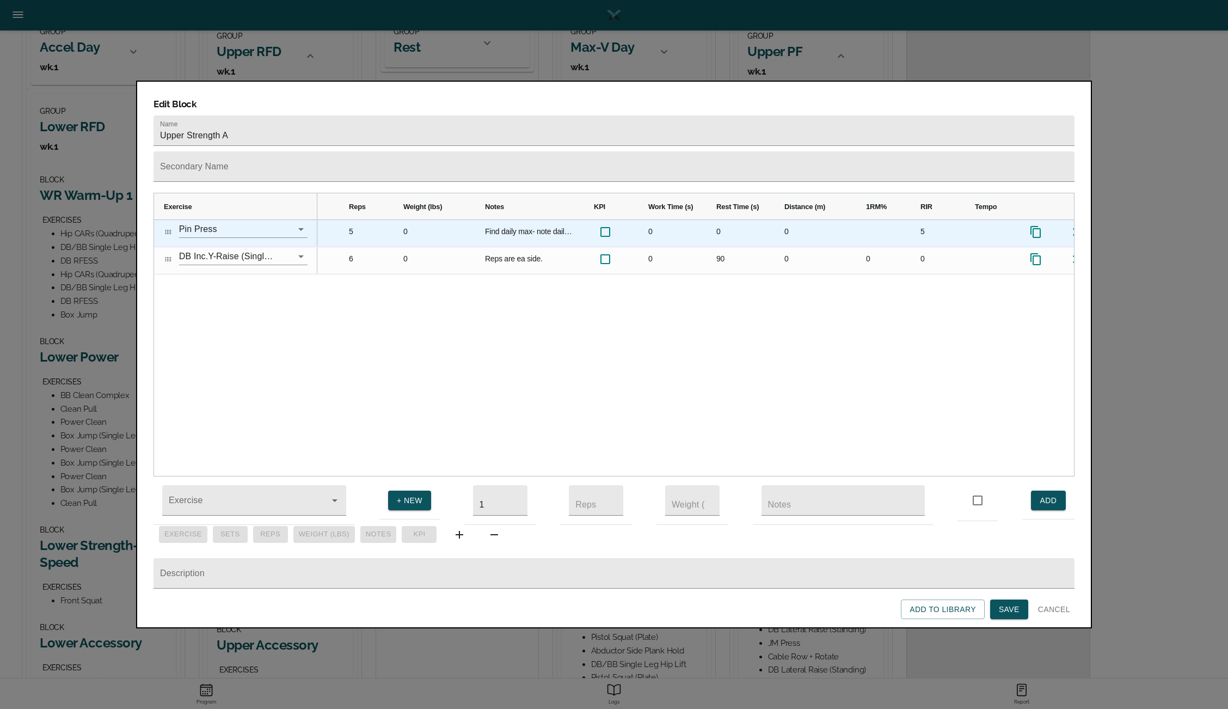
scroll to position [0, 60]
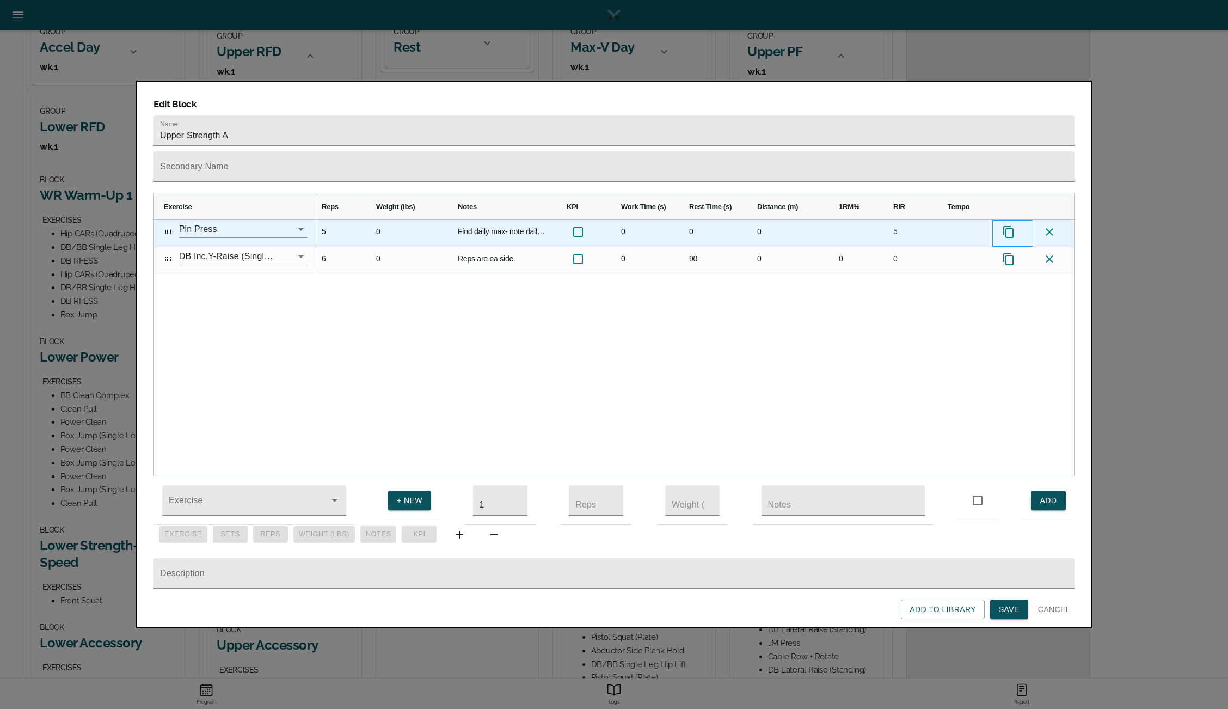
click at [1010, 225] on icon "Press SPACE to select this row." at bounding box center [1008, 231] width 13 height 13
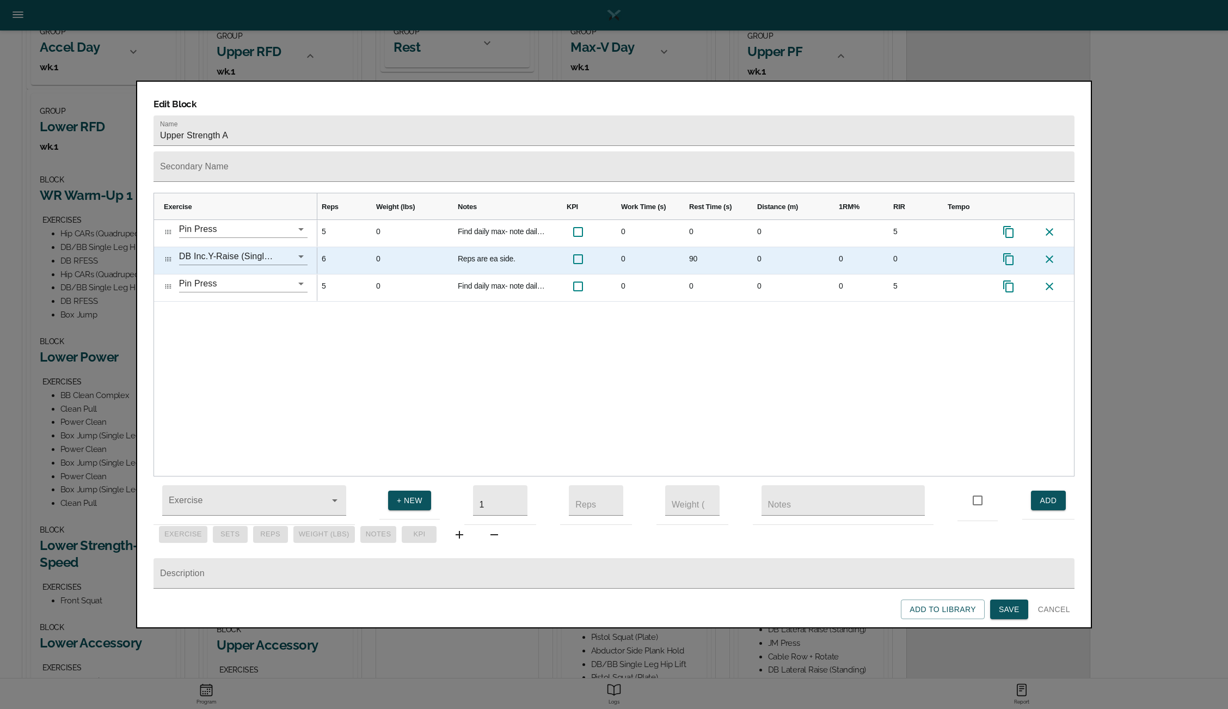
click at [1004, 253] on icon "Press SPACE to select this row." at bounding box center [1008, 259] width 10 height 12
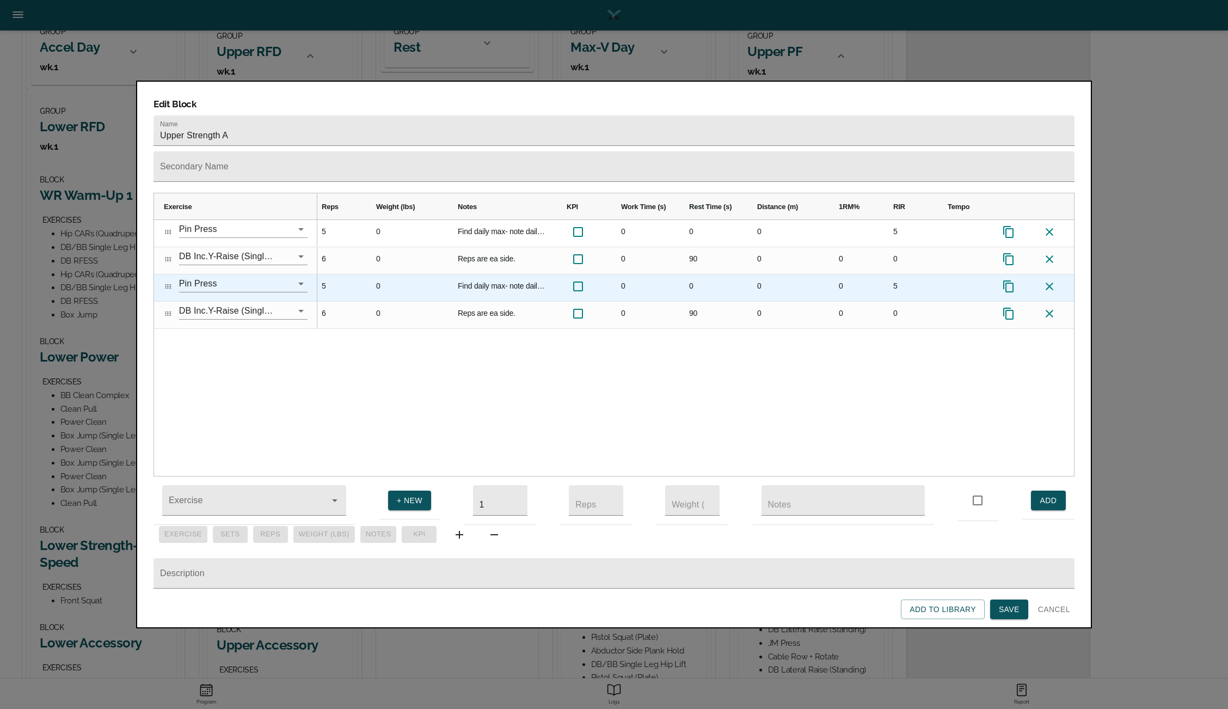
click at [891, 274] on div "5" at bounding box center [910, 287] width 54 height 27
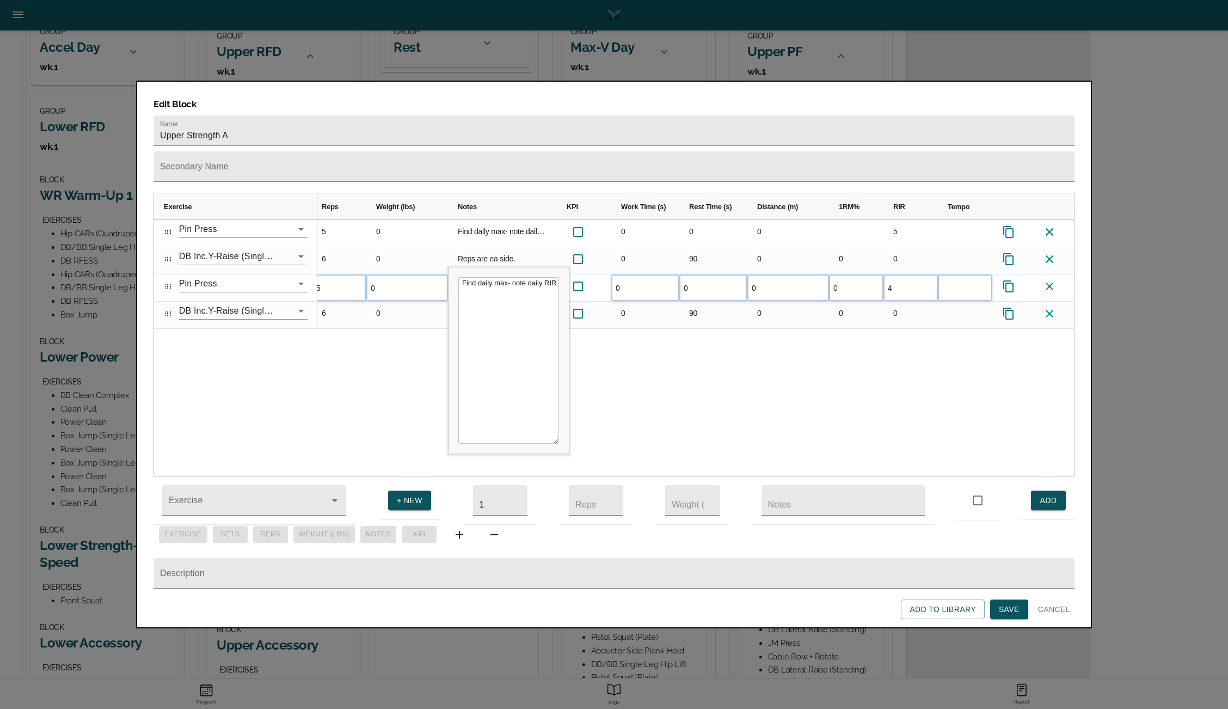
click at [880, 316] on div "1 5 0 Find daily max- note daily RIR 0 0 0 5 1 6 0 Reps are ea side. 0 90 0 0 0…" at bounding box center [695, 348] width 757 height 256
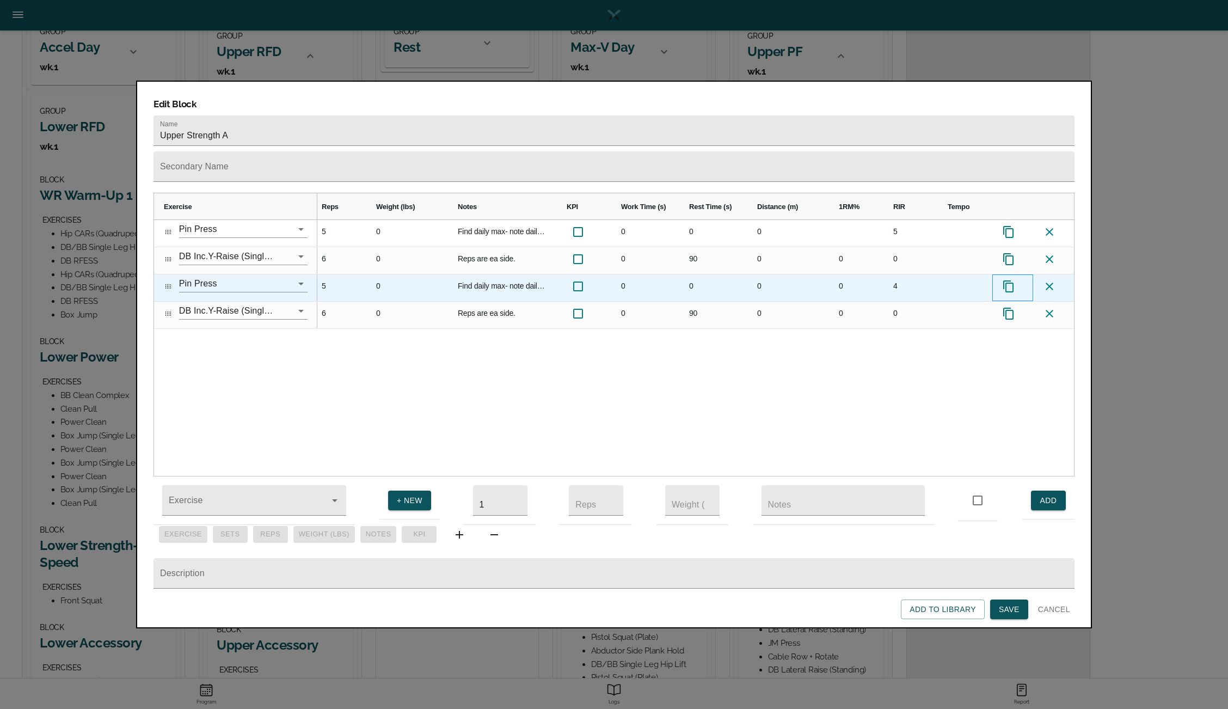
click at [1009, 274] on div "Press SPACE to select this row." at bounding box center [1012, 287] width 41 height 27
click at [1012, 280] on icon "Press SPACE to select this row." at bounding box center [1008, 286] width 13 height 13
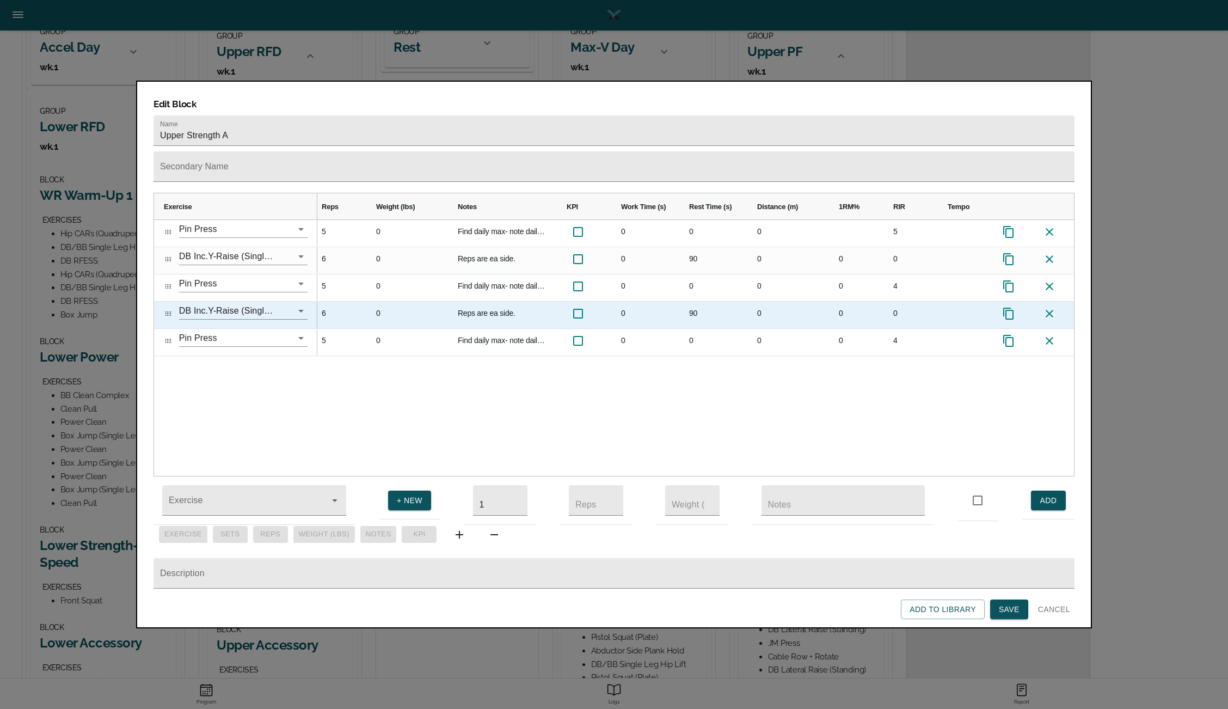
click at [1011, 307] on icon at bounding box center [1008, 313] width 13 height 13
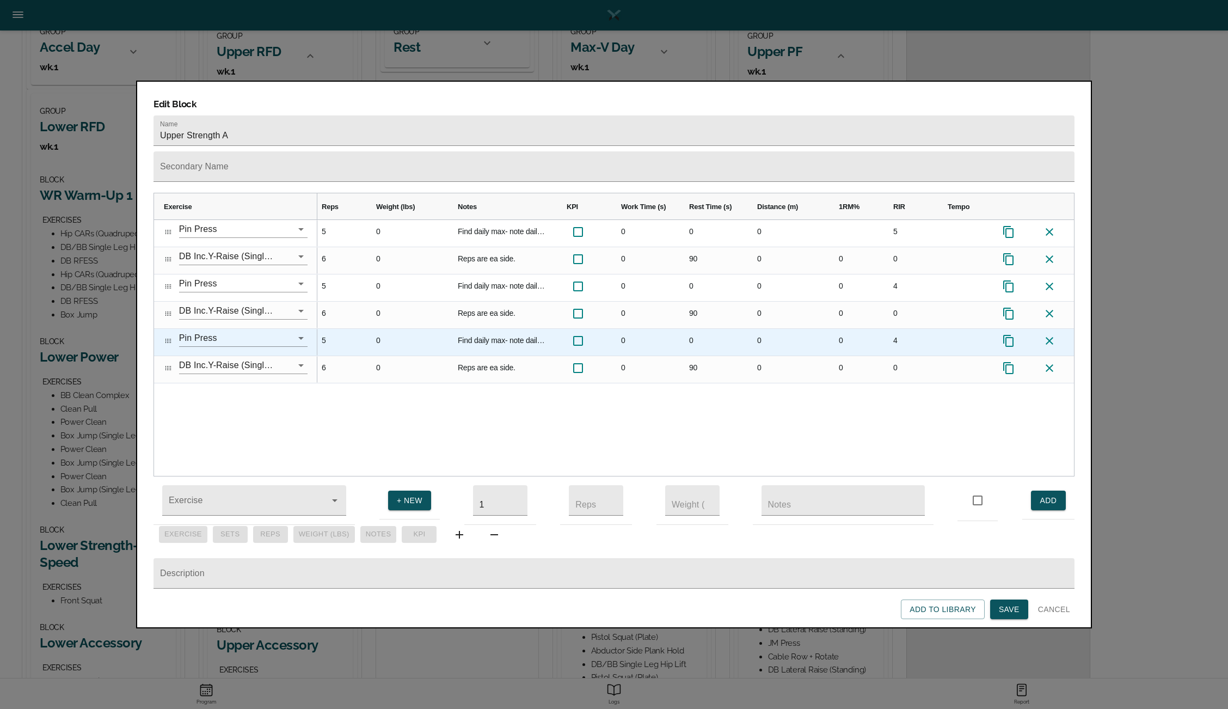
click at [900, 329] on div "4" at bounding box center [910, 342] width 54 height 27
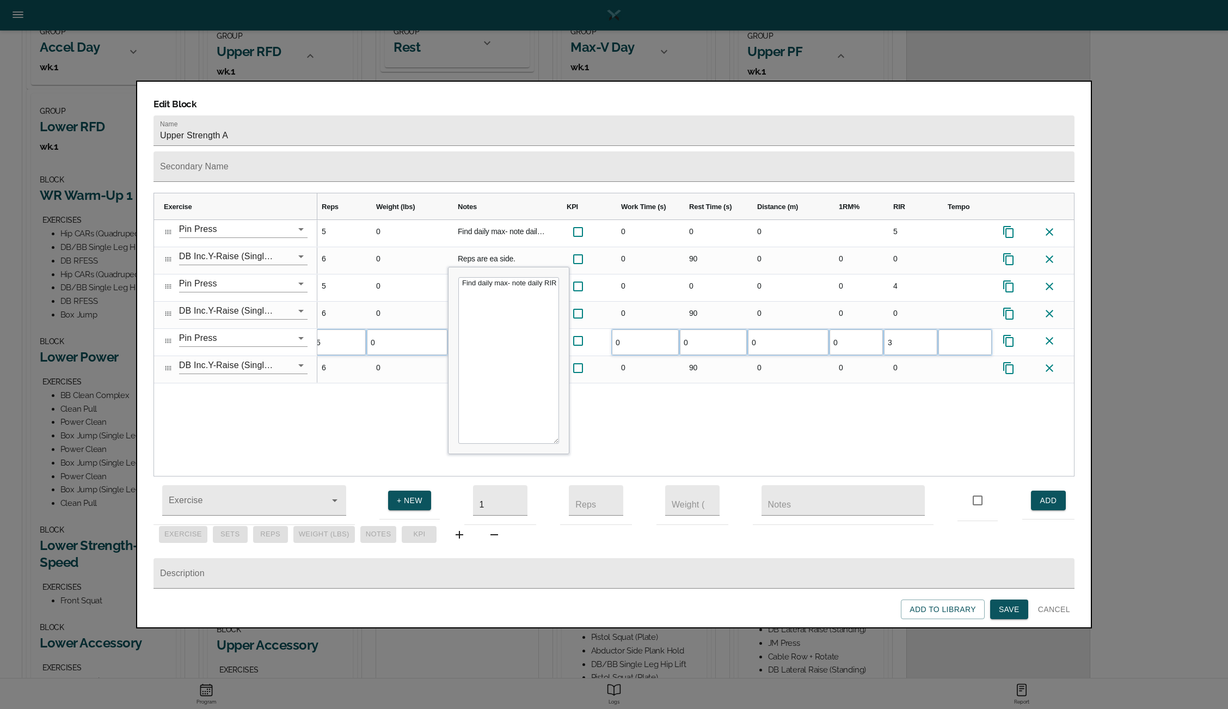
click at [864, 392] on div "1 5 0 Find daily max- note daily RIR 0 0 0 5 1 6 0 Reps are ea side. 0 90 0 0 0…" at bounding box center [695, 348] width 757 height 256
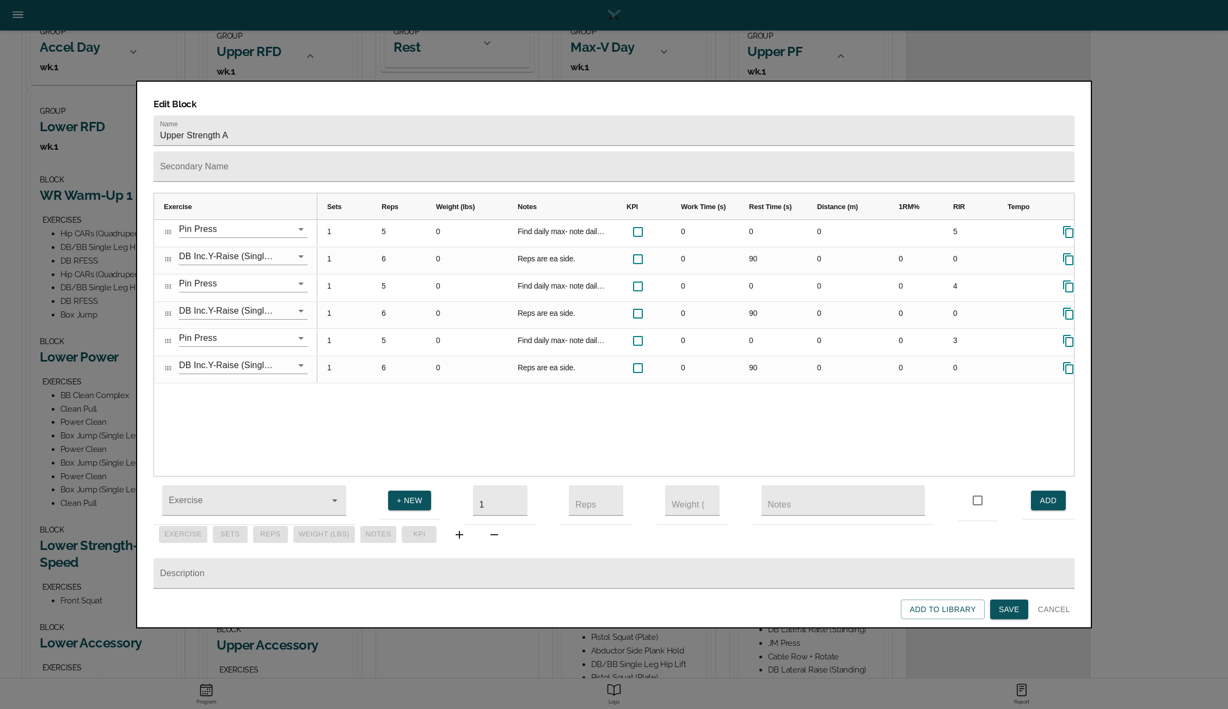
click at [1010, 608] on span "Save" at bounding box center [1009, 609] width 21 height 14
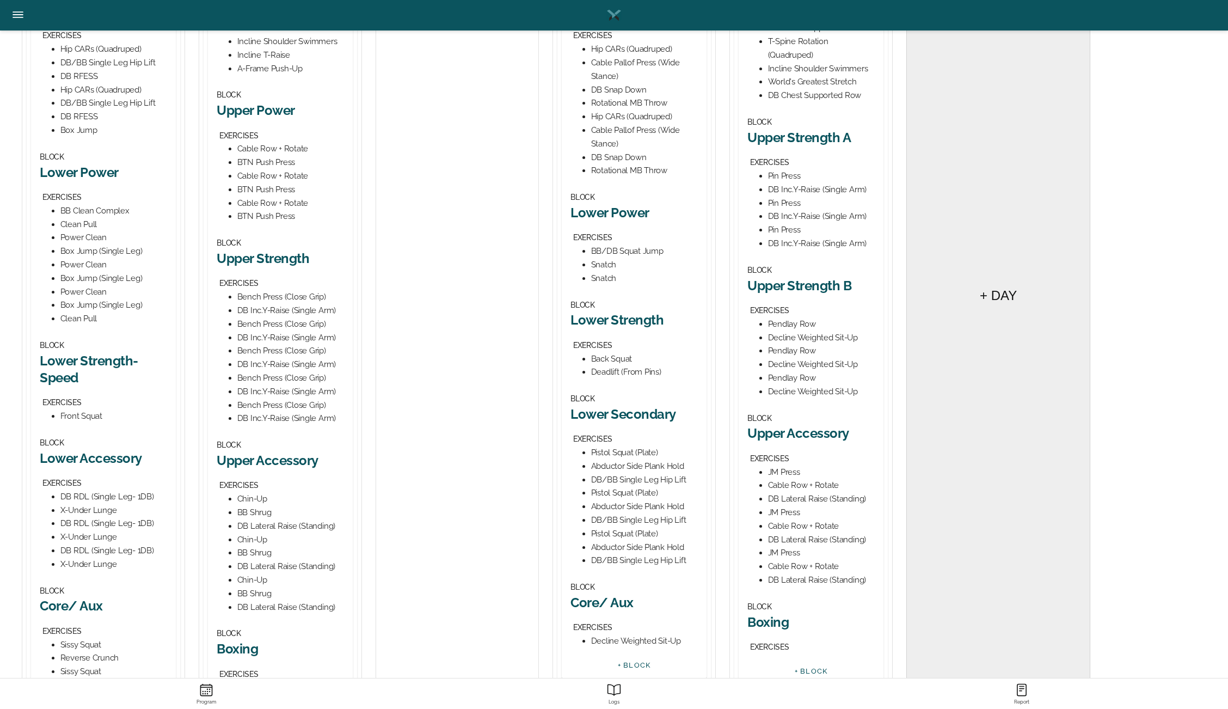
scroll to position [353, 0]
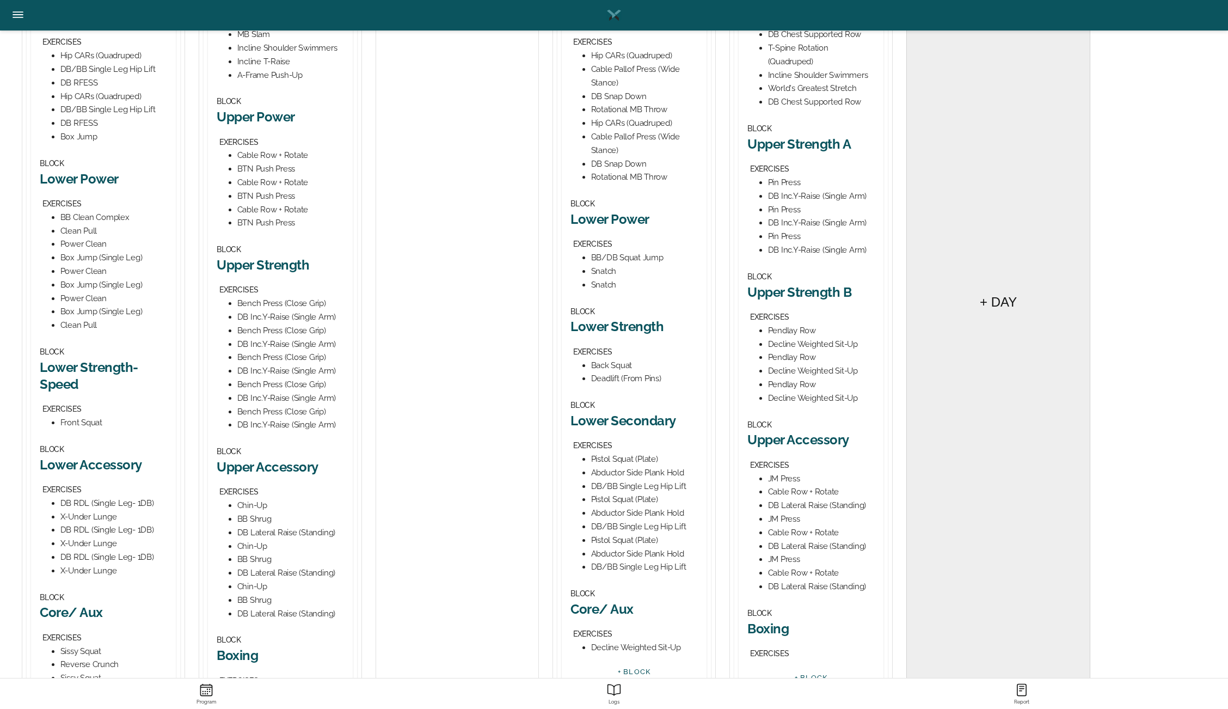
click at [797, 296] on h2 "Upper Strength B" at bounding box center [810, 292] width 127 height 17
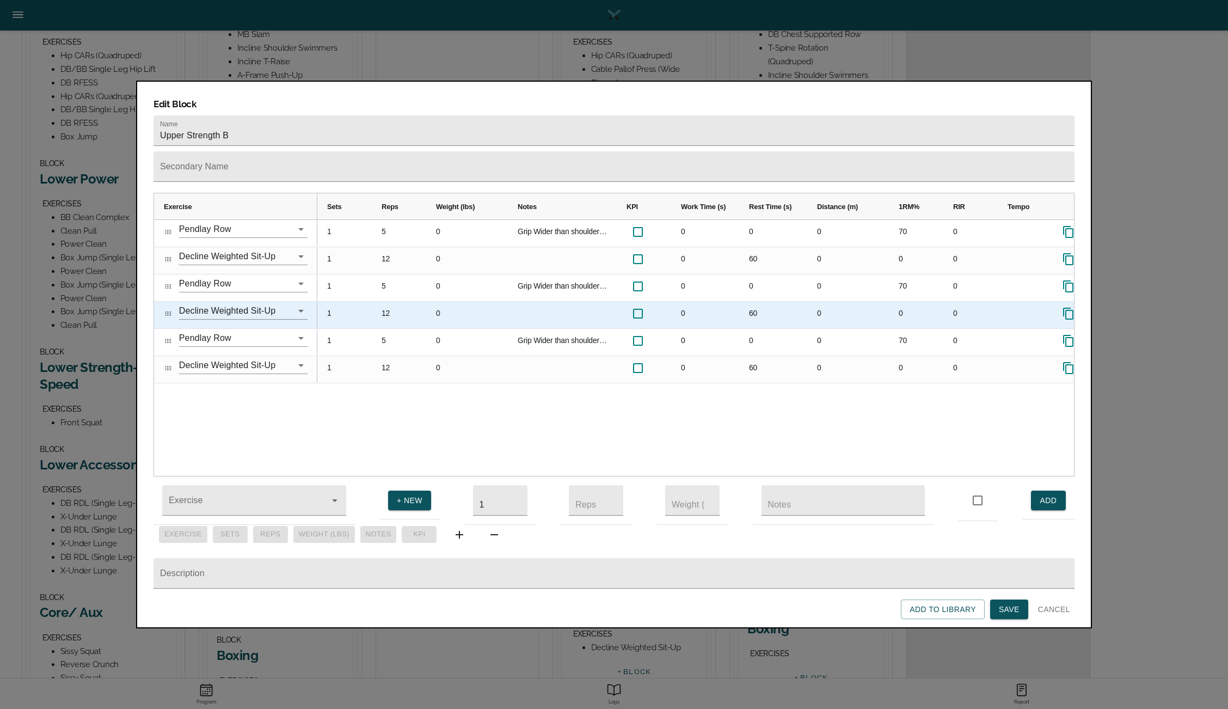
scroll to position [0, 60]
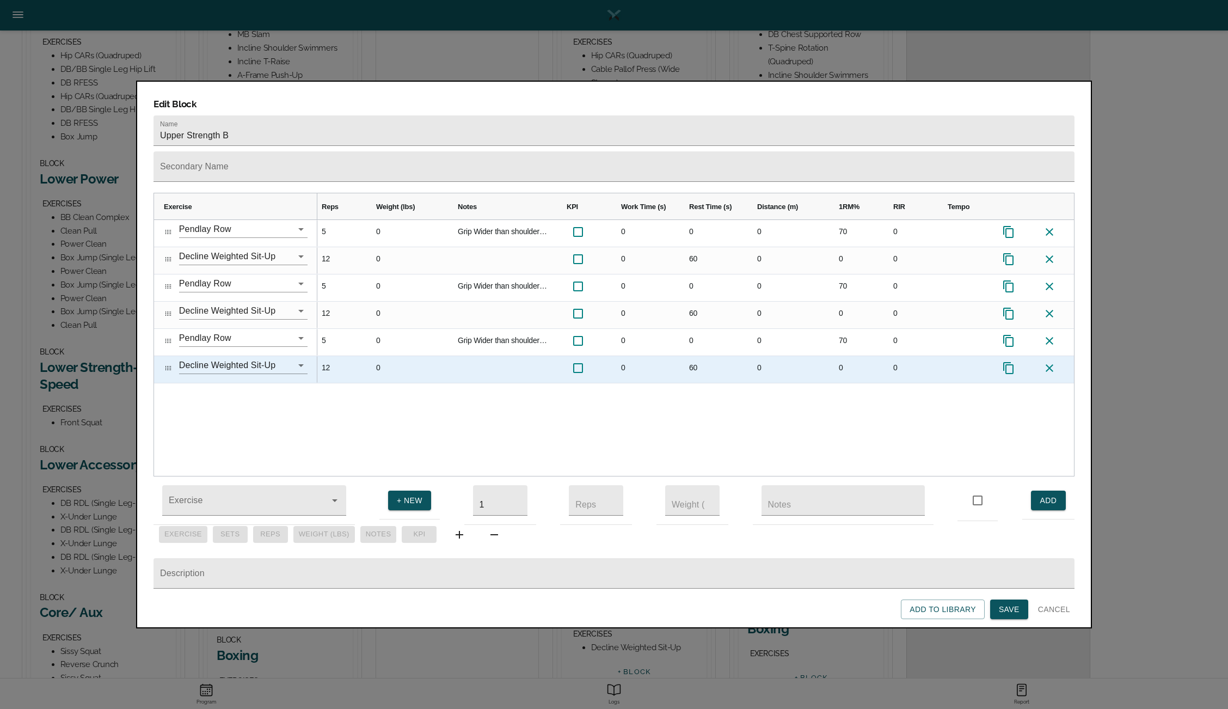
click at [1048, 364] on icon at bounding box center [1050, 368] width 8 height 8
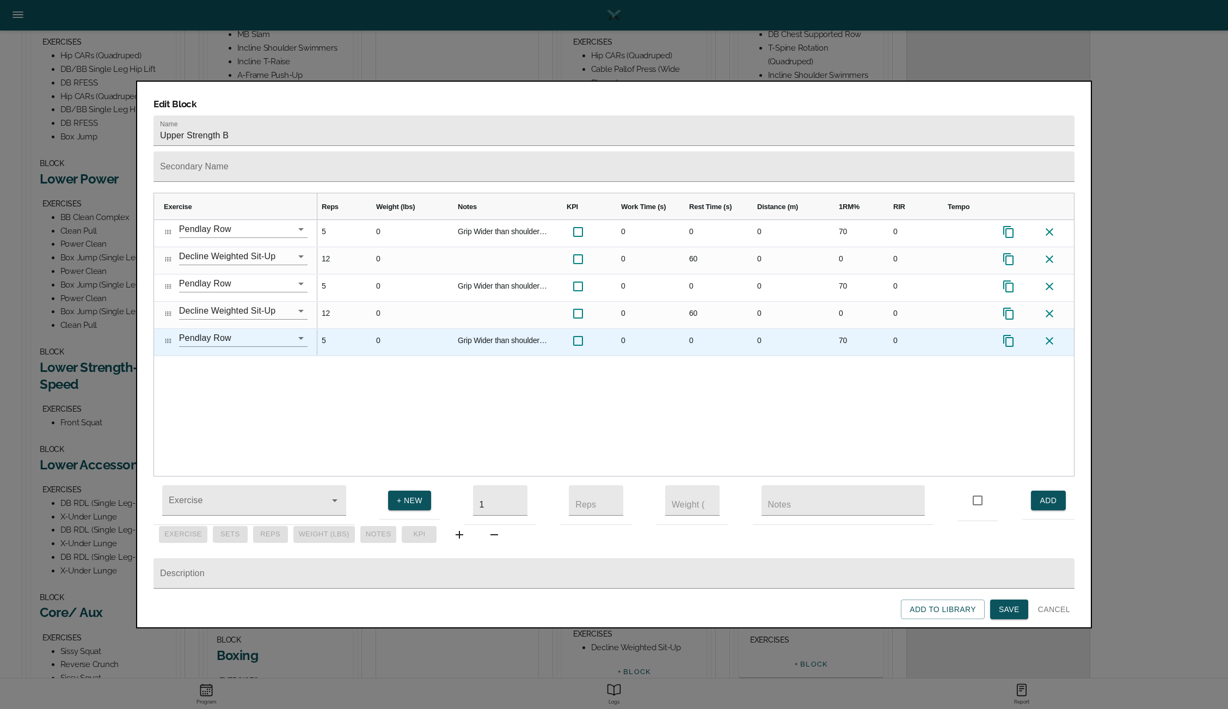
click at [1051, 334] on icon at bounding box center [1049, 340] width 13 height 13
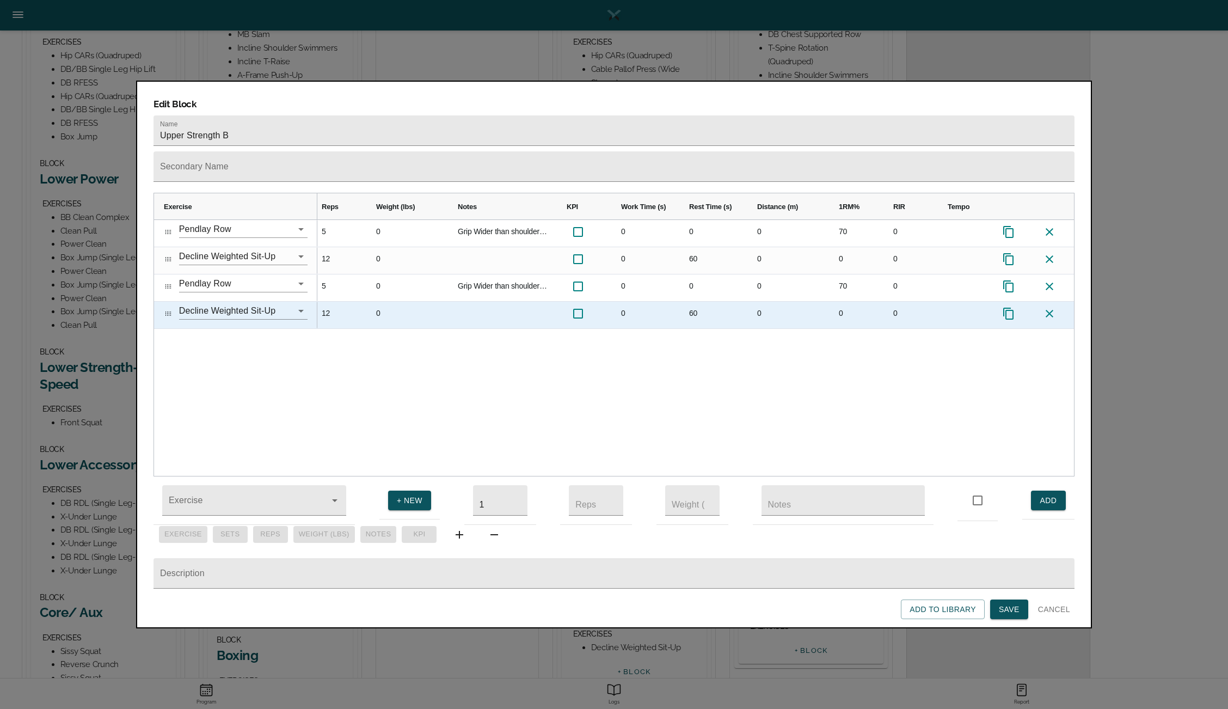
click at [1052, 307] on icon at bounding box center [1049, 313] width 13 height 13
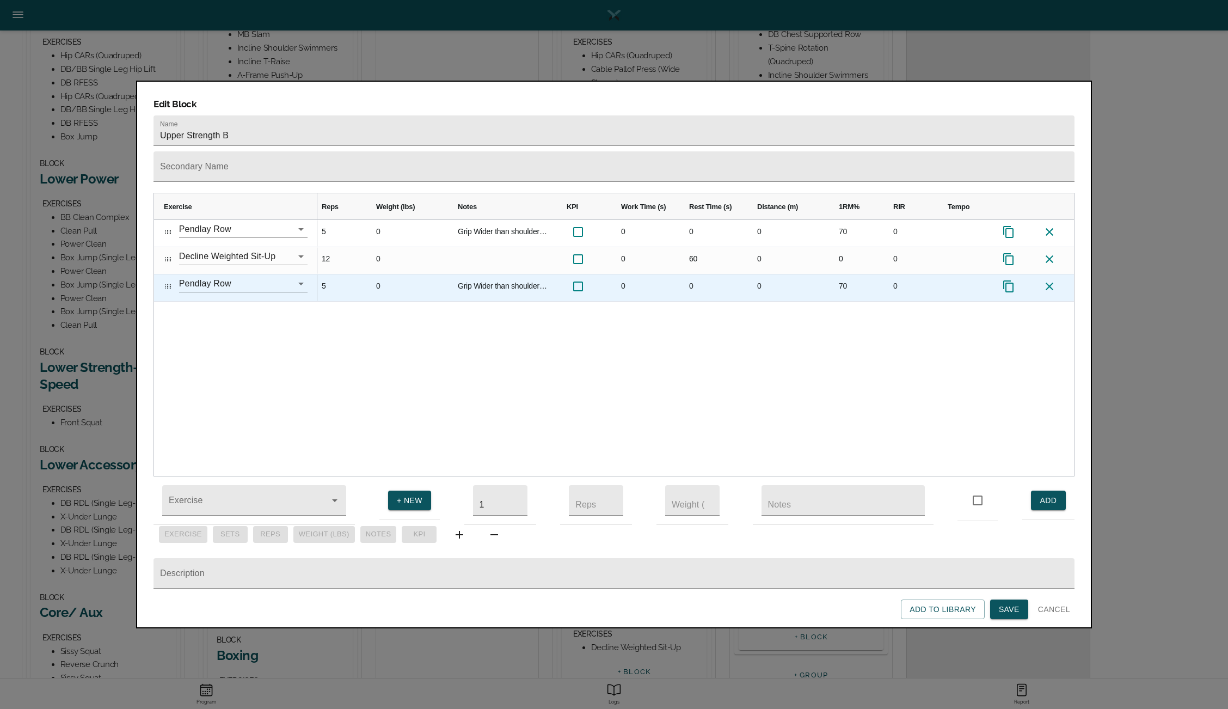
click at [1050, 280] on icon at bounding box center [1049, 286] width 13 height 13
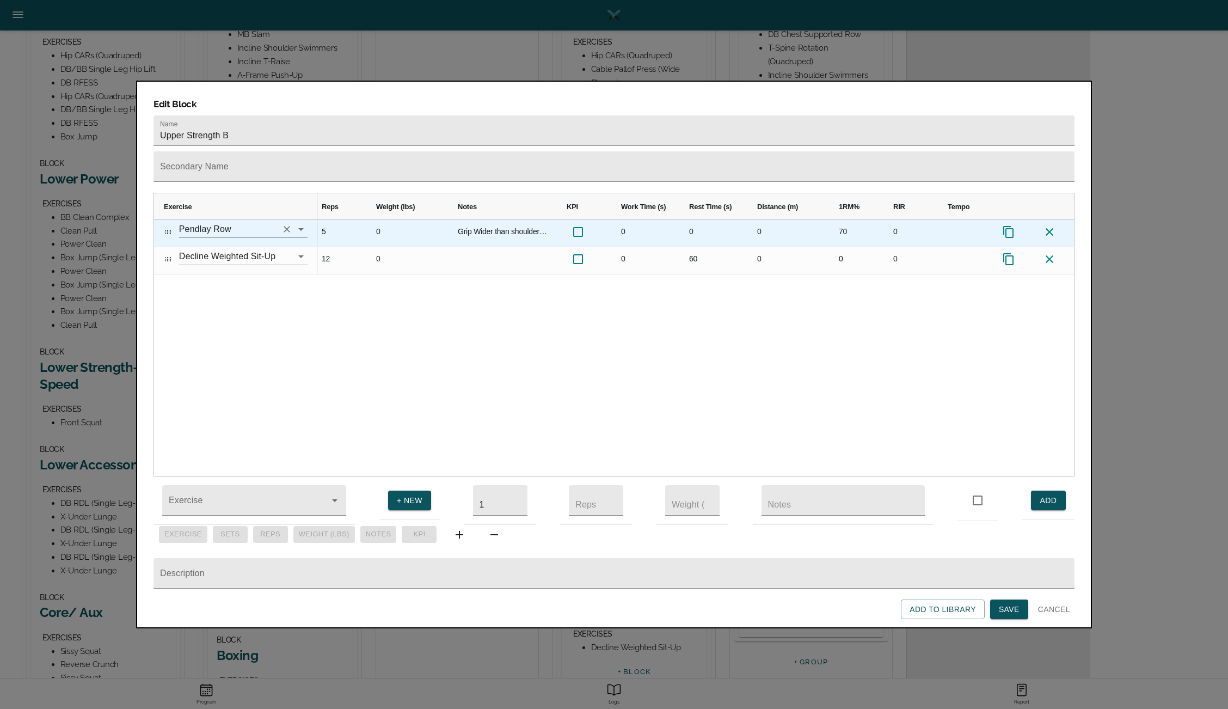
click at [291, 224] on icon "Clear" at bounding box center [286, 229] width 11 height 11
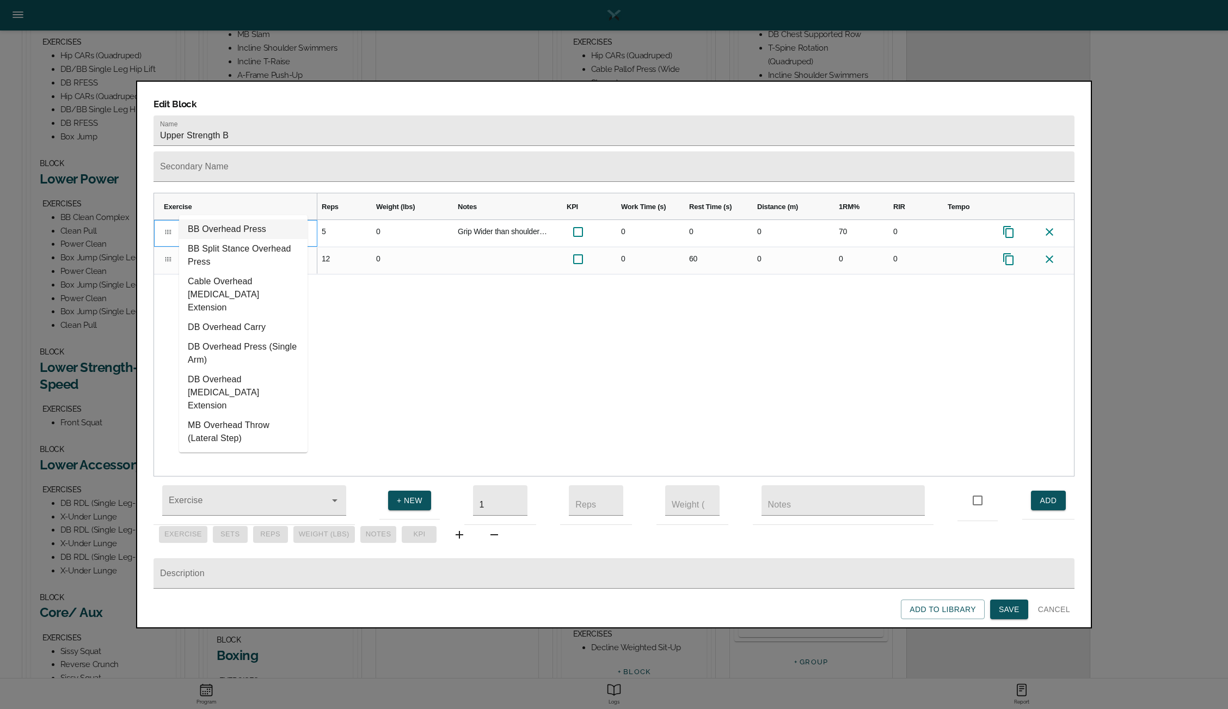
click at [235, 227] on li "BB Overhead Press" at bounding box center [243, 229] width 128 height 20
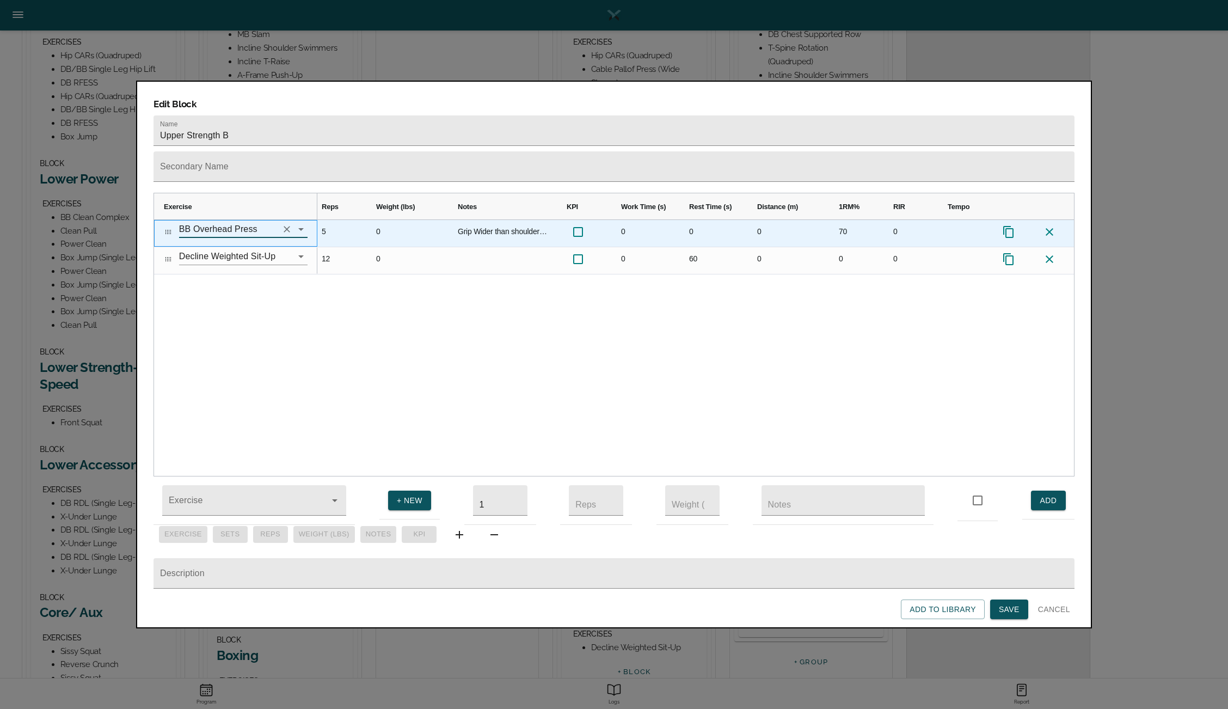
type input "BB Overhead Press"
click at [492, 220] on div "Grip Wider than shoulder width. Allow shoulder to reach fully between each rep." at bounding box center [502, 233] width 109 height 27
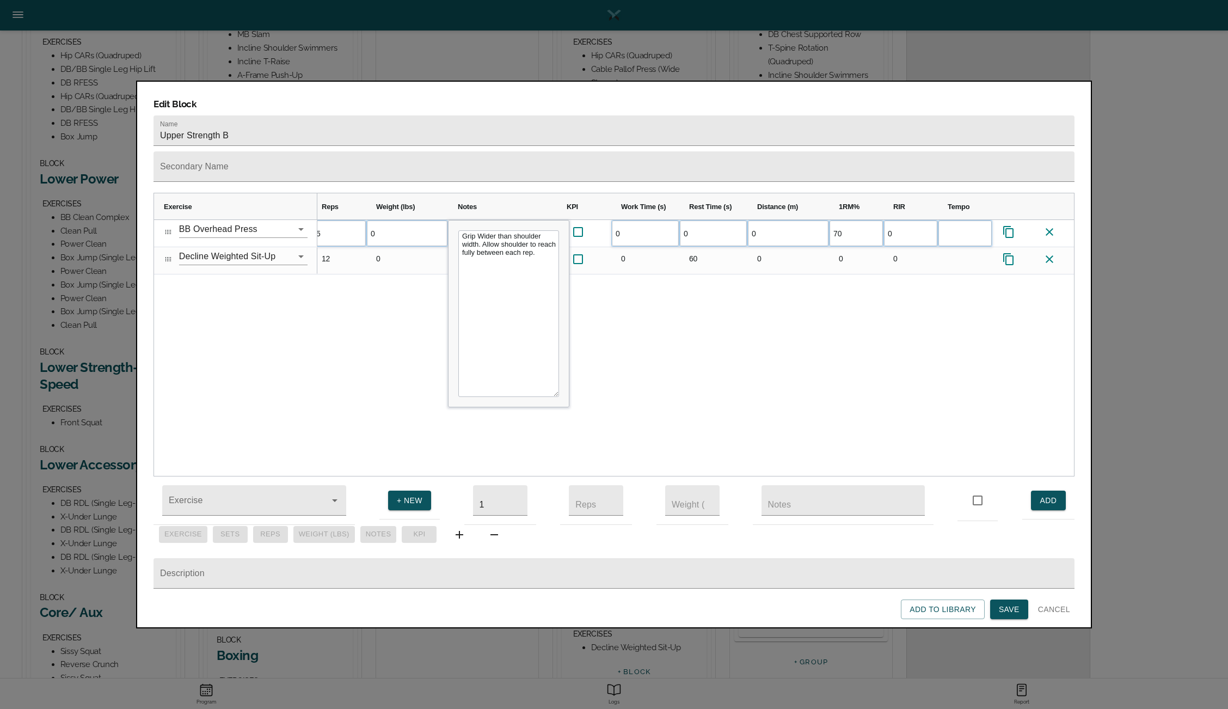
drag, startPoint x: 525, startPoint y: 241, endPoint x: 448, endPoint y: 210, distance: 83.1
click at [448, 220] on div "Grip Wider than shoulder width. Allow shoulder to reach fully between each rep." at bounding box center [508, 313] width 121 height 187
click at [377, 297] on div "1 5 0 Grip Wider than shoulder width. Allow shoulder to reach fully between eac…" at bounding box center [695, 348] width 757 height 256
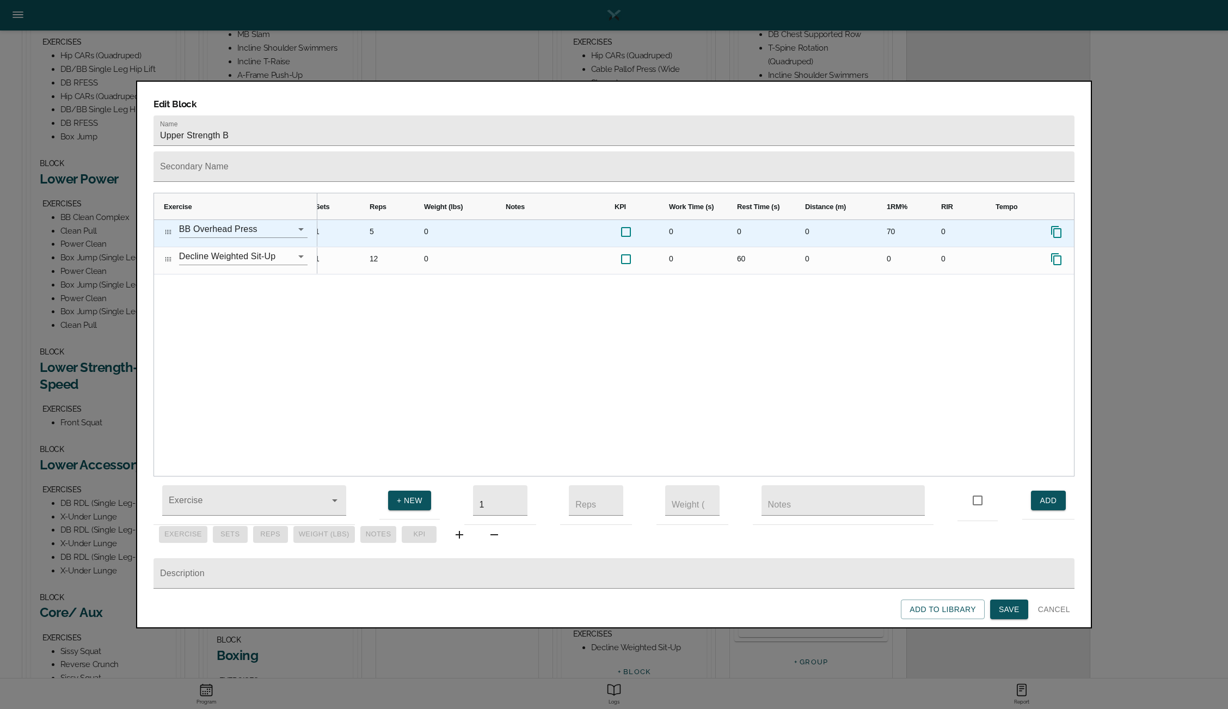
scroll to position [0, 10]
click at [1014, 220] on div "Press SPACE to select this row." at bounding box center [1025, 233] width 54 height 27
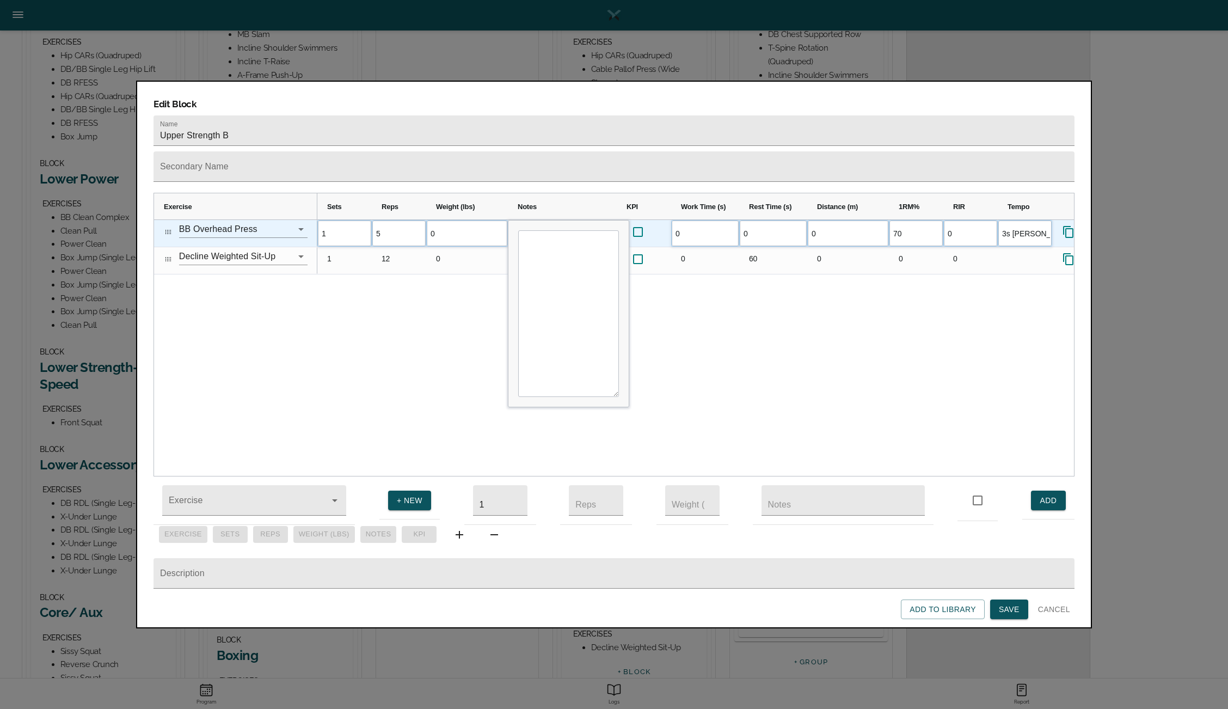
type input "3s lower"
click at [949, 296] on div "1 5 0 0 0 0 70 0 3s lower 1 12" at bounding box center [695, 348] width 757 height 256
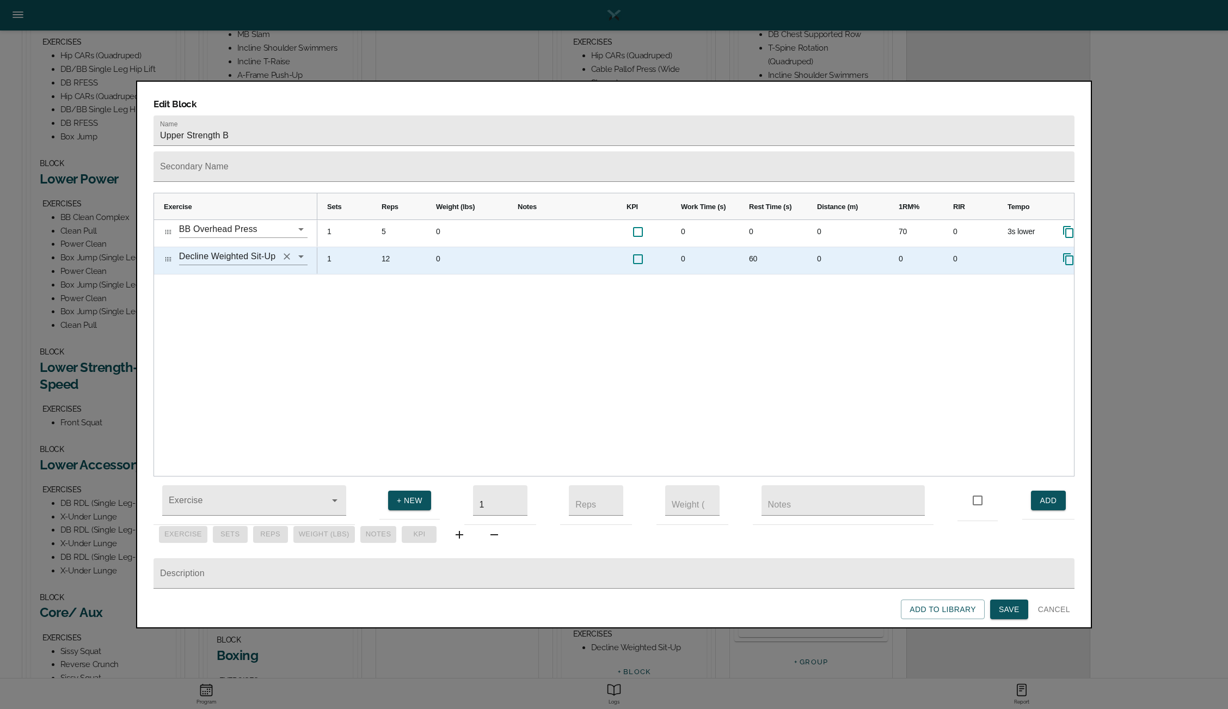
click at [287, 251] on icon "Clear" at bounding box center [286, 256] width 11 height 11
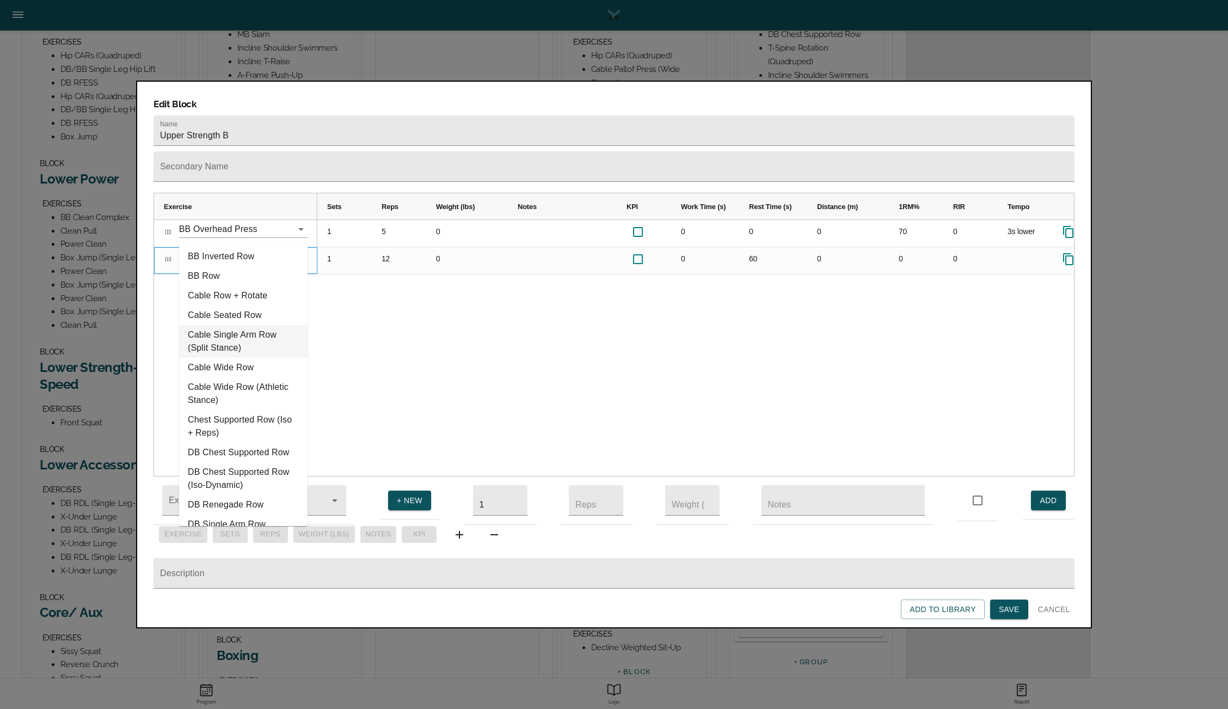
click at [241, 338] on li "Cable Single Arm Row (Split Stance)" at bounding box center [243, 341] width 128 height 33
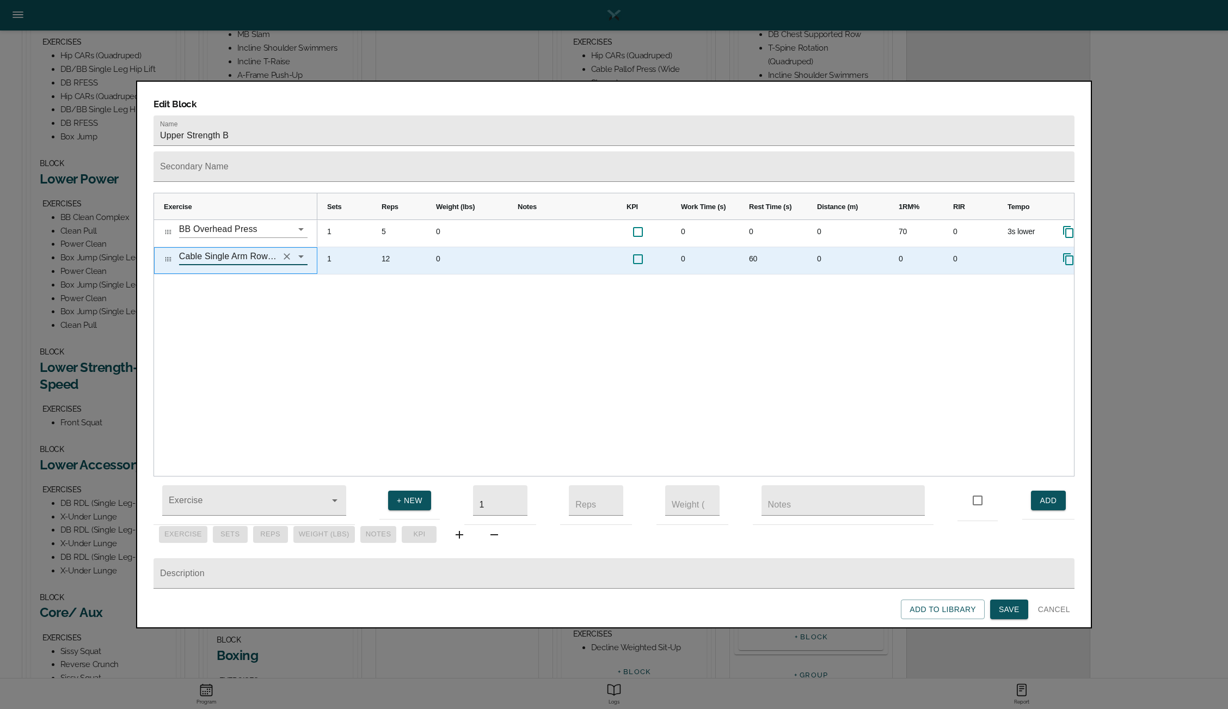
type input "Cable Single Arm Row (Split Stance)"
click at [384, 247] on div "12" at bounding box center [399, 260] width 54 height 27
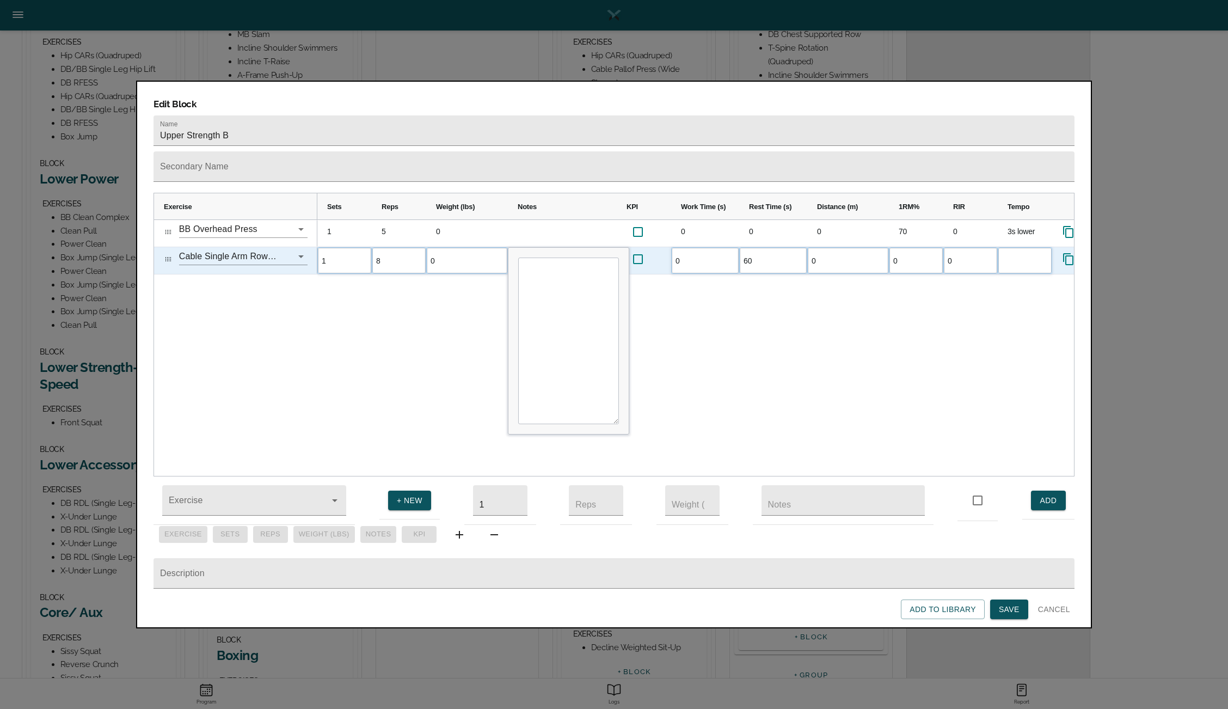
scroll to position [0, 0]
click at [806, 309] on div "1 5 0 0 0 0 70 0 3s lower 1 8 0 0 60 0 0 0" at bounding box center [695, 348] width 757 height 256
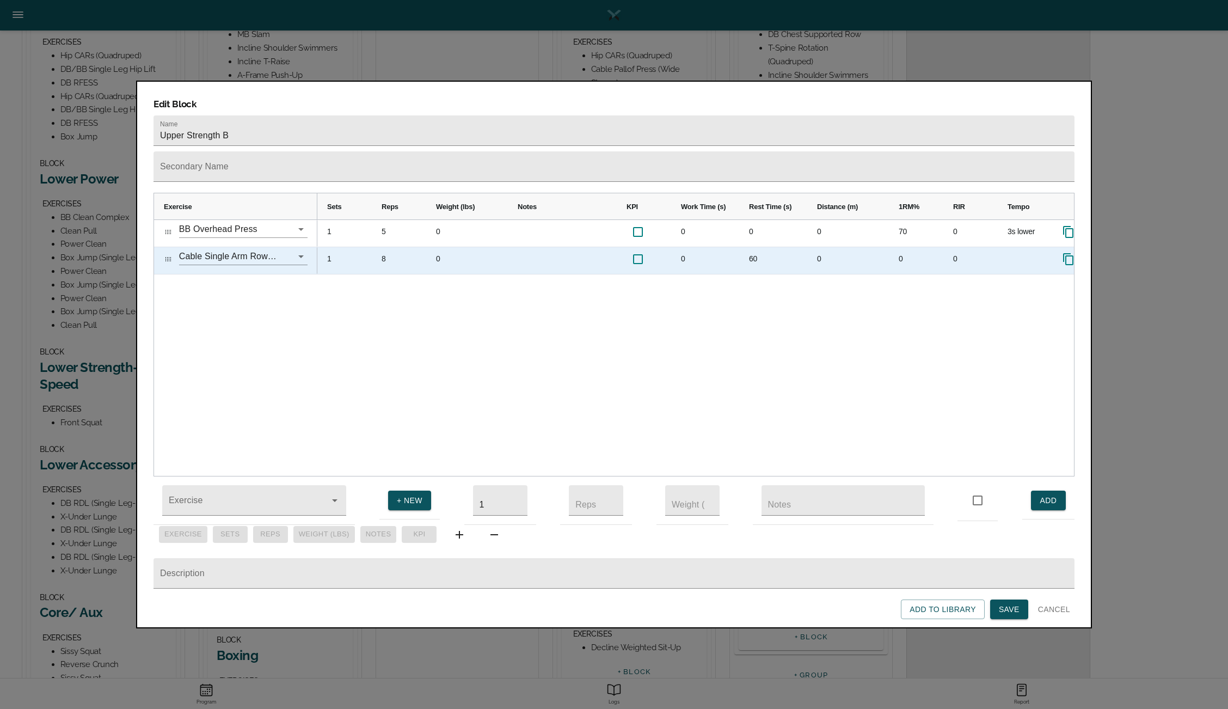
click at [1011, 247] on div "Press SPACE to select this row." at bounding box center [1025, 260] width 54 height 27
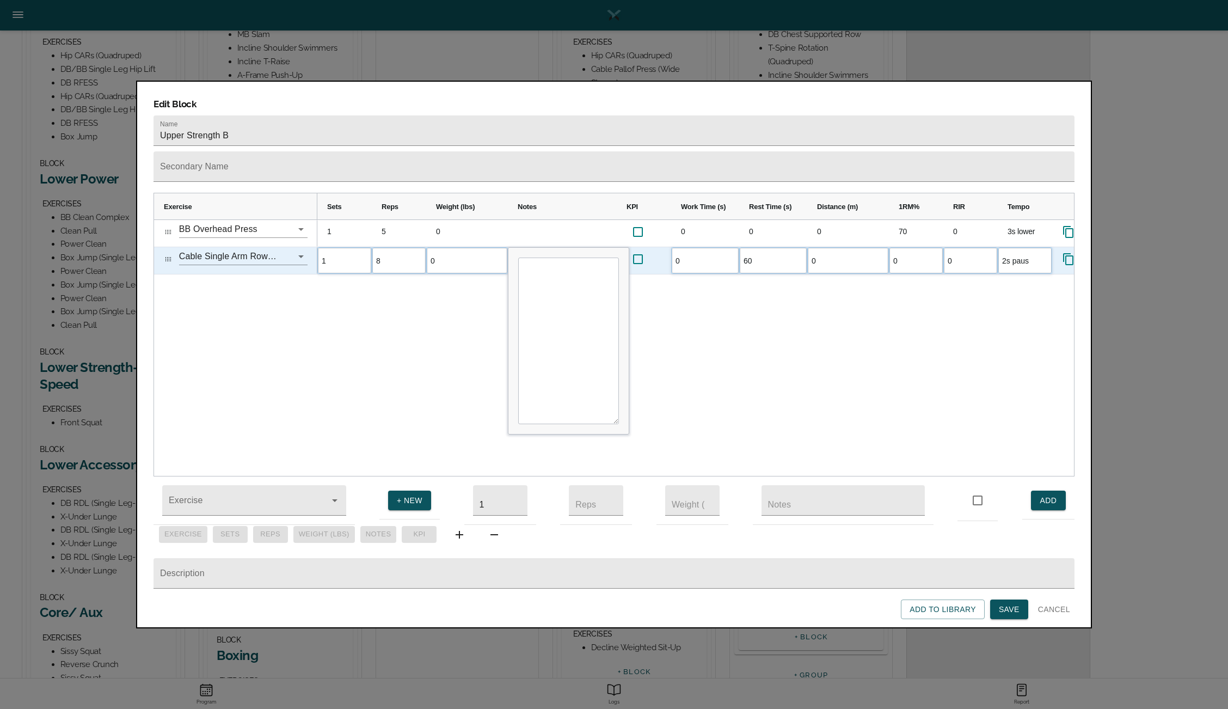
type input "2s pause"
click at [919, 312] on div "1 5 0 0 0 0 70 0 3s lower 1 8 0 0 60 0 0 0" at bounding box center [695, 348] width 757 height 256
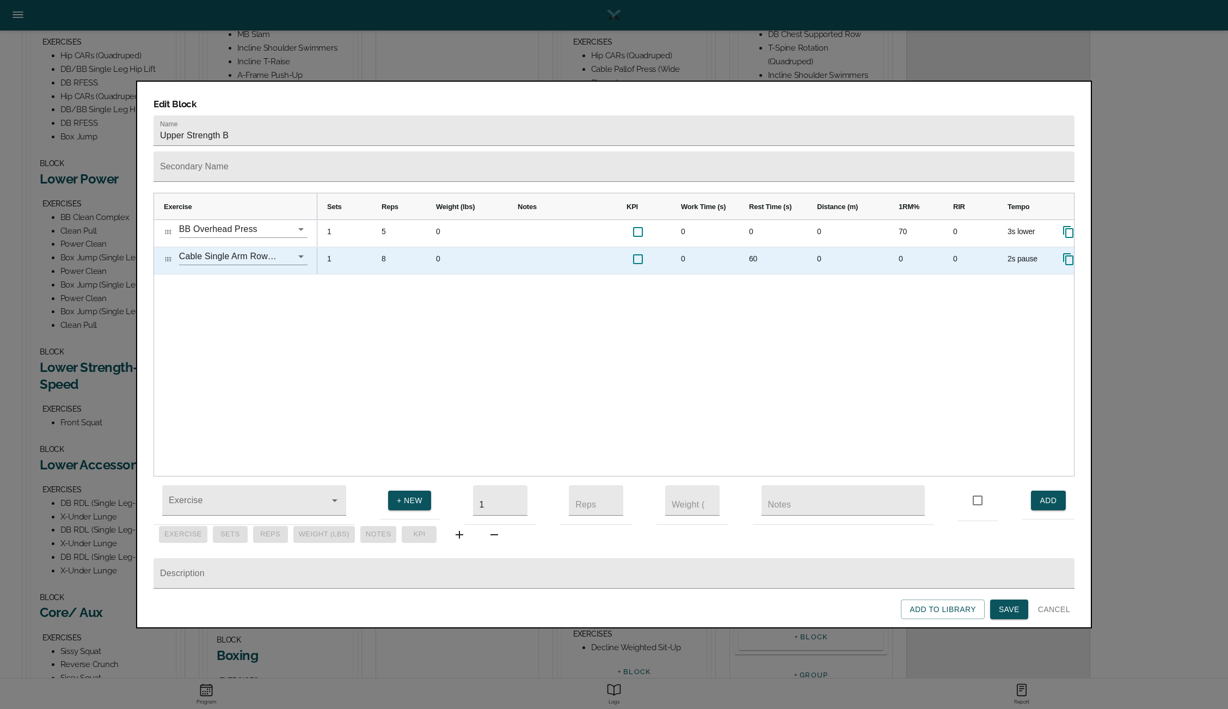
click at [758, 247] on div "60" at bounding box center [773, 260] width 68 height 27
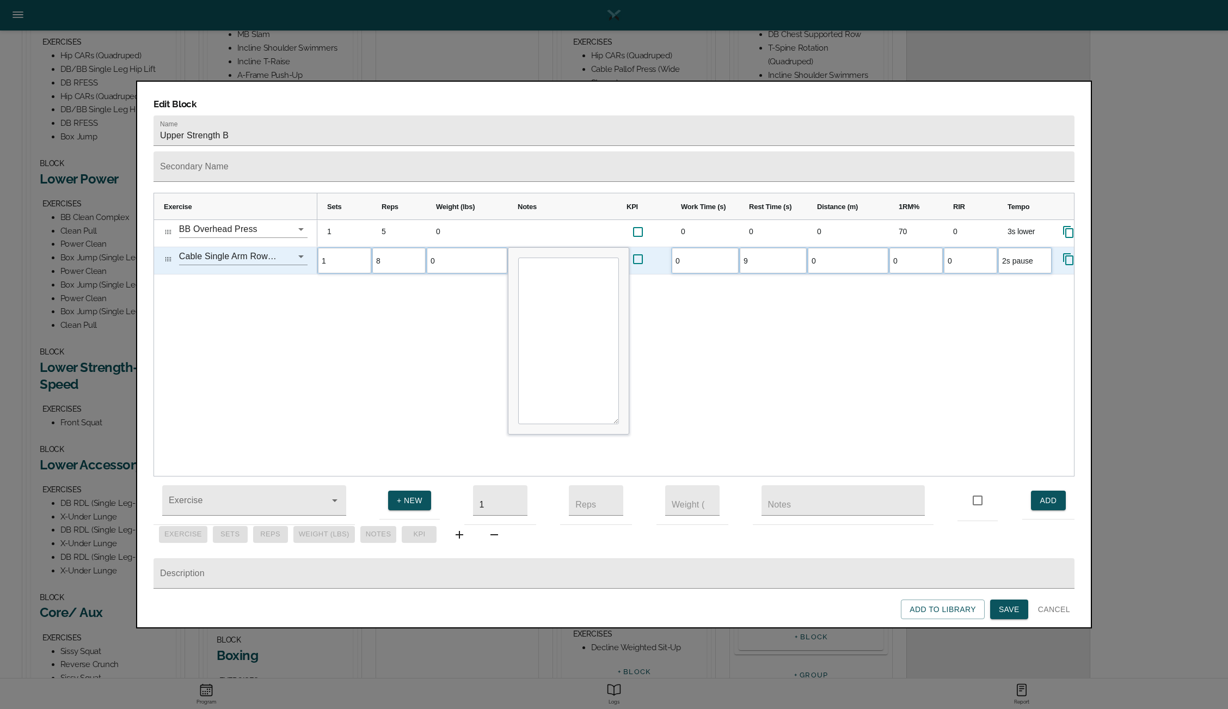
type input "90"
click at [726, 322] on div "1 5 0 0 0 0 70 0 3s lower 1 8 0 0 90 0 0 0" at bounding box center [695, 348] width 757 height 256
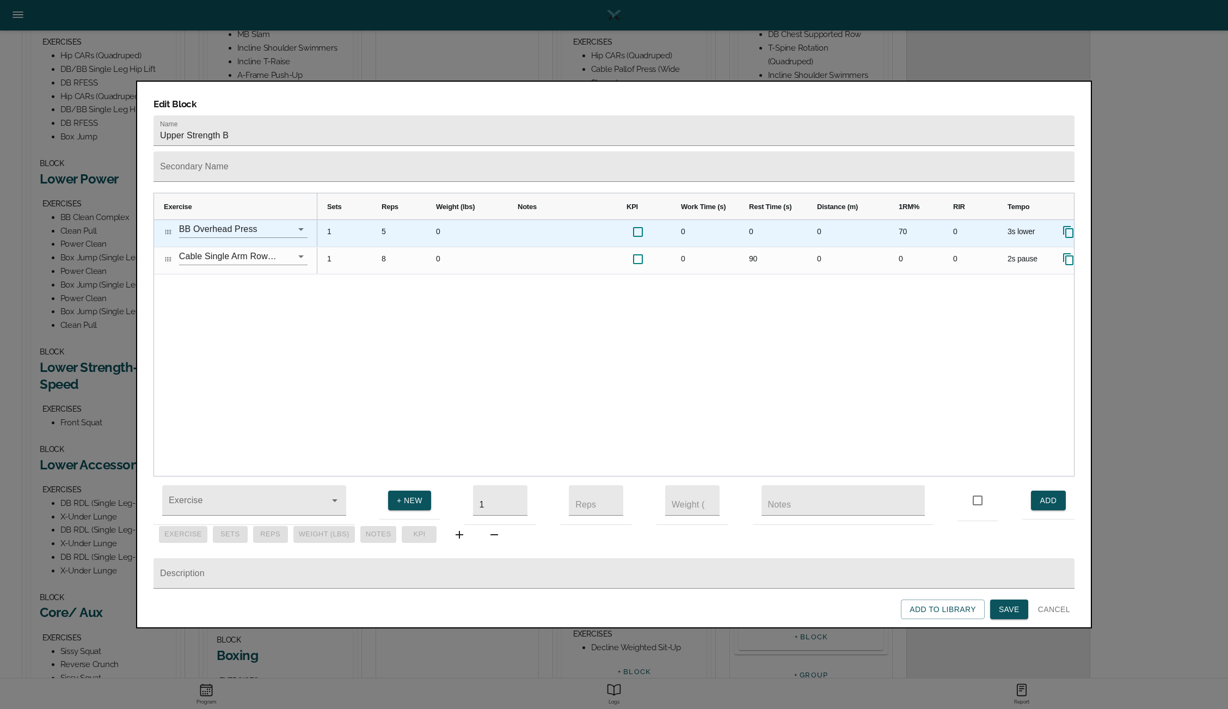
click at [1066, 226] on icon "Press SPACE to select this row." at bounding box center [1068, 232] width 10 height 12
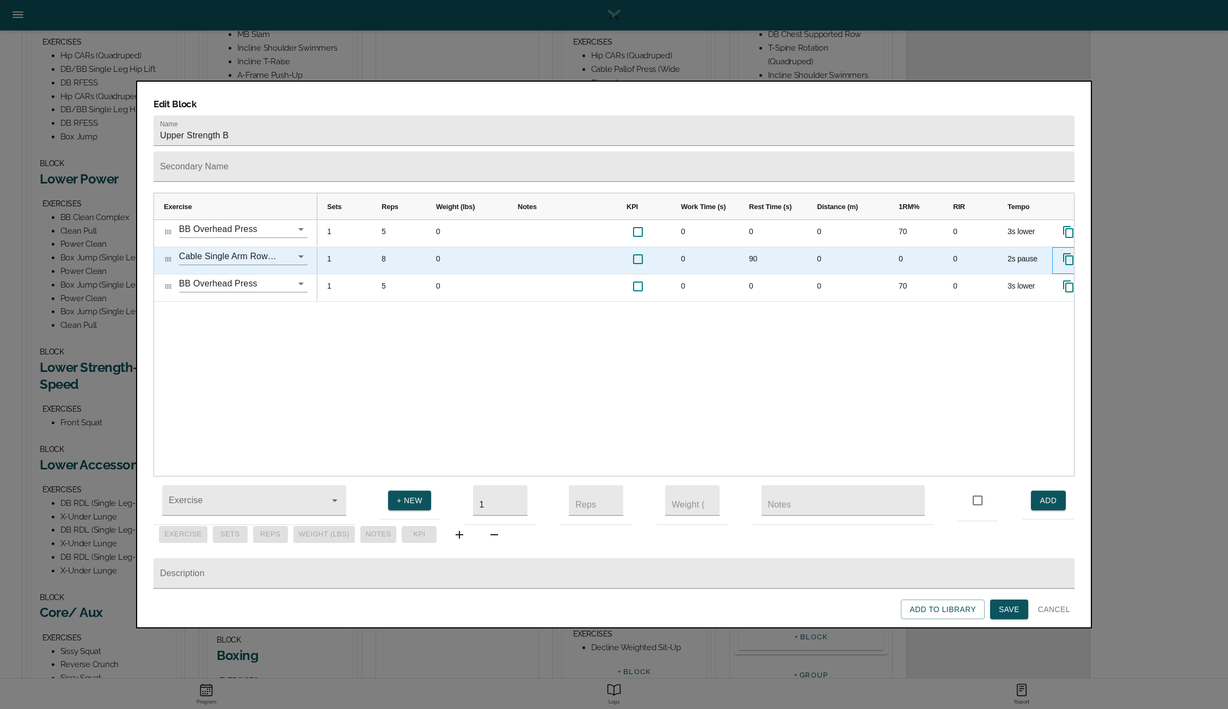
click at [1068, 253] on icon "Press SPACE to select this row." at bounding box center [1068, 259] width 13 height 13
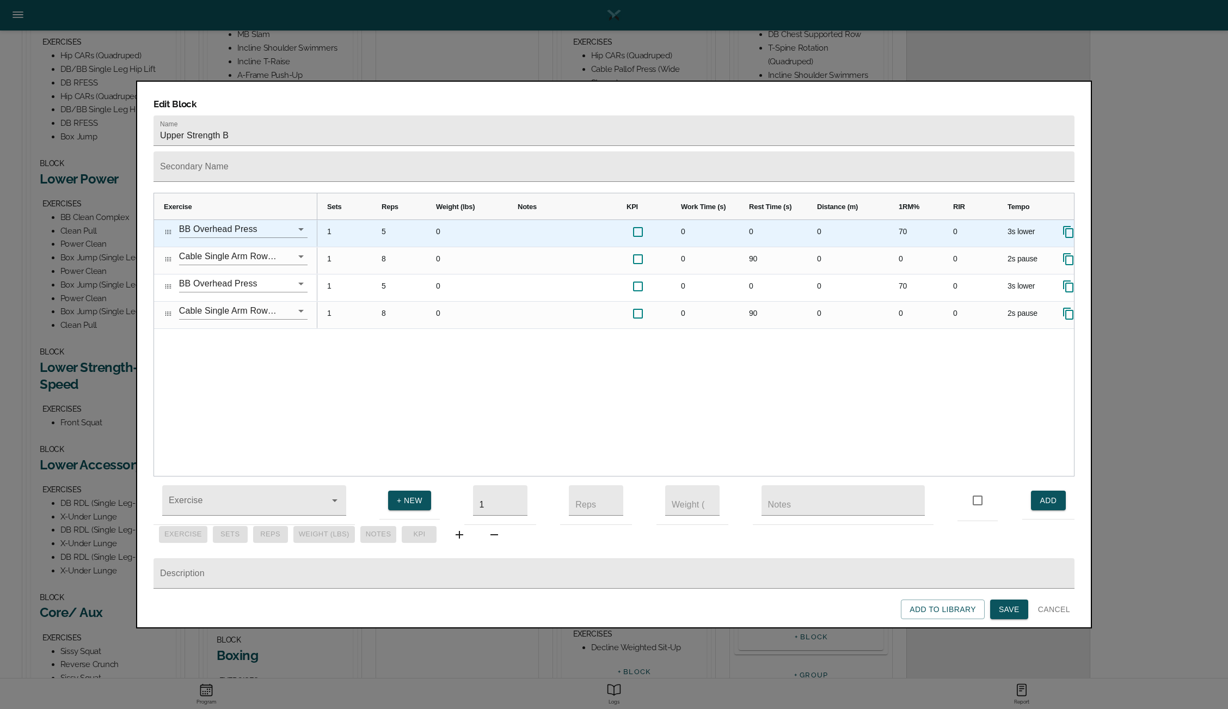
click at [1071, 225] on icon "Press SPACE to select this row." at bounding box center [1068, 231] width 13 height 13
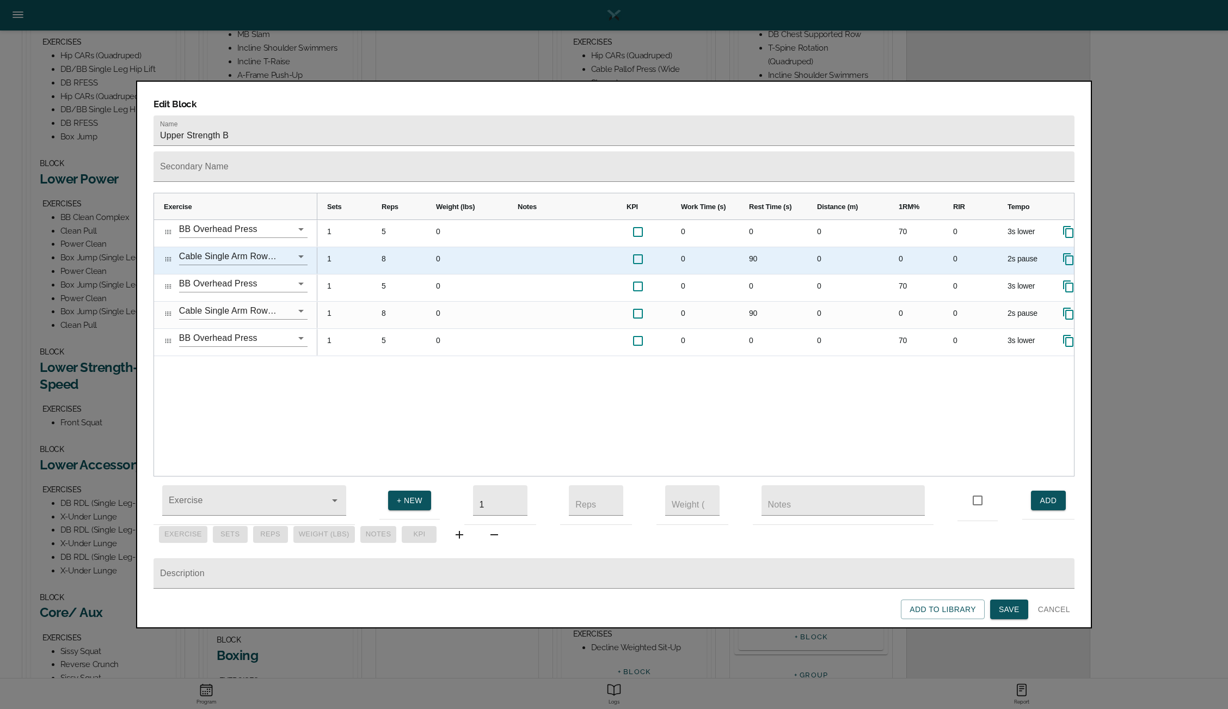
click at [1068, 253] on icon "Press SPACE to select this row." at bounding box center [1068, 259] width 13 height 13
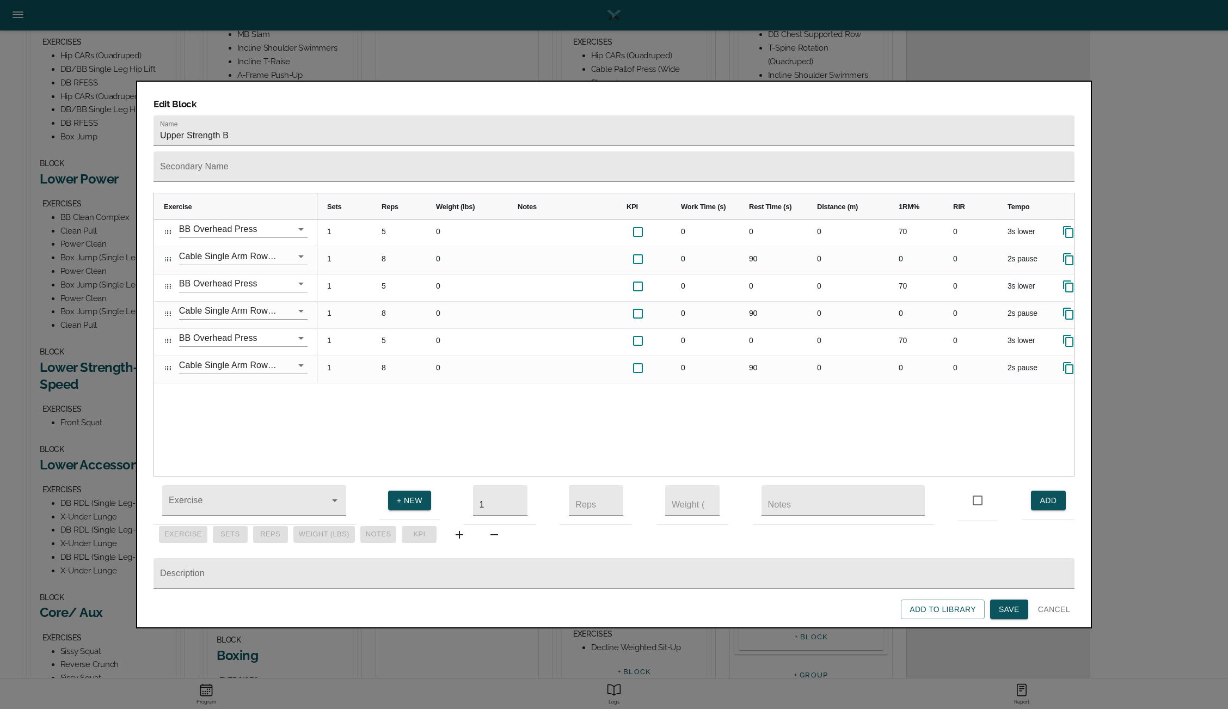
click at [1007, 607] on span "Save" at bounding box center [1009, 609] width 21 height 14
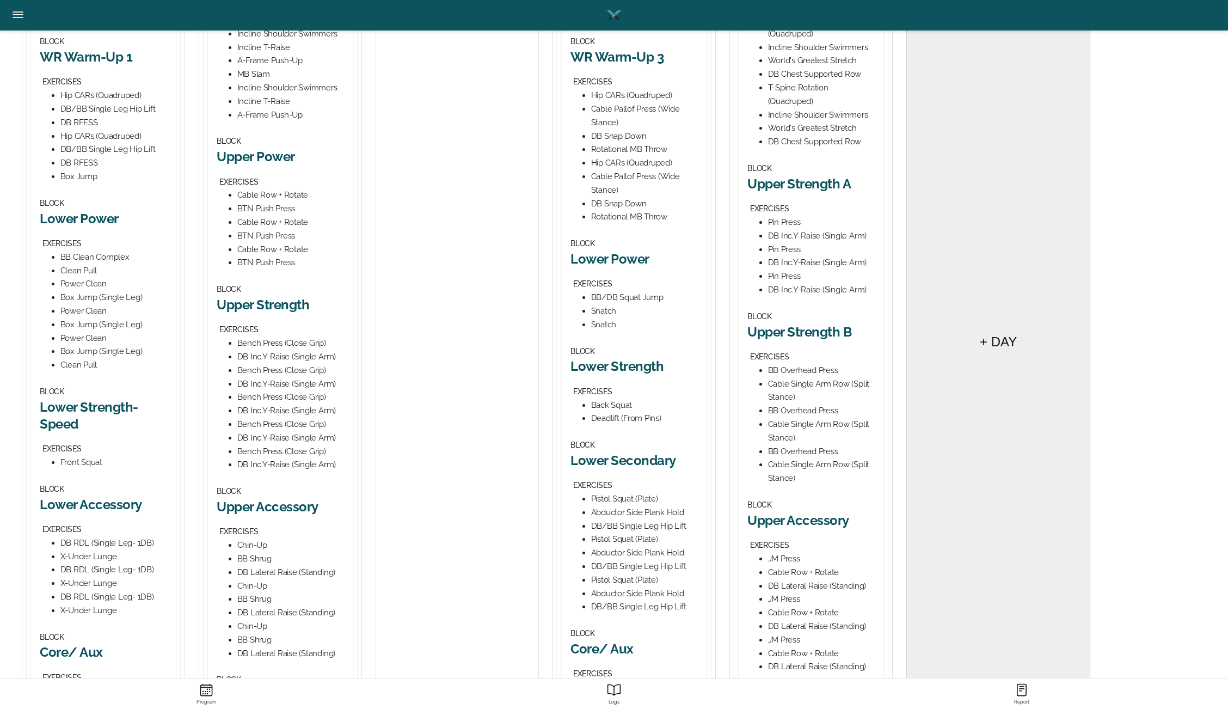
scroll to position [455, 0]
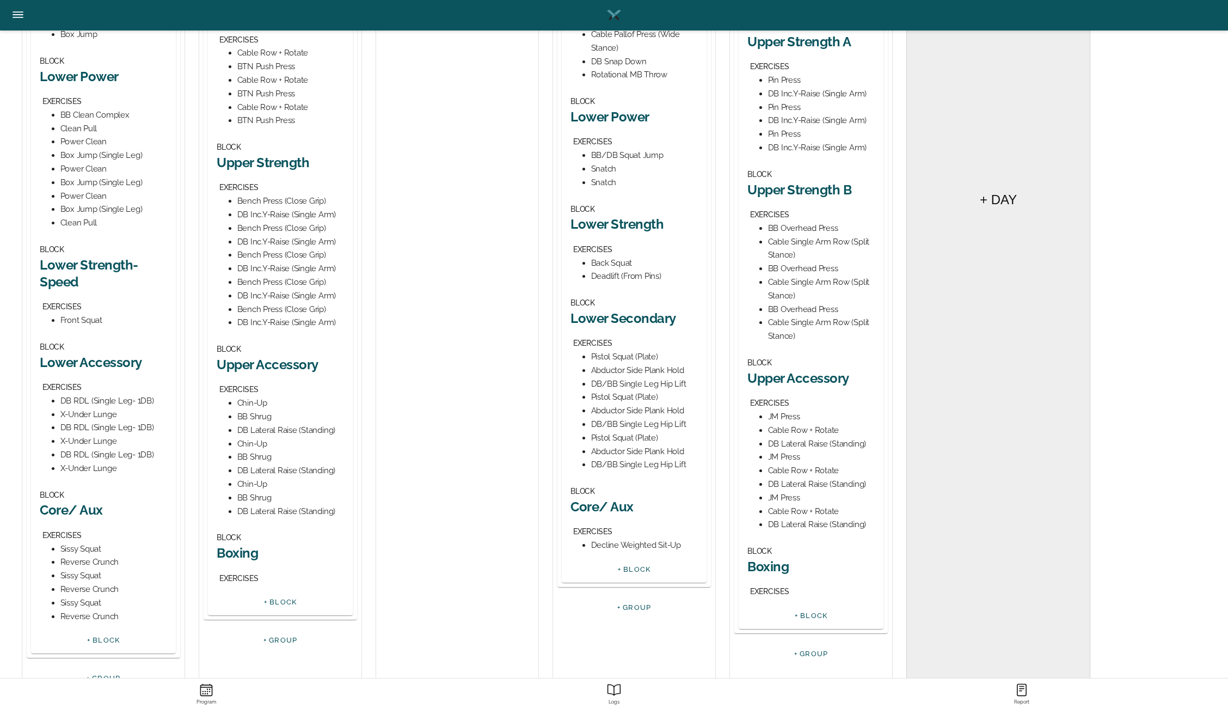
click at [803, 382] on h2 "Upper Accessory" at bounding box center [810, 378] width 127 height 17
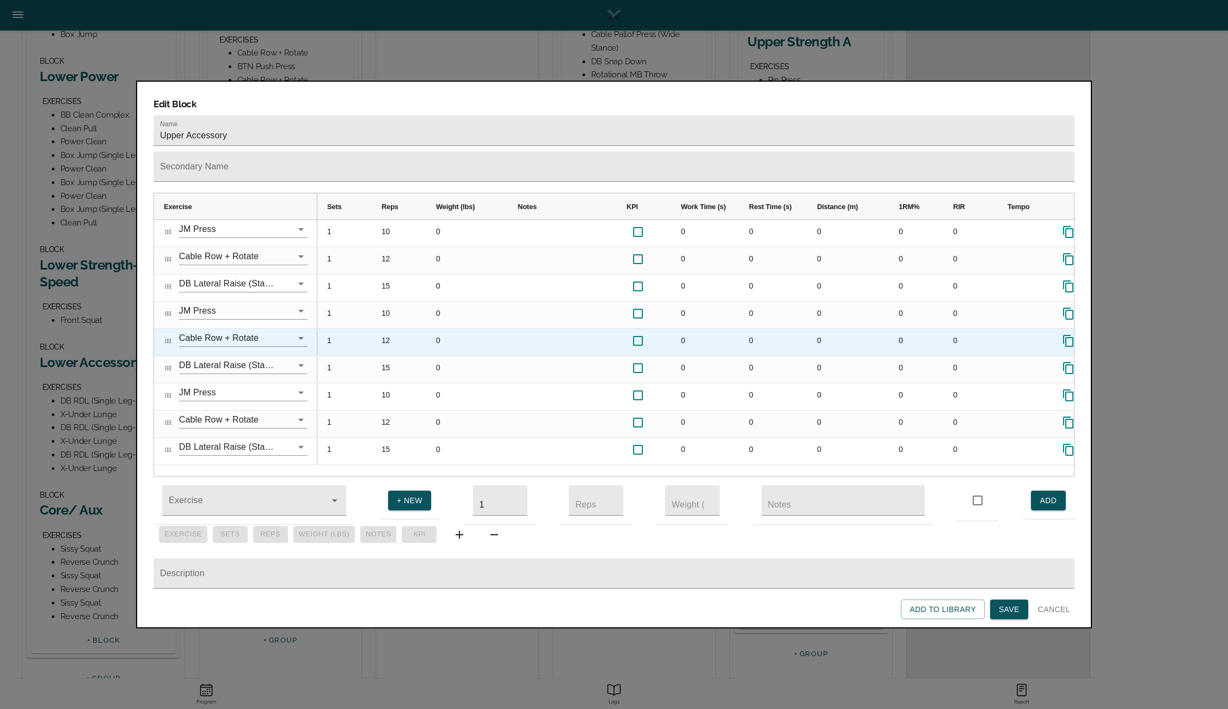
scroll to position [0, 60]
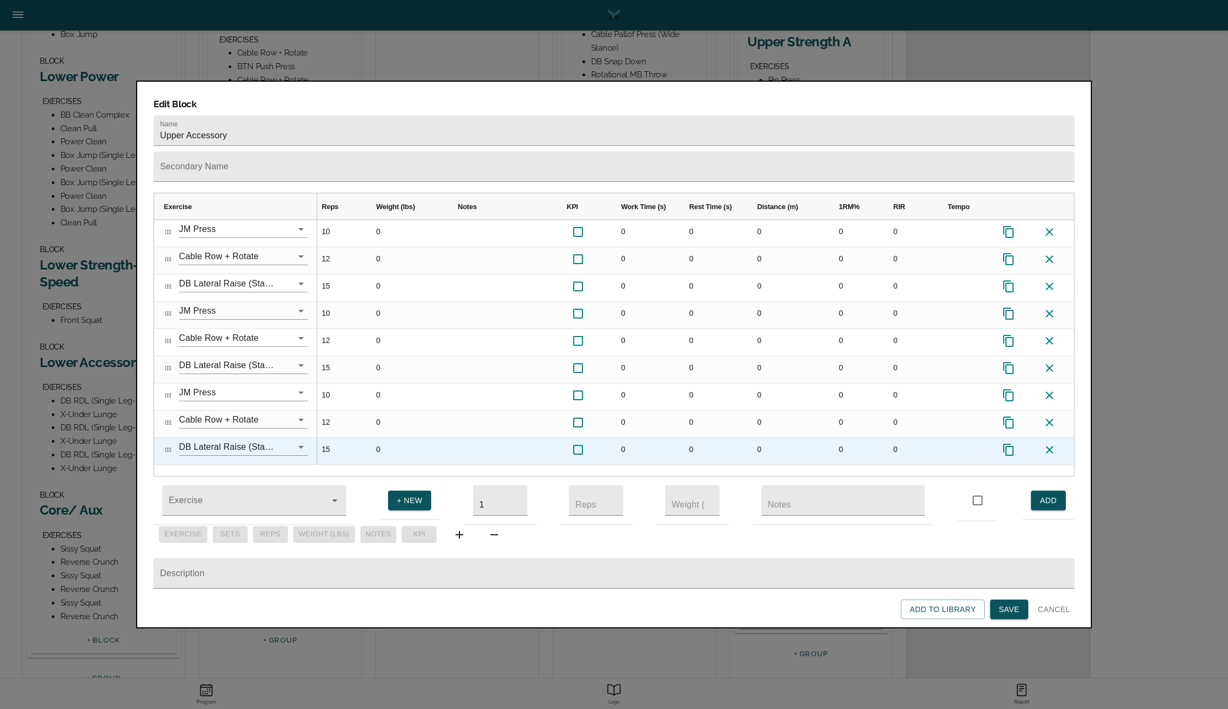
click at [1049, 443] on icon at bounding box center [1049, 449] width 13 height 13
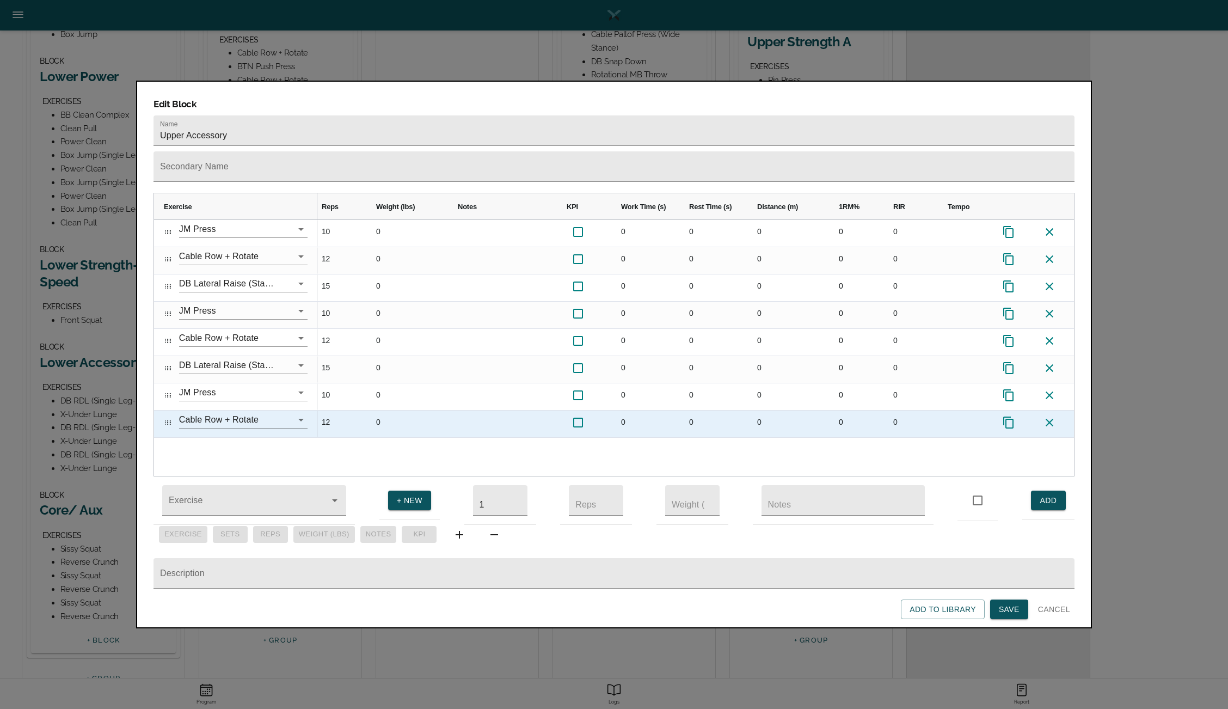
click at [1051, 416] on icon at bounding box center [1049, 422] width 13 height 13
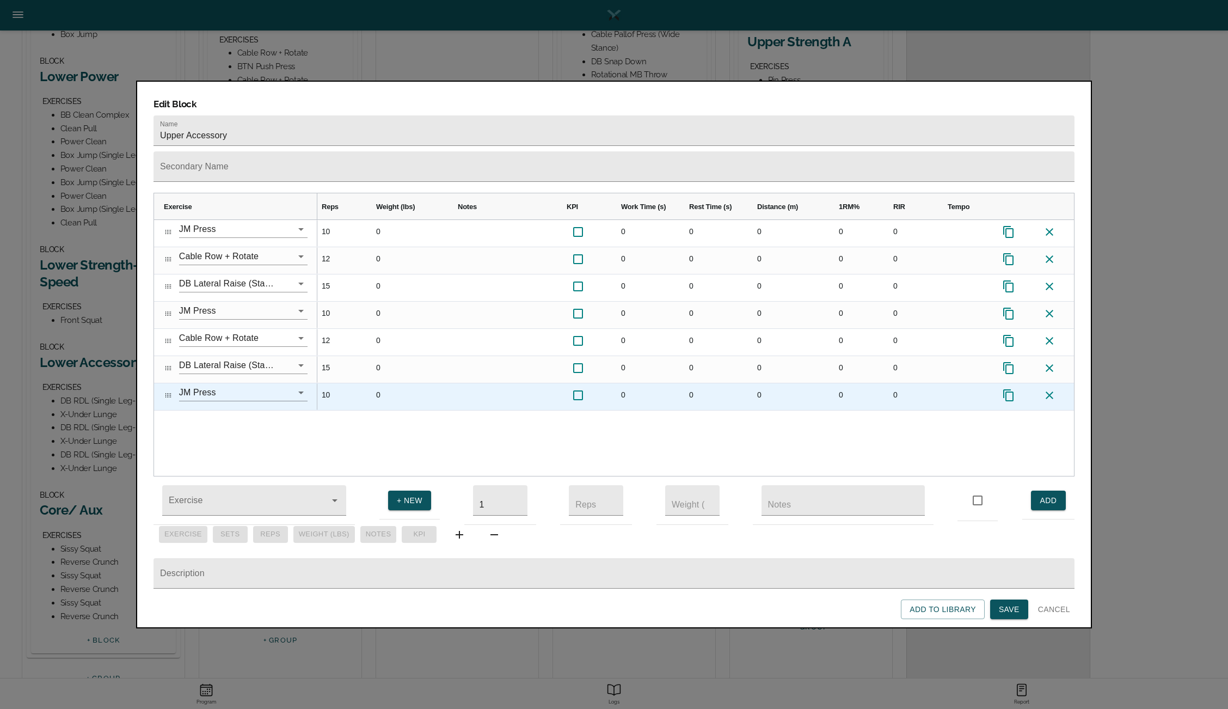
click at [1048, 391] on icon at bounding box center [1050, 395] width 8 height 8
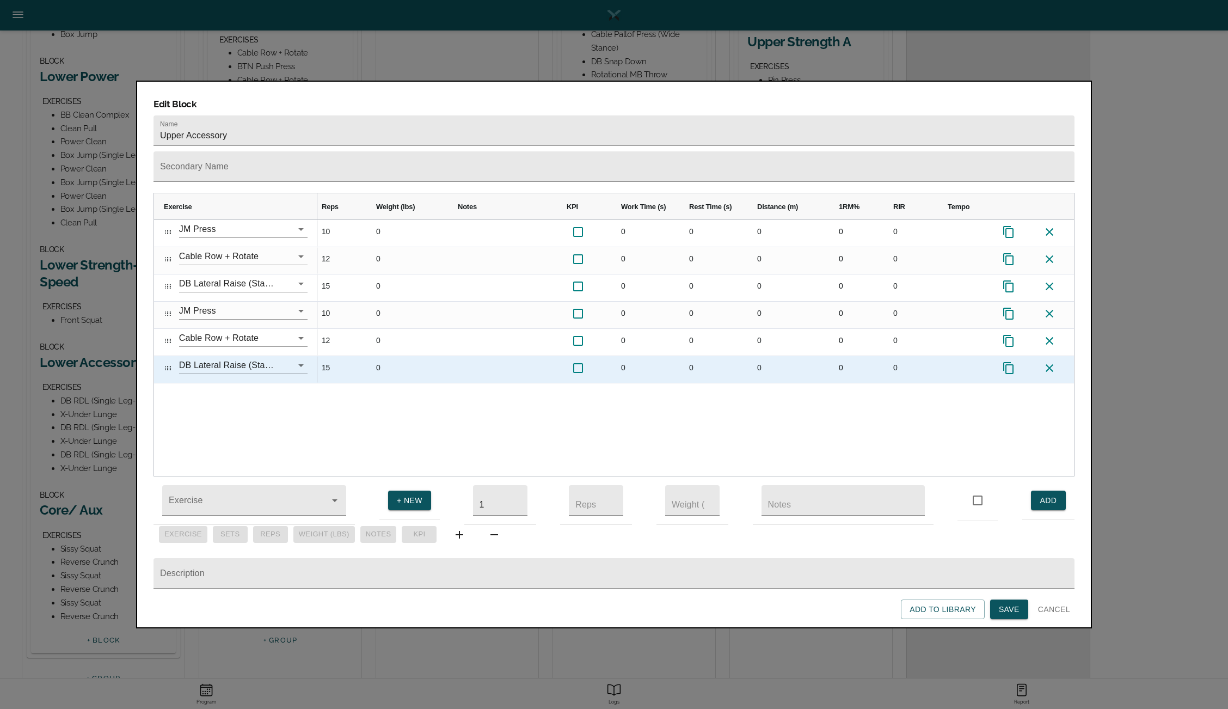
click at [1050, 361] on icon at bounding box center [1049, 367] width 13 height 13
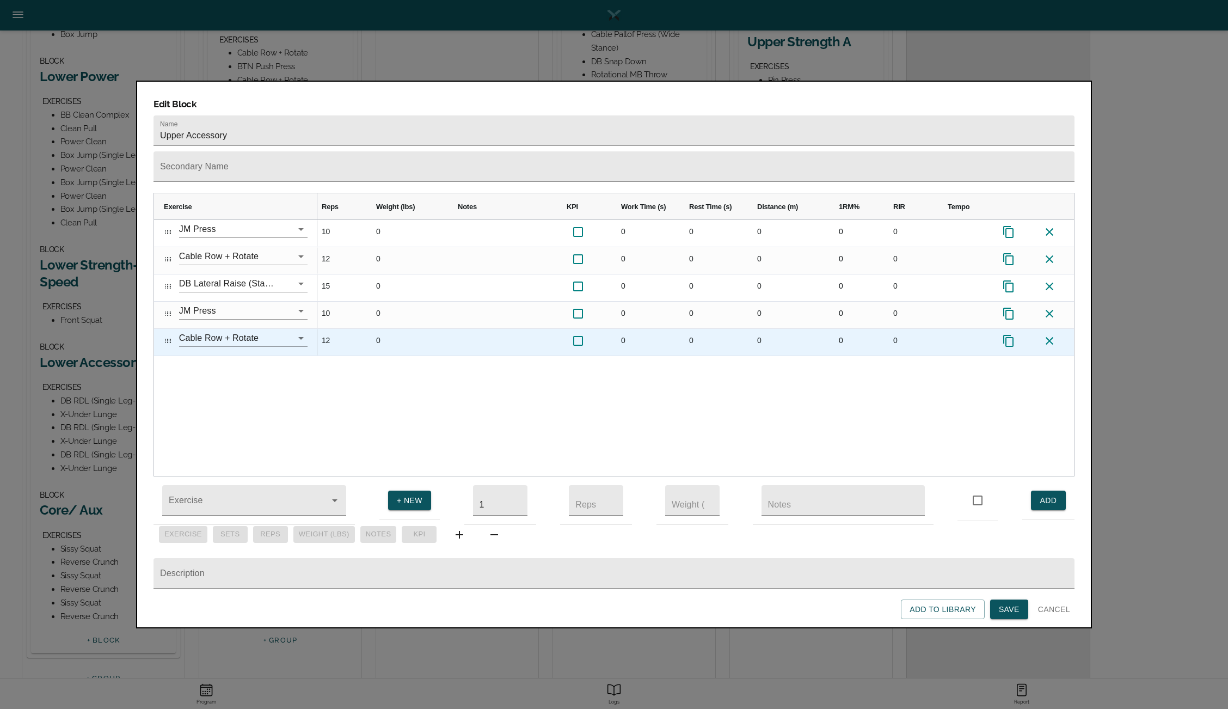
click at [1050, 337] on icon at bounding box center [1050, 341] width 8 height 8
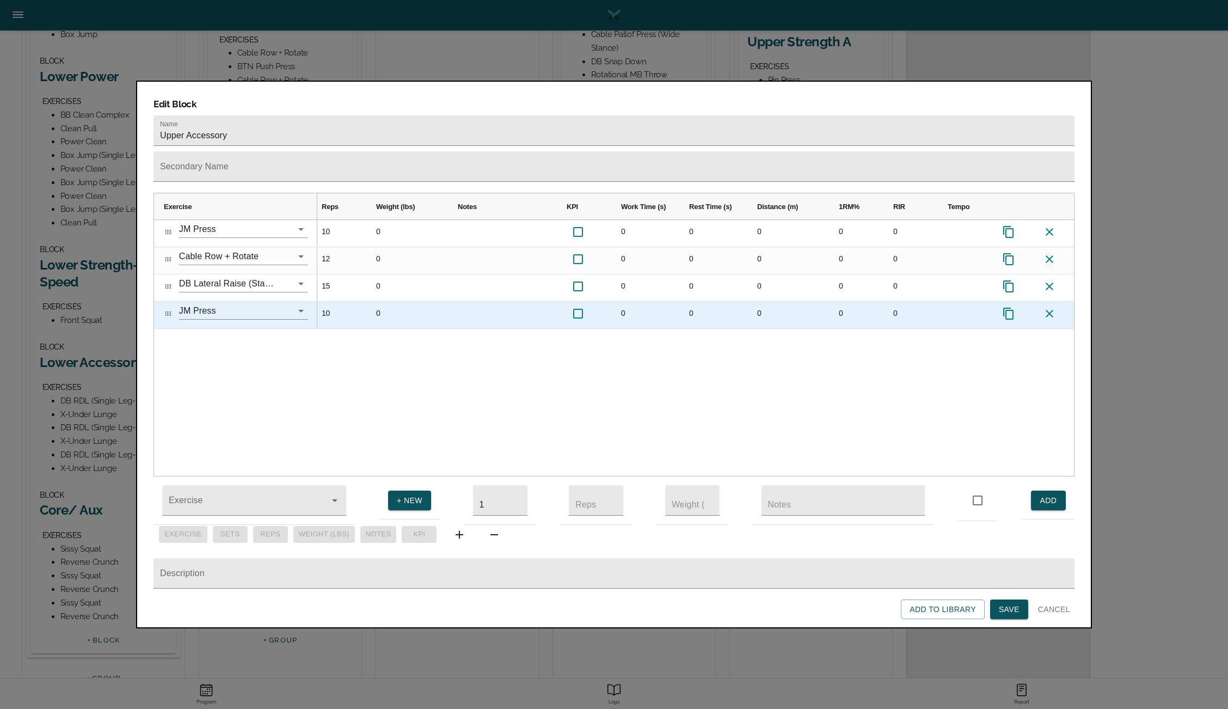
click at [1049, 307] on icon at bounding box center [1049, 313] width 13 height 13
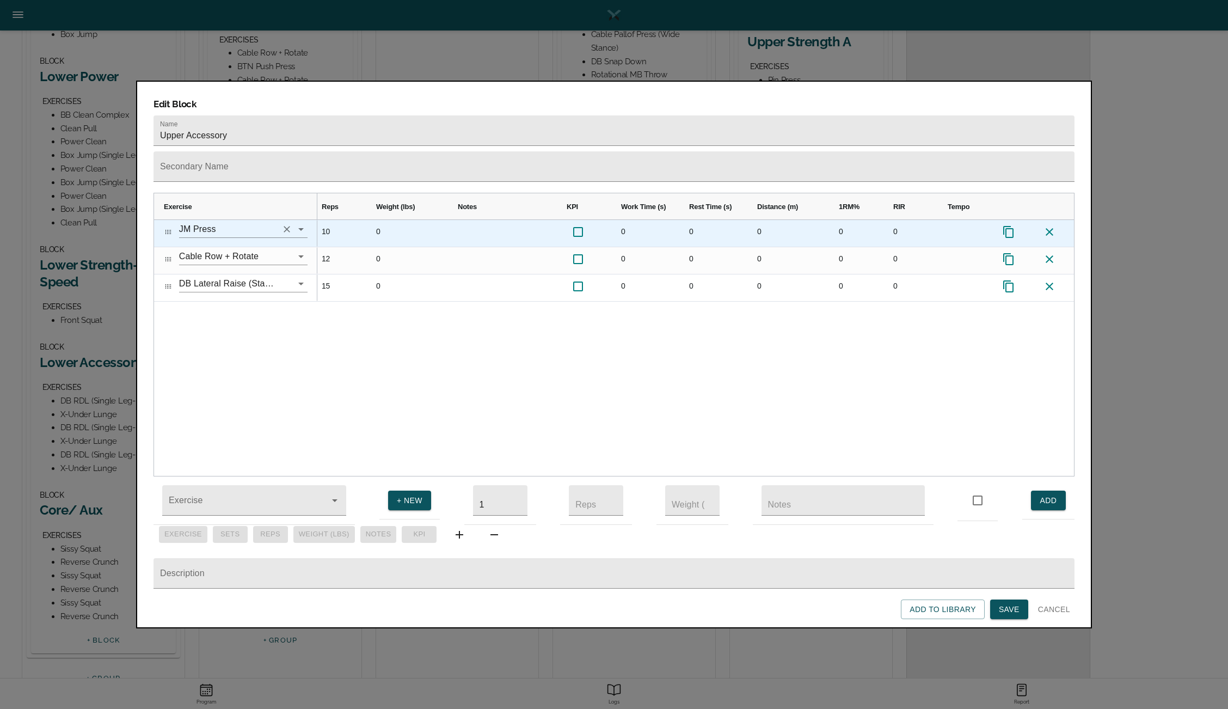
click at [286, 226] on icon "Clear" at bounding box center [287, 229] width 7 height 7
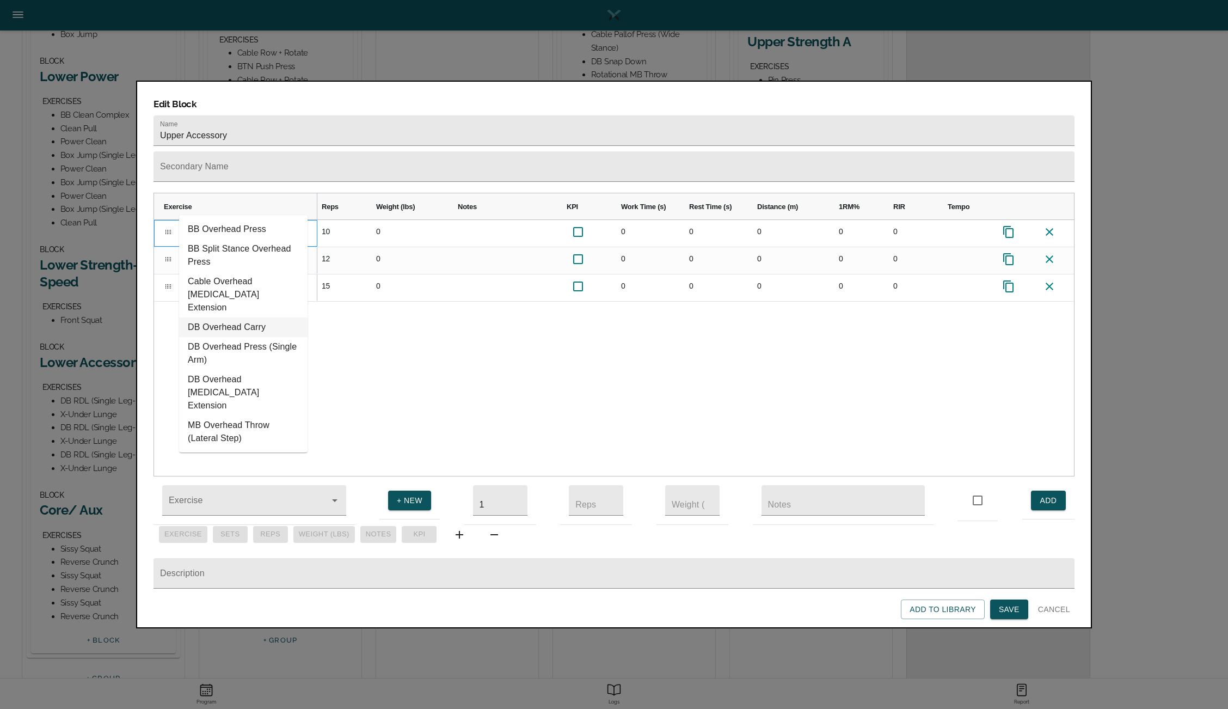
click at [221, 317] on li "DB Overhead Carry" at bounding box center [243, 327] width 128 height 20
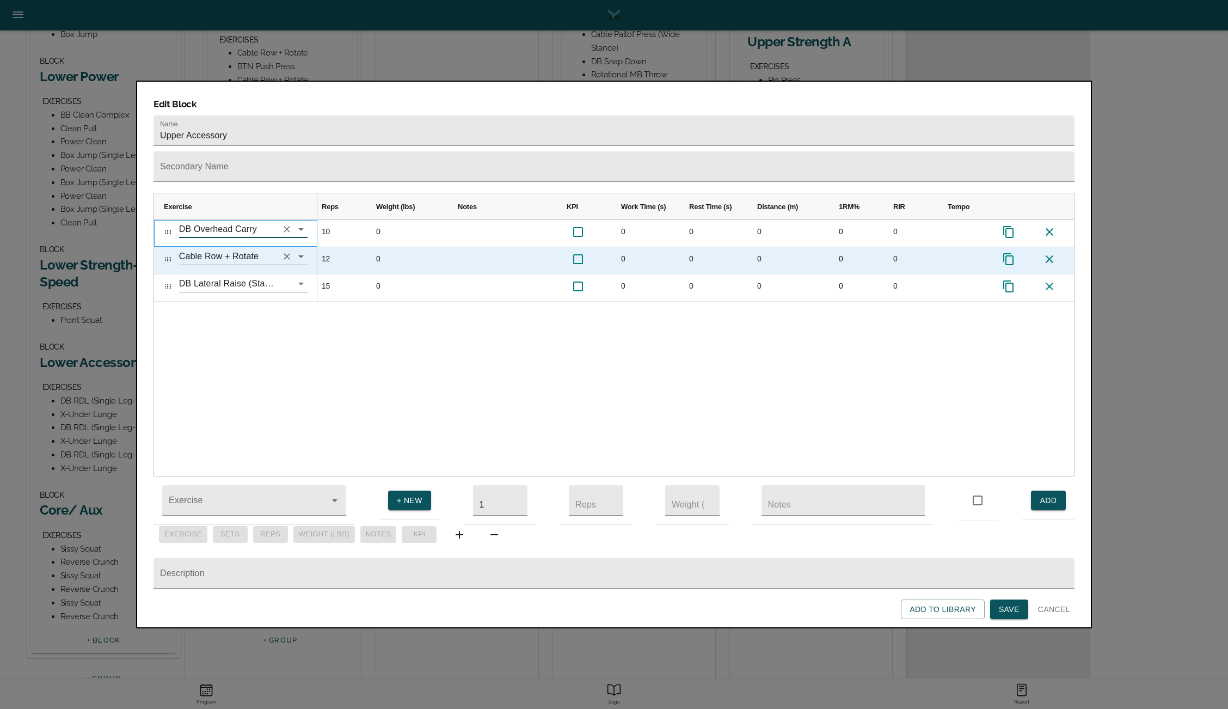
click at [286, 253] on icon "Clear" at bounding box center [287, 256] width 7 height 7
type input "DB Overhead Carry"
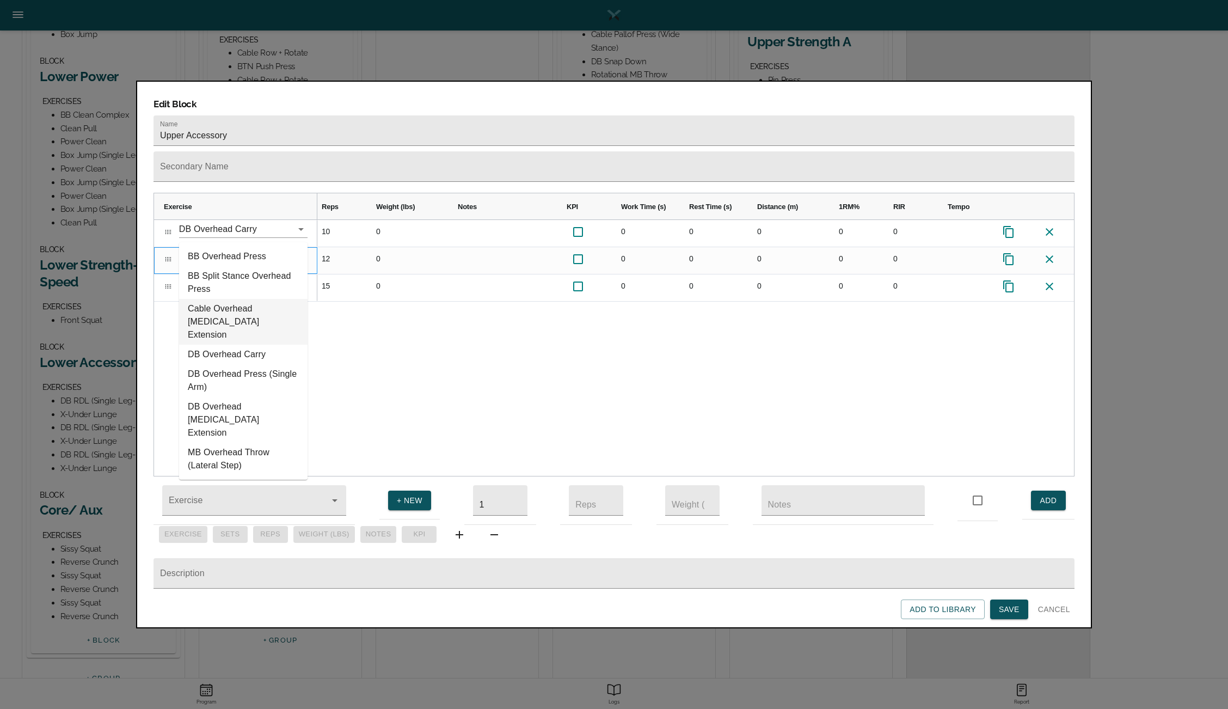
click at [237, 308] on li "Cable Overhead [MEDICAL_DATA] Extension" at bounding box center [243, 322] width 128 height 46
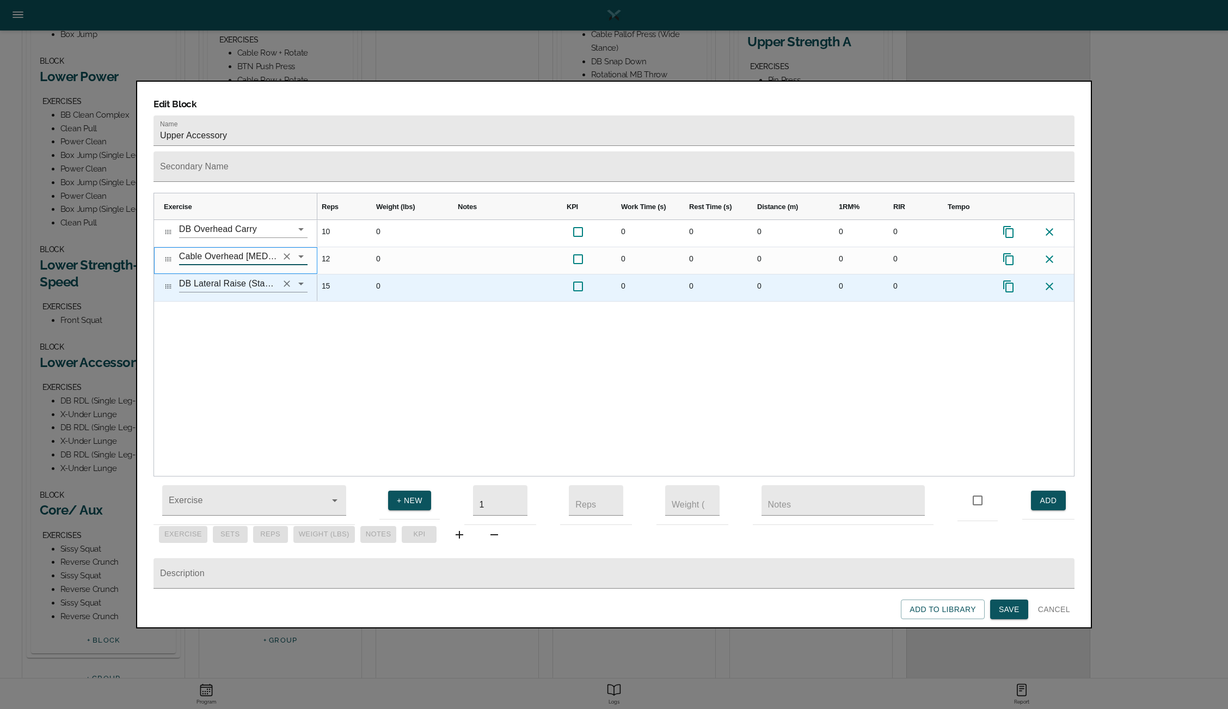
type input "Cable Overhead [MEDICAL_DATA] Extension"
click at [240, 275] on input "DB Lateral Raise (Standing)" at bounding box center [228, 283] width 98 height 17
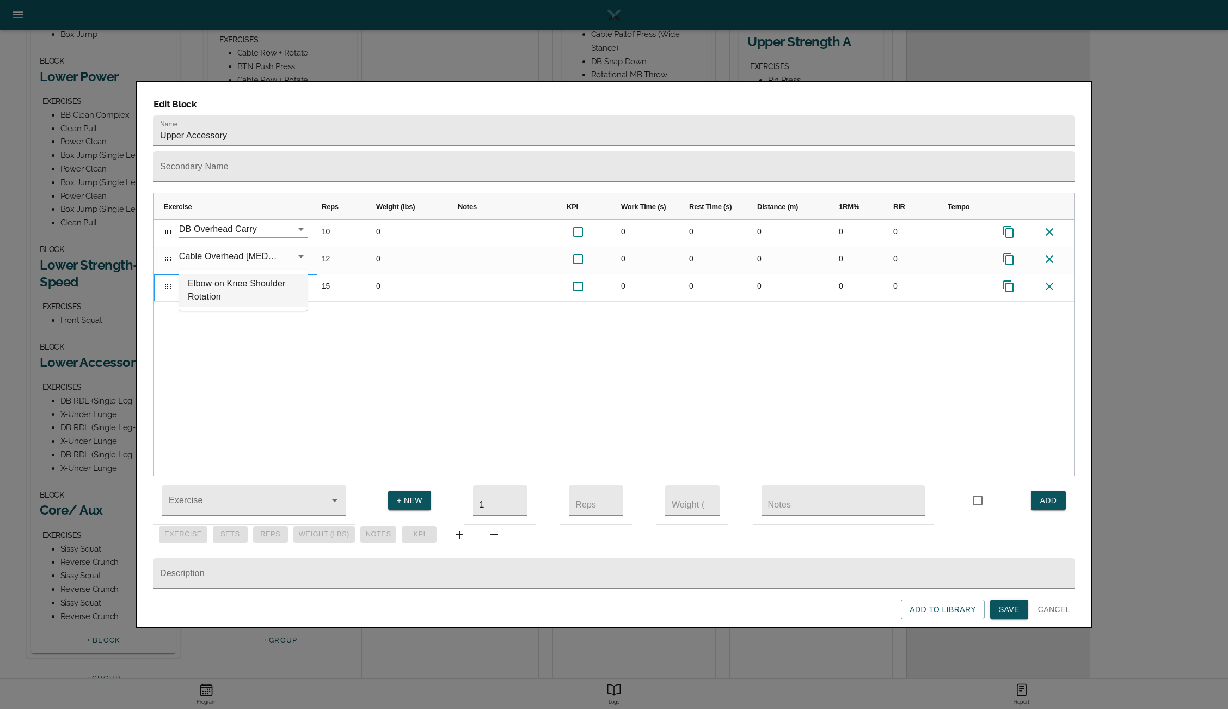
click at [242, 285] on li "Elbow on Knee Shoulder Rotation" at bounding box center [243, 290] width 128 height 33
type input "Elbow on Knee Shoulder Rotation"
click at [365, 359] on div "1 10 0 0 0 0 0 0 1 12 0 0 0 0 0 0 1 15 0 0 0 0 0 0" at bounding box center [695, 348] width 757 height 256
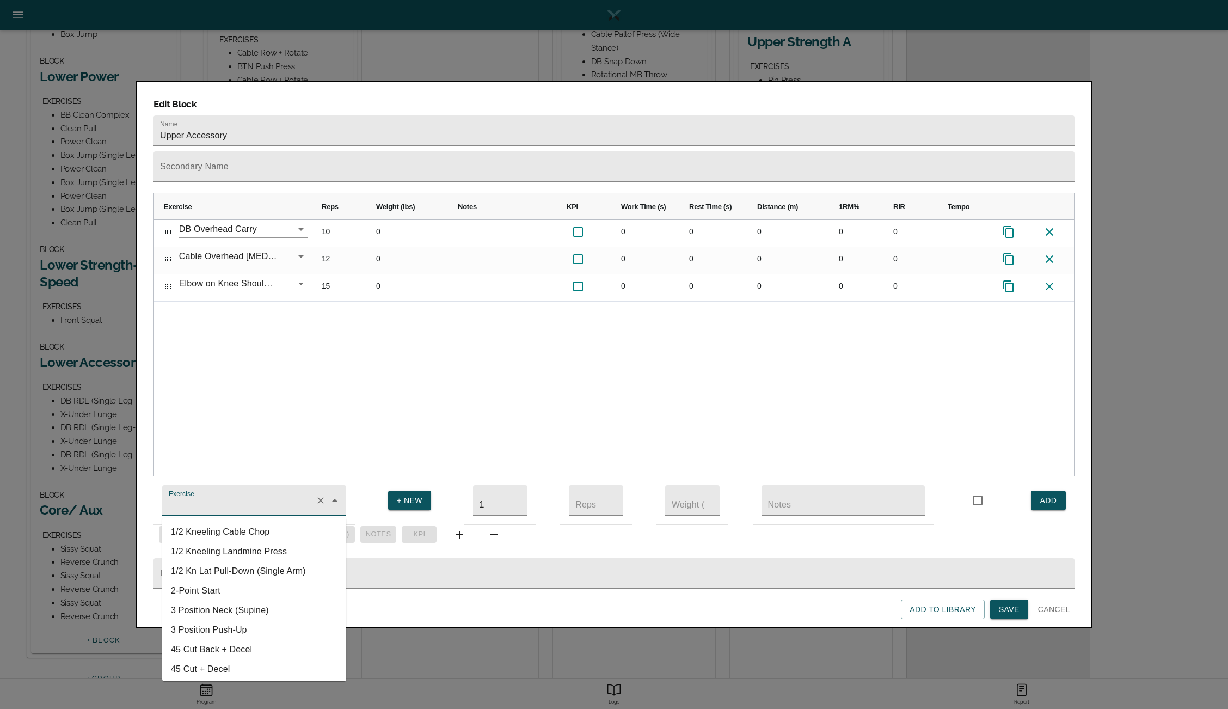
click at [255, 495] on input "Exercise" at bounding box center [239, 505] width 144 height 20
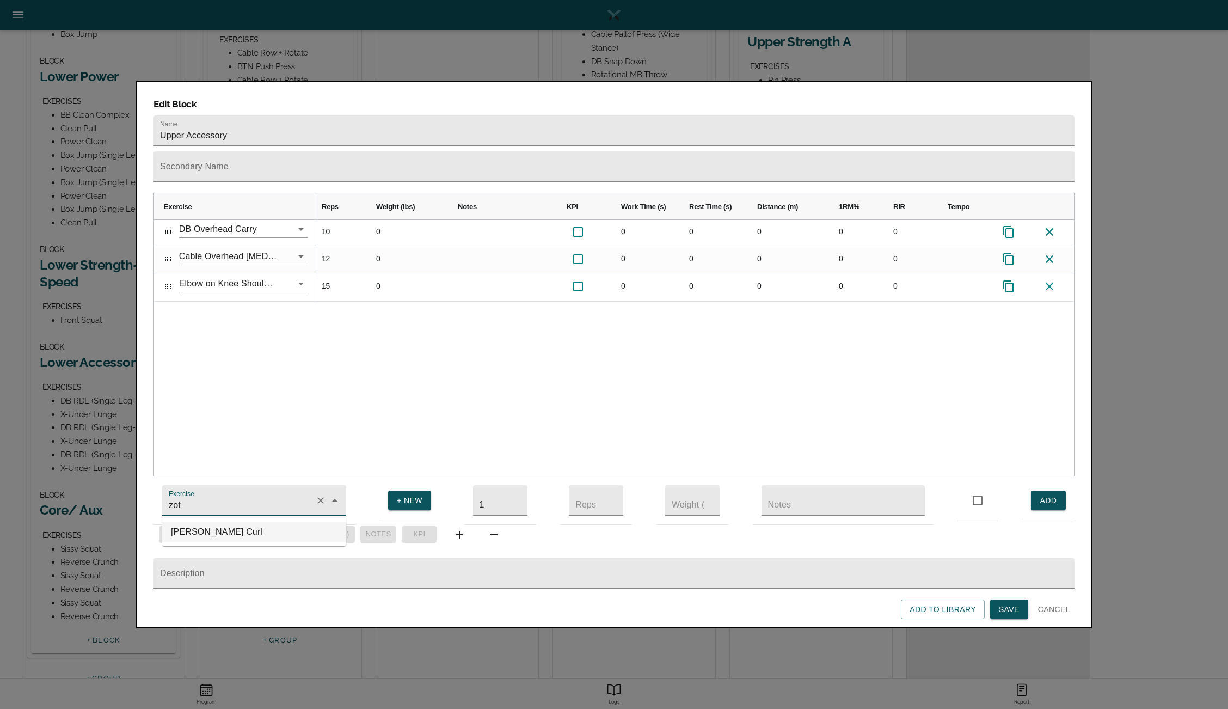
click at [220, 522] on li "[PERSON_NAME] Curl" at bounding box center [254, 532] width 184 height 20
type input "[PERSON_NAME] Curl"
click at [1043, 494] on span "ADD" at bounding box center [1048, 501] width 17 height 14
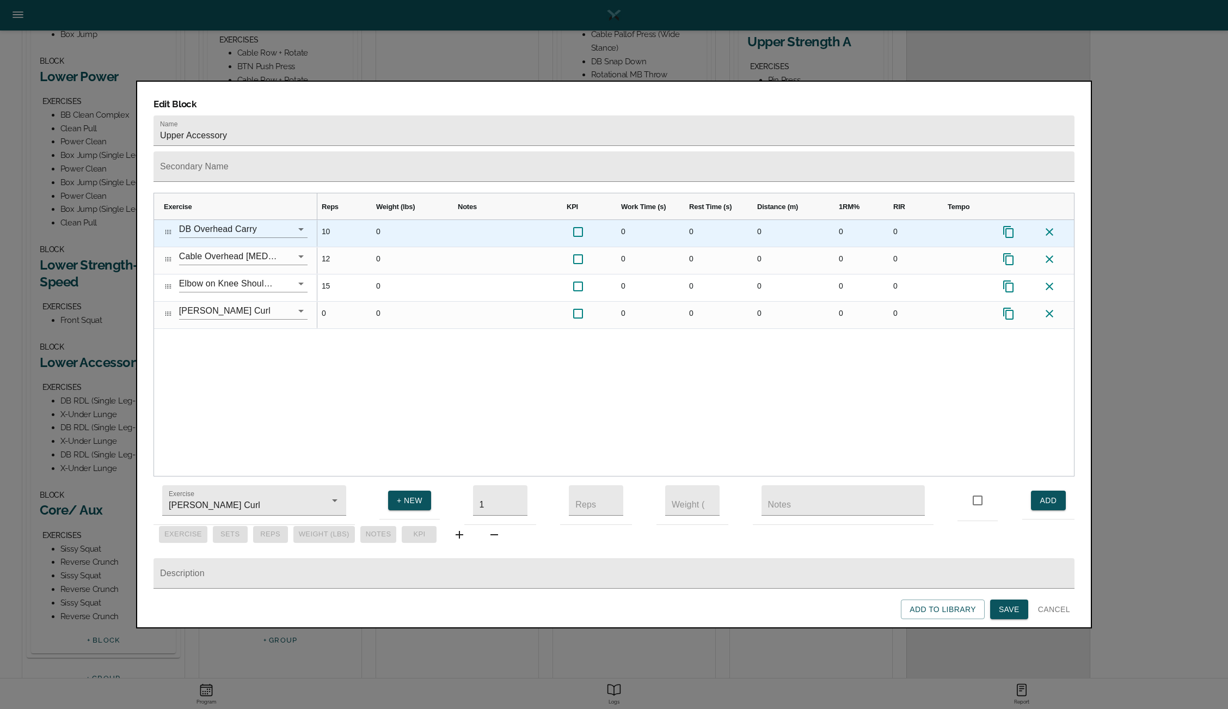
click at [335, 220] on div "10" at bounding box center [339, 233] width 54 height 27
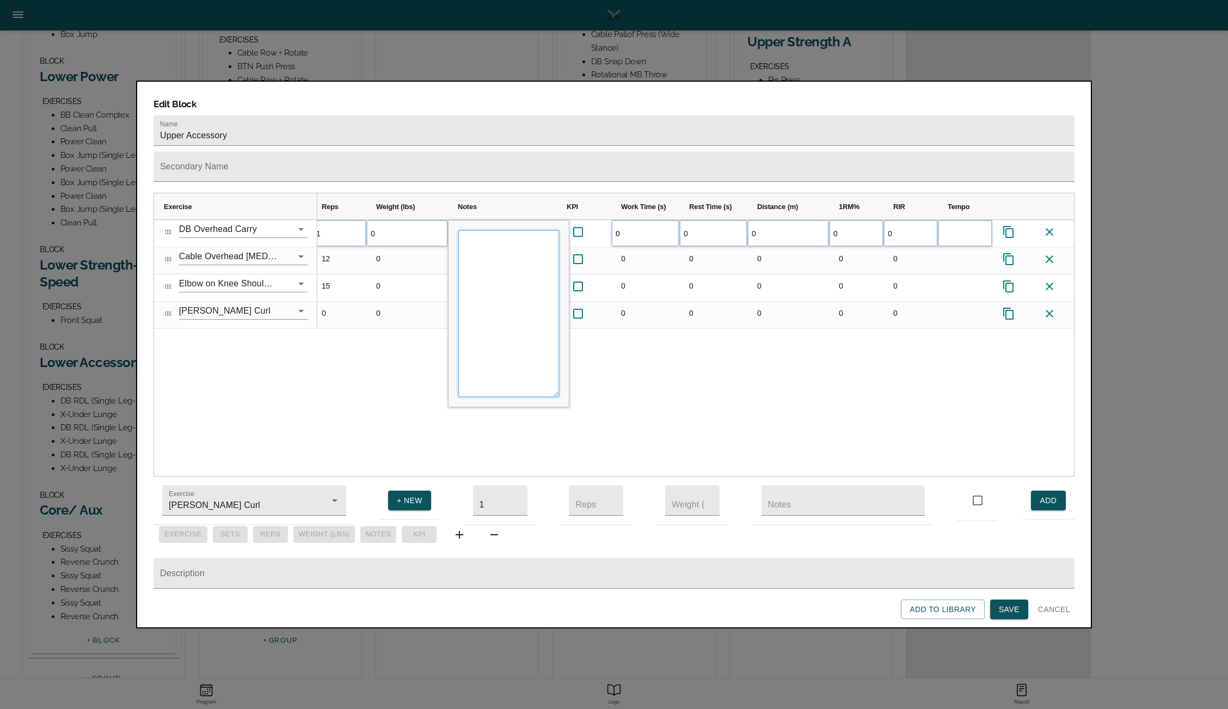
click at [489, 230] on textarea "Input Editor" at bounding box center [508, 313] width 101 height 167
type textarea "Keep arms locked out w [MEDICAL_DATA] covering ears. Ribs down and stacked posi…"
click at [592, 353] on div "1 1 0 0 0 0 0 0" at bounding box center [695, 348] width 757 height 256
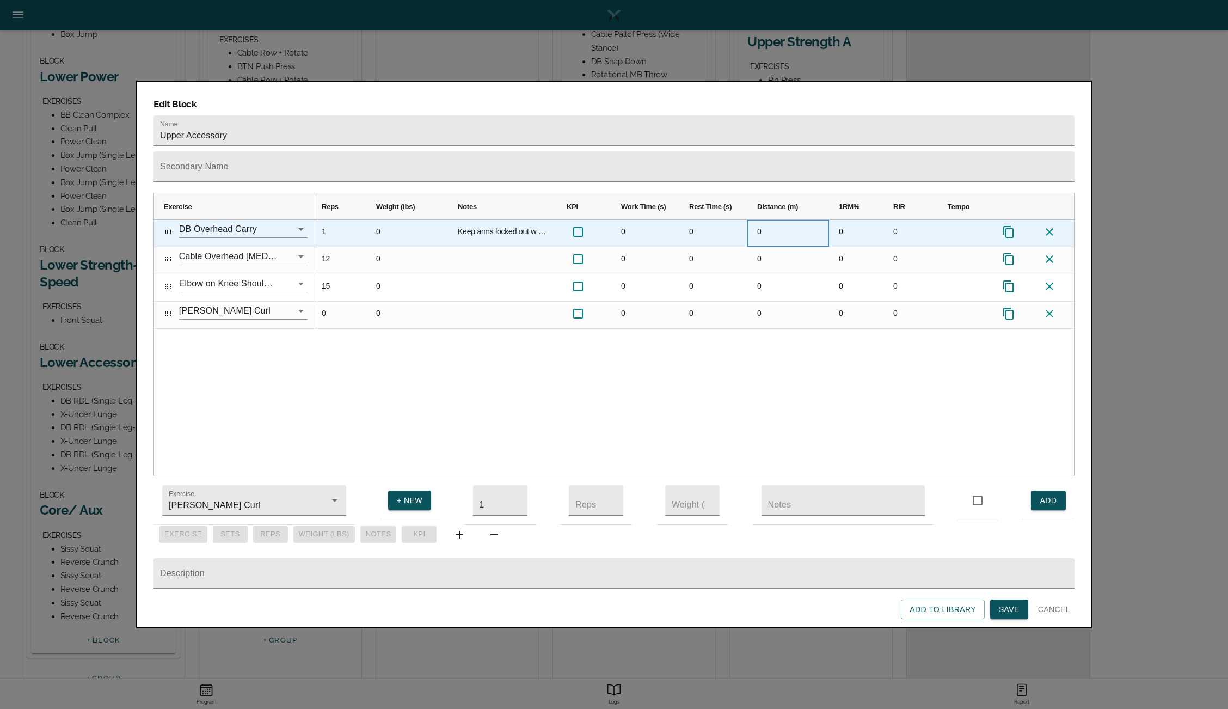
click at [759, 220] on div "0" at bounding box center [788, 233] width 82 height 27
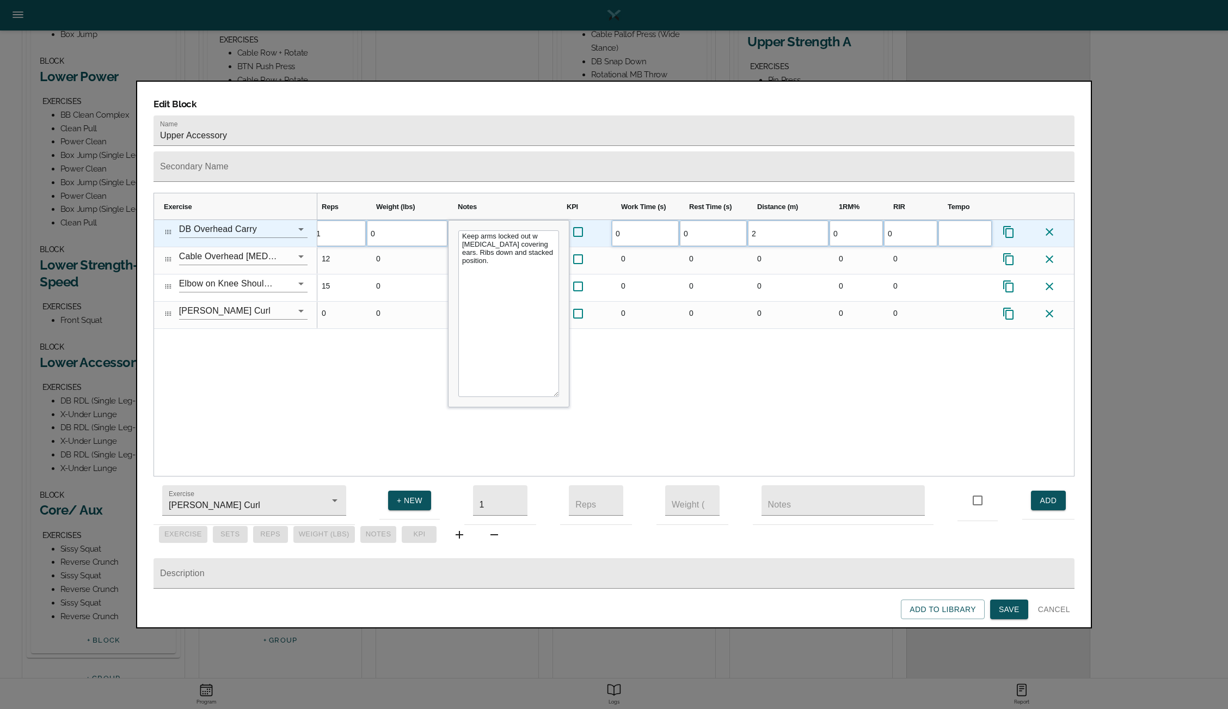
type input "20"
click at [728, 334] on div "1 1 0 Keep arms locked out w [MEDICAL_DATA] covering ears. Ribs down and stacke…" at bounding box center [695, 348] width 757 height 256
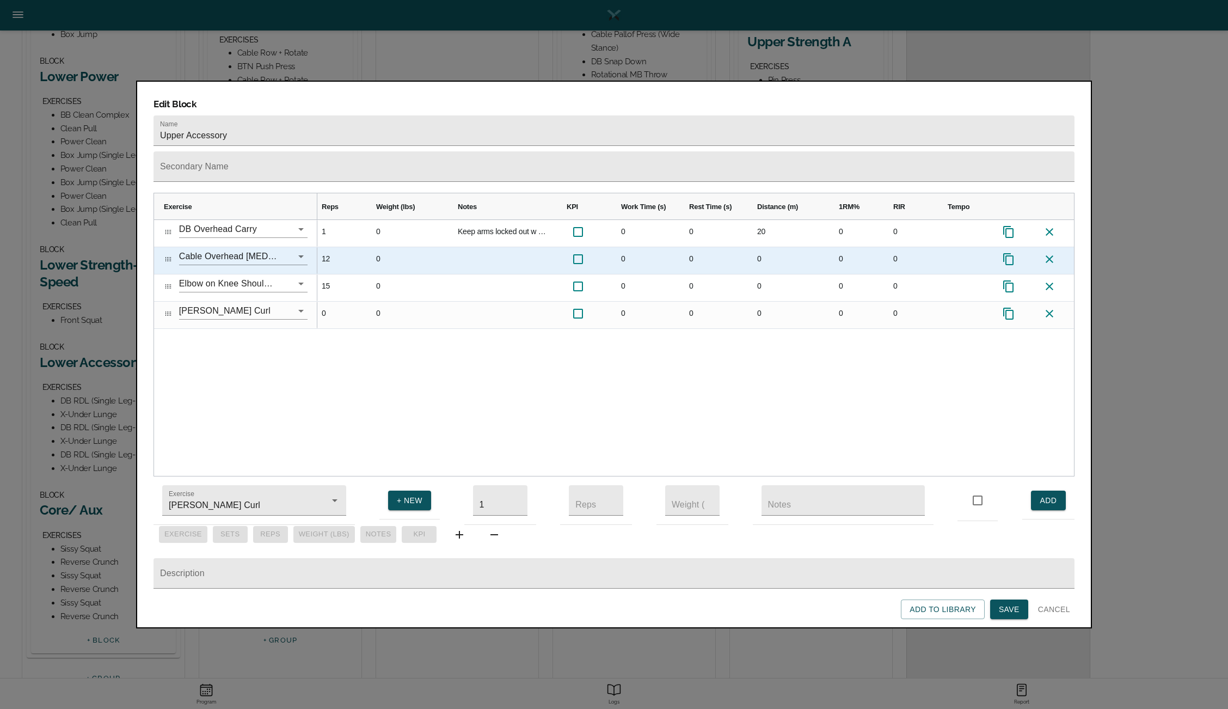
click at [330, 247] on div "12" at bounding box center [339, 260] width 54 height 27
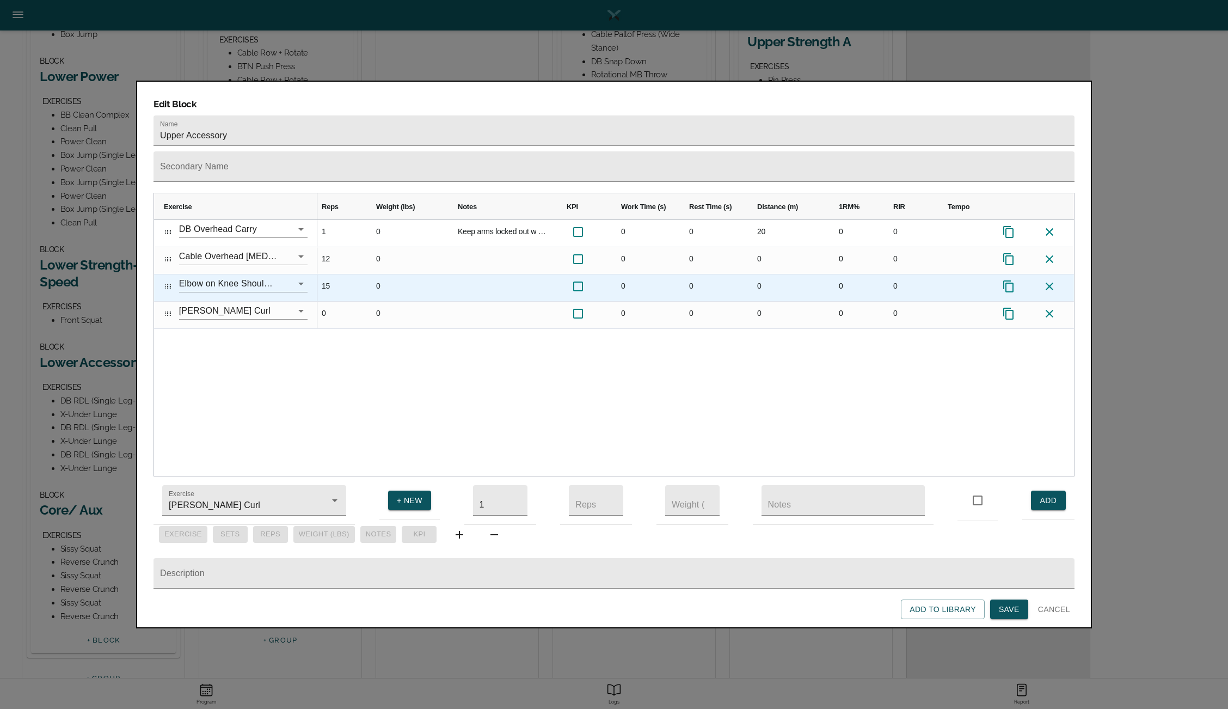
click at [333, 274] on div "15" at bounding box center [339, 287] width 54 height 27
click at [974, 274] on div "Press SPACE to select this row." at bounding box center [965, 287] width 54 height 27
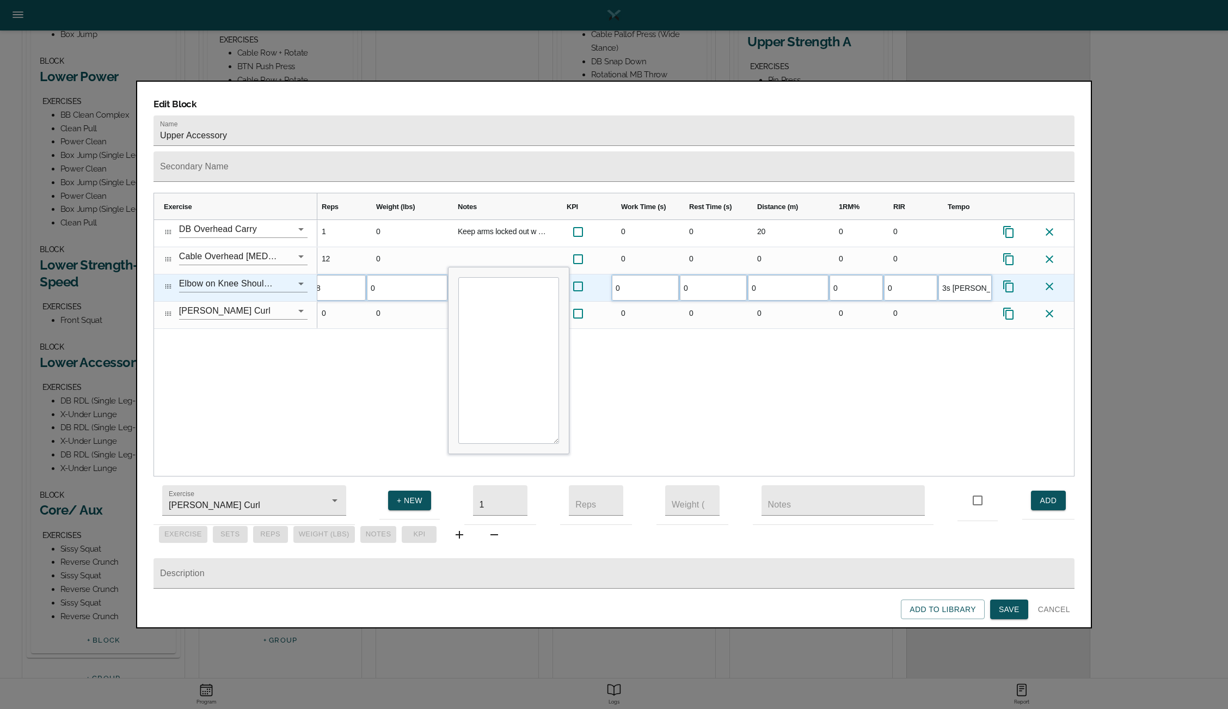
type input "3s lower"
click at [882, 333] on div "1 1 0 Keep arms locked out w [MEDICAL_DATA] covering ears. Ribs down and stacke…" at bounding box center [695, 348] width 757 height 256
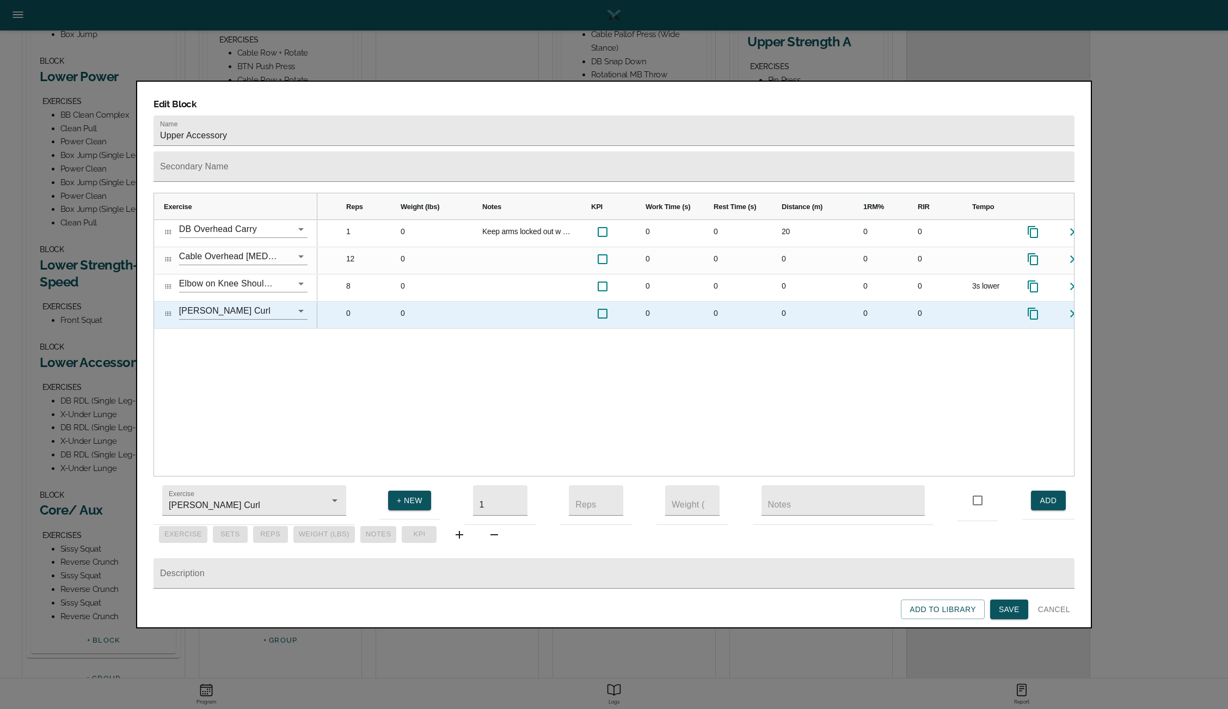
scroll to position [0, 50]
click at [966, 302] on div at bounding box center [978, 315] width 54 height 27
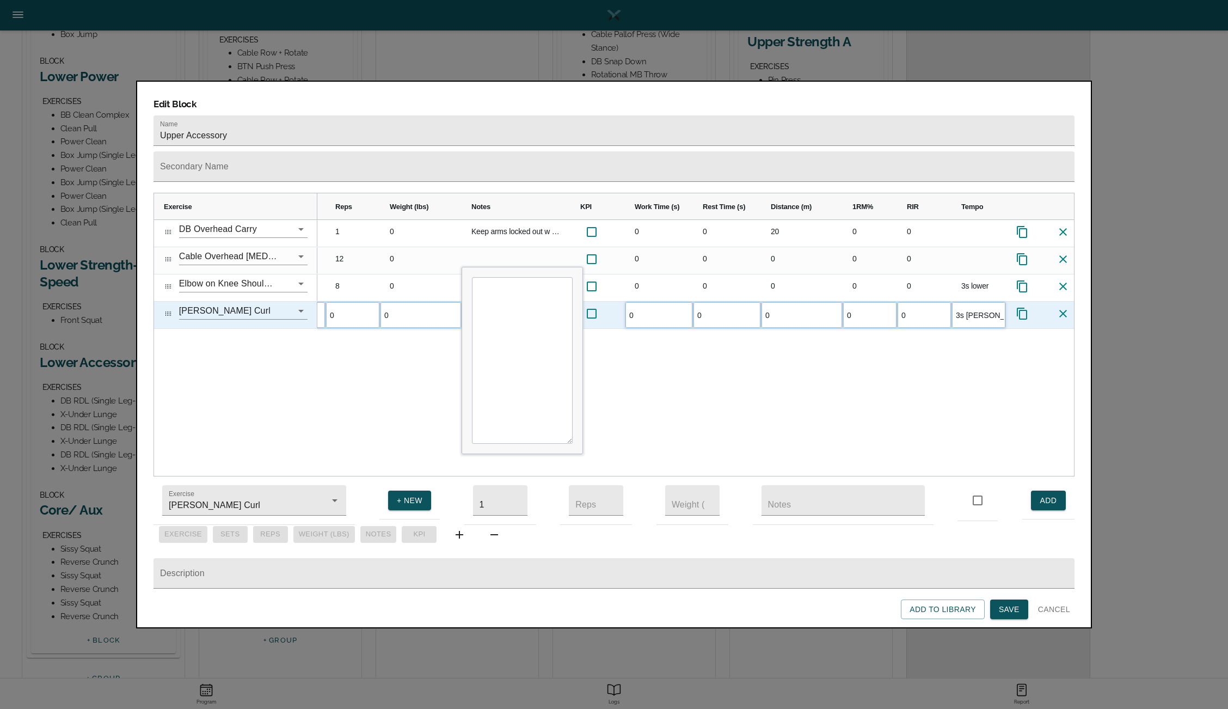
type input "3s lower"
click at [825, 354] on div "1 1 0 Keep arms locked out w [MEDICAL_DATA] covering ears. Ribs down and stacke…" at bounding box center [695, 348] width 757 height 256
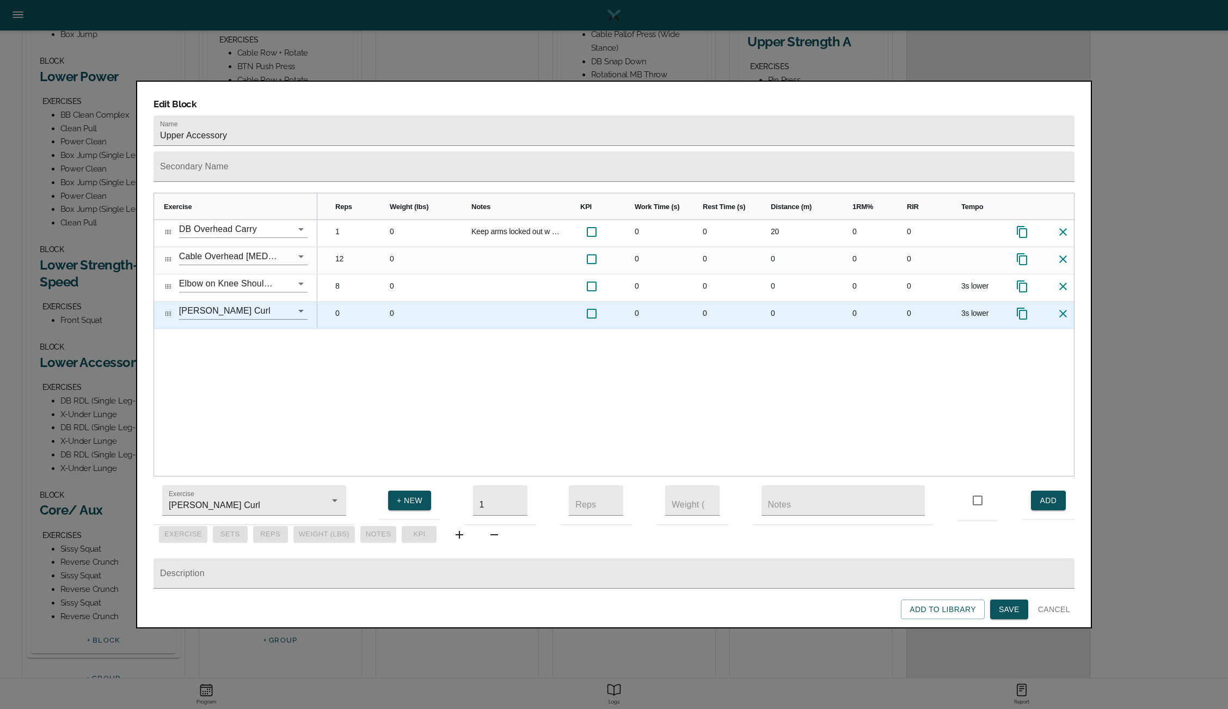
scroll to position [0, 0]
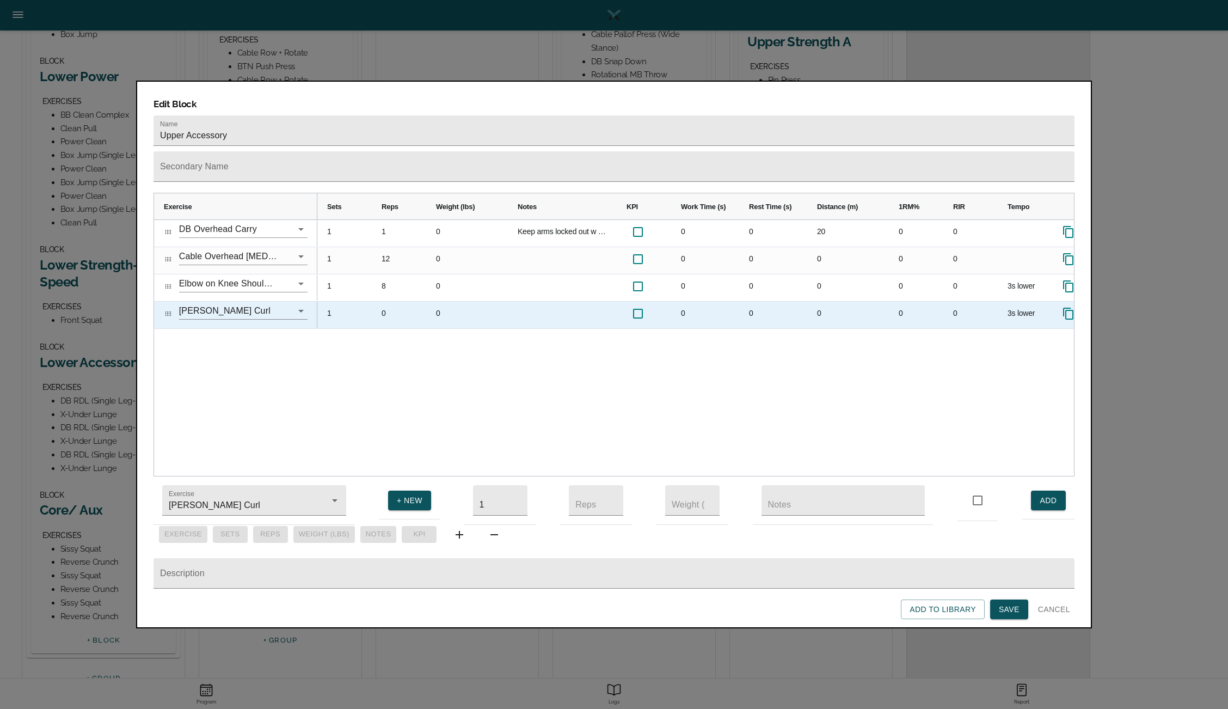
click at [382, 302] on div "0" at bounding box center [399, 315] width 54 height 27
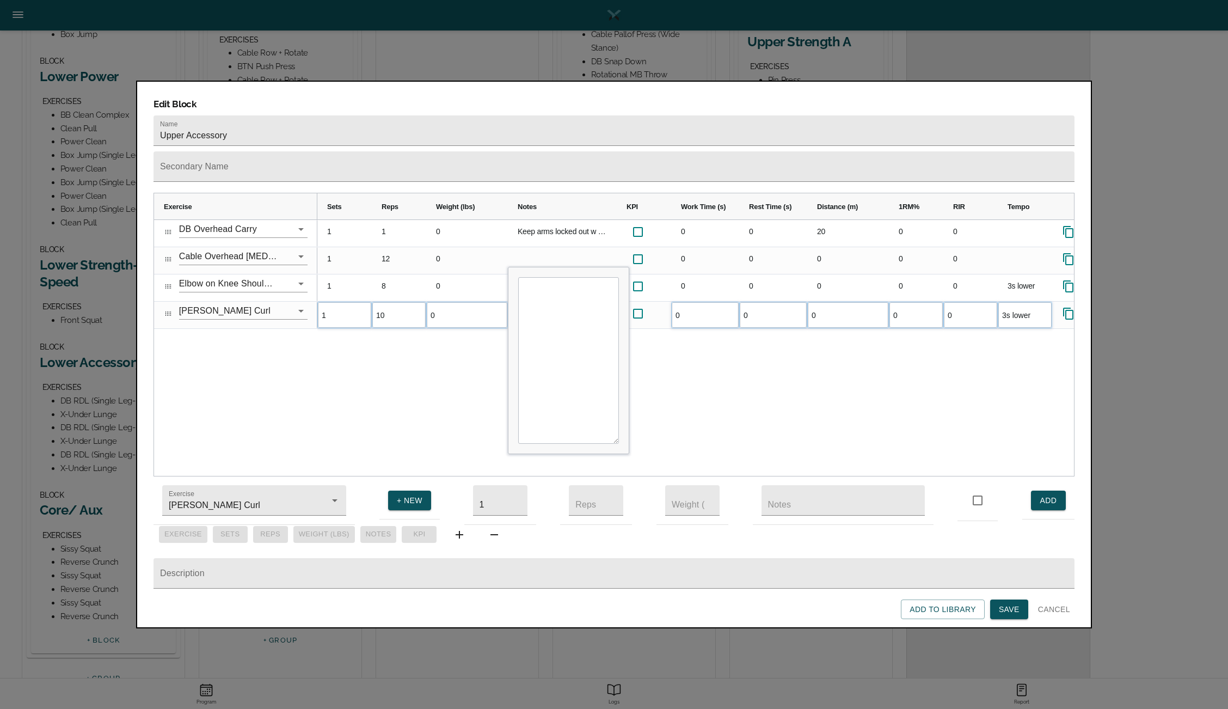
click at [402, 326] on div "1 1 0 Keep arms locked out w [MEDICAL_DATA] covering ears. Ribs down and stacke…" at bounding box center [695, 348] width 757 height 256
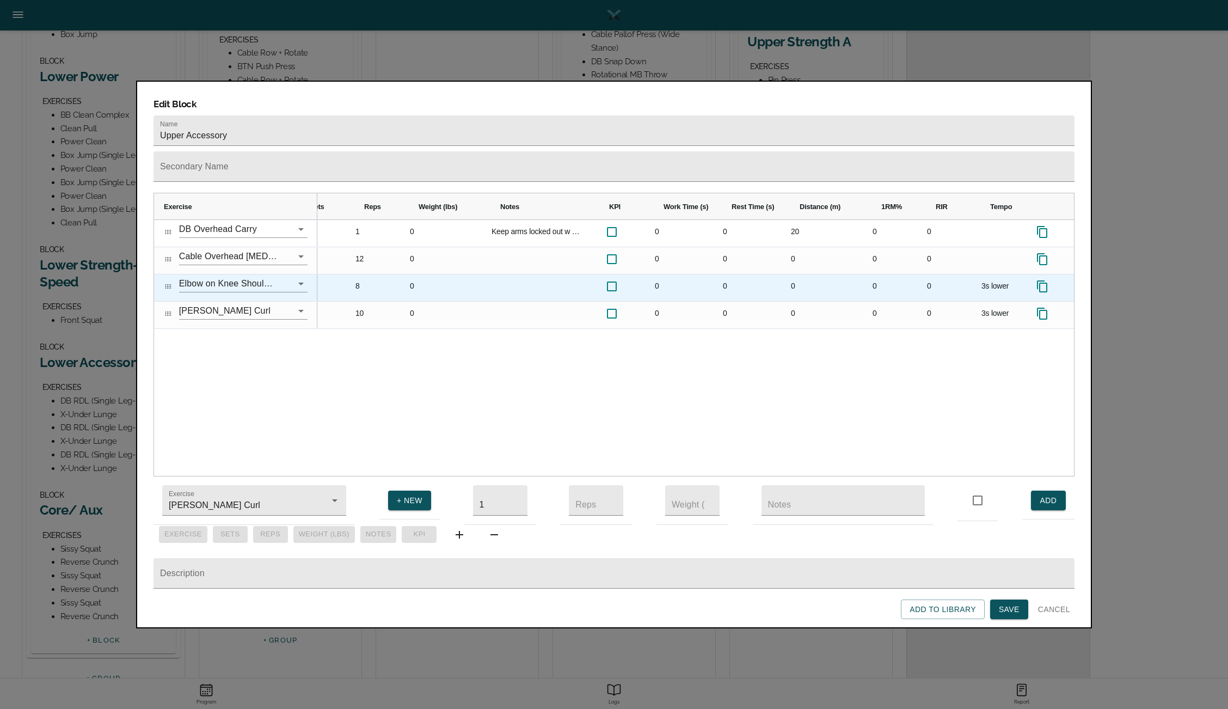
scroll to position [0, 26]
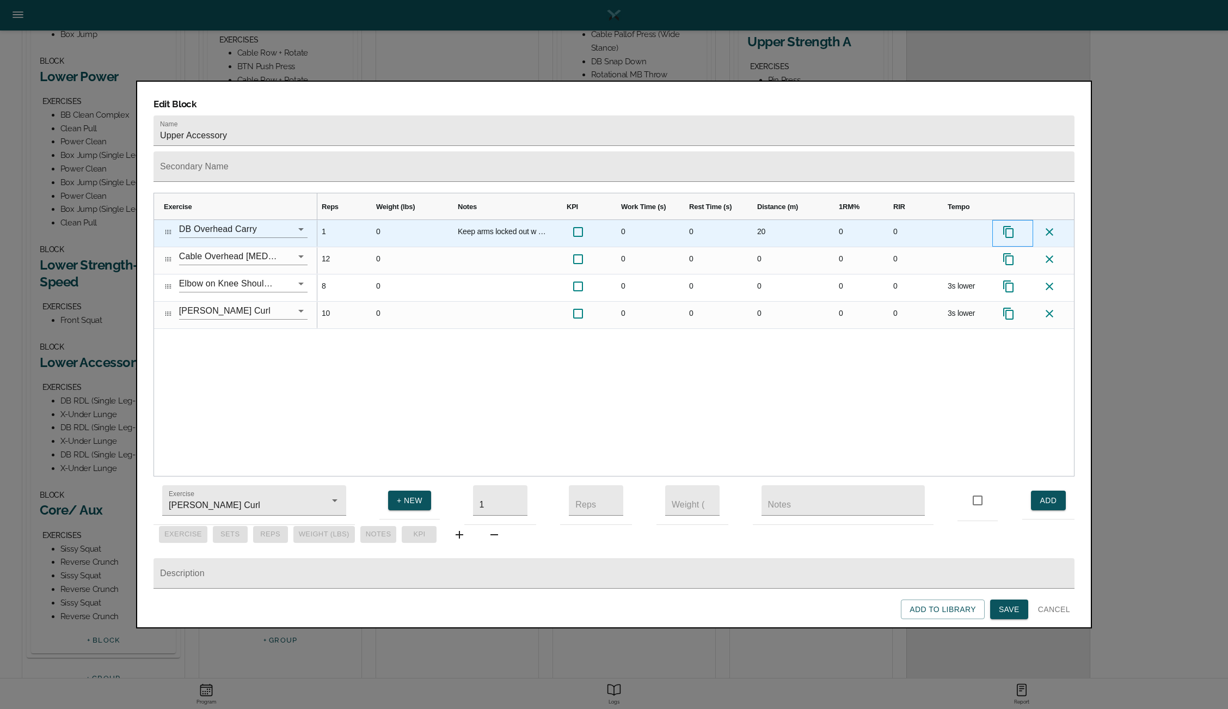
click at [1010, 225] on icon "Press SPACE to select this row." at bounding box center [1008, 231] width 13 height 13
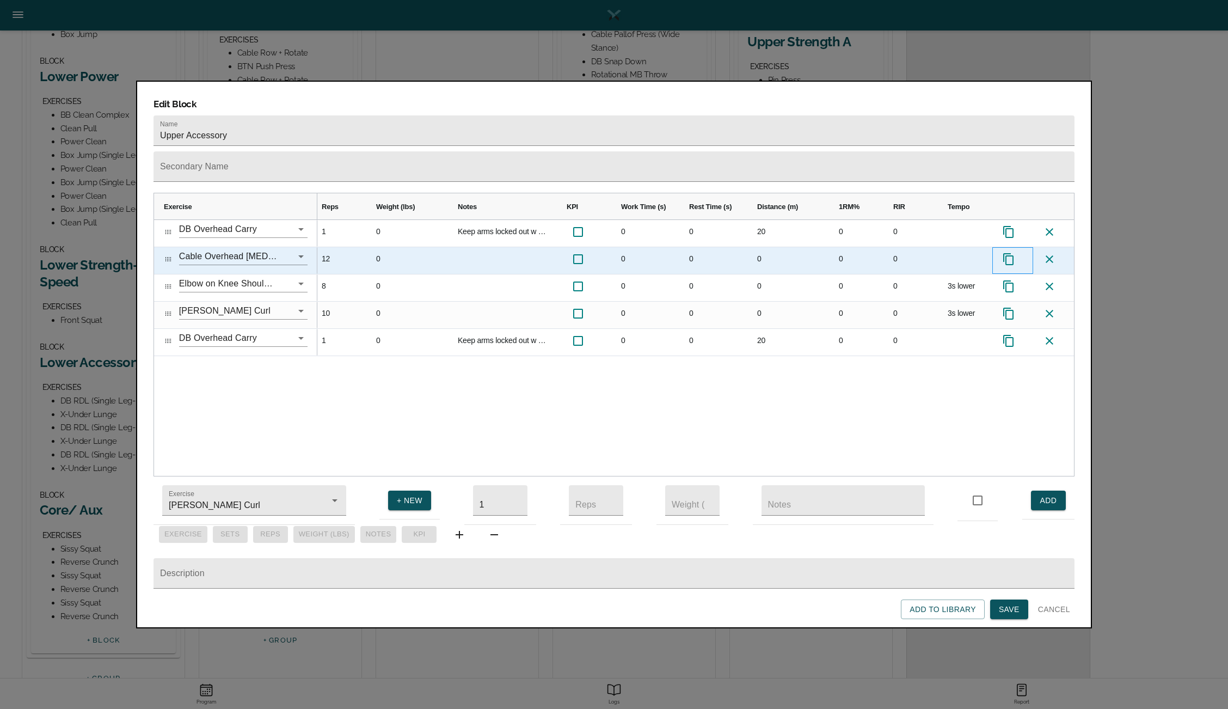
click at [1012, 253] on icon "Press SPACE to select this row." at bounding box center [1008, 259] width 13 height 13
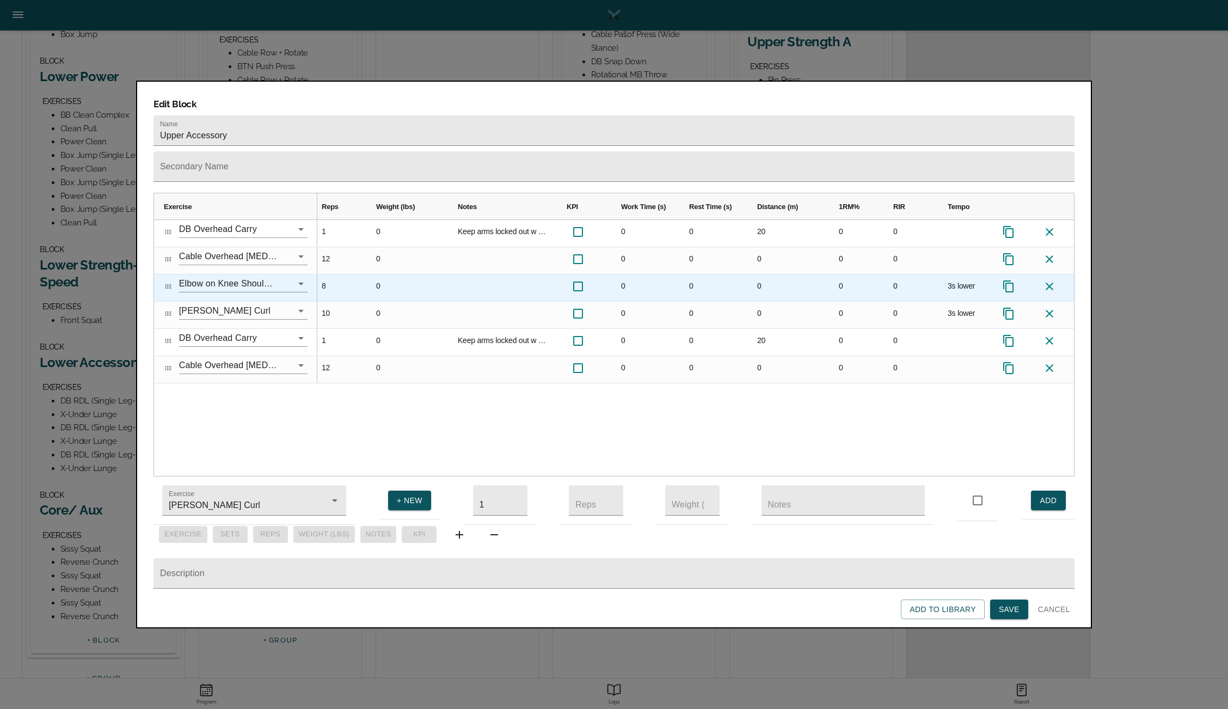
click at [1011, 280] on icon "Press SPACE to select this row." at bounding box center [1008, 286] width 13 height 13
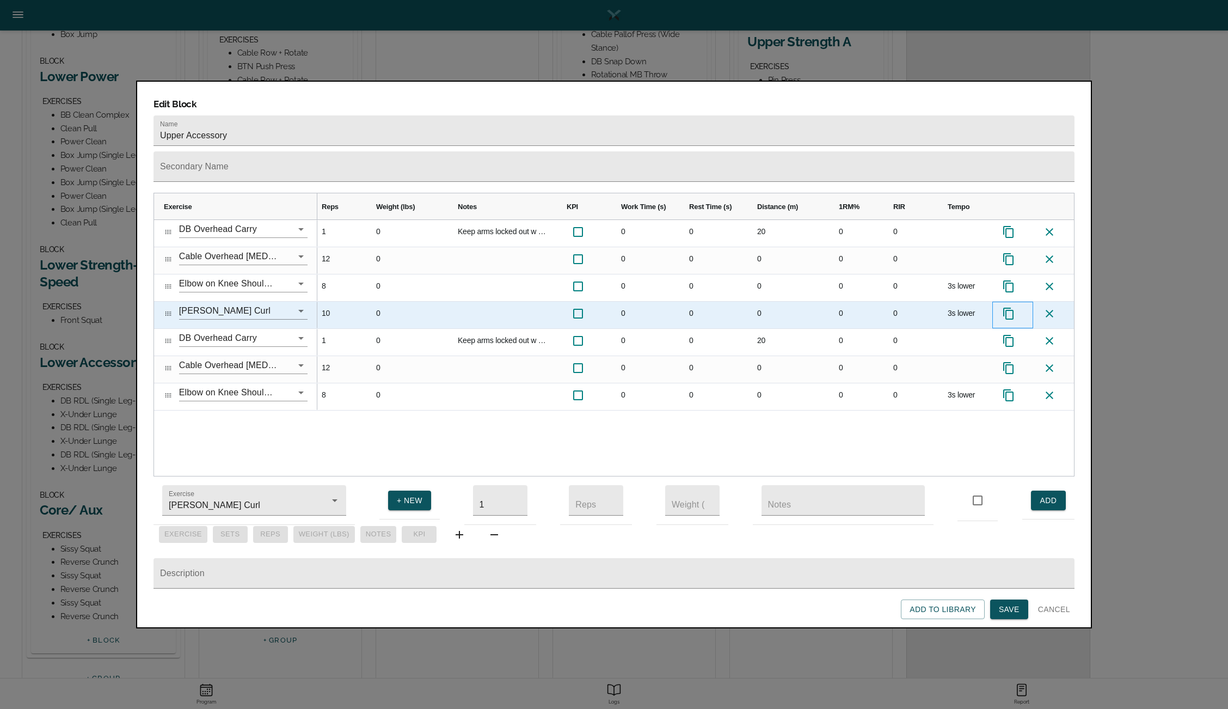
click at [1010, 307] on icon "Press SPACE to select this row." at bounding box center [1008, 313] width 13 height 13
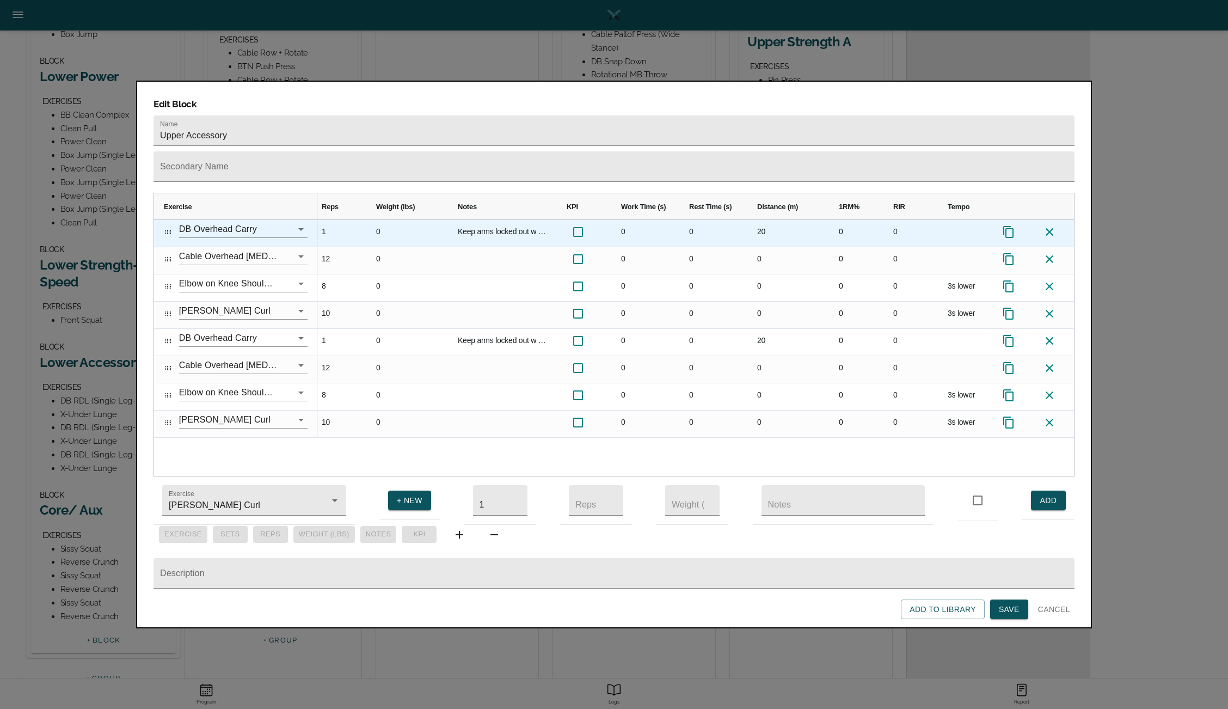
click at [1011, 225] on icon "Press SPACE to select this row." at bounding box center [1008, 231] width 13 height 13
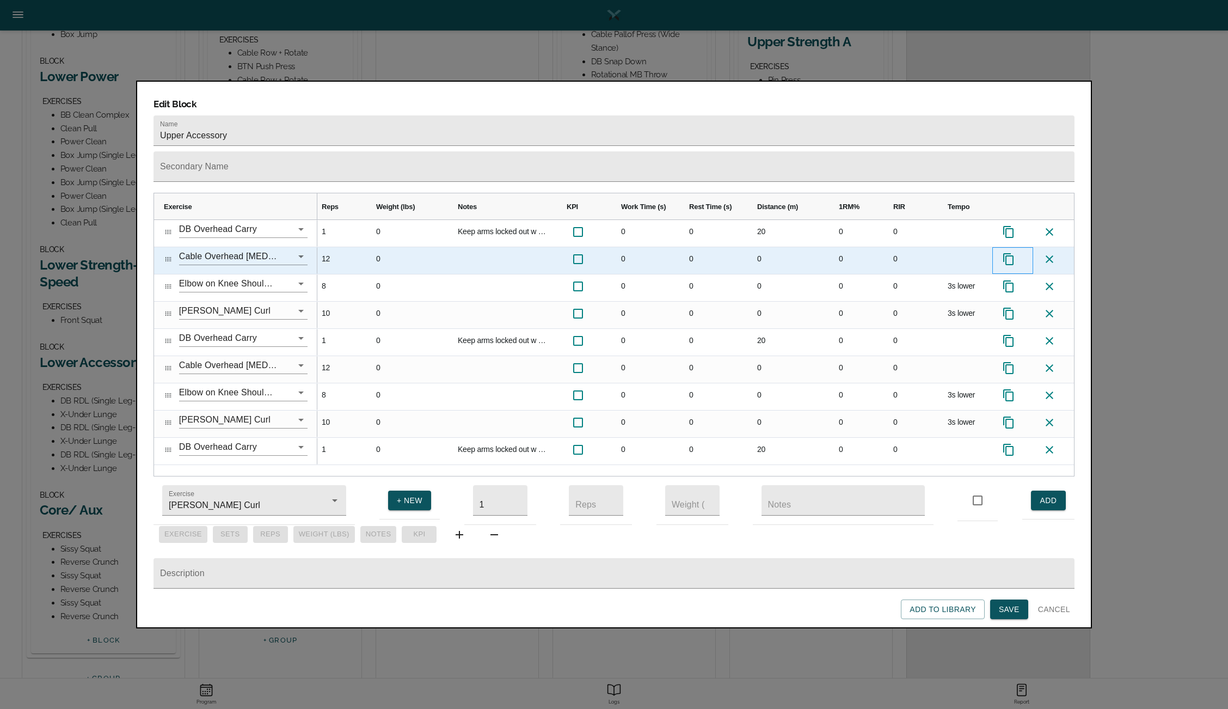
click at [1011, 253] on icon "Press SPACE to select this row." at bounding box center [1008, 259] width 13 height 13
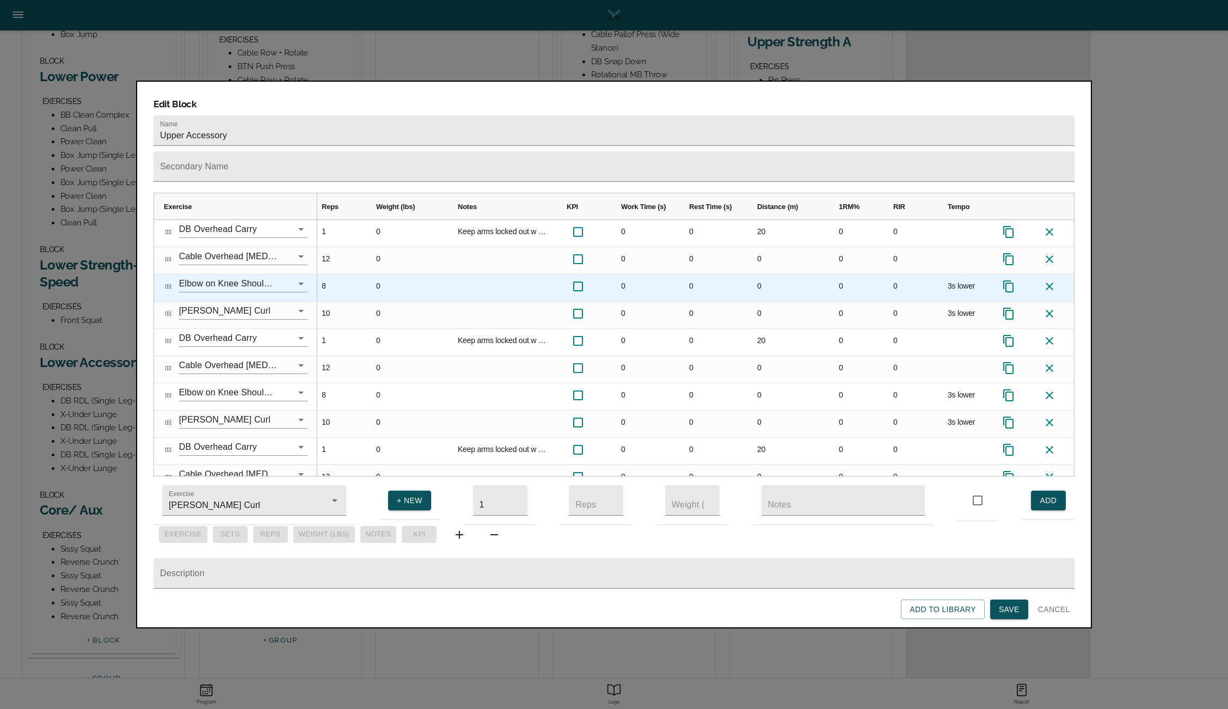
click at [1008, 280] on icon "Press SPACE to select this row." at bounding box center [1008, 286] width 13 height 13
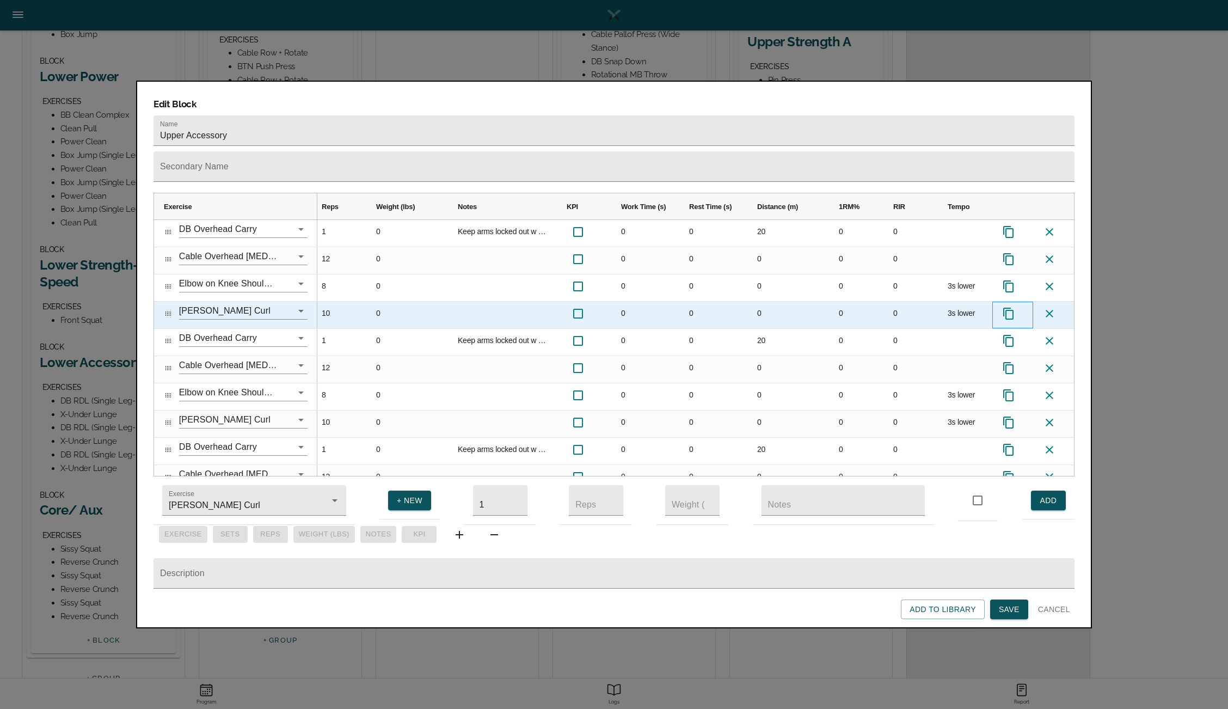
click at [1007, 308] on icon "Press SPACE to select this row." at bounding box center [1008, 314] width 10 height 12
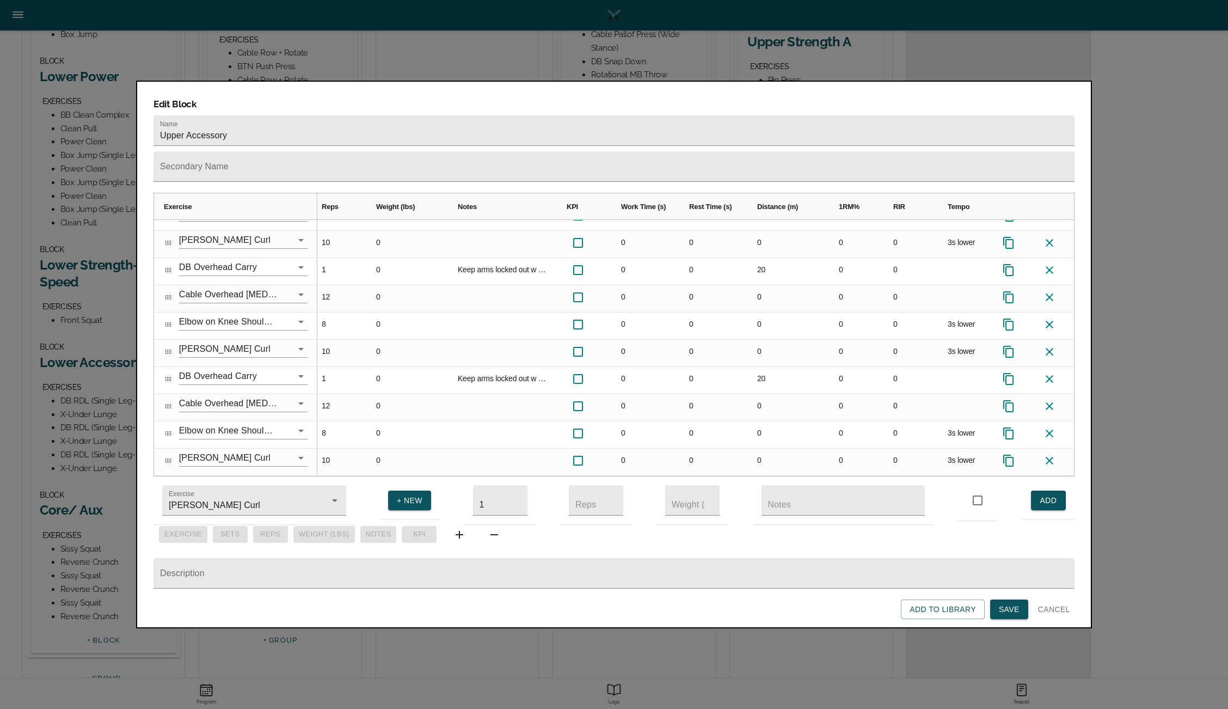
click at [1007, 609] on span "Save" at bounding box center [1009, 609] width 21 height 14
